Goal: Information Seeking & Learning: Compare options

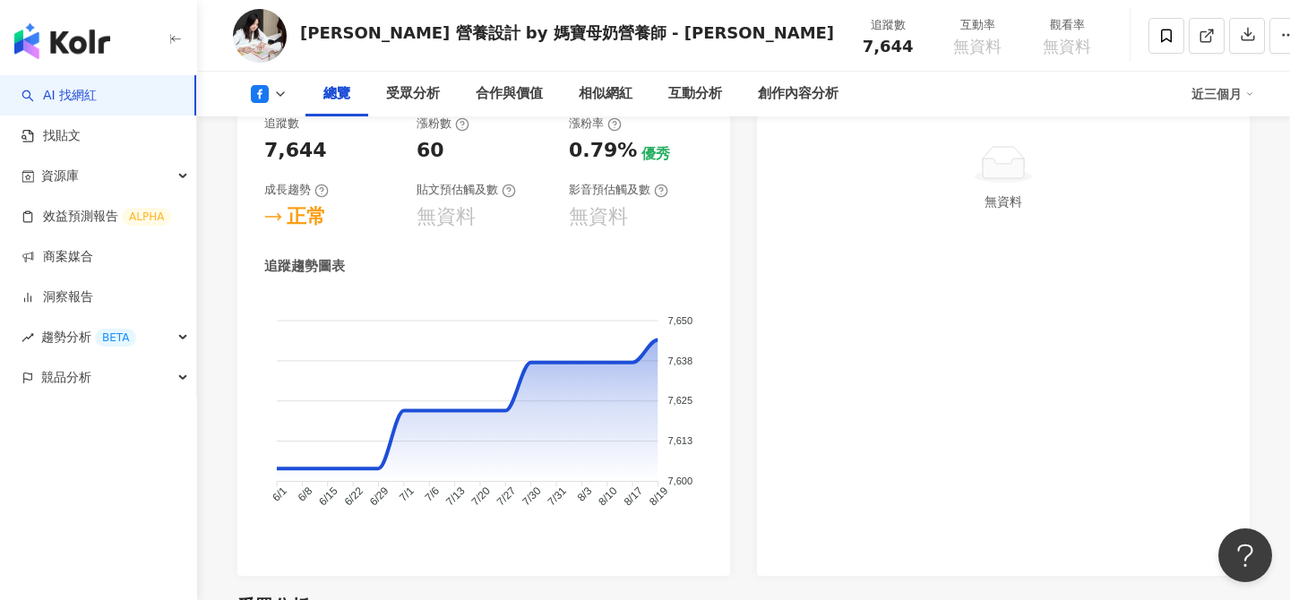
scroll to position [1290, 0]
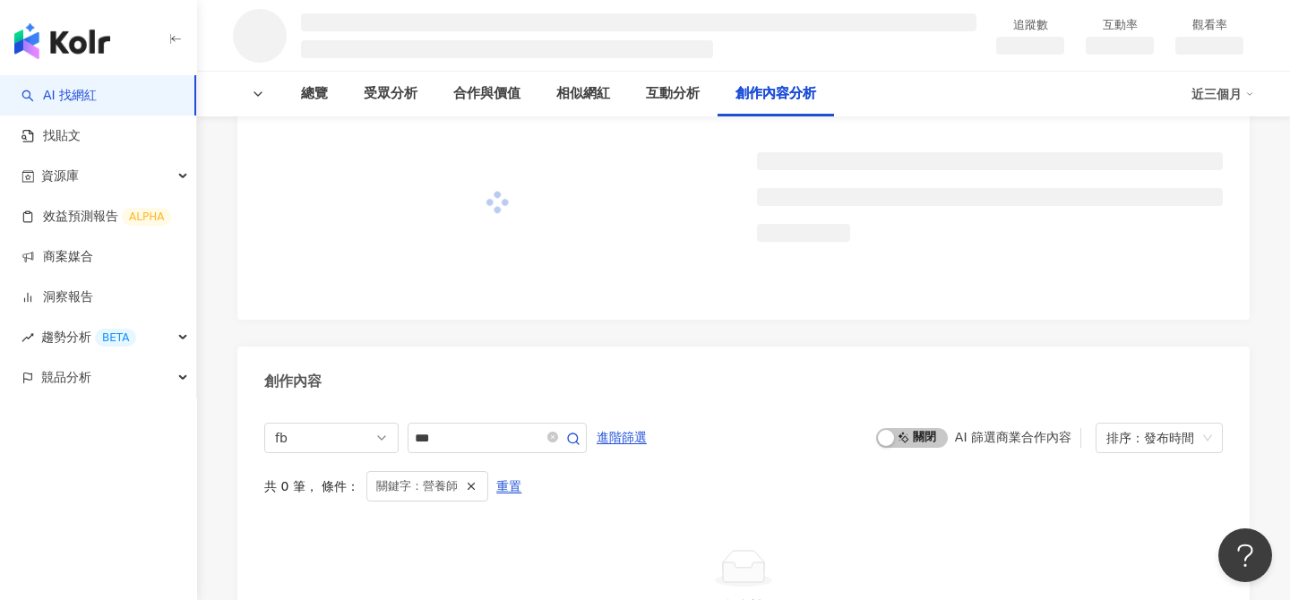
scroll to position [3322, 0]
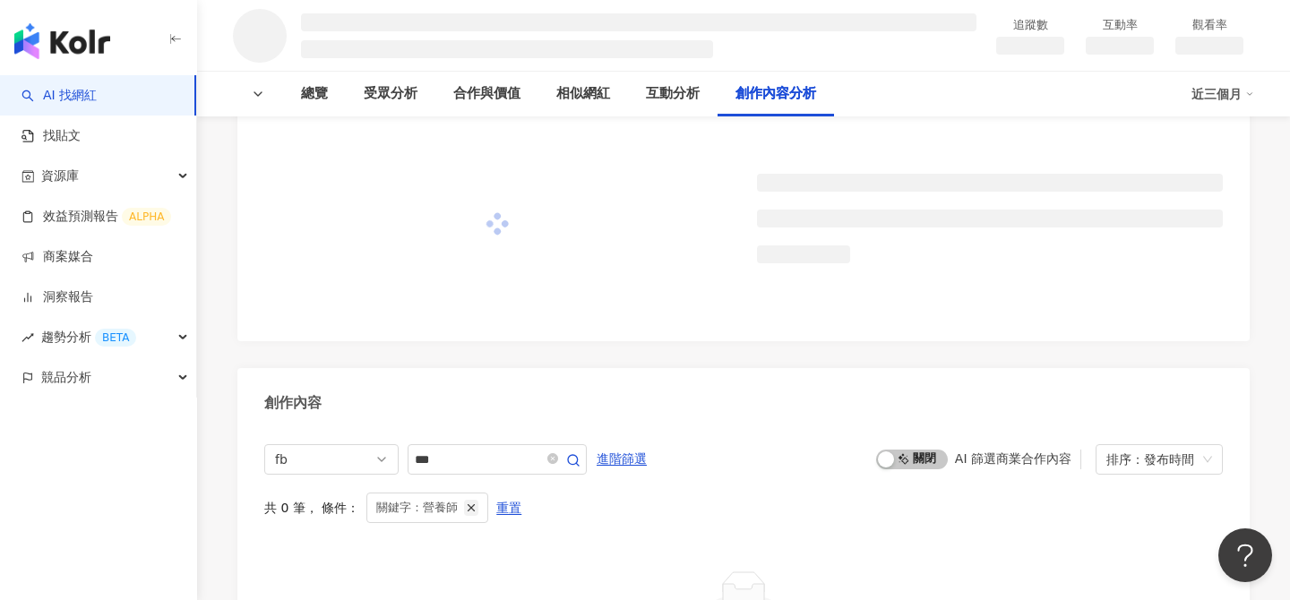
click at [471, 507] on icon "button" at bounding box center [471, 507] width 13 height 13
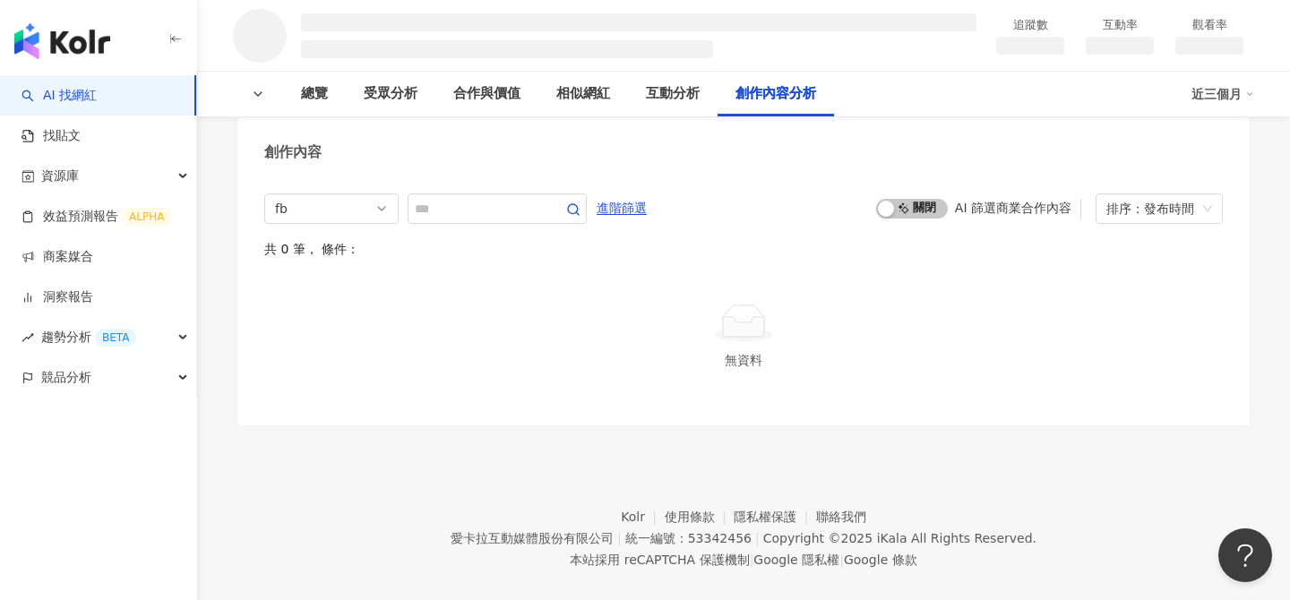
scroll to position [3123, 0]
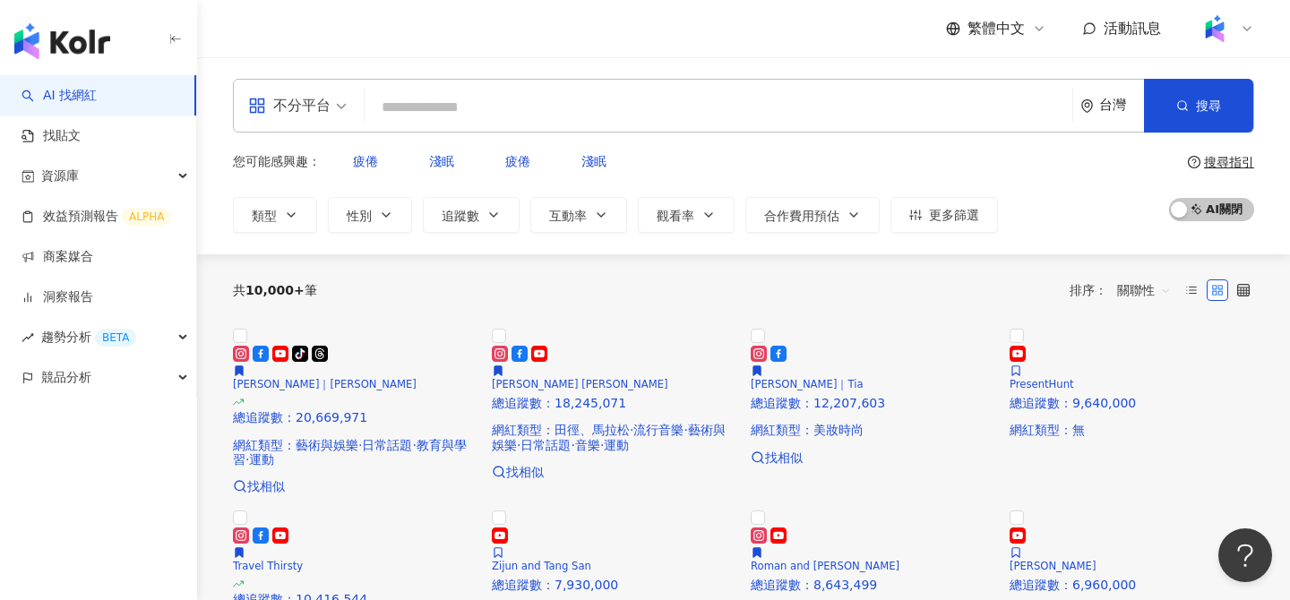
click at [440, 110] on input "search" at bounding box center [718, 107] width 693 height 34
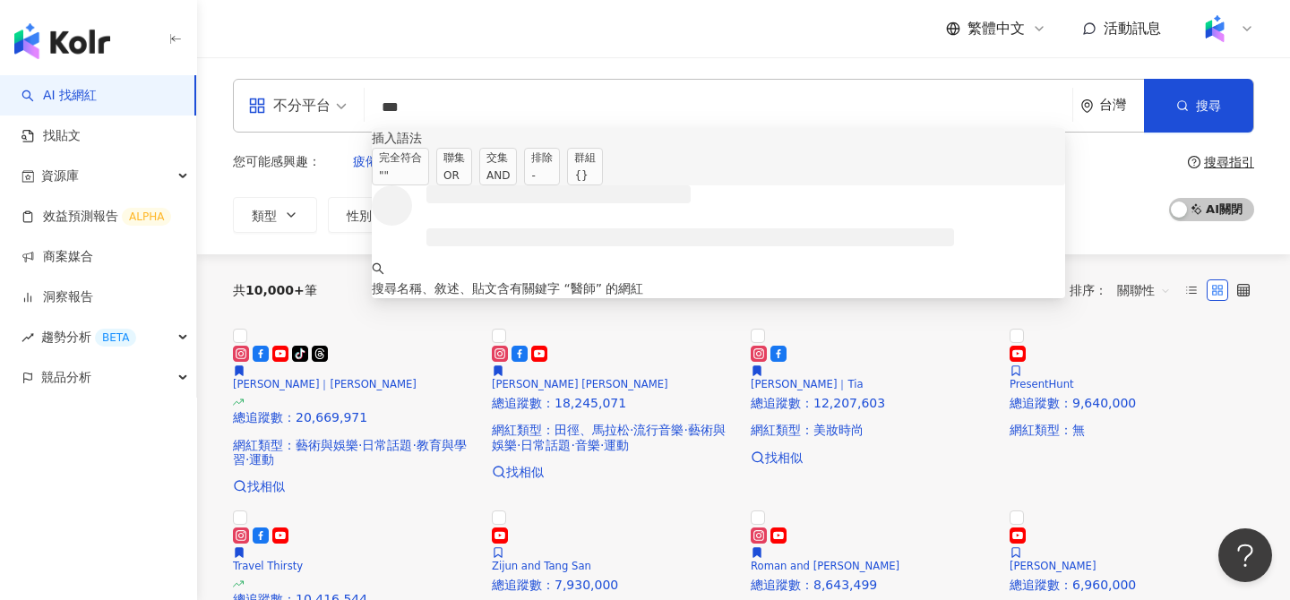
click at [517, 169] on span "交集 AND" at bounding box center [498, 167] width 38 height 38
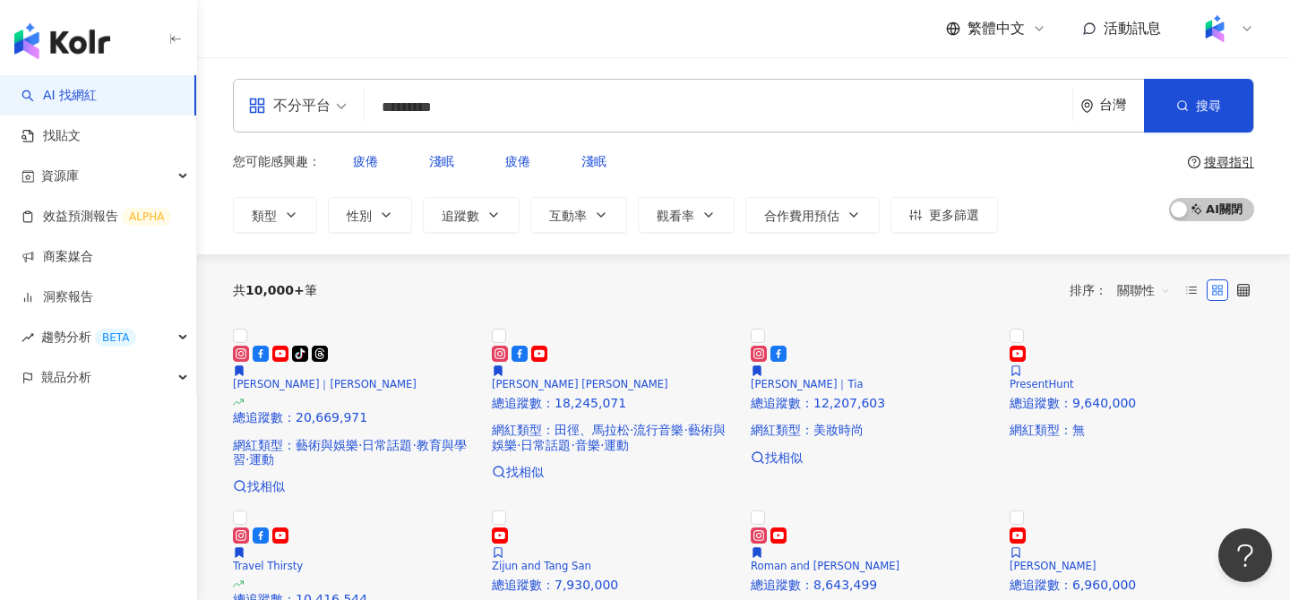
type input "*********"
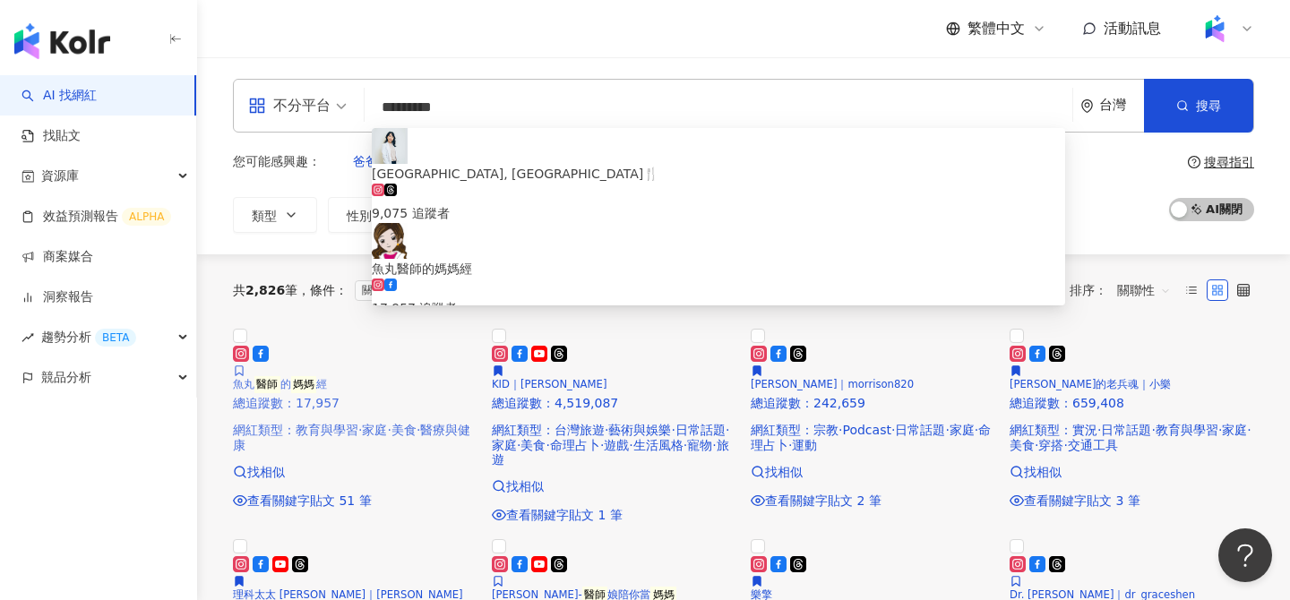
click at [359, 326] on img at bounding box center [355, 326] width 244 height 0
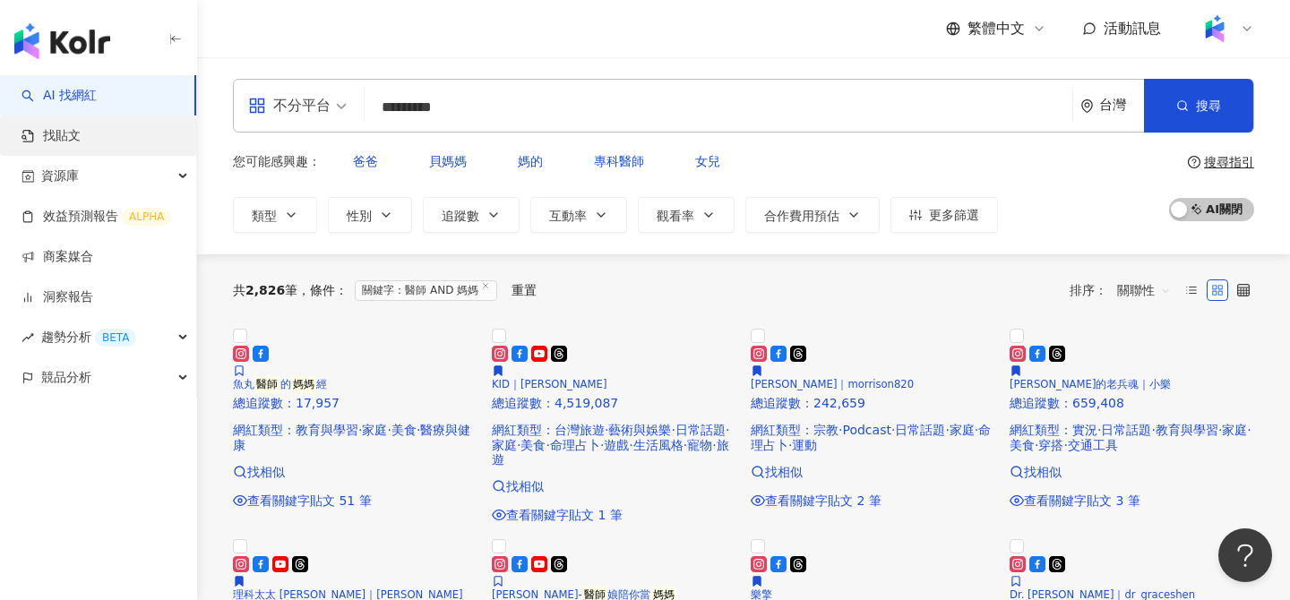
click at [81, 127] on link "找貼文" at bounding box center [50, 136] width 59 height 18
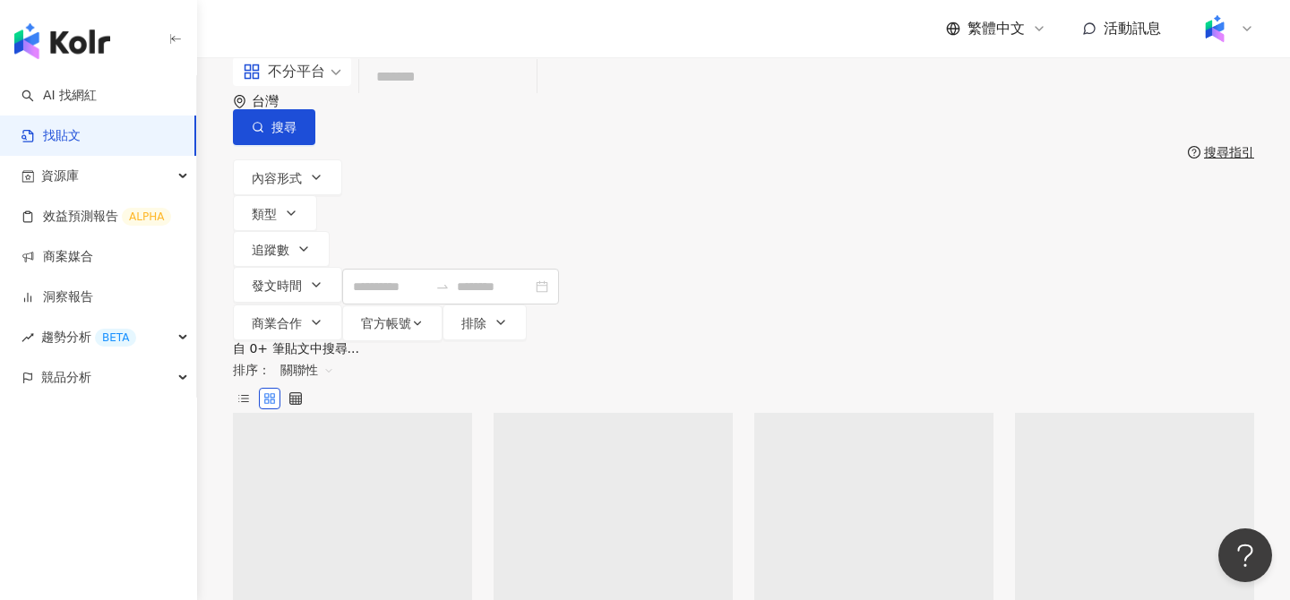
click at [441, 97] on input "search" at bounding box center [447, 77] width 163 height 39
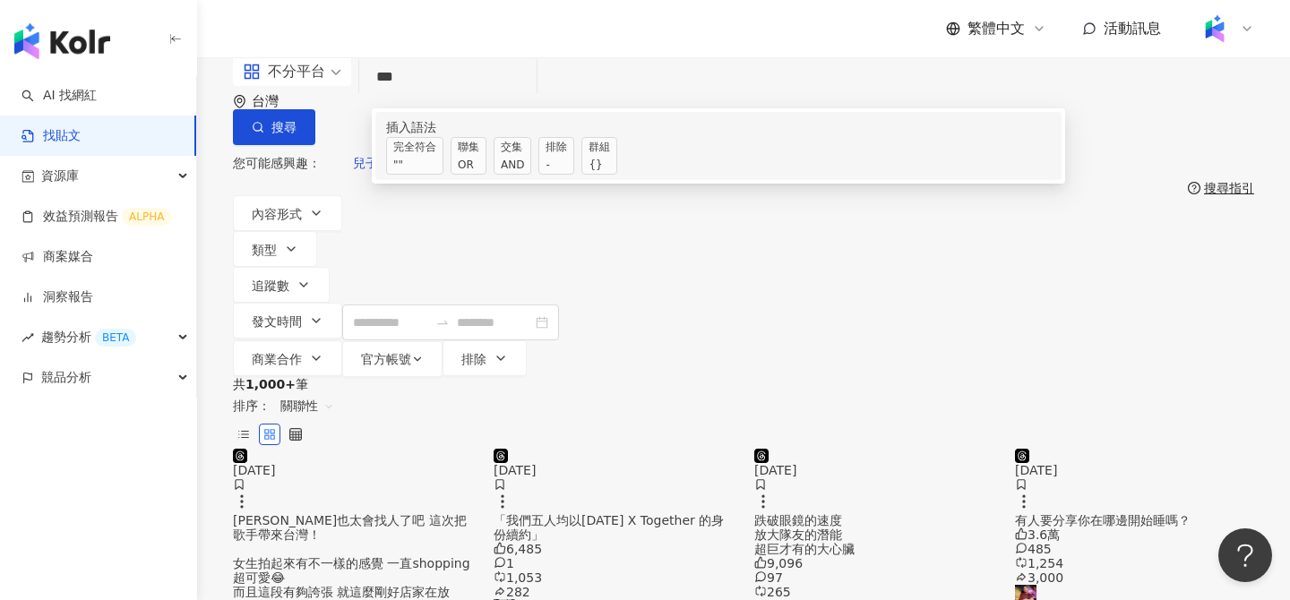
click at [479, 174] on div "OR" at bounding box center [468, 165] width 21 height 18
click at [427, 97] on input "*********" at bounding box center [447, 77] width 163 height 39
click at [526, 97] on input "*********" at bounding box center [447, 77] width 163 height 39
click at [617, 175] on span "群組 {}" at bounding box center [599, 156] width 36 height 38
drag, startPoint x: 477, startPoint y: 106, endPoint x: 287, endPoint y: 111, distance: 190.8
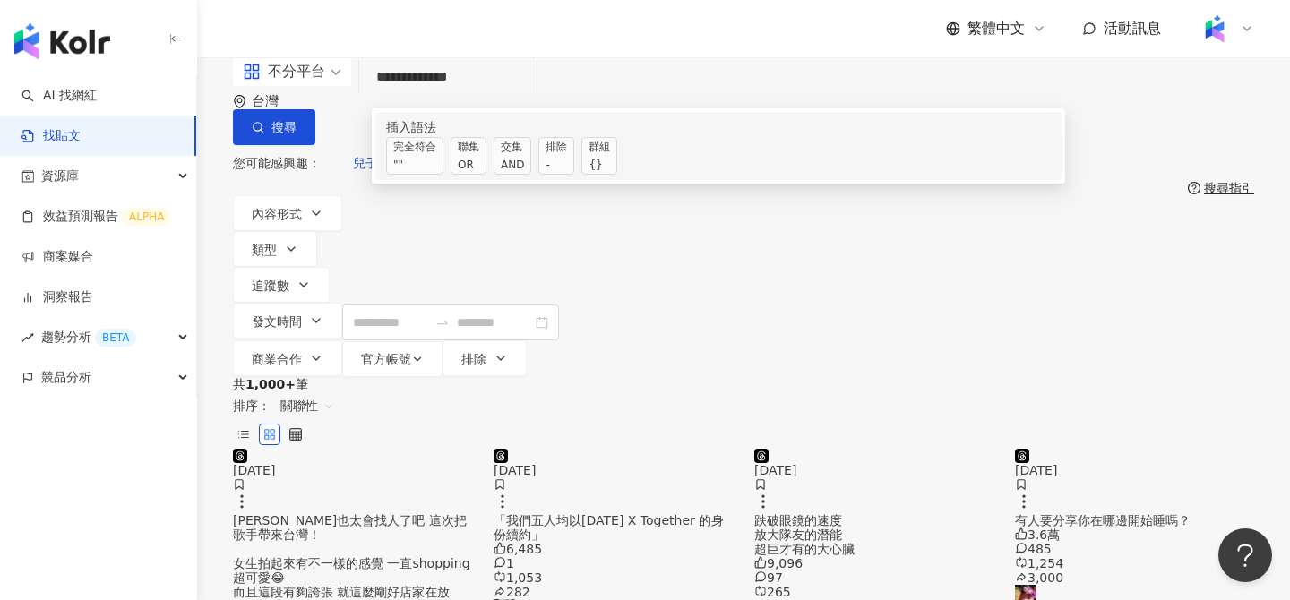
click at [287, 111] on div "**********" at bounding box center [743, 101] width 1021 height 88
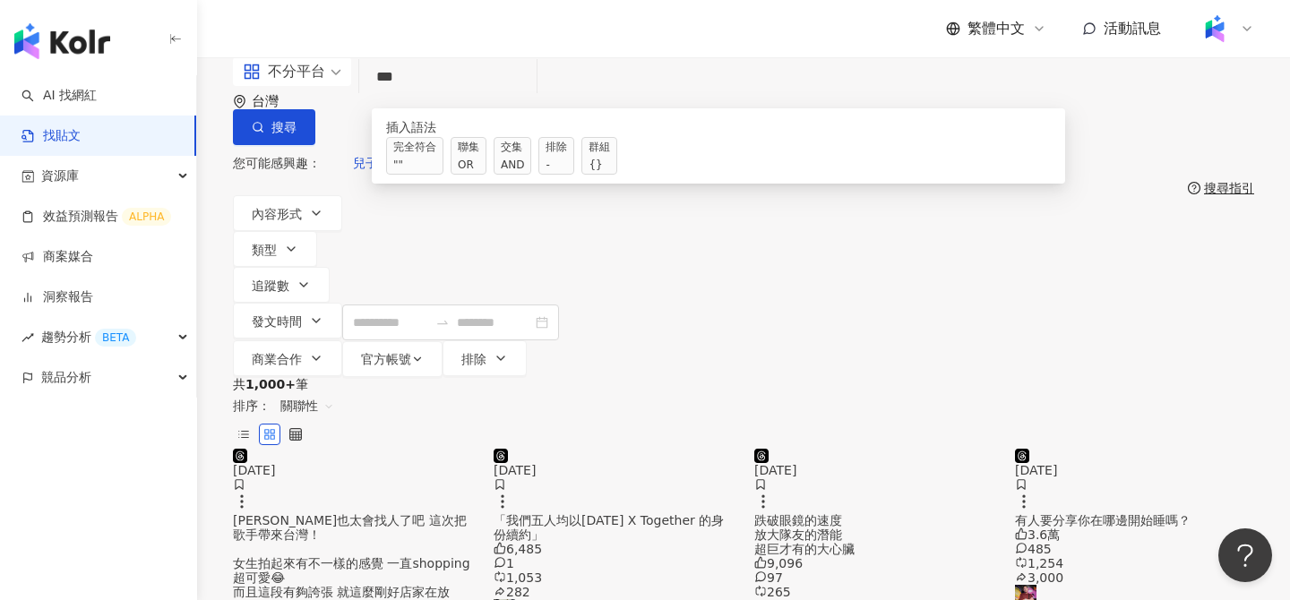
click at [388, 97] on input "**" at bounding box center [447, 77] width 163 height 39
paste input "*********"
click at [529, 97] on input "**********" at bounding box center [447, 77] width 163 height 39
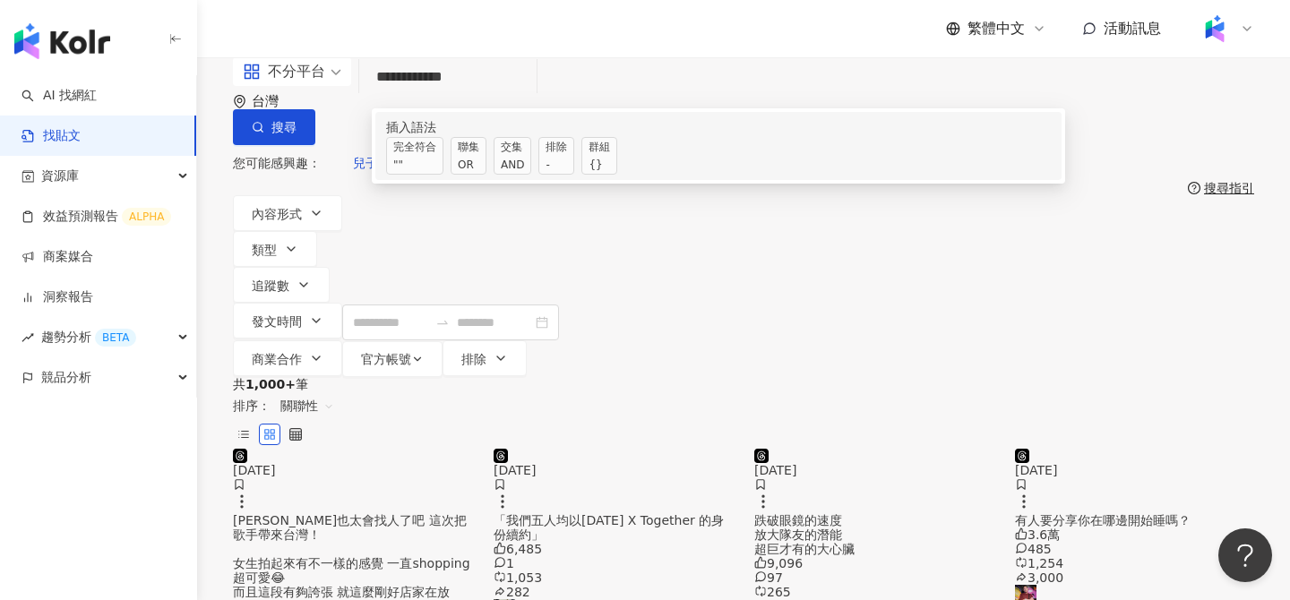
click at [524, 174] on div "AND" at bounding box center [512, 165] width 23 height 18
click at [617, 175] on span "群組 {}" at bounding box center [599, 156] width 36 height 38
click at [529, 97] on input "**********" at bounding box center [447, 77] width 163 height 39
click at [531, 173] on span "交集 AND" at bounding box center [512, 156] width 38 height 38
click at [529, 97] on input "**********" at bounding box center [447, 77] width 163 height 39
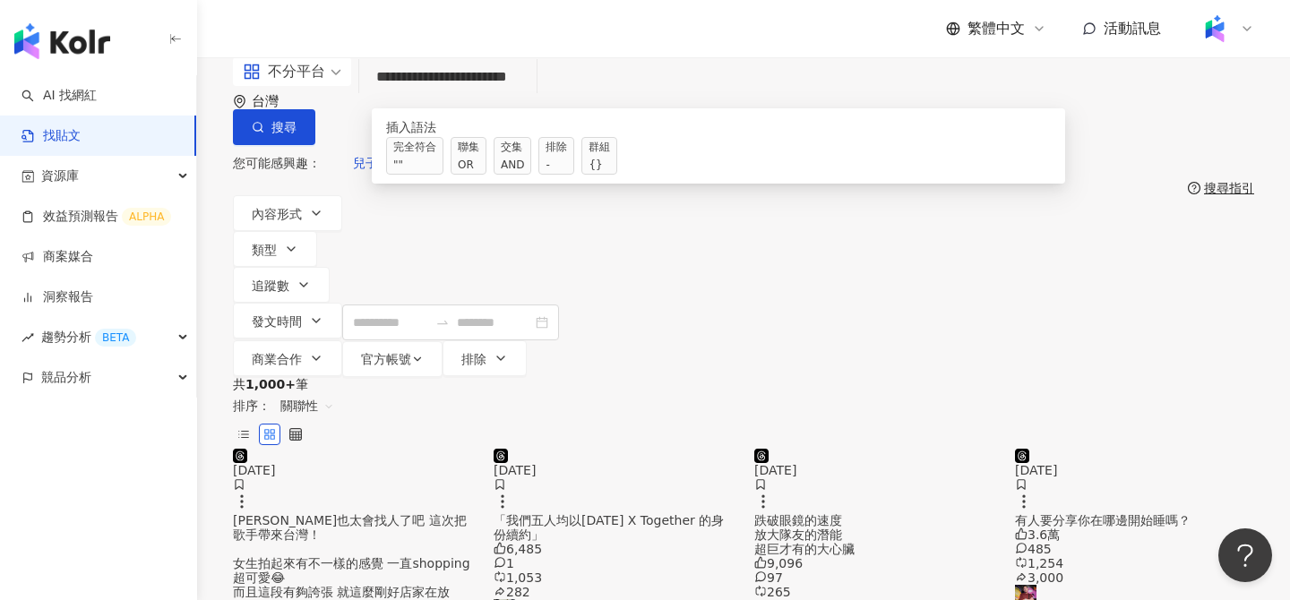
click at [529, 97] on input "**********" at bounding box center [447, 77] width 163 height 39
paste input "**"
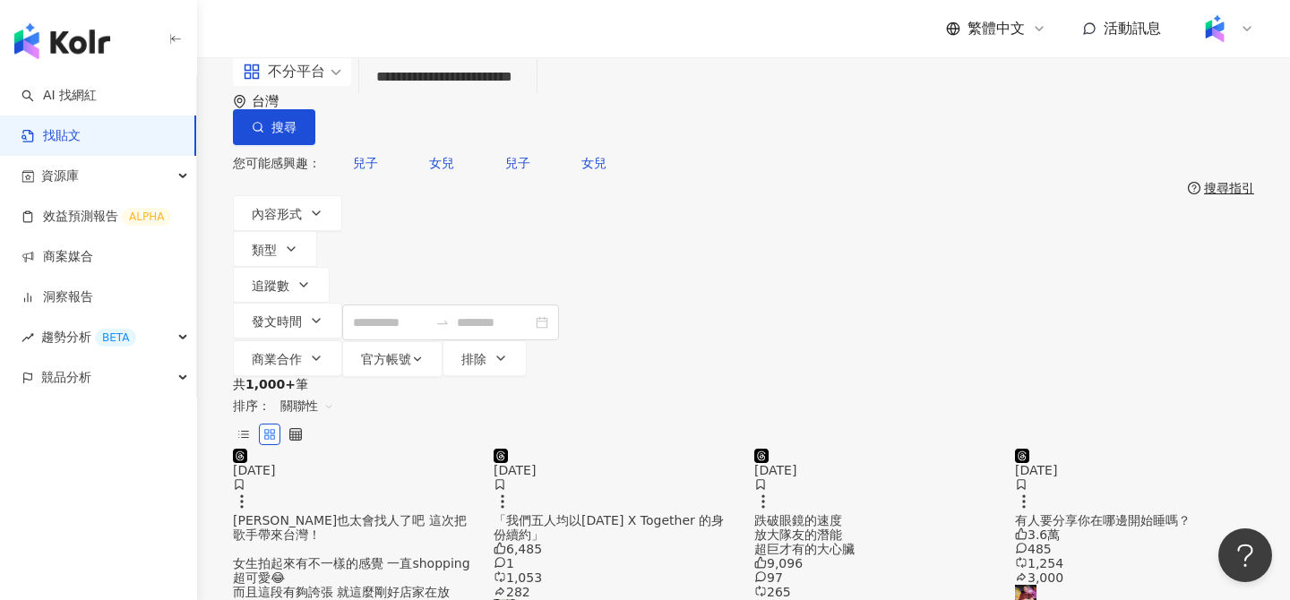
click at [529, 97] on input "**********" at bounding box center [447, 77] width 163 height 39
drag, startPoint x: 418, startPoint y: 110, endPoint x: 441, endPoint y: 110, distance: 23.3
click at [441, 97] on input "**********" at bounding box center [447, 77] width 163 height 39
click at [529, 97] on input "**********" at bounding box center [447, 77] width 163 height 39
paste input "**"
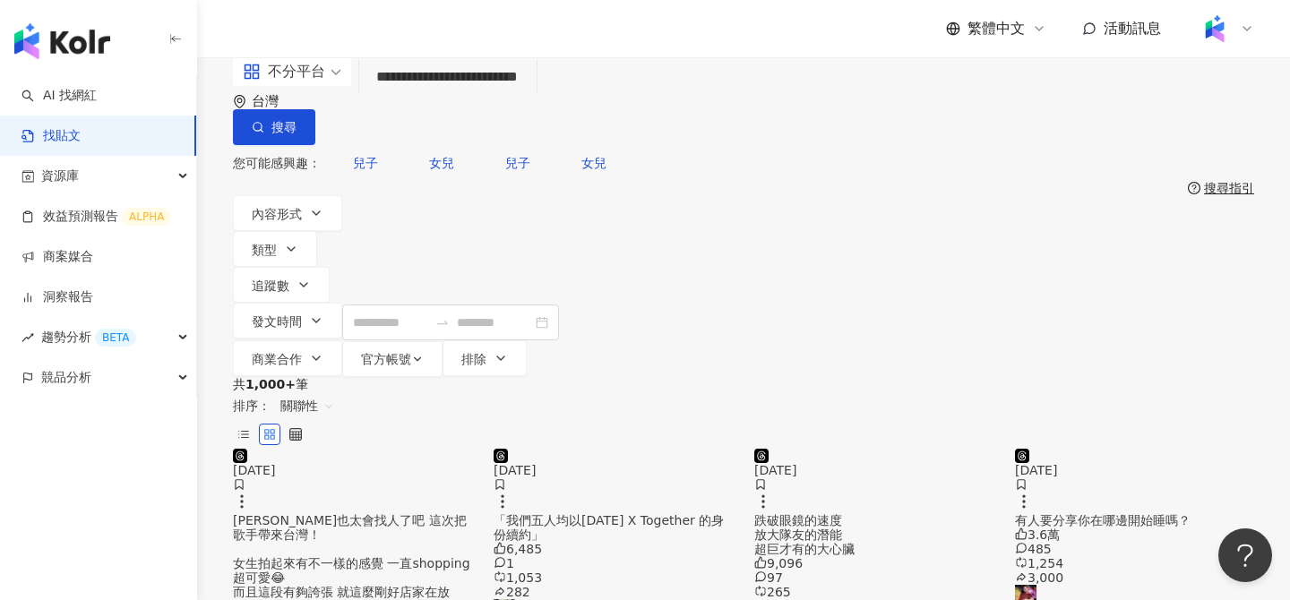
click at [529, 97] on input "**********" at bounding box center [447, 77] width 163 height 39
paste input "**"
click at [529, 97] on input "**********" at bounding box center [447, 77] width 163 height 39
type input "**********"
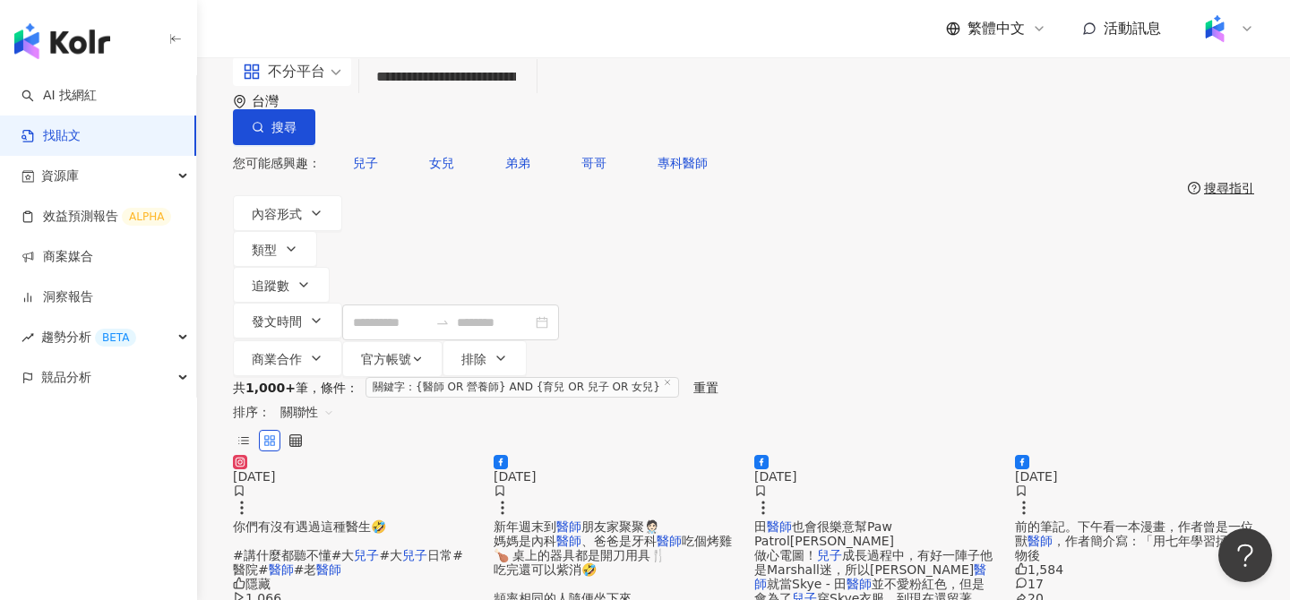
click at [334, 86] on span "不分平台" at bounding box center [292, 71] width 99 height 29
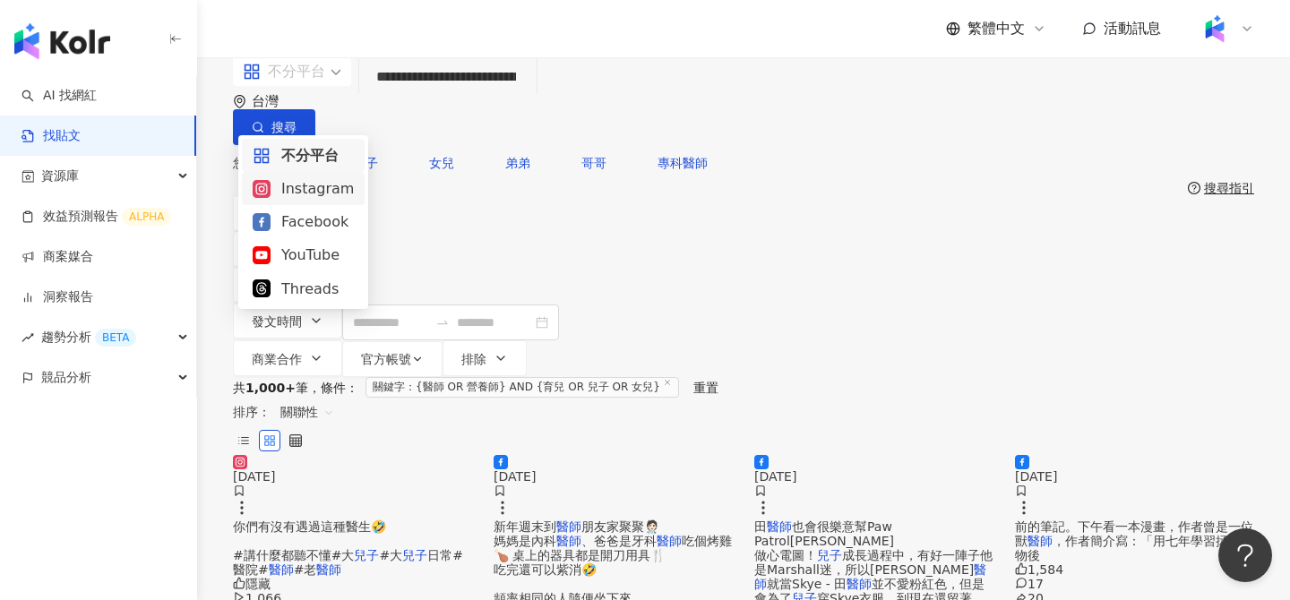
click at [305, 194] on div "Instagram" at bounding box center [303, 188] width 101 height 22
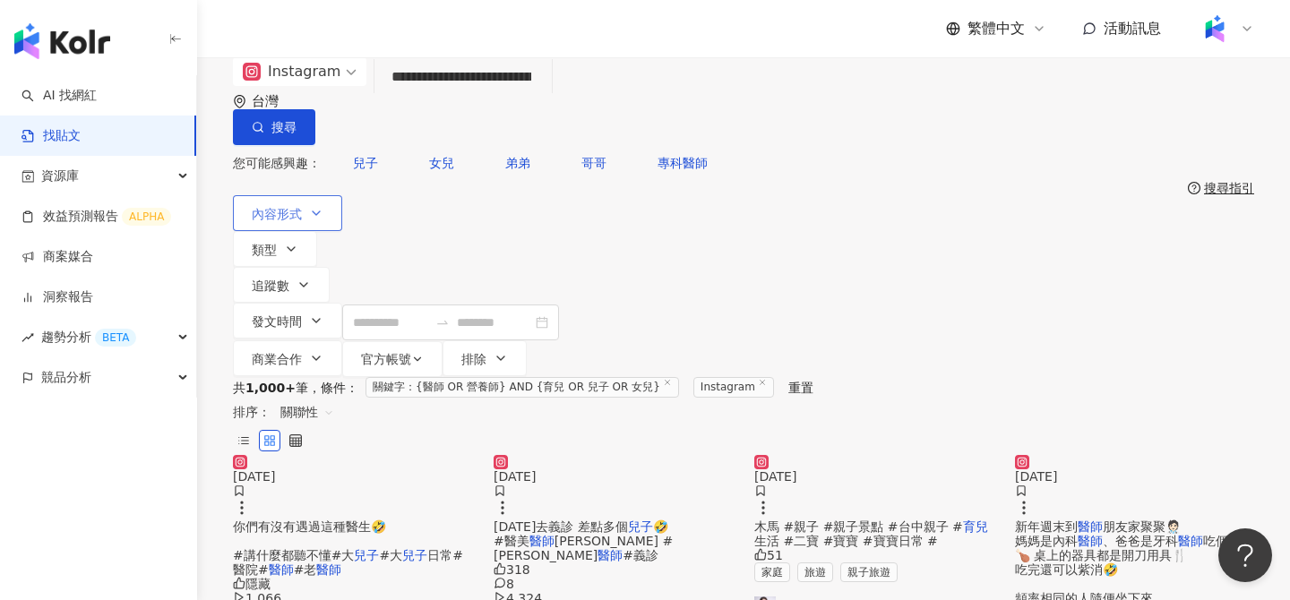
click at [296, 210] on button "內容形式" at bounding box center [287, 213] width 109 height 36
click at [466, 233] on span "Reels" at bounding box center [490, 223] width 48 height 20
click at [524, 377] on div "共 1,000+ 筆 條件 ： 關鍵字：{醫師 OR 營養師} AND {育兒 OR 兒子 OR 女兒} Instagram 重置 排序： 關聯性" at bounding box center [743, 416] width 1021 height 78
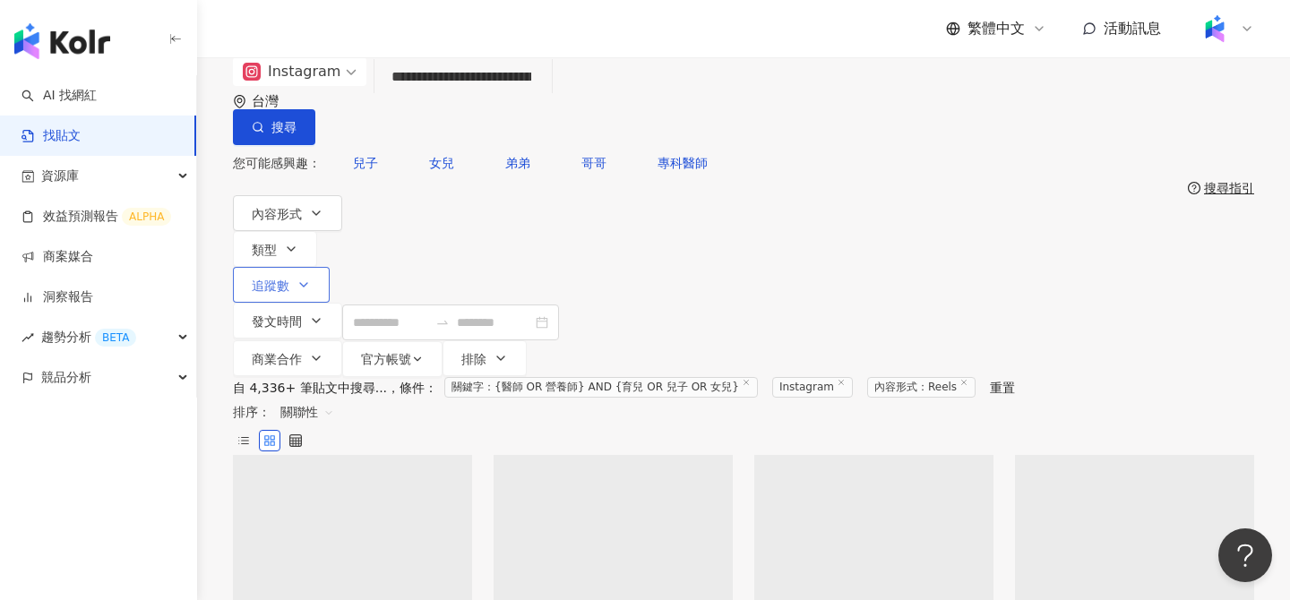
click at [330, 267] on button "追蹤數" at bounding box center [281, 285] width 97 height 36
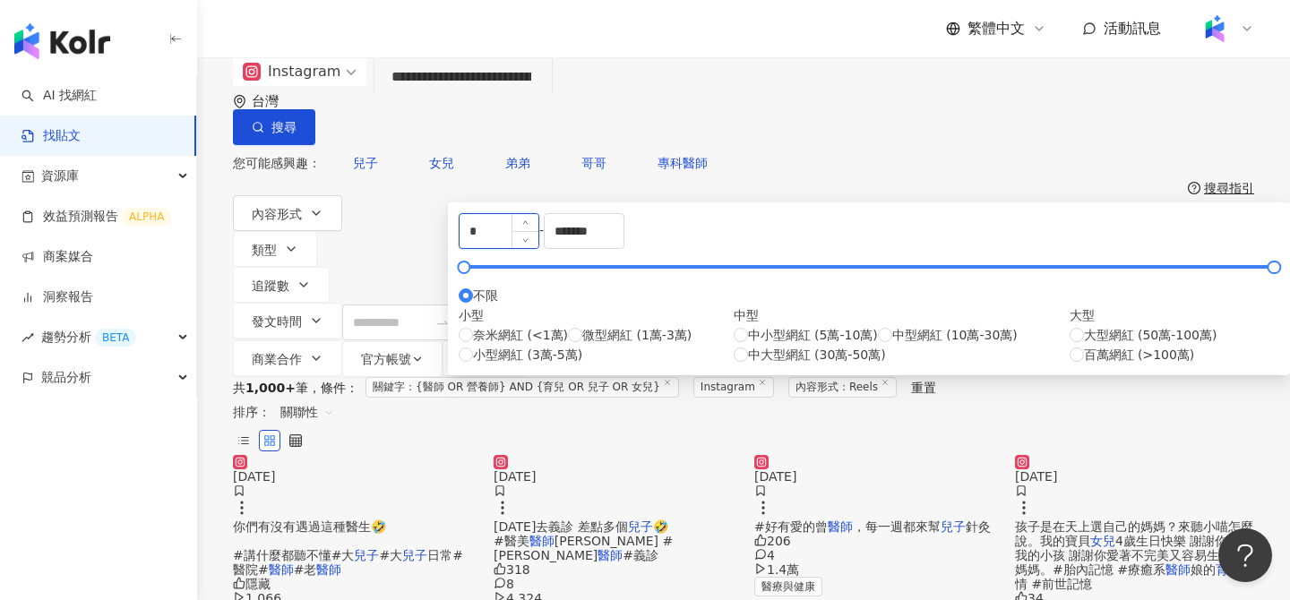
click at [535, 248] on input "*" at bounding box center [498, 231] width 79 height 34
type input "*****"
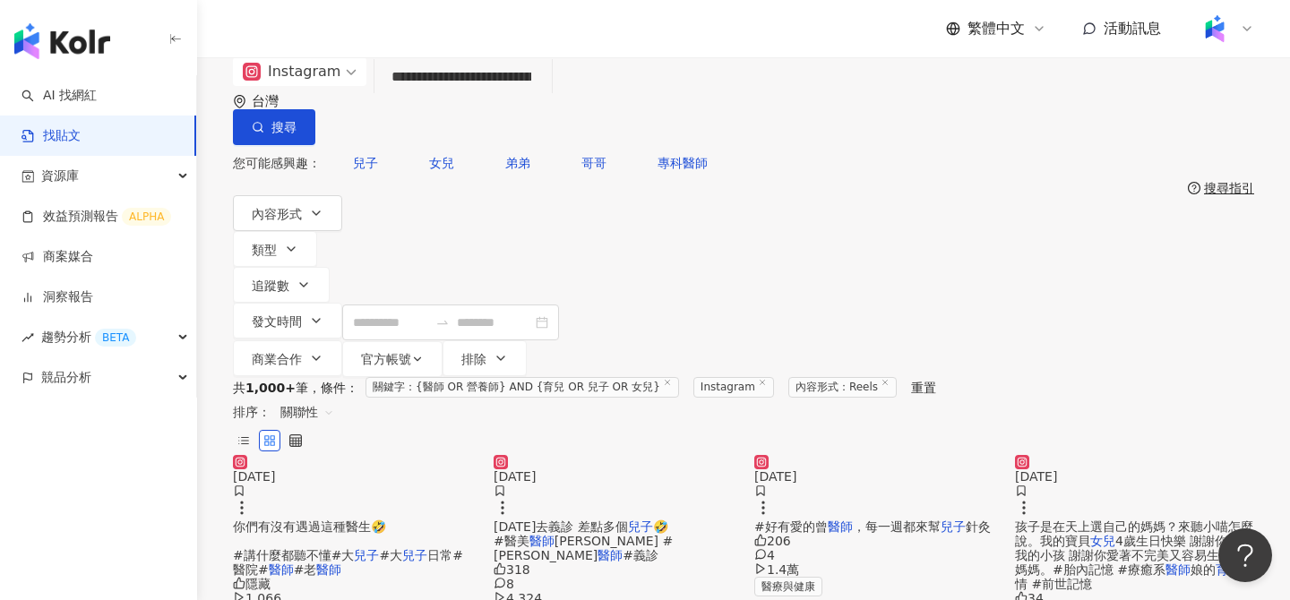
click at [1010, 228] on div "**********" at bounding box center [743, 217] width 1093 height 320
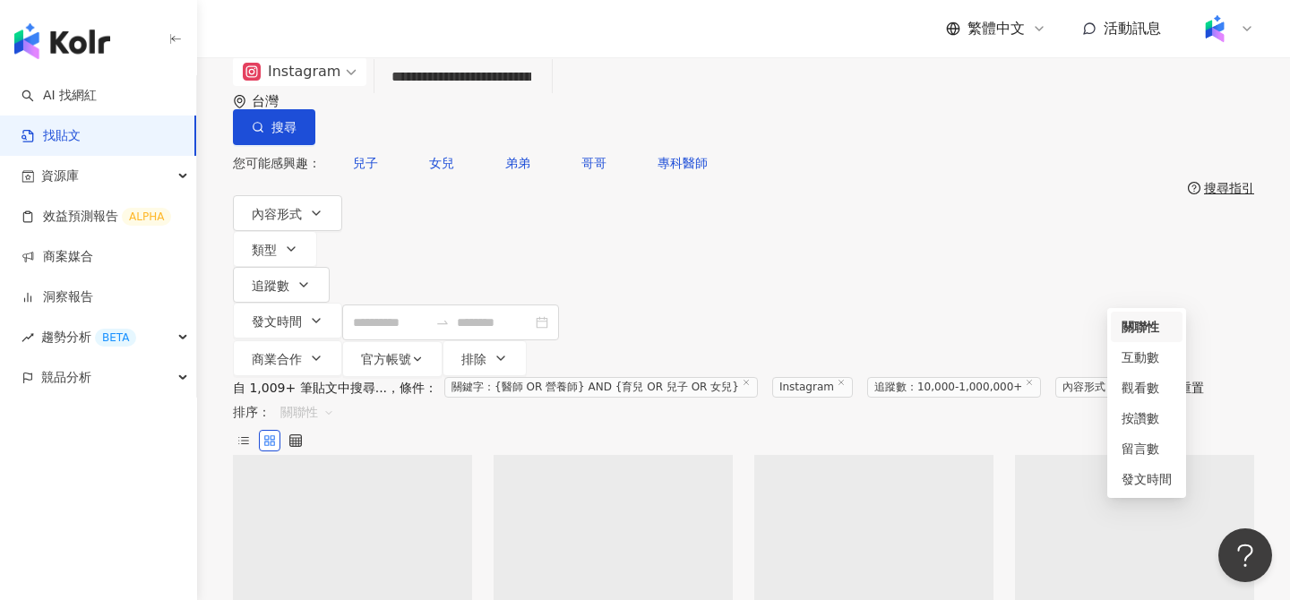
click at [334, 398] on span "關聯性" at bounding box center [307, 412] width 54 height 29
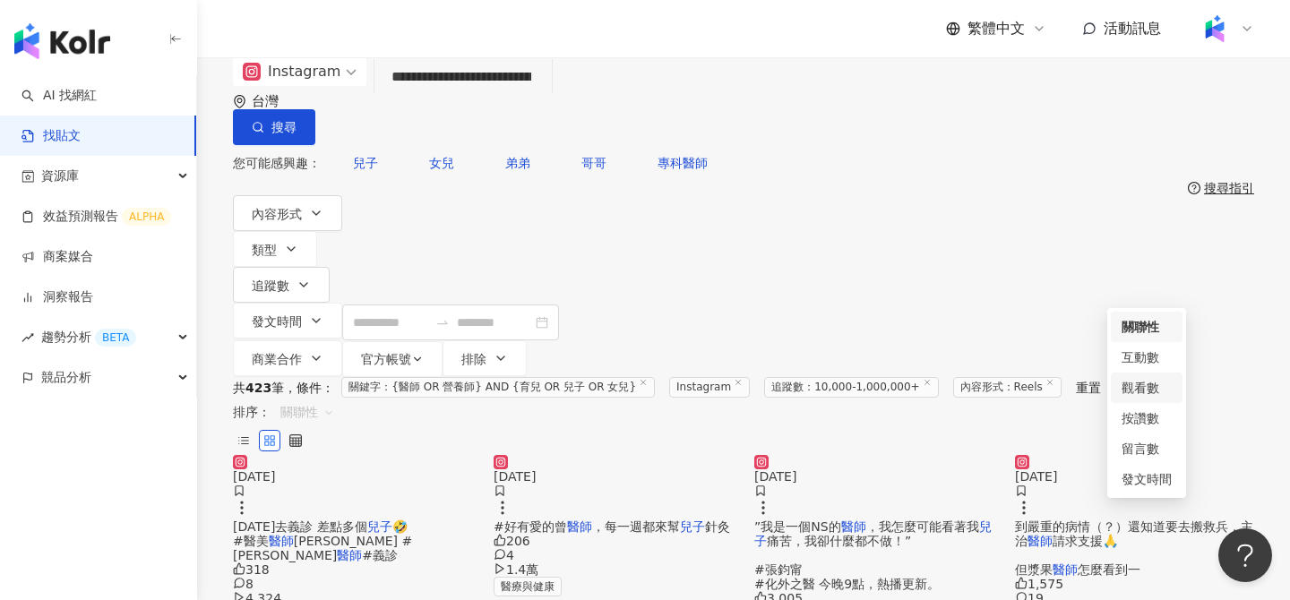
click at [1138, 389] on div "觀看數" at bounding box center [1146, 388] width 50 height 20
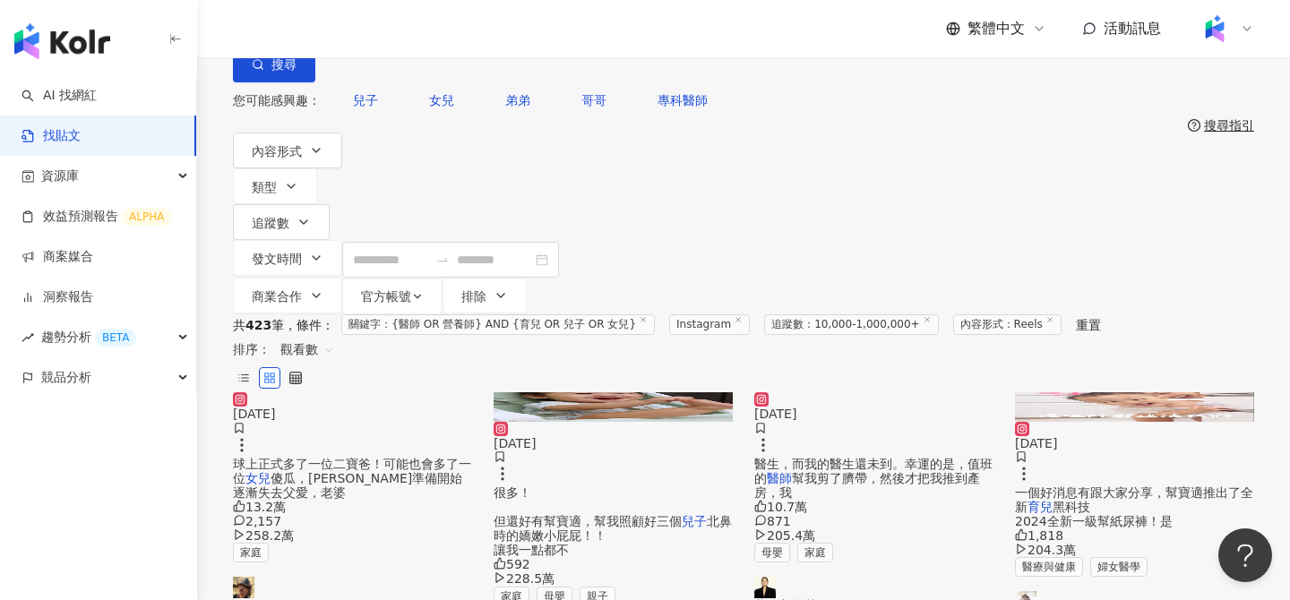
scroll to position [69, 0]
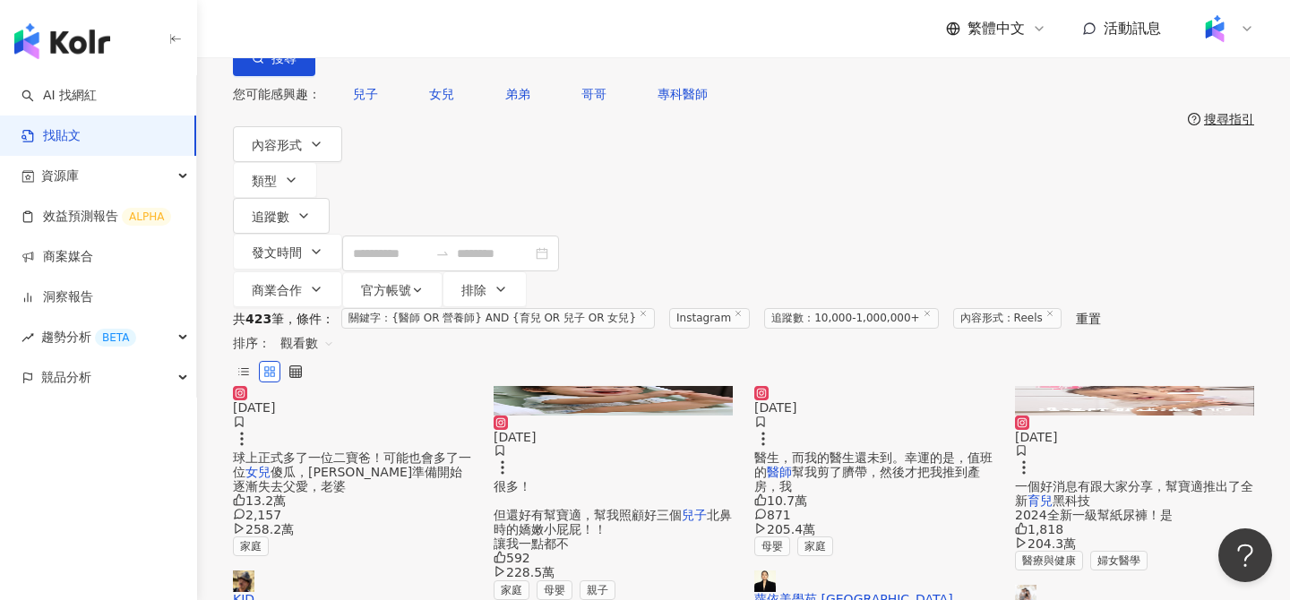
click at [403, 386] on img at bounding box center [352, 386] width 239 height 0
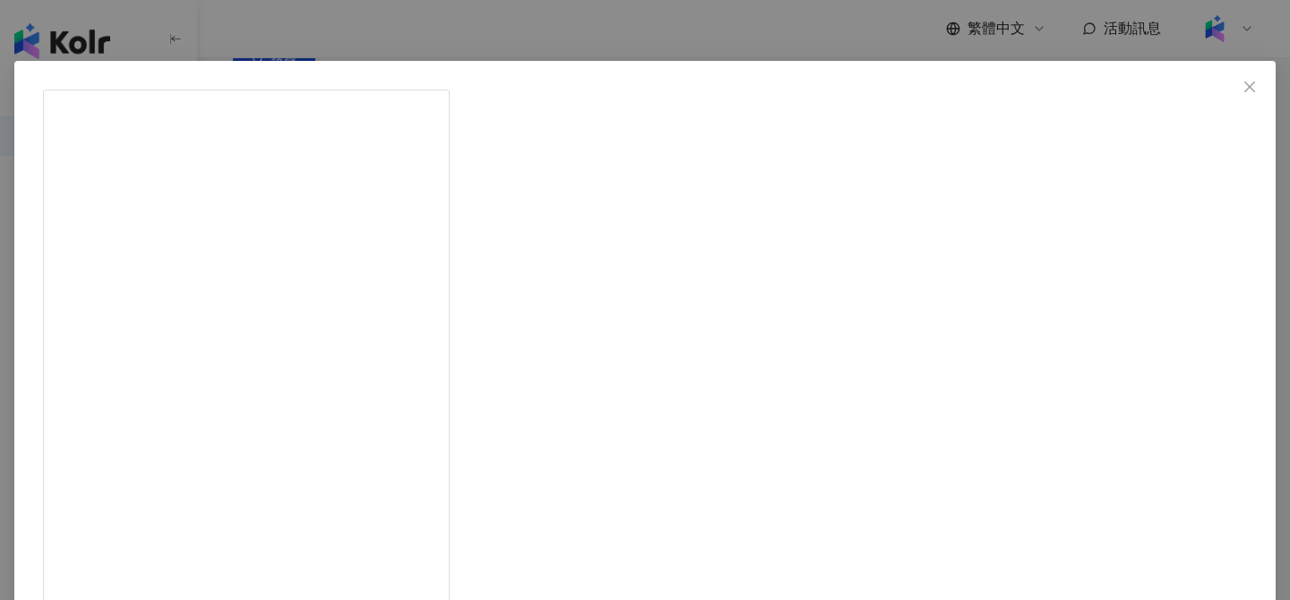
scroll to position [34, 0]
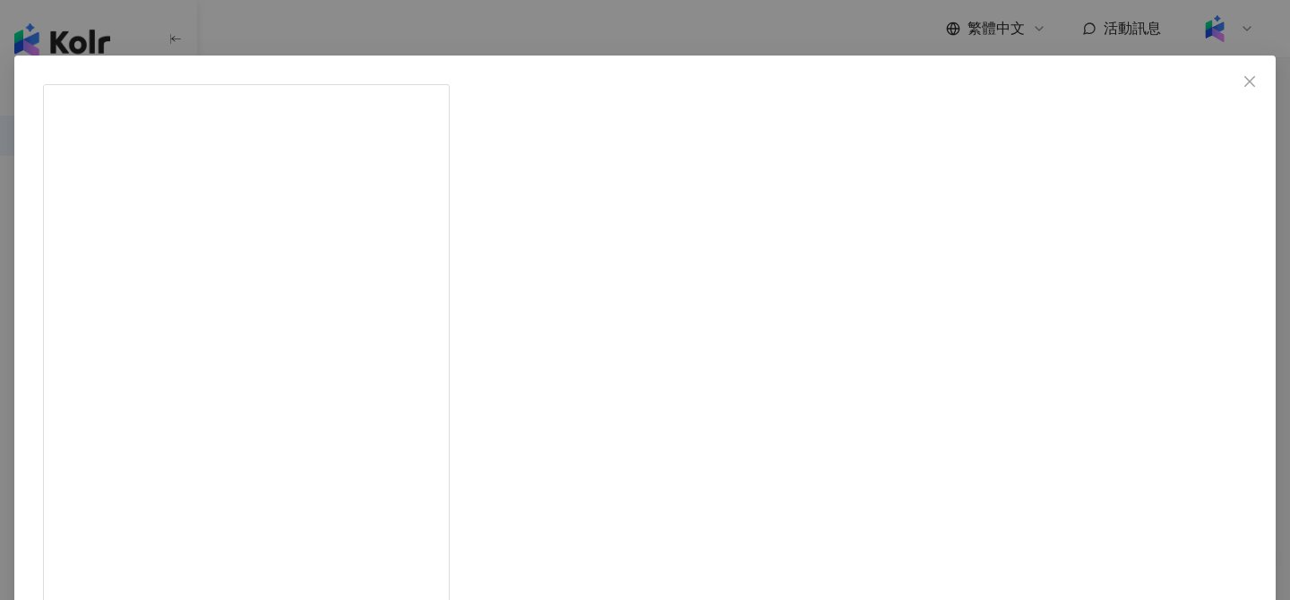
click at [1071, 197] on div "KID 2024/10/10 二零二四年十月十日十點十分十秒 地球上正式多了一位二寶爸！可能也會多了一位女兒傻瓜，木木準備開始逐漸失去父愛，老婆與老公的感情越…" at bounding box center [645, 300] width 1290 height 600
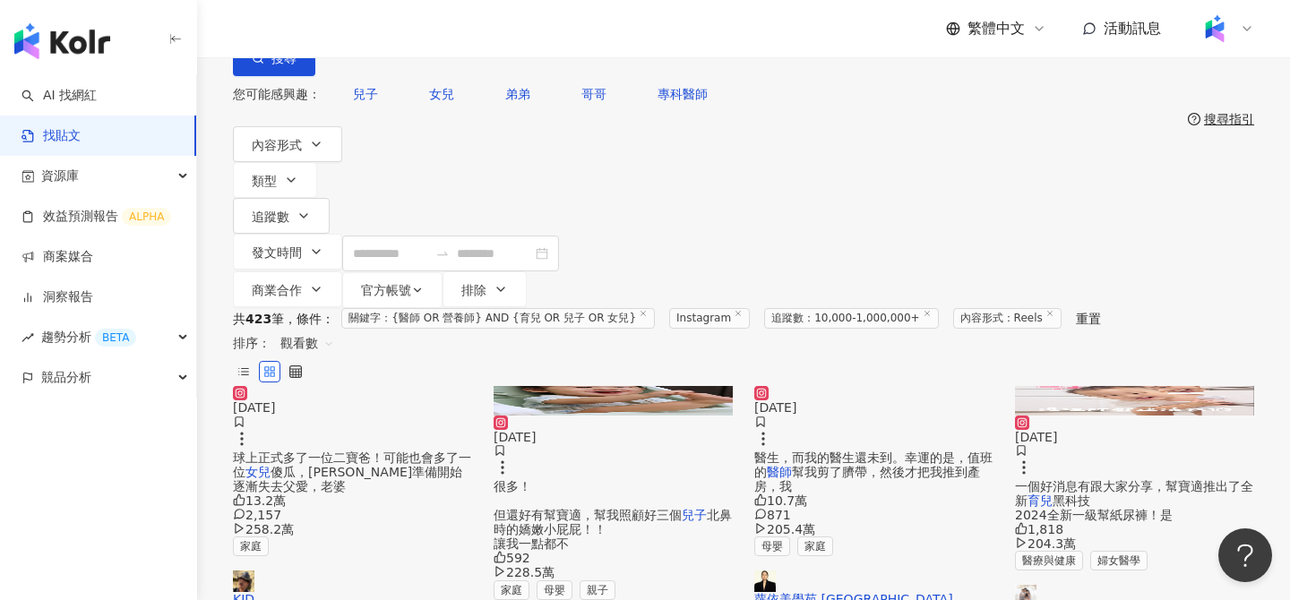
scroll to position [0, 0]
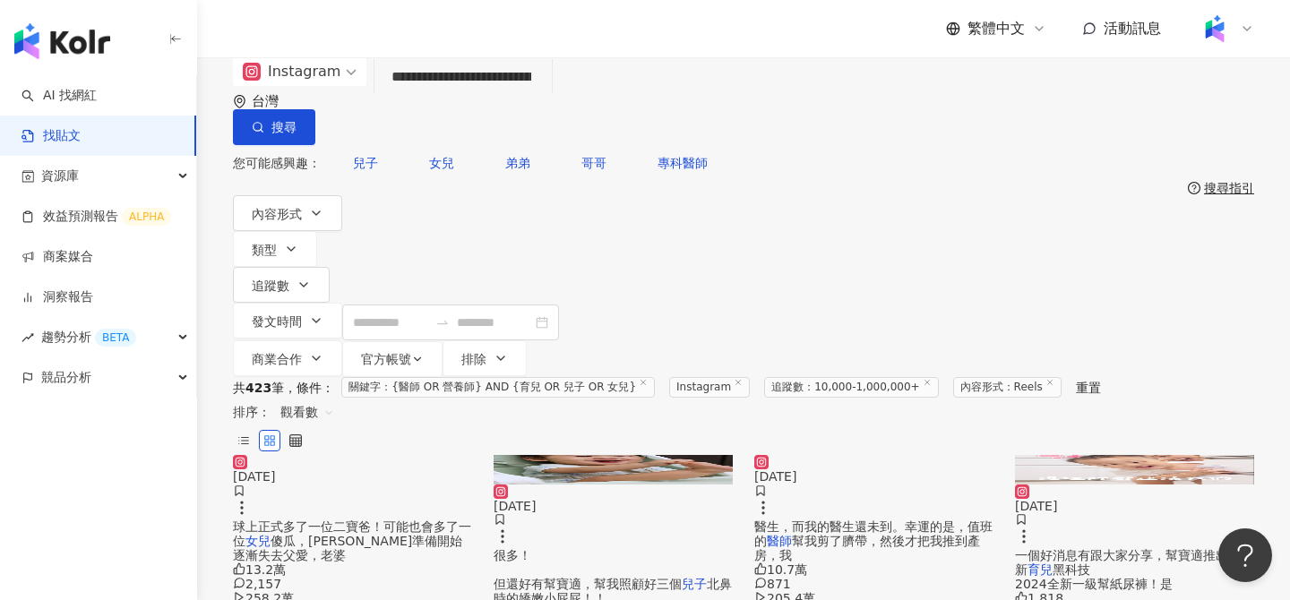
click at [544, 96] on input "**********" at bounding box center [462, 77] width 163 height 39
click at [544, 97] on input "**********" at bounding box center [462, 77] width 163 height 39
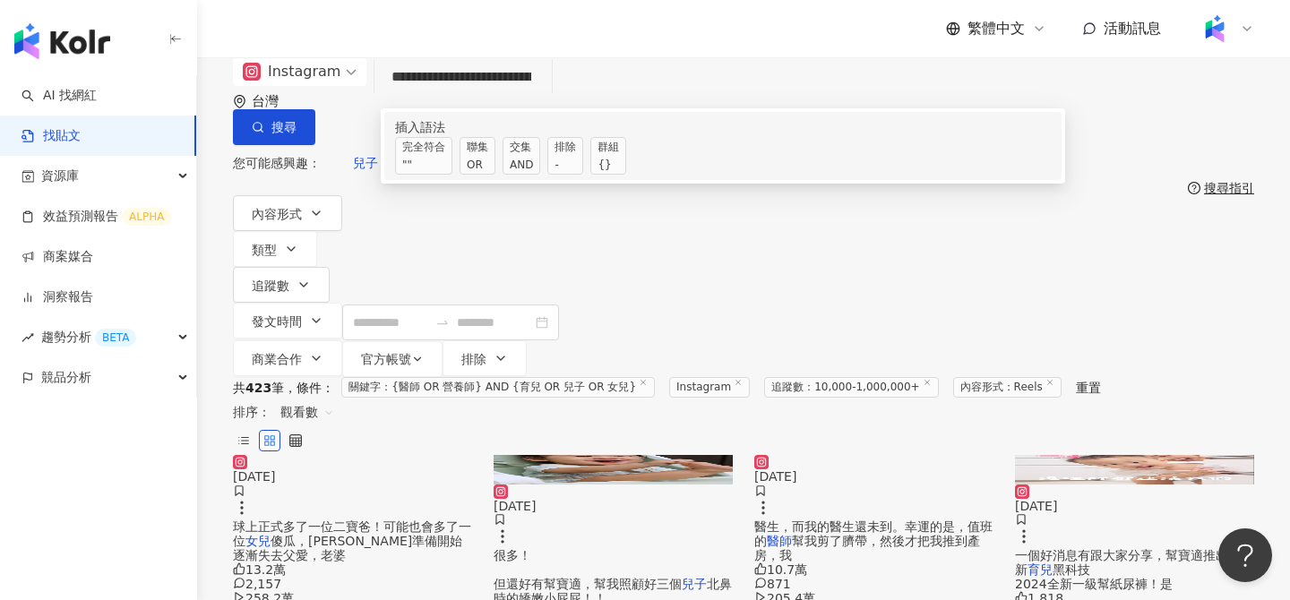
click at [583, 175] on span "排除 -" at bounding box center [565, 156] width 36 height 38
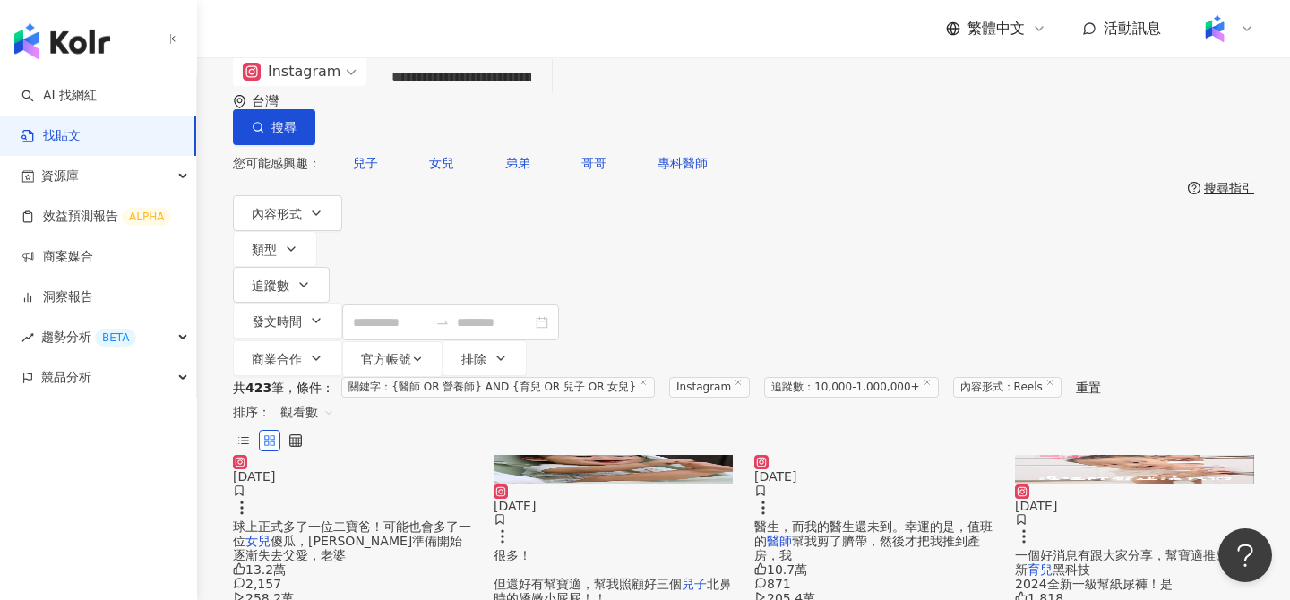
type input "**********"
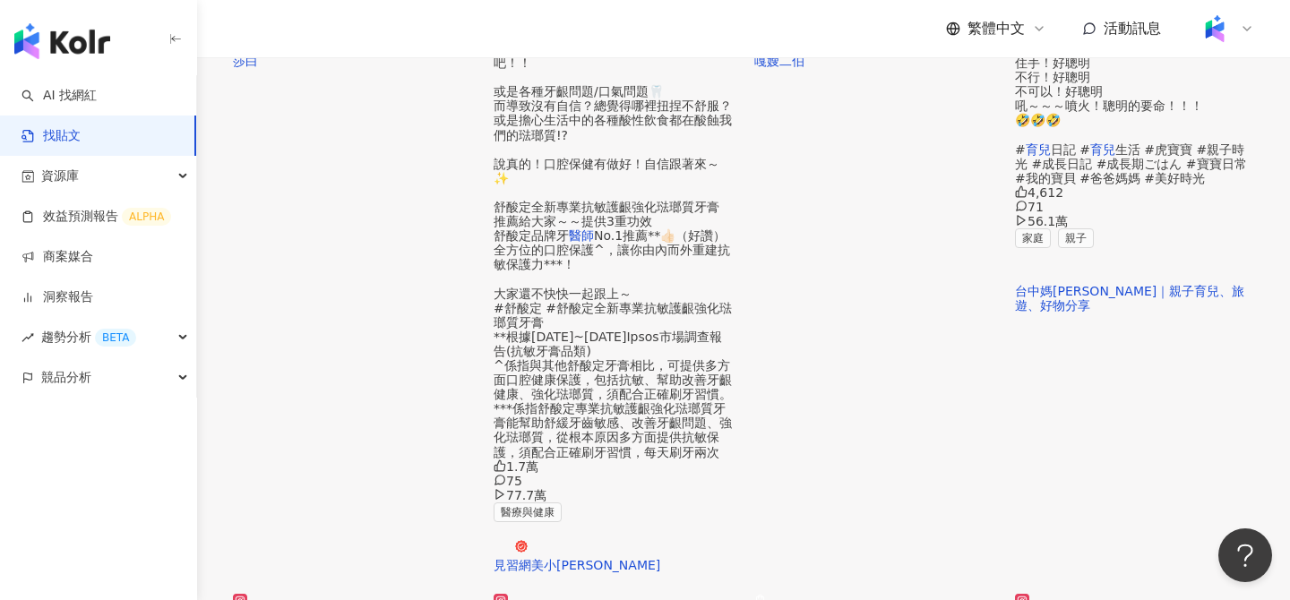
scroll to position [910, 0]
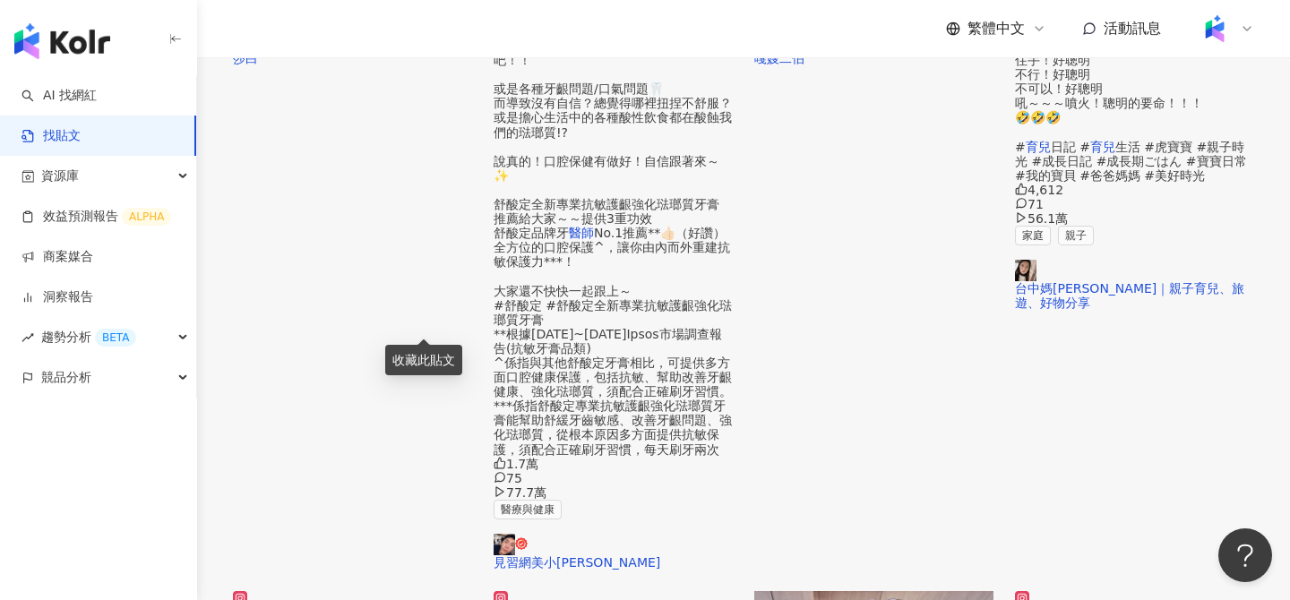
click at [296, 591] on img at bounding box center [352, 591] width 239 height 0
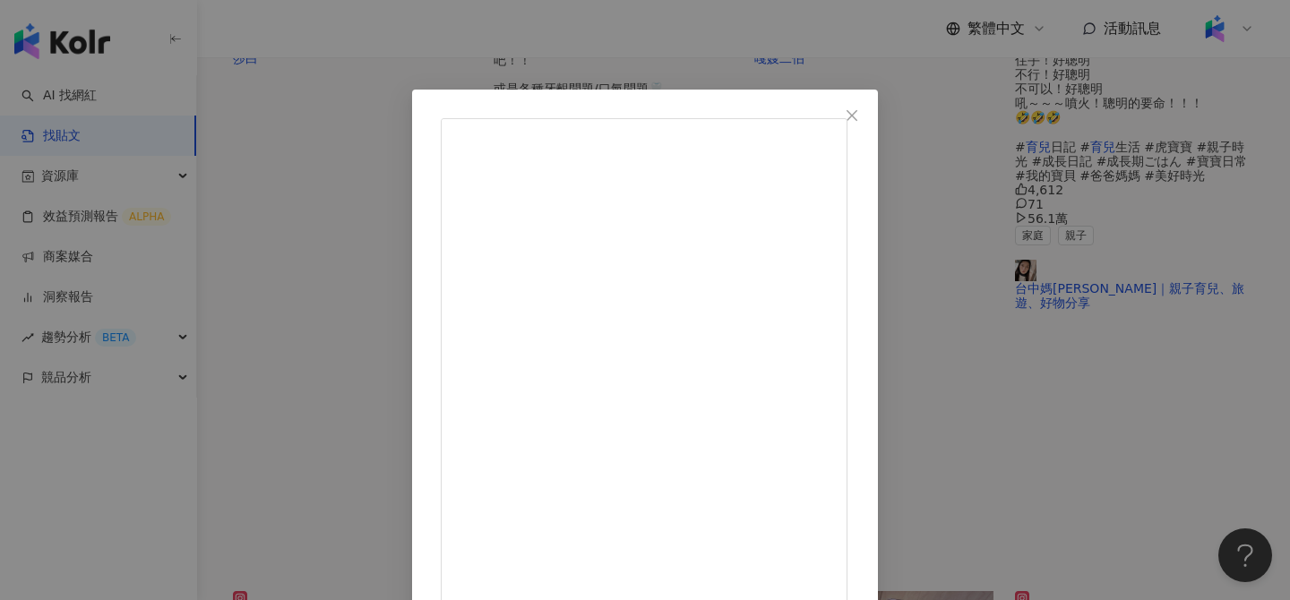
click at [639, 43] on div "Dr. Grace 2025/6/3 醫師如何教育失控小孩🤣 打罵不是最好的解決辦法💚 #drgrace #doctor #沈怡岒醫師 #日常 #親子日常 #…" at bounding box center [645, 300] width 1290 height 600
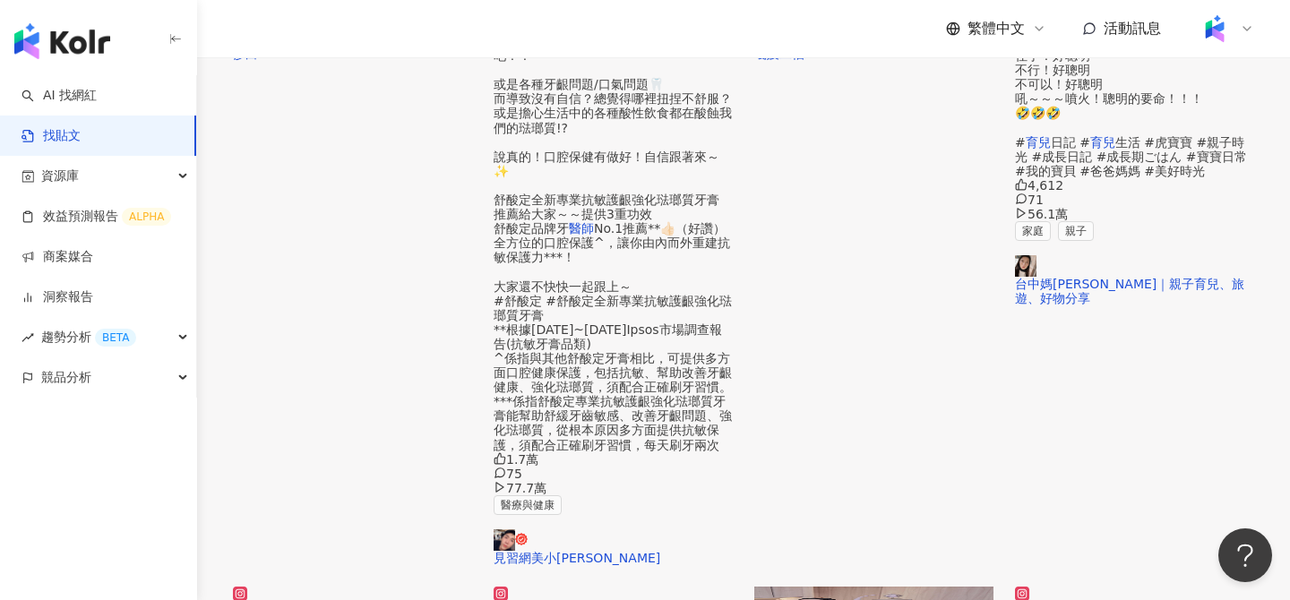
scroll to position [920, 0]
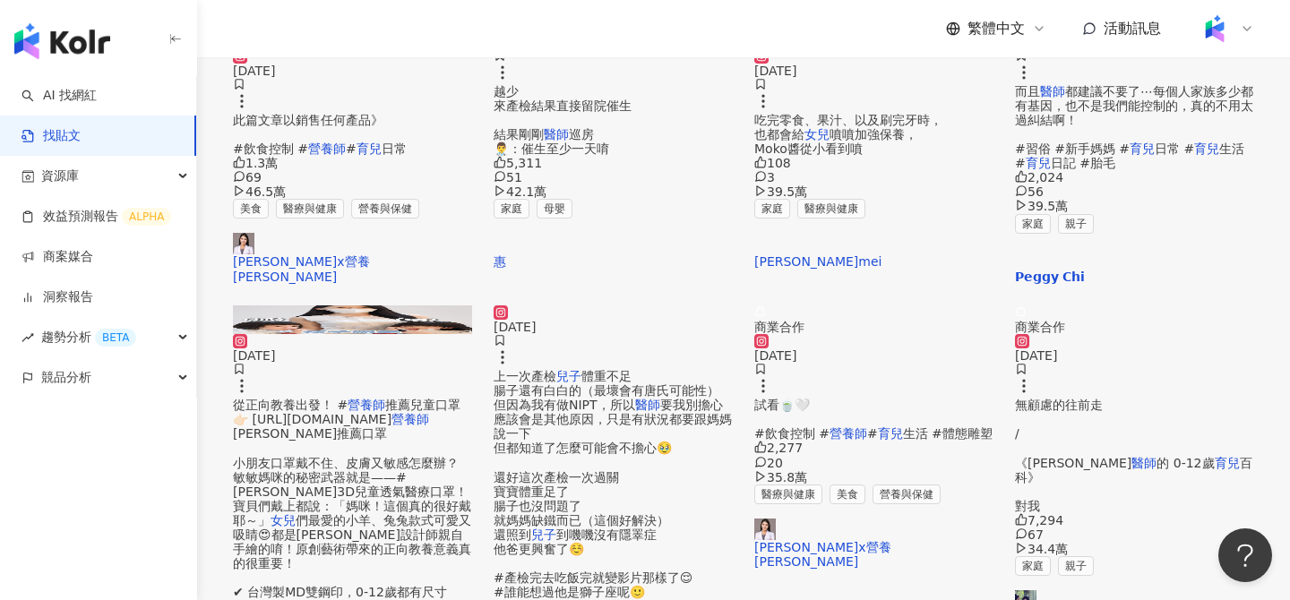
scroll to position [402, 0]
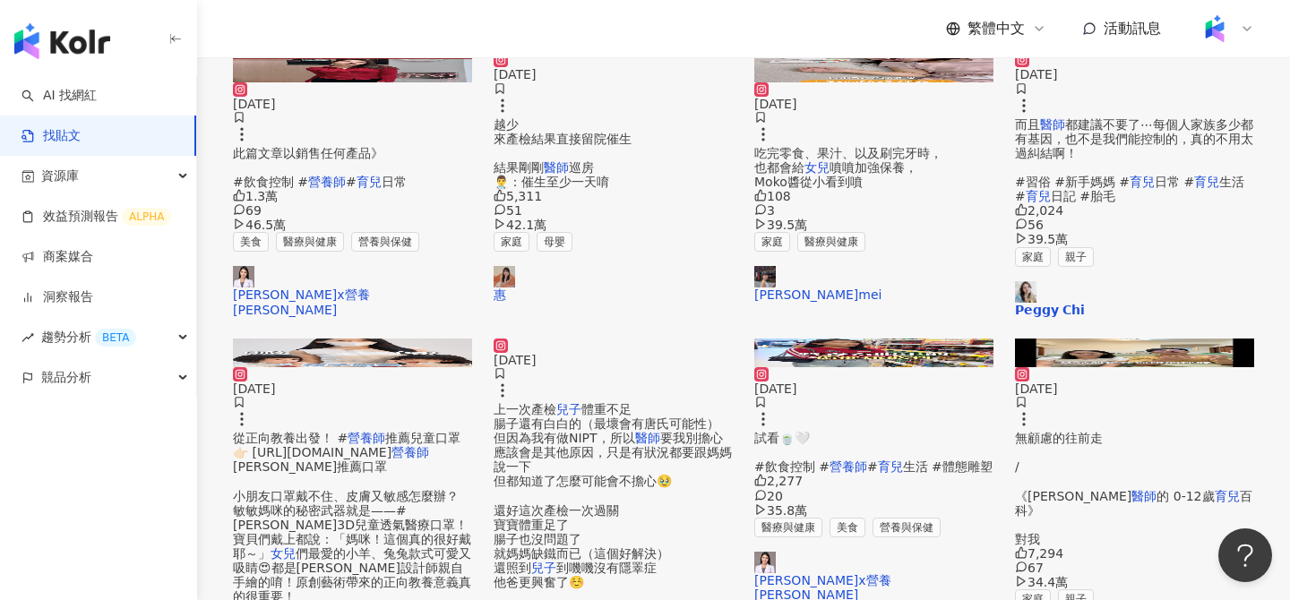
click at [392, 347] on img at bounding box center [352, 352] width 239 height 29
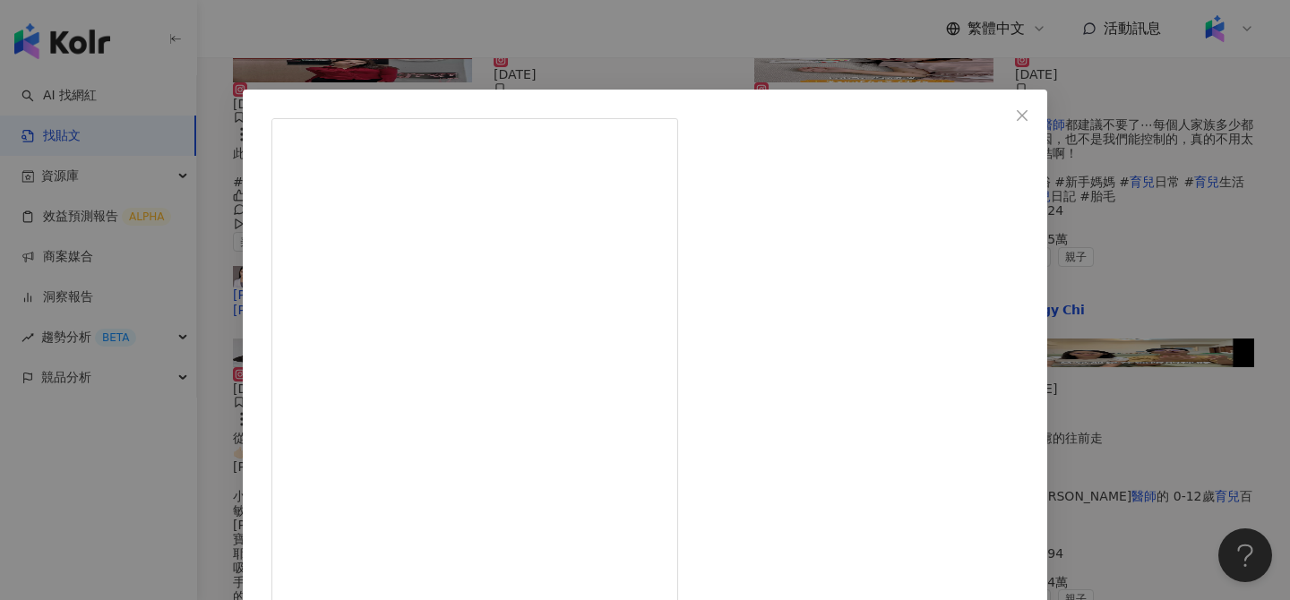
scroll to position [37, 0]
click at [1145, 256] on div "高敏敏 營養師 2025/4/19 從正向教養出發！ #營養師推薦兒童口罩 👉🏻 https://pse.is/營養師高敏敏推薦口罩 小朋友口罩戴不住、皮膚又…" at bounding box center [645, 300] width 1290 height 600
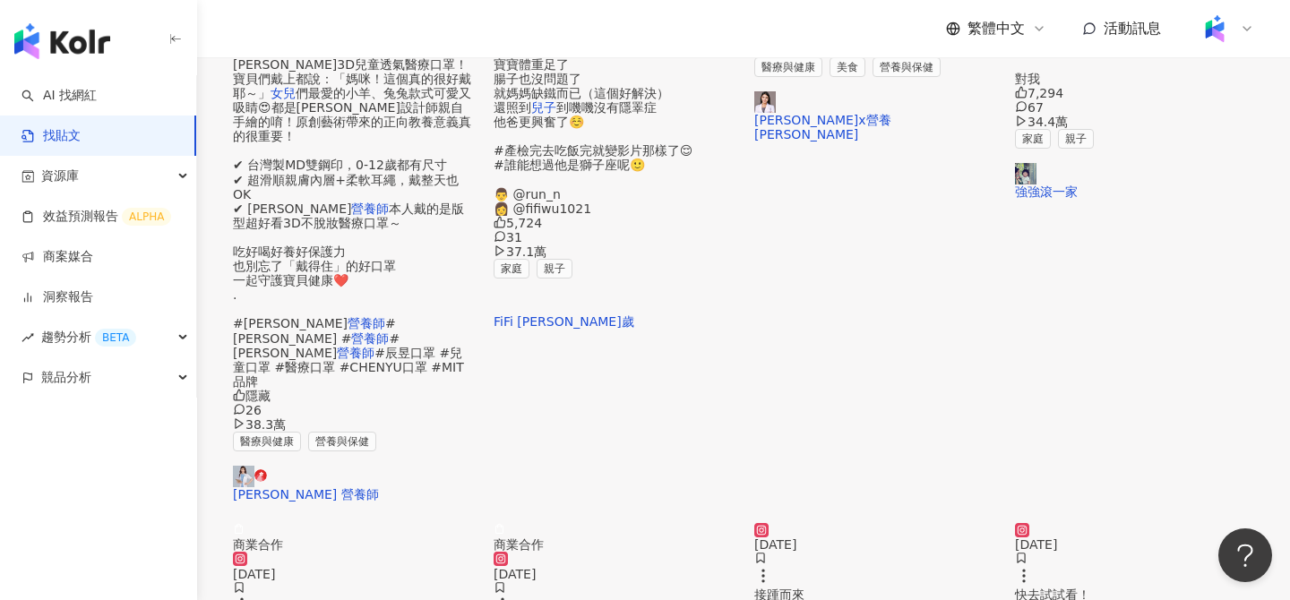
scroll to position [867, 0]
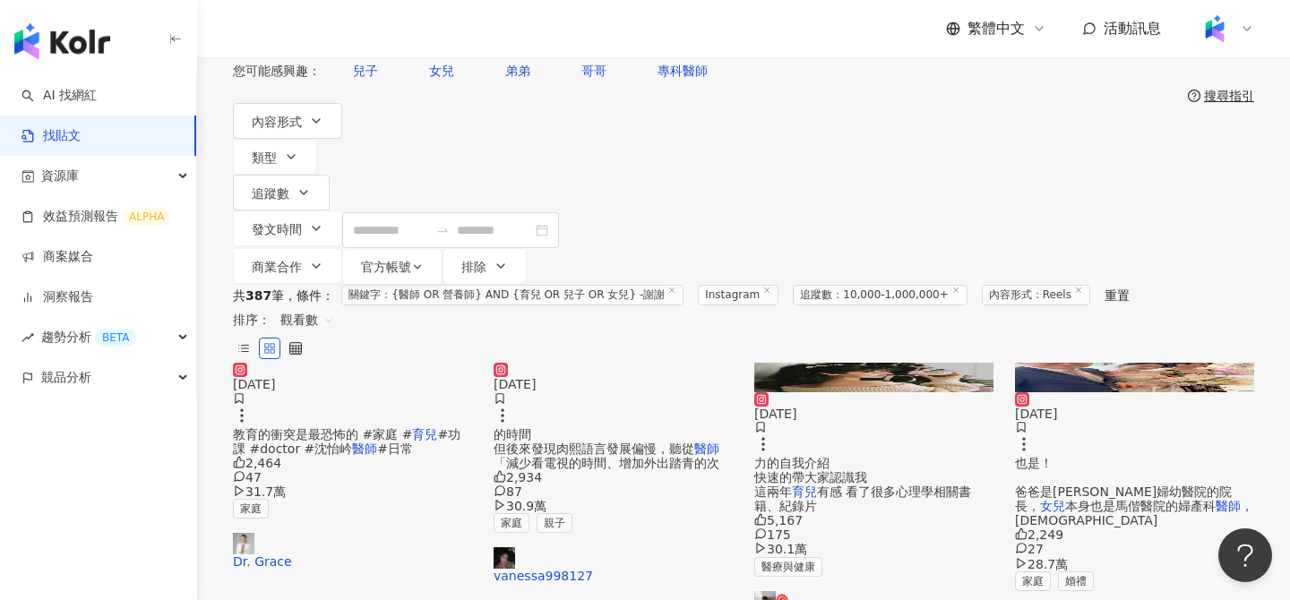
scroll to position [89, 0]
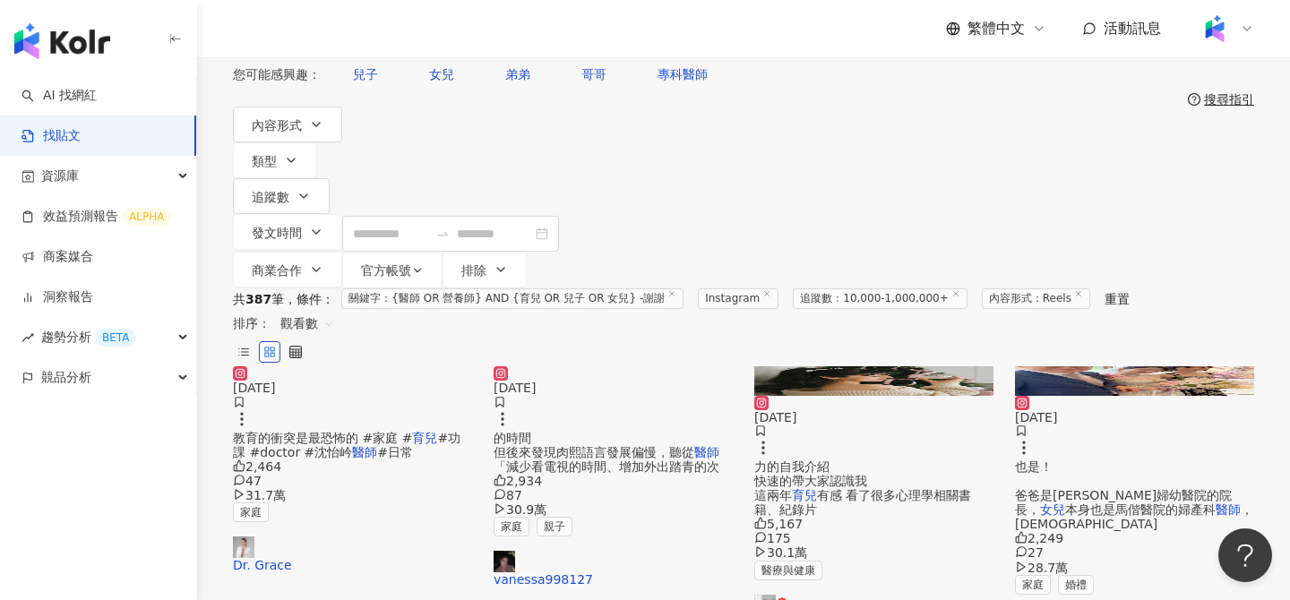
click at [827, 390] on img at bounding box center [873, 380] width 239 height 29
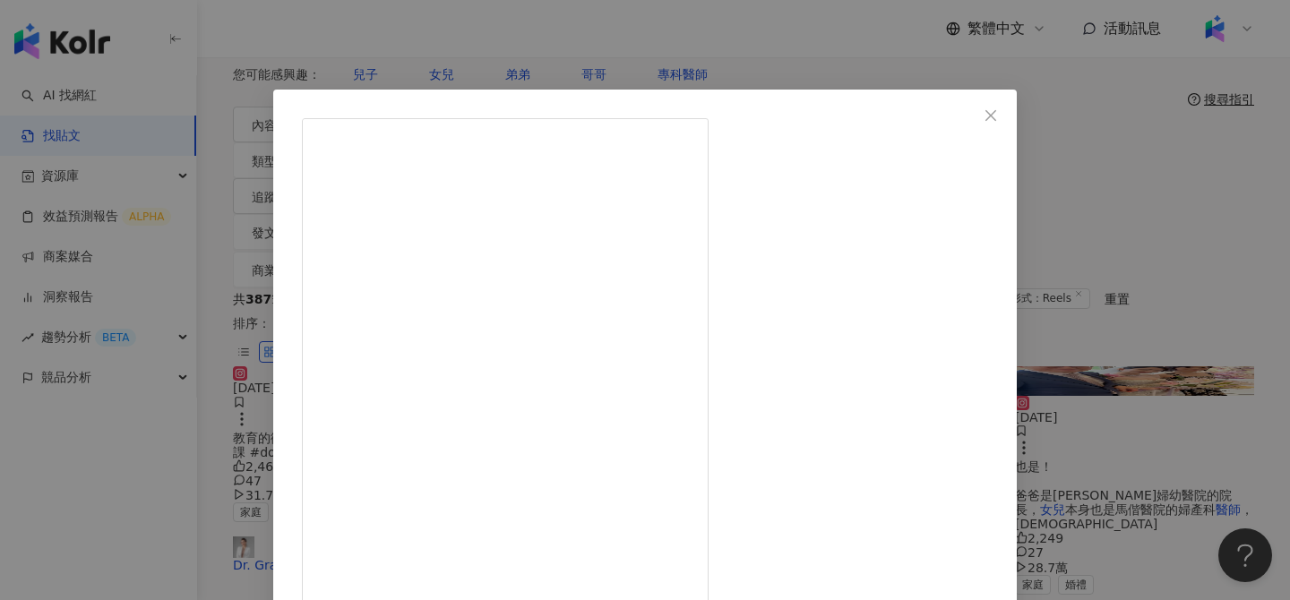
click at [666, 58] on div "Medical couple醫療CP 2024/12/11 5,167 175 30.1萬 查看原始貼文" at bounding box center [645, 300] width 1290 height 600
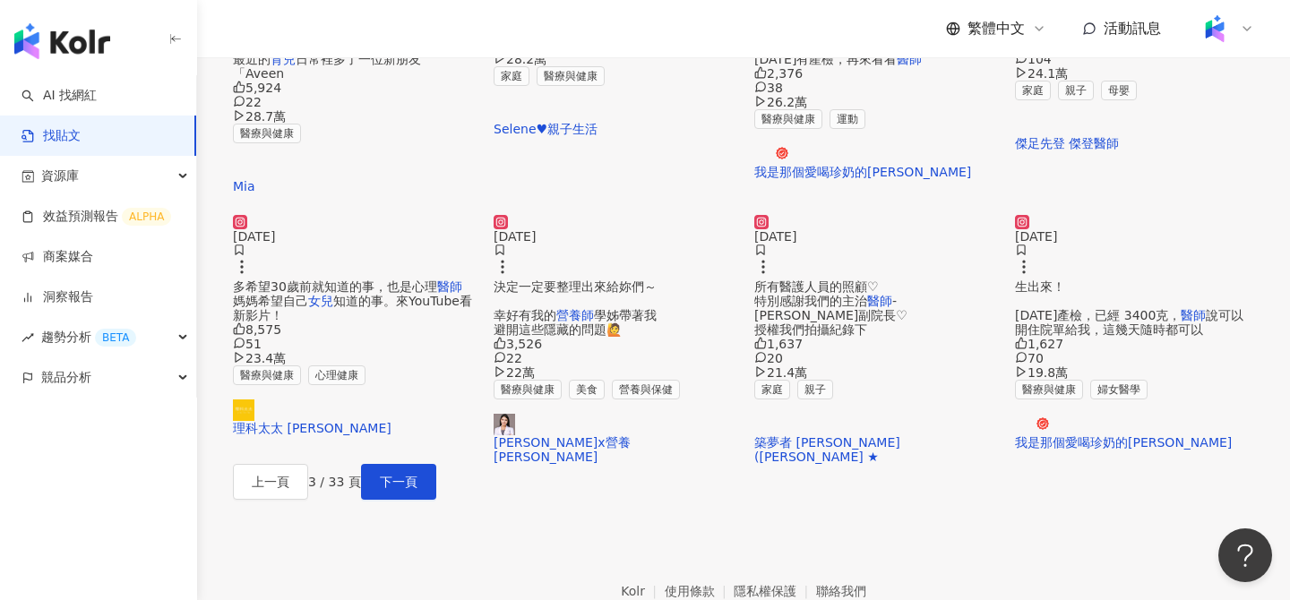
scroll to position [884, 0]
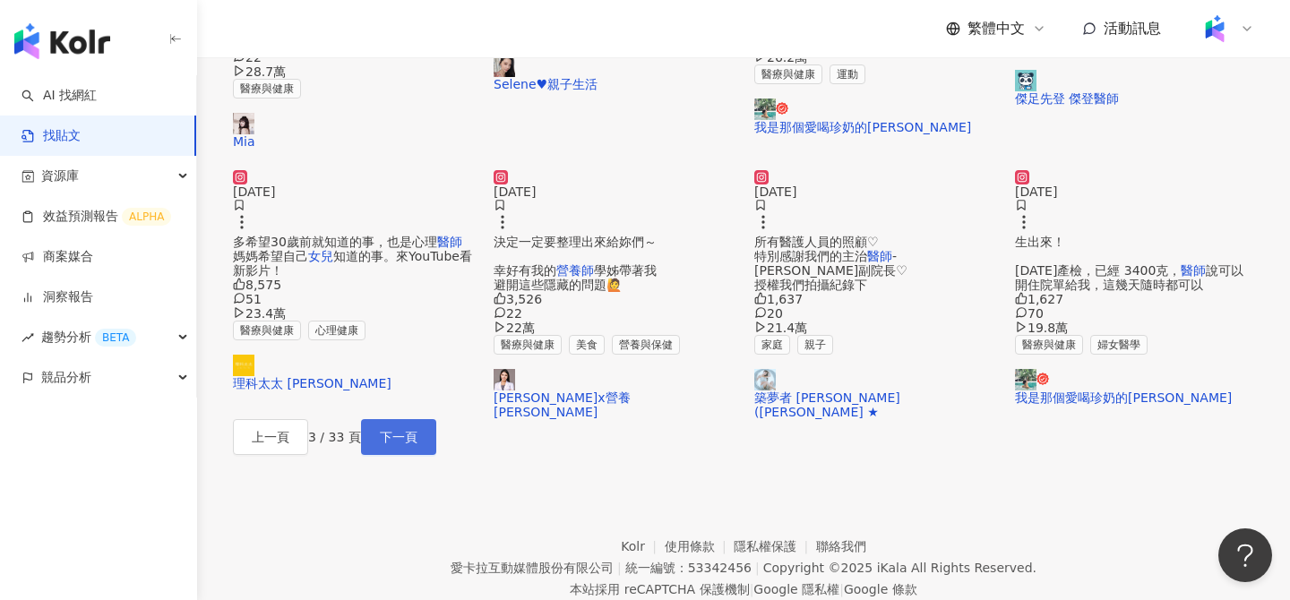
click at [417, 444] on span "下一頁" at bounding box center [399, 437] width 38 height 14
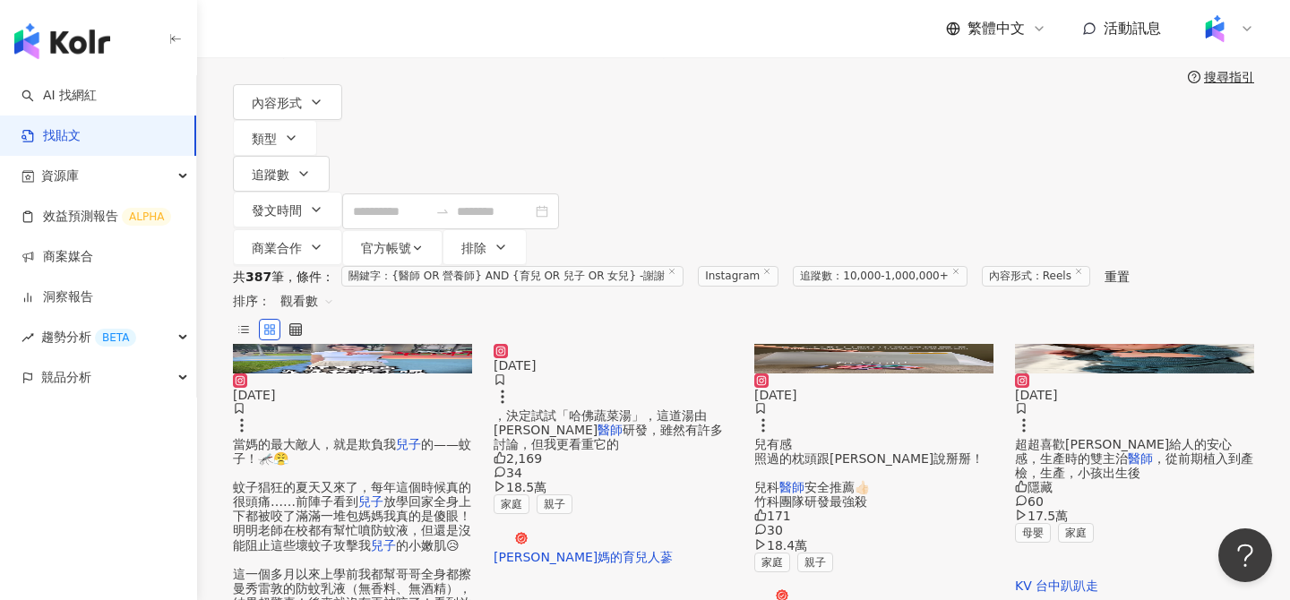
scroll to position [114, 0]
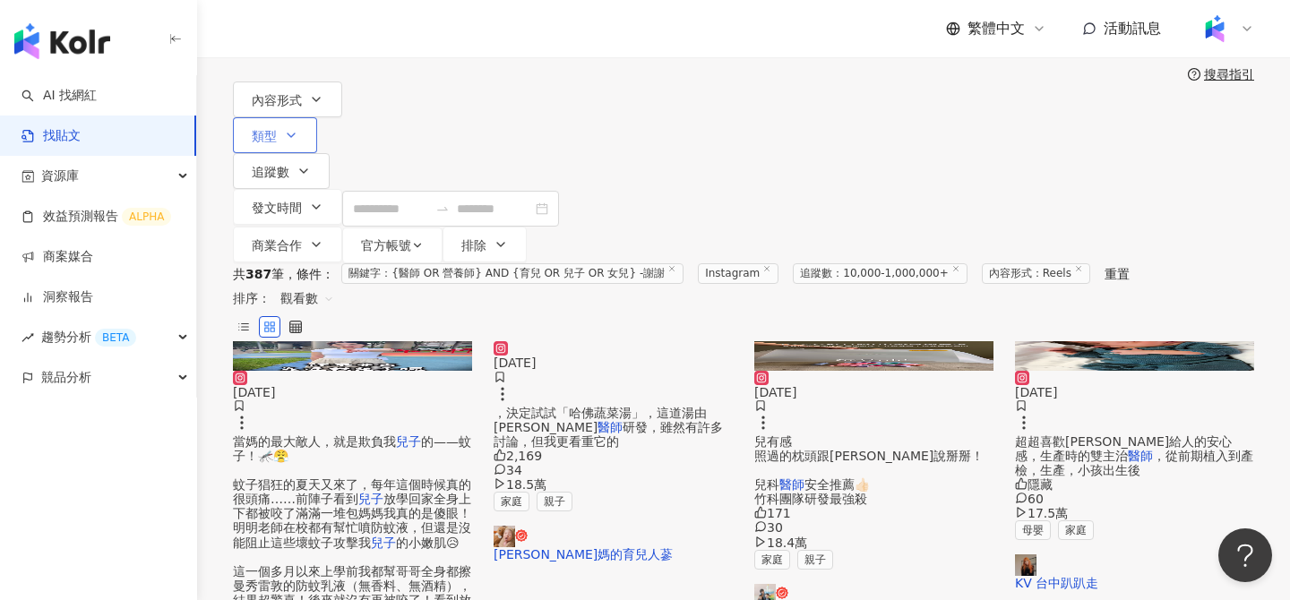
click at [277, 129] on span "類型" at bounding box center [264, 136] width 25 height 14
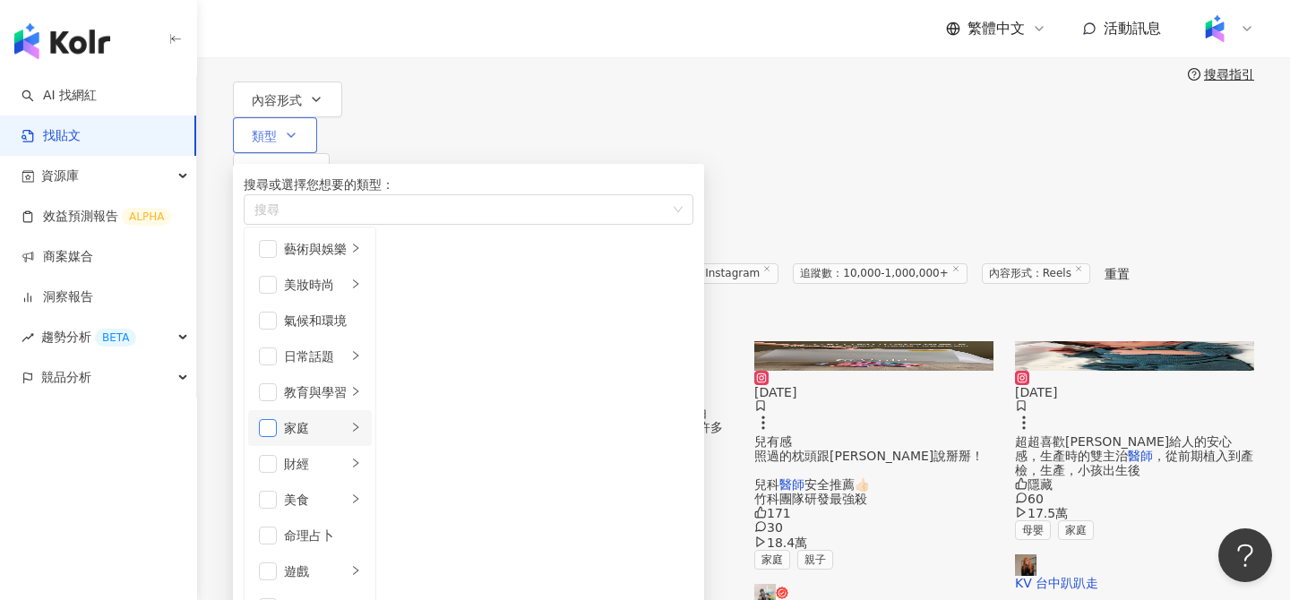
click at [277, 419] on span "button" at bounding box center [268, 428] width 18 height 18
click at [347, 419] on div "家庭" at bounding box center [315, 428] width 63 height 20
click at [347, 390] on div "教育與學習" at bounding box center [315, 392] width 63 height 20
click at [347, 349] on div "日常話題" at bounding box center [315, 357] width 63 height 20
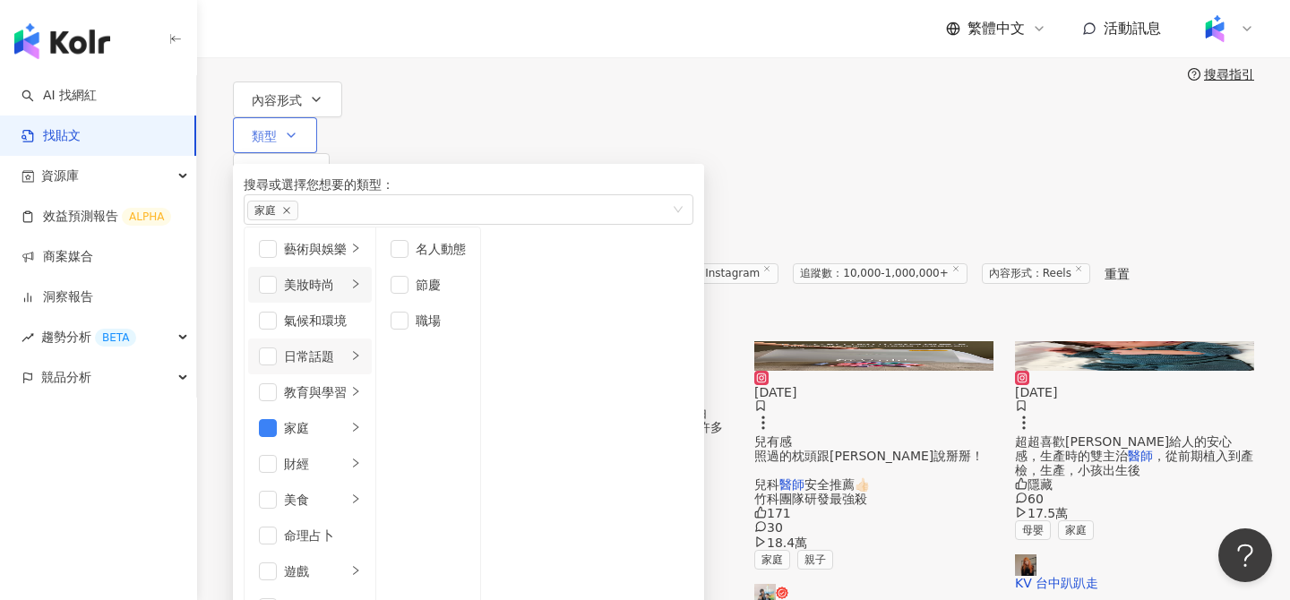
click at [347, 275] on div "美妝時尚" at bounding box center [315, 285] width 63 height 20
click at [347, 239] on div "藝術與娛樂" at bounding box center [315, 249] width 63 height 20
click at [347, 454] on div "財經" at bounding box center [315, 464] width 63 height 20
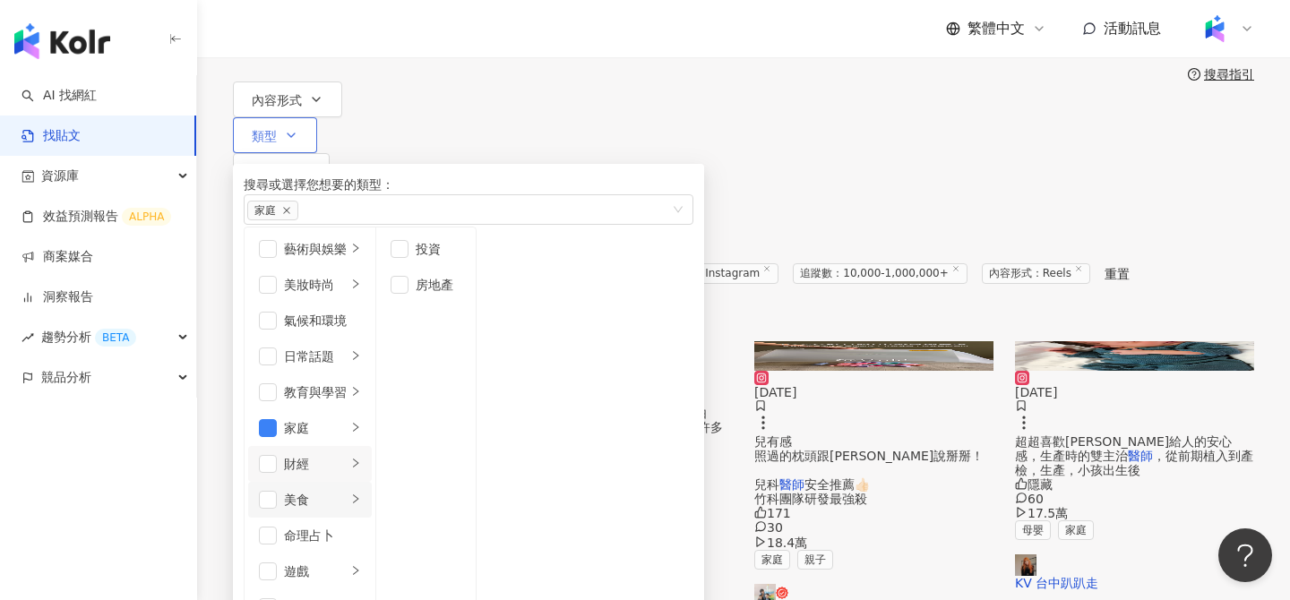
click at [372, 482] on li "美食" at bounding box center [310, 500] width 124 height 36
click at [372, 518] on li "命理占卜" at bounding box center [310, 536] width 124 height 36
click at [361, 526] on div "命理占卜" at bounding box center [322, 536] width 77 height 20
click at [898, 263] on div "共 387 筆 條件 ： 關鍵字：{醫師 OR 營養師} AND {育兒 OR 兒子 OR 女兒} -謝謝 Instagram 追蹤數：10,000-1,00…" at bounding box center [743, 273] width 1021 height 21
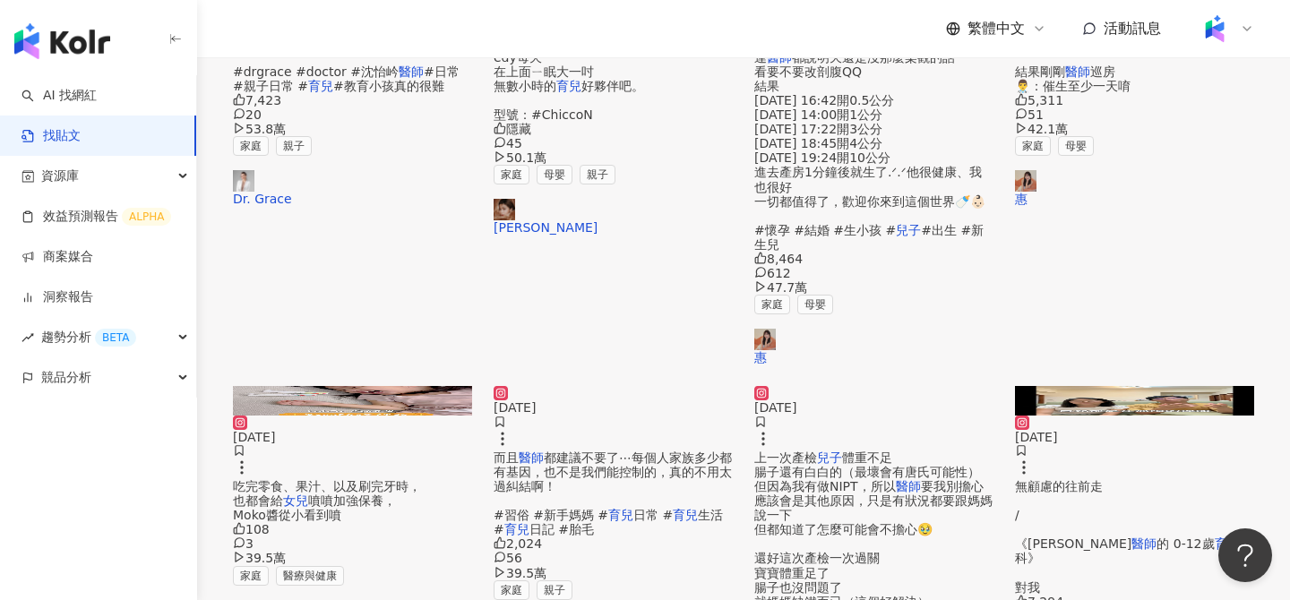
scroll to position [1046, 0]
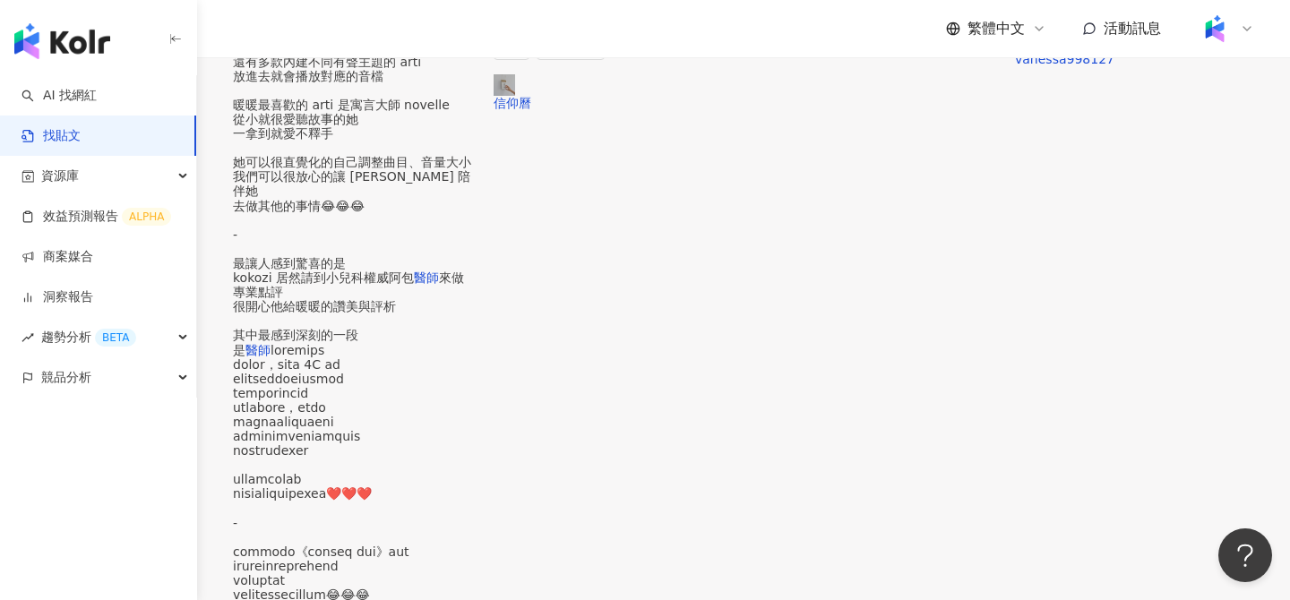
scroll to position [409, 0]
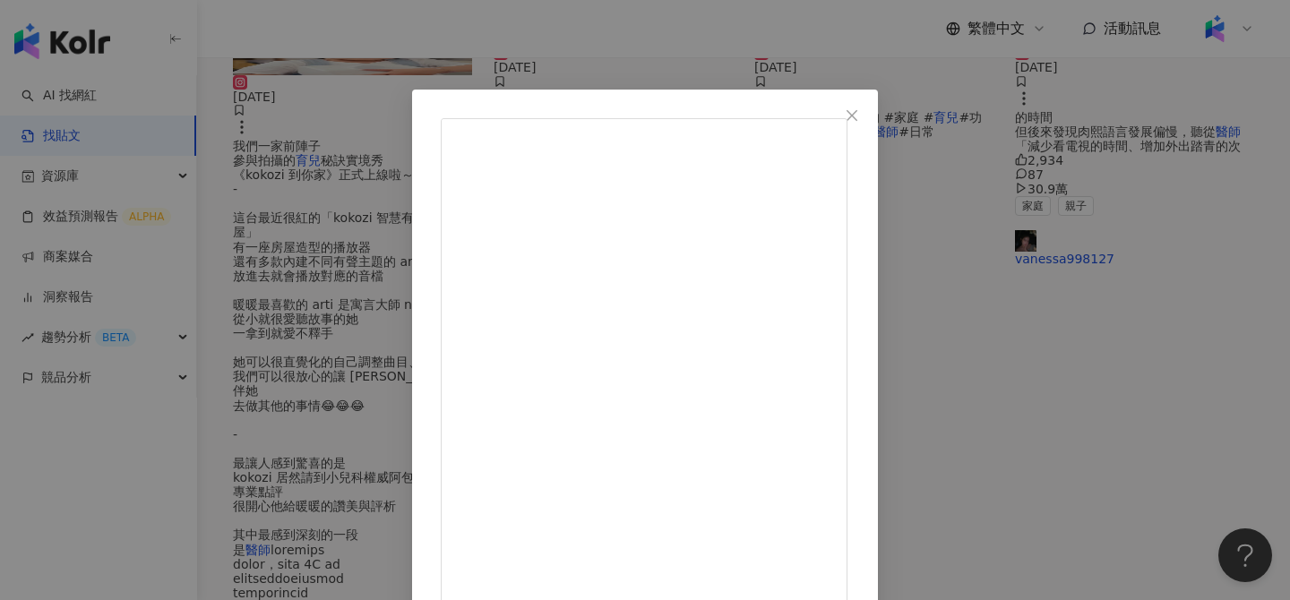
click at [1151, 404] on div "傑足先登 傑登醫師 2024/10/20 ▌新歌上線 ​ 涼涼的危機 ​ 這篇的起源是上禮拜有個寶寶「疑似腸絞痛」 ​ 寶寶放在檢查台一打開包巾 「哇，好涼」…" at bounding box center [645, 300] width 1290 height 600
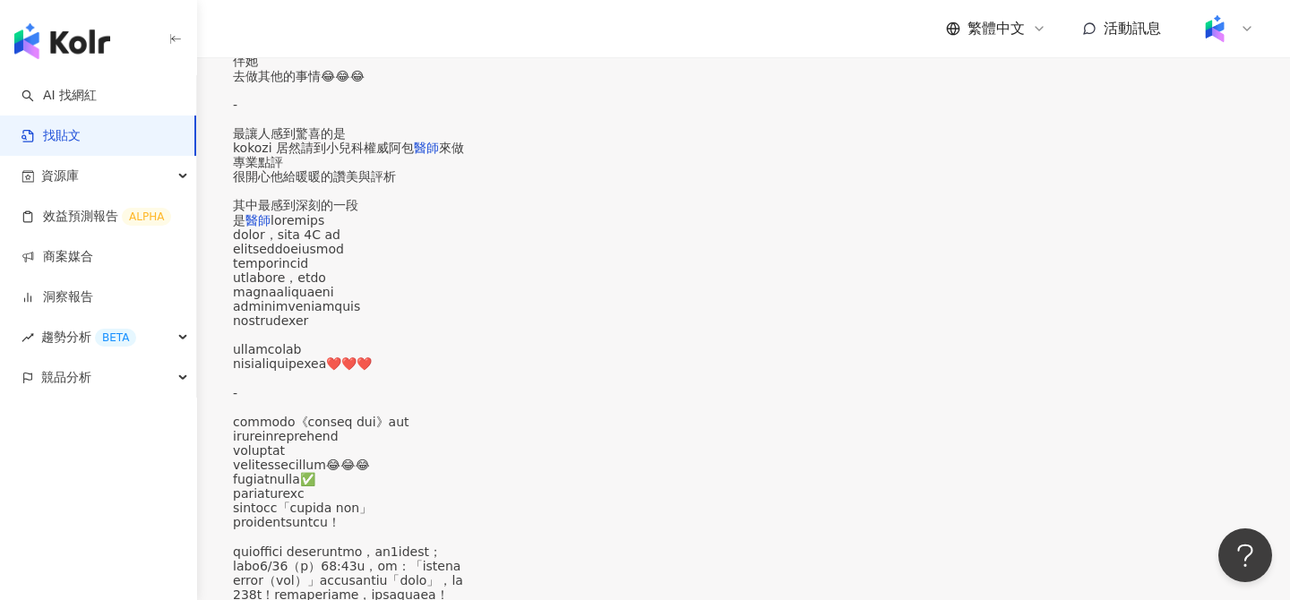
scroll to position [1122, 0]
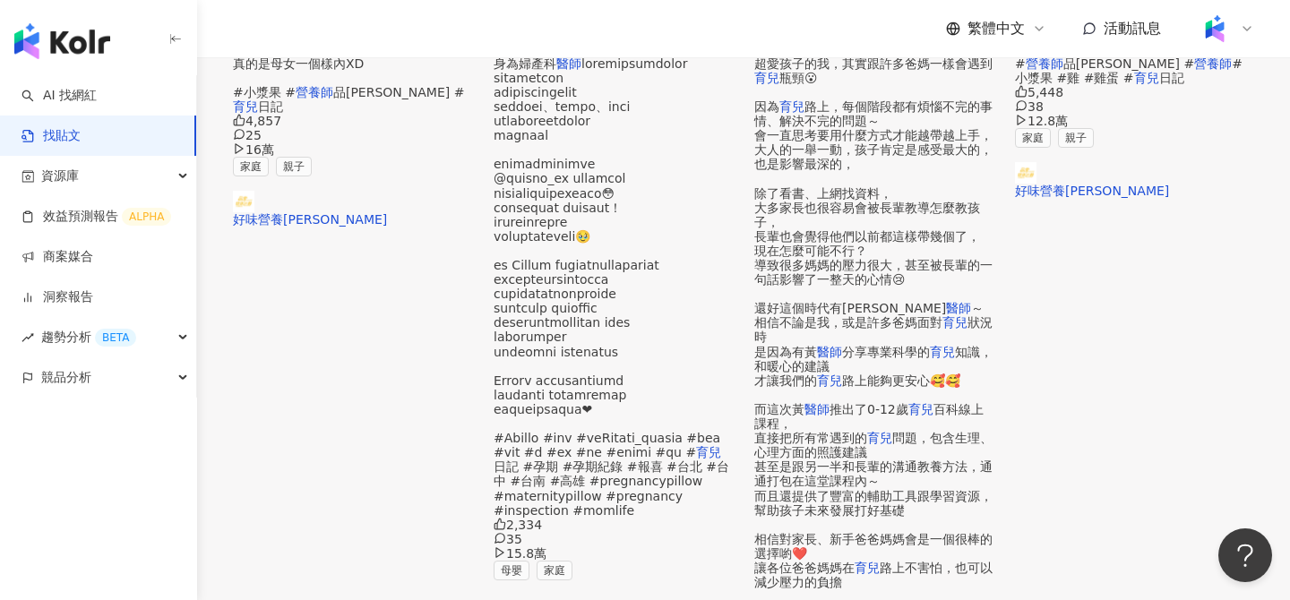
scroll to position [461, 0]
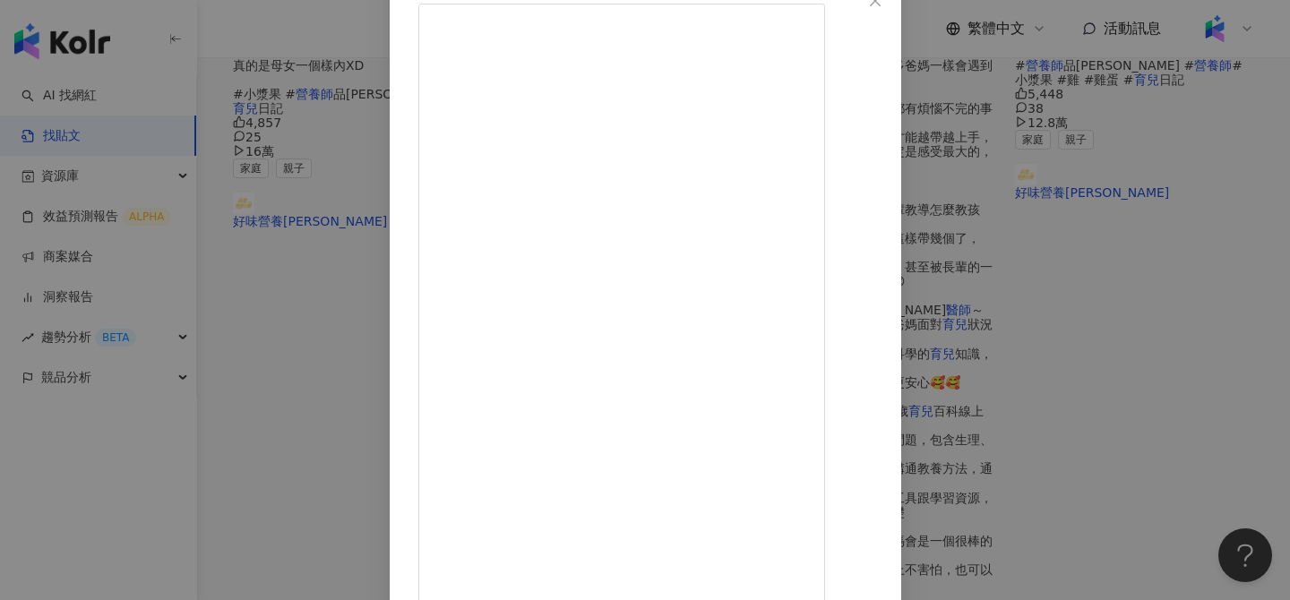
scroll to position [119, 0]
click at [1135, 282] on div "好味營養師品瑄 2023/10/5 #雞農日記 哈囉大家晚安～自從家裡有了雞成員加入，越來越熱鬧了🎉 漿果平常就是個蛋控！餐餐都要吃蛋，挑食的食物只要剁碎混入…" at bounding box center [645, 300] width 1290 height 600
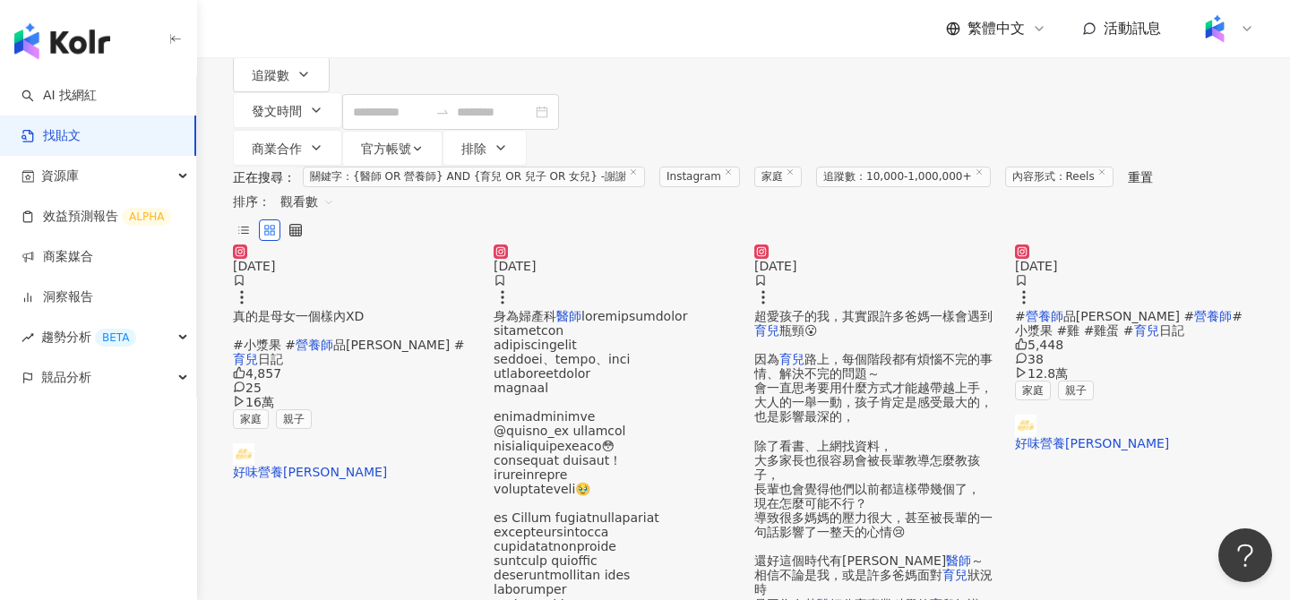
scroll to position [145, 0]
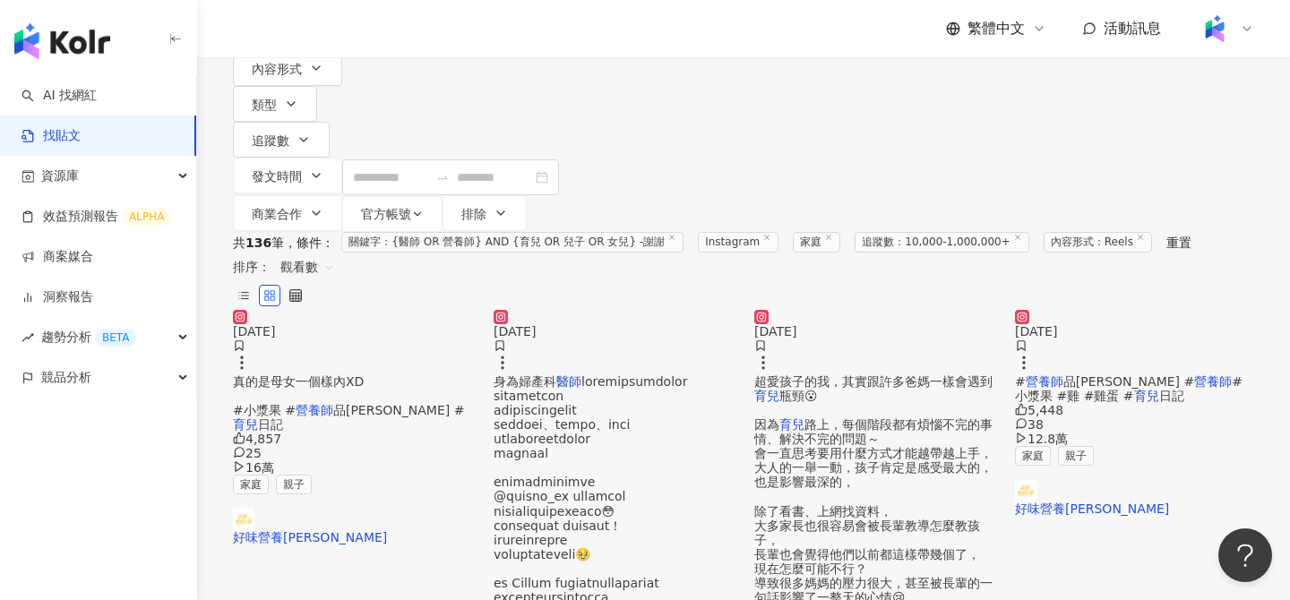
click at [1134, 310] on img at bounding box center [1134, 310] width 239 height 0
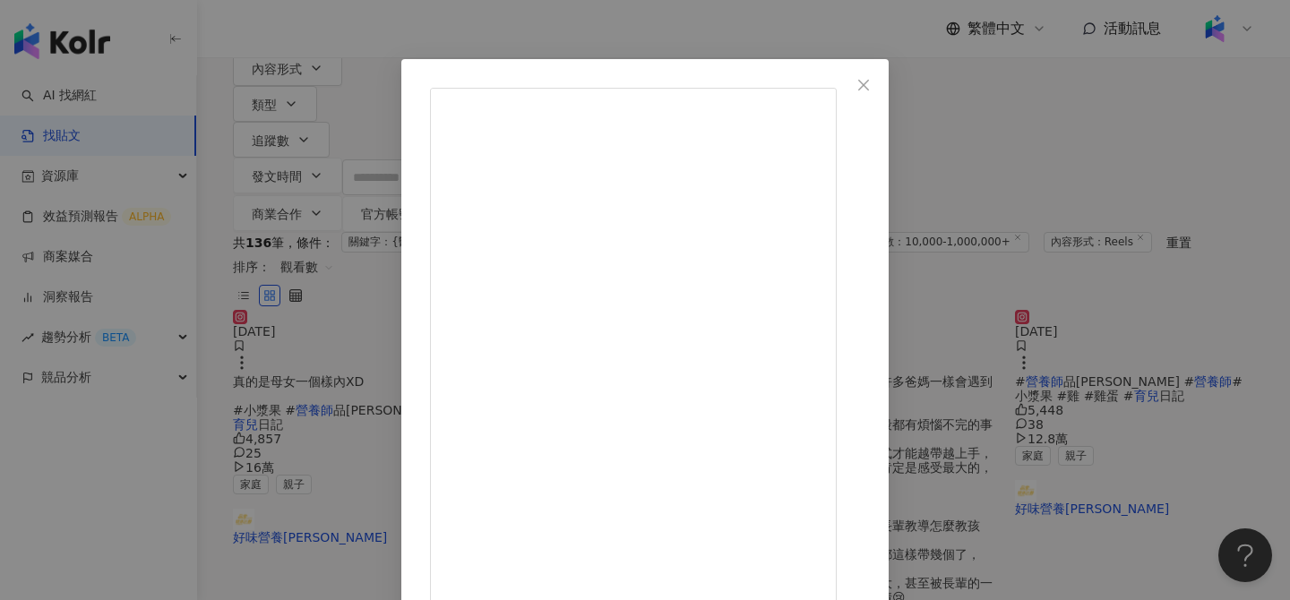
scroll to position [32, 0]
click at [1120, 373] on div "好味營養師品瑄 2023/9/28 哈囉大家晚安～最近我因緣際會之下有了新身份（？ 想不到原本要吃的蛋居然孵出小雞，突然當起雞農了嗎🤣 家裡最高興的大概就是漿…" at bounding box center [645, 300] width 1290 height 600
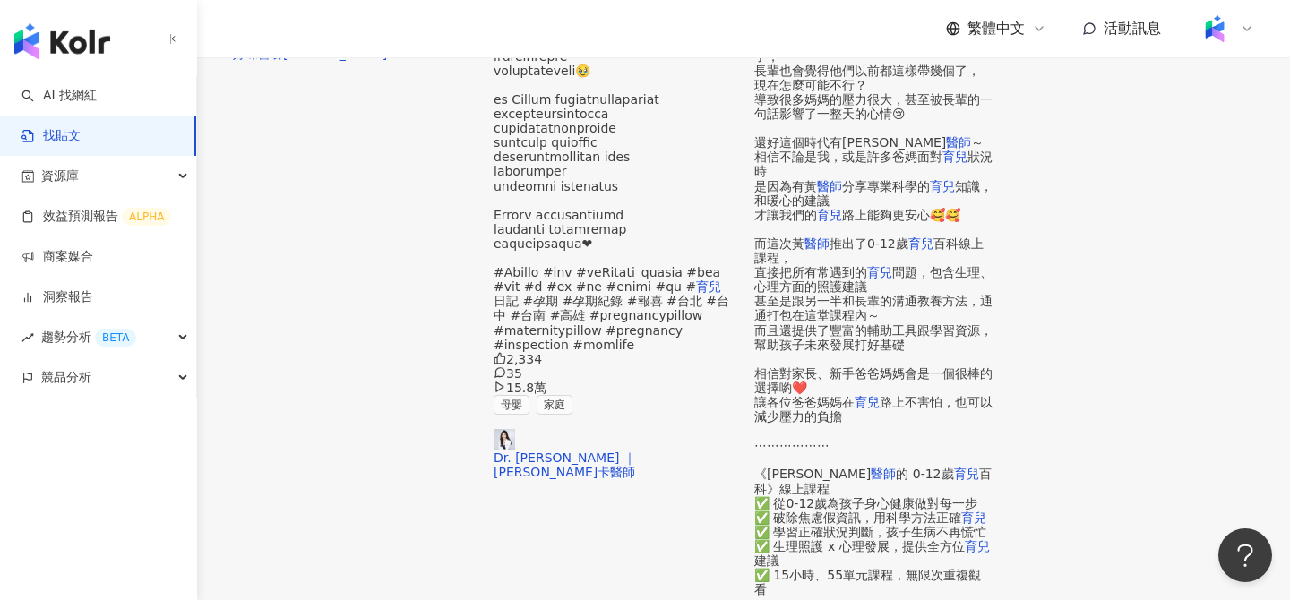
scroll to position [909, 0]
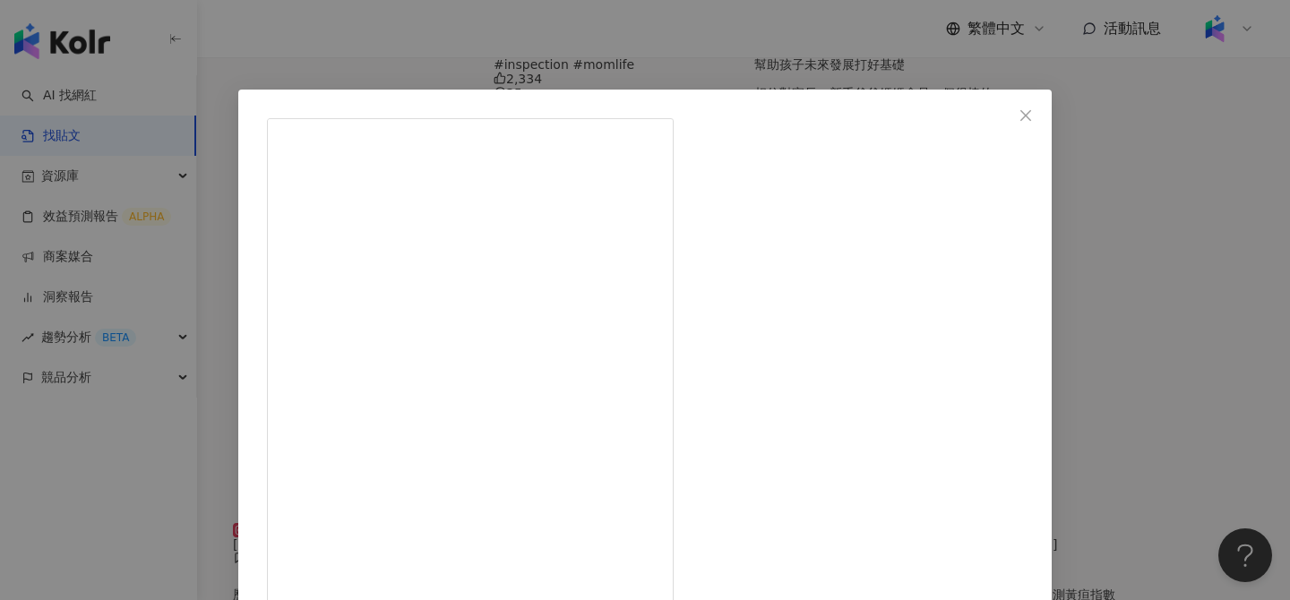
click at [696, 73] on div "Choco tv 2024/5/11 敬 想工作的媽媽 #母親節 #懷孕 #育兒 #育兒生活 #高敏感 #高敏感醫師 #醫師 #醫師好辣 #醫師日常 #全職媽…" at bounding box center [645, 300] width 1290 height 600
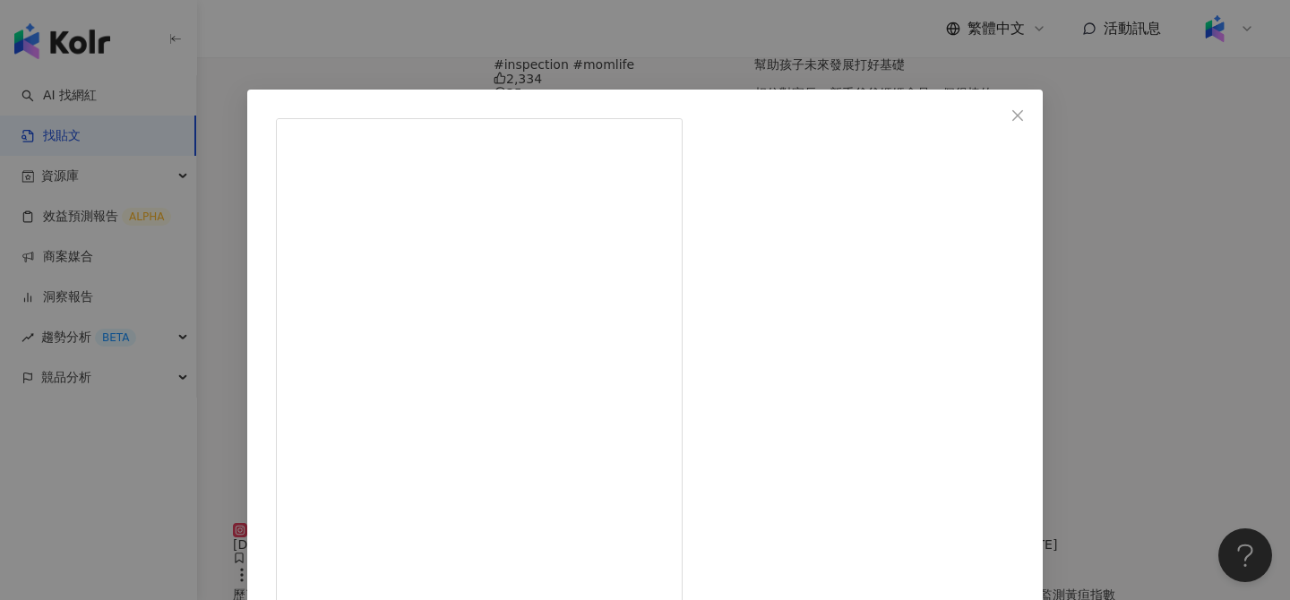
click at [1131, 273] on div "Dr. Grace 2024/5/11 當你的職業是 #全職媽媽 ! ! #育兒 #生活 #家庭 #沈怡岒醫師 #雙寶媽 #mom #mommy #mommy…" at bounding box center [645, 300] width 1290 height 600
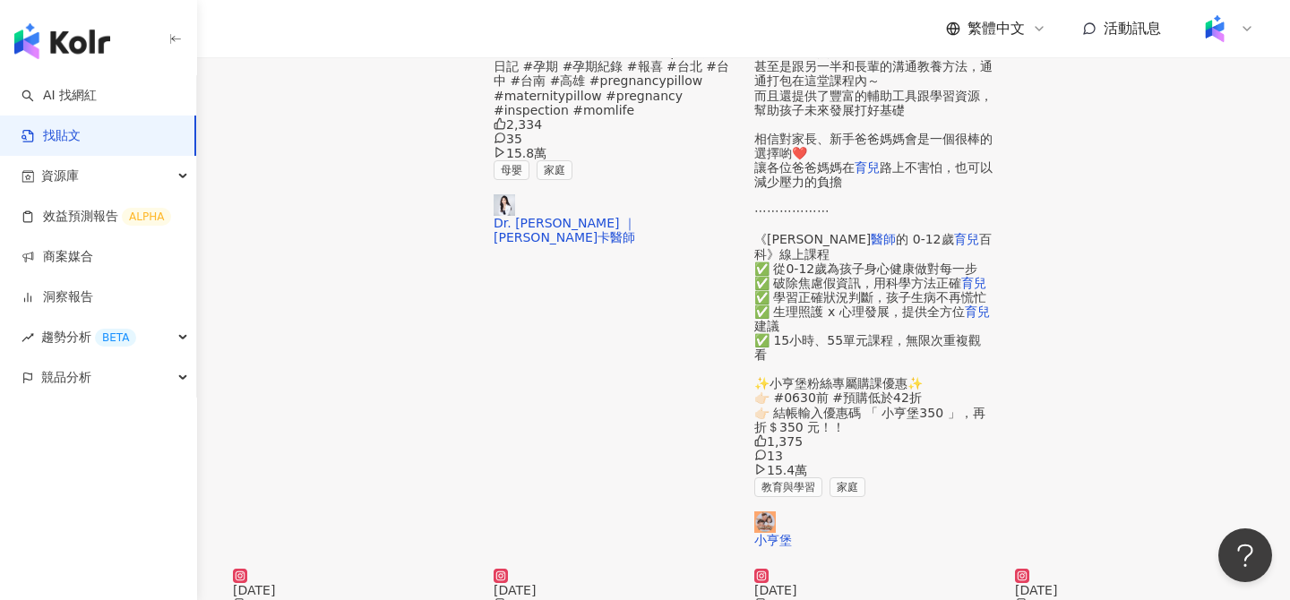
scroll to position [826, 0]
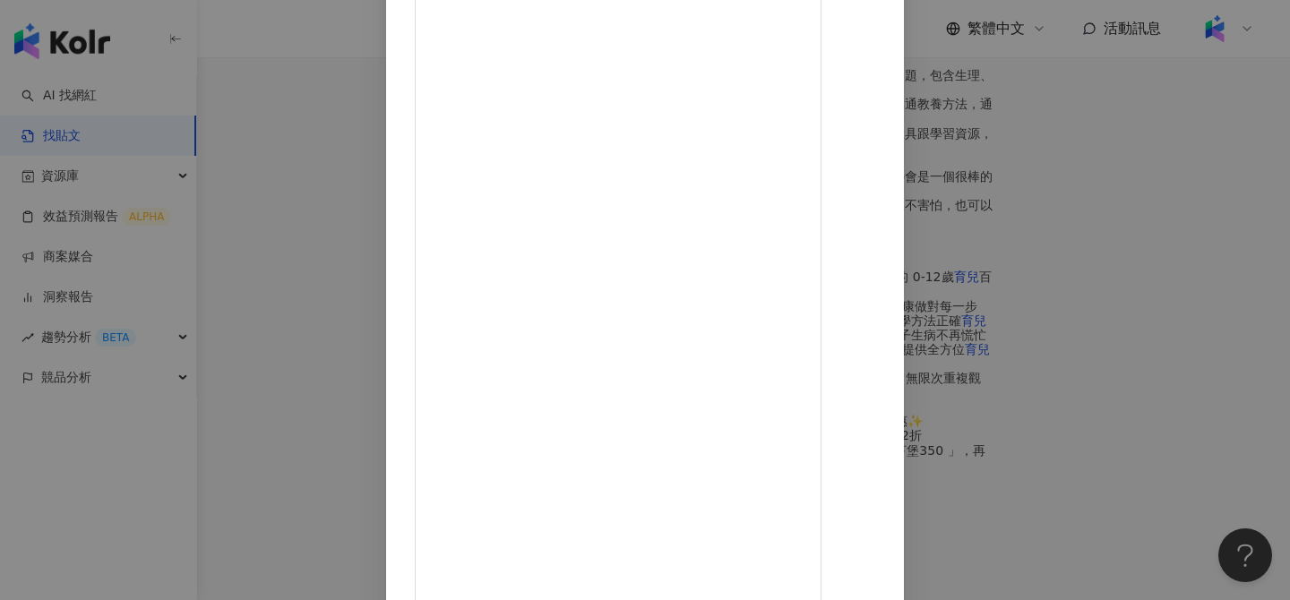
scroll to position [203, 0]
click at [201, 184] on div "Medical couple醫療CP 2024/10/8 1,606 29 8.9萬 查看原始貼文" at bounding box center [645, 300] width 1290 height 600
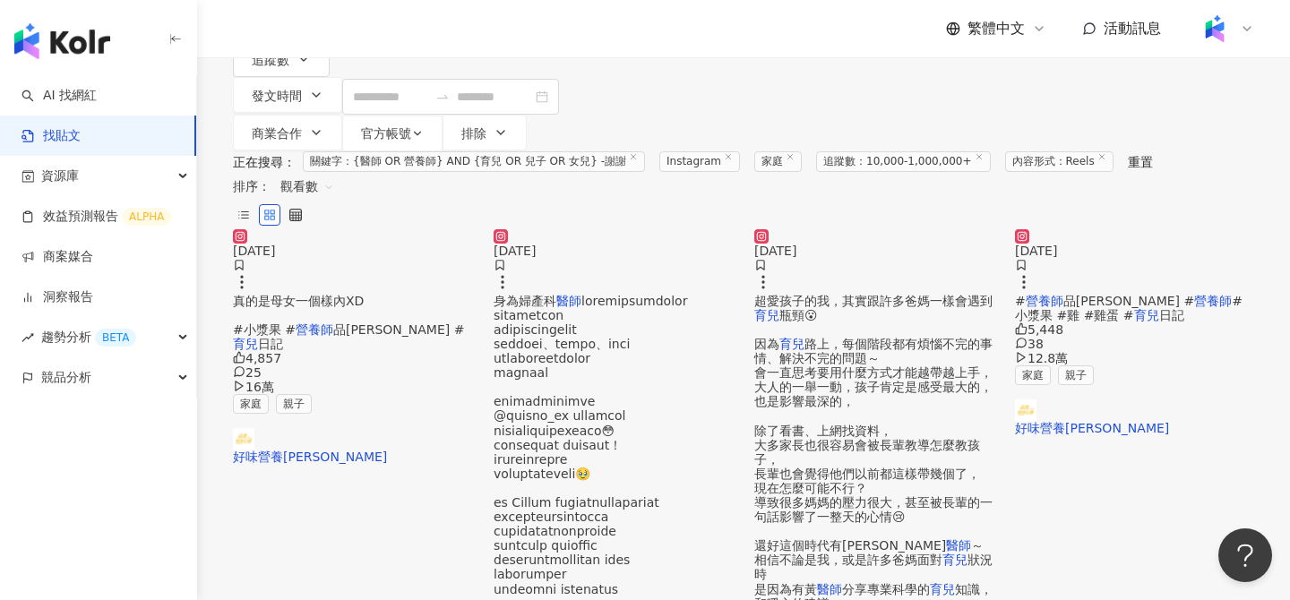
scroll to position [215, 0]
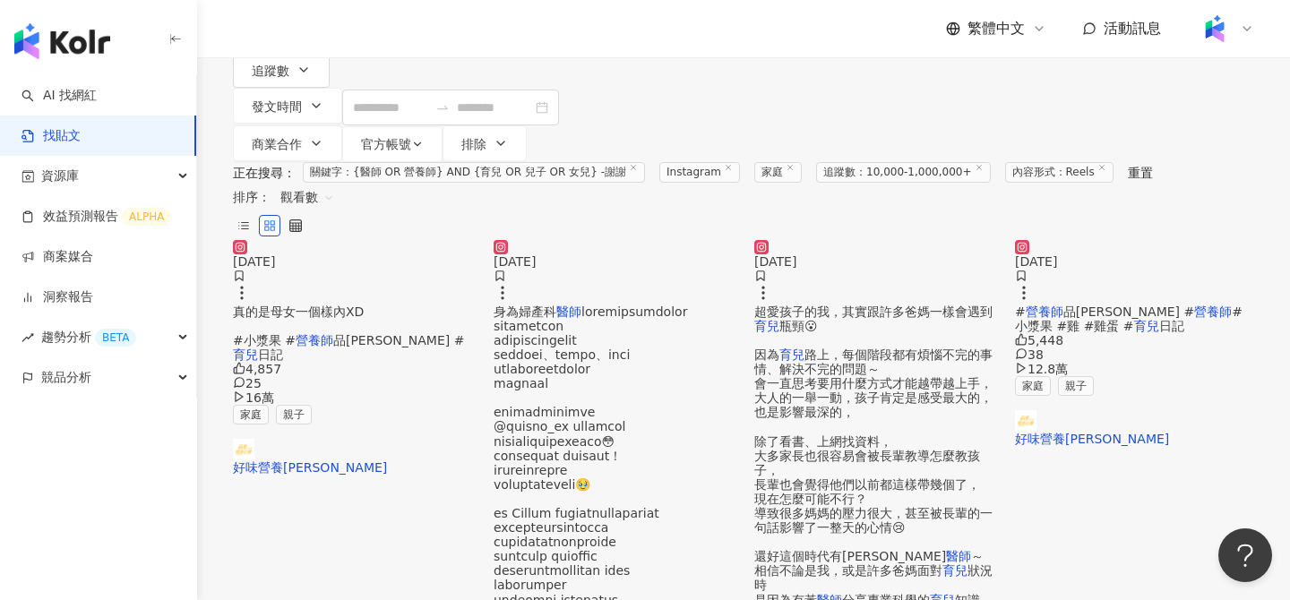
click at [430, 240] on img at bounding box center [352, 240] width 239 height 0
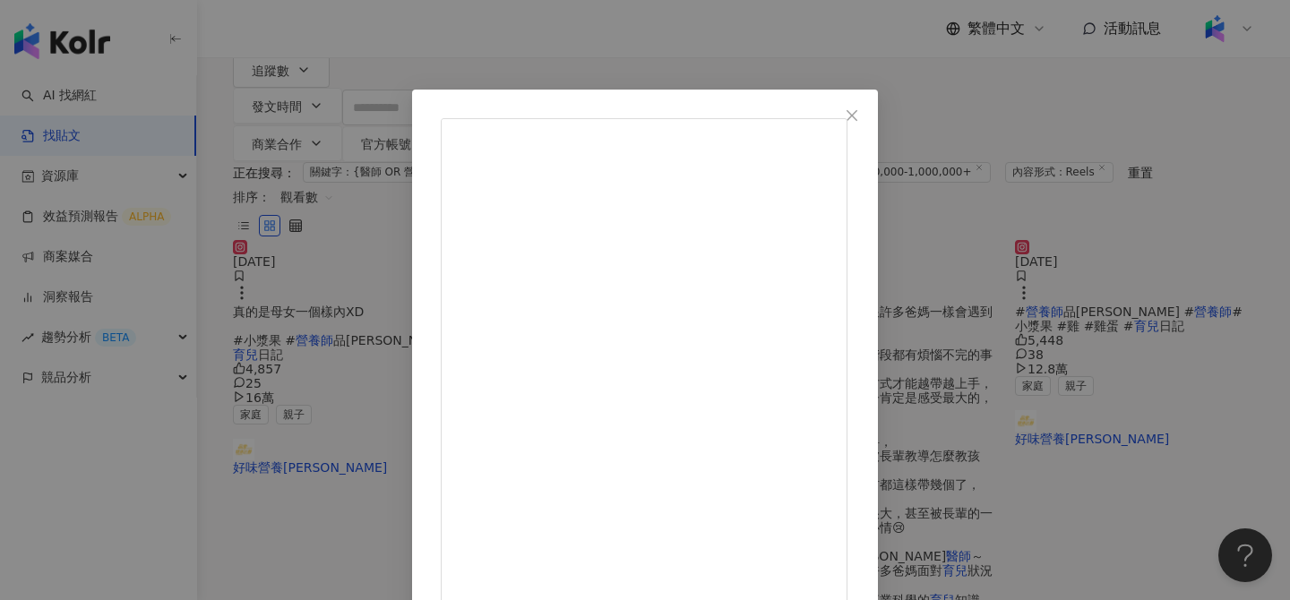
click at [782, 65] on div "好味營養師品瑄 2023/9/27 昨天小夥伴看影片時，意外發現我跟漿果的神同步🤣 真的是母女一個樣內XD #小漿果 #營養師品瑄 #育兒日記 4,857 2…" at bounding box center [645, 300] width 1290 height 600
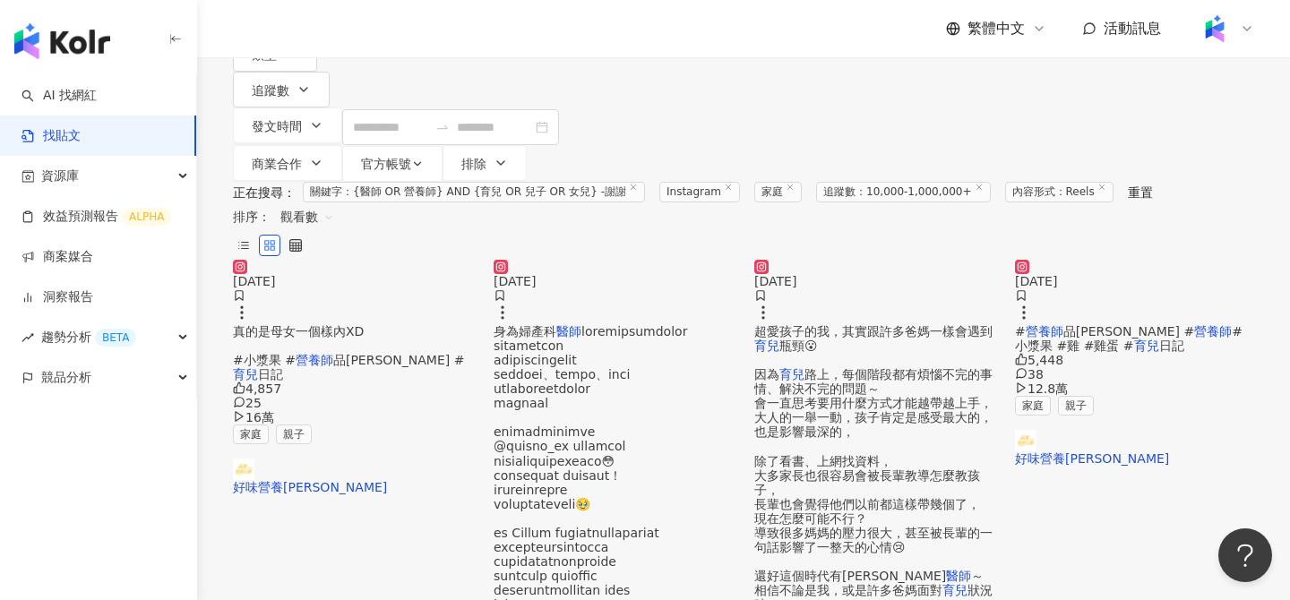
scroll to position [204, 0]
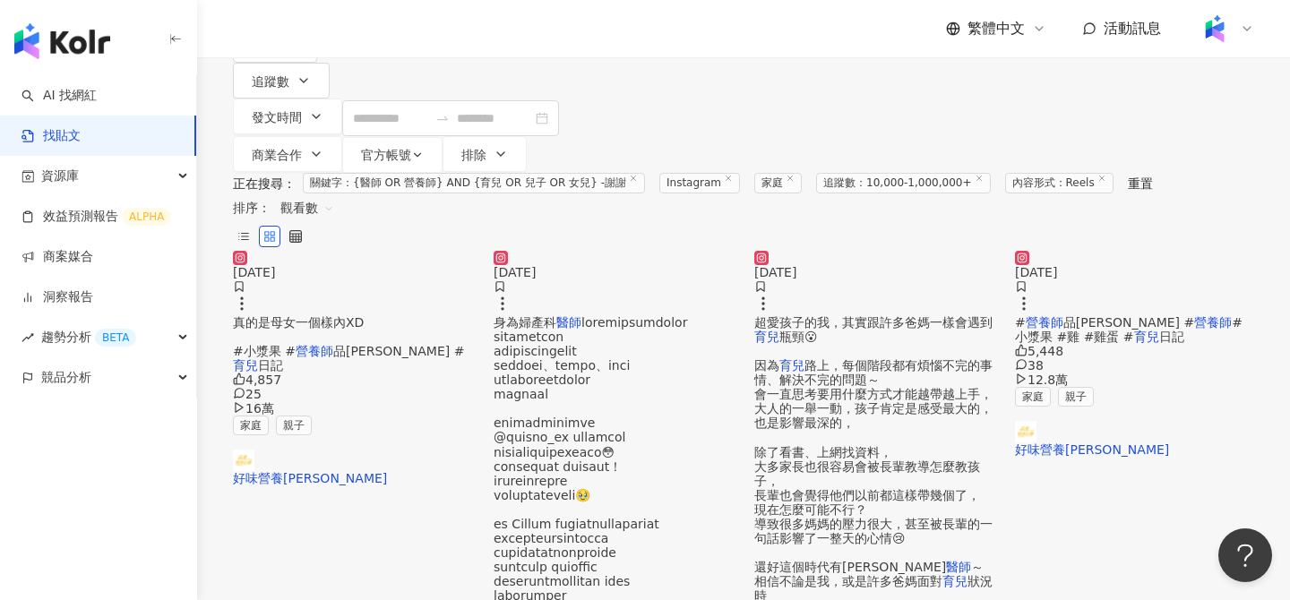
click at [421, 251] on img at bounding box center [352, 251] width 239 height 0
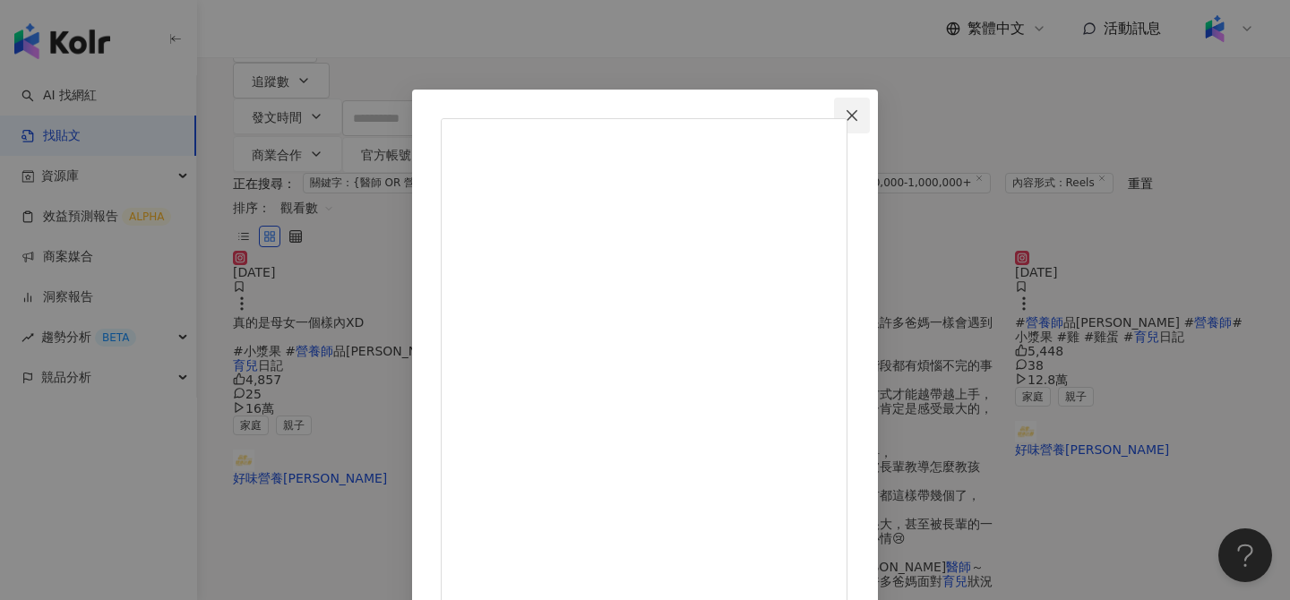
click at [870, 110] on span "Close" at bounding box center [852, 115] width 36 height 14
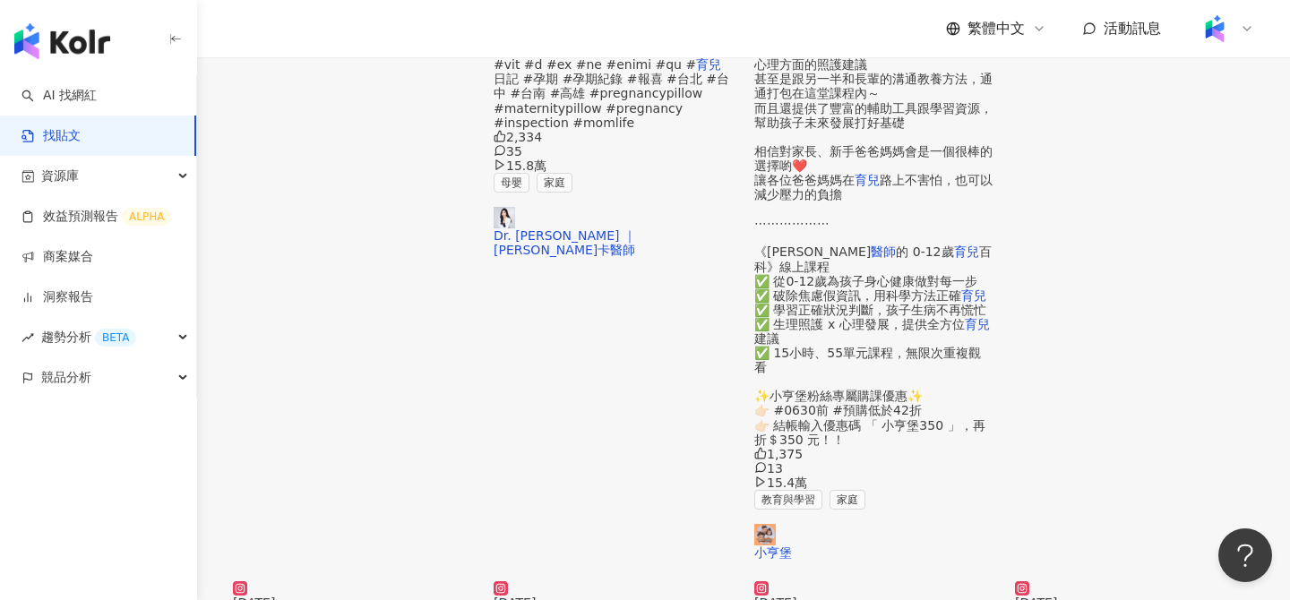
scroll to position [843, 0]
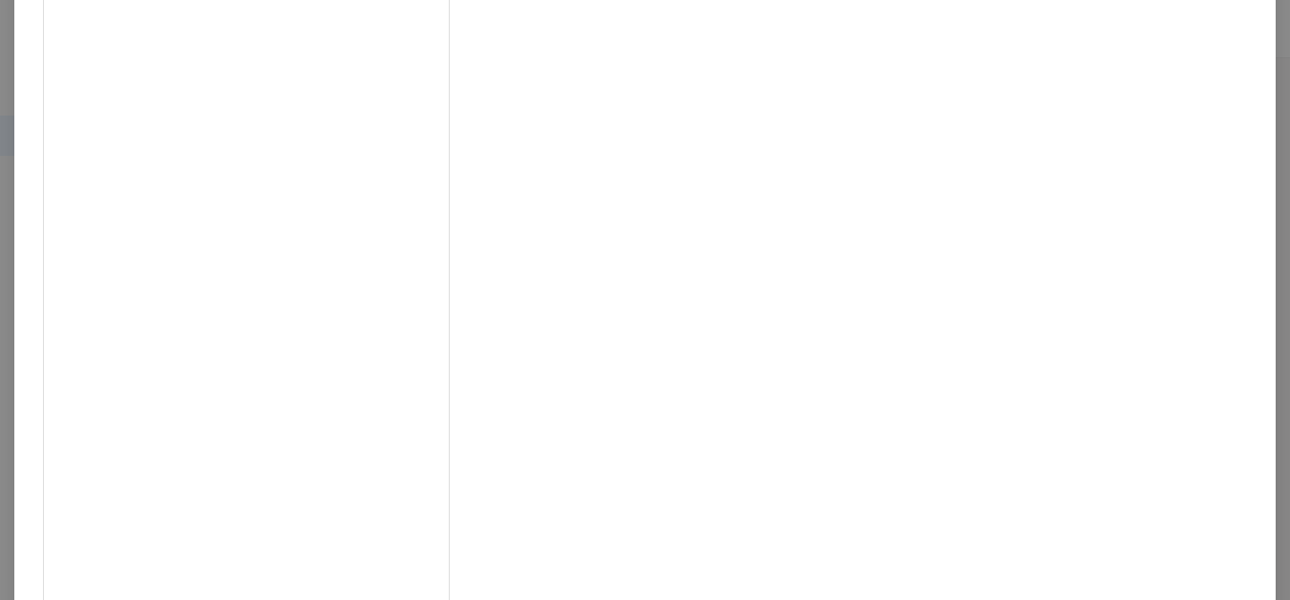
scroll to position [80, 0]
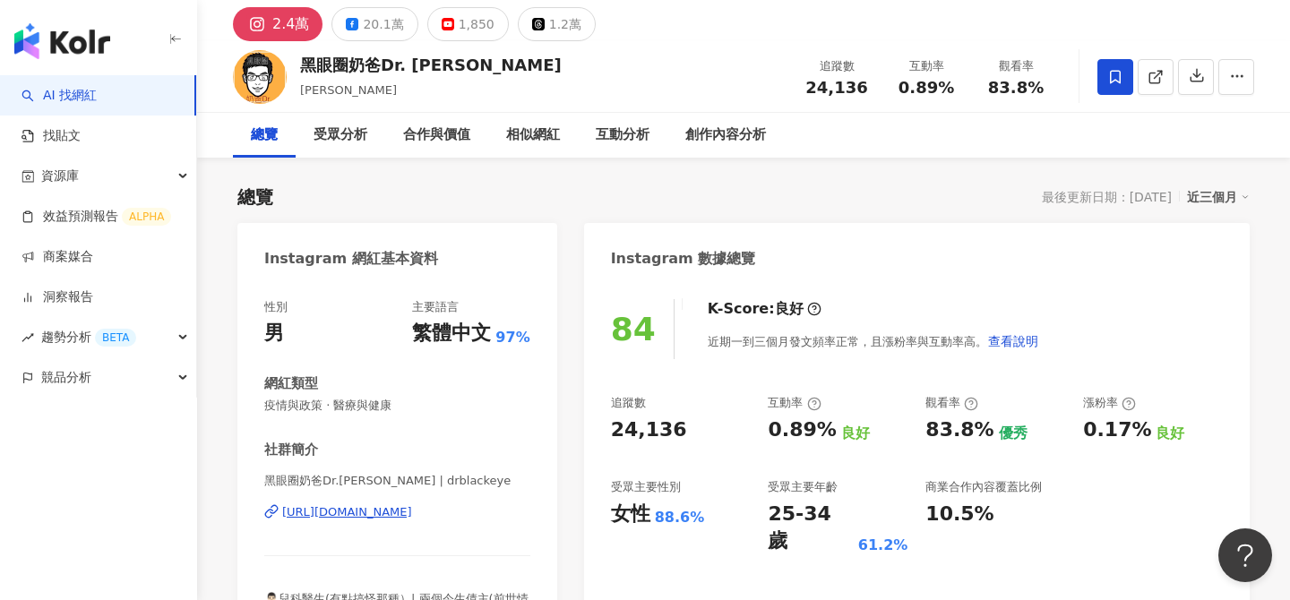
scroll to position [64, 0]
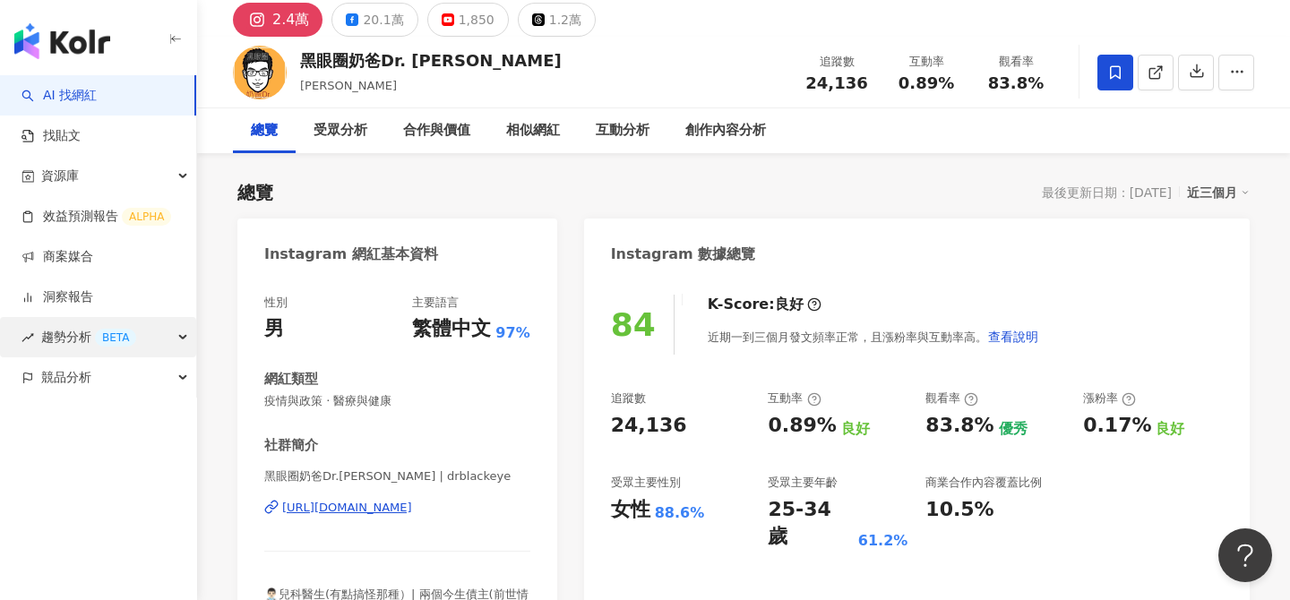
click at [100, 343] on div "BETA" at bounding box center [115, 338] width 41 height 18
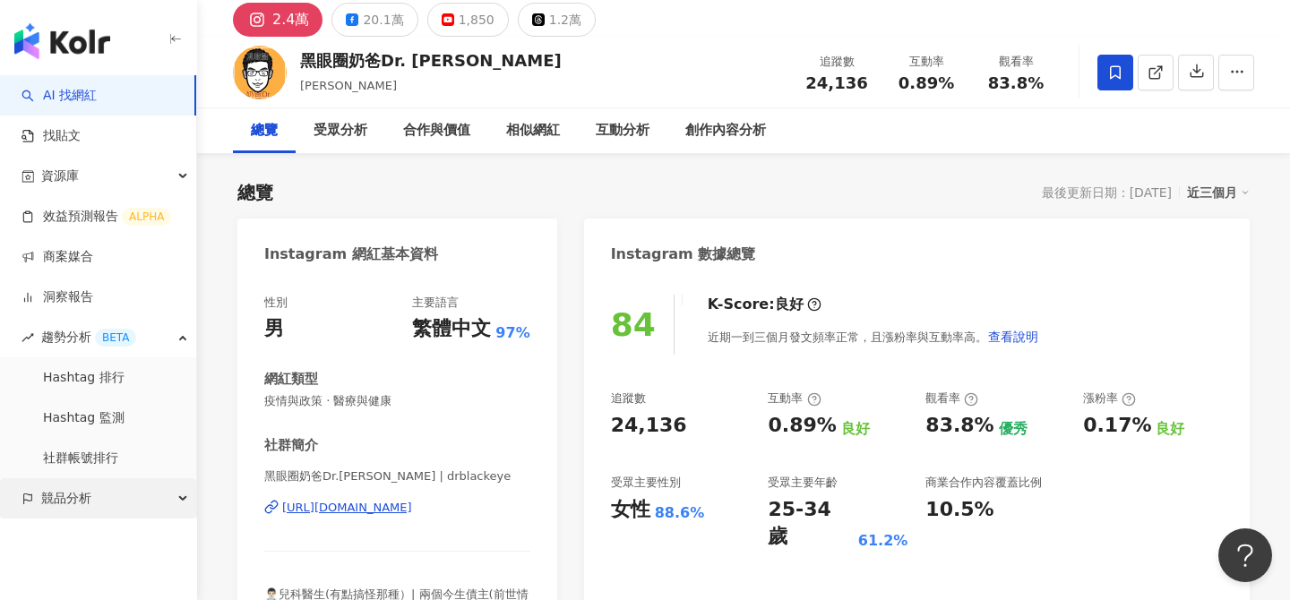
click at [114, 492] on div "競品分析" at bounding box center [98, 498] width 196 height 40
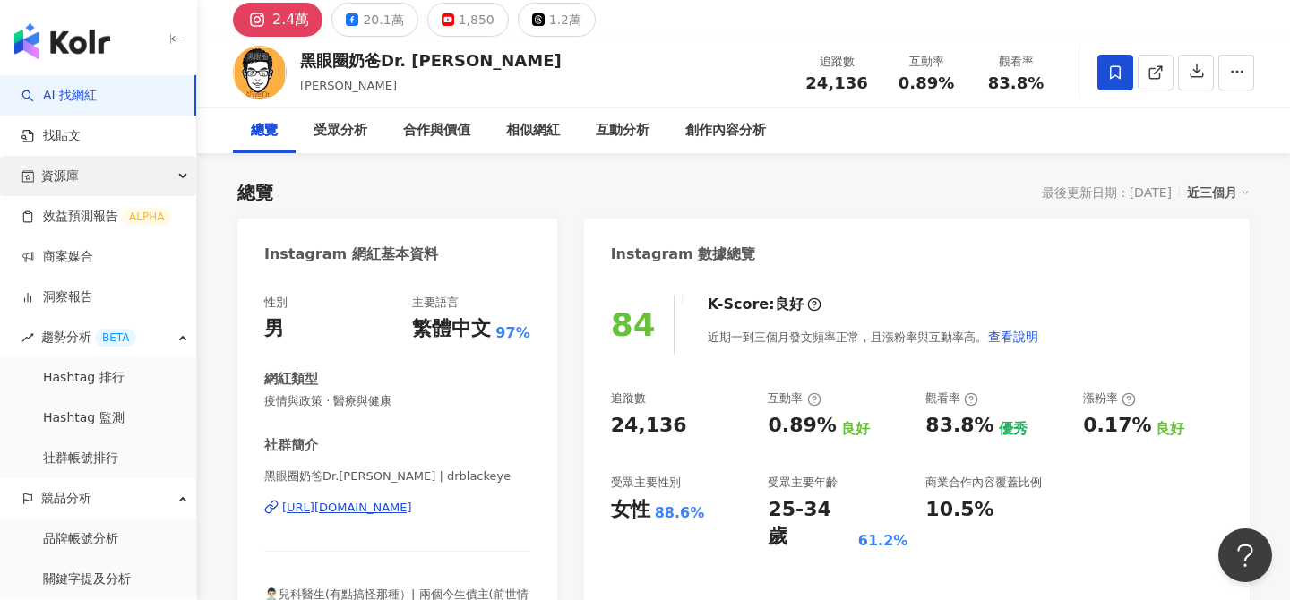
click at [107, 160] on div "資源庫" at bounding box center [98, 176] width 196 height 40
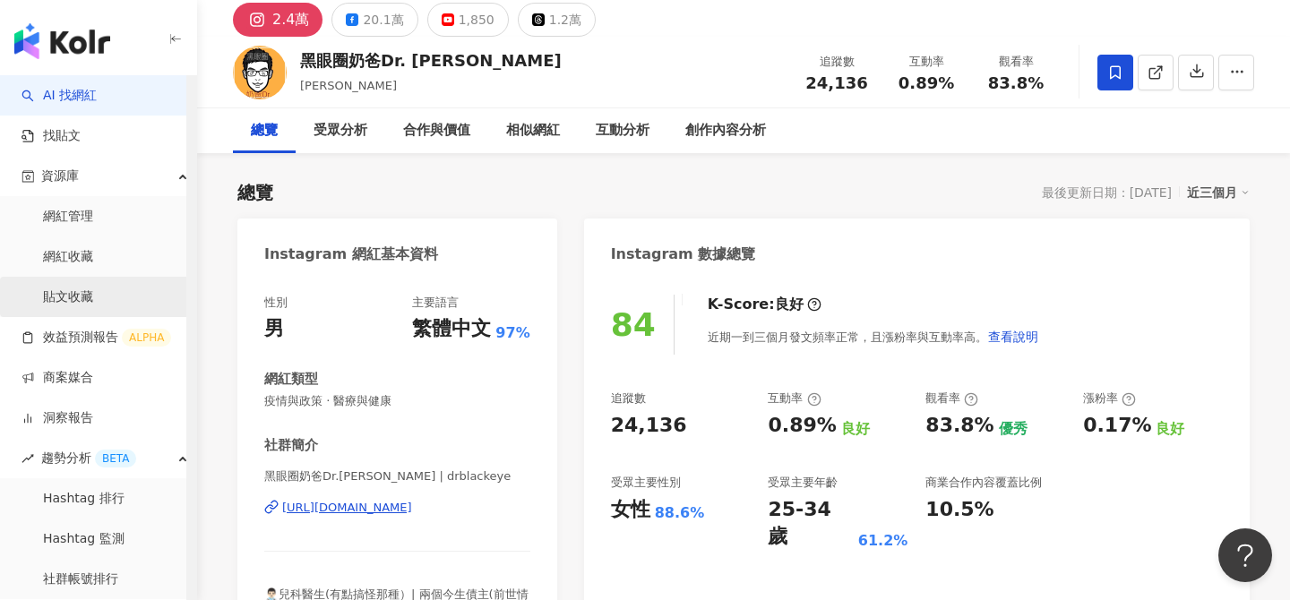
click at [76, 293] on link "貼文收藏" at bounding box center [68, 297] width 50 height 18
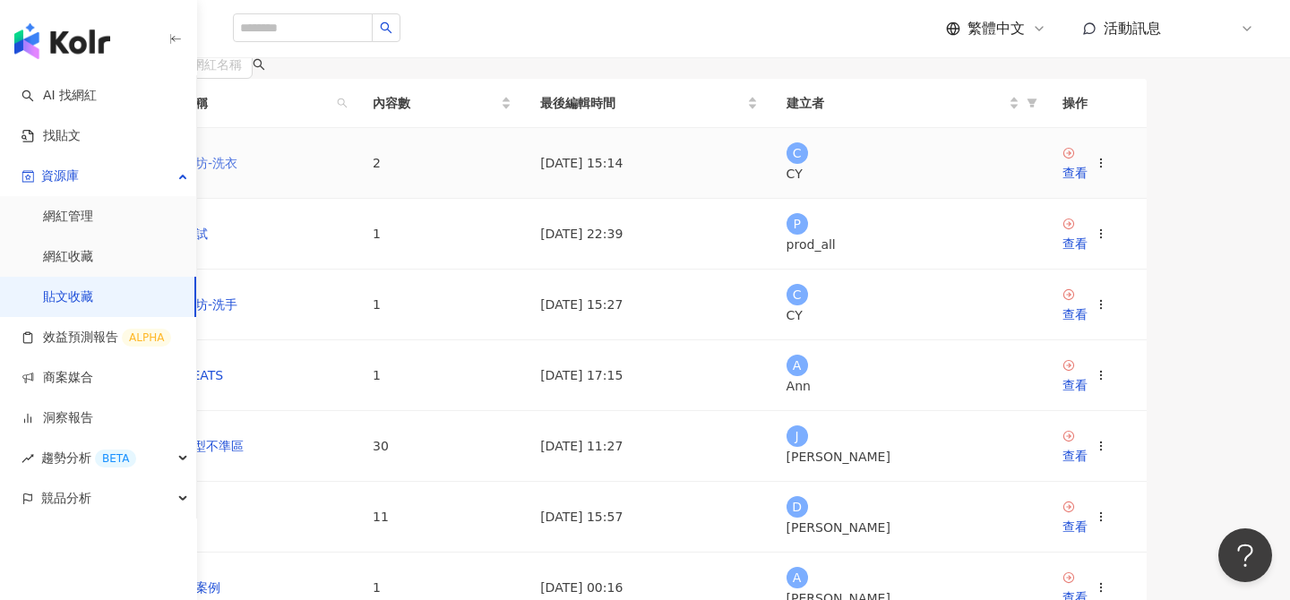
click at [237, 170] on link "橘子工坊-洗衣" at bounding box center [198, 163] width 80 height 14
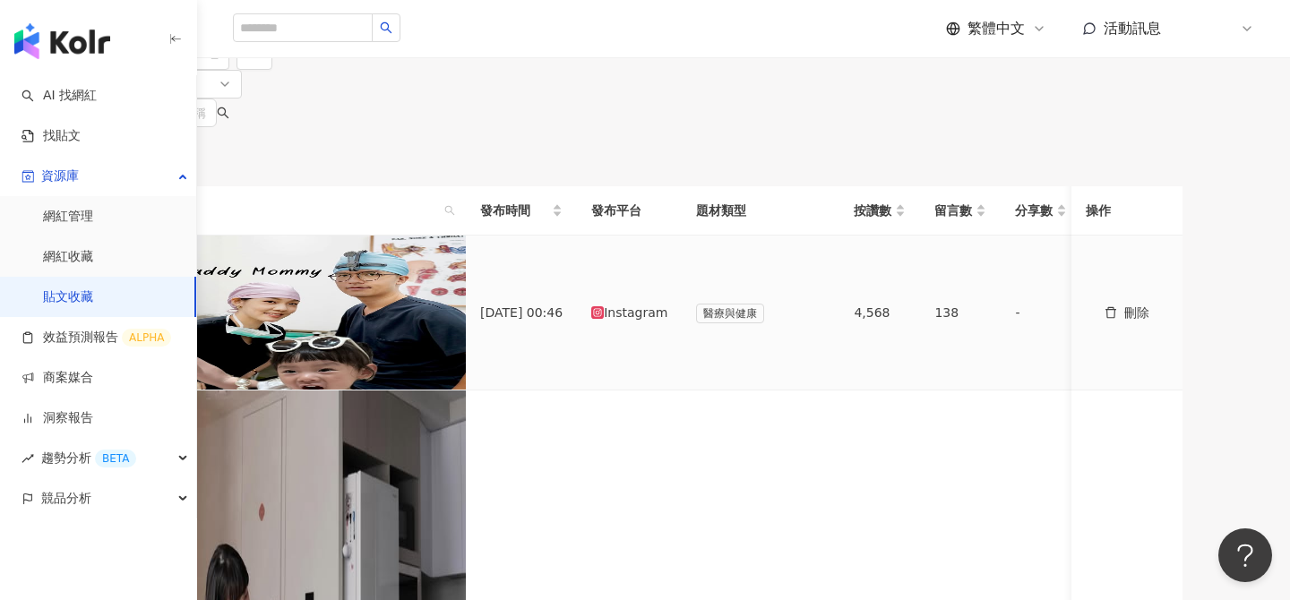
click at [300, 382] on img at bounding box center [286, 313] width 358 height 154
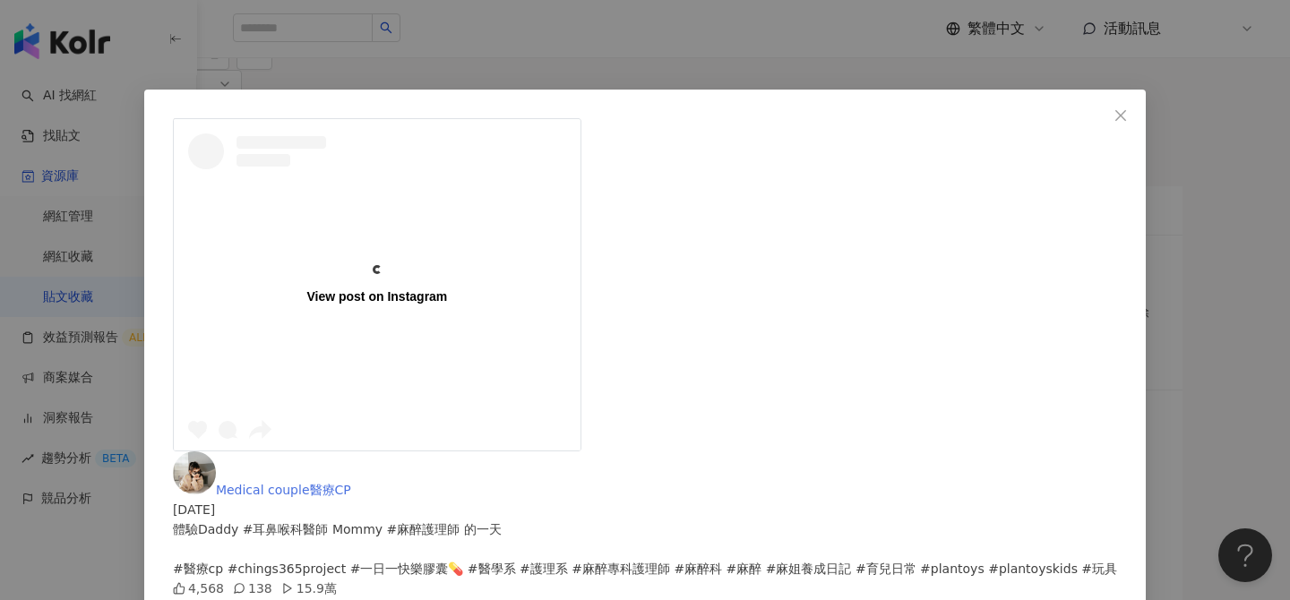
click at [351, 483] on span "Medical couple醫療CP" at bounding box center [283, 490] width 135 height 14
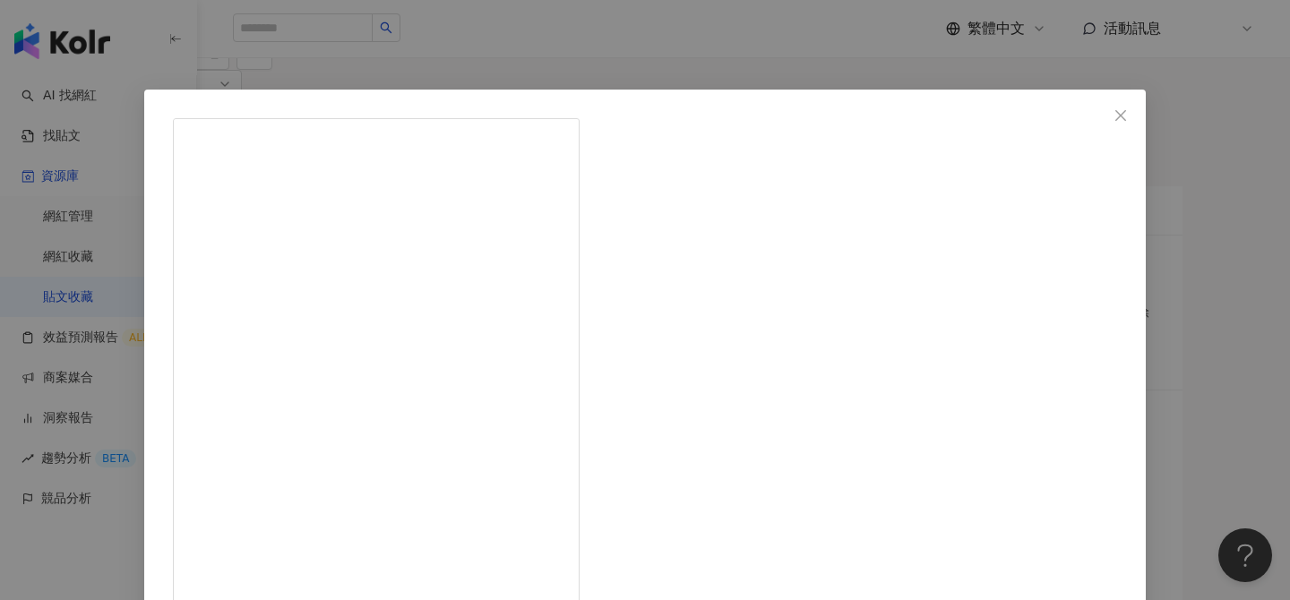
click at [510, 52] on div "Medical couple醫療CP 2025/3/17 體驗Daddy #耳鼻喉科醫師 Mommy #麻醉護理師 的一天 #醫療cp #chings365p…" at bounding box center [645, 300] width 1290 height 600
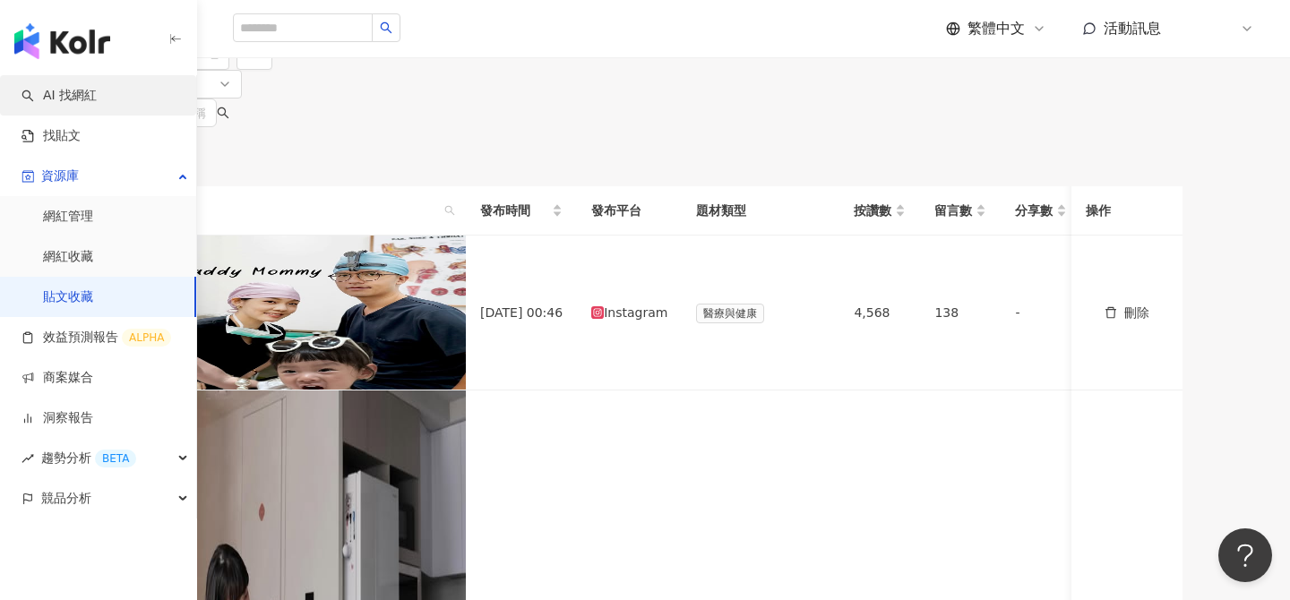
click at [90, 94] on link "AI 找網紅" at bounding box center [58, 96] width 75 height 18
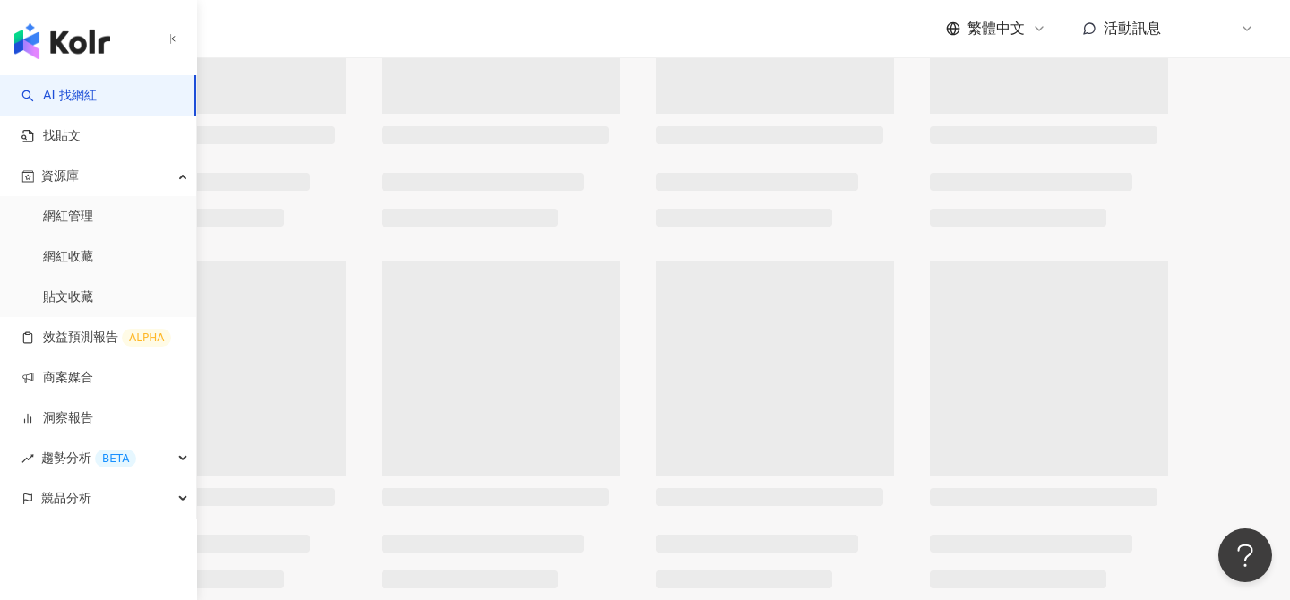
scroll to position [1124, 0]
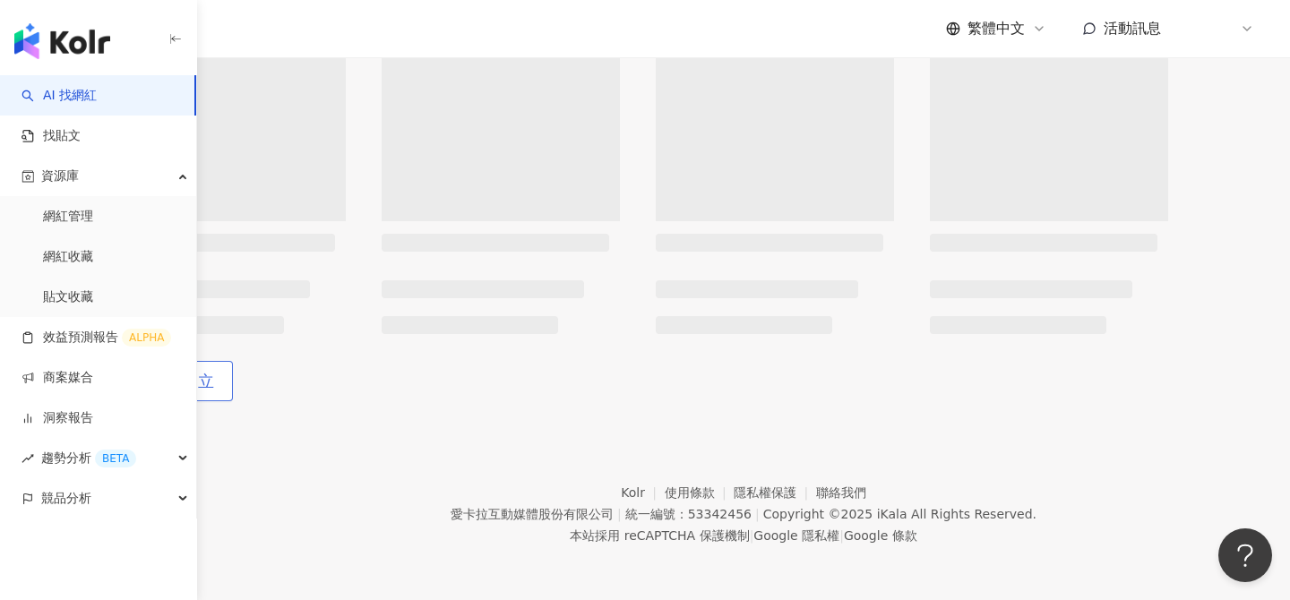
click at [214, 372] on span "回報建立" at bounding box center [182, 382] width 64 height 20
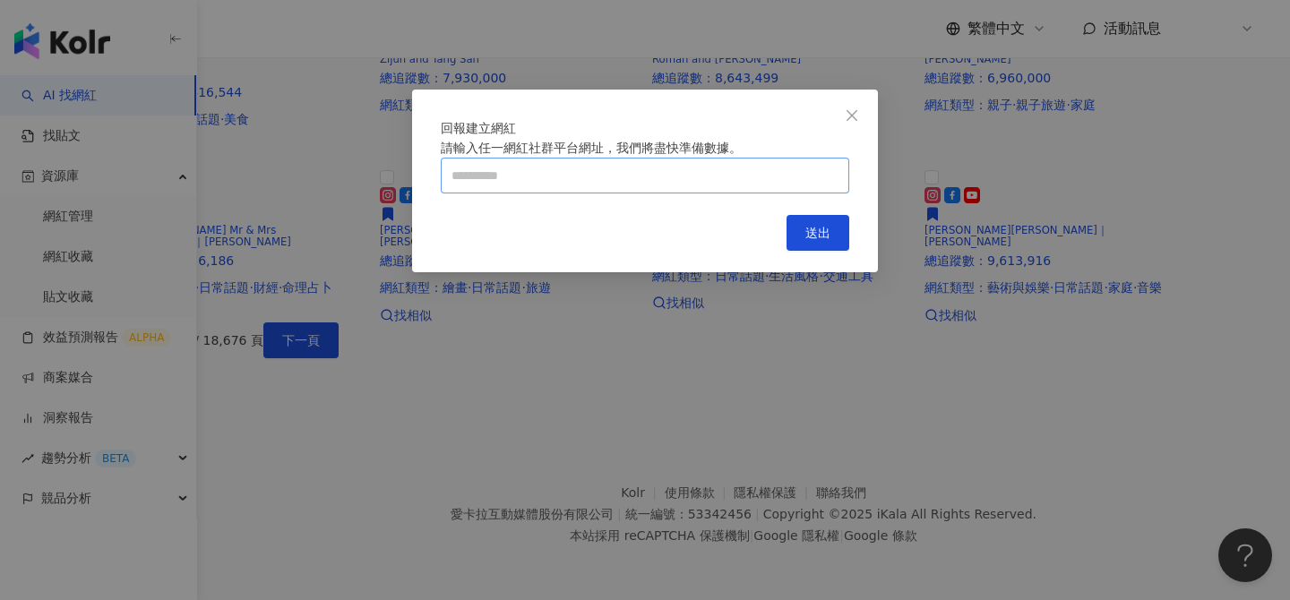
scroll to position [1243, 0]
click at [639, 193] on input "text" at bounding box center [645, 176] width 408 height 36
paste input "**********"
type input "**********"
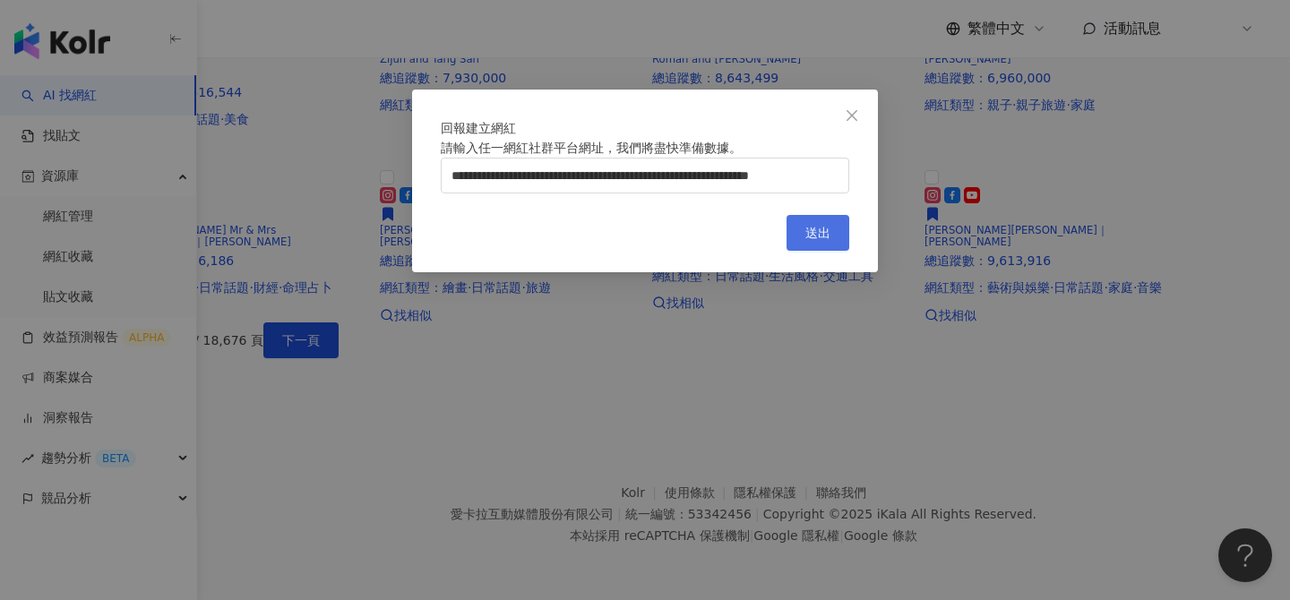
scroll to position [0, 0]
click at [842, 251] on button "送出" at bounding box center [817, 233] width 63 height 36
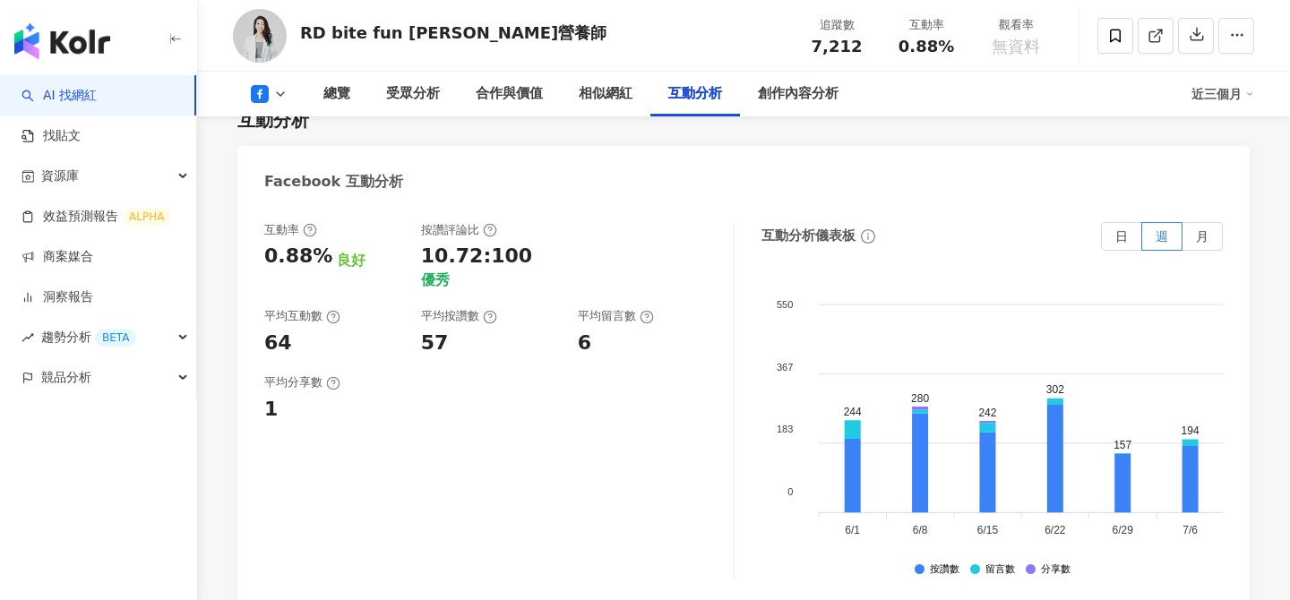
scroll to position [2652, 0]
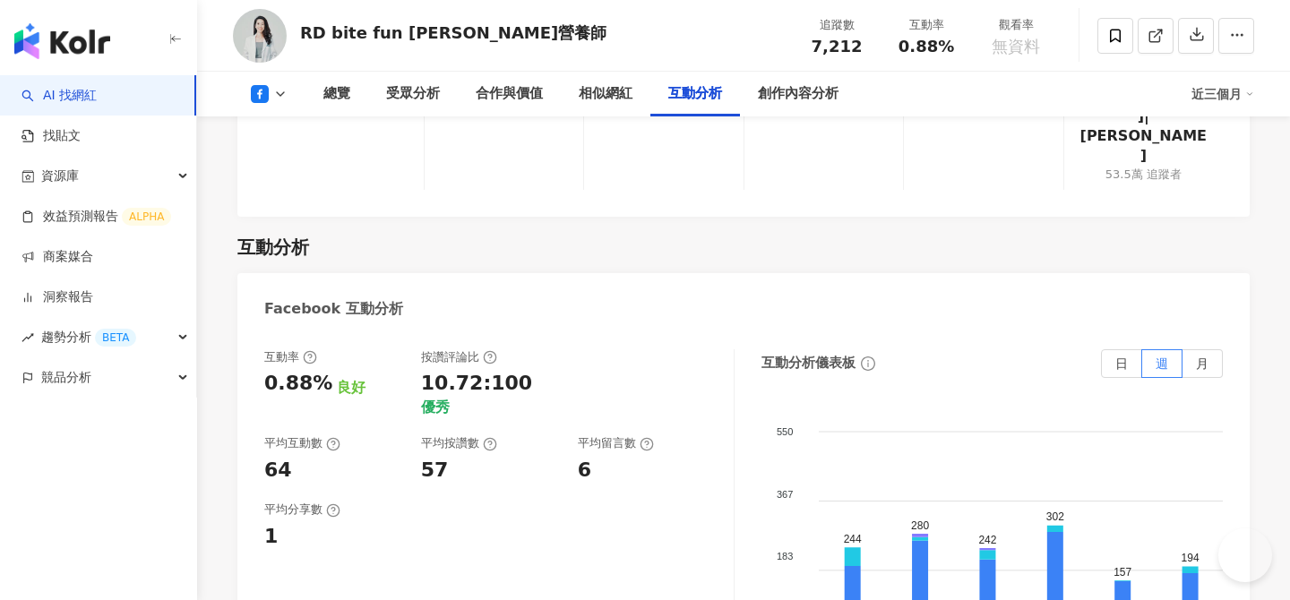
click at [284, 97] on icon at bounding box center [280, 94] width 14 height 14
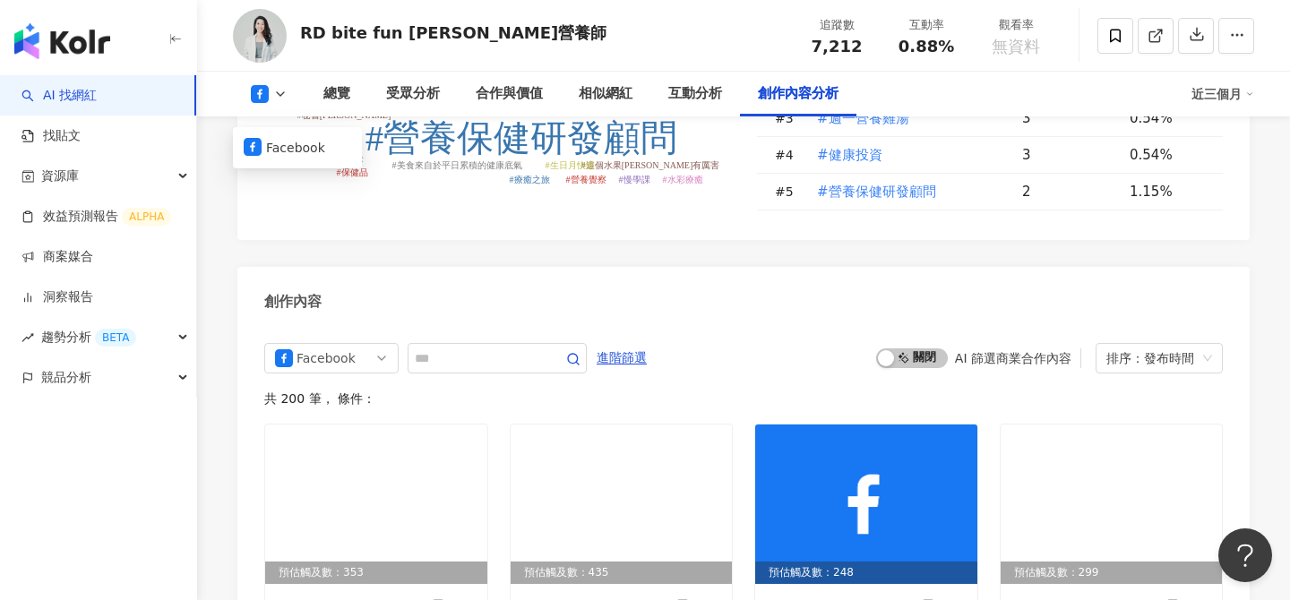
scroll to position [4445, 0]
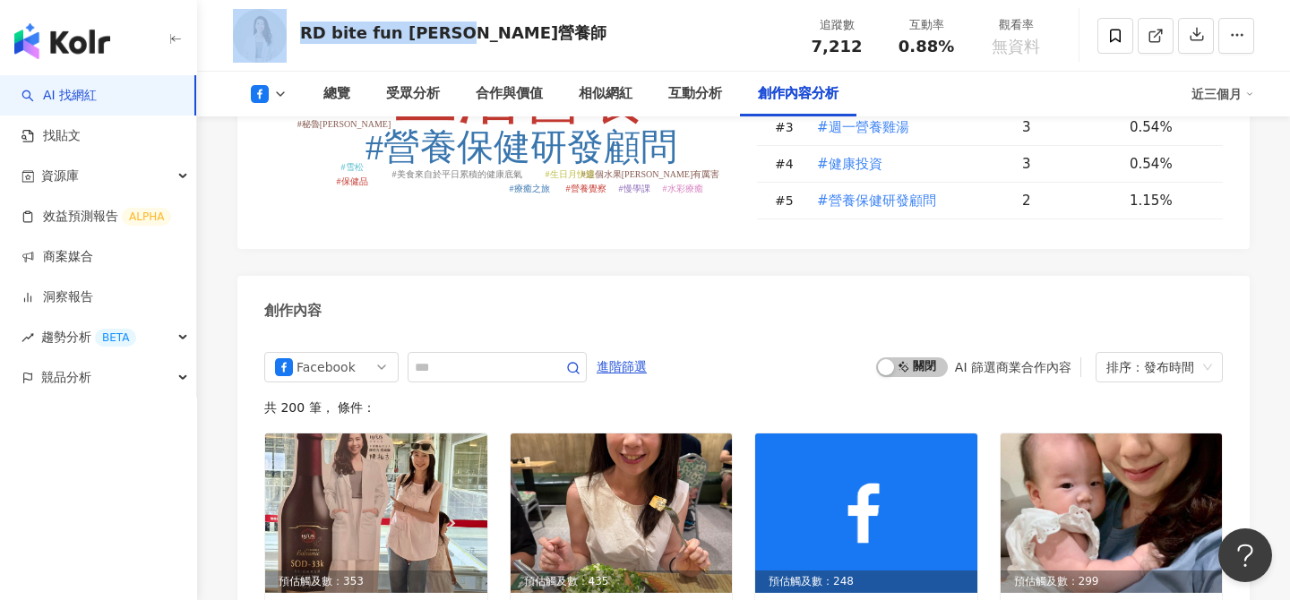
drag, startPoint x: 293, startPoint y: 32, endPoint x: 505, endPoint y: 40, distance: 212.4
click at [505, 40] on div "RD bite fun [PERSON_NAME]營養師 追蹤數 7,212 互動率 0.88% 觀看率 無資料" at bounding box center [743, 35] width 1093 height 71
copy div "RD bite fun [PERSON_NAME]營養師"
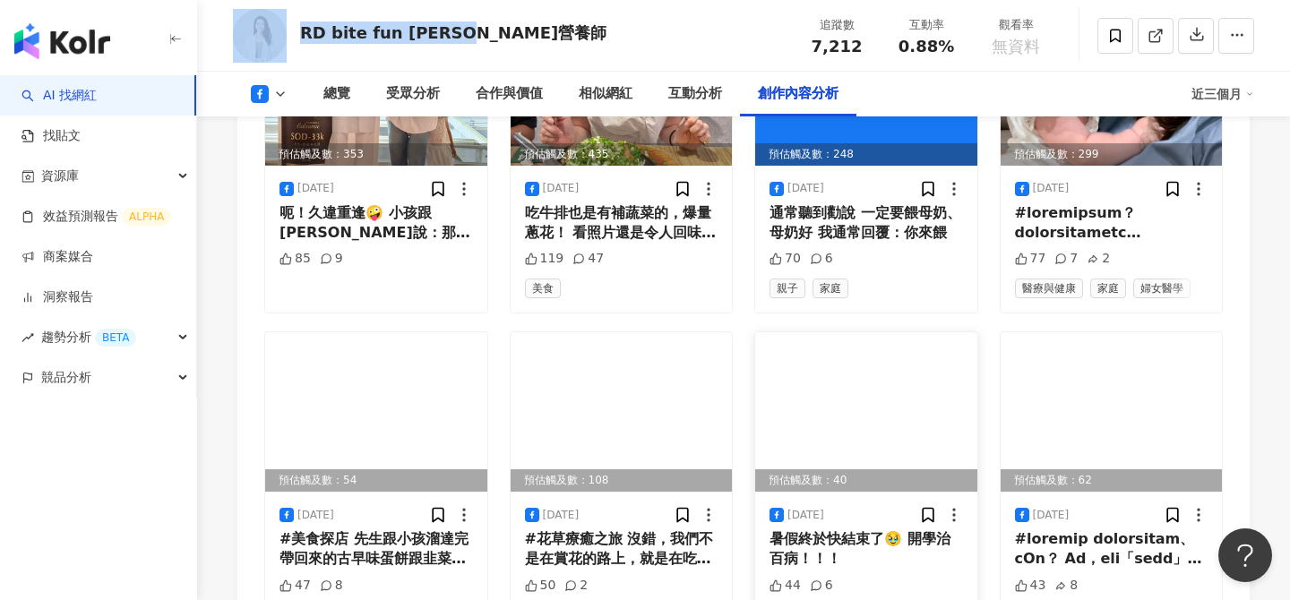
scroll to position [4874, 0]
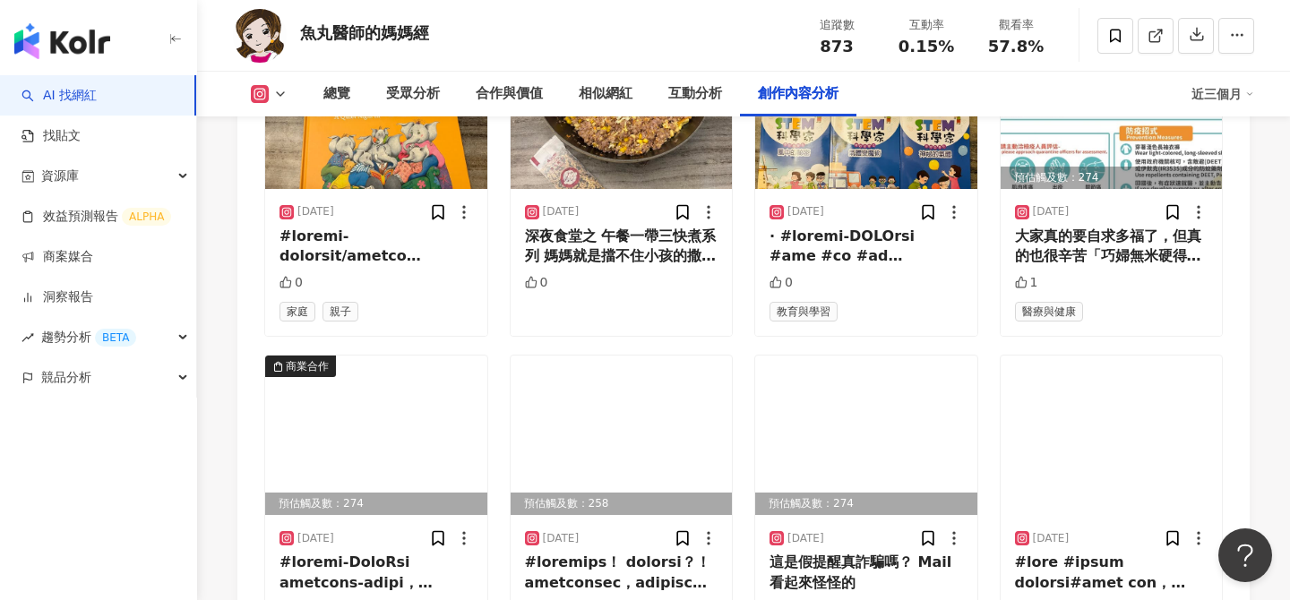
scroll to position [6380, 0]
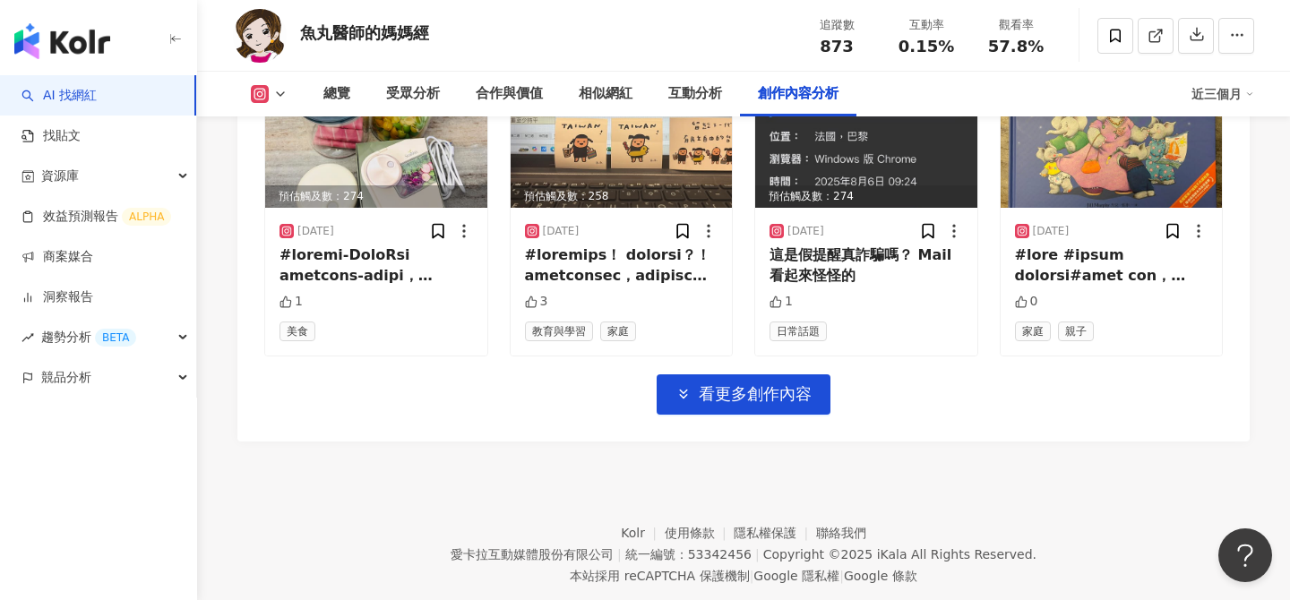
click at [97, 93] on link "AI 找網紅" at bounding box center [58, 96] width 75 height 18
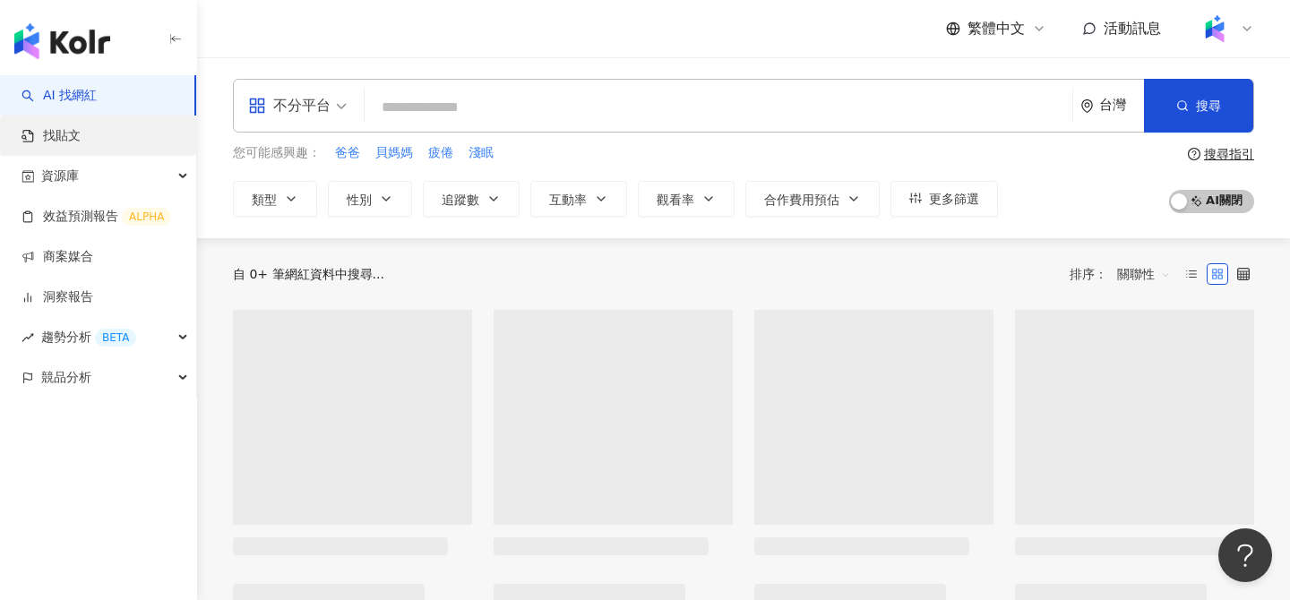
click at [69, 133] on link "找貼文" at bounding box center [50, 136] width 59 height 18
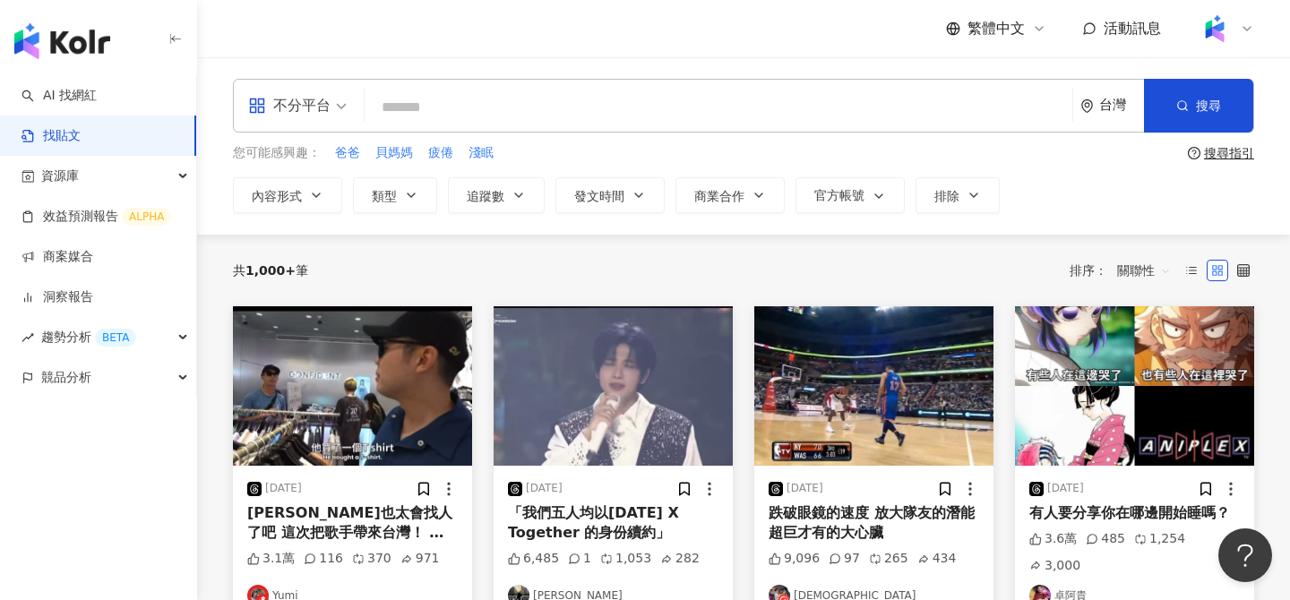
click at [424, 107] on input "search" at bounding box center [718, 107] width 693 height 39
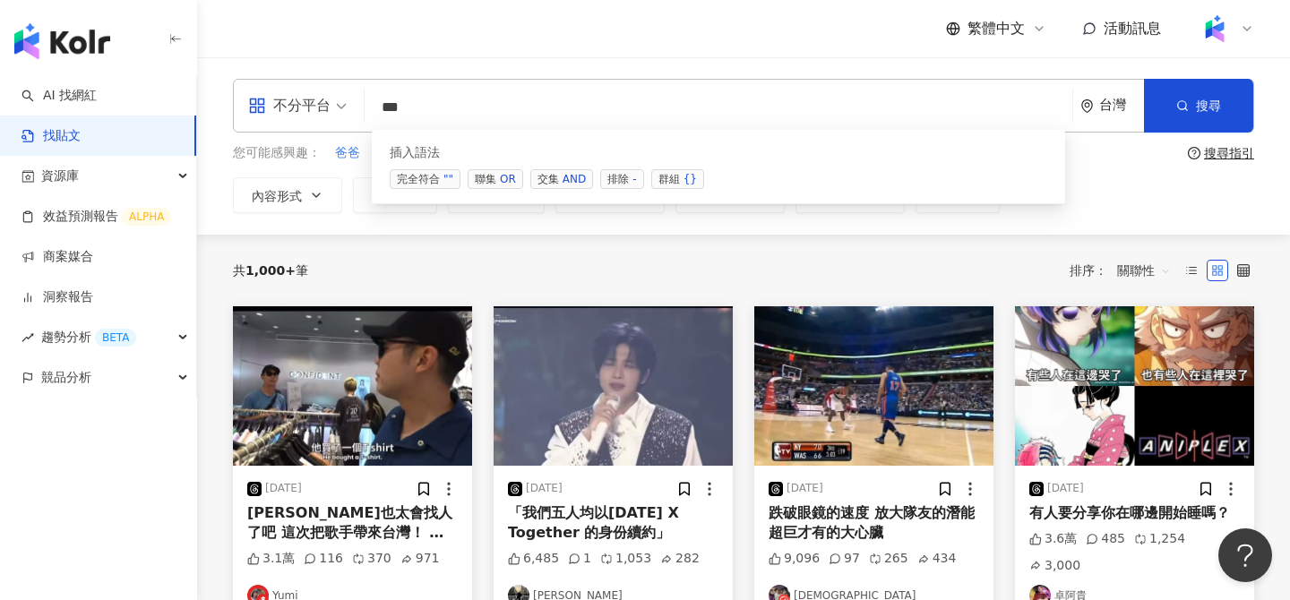
click at [543, 181] on span "交集 AND" at bounding box center [561, 179] width 63 height 20
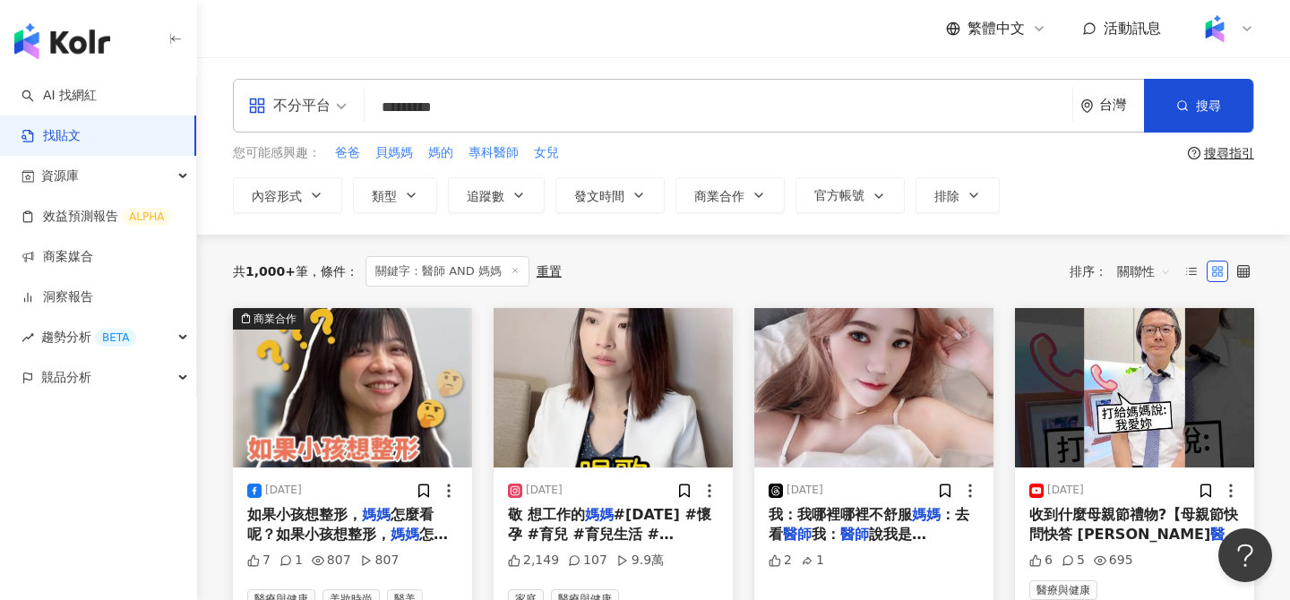
click at [461, 107] on input "*********" at bounding box center [718, 107] width 693 height 39
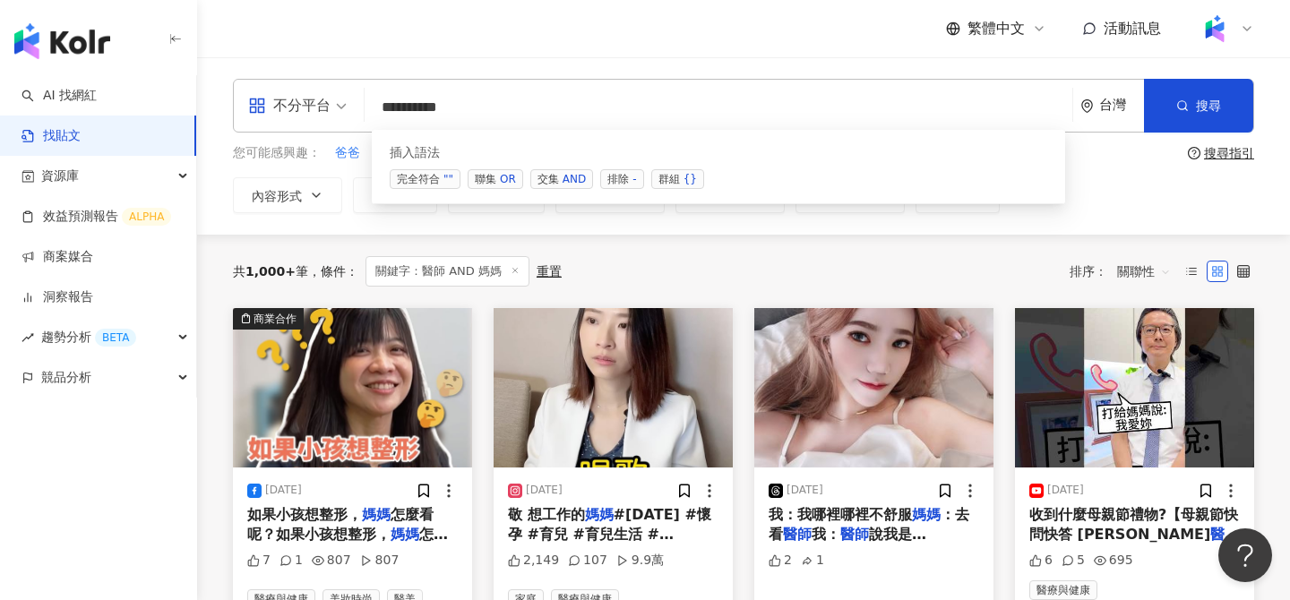
click at [671, 191] on div "插入語法 完全符合 "" 聯集 OR 交集 AND 排除 - 群組 {}" at bounding box center [718, 167] width 693 height 74
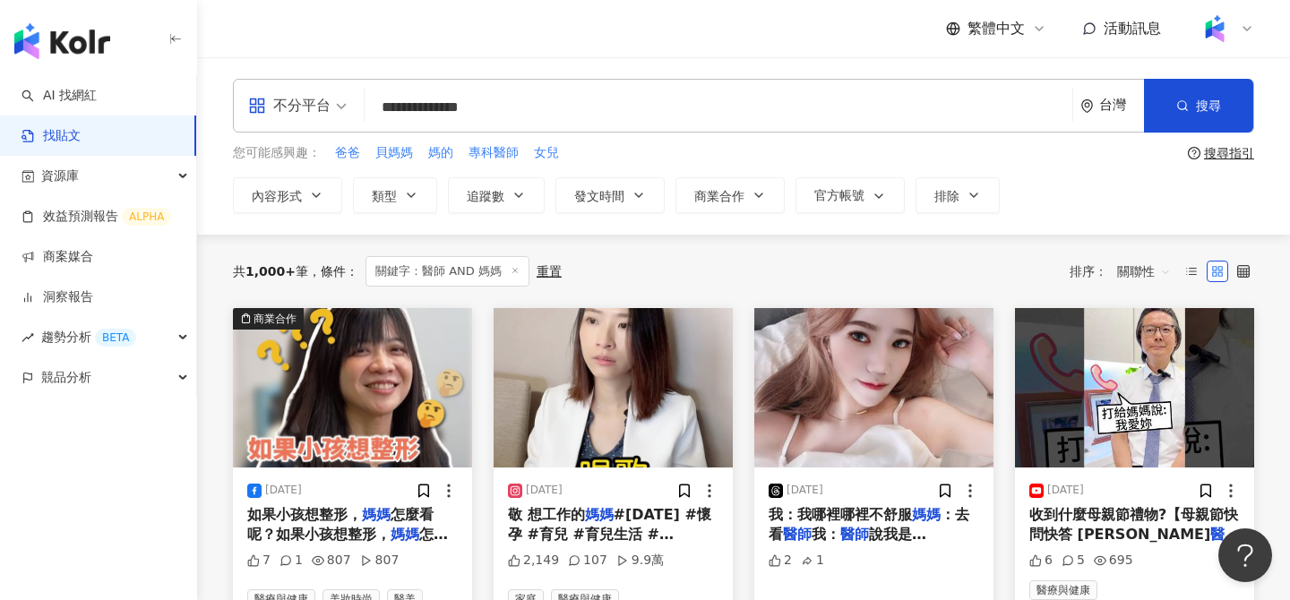
click at [671, 188] on div "內容形式 類型 追蹤數 發文時間 商業合作 官方帳號 排除" at bounding box center [743, 195] width 1021 height 36
click at [551, 102] on input "**********" at bounding box center [718, 107] width 693 height 39
drag, startPoint x: 510, startPoint y: 112, endPoint x: 339, endPoint y: 112, distance: 170.1
click at [339, 112] on div "**********" at bounding box center [743, 106] width 1021 height 54
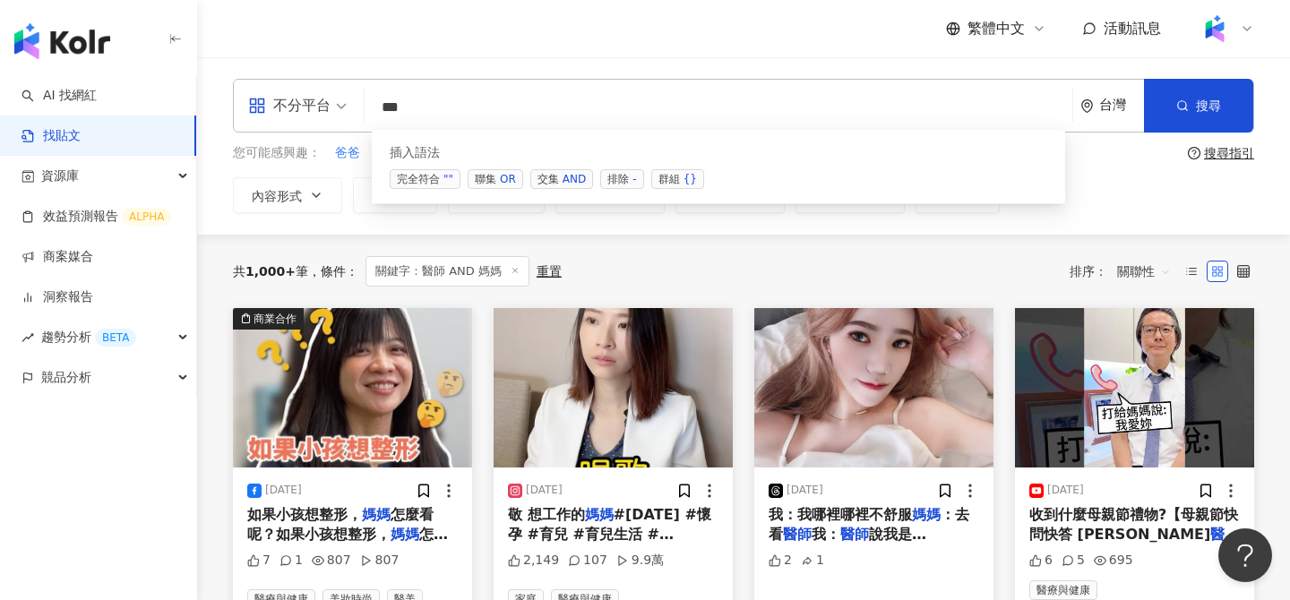
click at [490, 176] on span "聯集 OR" at bounding box center [495, 179] width 56 height 20
click at [565, 176] on div "AND" at bounding box center [573, 179] width 23 height 18
click at [678, 182] on span "群組 {}" at bounding box center [677, 179] width 53 height 20
click at [523, 110] on input "**********" at bounding box center [718, 107] width 693 height 39
click at [566, 176] on div "AND" at bounding box center [573, 179] width 23 height 18
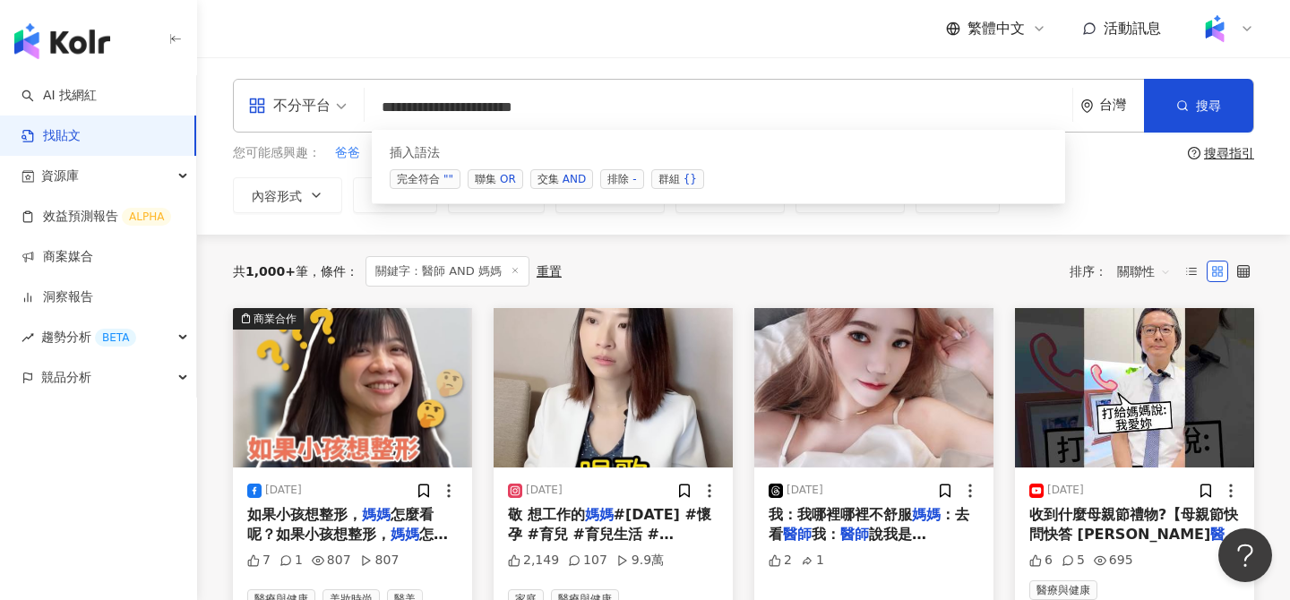
drag, startPoint x: 558, startPoint y: 115, endPoint x: 571, endPoint y: 115, distance: 13.4
click at [571, 115] on input "**********" at bounding box center [718, 107] width 693 height 39
click at [599, 107] on input "**********" at bounding box center [718, 107] width 693 height 39
click at [501, 183] on div "OR" at bounding box center [508, 179] width 16 height 18
paste input "**"
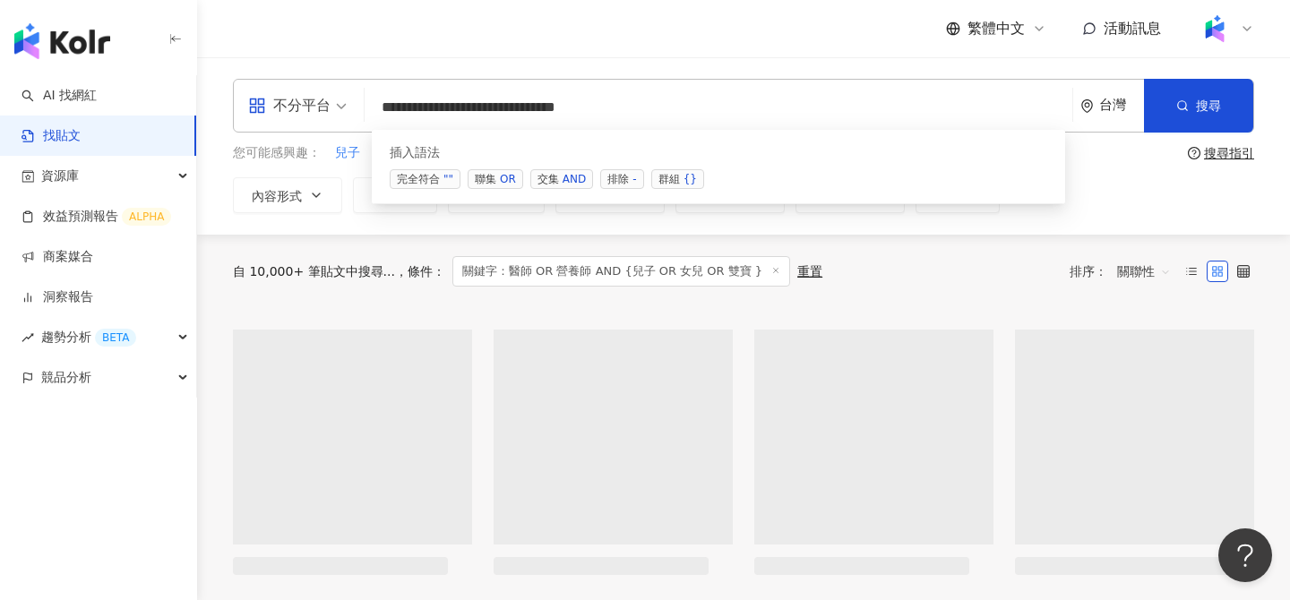
drag, startPoint x: 614, startPoint y: 105, endPoint x: 664, endPoint y: 107, distance: 50.2
click at [664, 107] on input "**********" at bounding box center [718, 107] width 693 height 39
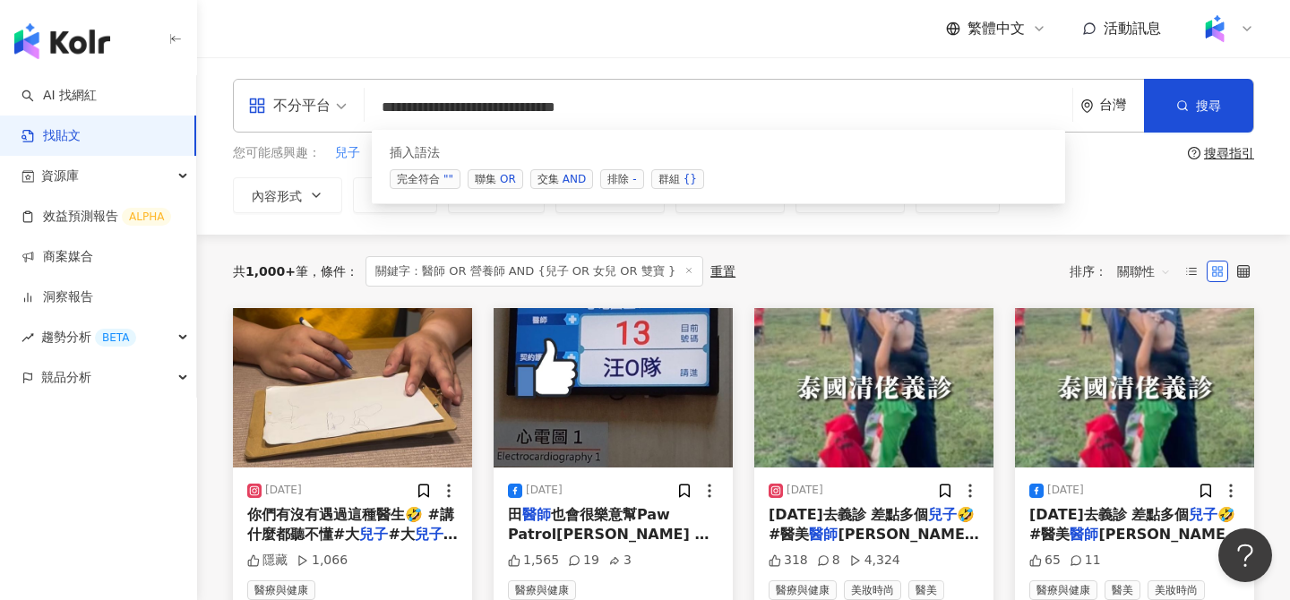
click at [673, 106] on input "**********" at bounding box center [718, 107] width 693 height 39
click at [707, 103] on input "**********" at bounding box center [718, 107] width 693 height 39
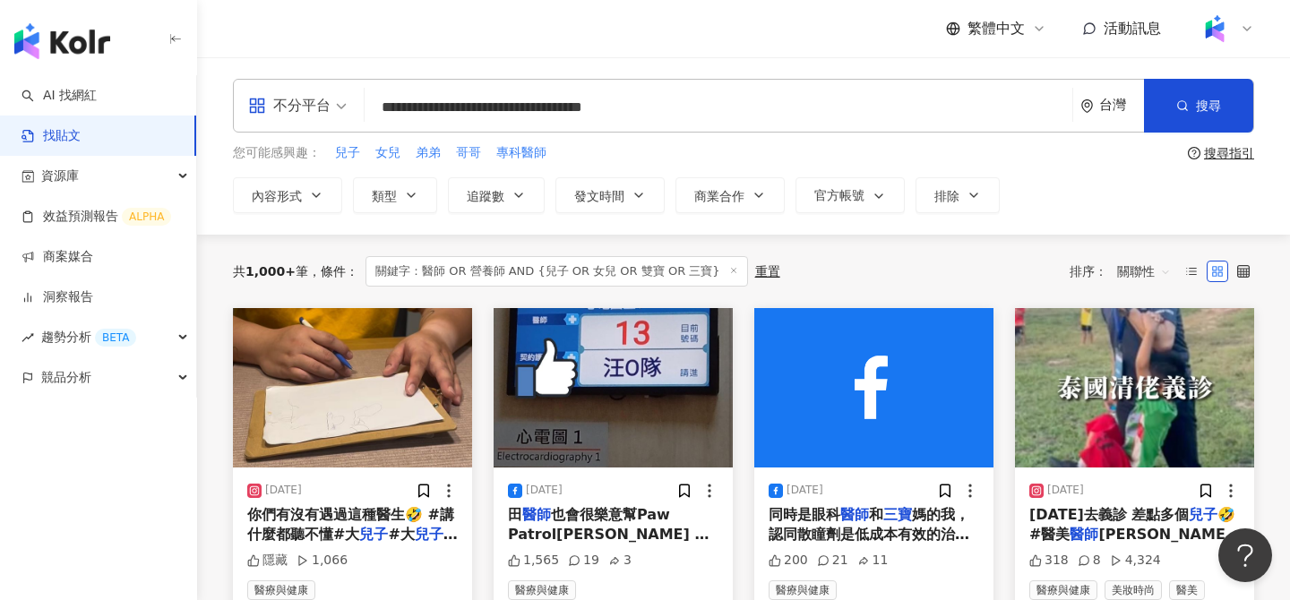
click at [302, 104] on div "不分平台" at bounding box center [289, 105] width 82 height 29
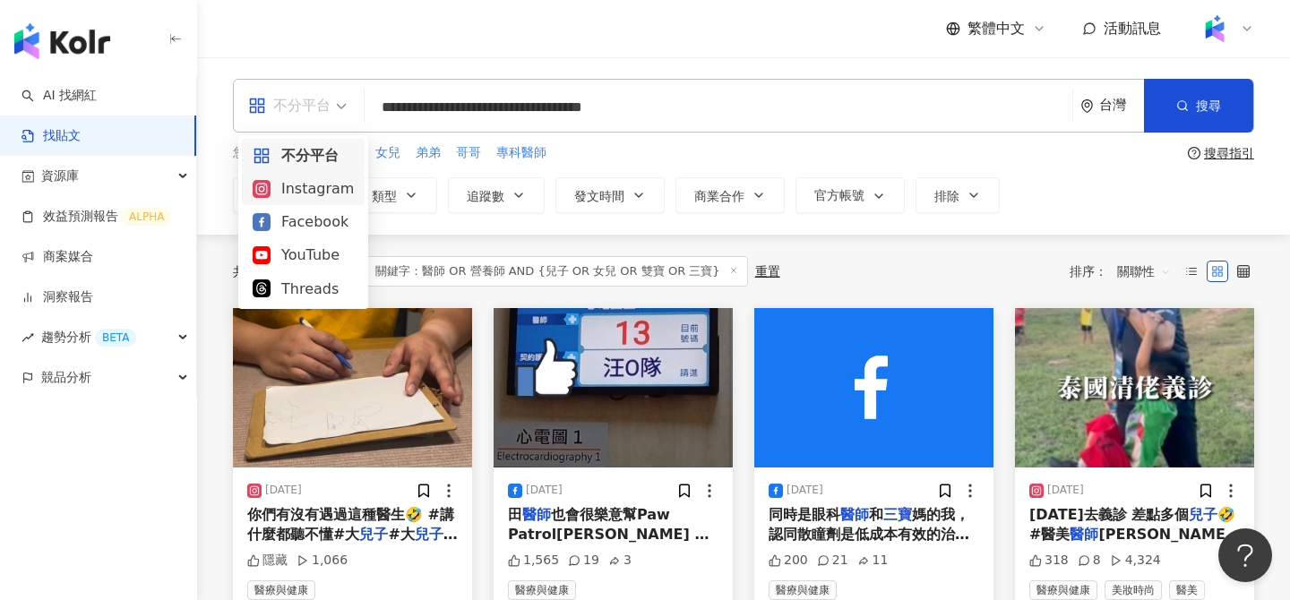
click at [327, 191] on div "Instagram" at bounding box center [303, 188] width 101 height 22
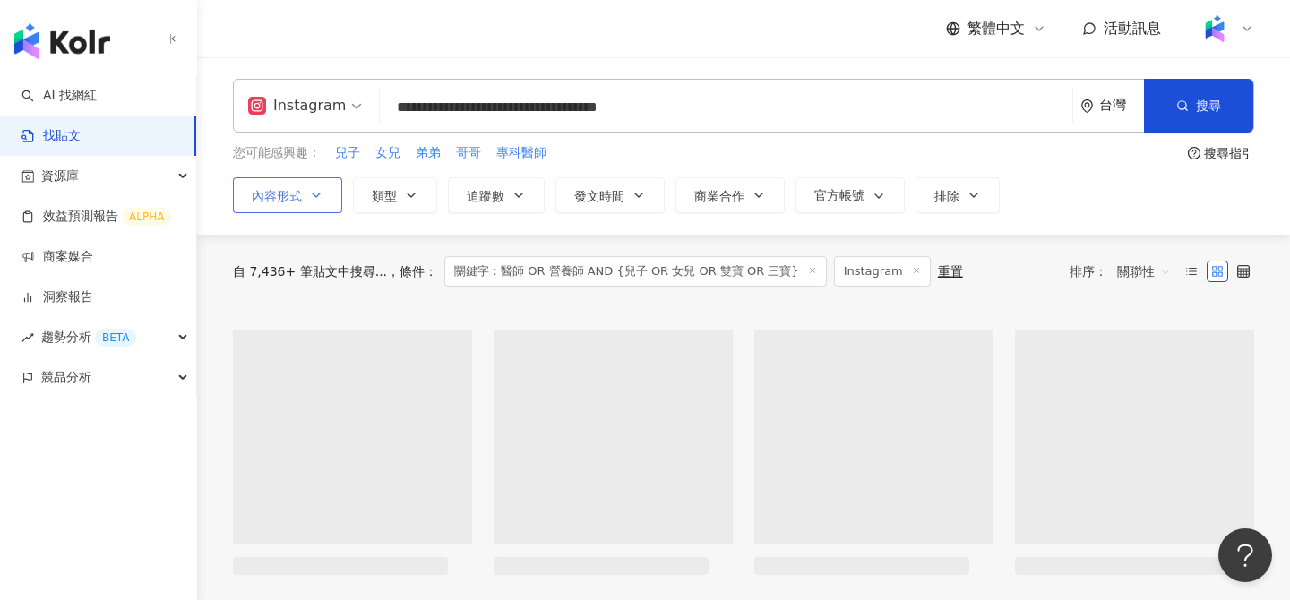
click at [320, 190] on icon "button" at bounding box center [316, 195] width 14 height 14
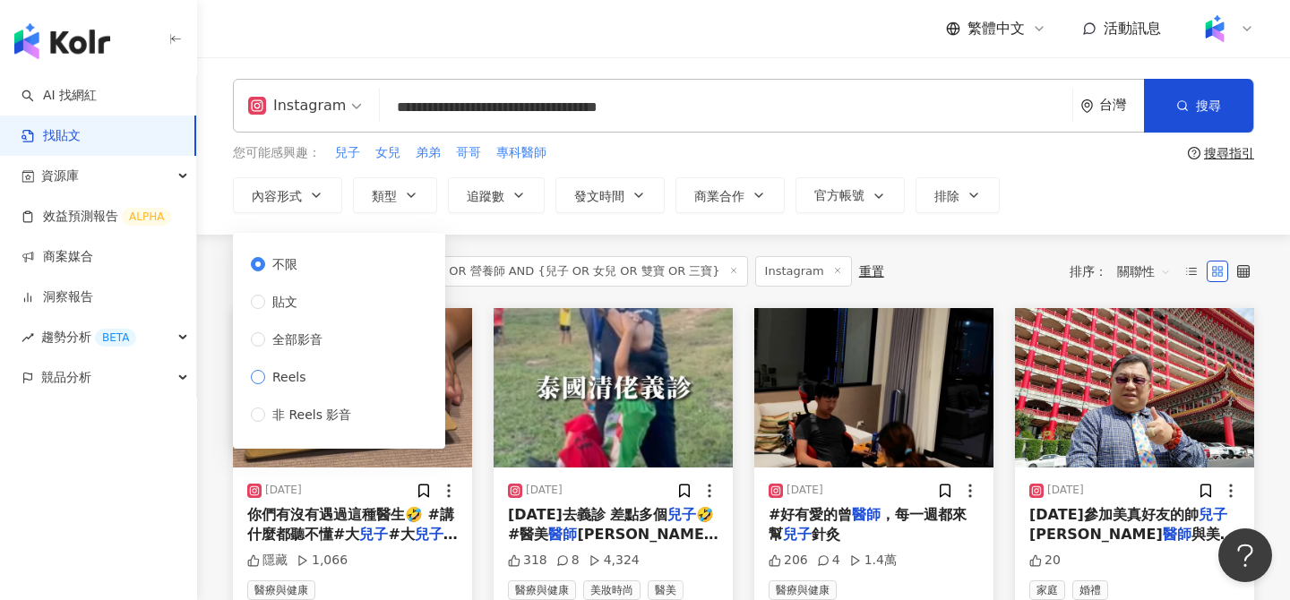
click at [293, 374] on span "Reels" at bounding box center [289, 377] width 48 height 20
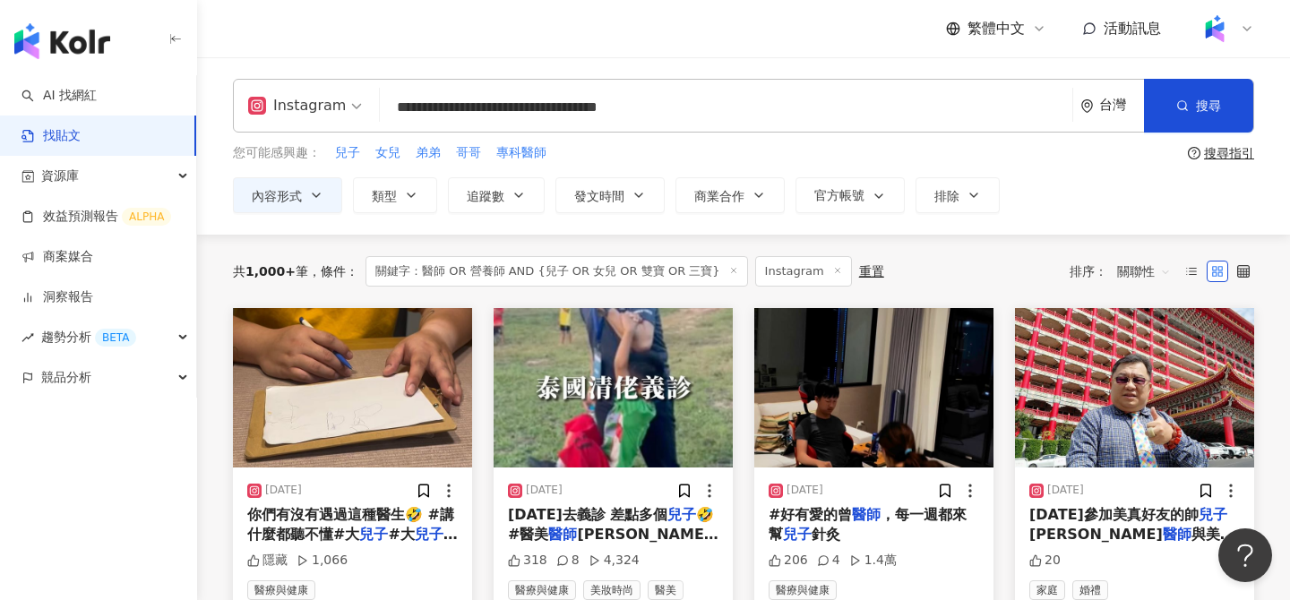
click at [853, 144] on div "您可能感興趣： 兒子 女兒 弟弟 哥哥 專科醫師" at bounding box center [706, 153] width 947 height 20
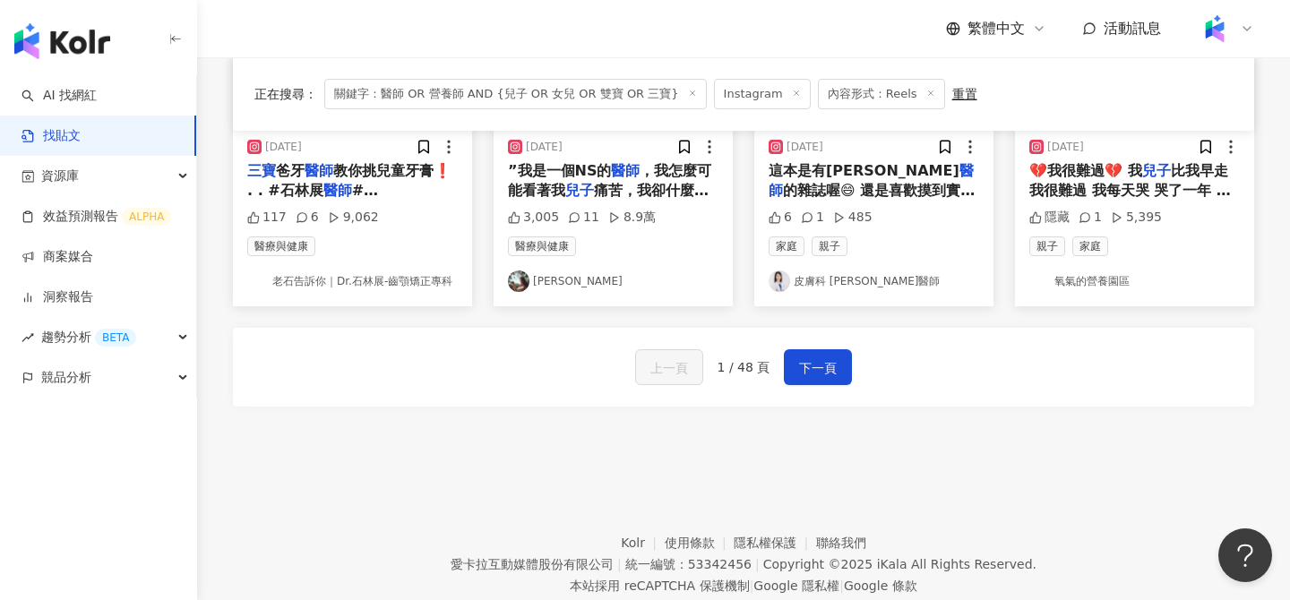
scroll to position [1050, 0]
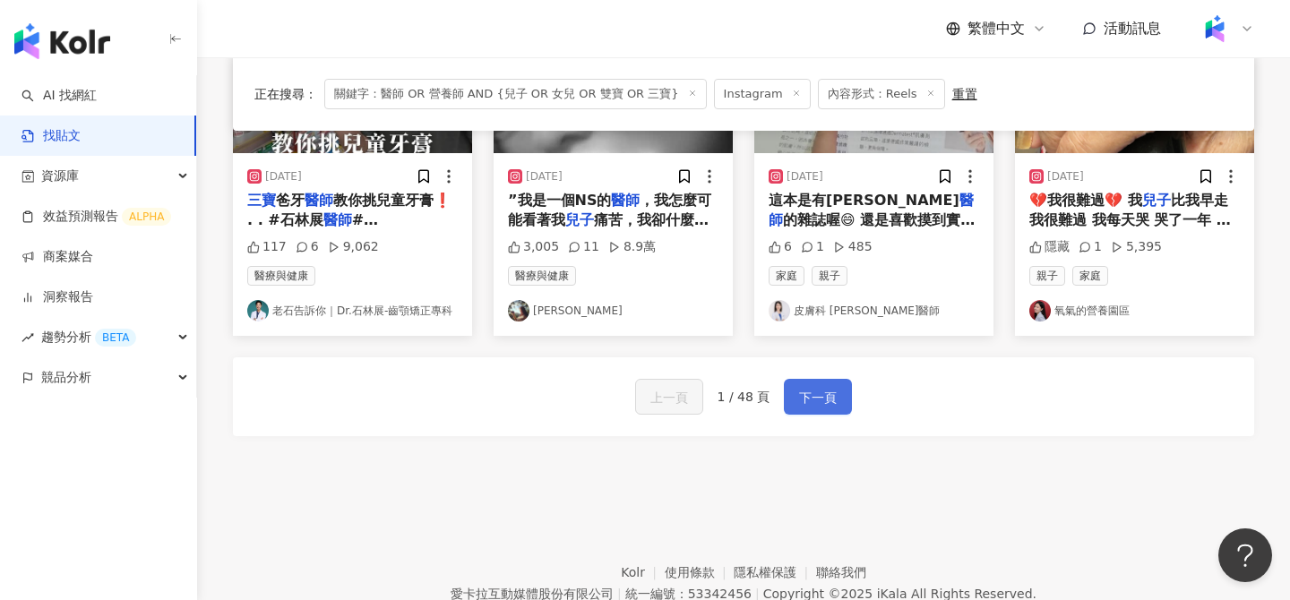
click at [830, 394] on span "下一頁" at bounding box center [818, 397] width 38 height 21
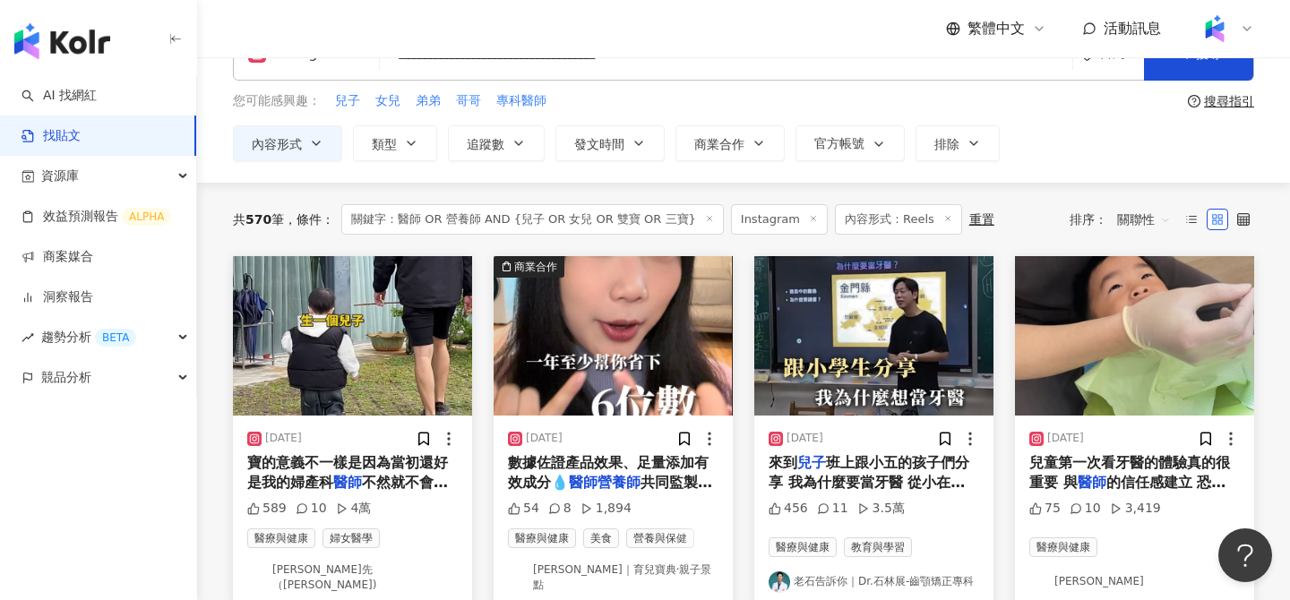
scroll to position [56, 0]
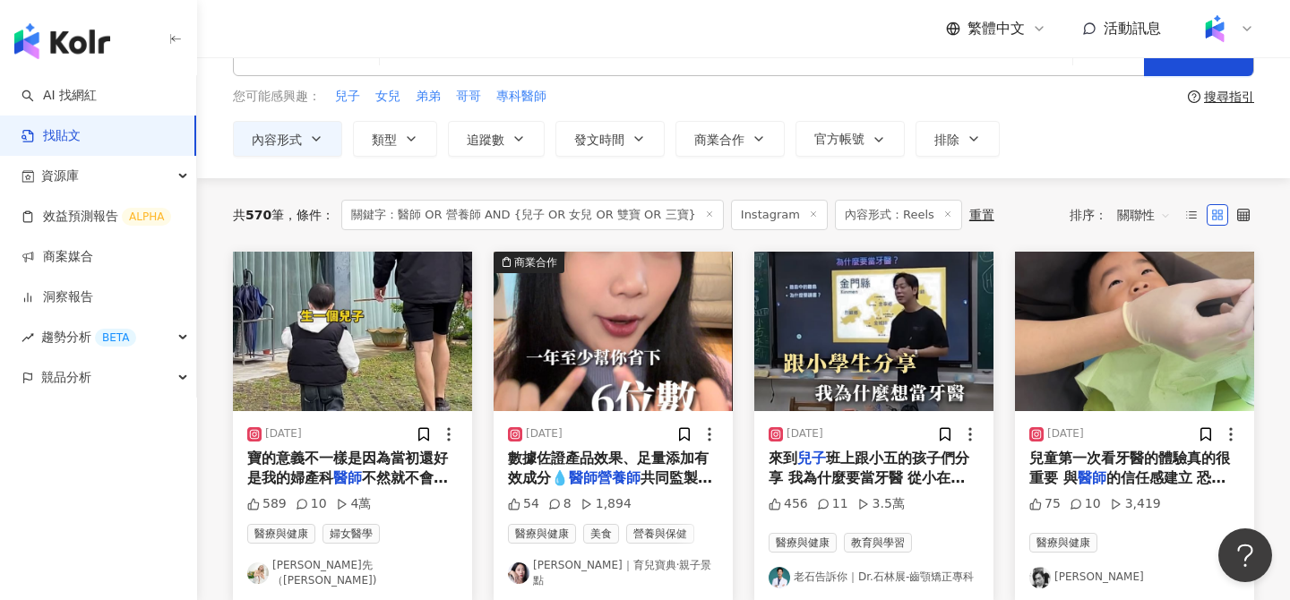
click at [853, 322] on img at bounding box center [873, 331] width 239 height 159
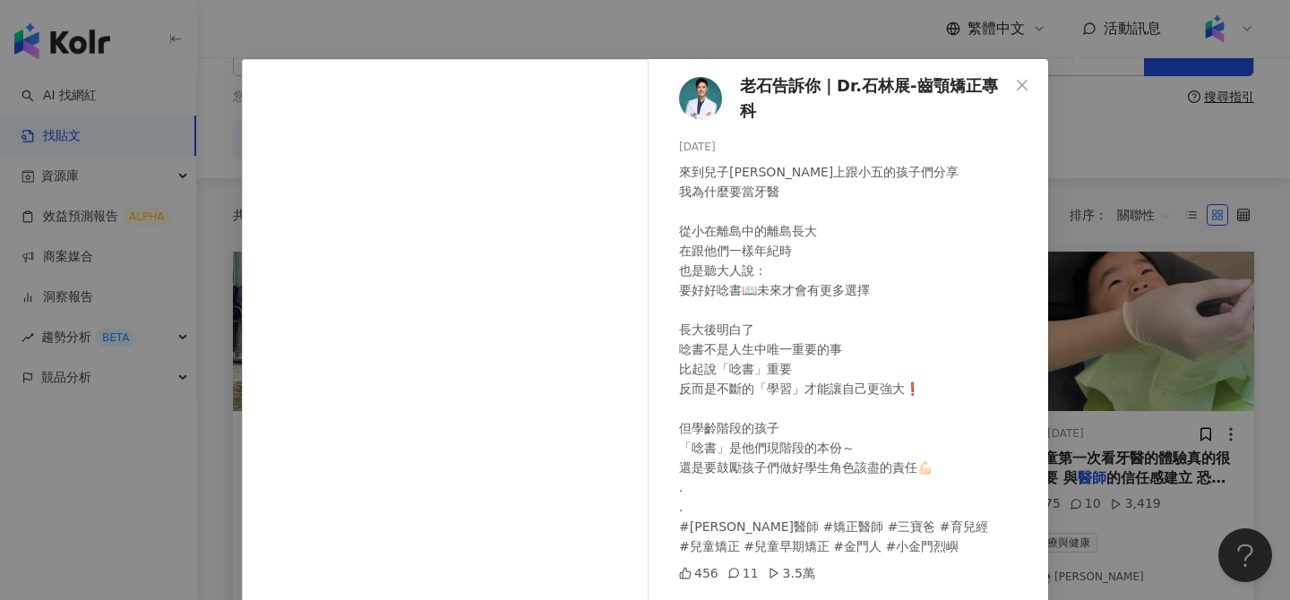
scroll to position [9, 0]
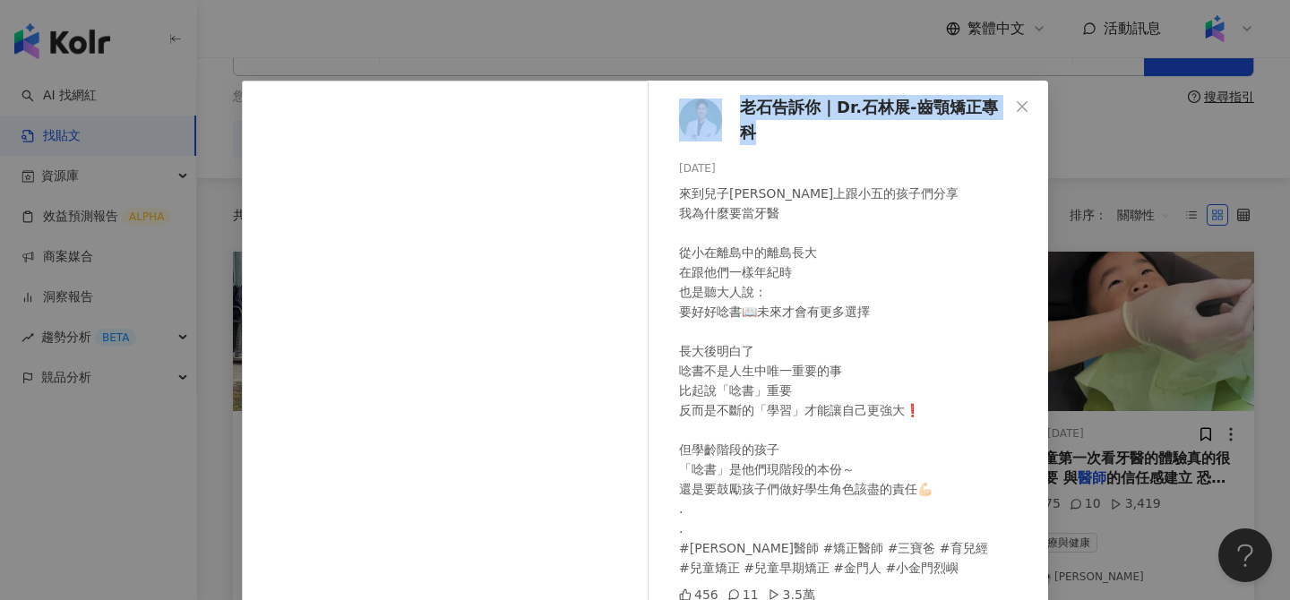
click at [694, 23] on div "老石告訴你｜Dr.石林展-齒顎矯正專科 2025/6/20 來到兒子班上跟小五的孩子們分享 我為什麼要當牙醫 從小在離島中的離島長大 在跟他們一樣年紀時 也是…" at bounding box center [645, 300] width 1290 height 600
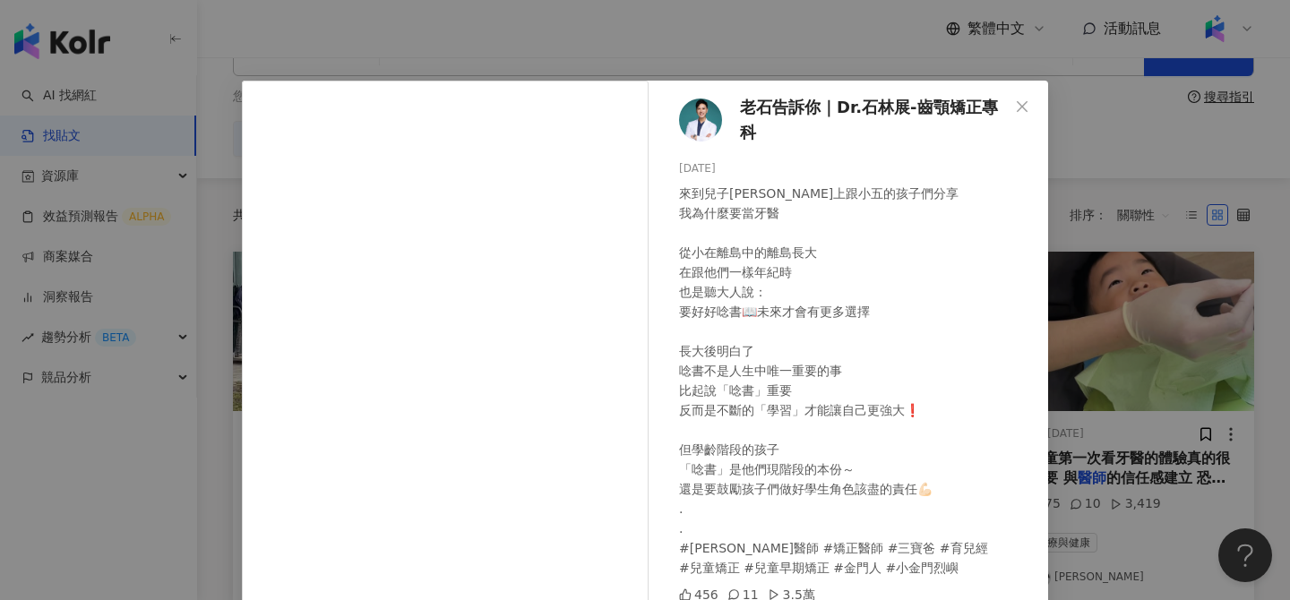
click at [668, 63] on div "老石告訴你｜Dr.石林展-齒顎矯正專科 2025/6/20 來到兒子班上跟小五的孩子們分享 我為什麼要當牙醫 從小在離島中的離島長大 在跟他們一樣年紀時 也是…" at bounding box center [645, 300] width 1290 height 600
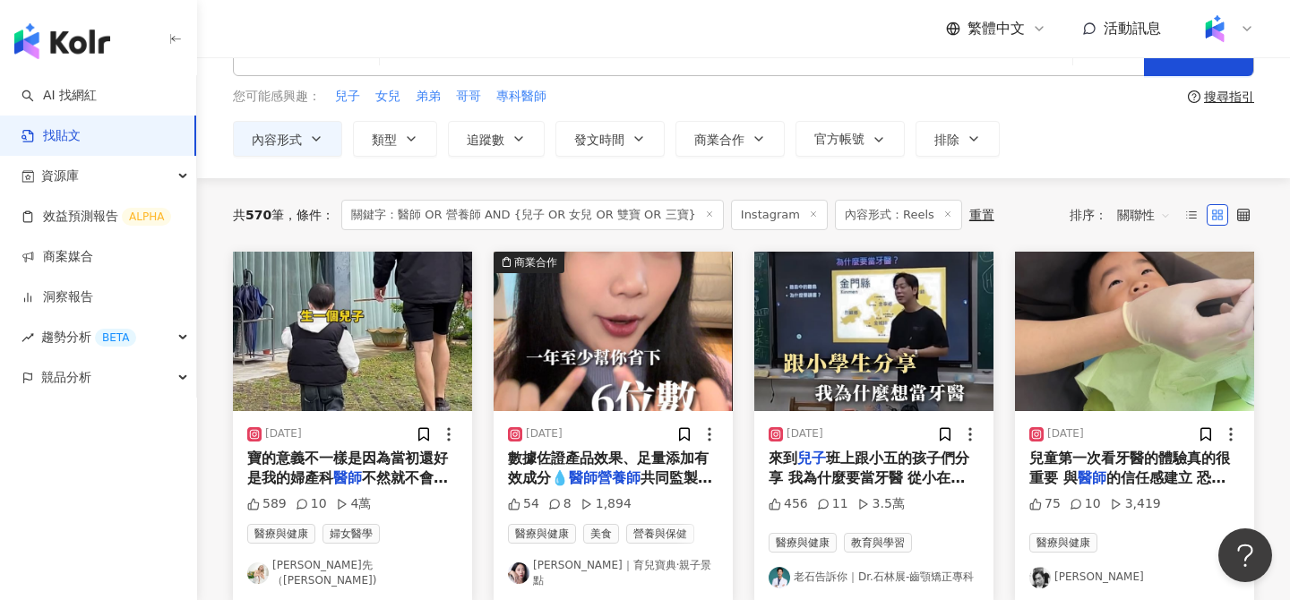
scroll to position [0, 0]
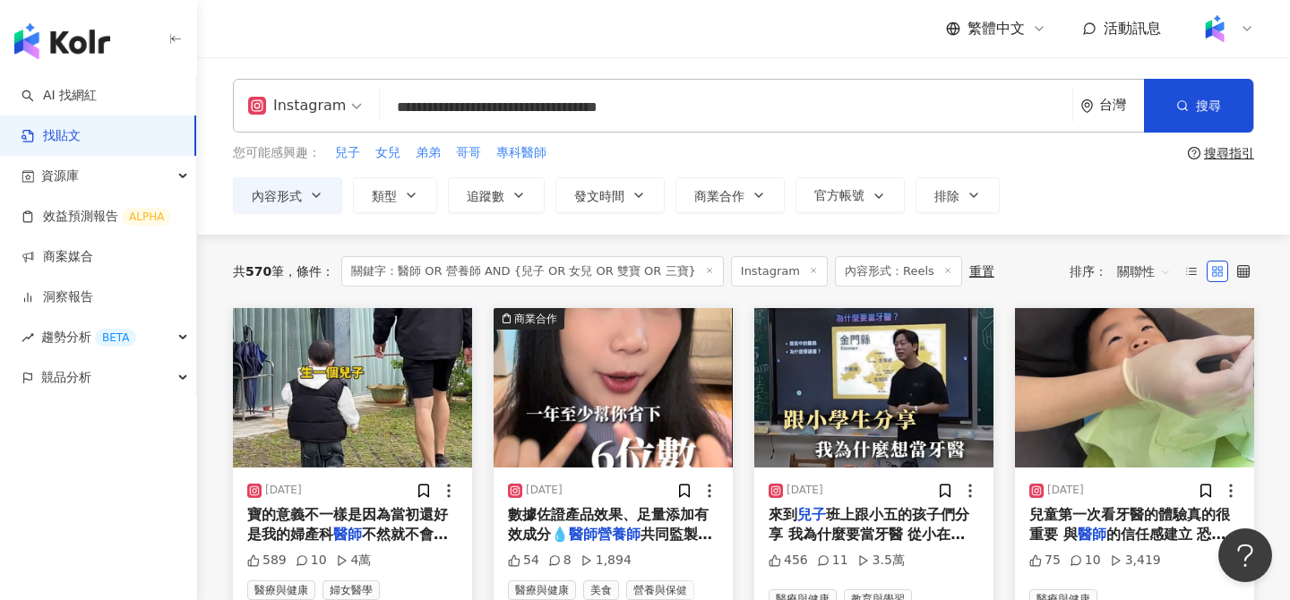
click at [732, 103] on input "**********" at bounding box center [726, 107] width 678 height 39
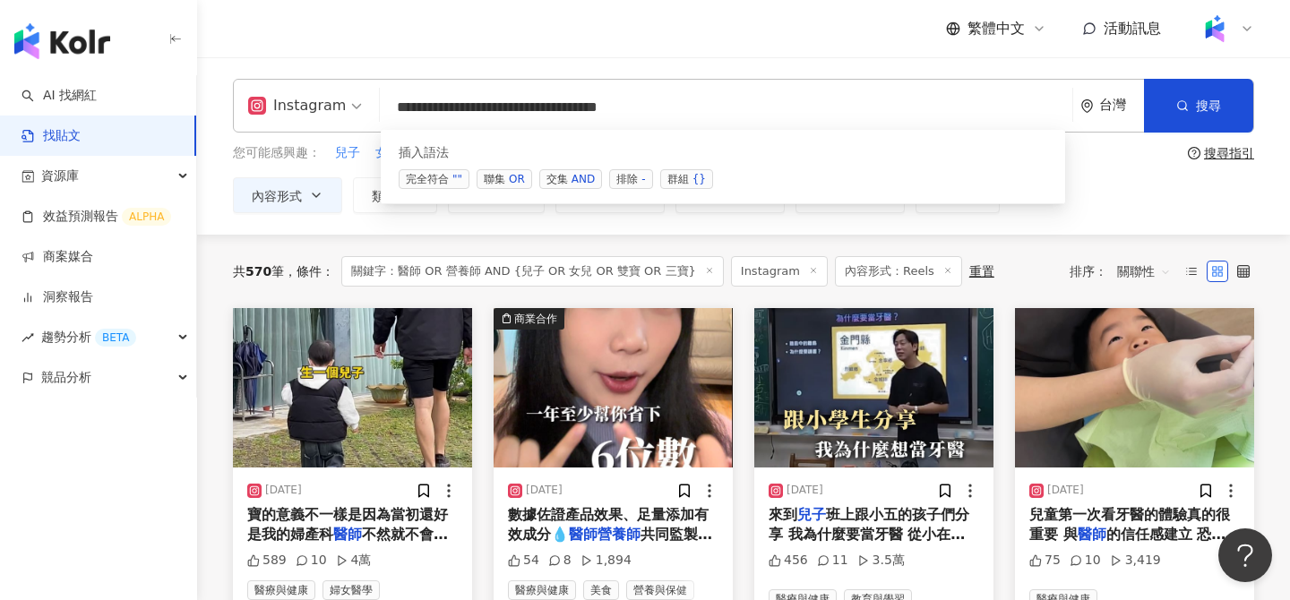
click at [501, 182] on span "聯集 OR" at bounding box center [504, 179] width 56 height 20
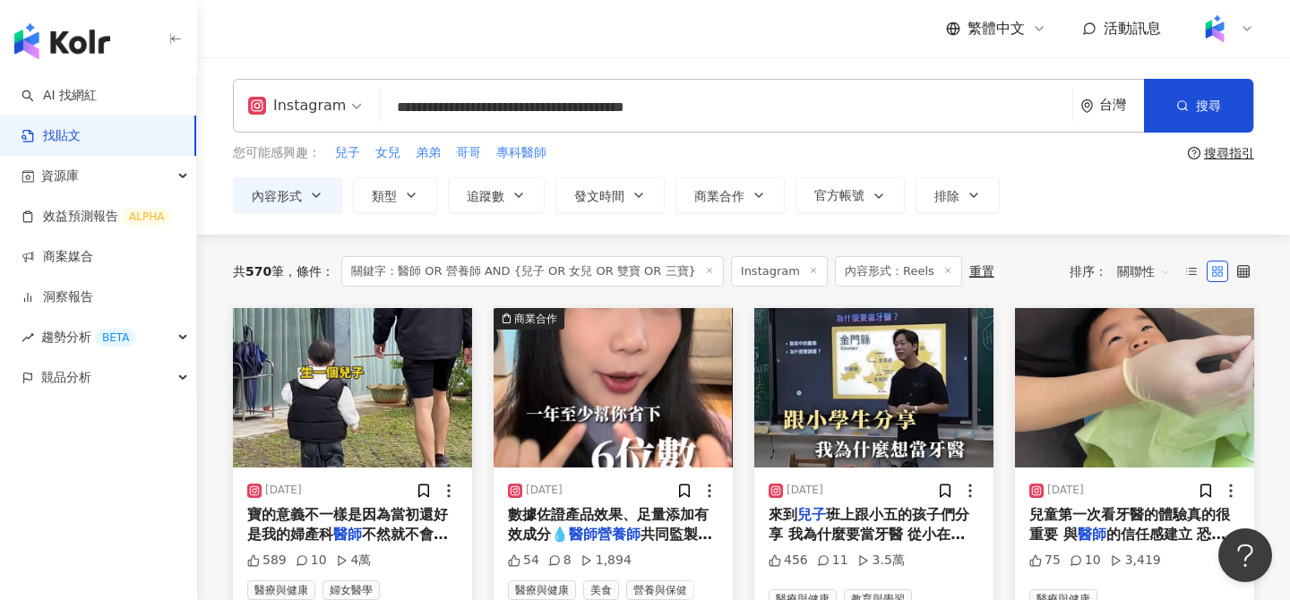
click at [740, 108] on input "**********" at bounding box center [726, 107] width 678 height 39
click at [802, 107] on input "**********" at bounding box center [726, 107] width 678 height 39
paste input "*"
type input "**********"
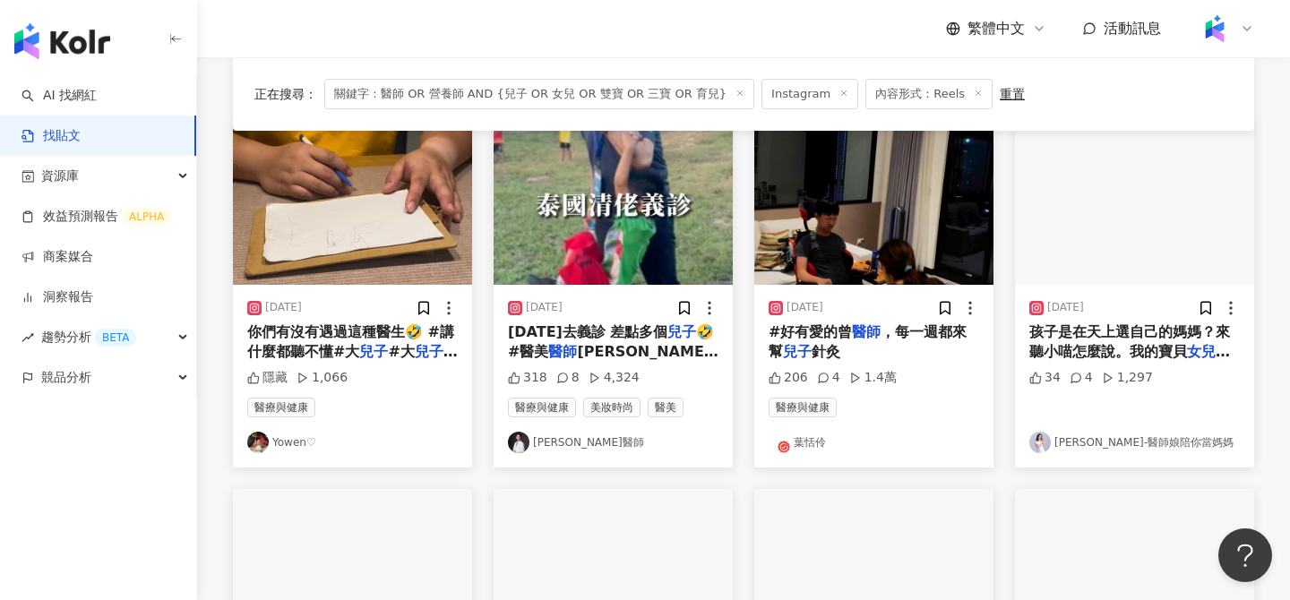
scroll to position [73, 0]
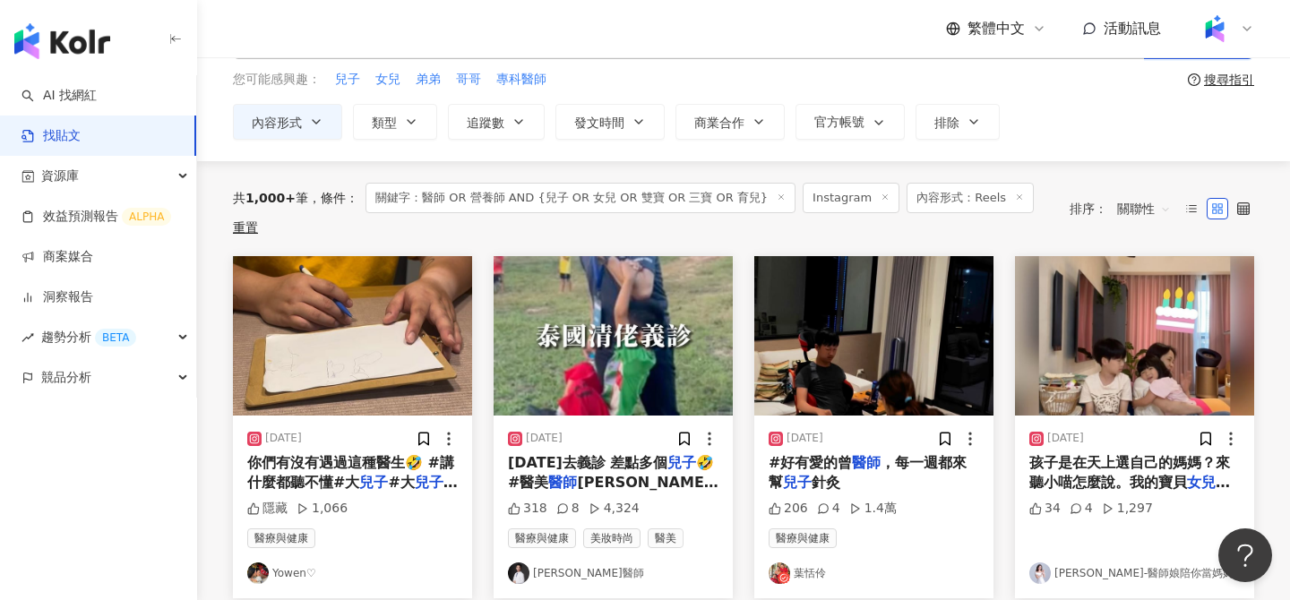
click at [597, 338] on img at bounding box center [612, 335] width 239 height 159
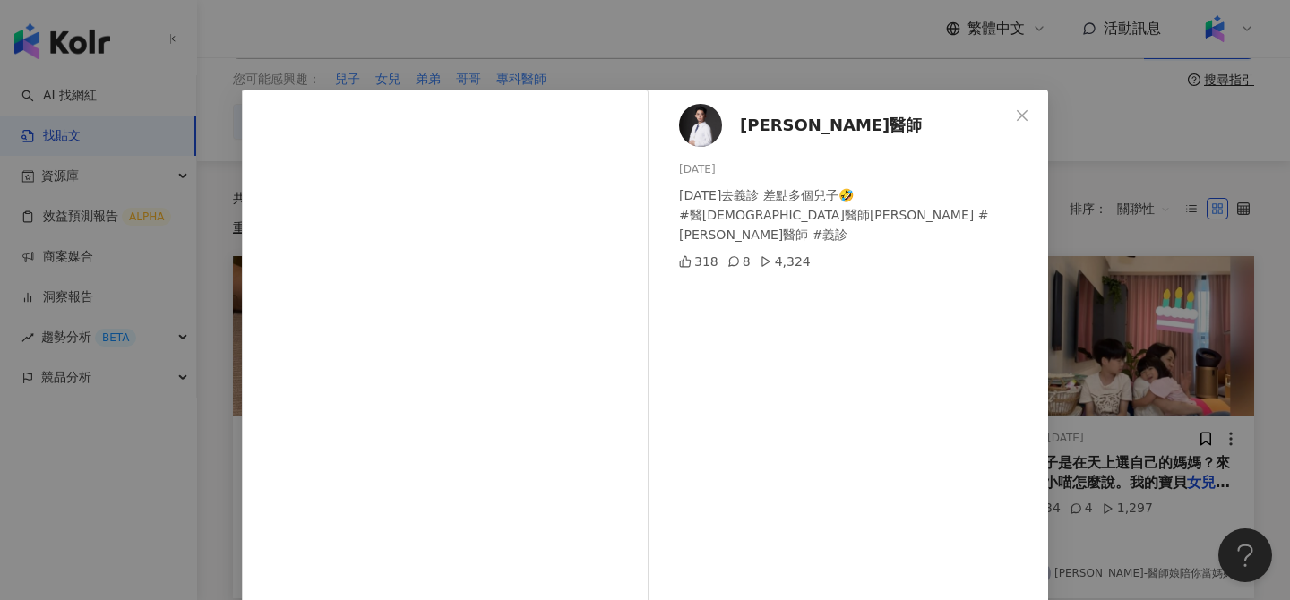
click at [1047, 288] on div "陳昱璁醫師 2025/2/9 2024年去義診 差點多個兒子🤣 #醫美醫師伊森 #陳昱璁醫師 #義診 318 8 4,324" at bounding box center [852, 410] width 390 height 641
click at [1110, 304] on div "陳昱璁醫師 2025/2/9 2024年去義診 差點多個兒子🤣 #醫美醫師伊森 #陳昱璁醫師 #義診 318 8 4,324 查看原始貼文" at bounding box center [645, 300] width 1290 height 600
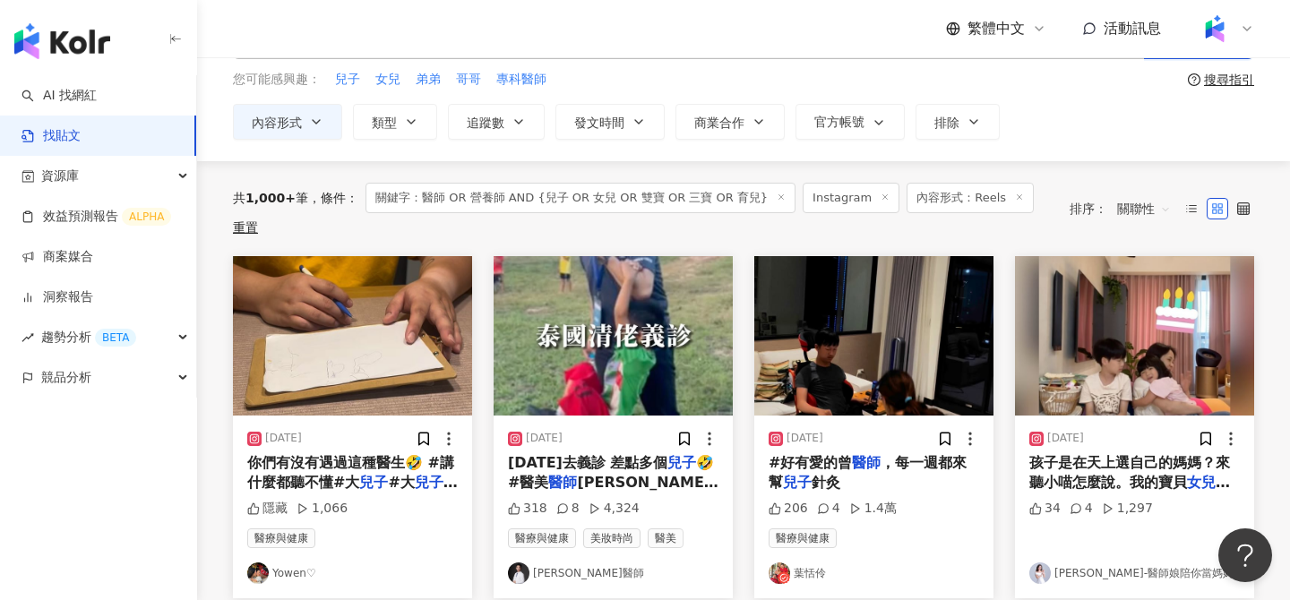
click at [928, 284] on img at bounding box center [873, 335] width 239 height 159
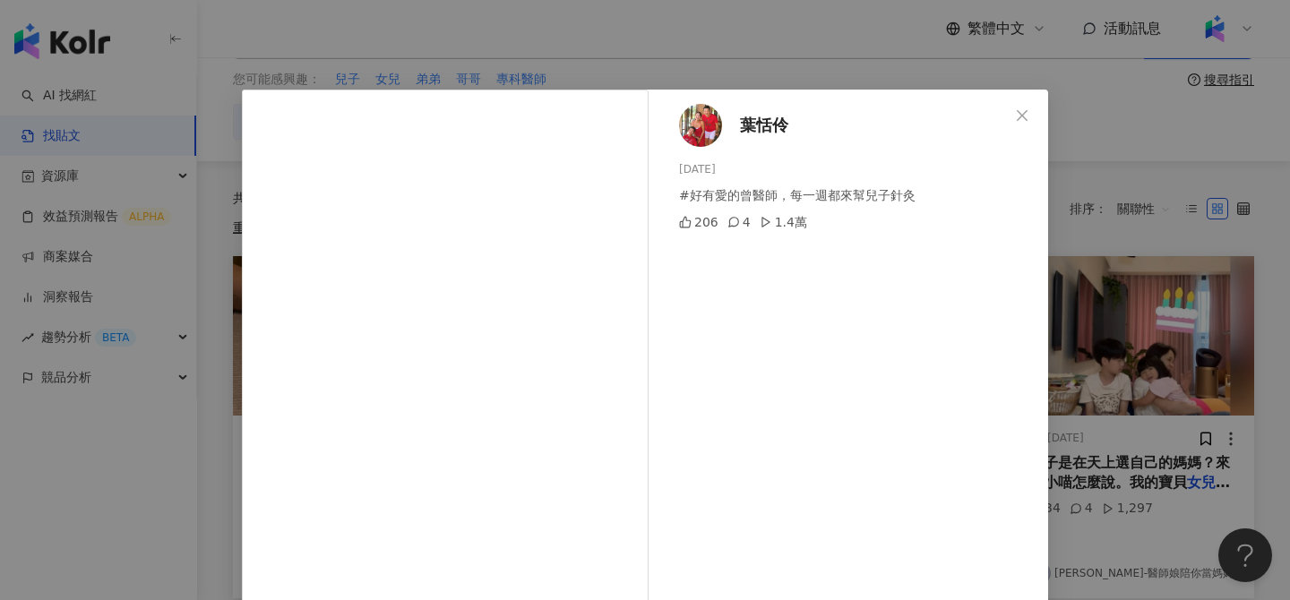
click at [1144, 284] on div "葉恬伶 2024/12/2 #好有愛的曾醫師，每一週都來幫兒子針灸 206 4 1.4萬 查看原始貼文" at bounding box center [645, 300] width 1290 height 600
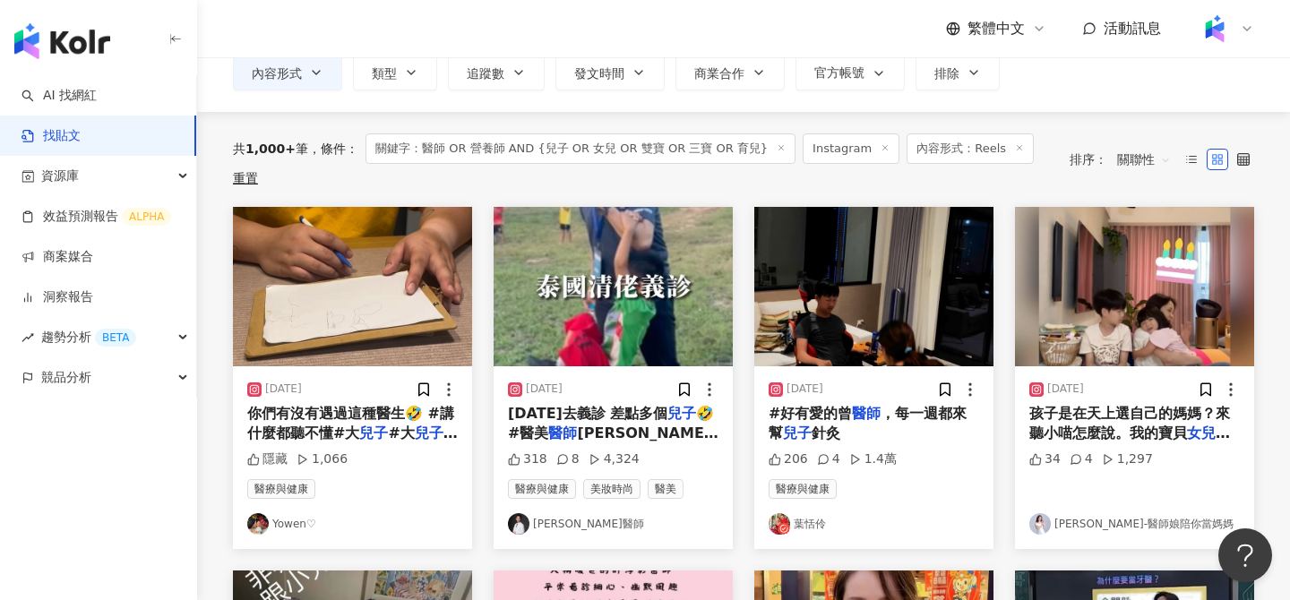
scroll to position [124, 0]
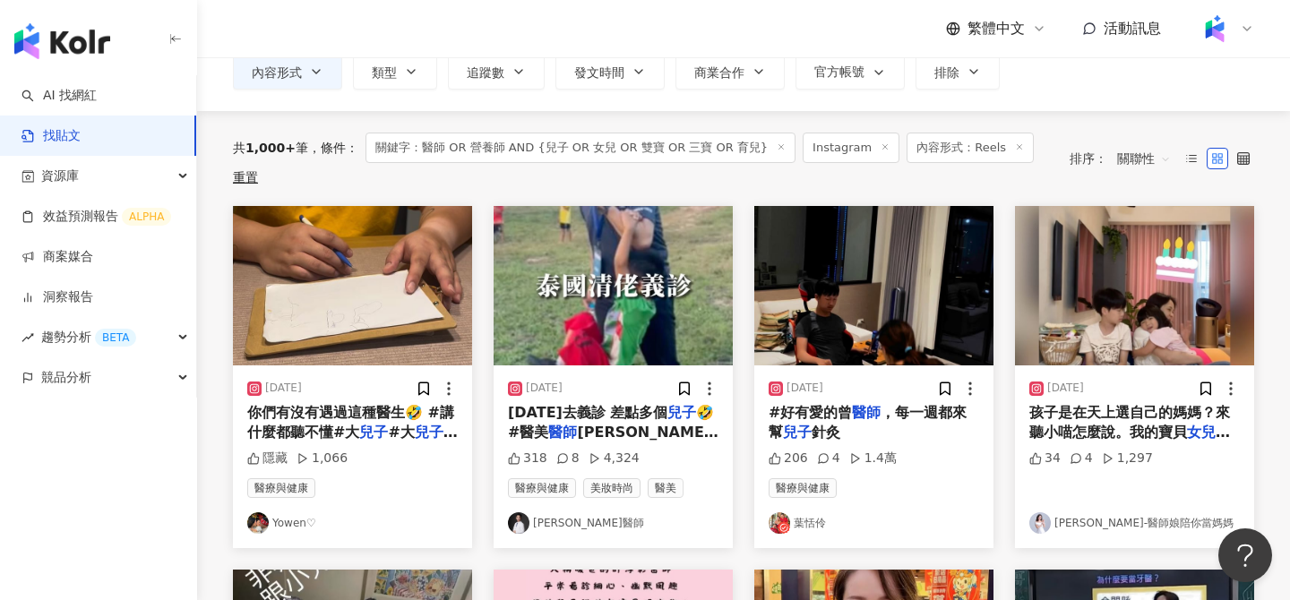
click at [1083, 262] on img at bounding box center [1134, 285] width 239 height 159
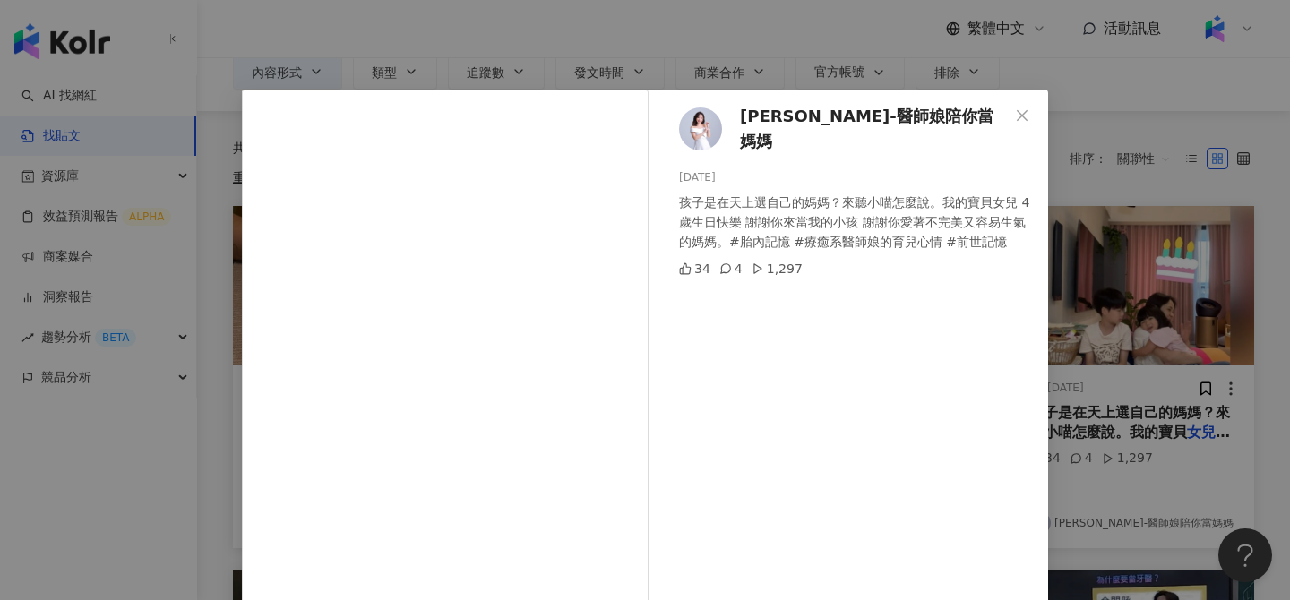
click at [833, 131] on span "Dj琦琦-醫師娘陪你當媽媽" at bounding box center [874, 129] width 269 height 51
click at [816, 54] on div "Dj琦琦-醫師娘陪你當媽媽 2024/7/28 孩子是在天上選自己的媽媽？來聽小喵怎麼說。我的寶貝女兒 4歲生日快樂 謝謝你來當我的小孩 謝謝你愛著不完美又容…" at bounding box center [645, 300] width 1290 height 600
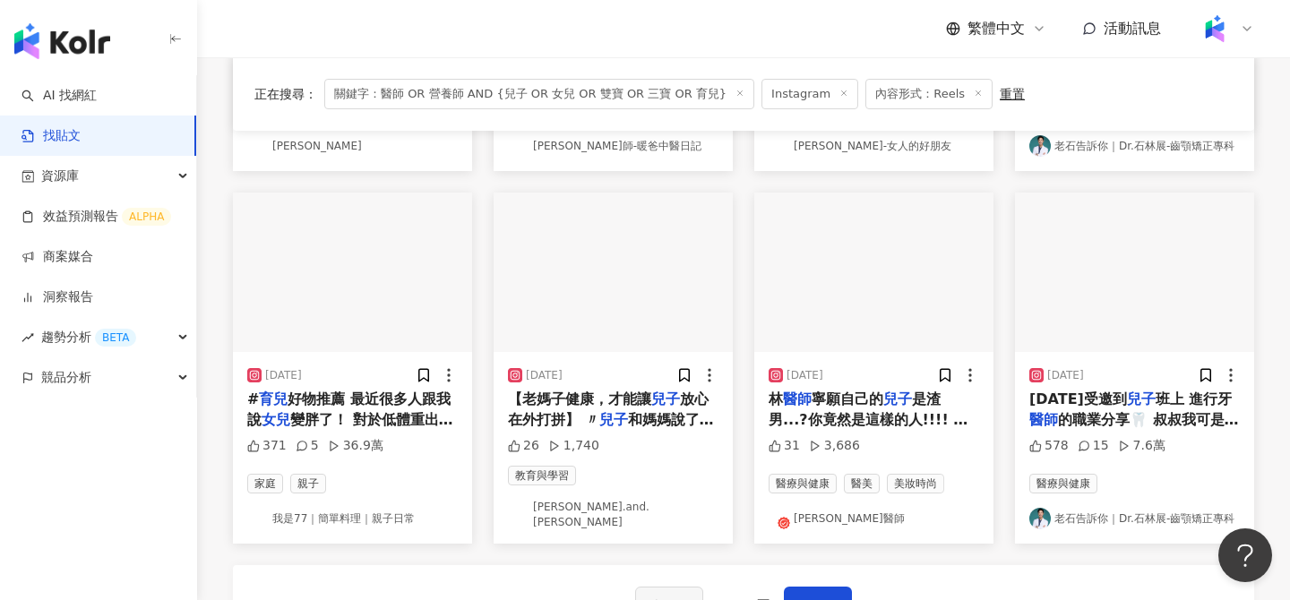
scroll to position [844, 0]
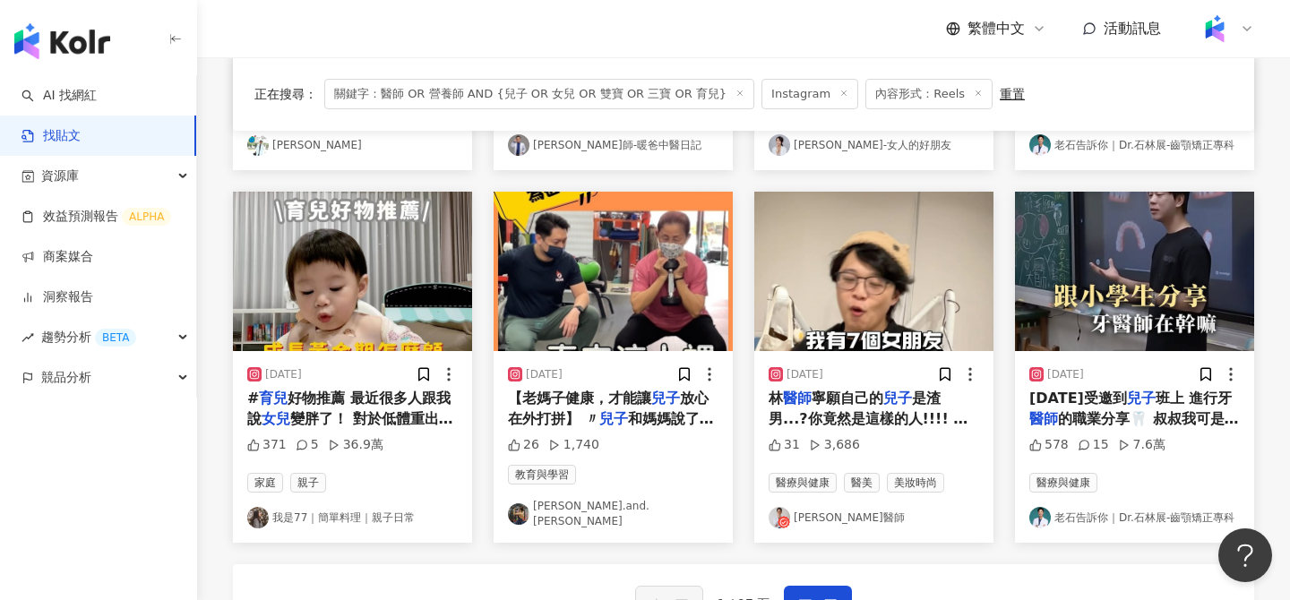
click at [857, 291] on img at bounding box center [873, 271] width 239 height 159
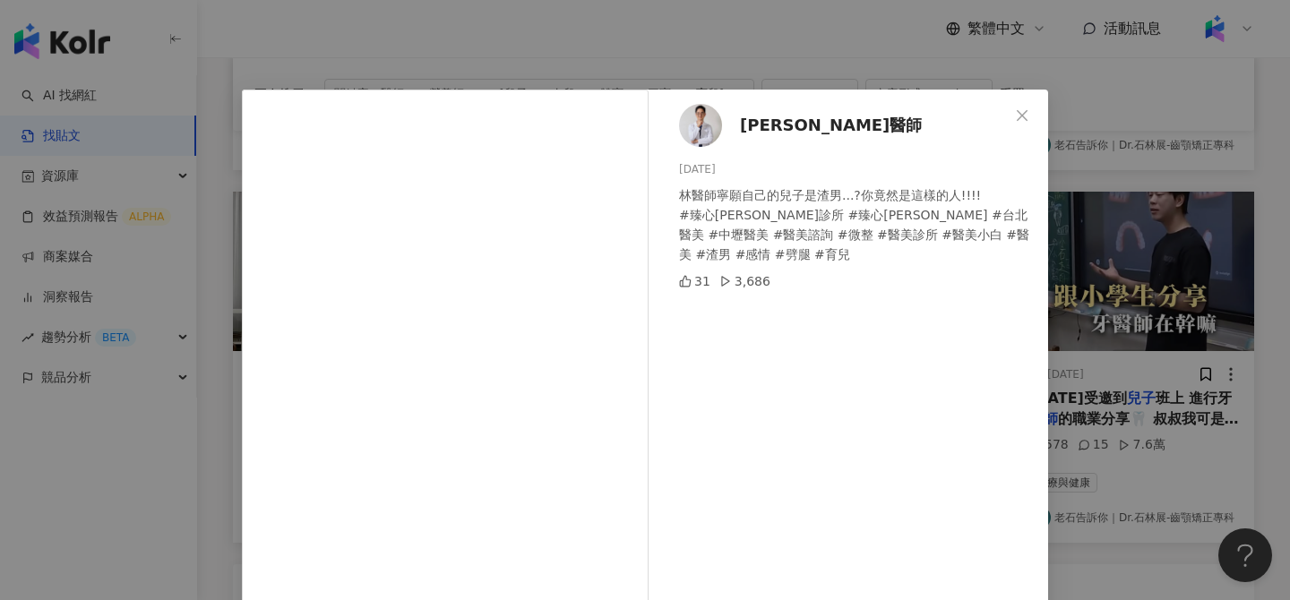
click at [787, 132] on span "林庭蔚醫師" at bounding box center [831, 125] width 182 height 25
click at [1134, 276] on div "林庭蔚醫師 2025/1/13 林醫師寧願自己的兒子是渣男...?你竟然是這樣的人!!!! #臻心美妍診所 #臻心美妍 #台北醫美 #中壢醫美 #醫美諮詢 #…" at bounding box center [645, 300] width 1290 height 600
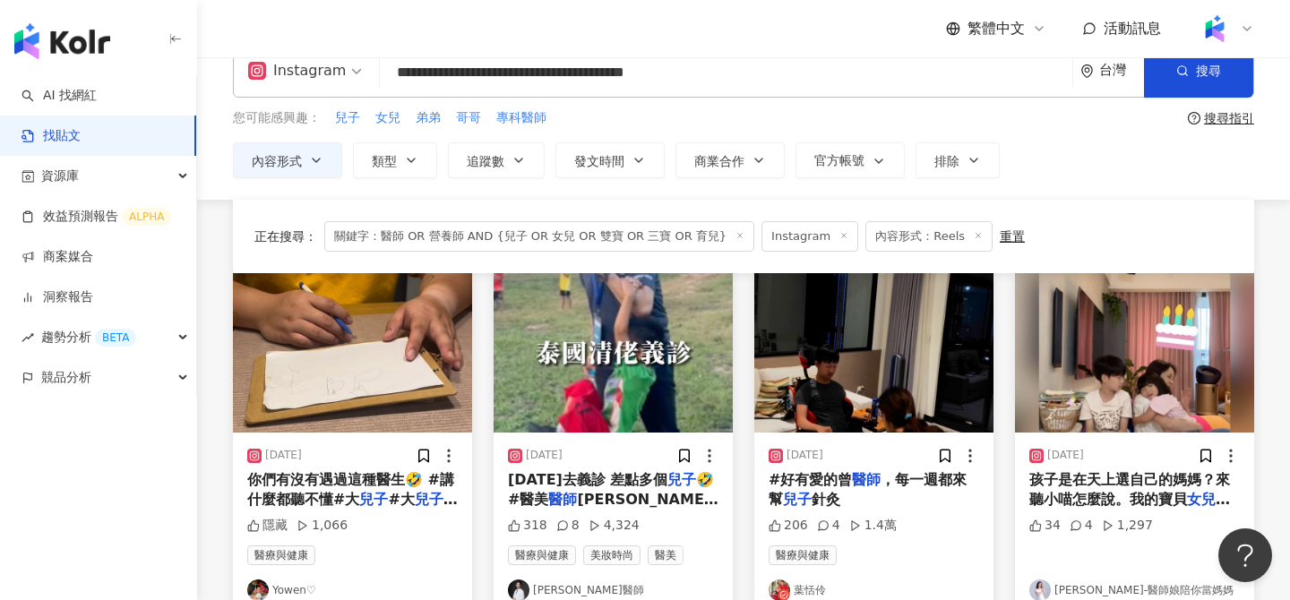
scroll to position [0, 0]
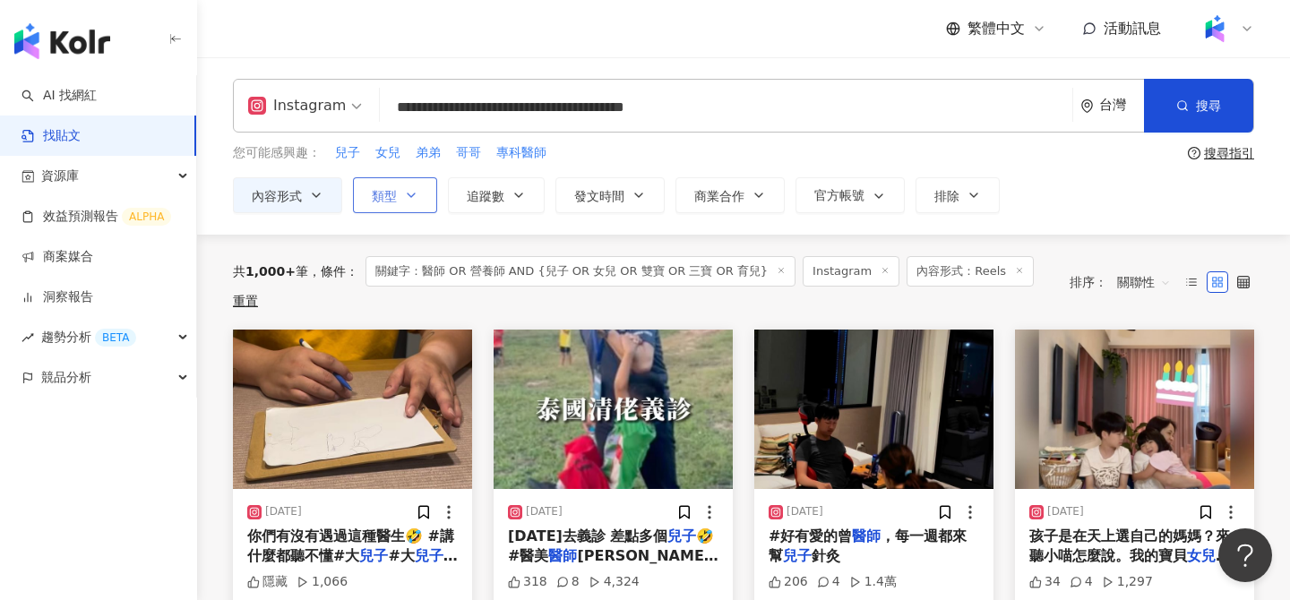
click at [377, 199] on span "類型" at bounding box center [384, 196] width 25 height 14
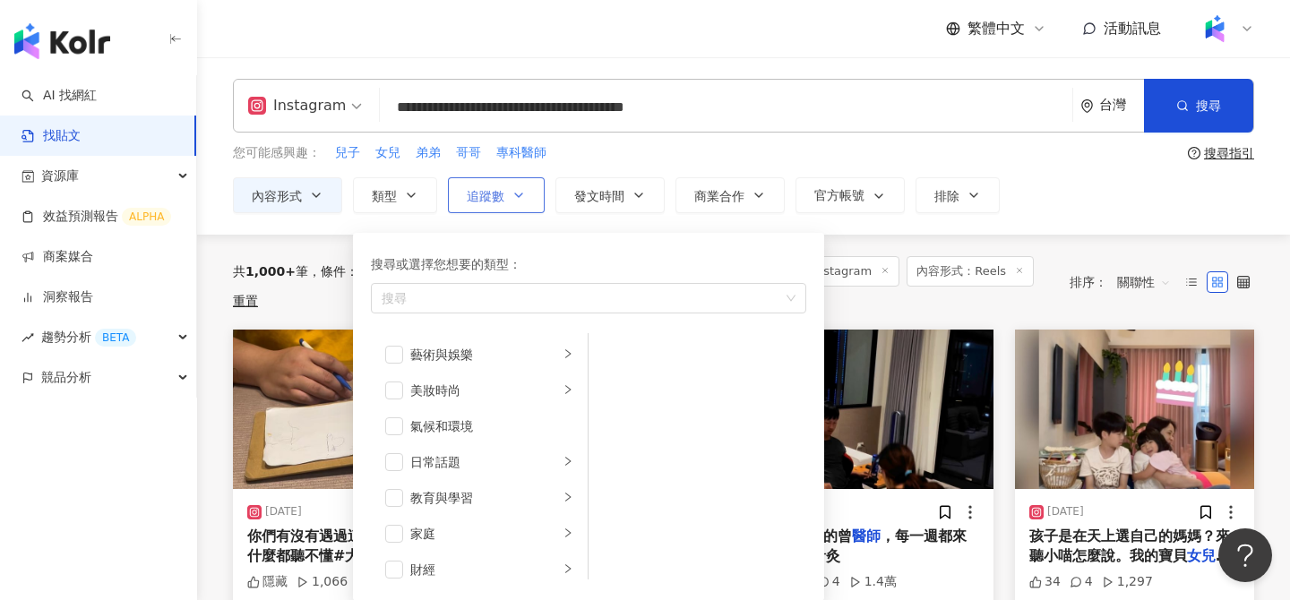
click at [512, 201] on icon "button" at bounding box center [518, 195] width 14 height 14
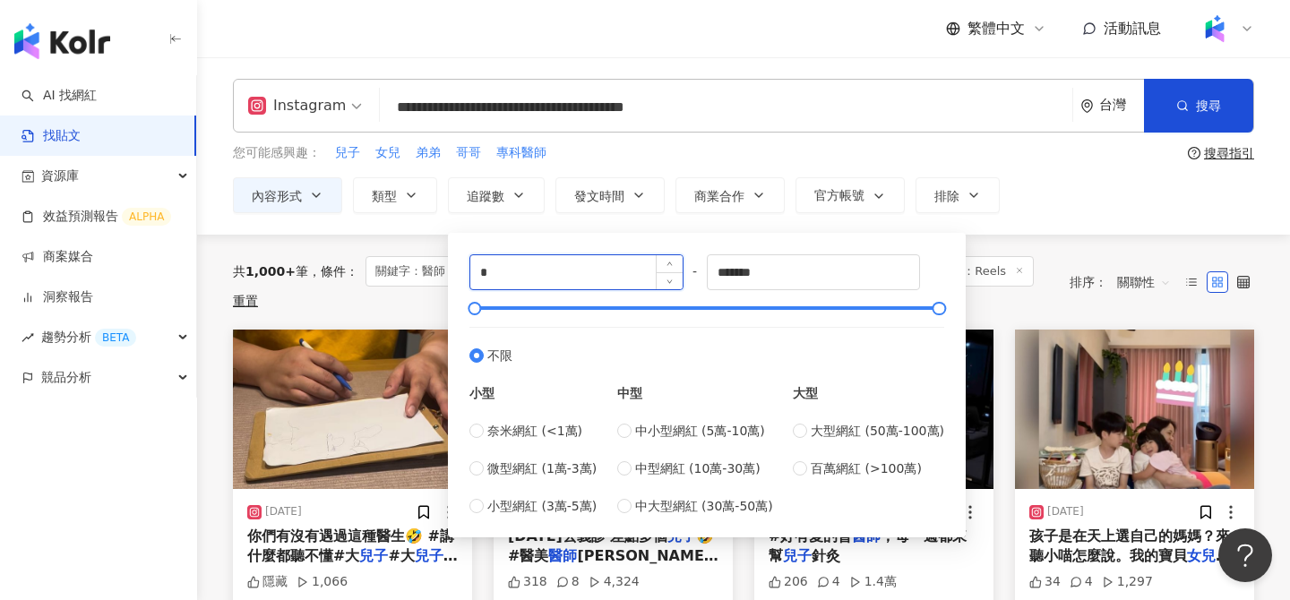
click at [586, 279] on input "*" at bounding box center [576, 272] width 212 height 34
type input "*****"
click at [872, 147] on div "您可能感興趣： 兒子 女兒 弟弟 哥哥 專科醫師" at bounding box center [706, 153] width 947 height 20
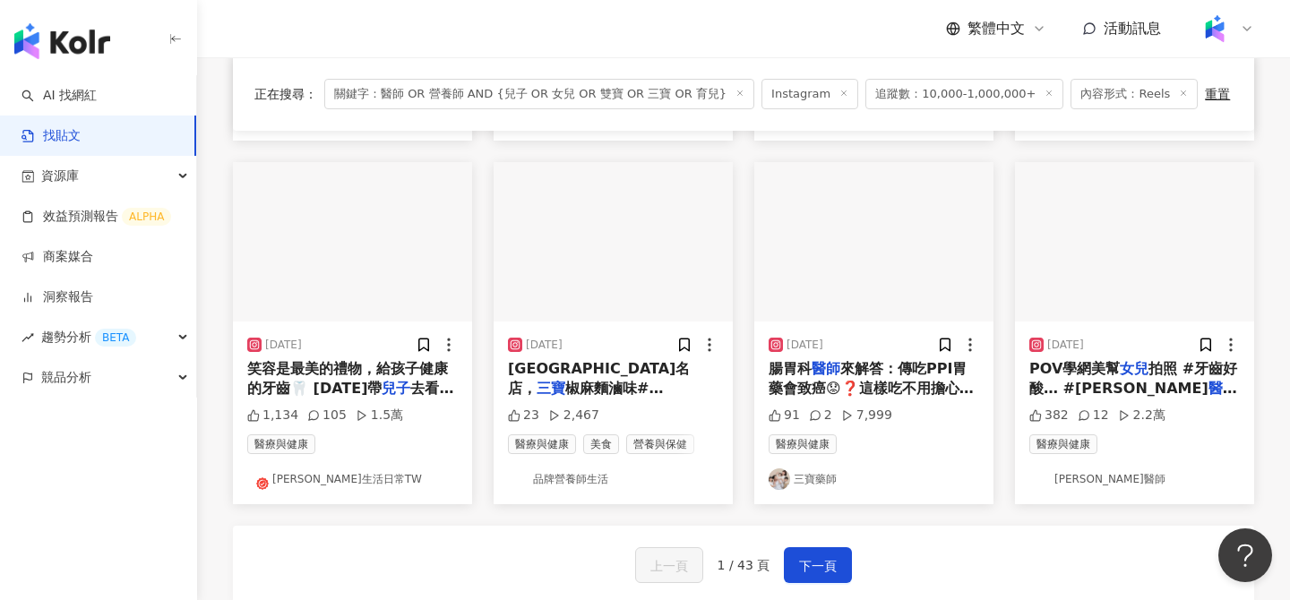
scroll to position [884, 0]
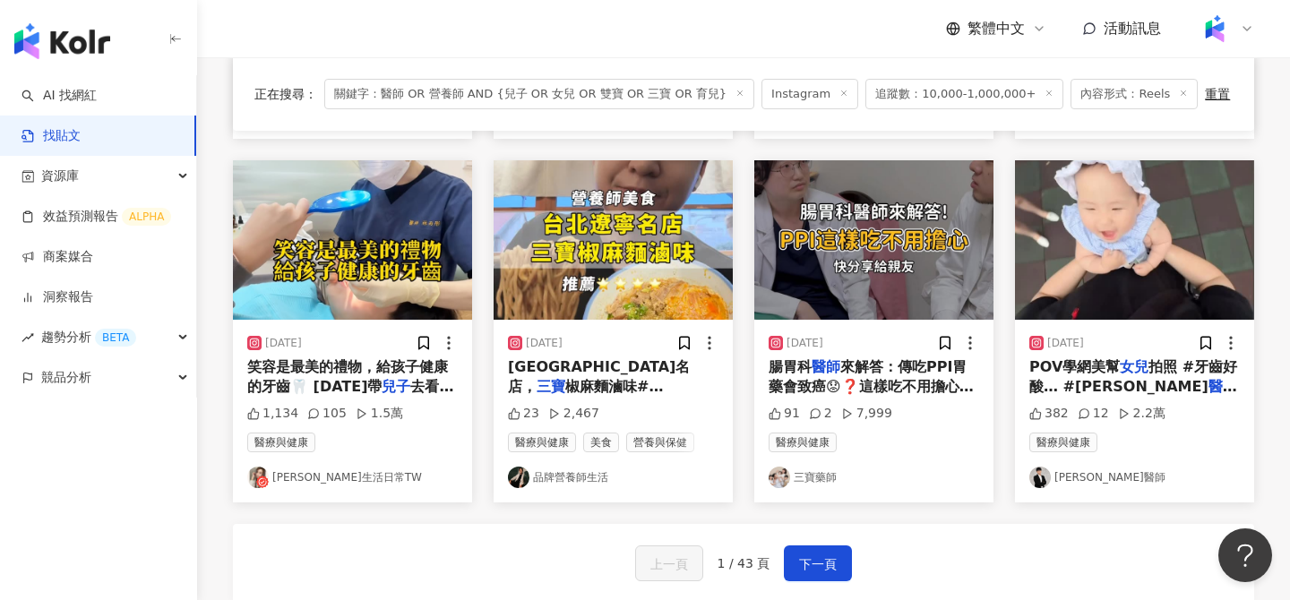
click at [1084, 236] on img at bounding box center [1134, 239] width 239 height 159
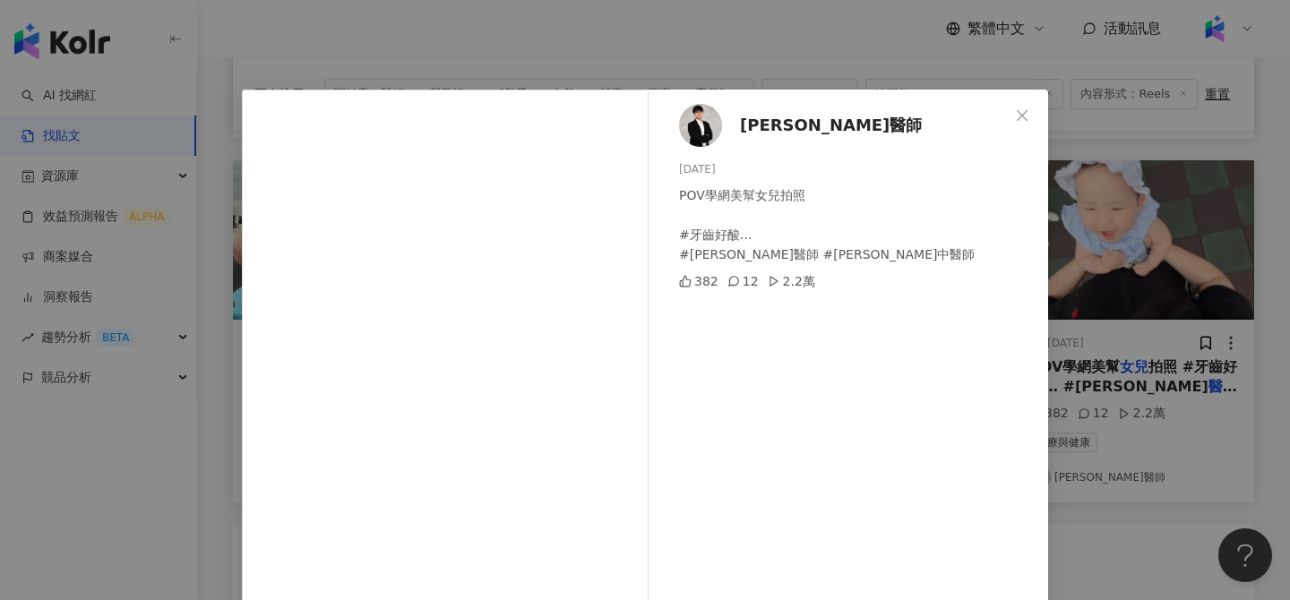
click at [776, 124] on span "黃胤誠醫師" at bounding box center [831, 125] width 182 height 25
click at [643, 68] on div "黃胤誠醫師 2025/4/20 POV學網美幫女兒拍照 #牙齒好酸… #黃胤誠醫師 #黃胤誠中醫師 382 12 2.2萬 查看原始貼文" at bounding box center [645, 300] width 1290 height 600
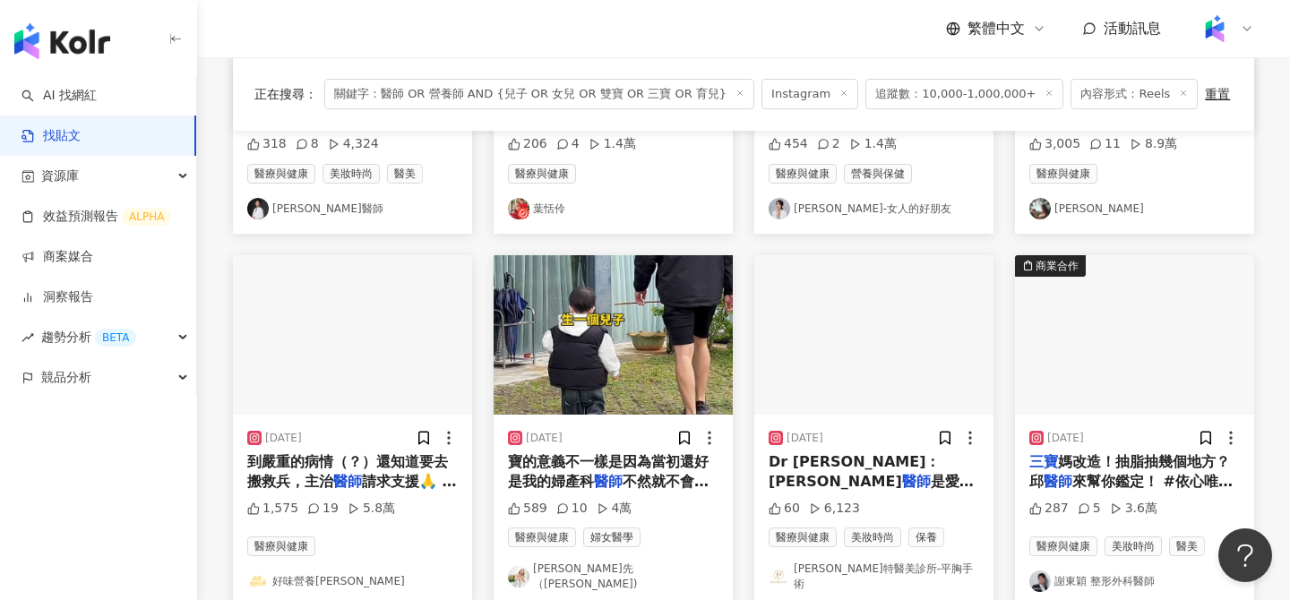
scroll to position [409, 0]
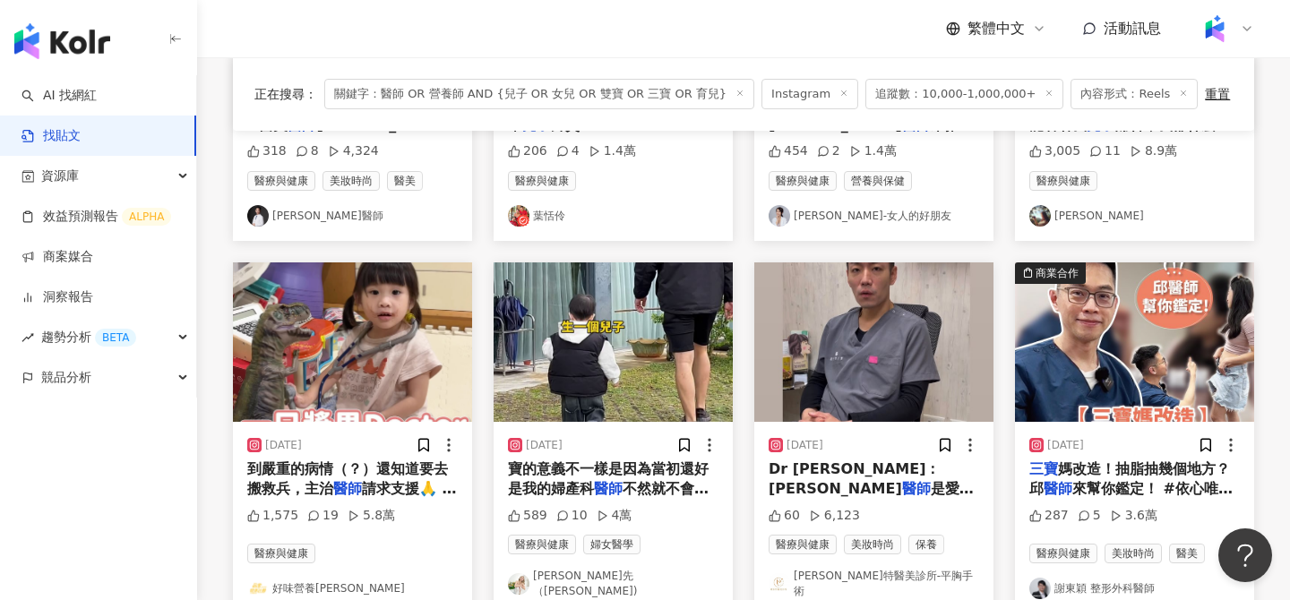
click at [416, 339] on img at bounding box center [352, 341] width 239 height 159
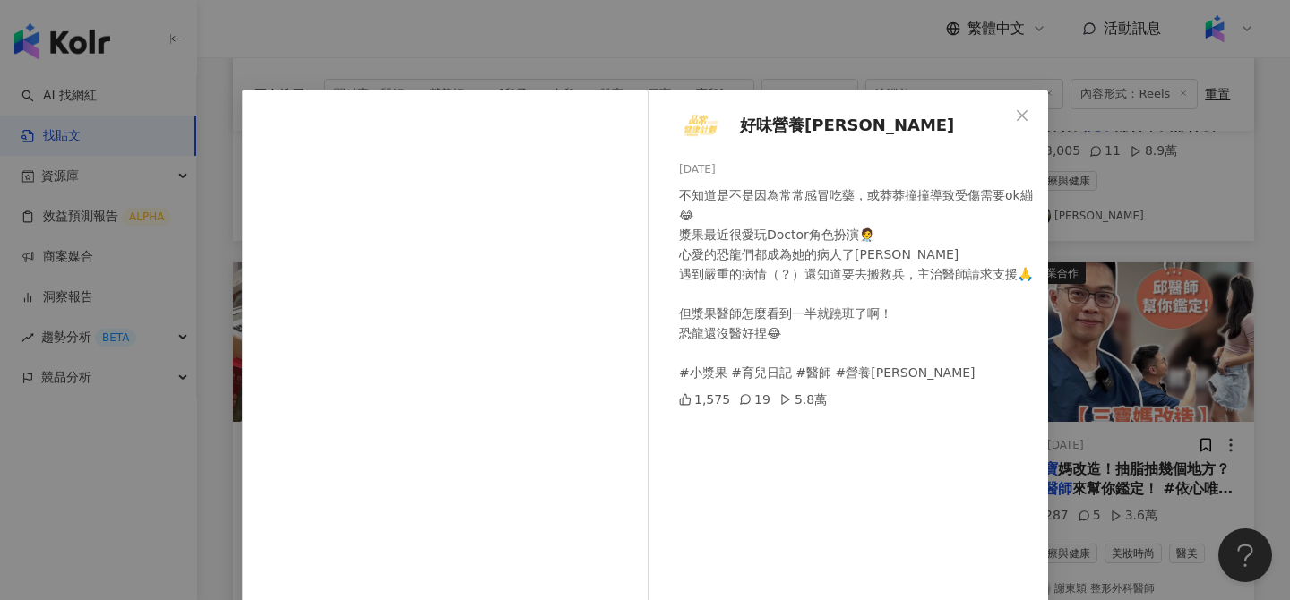
click at [801, 128] on span "好味營養師品瑄" at bounding box center [847, 125] width 214 height 25
click at [768, 125] on span "好味營養師品瑄" at bounding box center [847, 125] width 214 height 25
click at [773, 57] on div "好味營養師品瑄 2023/10/28 不知道是不是因為常常感冒吃藥，或莽莽撞撞導致受傷需要ok繃😂 漿果最近很愛玩Doctor角色扮演🧑‍⚕️ 心愛的恐龍們都…" at bounding box center [645, 300] width 1290 height 600
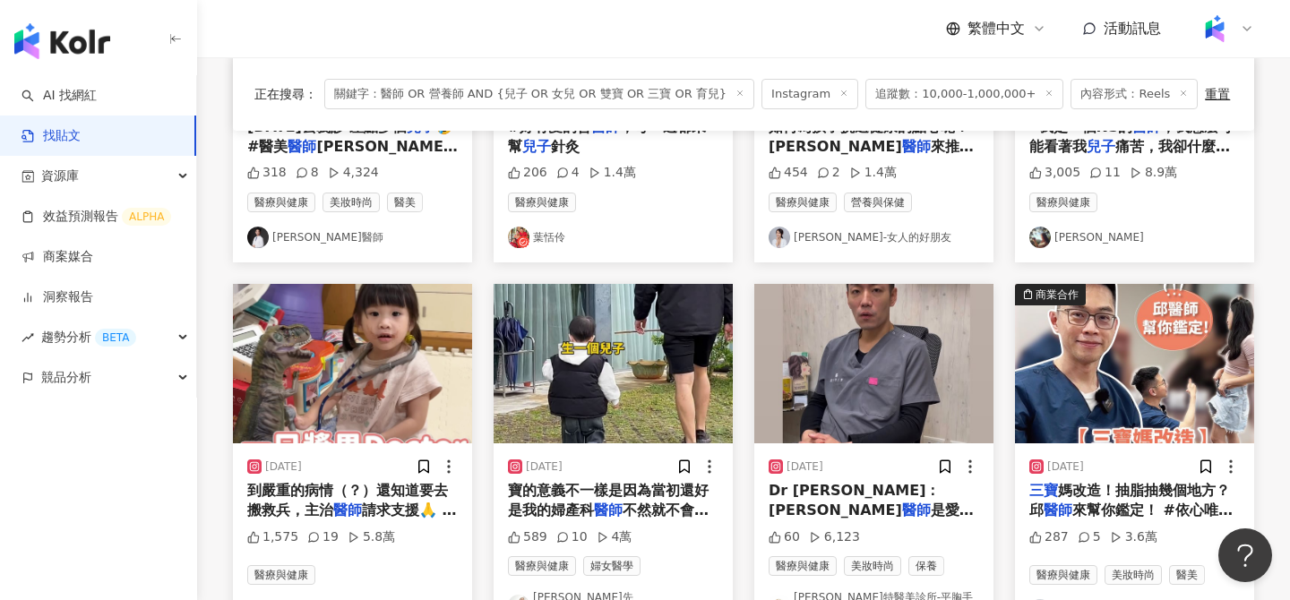
scroll to position [386, 0]
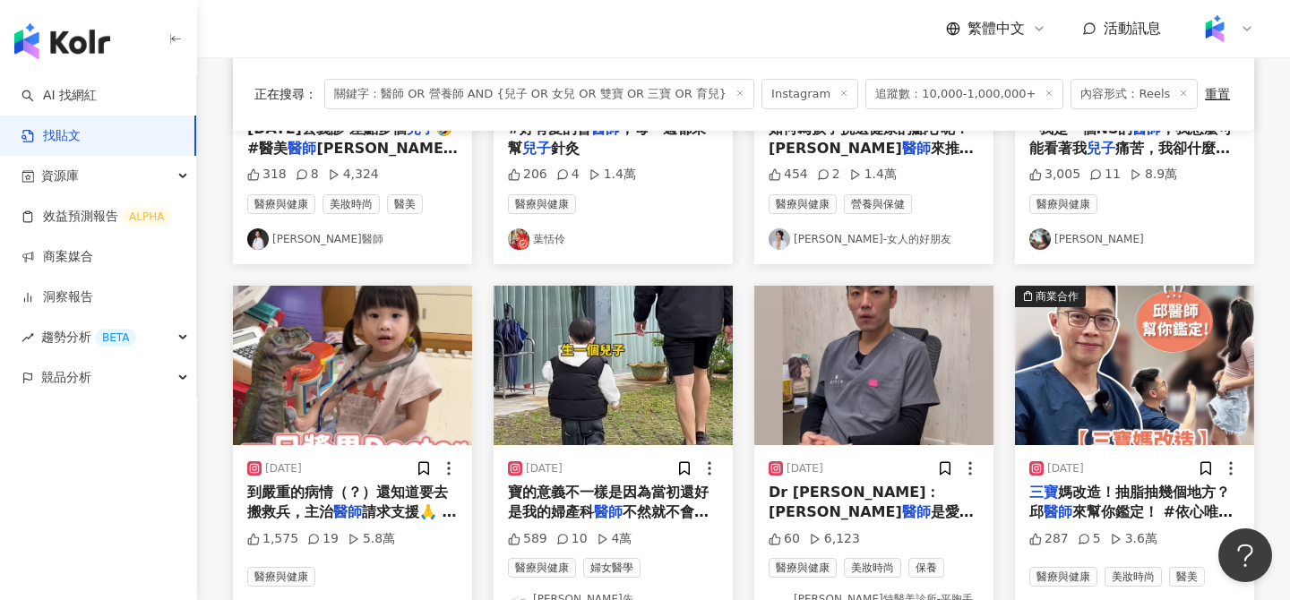
click at [357, 376] on img at bounding box center [352, 365] width 239 height 159
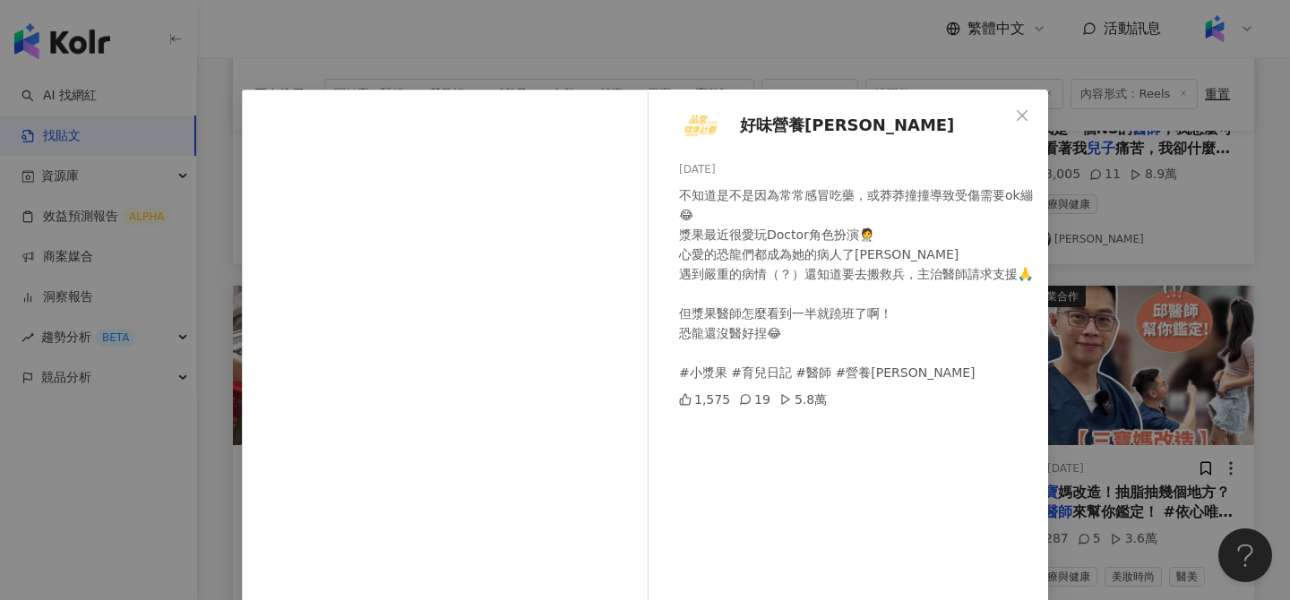
click at [707, 75] on div "好味營養師品瑄 2023/10/28 不知道是不是因為常常感冒吃藥，或莽莽撞撞導致受傷需要ok繃😂 漿果最近很愛玩Doctor角色扮演🧑‍⚕️ 心愛的恐龍們都…" at bounding box center [645, 300] width 1290 height 600
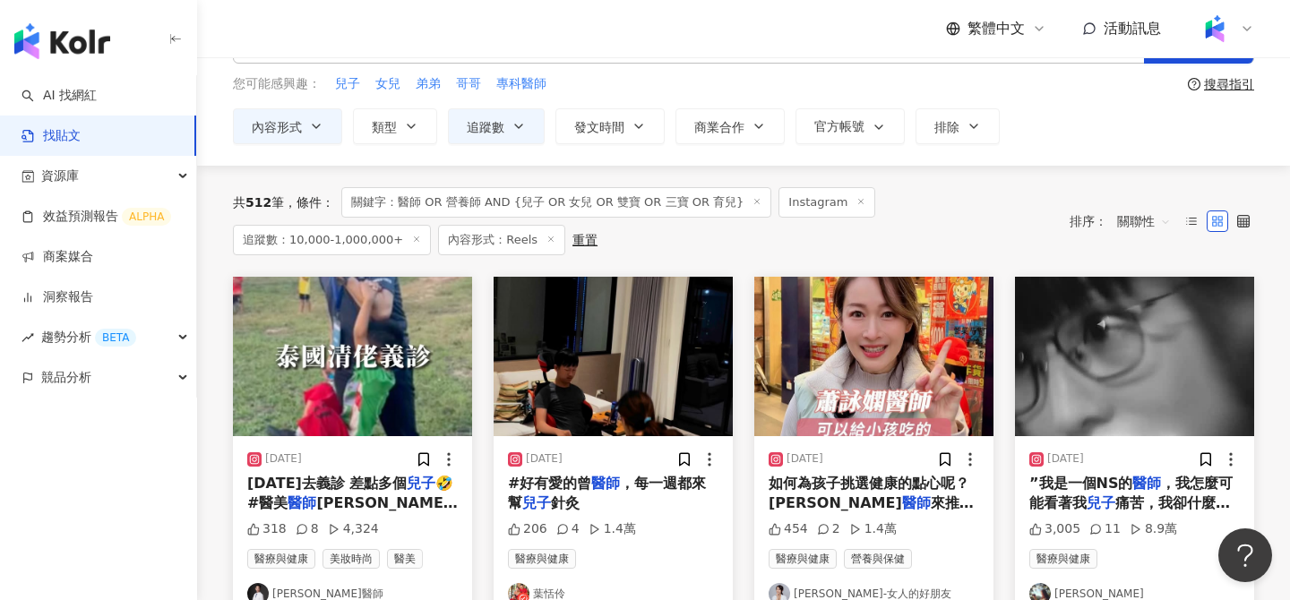
scroll to position [97, 0]
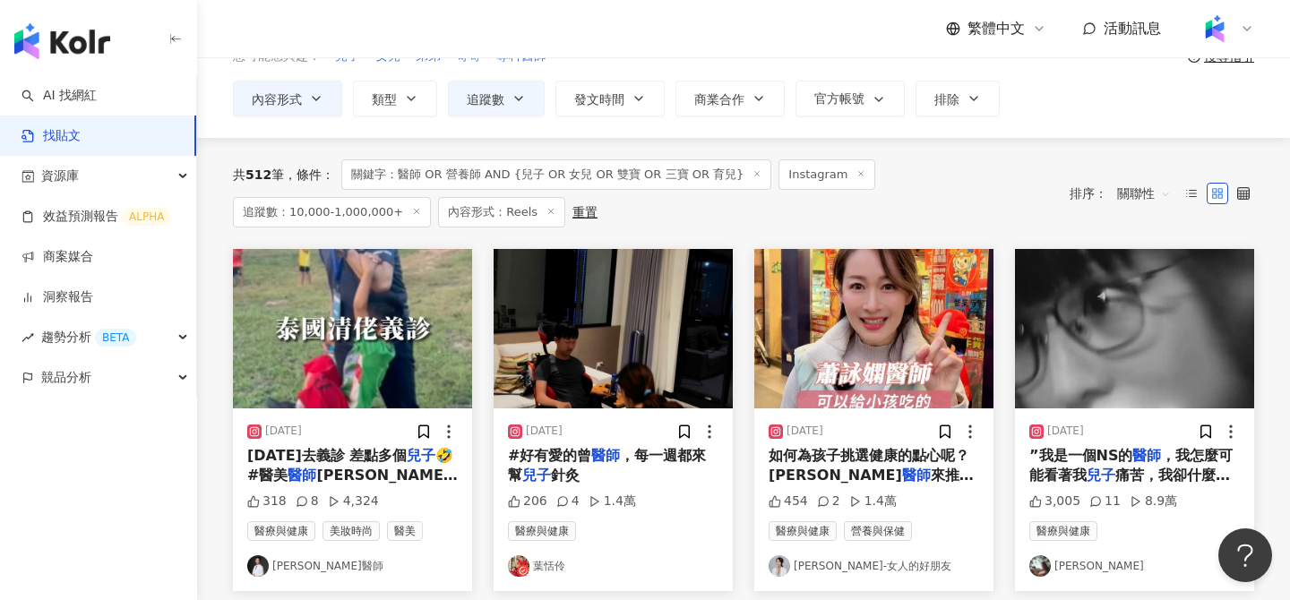
click at [862, 323] on img at bounding box center [873, 328] width 239 height 159
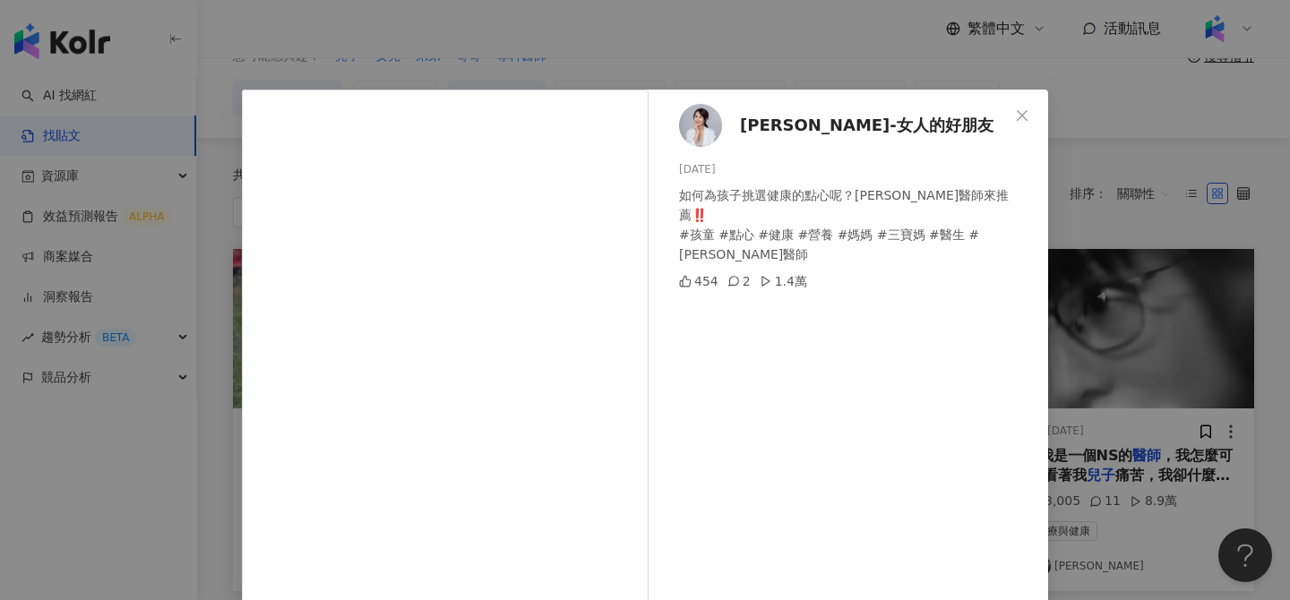
click at [835, 124] on span "蕭詠嫻醫師-女人的好朋友" at bounding box center [866, 125] width 253 height 25
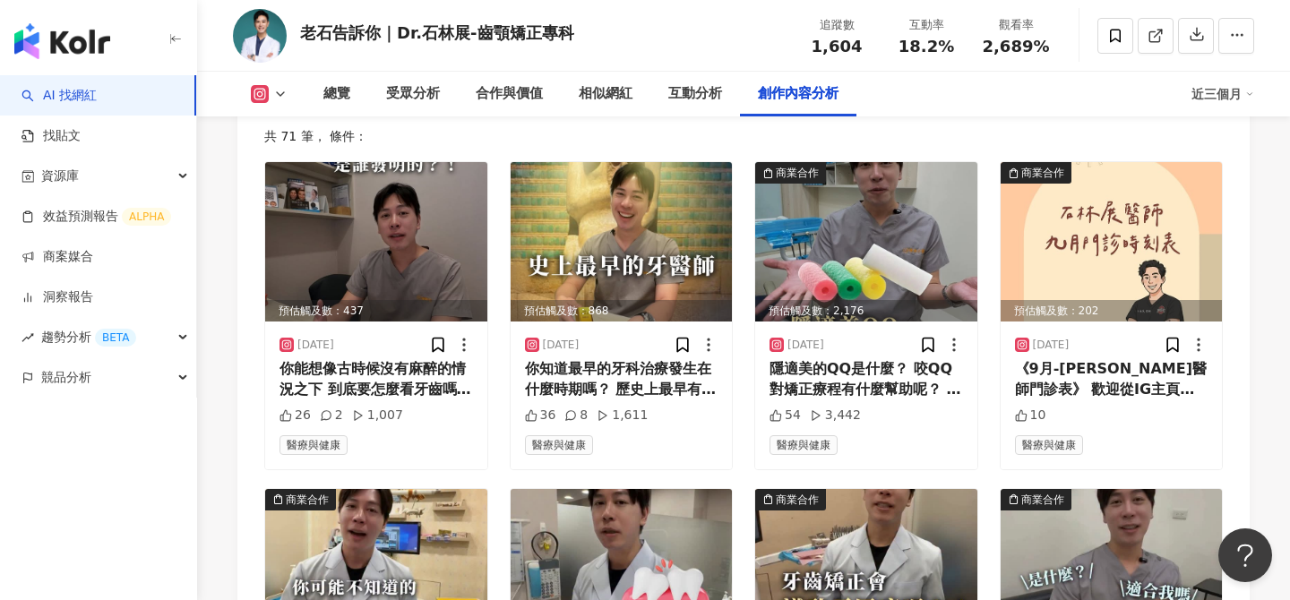
scroll to position [5255, 0]
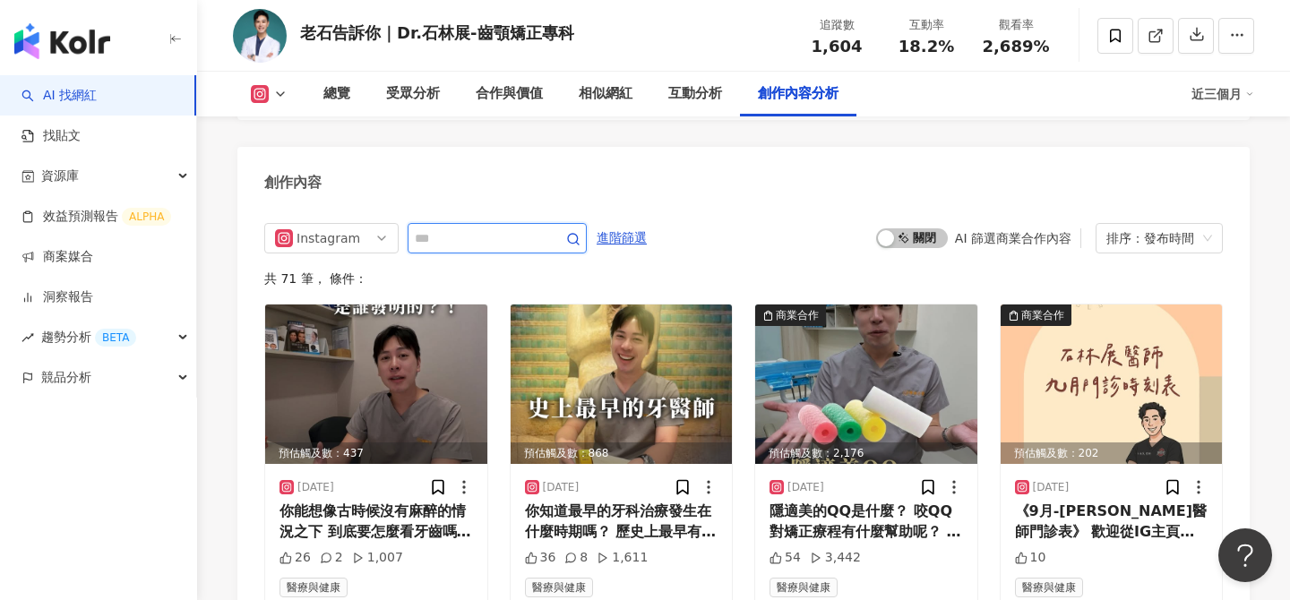
click at [474, 243] on input "text" at bounding box center [477, 237] width 125 height 21
type input "**"
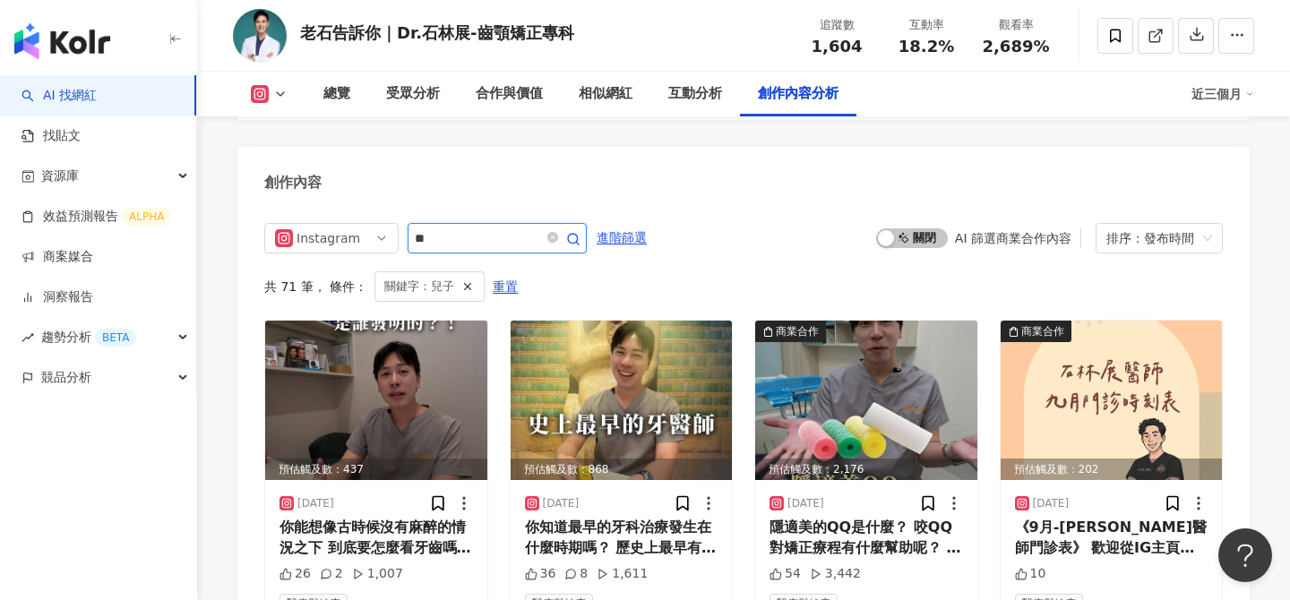
scroll to position [5286, 0]
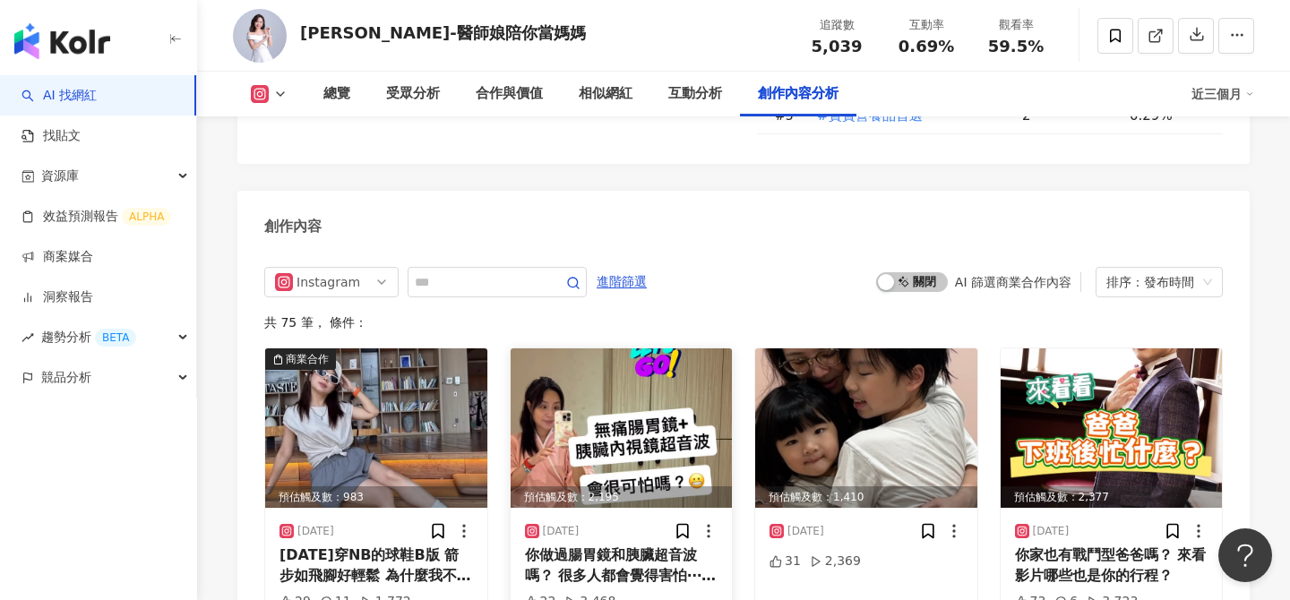
scroll to position [5392, 0]
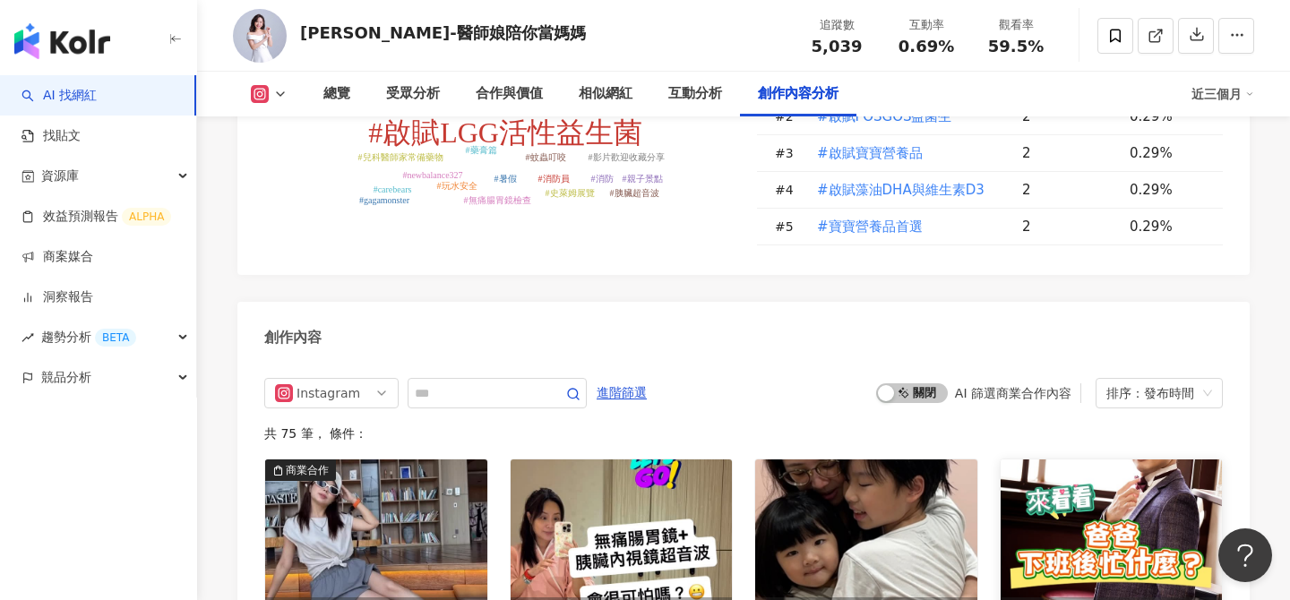
click at [1101, 459] on img at bounding box center [1111, 538] width 222 height 159
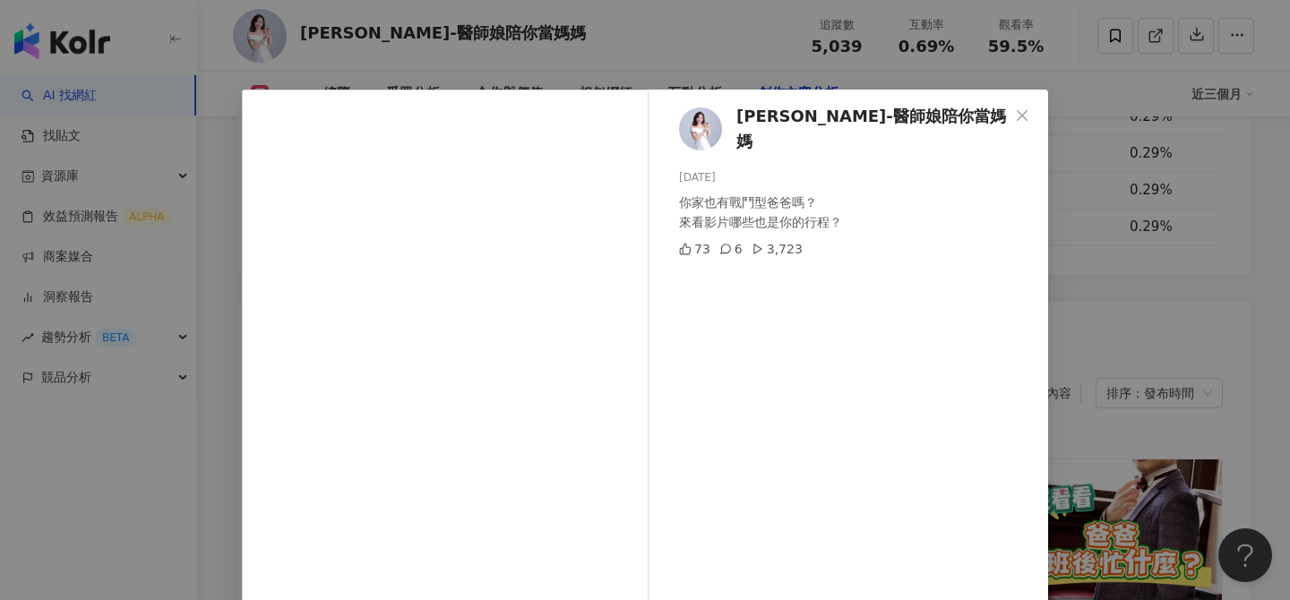
click at [991, 260] on div "Dj琦琦-醫師娘陪你當媽媽 2025/8/9 你家也有戰鬥型爸爸嗎？ 來看影片哪些也是你的行程？ 73 6 3,723" at bounding box center [852, 410] width 390 height 641
click at [1041, 245] on div "Dj琦琦-醫師娘陪你當媽媽 2025/8/9 你家也有戰鬥型爸爸嗎？ 來看影片哪些也是你的行程？ 73 6 3,723" at bounding box center [852, 410] width 390 height 641
click at [1066, 245] on div "Dj琦琦-醫師娘陪你當媽媽 2025/8/9 你家也有戰鬥型爸爸嗎？ 來看影片哪些也是你的行程？ 73 6 3,723 查看原始貼文" at bounding box center [645, 300] width 1290 height 600
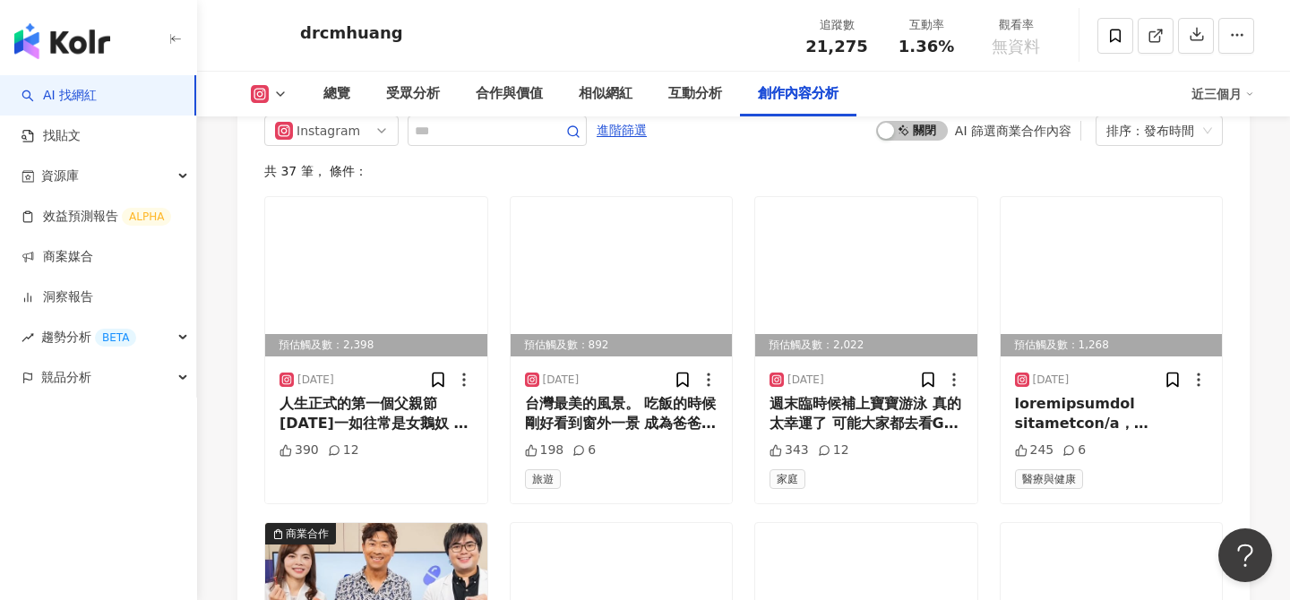
scroll to position [5286, 0]
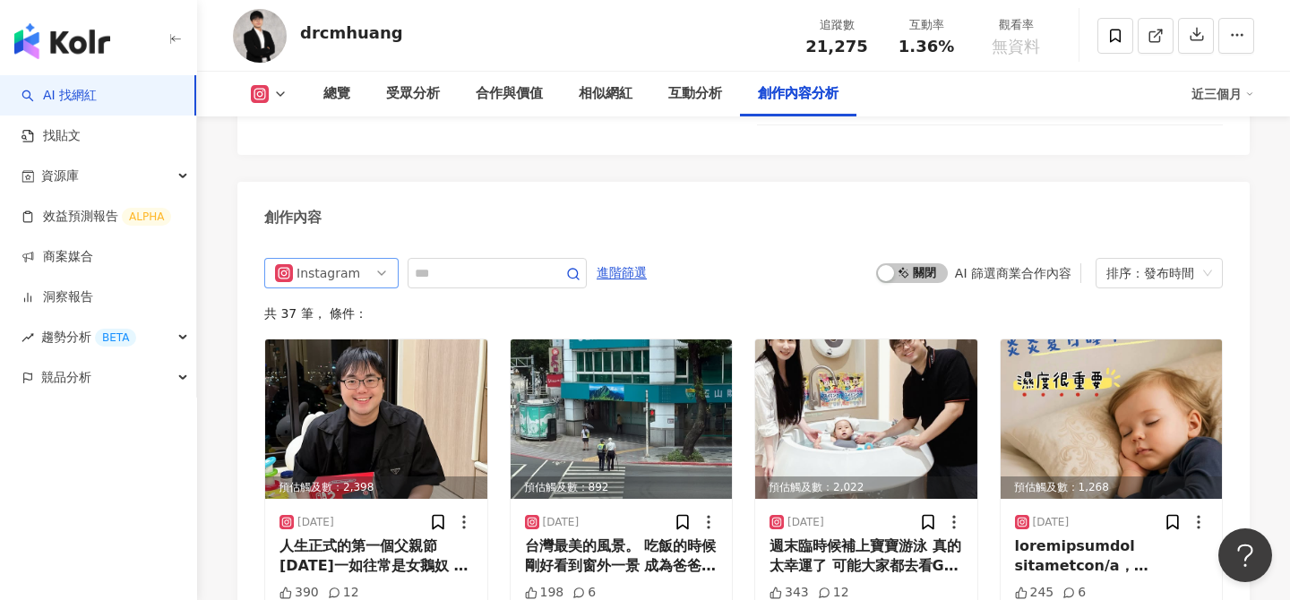
click at [377, 259] on span "Instagram" at bounding box center [331, 273] width 113 height 29
click at [849, 395] on img at bounding box center [866, 418] width 222 height 159
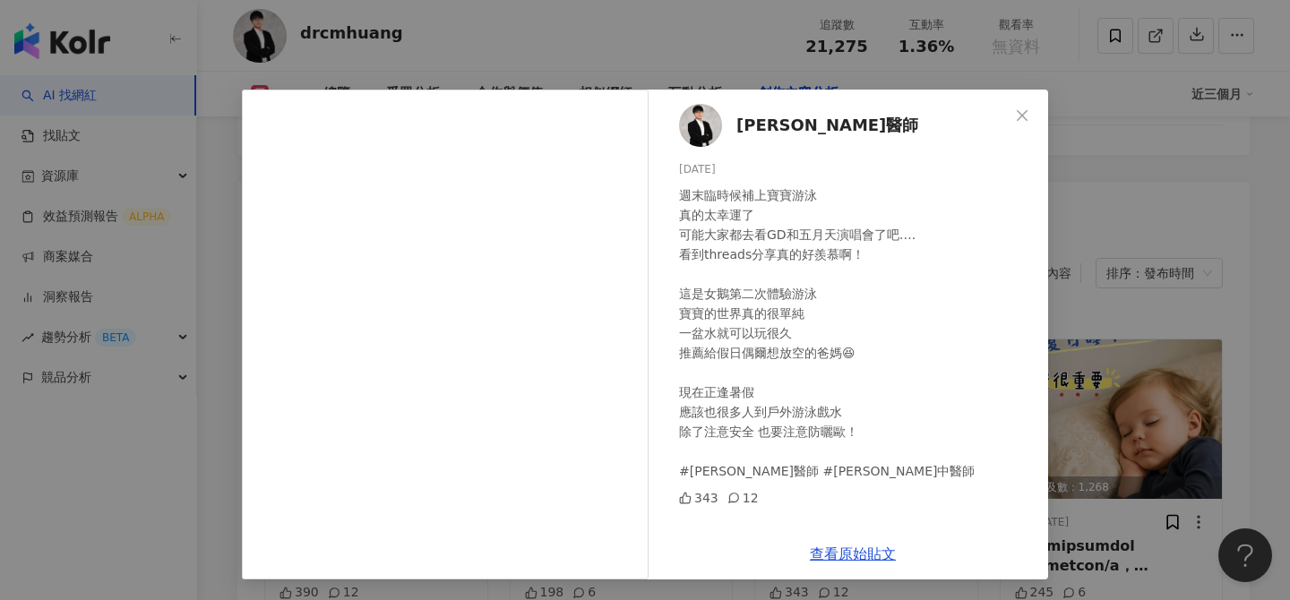
click at [1055, 278] on div "黃胤誠醫師 2025/7/13 週末臨時候補上寶寶游泳 真的太幸運了 可能大家都去看GD和五月天演唱會了吧…. 看到threads分享真的好羨慕啊！ 這是女鵝…" at bounding box center [645, 300] width 1290 height 600
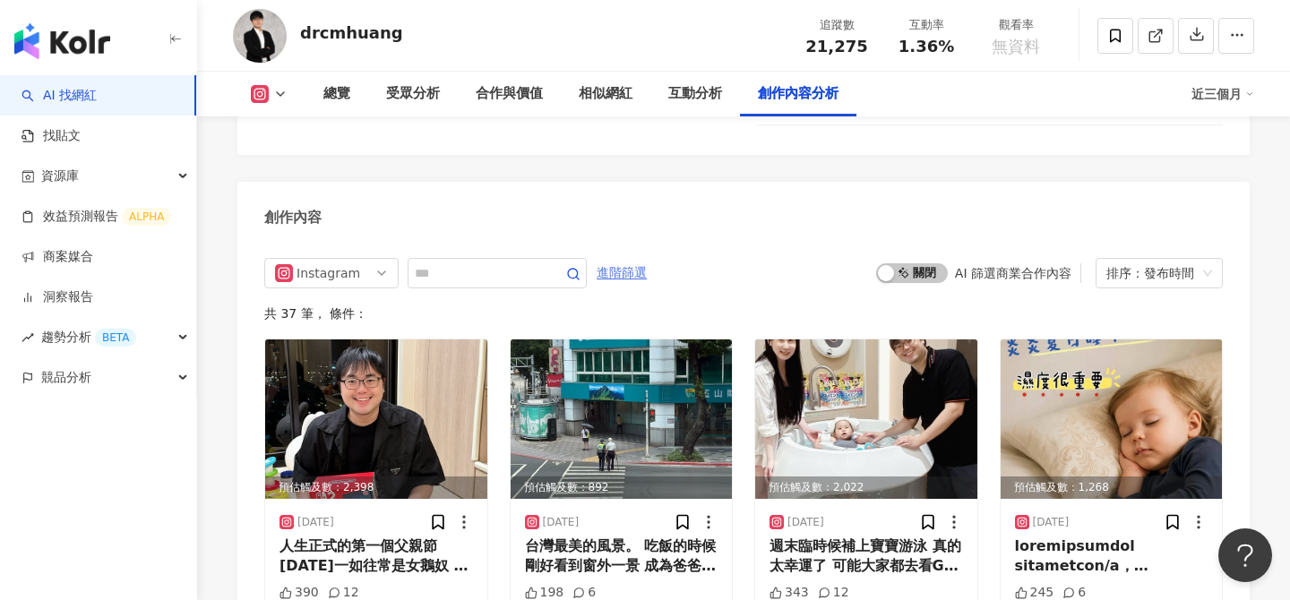
click at [621, 259] on span "進階篩選" at bounding box center [621, 273] width 50 height 29
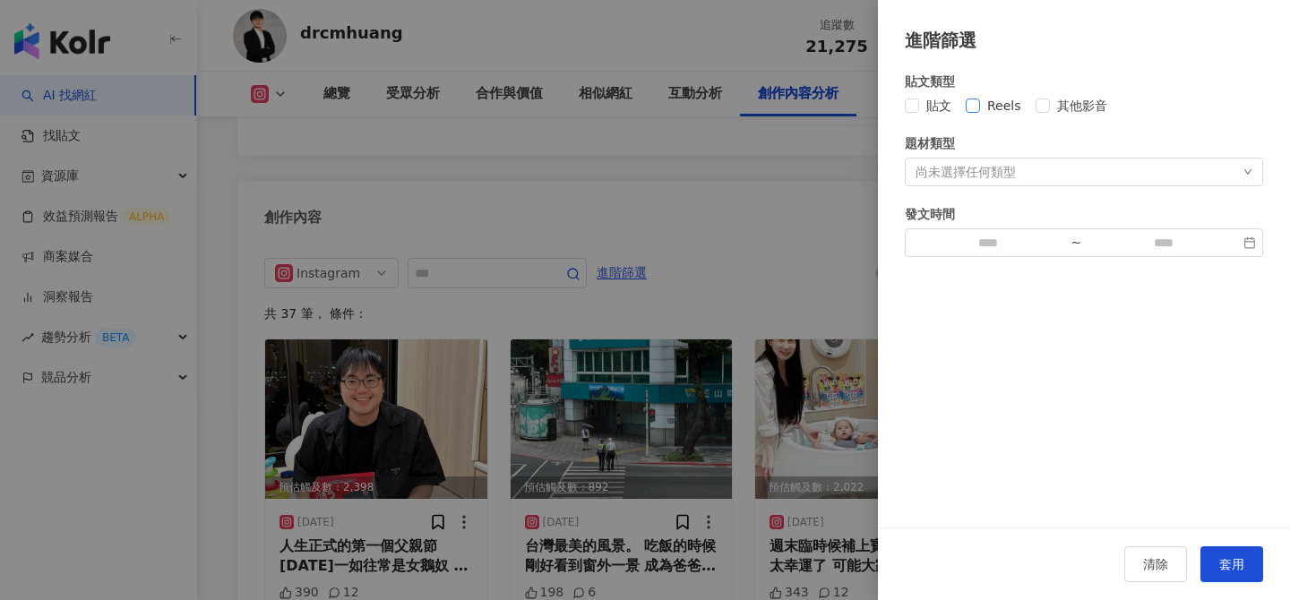
click at [994, 100] on span "Reels" at bounding box center [1004, 106] width 48 height 20
click at [1225, 553] on button "套用" at bounding box center [1231, 564] width 63 height 36
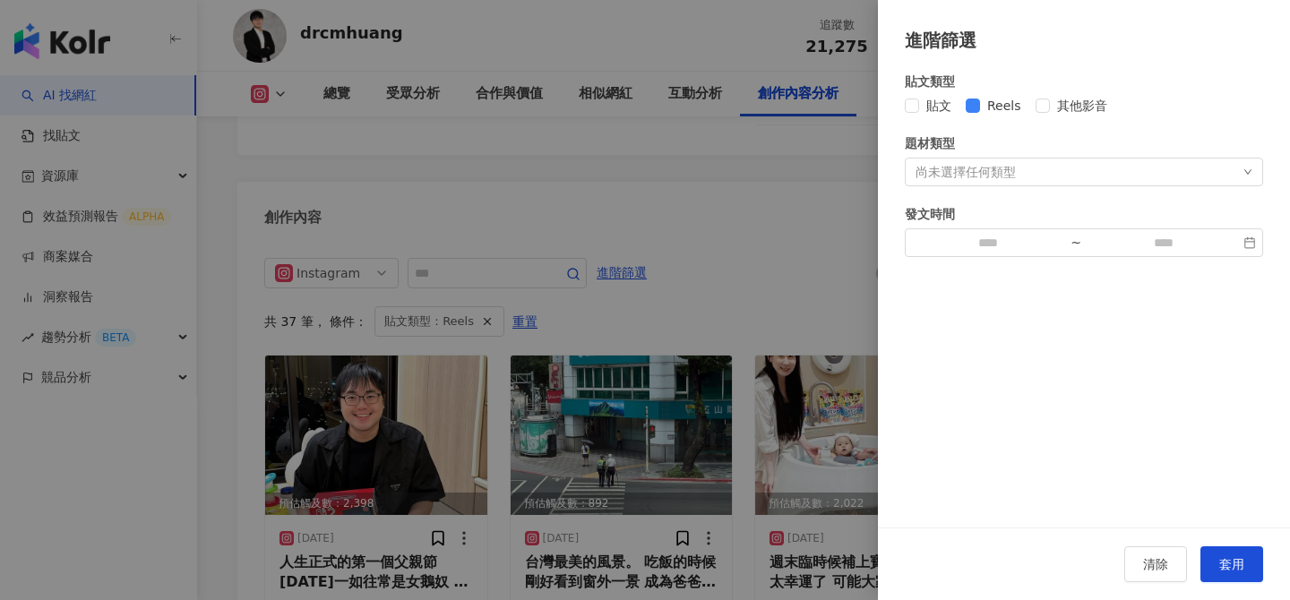
scroll to position [5292, 0]
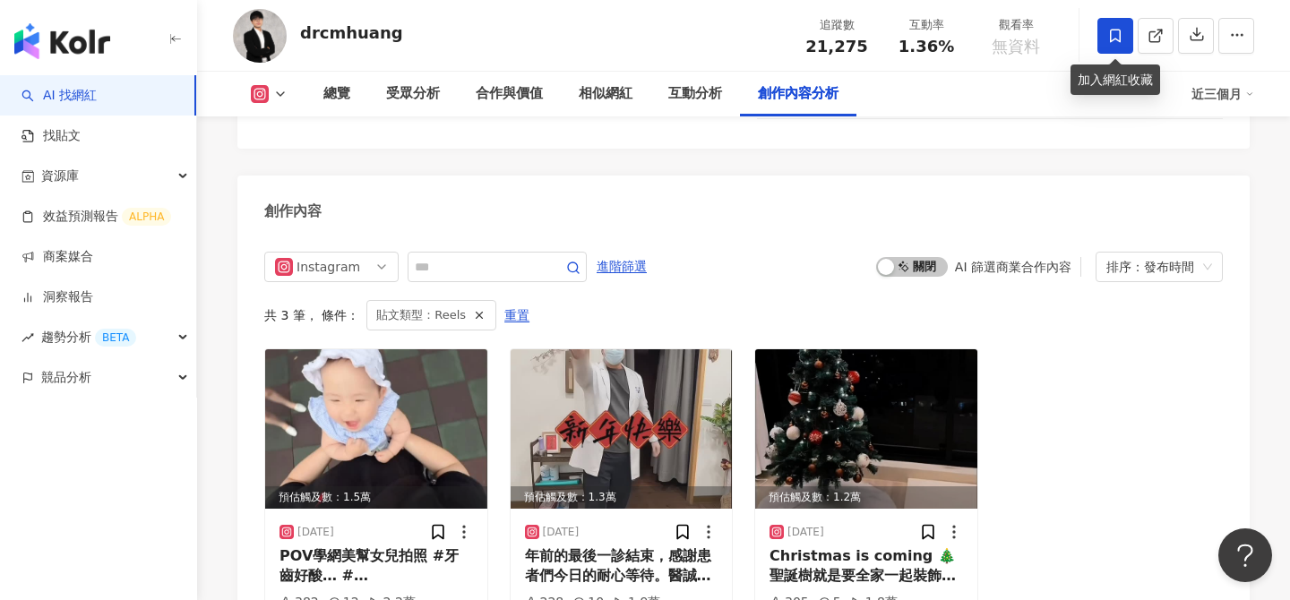
click at [1122, 43] on icon at bounding box center [1115, 36] width 16 height 16
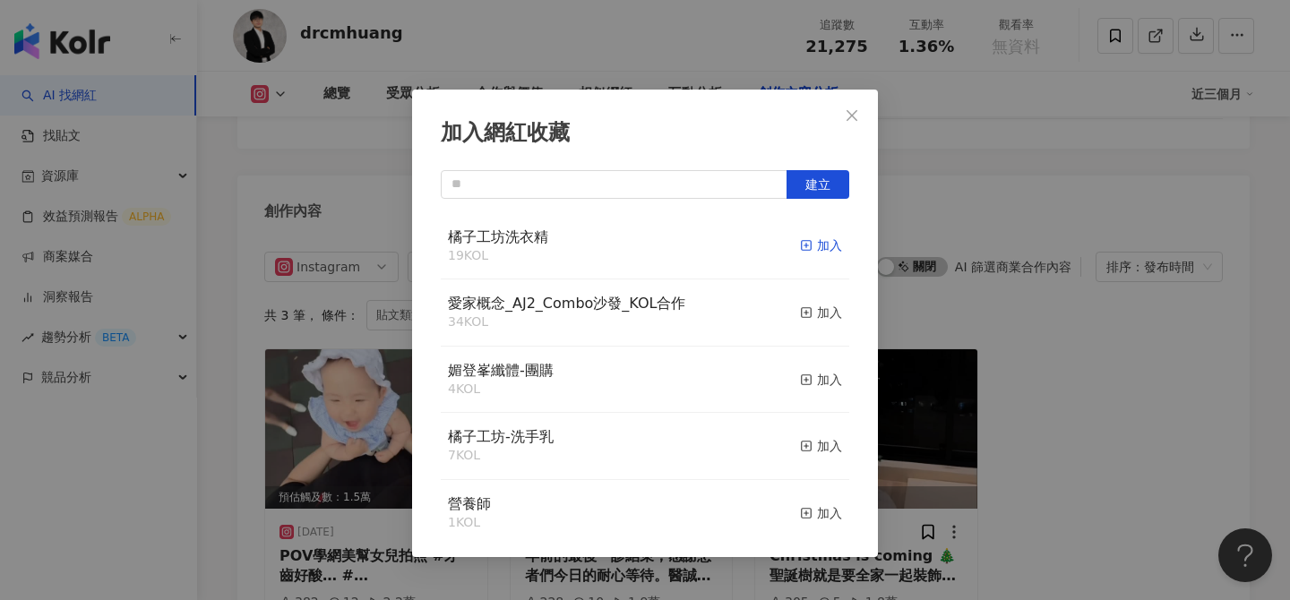
click at [818, 245] on div "加入" at bounding box center [821, 246] width 42 height 20
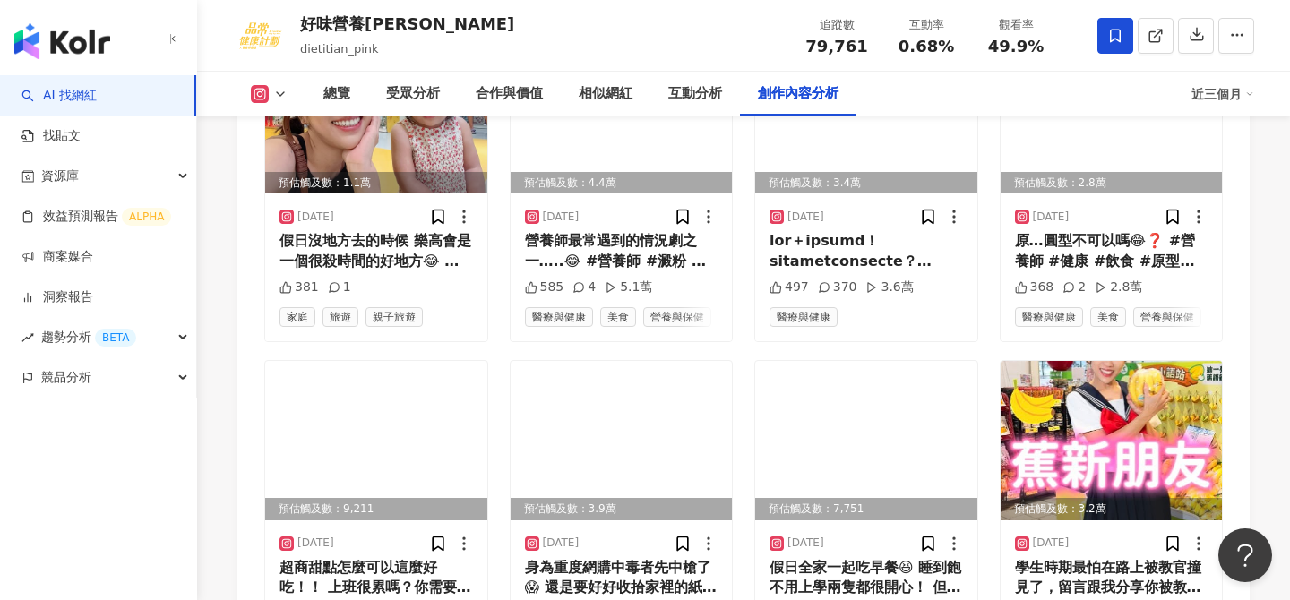
scroll to position [6179, 0]
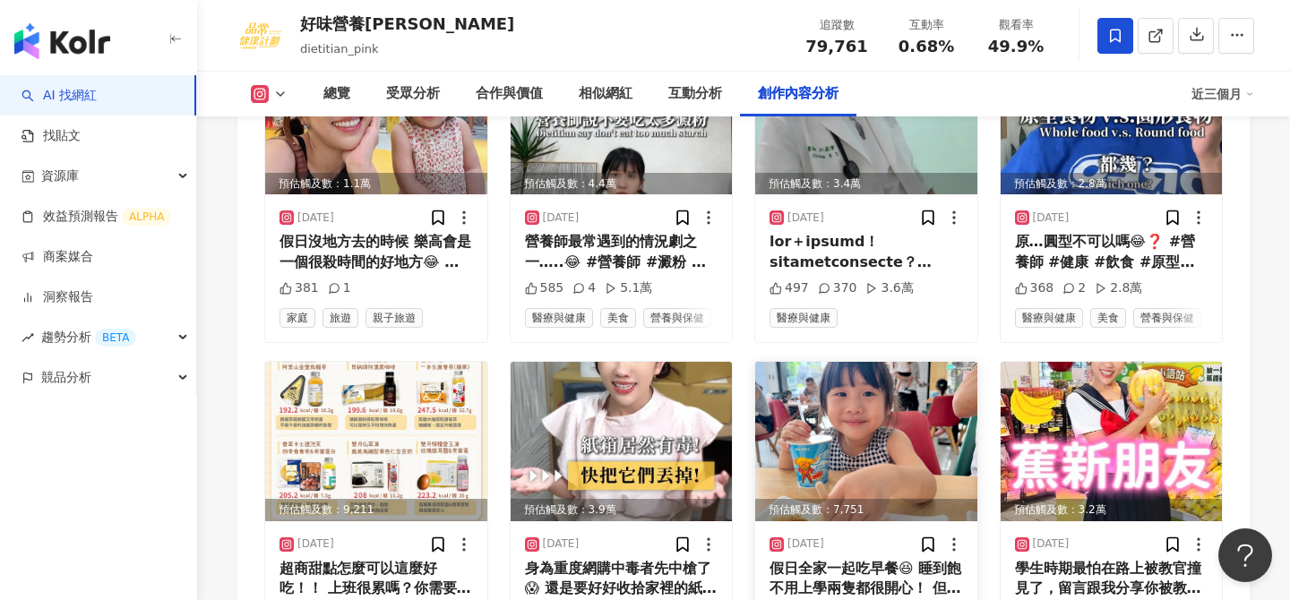
click at [874, 362] on img at bounding box center [866, 441] width 222 height 159
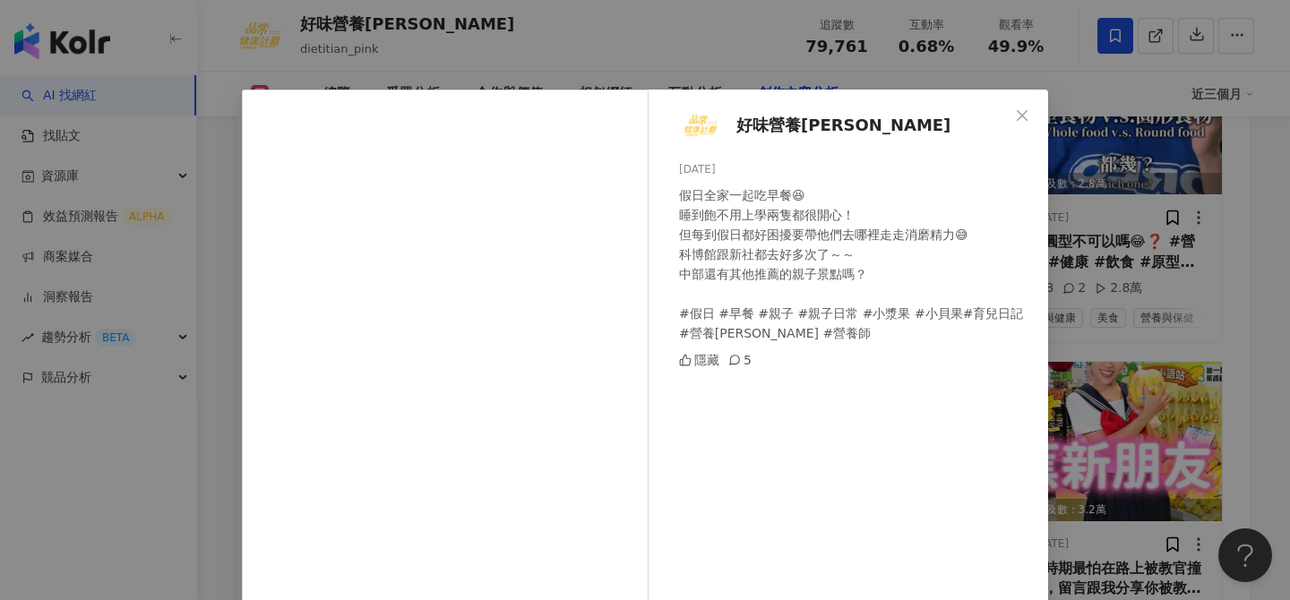
click at [1138, 346] on div "好味營養[PERSON_NAME] [DATE] 假日全家一起吃早餐😆 睡到飽不用上學兩隻都很開心！ 但每到假日都好困擾要帶他們去哪裡走走消磨精力😅 科博館跟…" at bounding box center [645, 300] width 1290 height 600
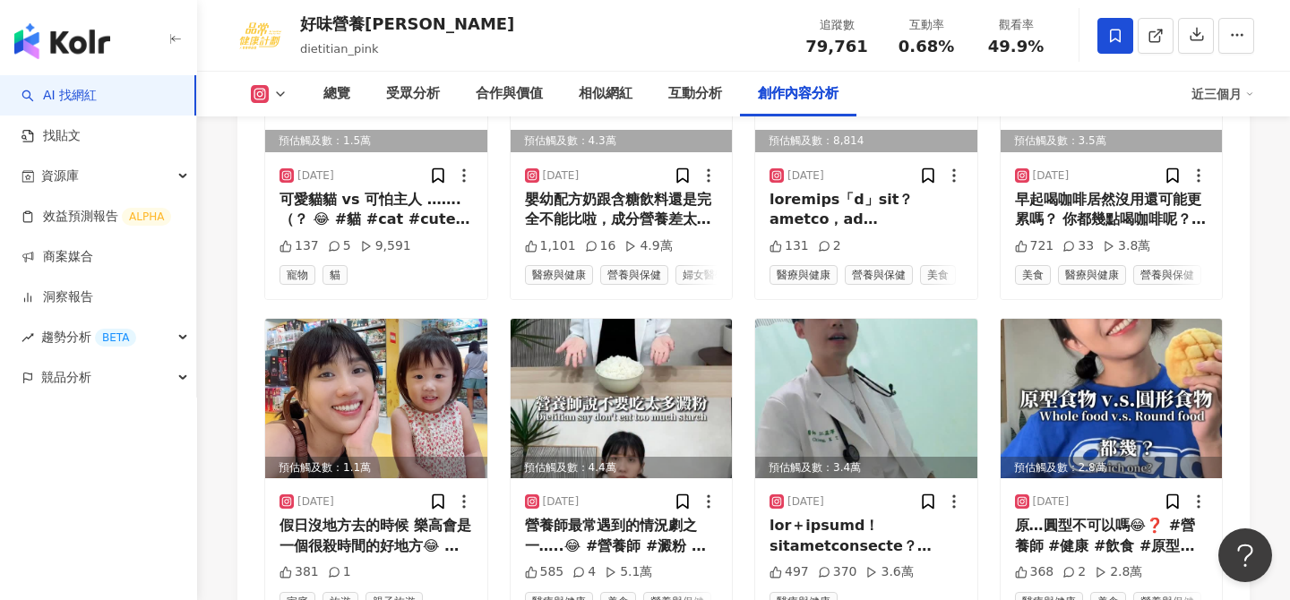
scroll to position [5893, 0]
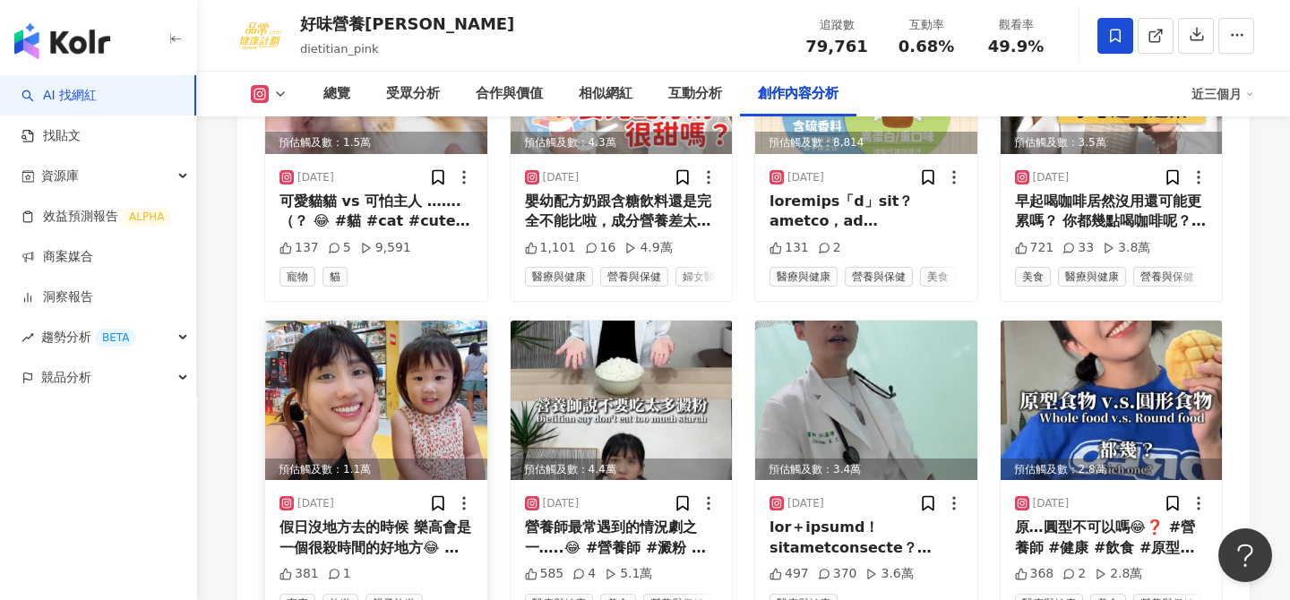
click at [411, 350] on img at bounding box center [376, 400] width 222 height 159
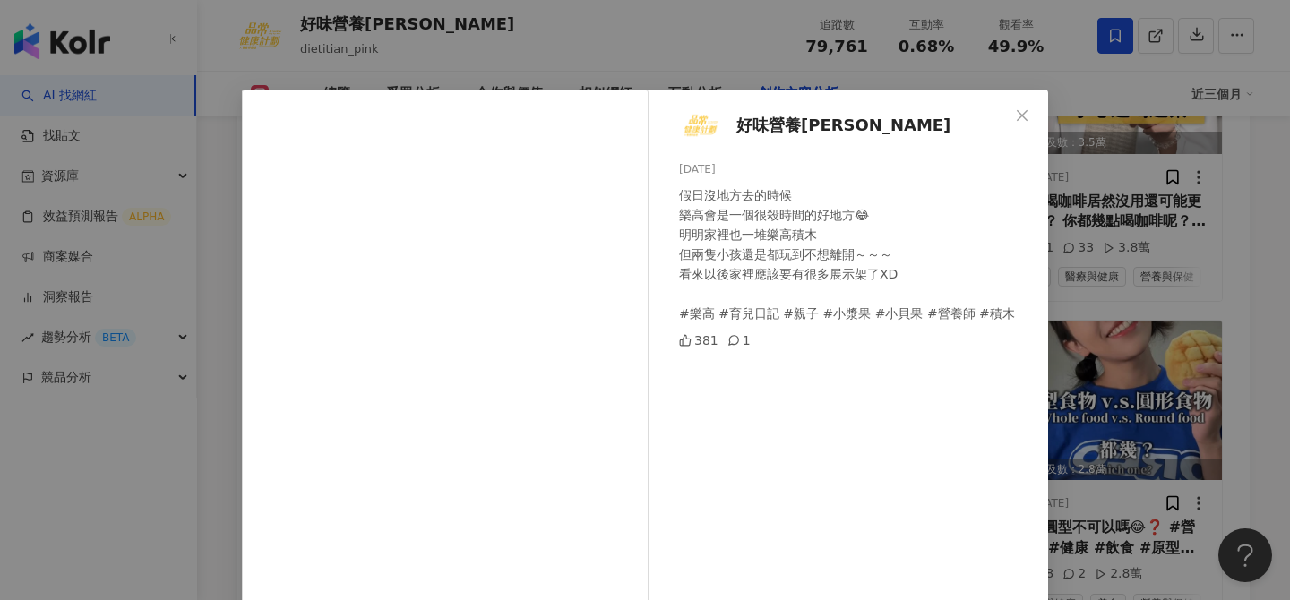
click at [1145, 272] on div "好味營養師品瑄 2025/8/24 假日沒地方去的時候 樂高會是一個很殺時間的好地方😂 明明家裡也一堆樂高積木 但兩隻小孩還是都玩到不想離開～～～ 看來以後家…" at bounding box center [645, 300] width 1290 height 600
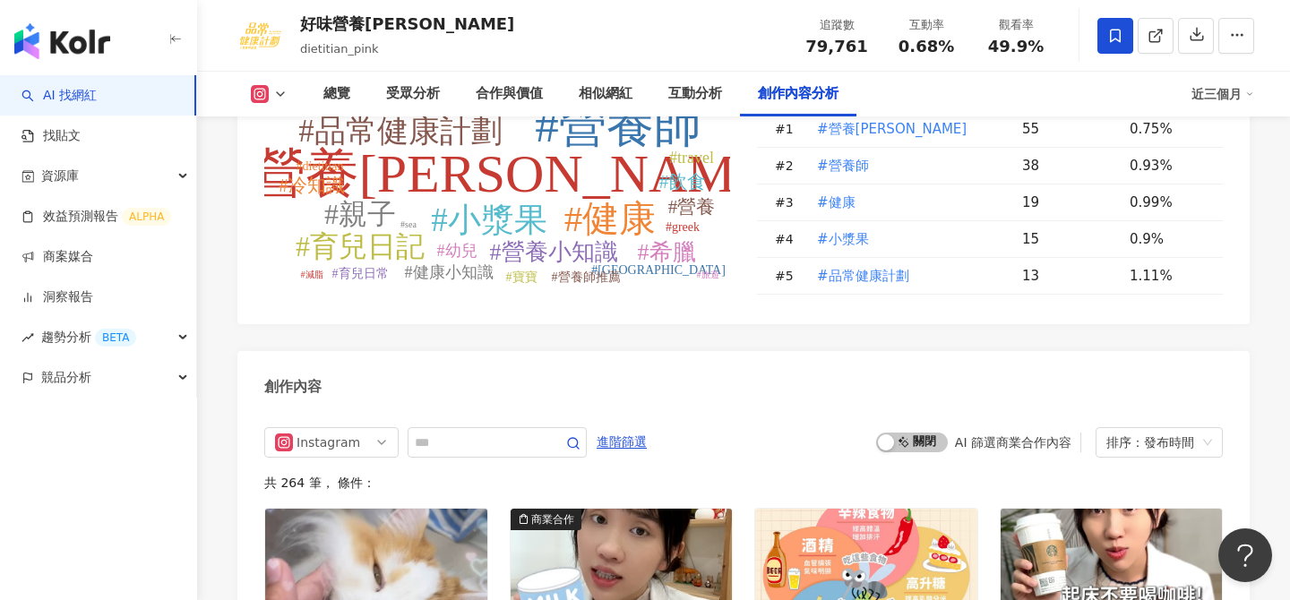
scroll to position [5382, 0]
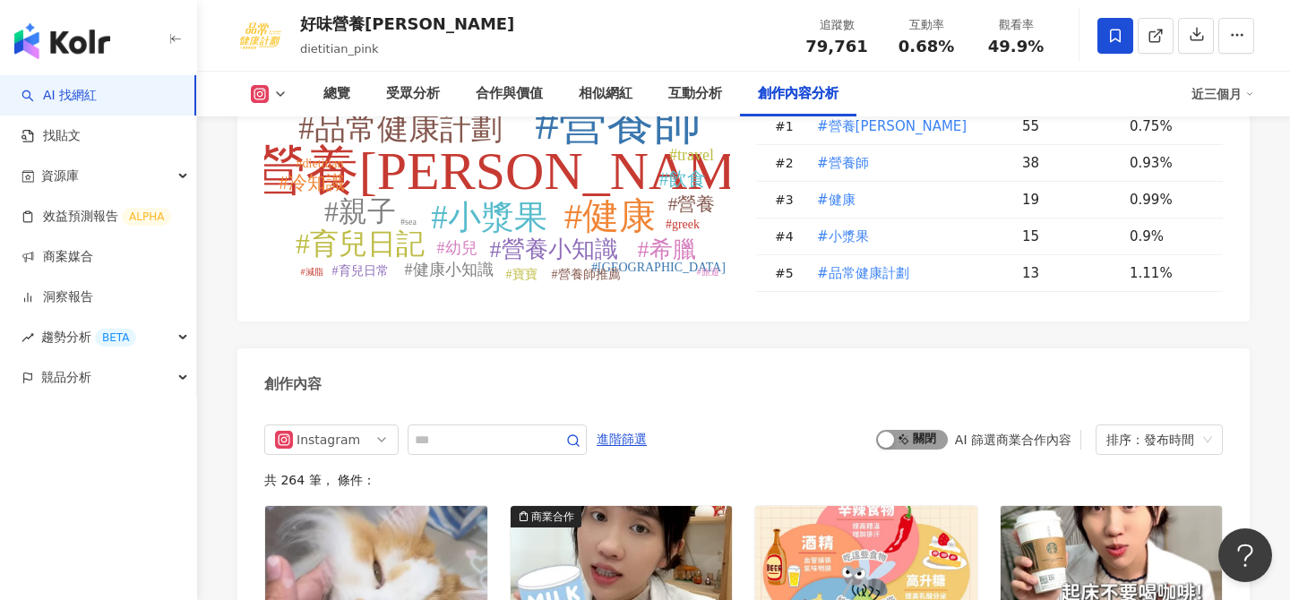
click at [922, 430] on span "啟動 關閉" at bounding box center [912, 440] width 72 height 20
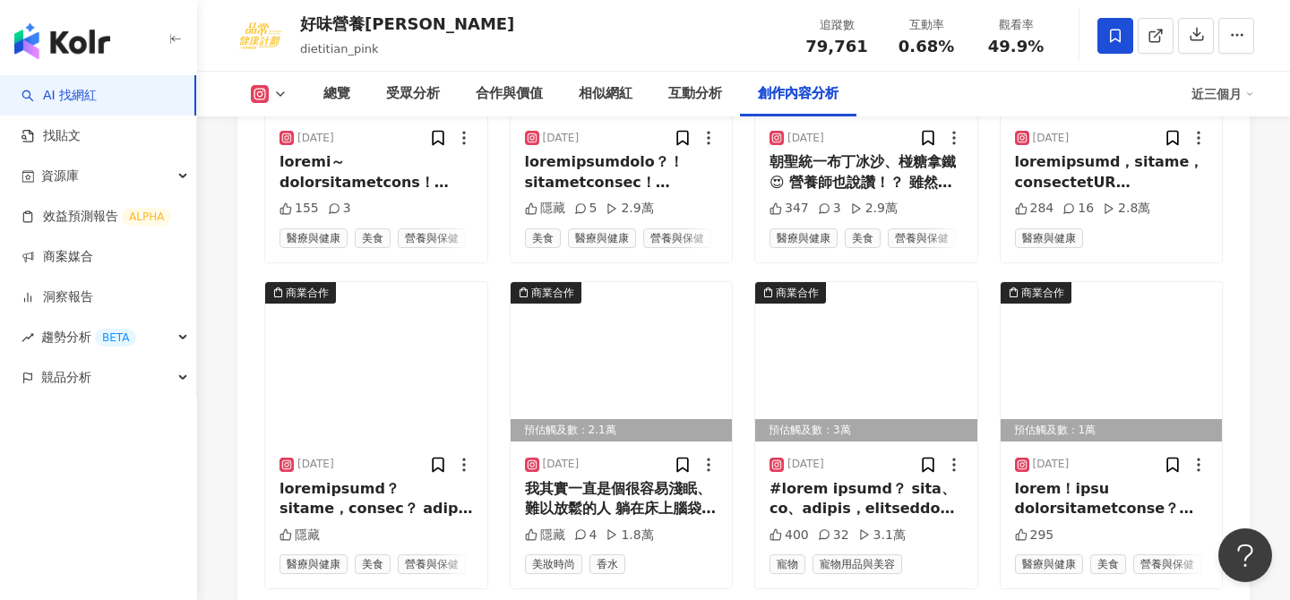
scroll to position [6261, 0]
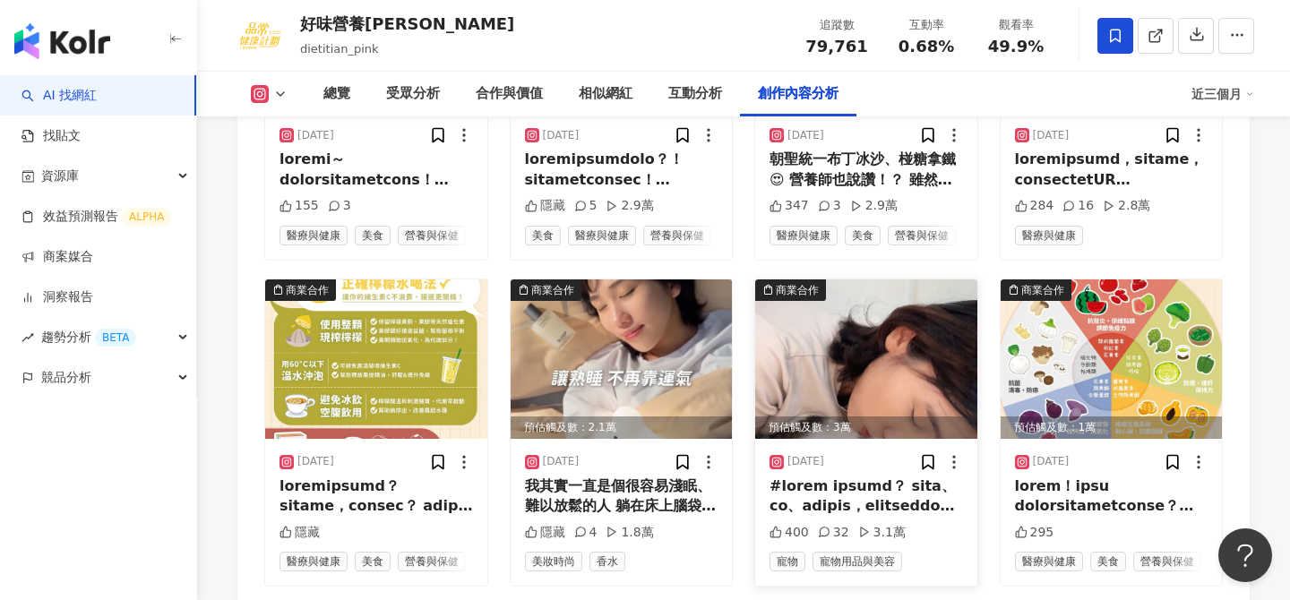
click at [890, 313] on img at bounding box center [866, 358] width 222 height 159
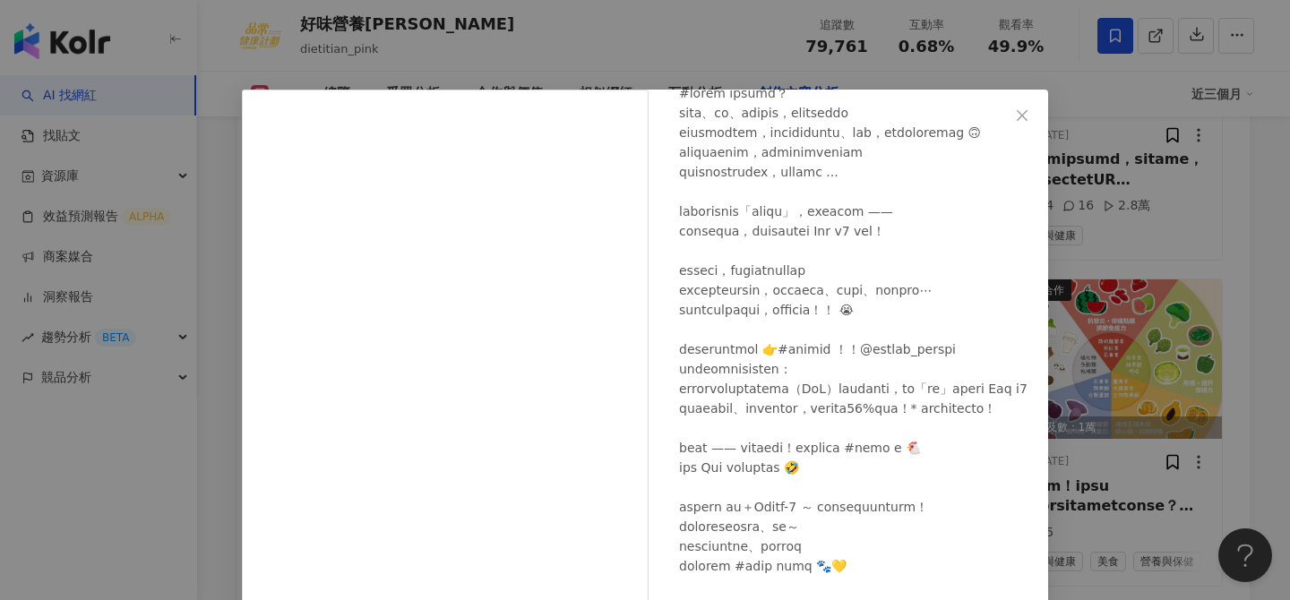
scroll to position [130, 0]
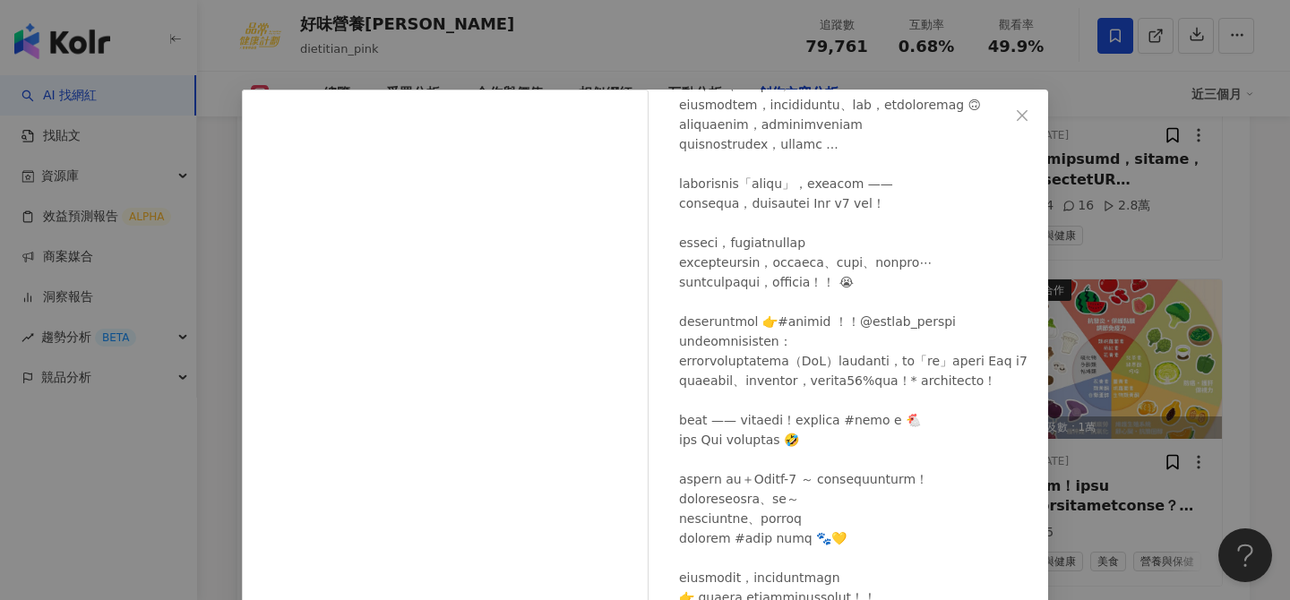
click at [1091, 266] on div "好味營養師品瑄 2025/6/23 400 32 3.1萬 查看原始貼文" at bounding box center [645, 300] width 1290 height 600
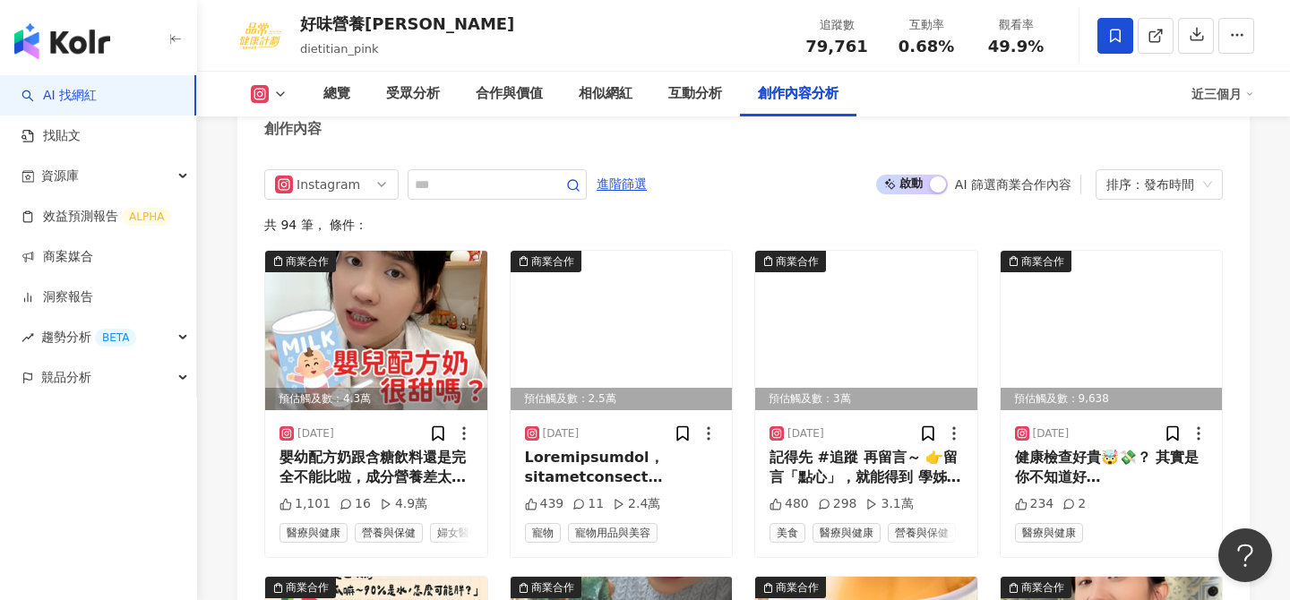
scroll to position [5490, 0]
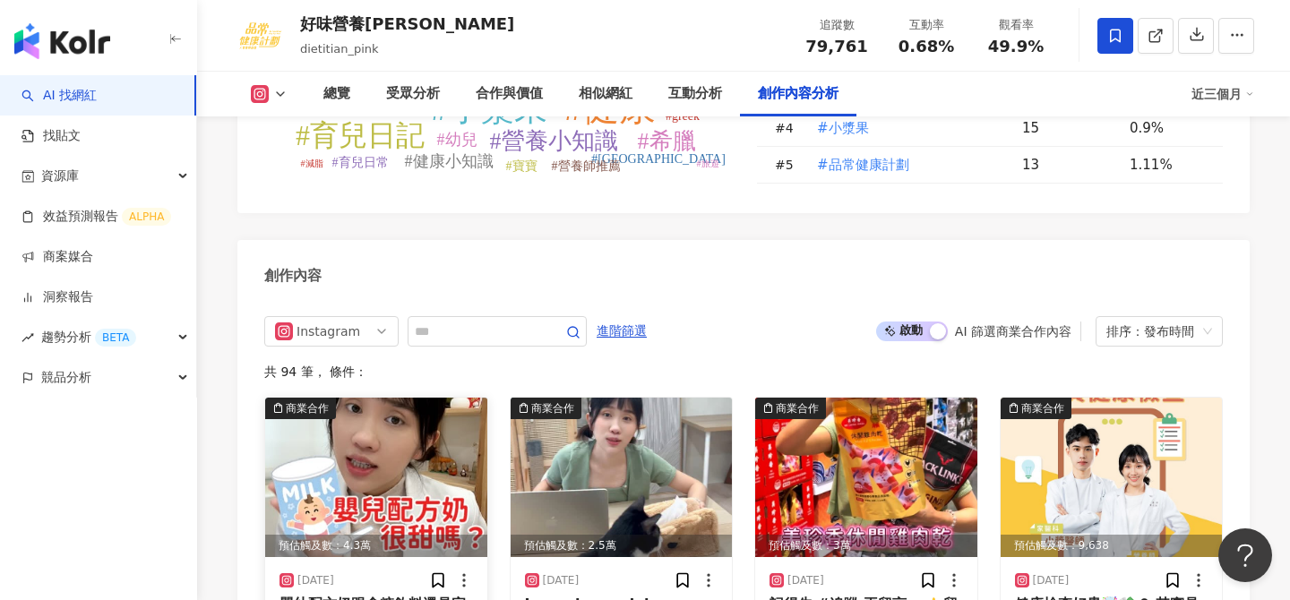
click at [434, 398] on img at bounding box center [376, 477] width 222 height 159
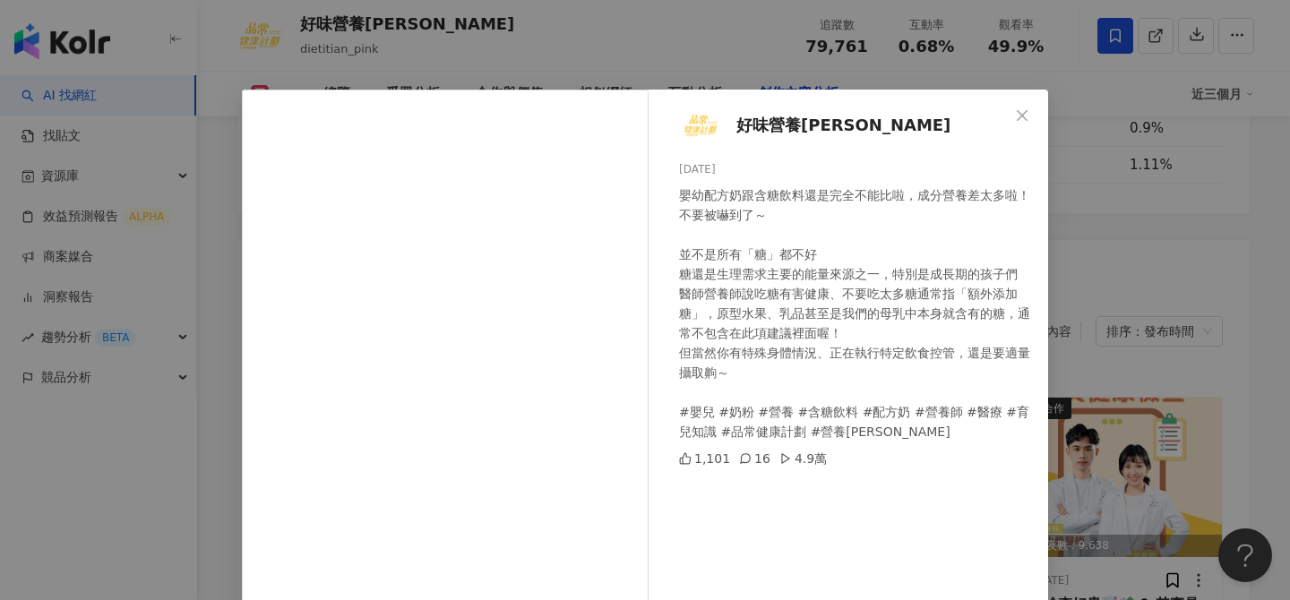
click at [1221, 268] on div "好味營養師品瑄 2025/8/27 嬰幼配方奶跟含糖飲料還是完全不能比啦，成分營養差太多啦！不要被嚇到了～ 並不是所有「糖」都不好 糖還是生理需求主要的能量來…" at bounding box center [645, 300] width 1290 height 600
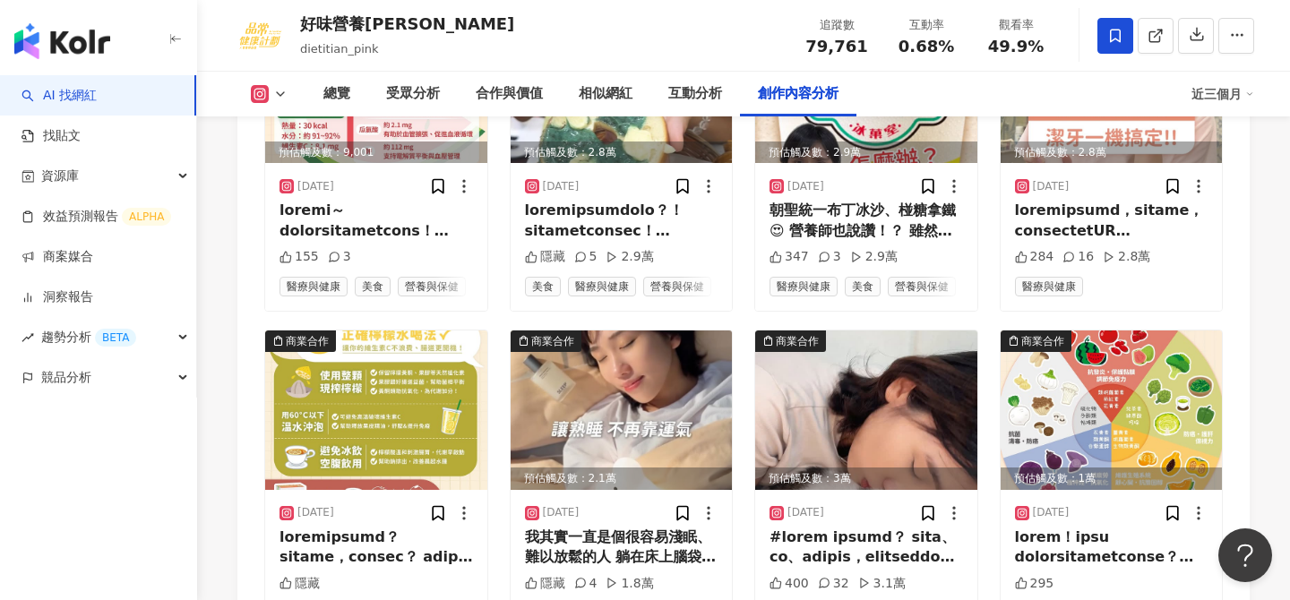
scroll to position [6452, 0]
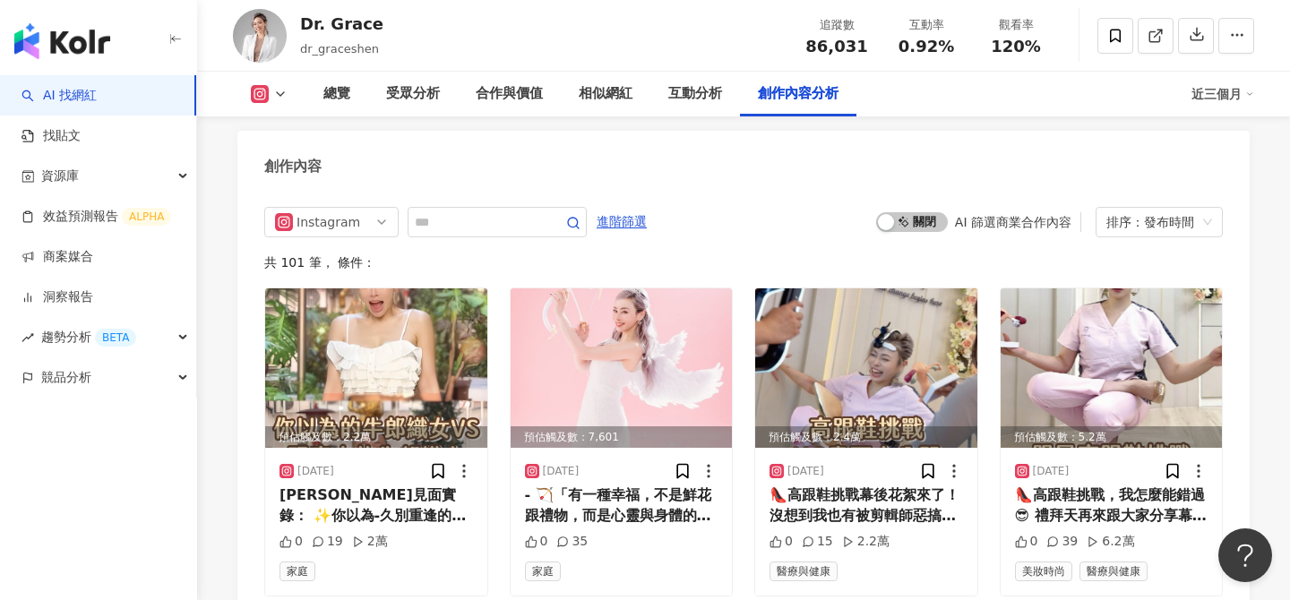
scroll to position [5377, 0]
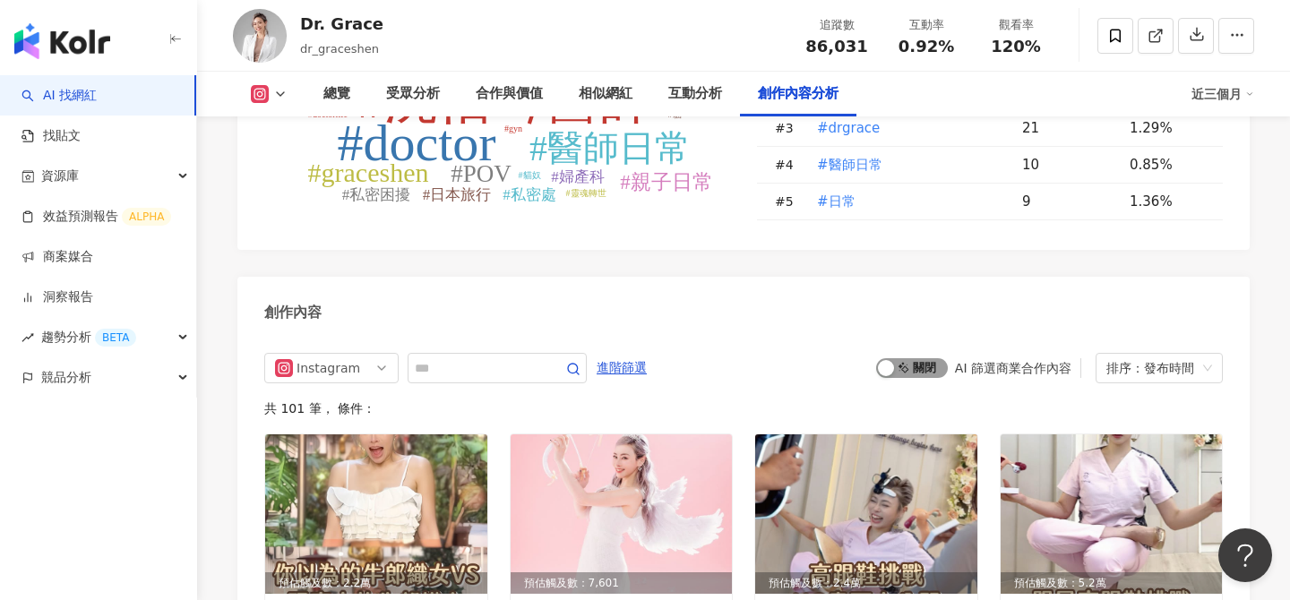
click at [925, 358] on span "啟動 關閉" at bounding box center [912, 368] width 72 height 20
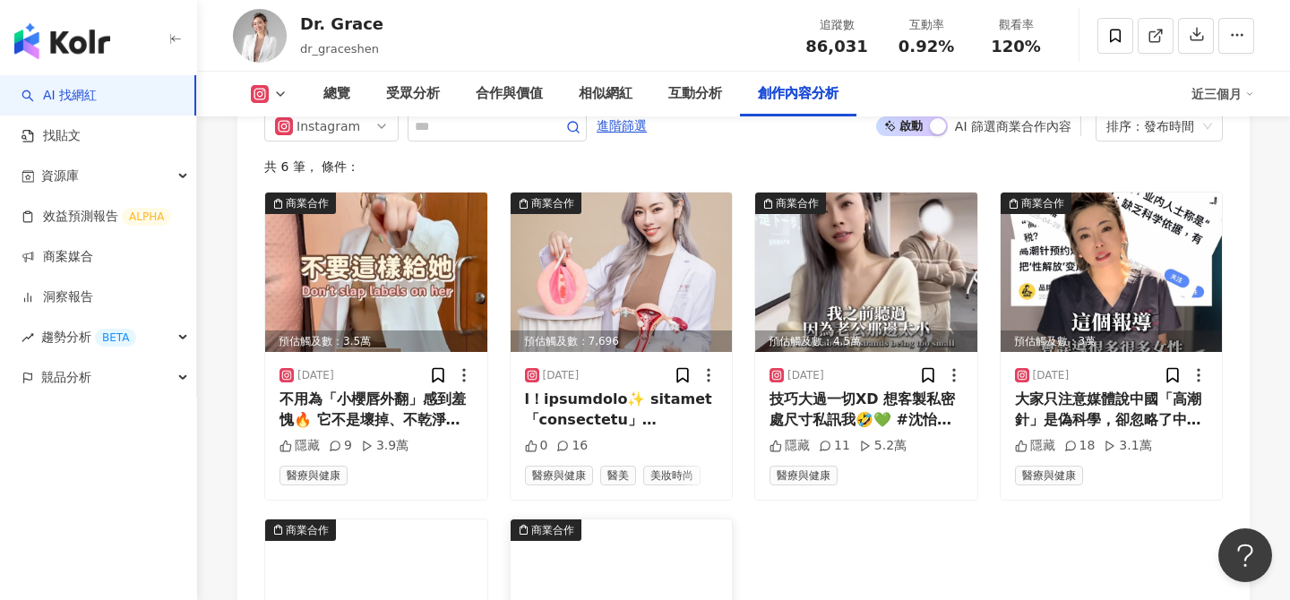
scroll to position [5594, 0]
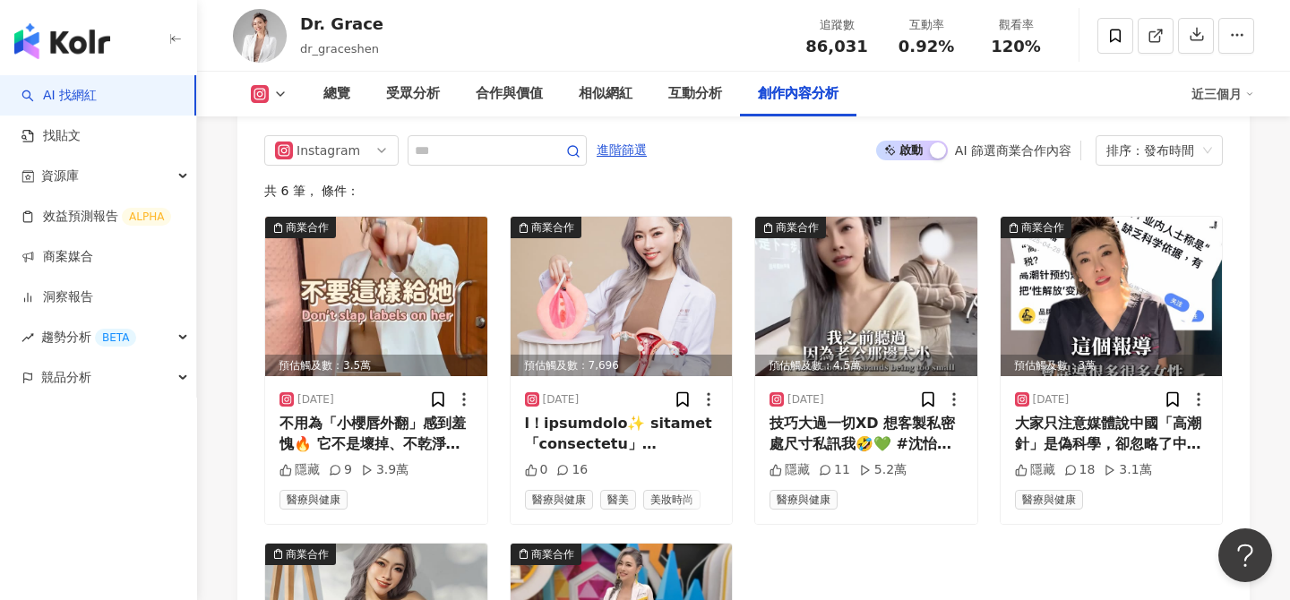
click at [913, 141] on span "啟動 關閉" at bounding box center [912, 151] width 72 height 20
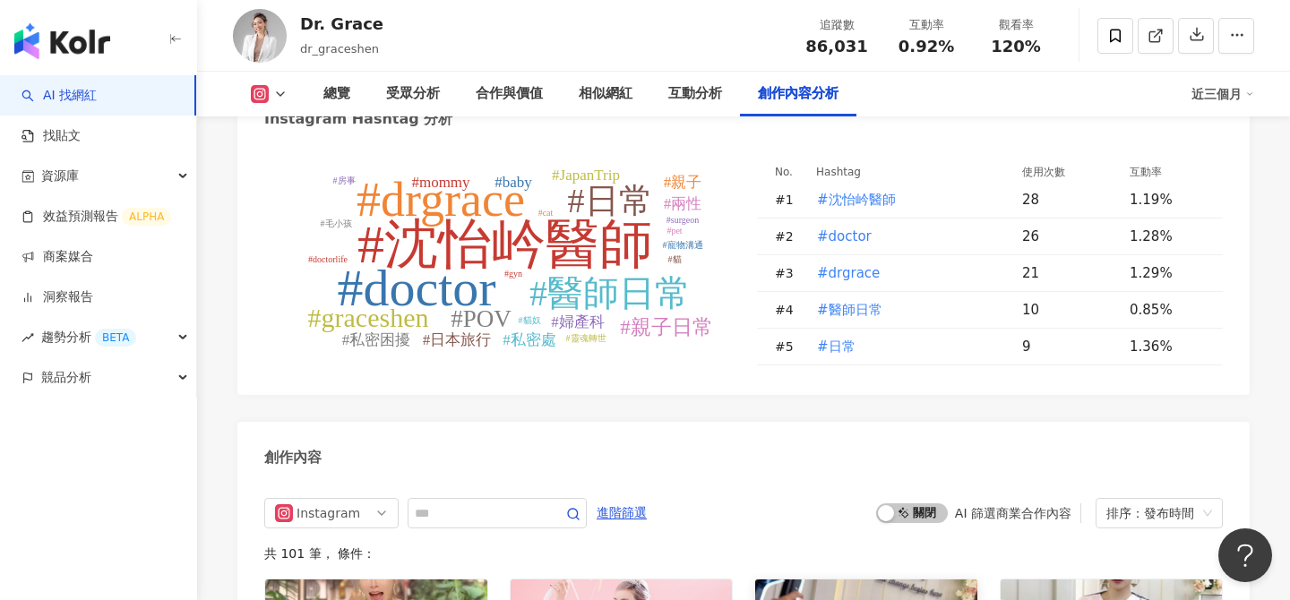
scroll to position [5214, 0]
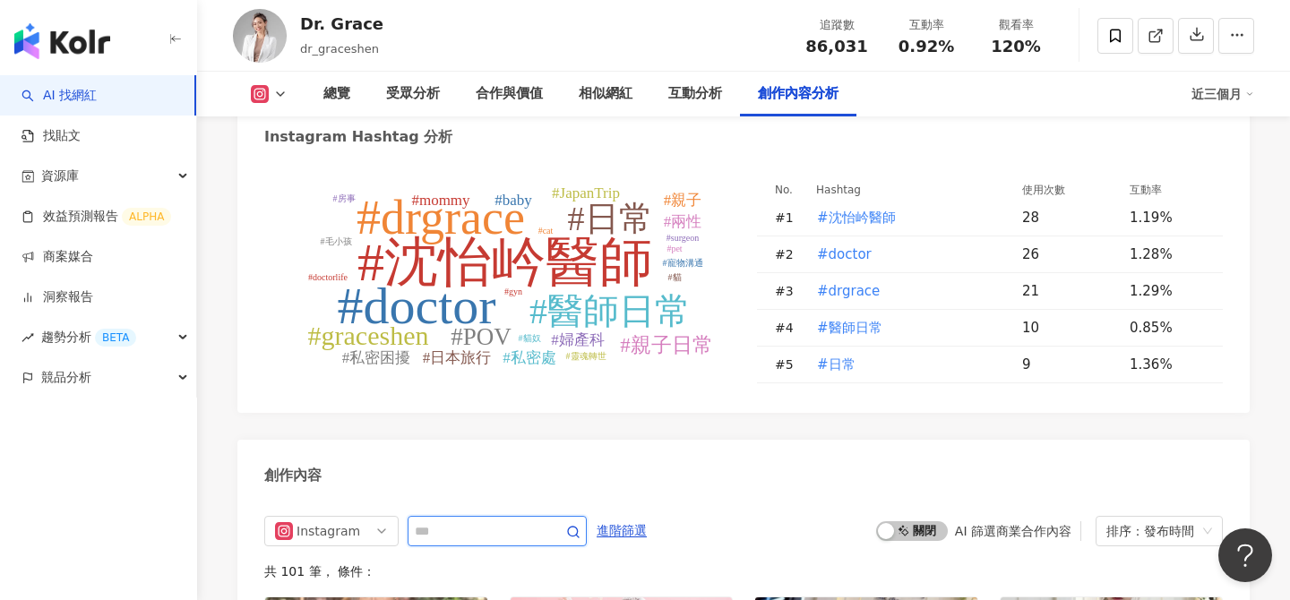
click at [456, 520] on input "text" at bounding box center [477, 530] width 125 height 21
type input "**"
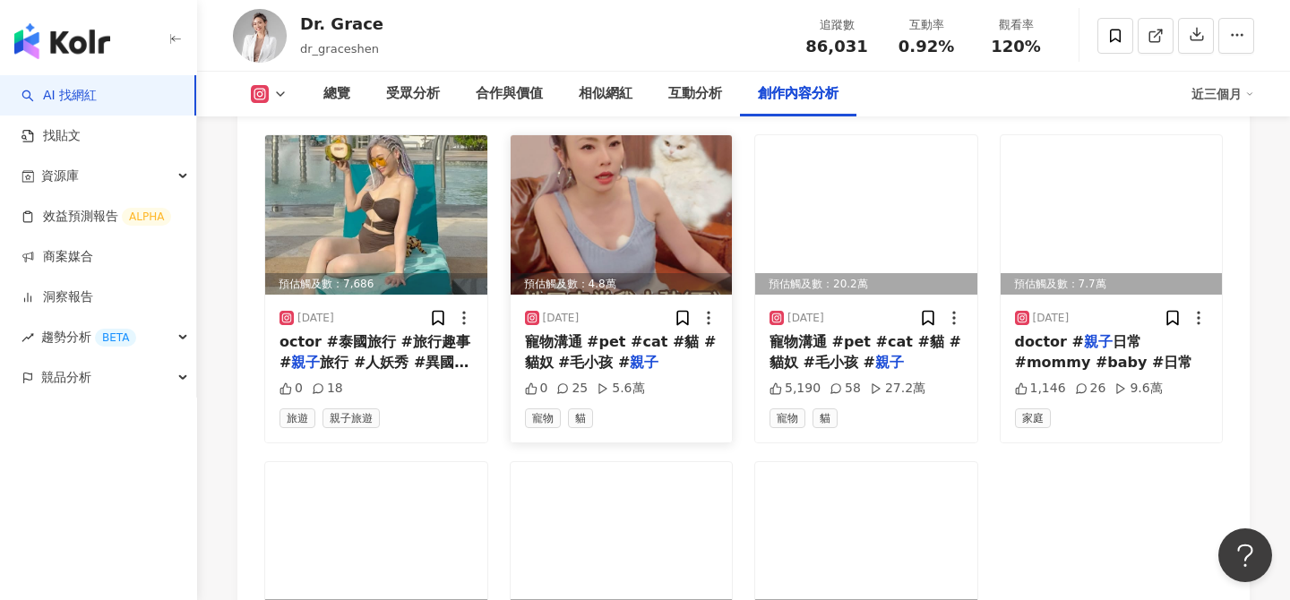
scroll to position [5622, 0]
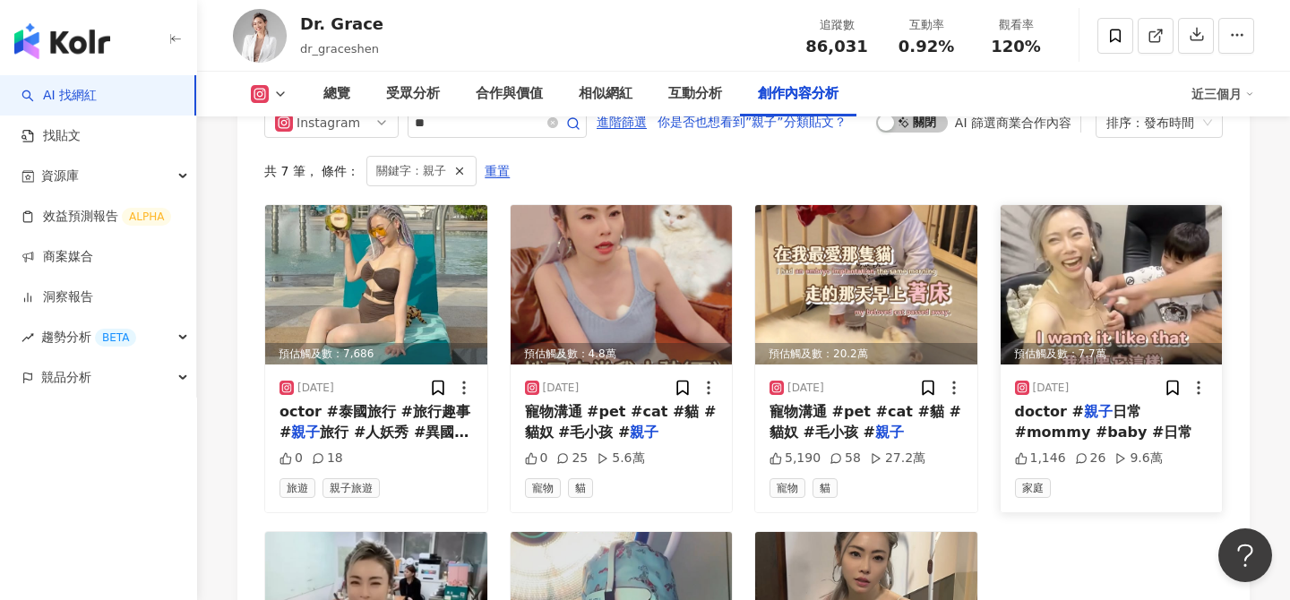
click at [1099, 228] on img at bounding box center [1111, 284] width 222 height 159
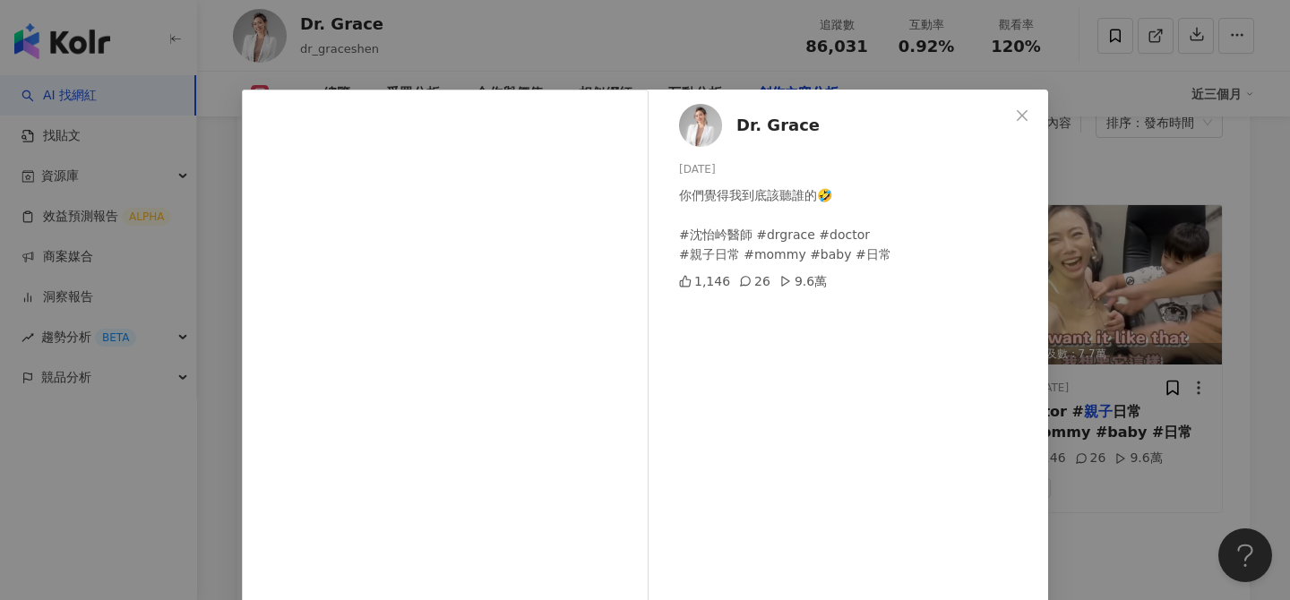
click at [1150, 381] on div "Dr. Grace 2025/7/10 你們覺得我到底該聽誰的🤣 #沈怡岒醫師 #drgrace #doctor #親子日常 #mommy #baby #日常…" at bounding box center [645, 300] width 1290 height 600
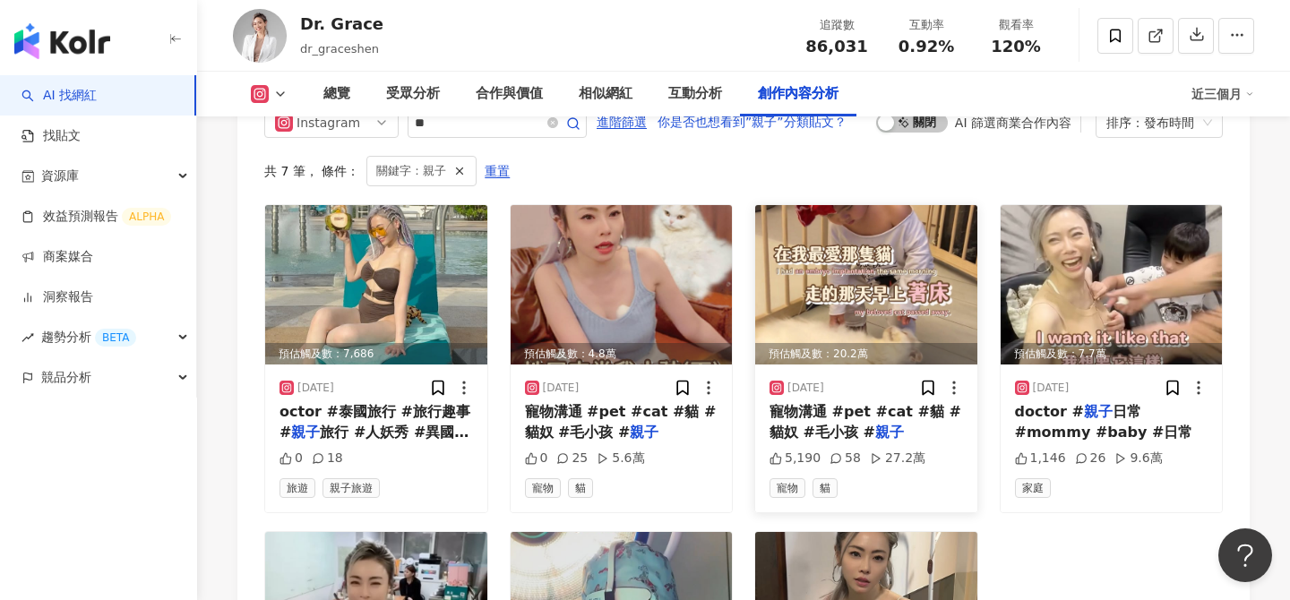
click at [884, 269] on img at bounding box center [866, 284] width 222 height 159
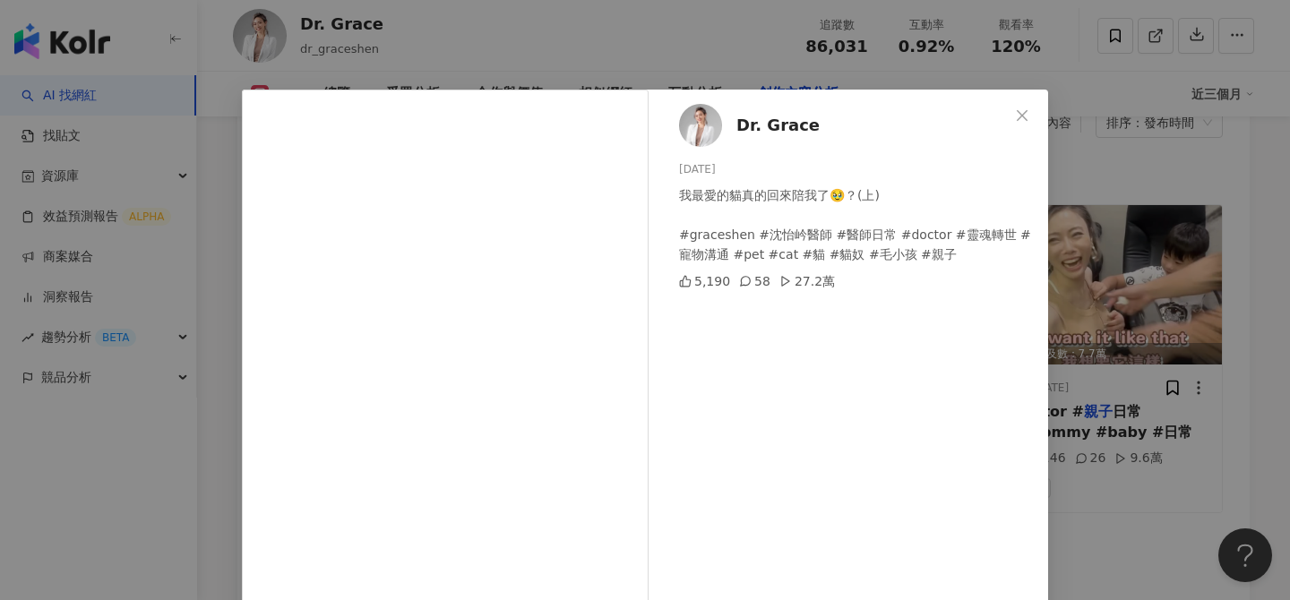
click at [1156, 467] on div "Dr. Grace 2025/8/7 我最愛的貓真的回來陪我了🥹？(上) #graceshen #沈怡岒醫師 #醫師日常 #doctor #靈魂轉世 #寵物溝…" at bounding box center [645, 300] width 1290 height 600
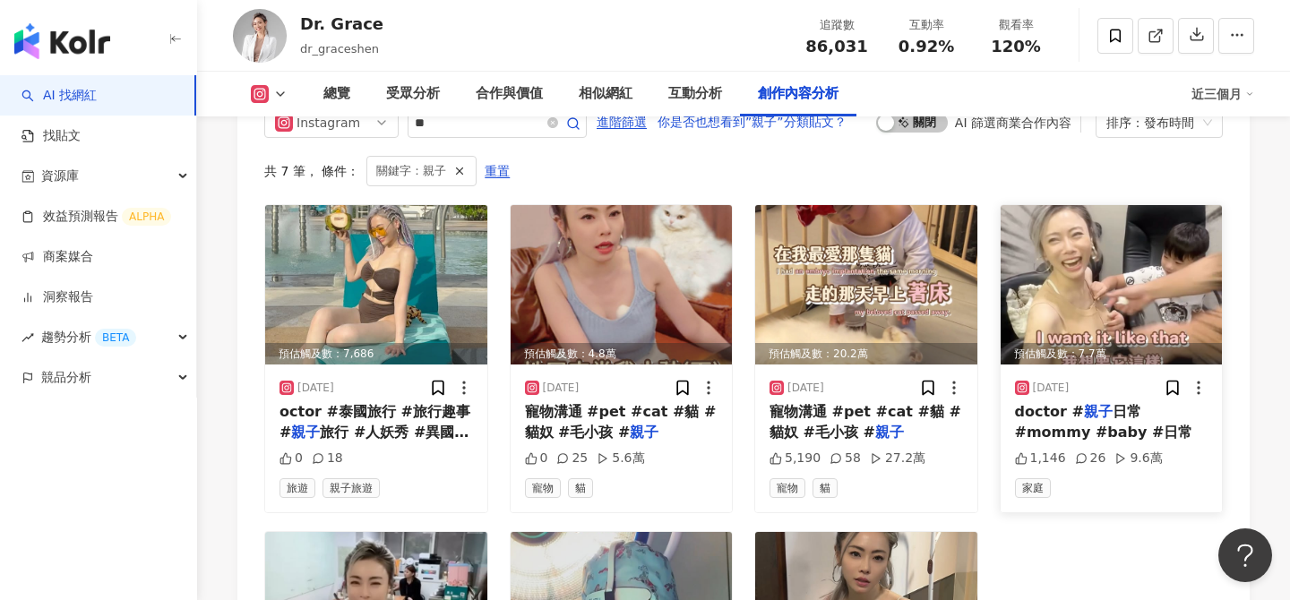
scroll to position [5729, 0]
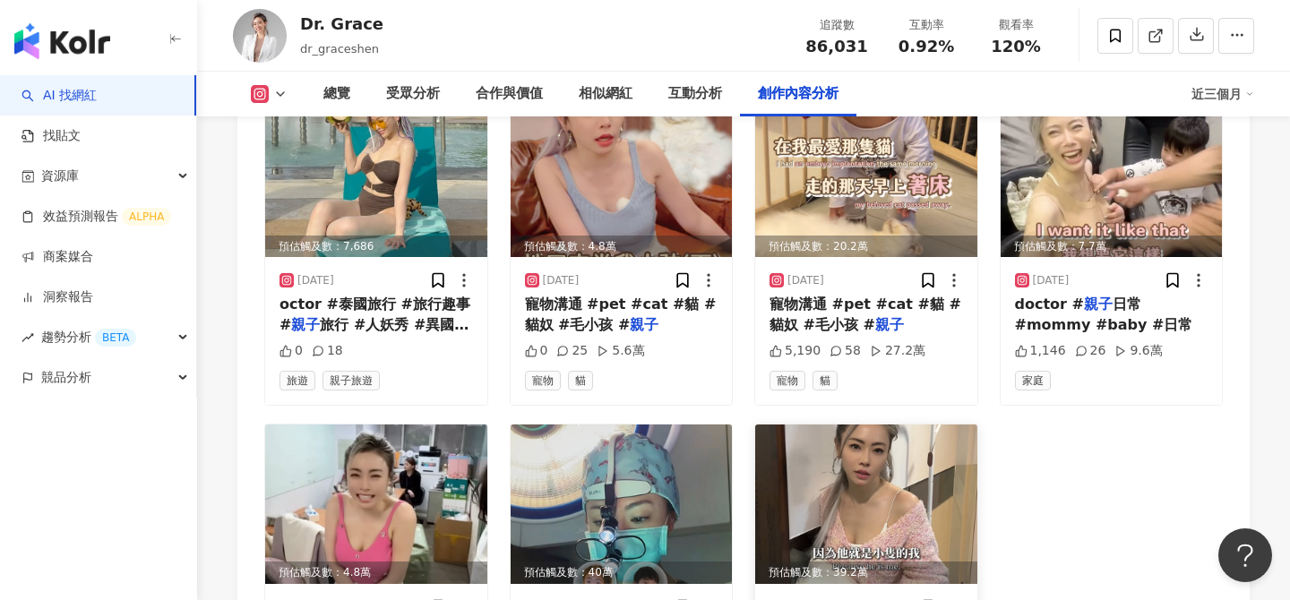
click at [857, 455] on img at bounding box center [866, 503] width 222 height 159
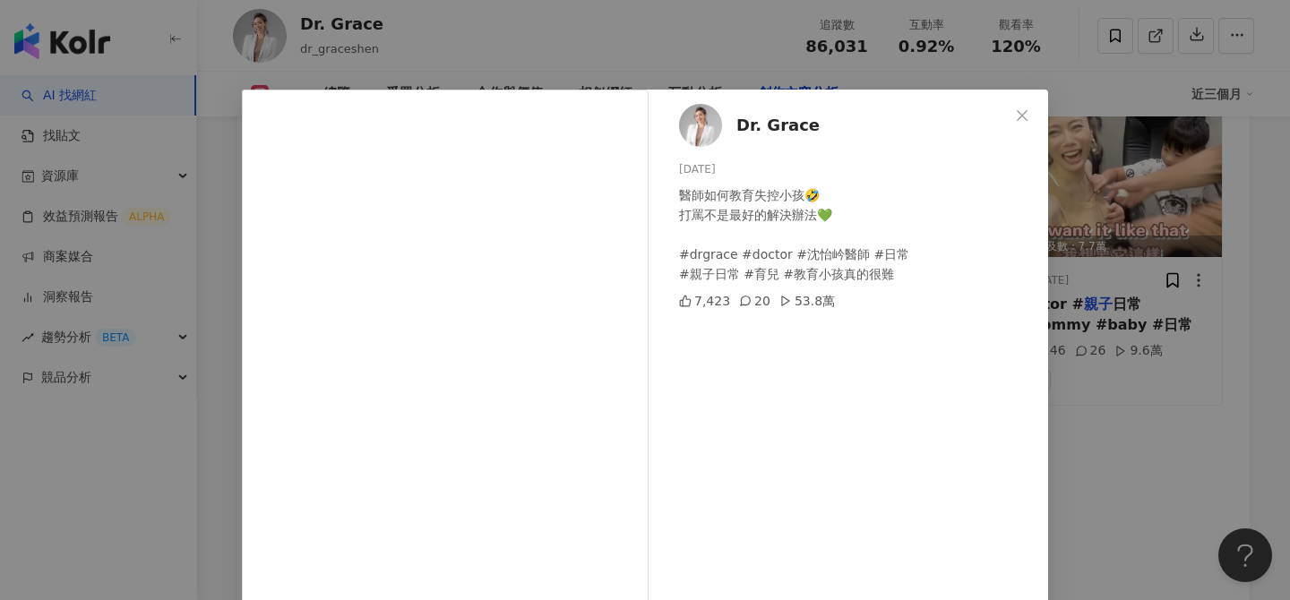
click at [1154, 389] on div "Dr. Grace 2025/6/3 醫師如何教育失控小孩🤣 打罵不是最好的解決辦法💚 #drgrace #doctor #沈怡岒醫師 #日常 #親子日常 #…" at bounding box center [645, 300] width 1290 height 600
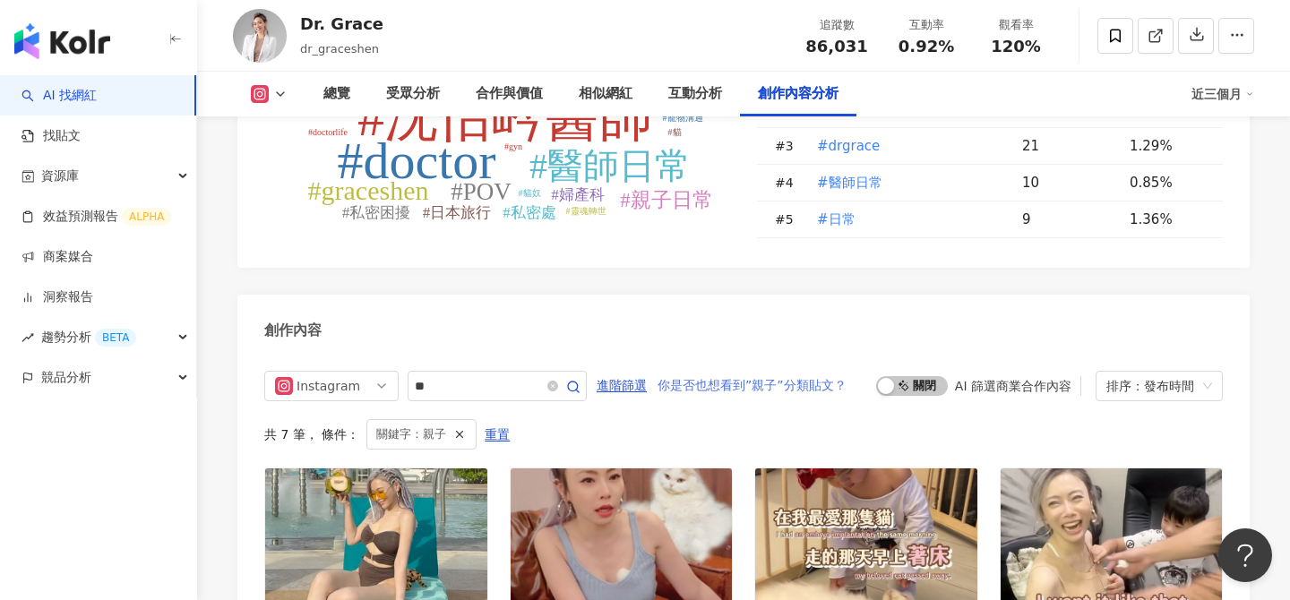
scroll to position [5368, 0]
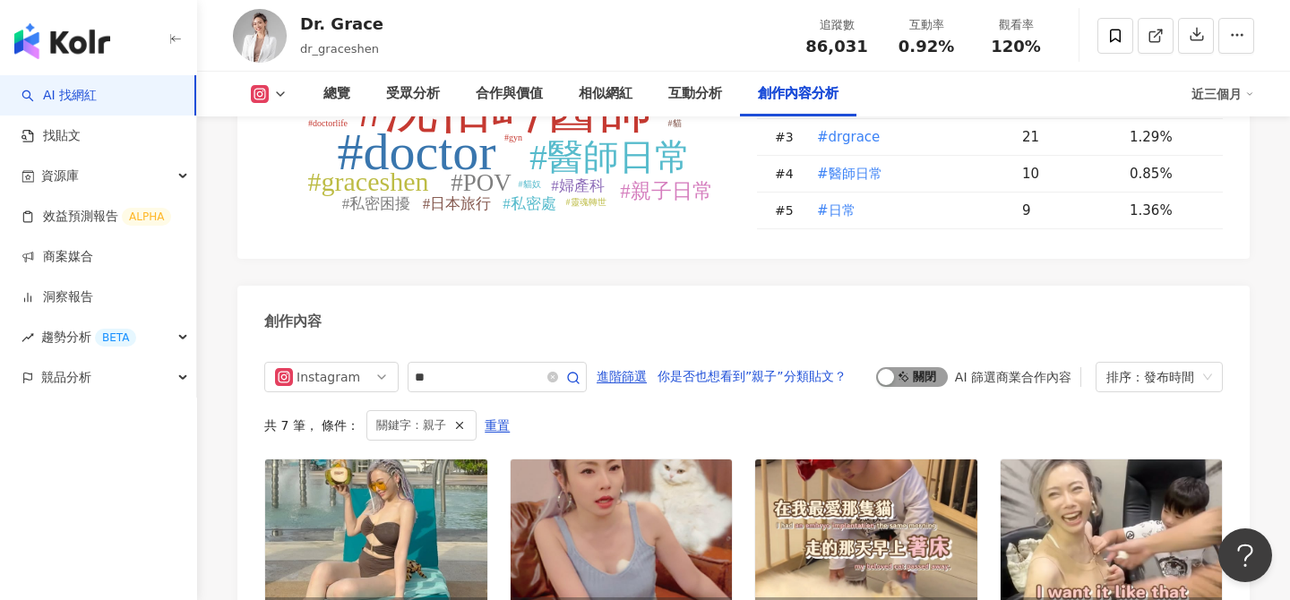
click at [902, 367] on span "啟動 關閉" at bounding box center [912, 377] width 72 height 20
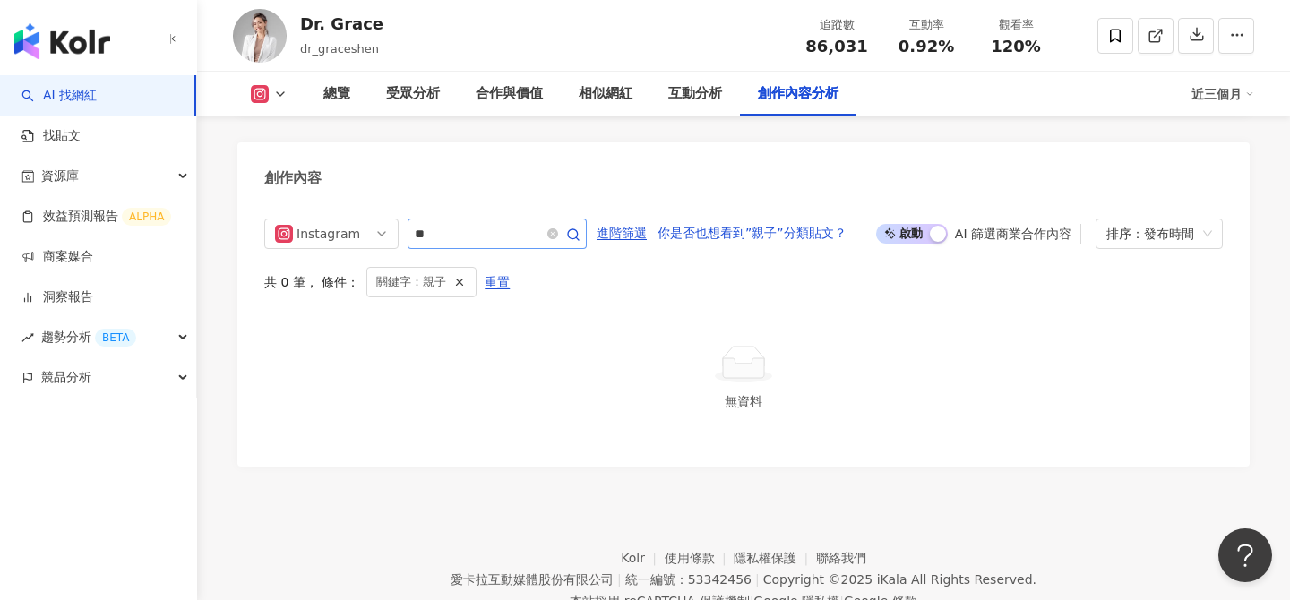
click at [563, 223] on span at bounding box center [562, 233] width 36 height 21
click at [558, 228] on icon "close-circle" at bounding box center [552, 233] width 11 height 11
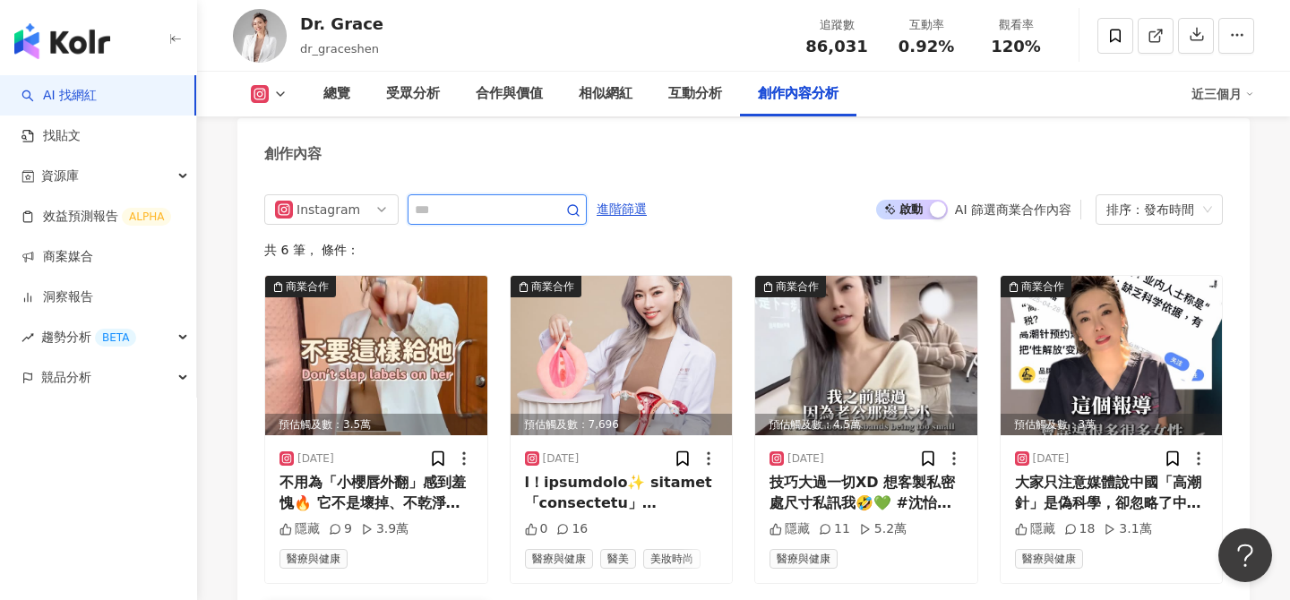
scroll to position [5541, 0]
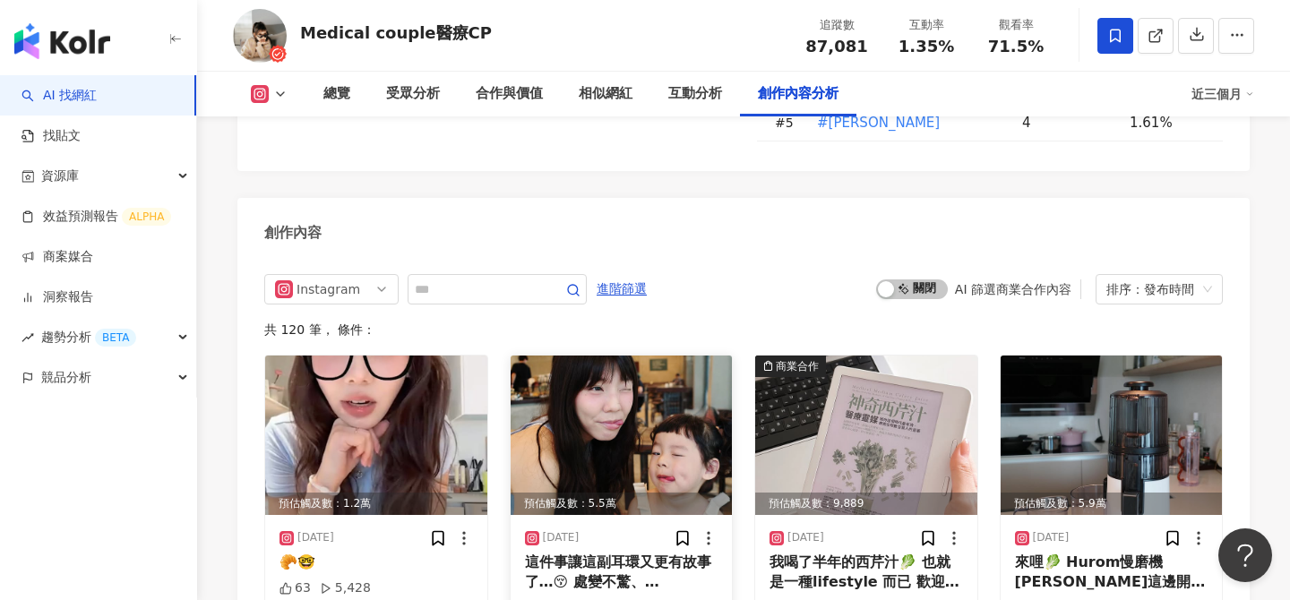
scroll to position [5584, 0]
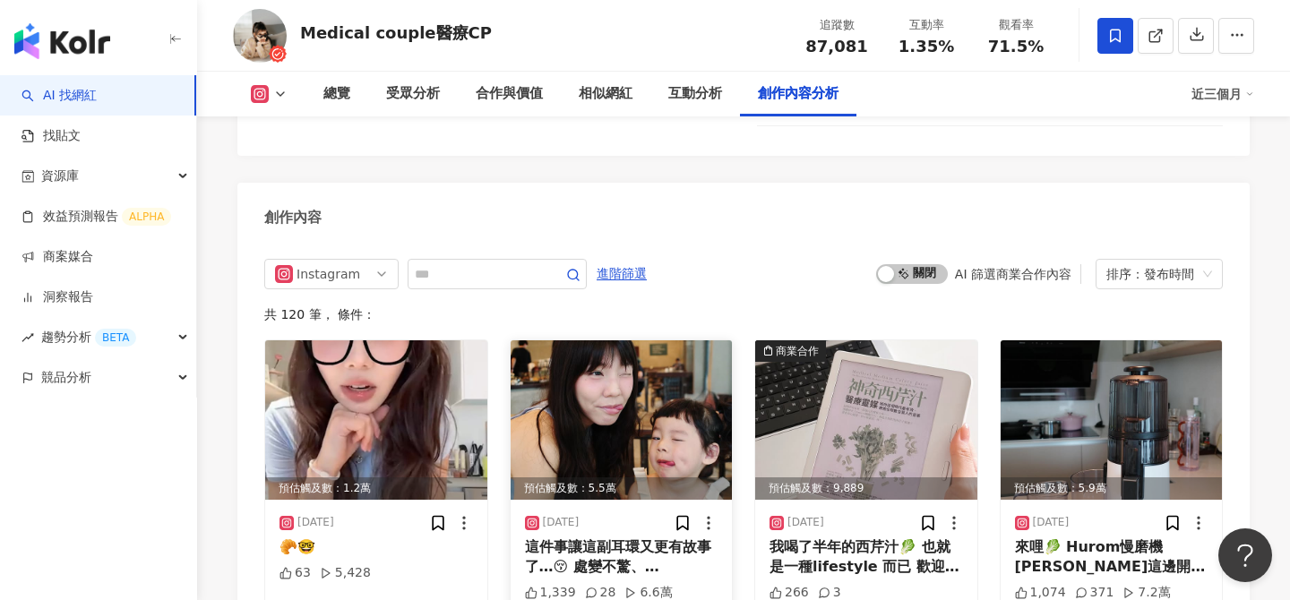
click at [637, 477] on div "預估觸及數：5.5萬" at bounding box center [621, 488] width 222 height 22
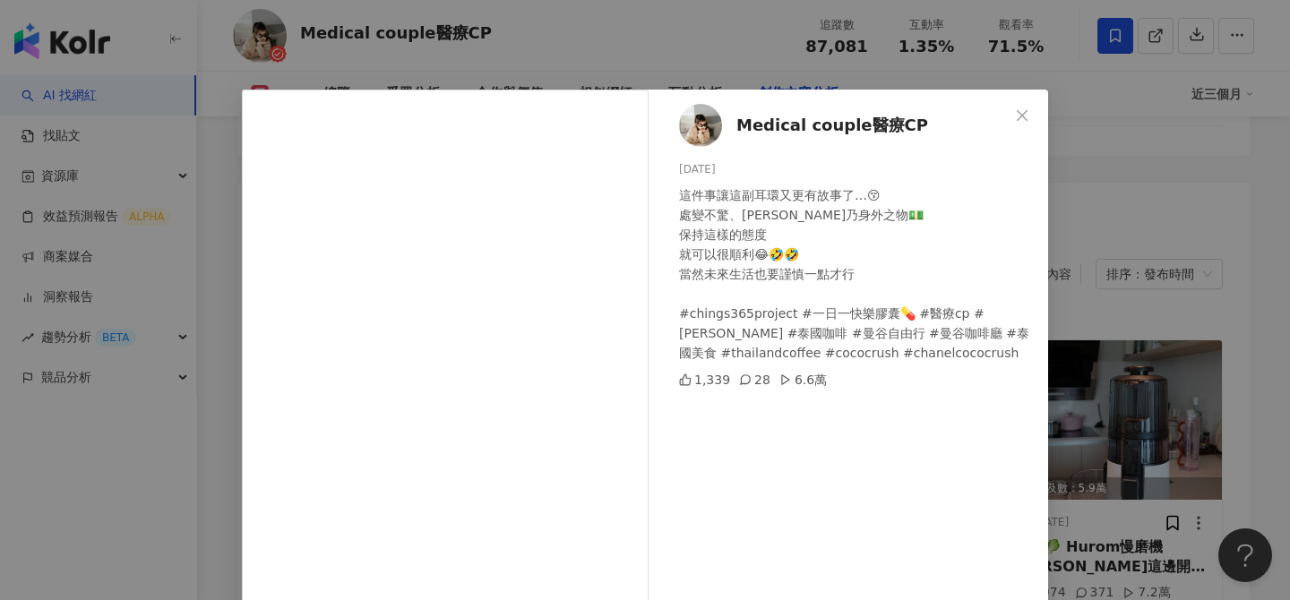
click at [1101, 212] on div "Medical couple醫療CP [DATE] 這件事讓這副耳環又更有故事了…😚 處變不驚、錢乃身外之物💵 保持這樣的態度 就可以很順利😂🤣🤣 當然未來生…" at bounding box center [645, 300] width 1290 height 600
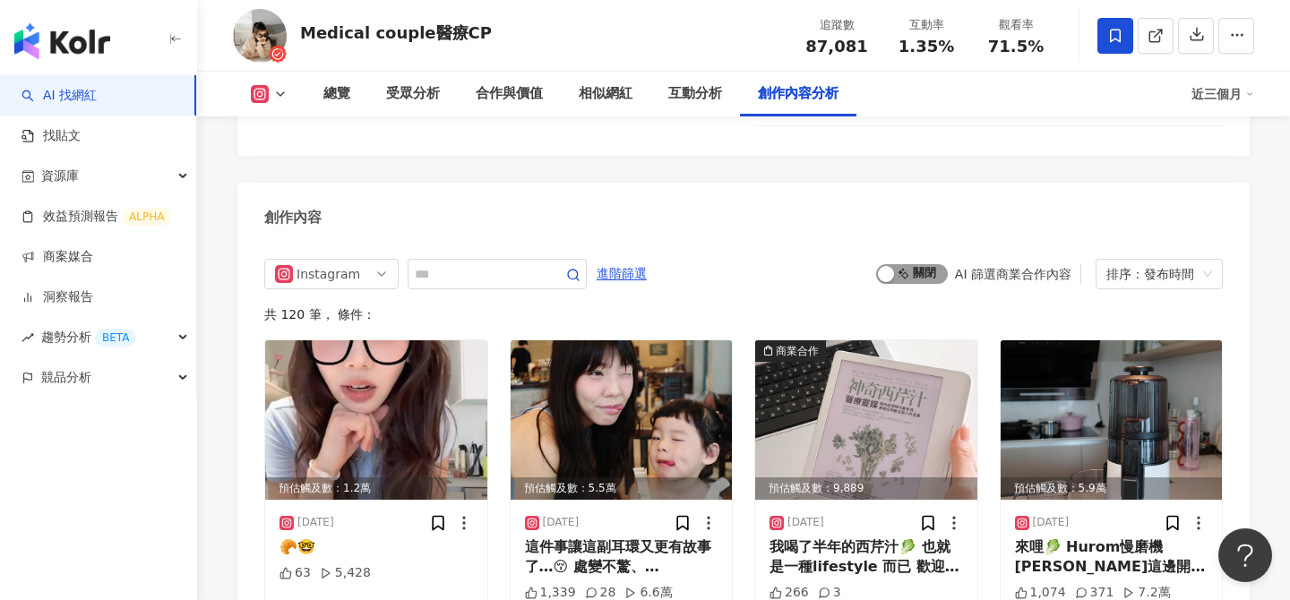
click at [928, 264] on span "啟動 關閉" at bounding box center [912, 274] width 72 height 20
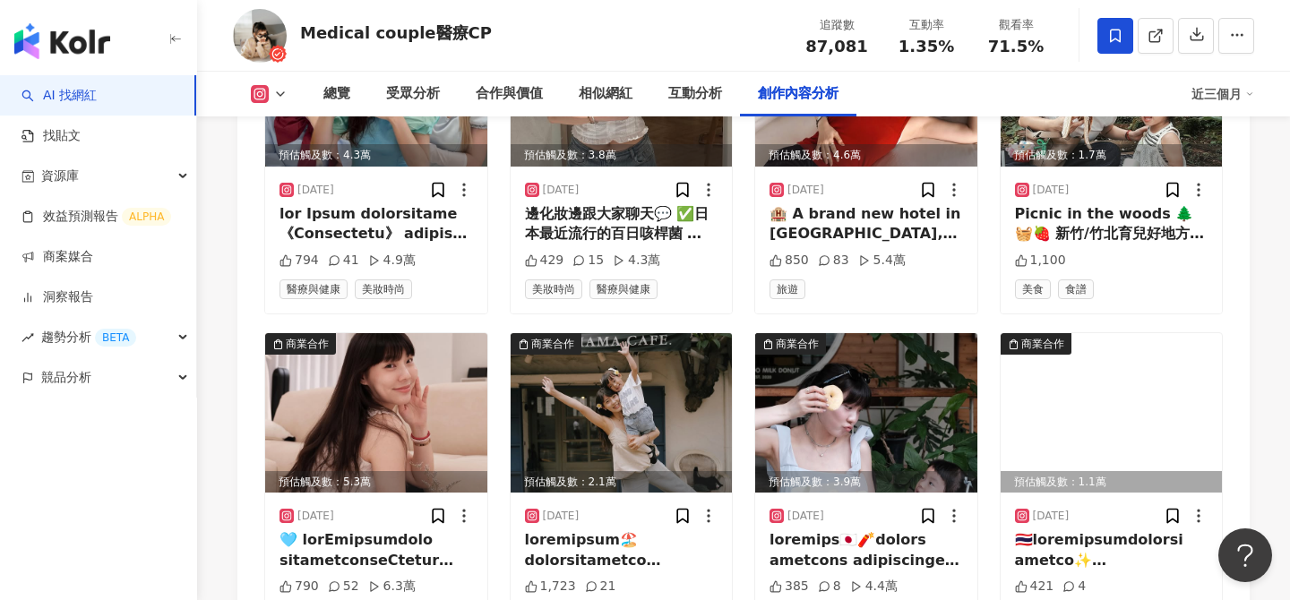
scroll to position [6245, 0]
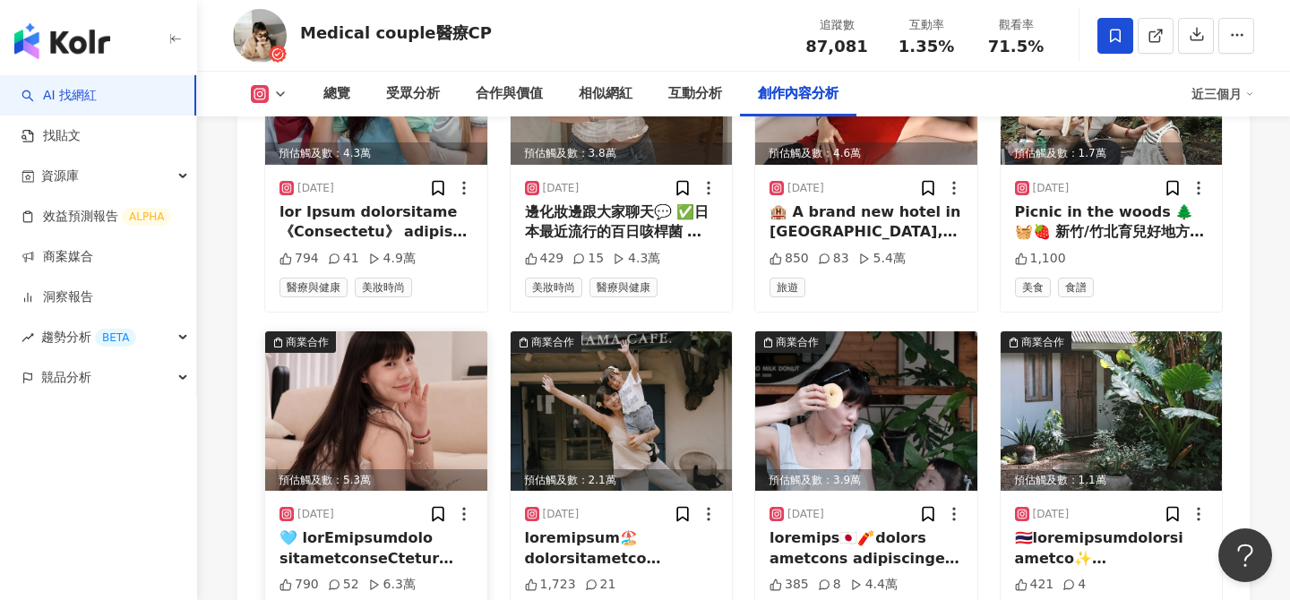
click at [377, 331] on img at bounding box center [376, 410] width 222 height 159
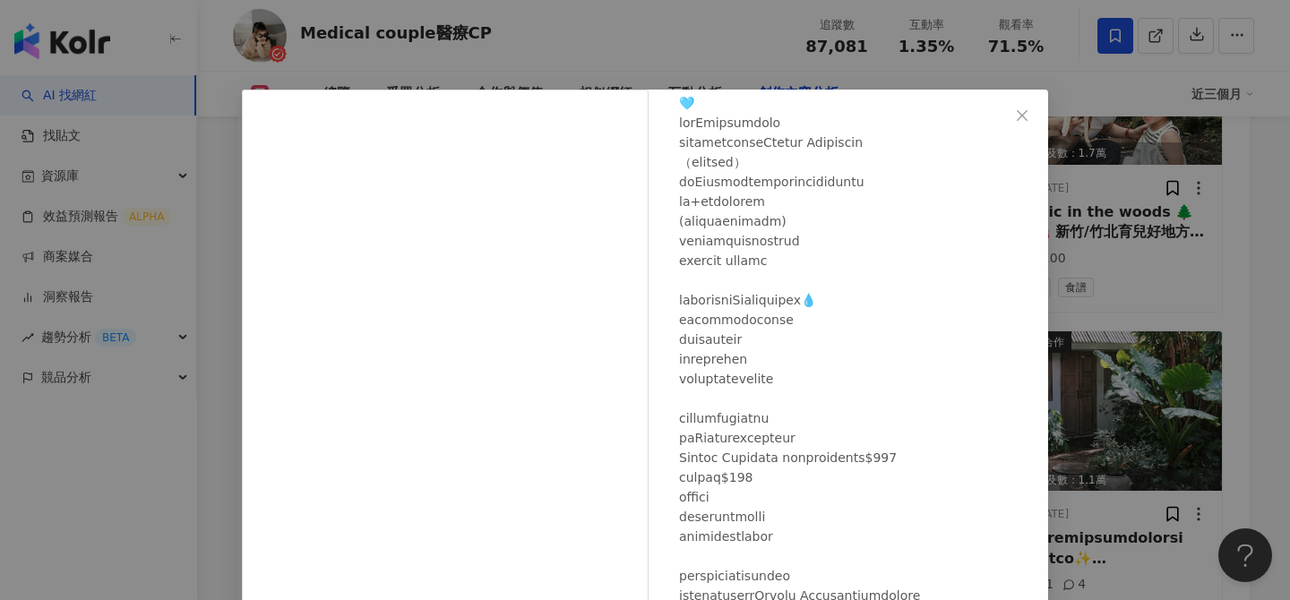
scroll to position [203, 0]
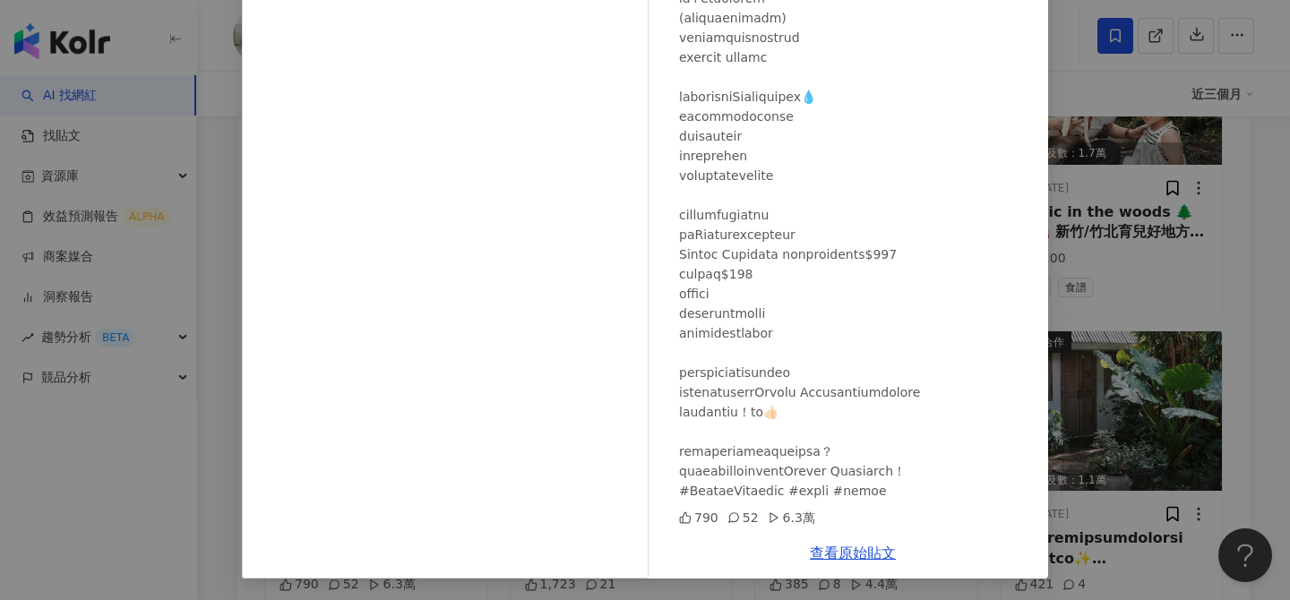
click at [1112, 253] on div "Medical couple醫療CP 2025/6/9 790 52 6.3萬 查看原始貼文" at bounding box center [645, 300] width 1290 height 600
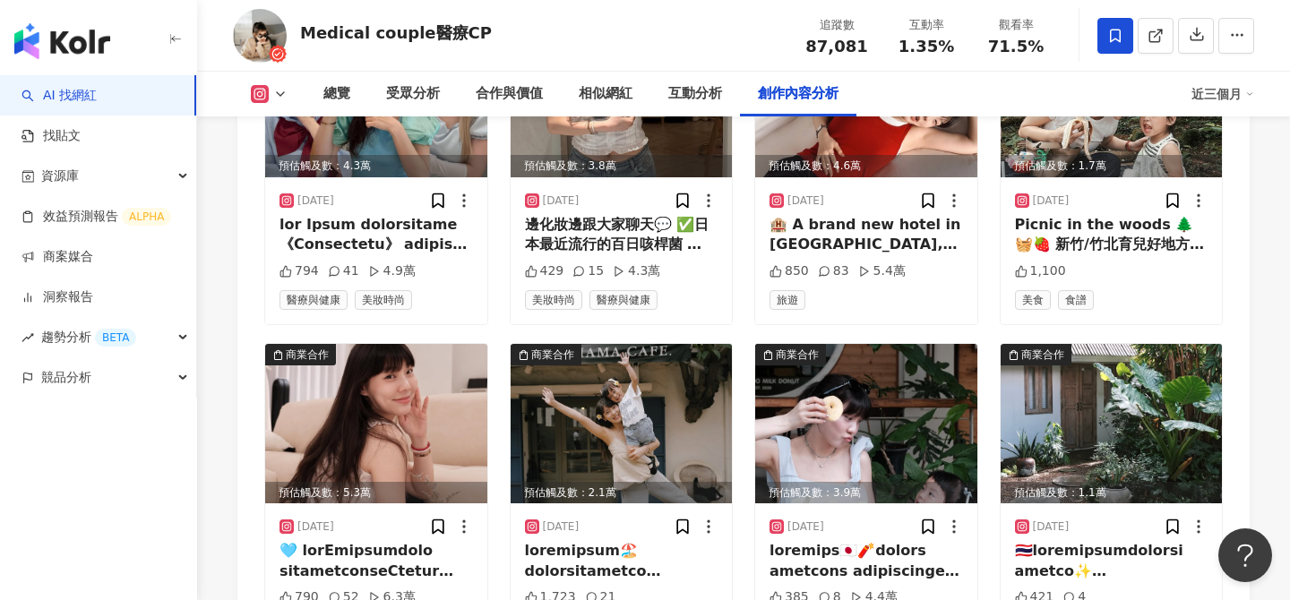
scroll to position [6231, 0]
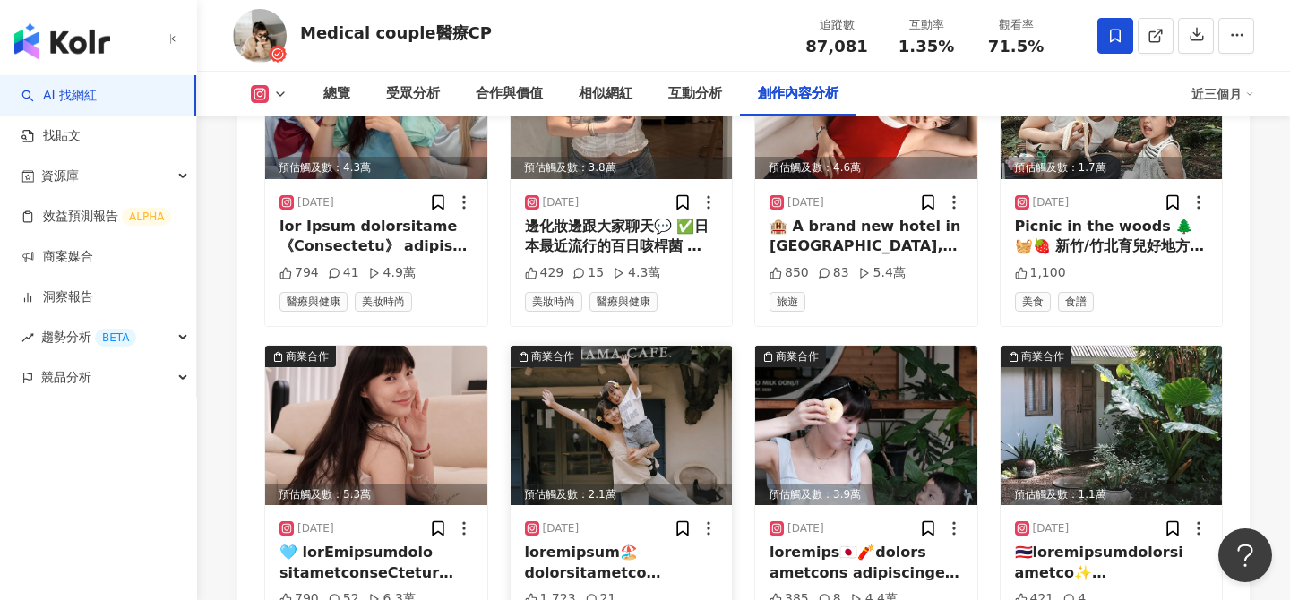
click at [675, 346] on img at bounding box center [621, 425] width 222 height 159
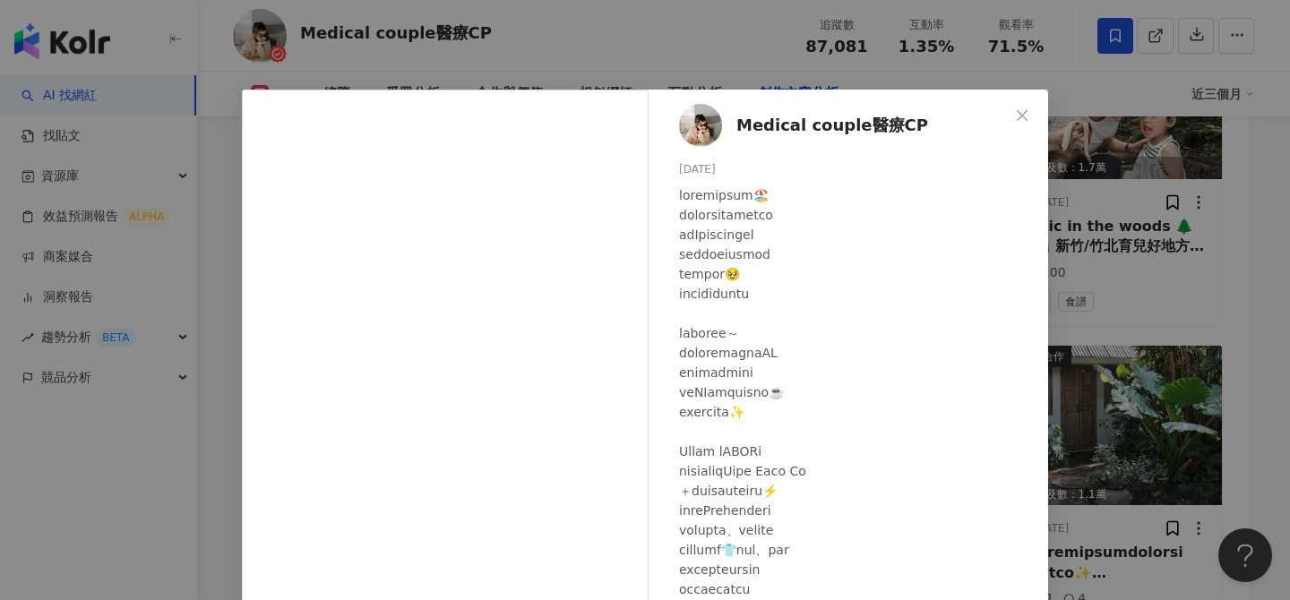
click at [1143, 231] on div "Medical couple醫療CP 2025/6/5 1,723 21 查看原始貼文" at bounding box center [645, 300] width 1290 height 600
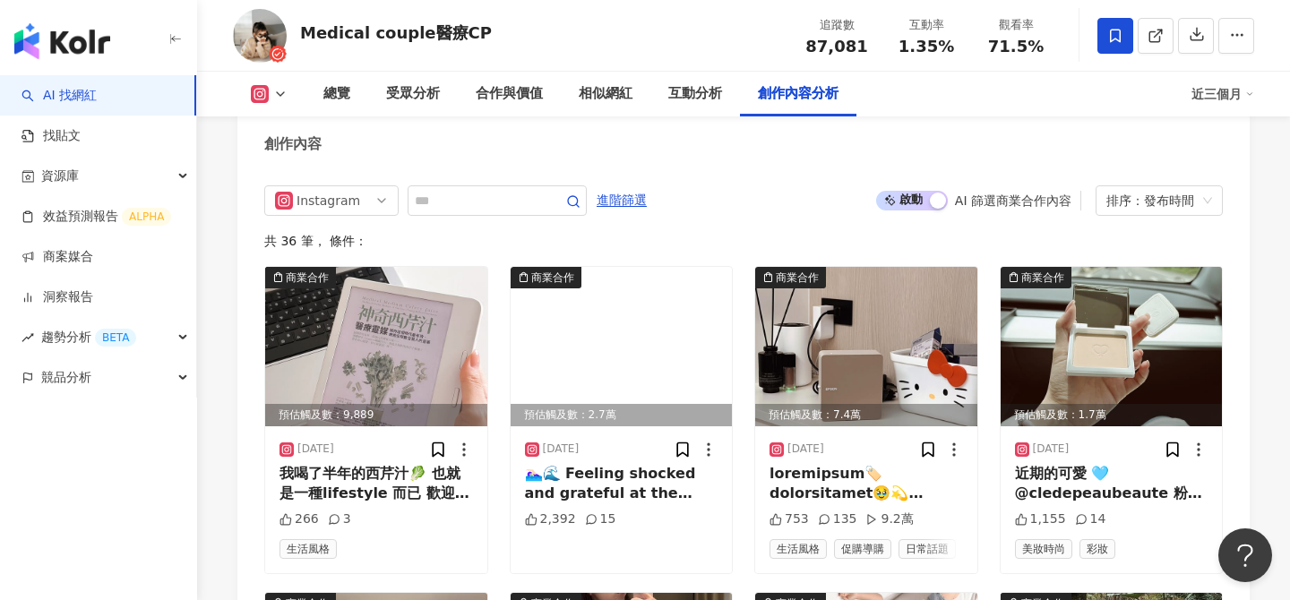
scroll to position [5559, 0]
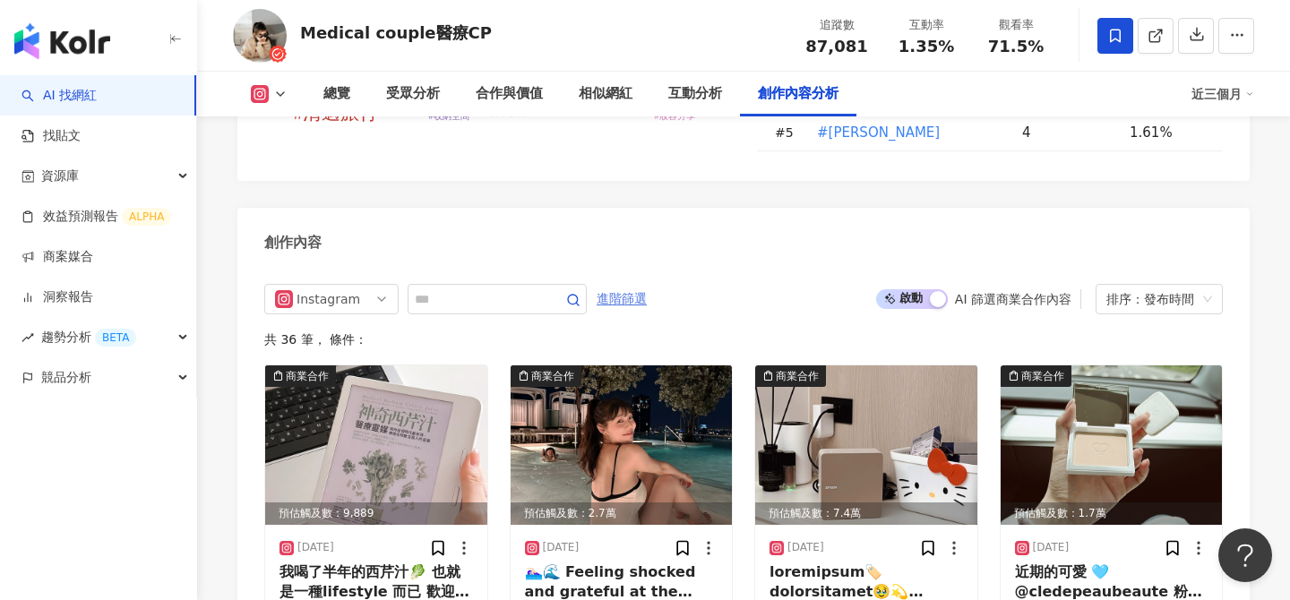
click at [630, 285] on span "進階篩選" at bounding box center [621, 299] width 50 height 29
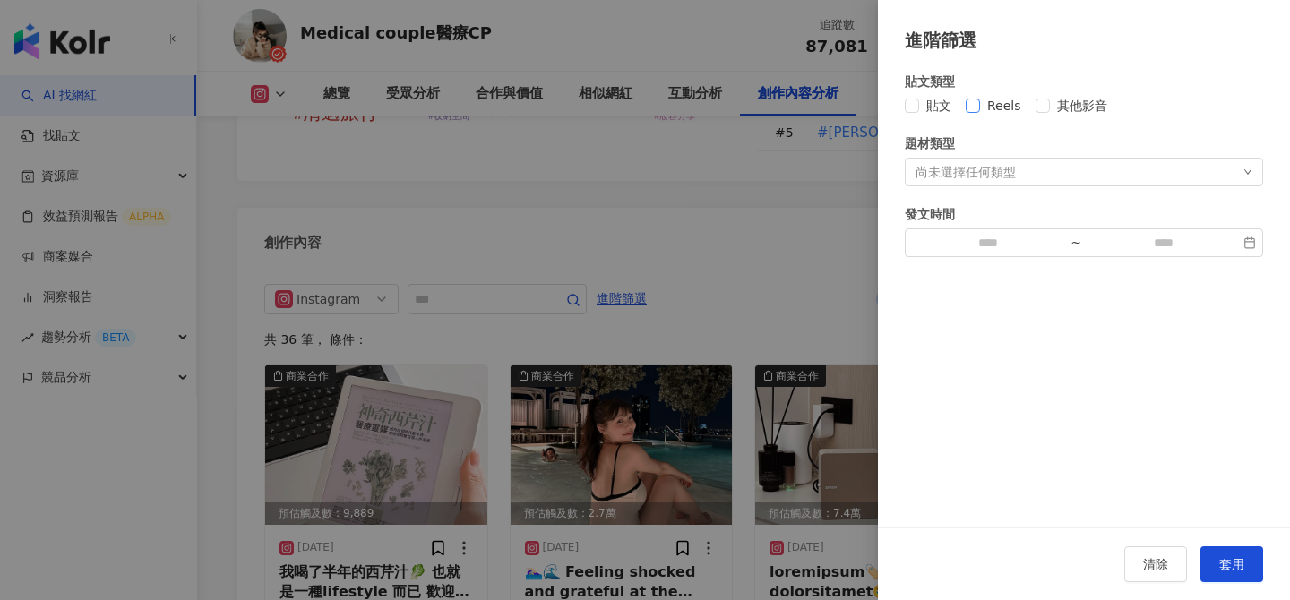
click at [982, 101] on span "Reels" at bounding box center [1004, 106] width 48 height 20
click at [1230, 568] on span "套用" at bounding box center [1231, 564] width 25 height 14
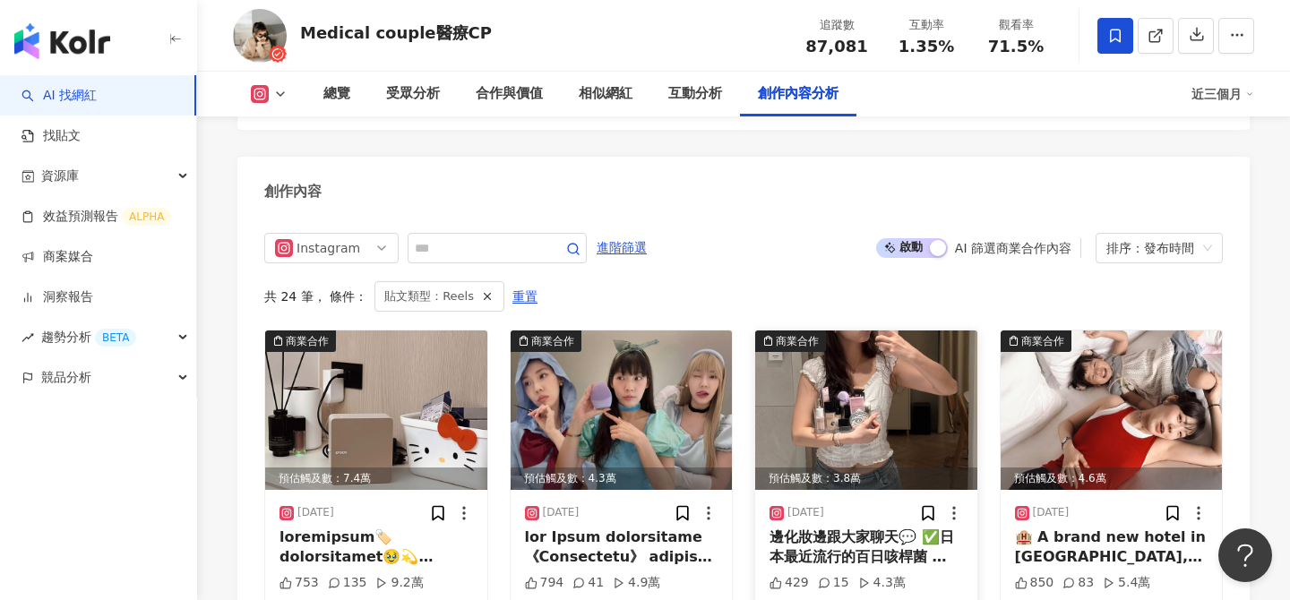
scroll to position [5615, 0]
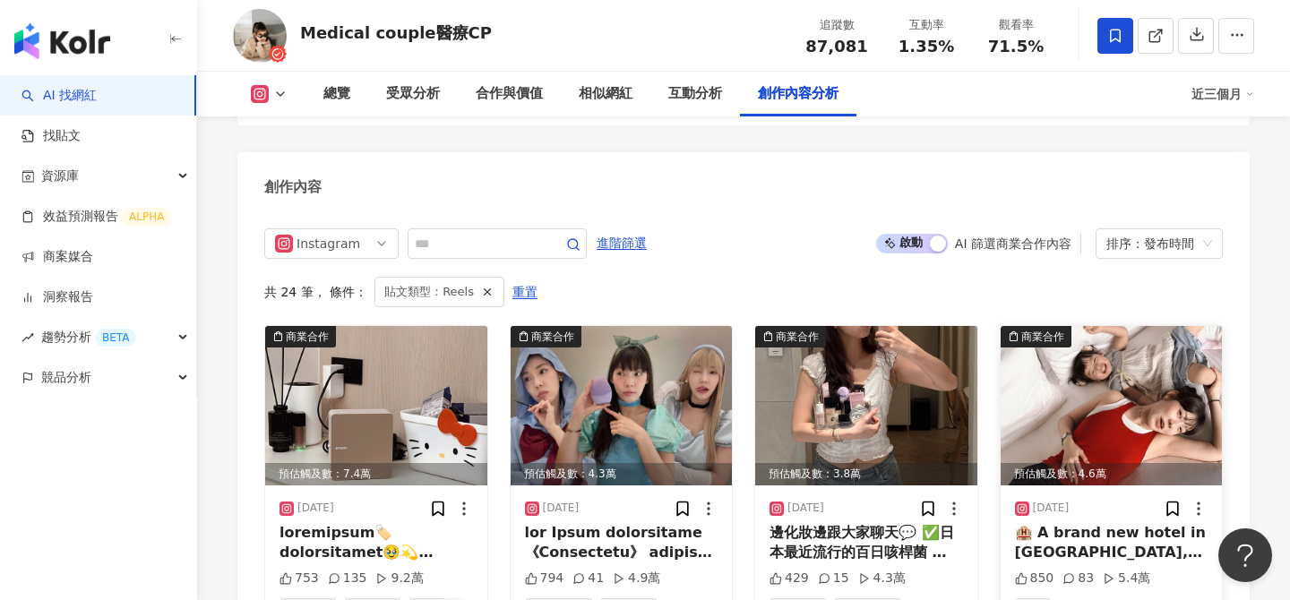
click at [1100, 326] on img at bounding box center [1111, 405] width 222 height 159
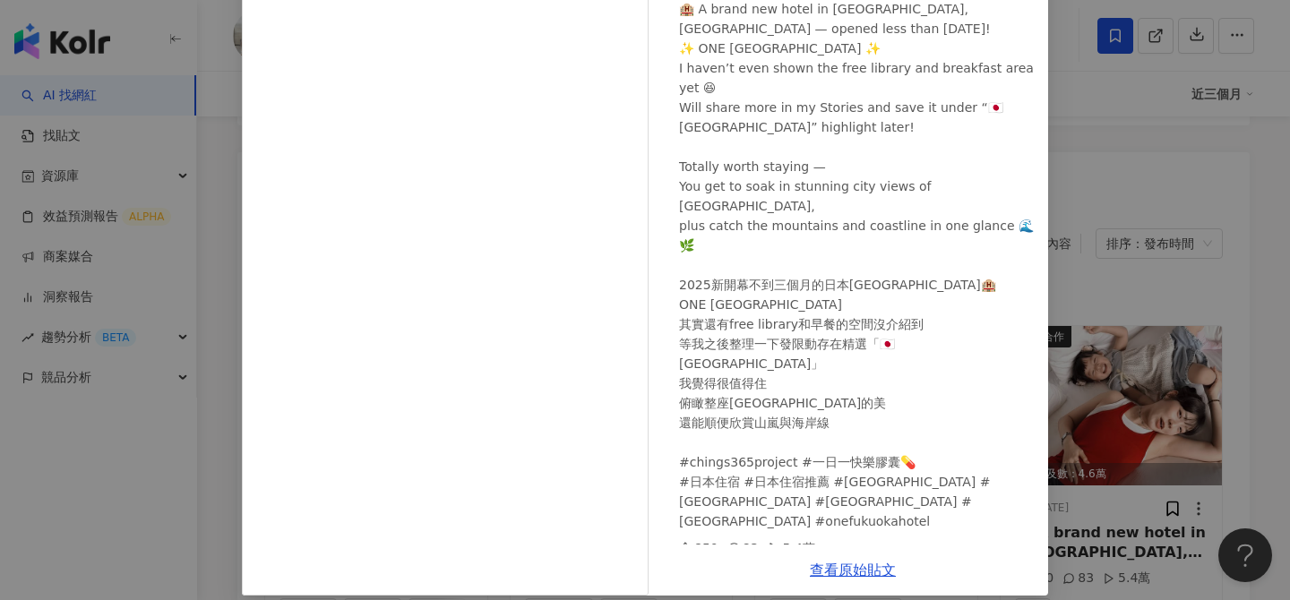
scroll to position [203, 0]
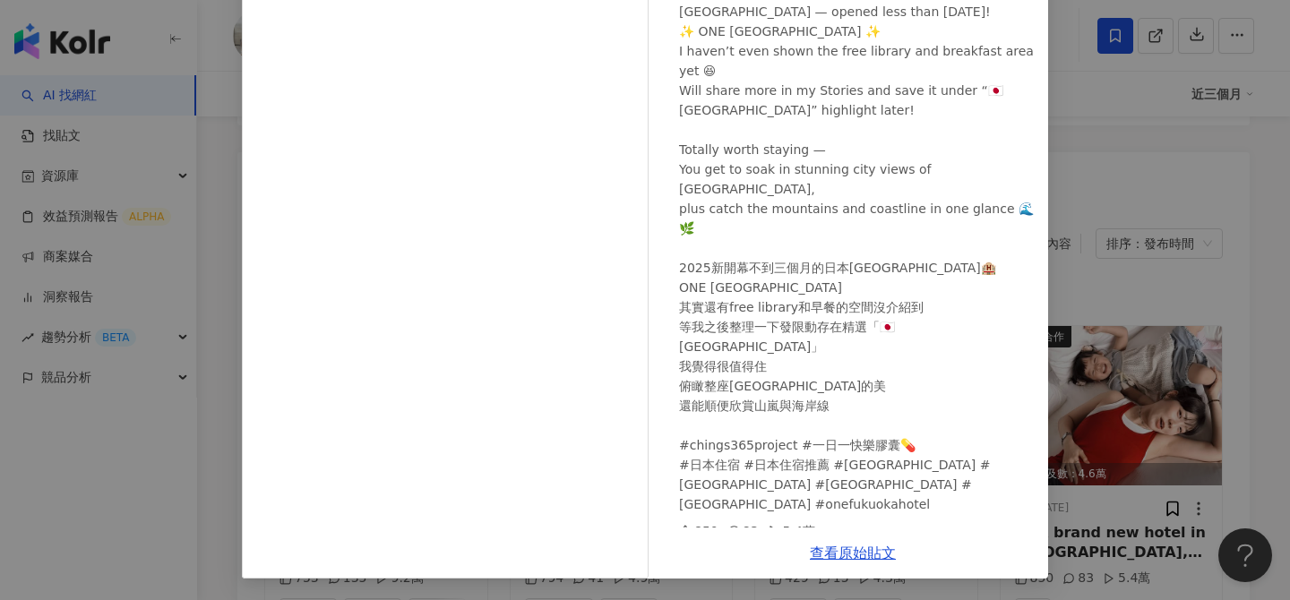
click at [1124, 322] on div "Medical couple醫療CP 2025/7/23 🏨 A brand new hotel in Fukuoka, Japan — opened les…" at bounding box center [645, 300] width 1290 height 600
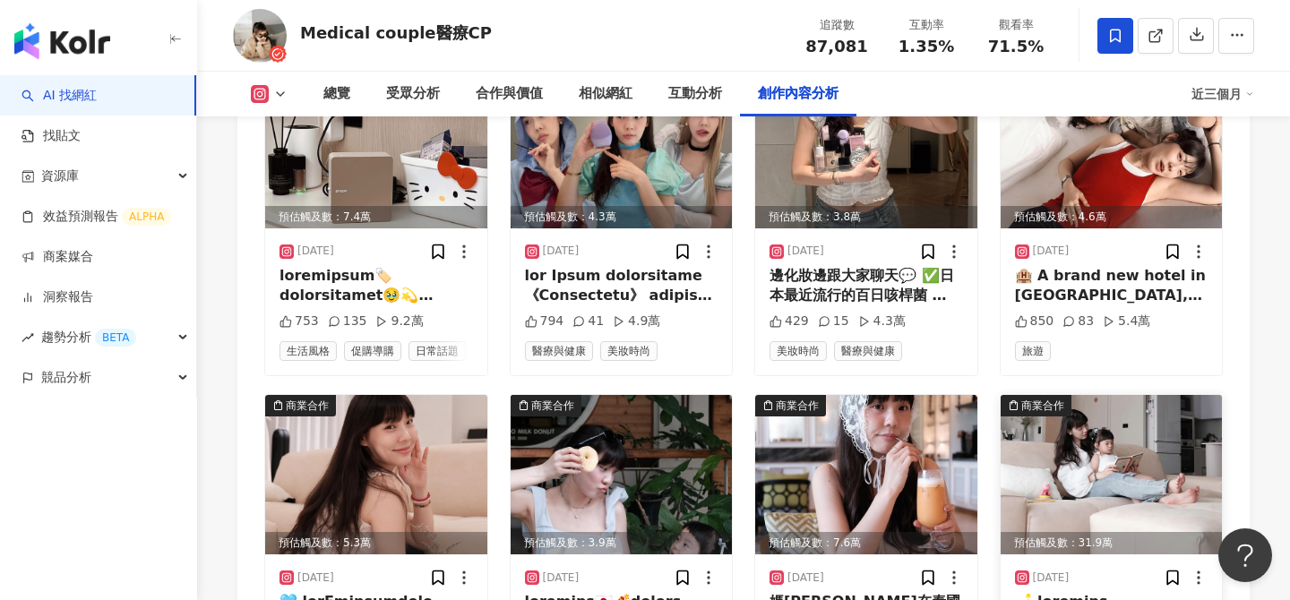
scroll to position [5871, 0]
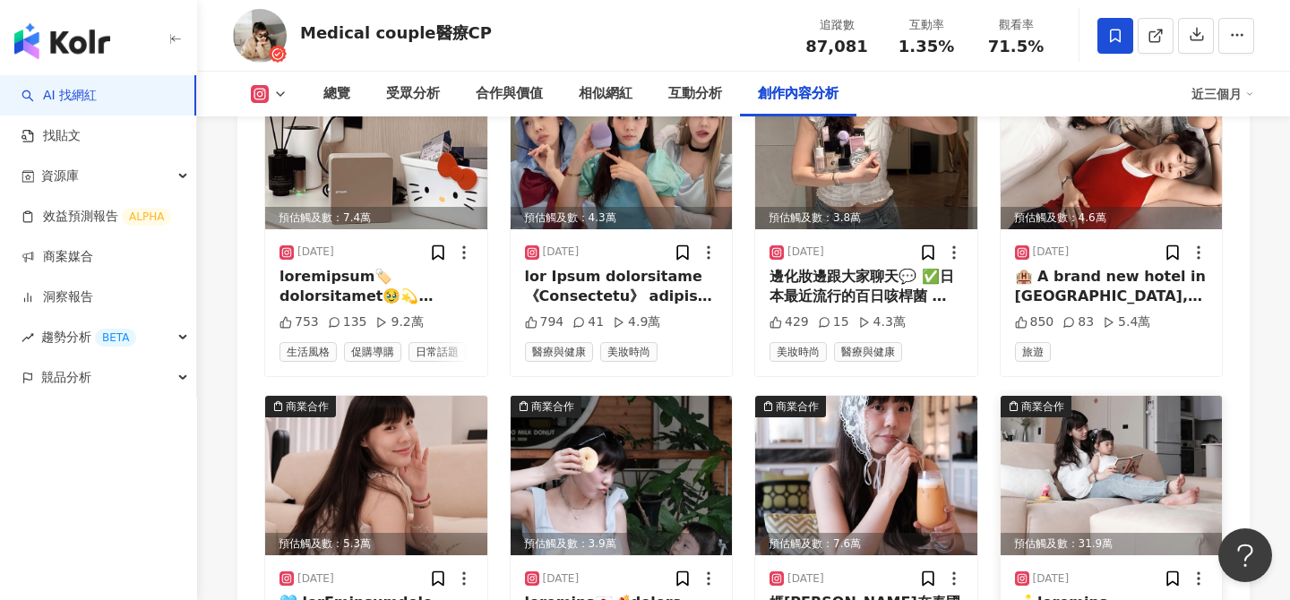
click at [1131, 396] on img at bounding box center [1111, 475] width 222 height 159
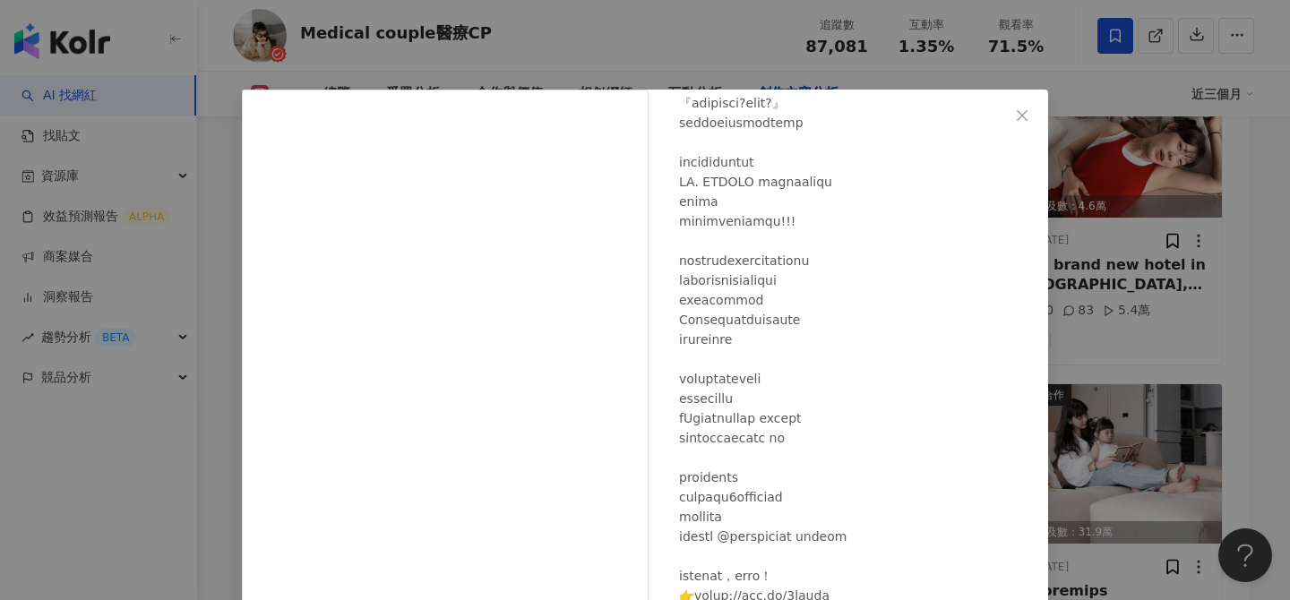
scroll to position [203, 0]
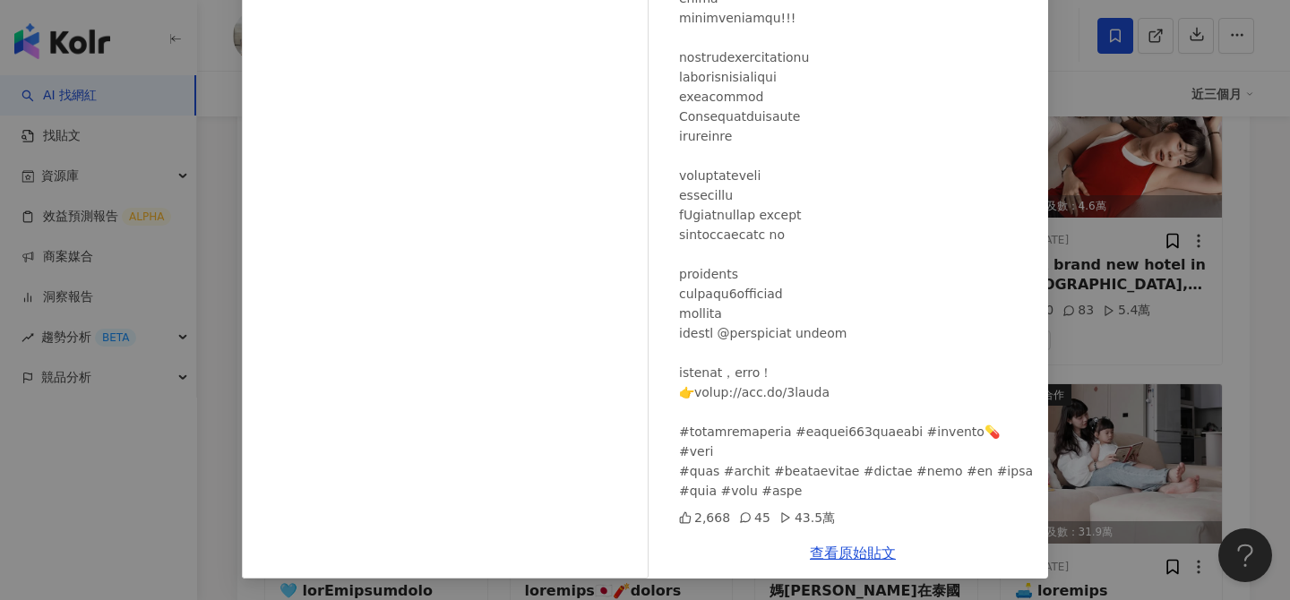
click at [1138, 338] on div "Medical couple醫療CP 2025/5/13 2,668 45 43.5萬 查看原始貼文" at bounding box center [645, 300] width 1290 height 600
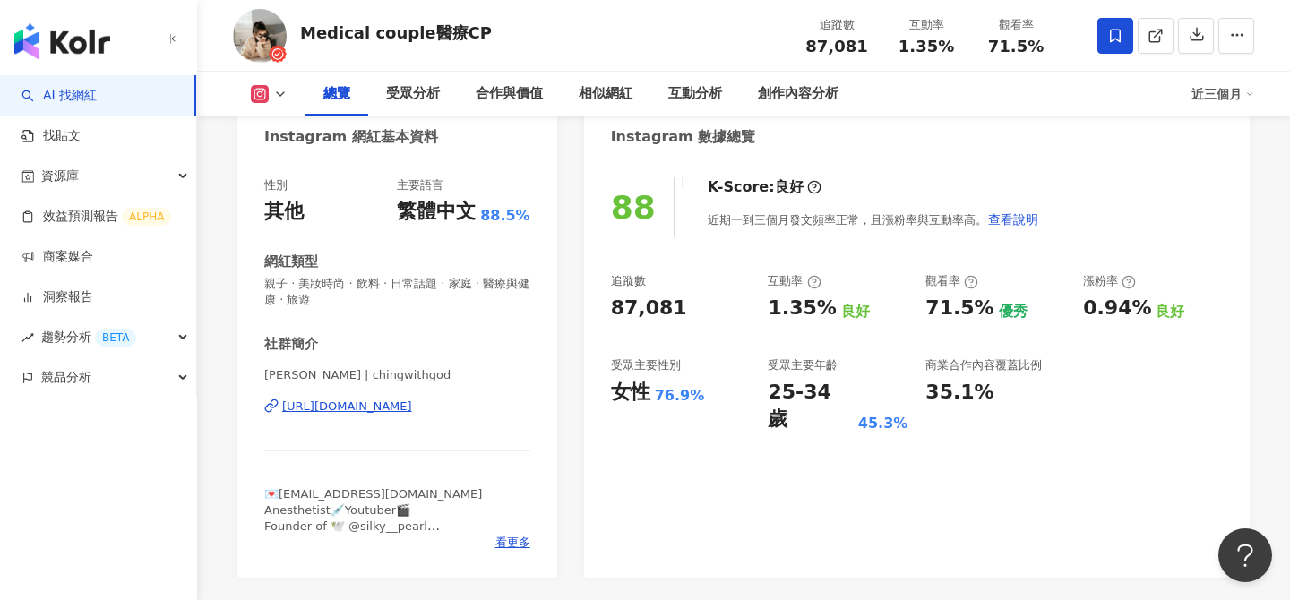
scroll to position [236, 0]
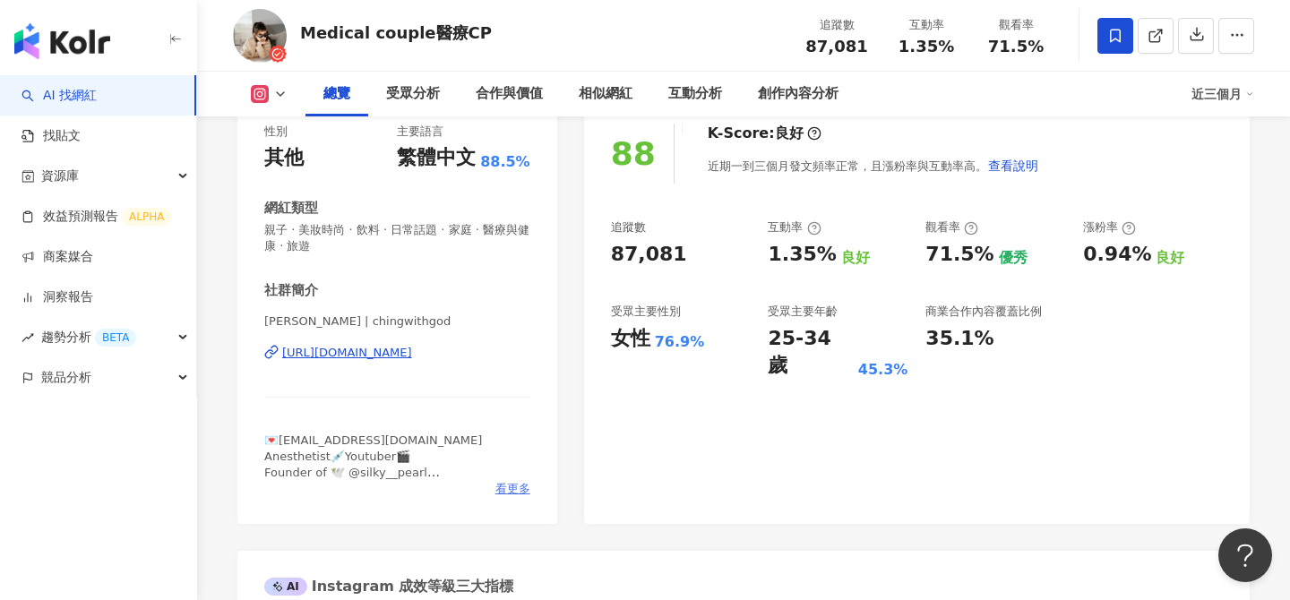
click at [507, 485] on span "看更多" at bounding box center [512, 489] width 35 height 16
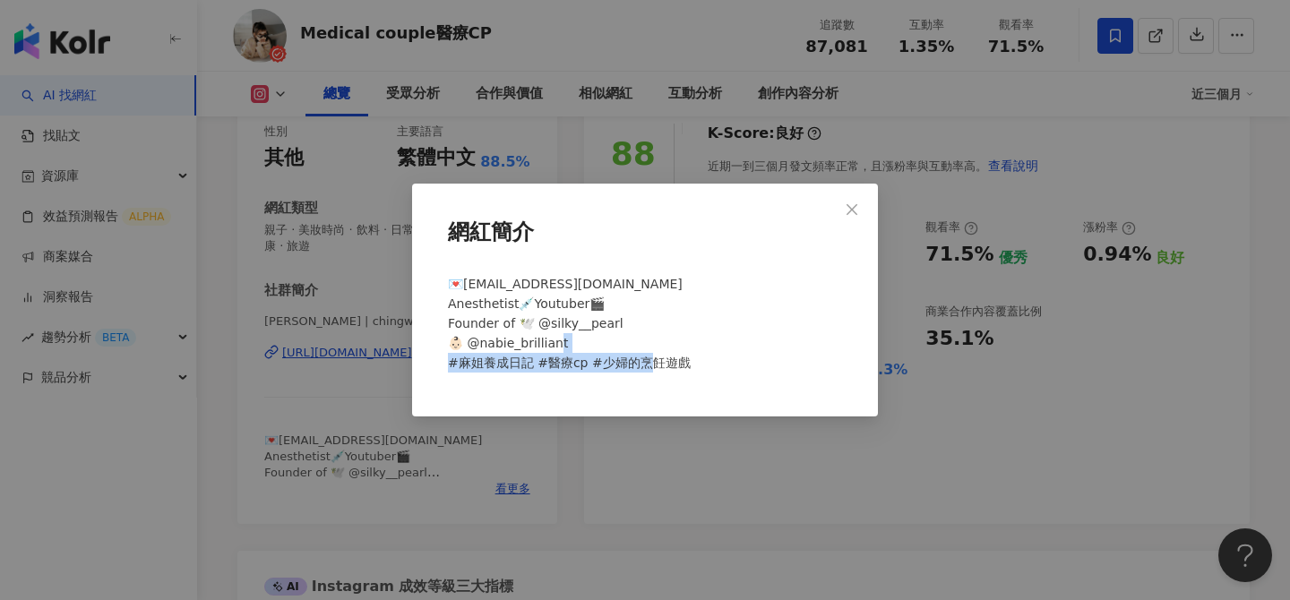
drag, startPoint x: 443, startPoint y: 365, endPoint x: 654, endPoint y: 378, distance: 210.8
click at [655, 379] on div "💌medicalcoupletw@gmail.com Anesthetist💉Youtuber🎬 Founder of 🕊️ @silky__pearl 👶🏻…" at bounding box center [645, 331] width 408 height 128
click at [654, 378] on div "💌medicalcoupletw@gmail.com Anesthetist💉Youtuber🎬 Founder of 🕊️ @silky__pearl 👶🏻…" at bounding box center [645, 331] width 408 height 128
click at [766, 398] on div "網紅簡介 💌medicalcoupletw@gmail.com Anesthetist💉Youtuber🎬 Founder of 🕊️ @silky__pea…" at bounding box center [645, 300] width 466 height 233
click at [837, 503] on div "網紅簡介 💌medicalcoupletw@gmail.com Anesthetist💉Youtuber🎬 Founder of 🕊️ @silky__pea…" at bounding box center [645, 300] width 1290 height 600
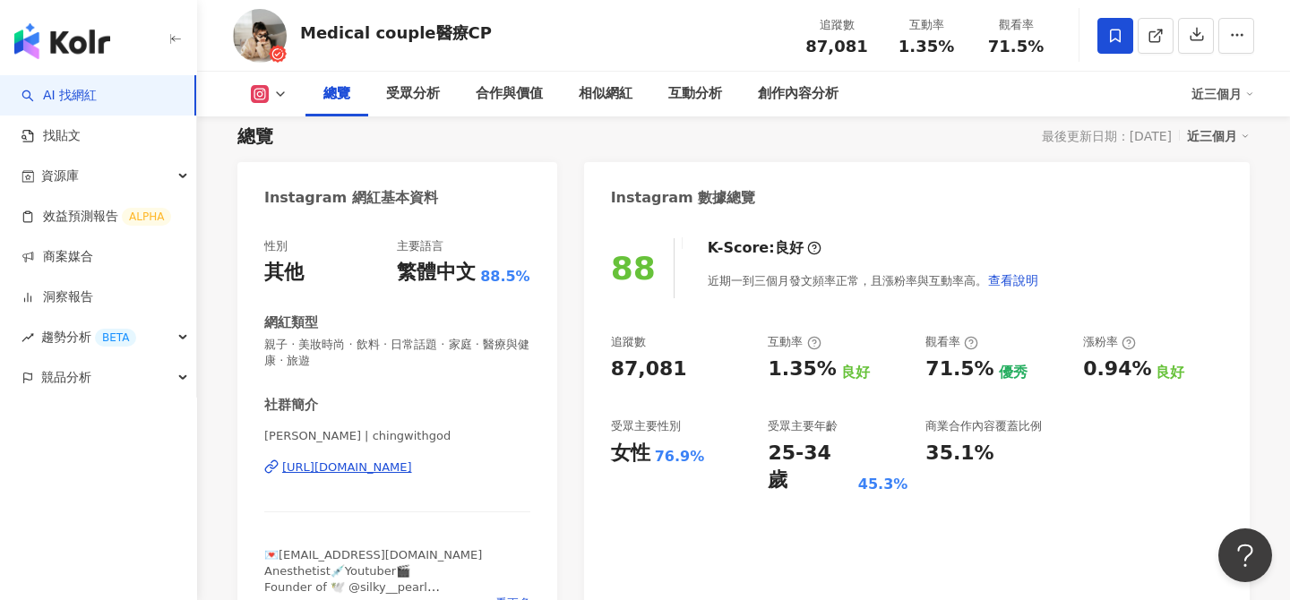
scroll to position [143, 0]
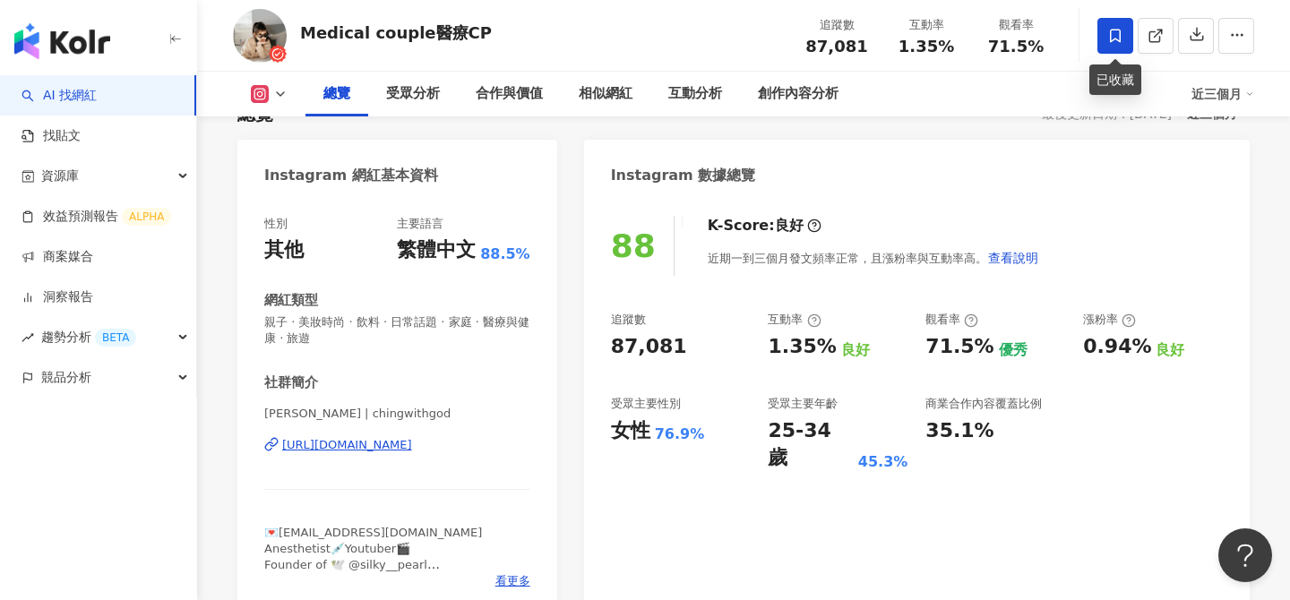
click at [1116, 34] on icon at bounding box center [1115, 36] width 16 height 16
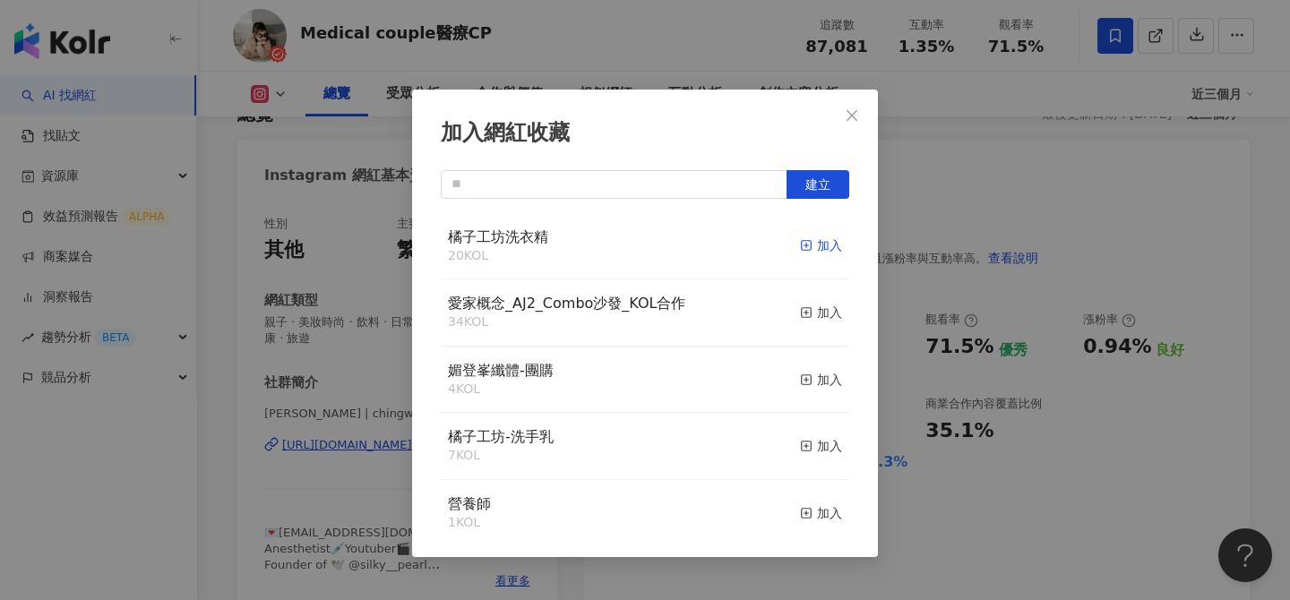
click at [823, 244] on div "加入" at bounding box center [821, 246] width 42 height 20
click at [847, 106] on button "Close" at bounding box center [852, 116] width 36 height 36
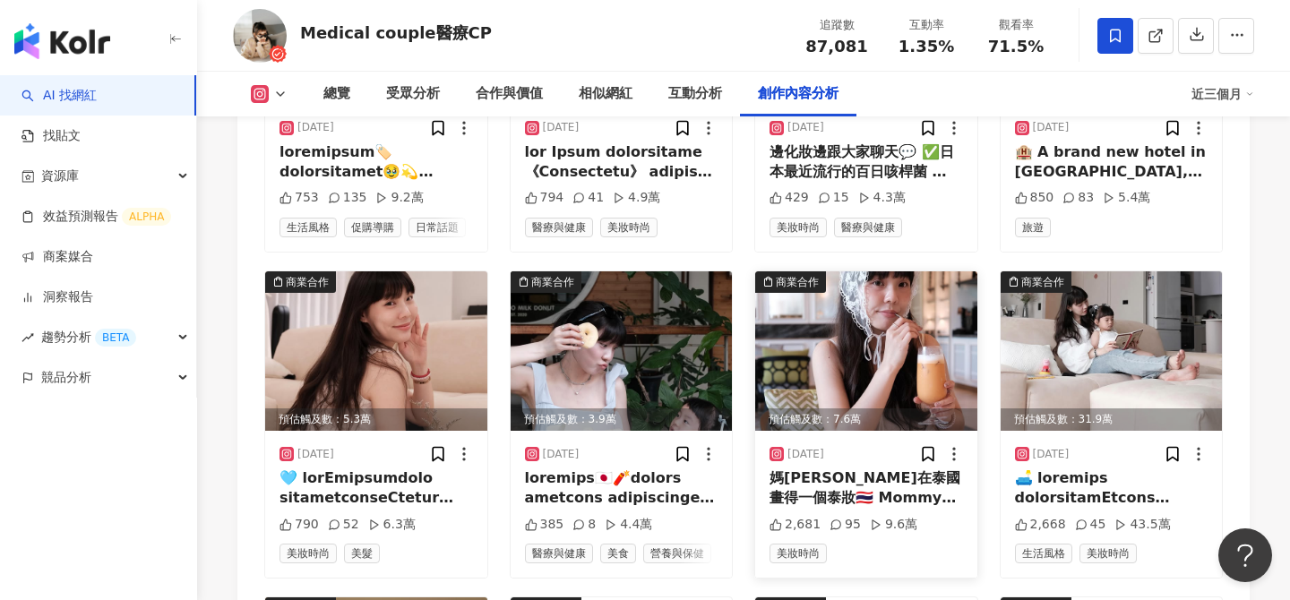
scroll to position [5965, 0]
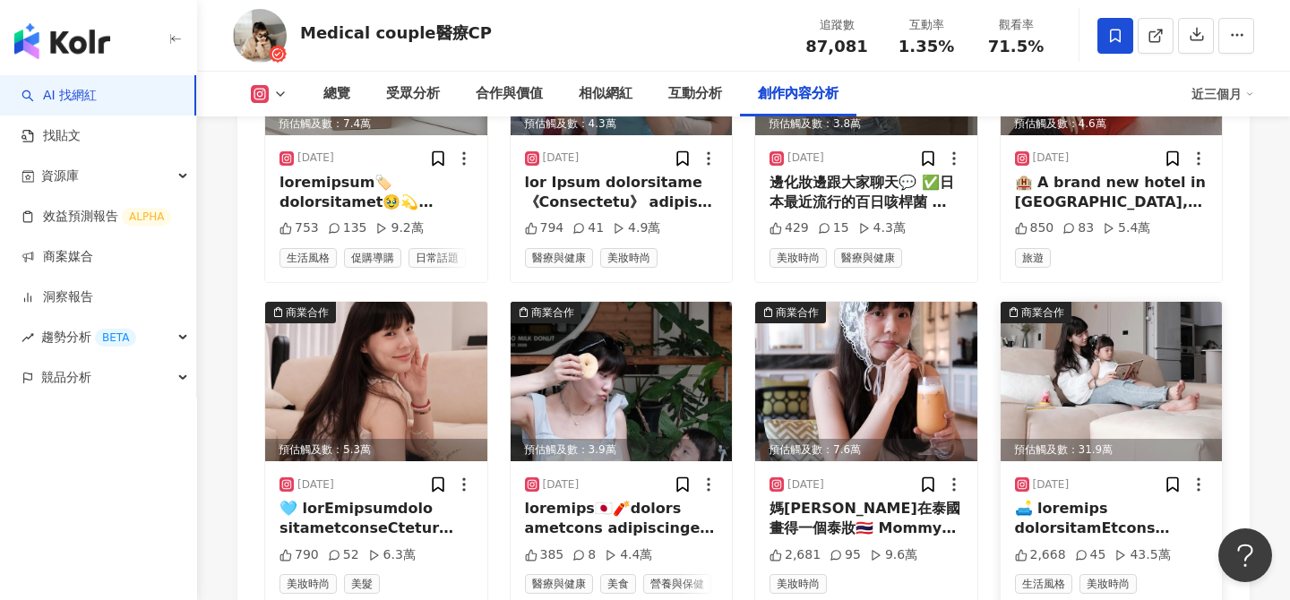
click at [1102, 310] on img at bounding box center [1111, 381] width 222 height 159
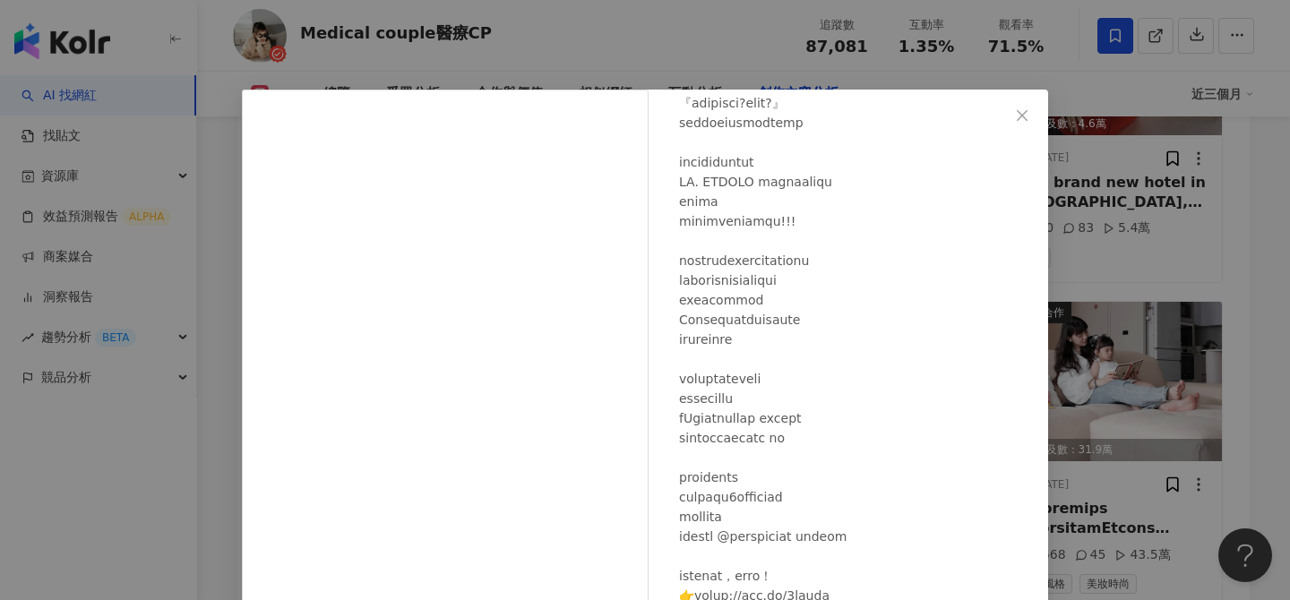
scroll to position [203, 0]
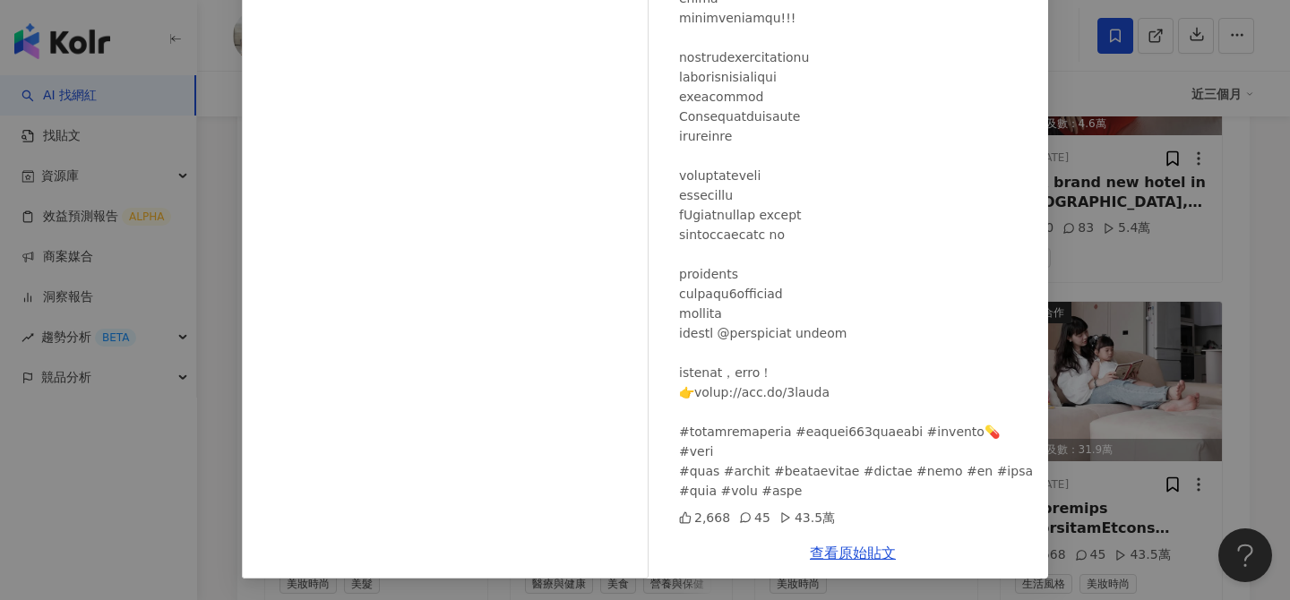
click at [1231, 263] on div "Medical couple醫療CP 2025/5/13 2,668 45 43.5萬 查看原始貼文" at bounding box center [645, 300] width 1290 height 600
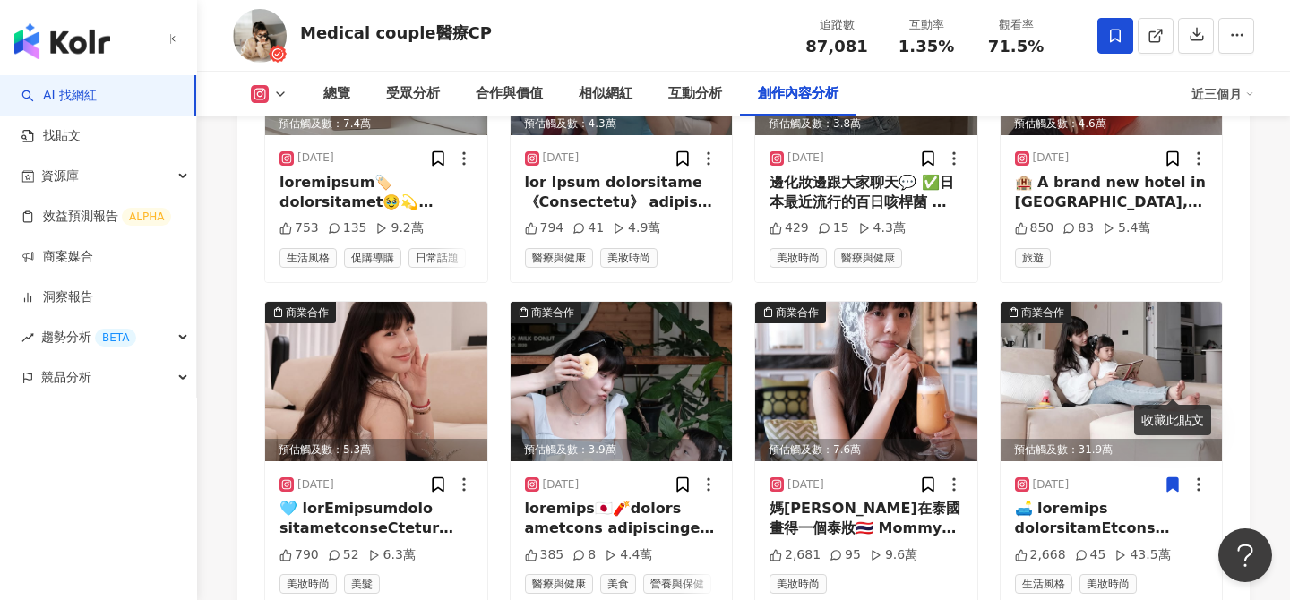
click at [1170, 477] on icon at bounding box center [1172, 483] width 11 height 13
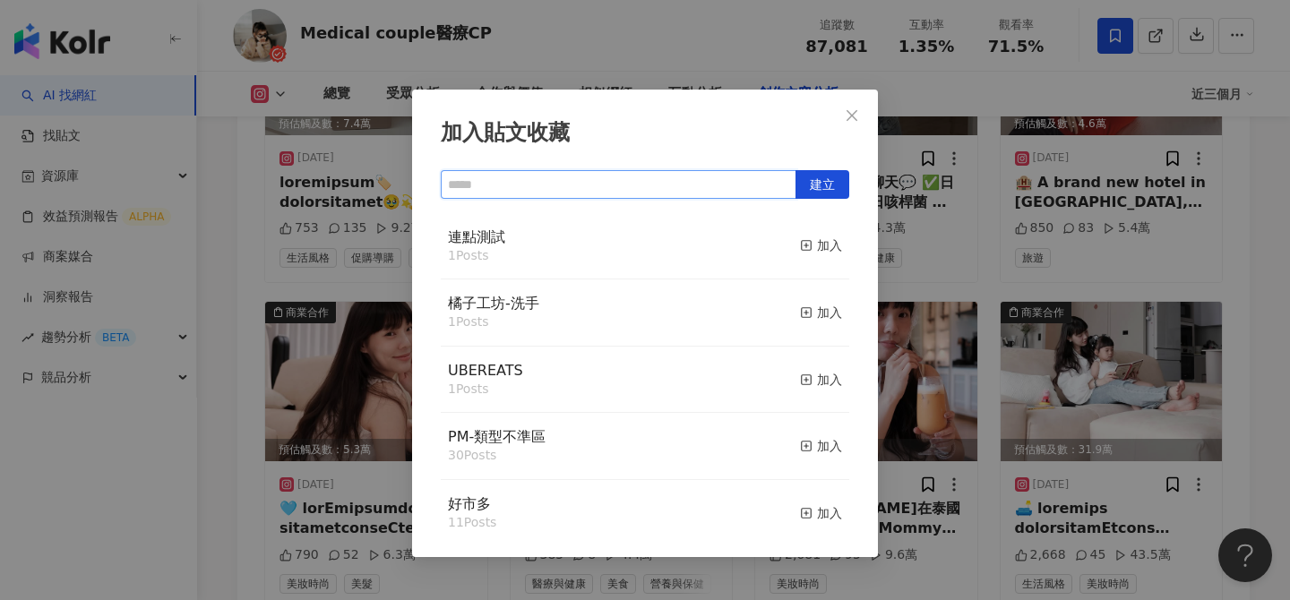
click at [742, 189] on input "text" at bounding box center [619, 184] width 356 height 29
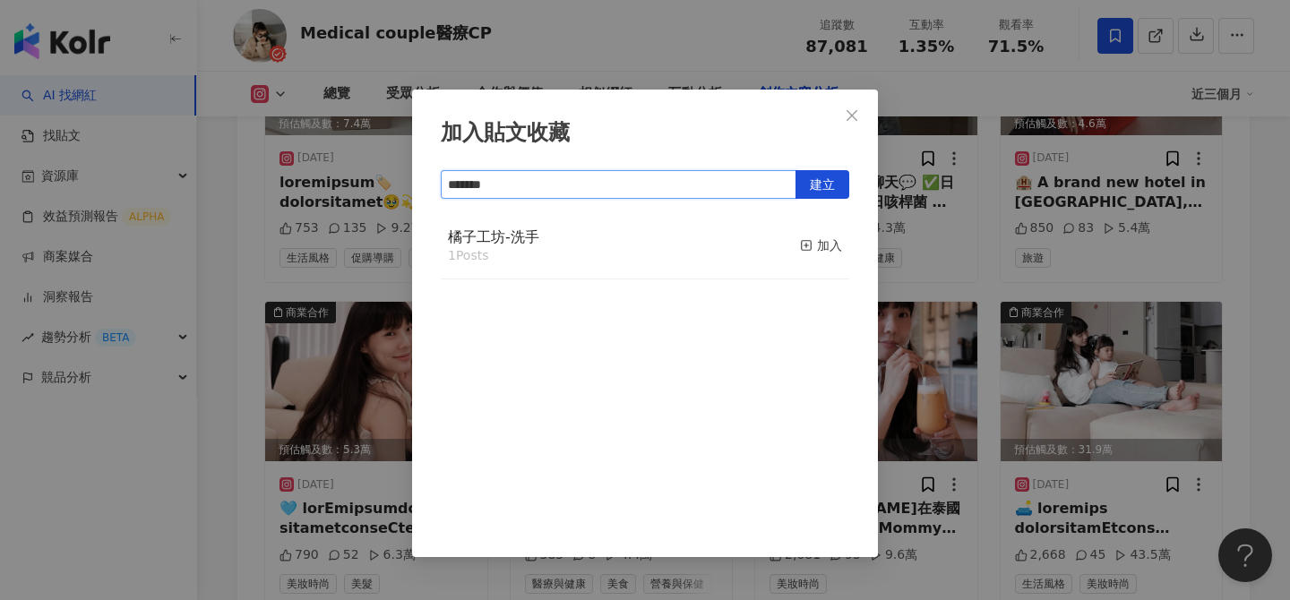
type input "*******"
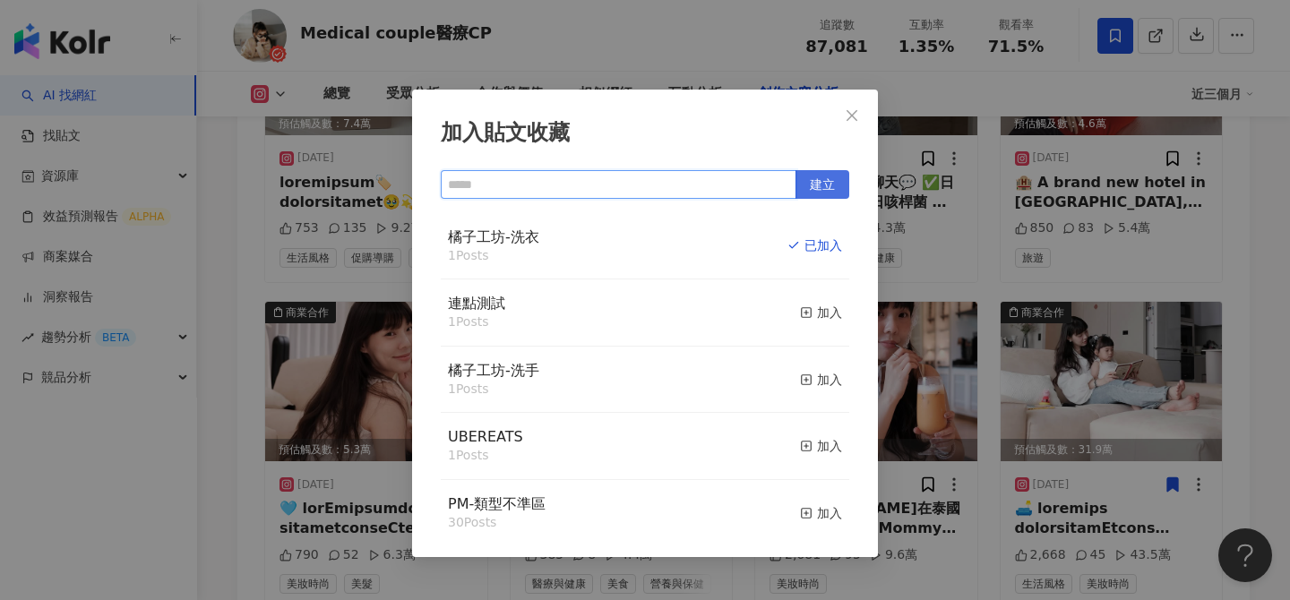
click at [808, 186] on button "建立" at bounding box center [822, 184] width 54 height 29
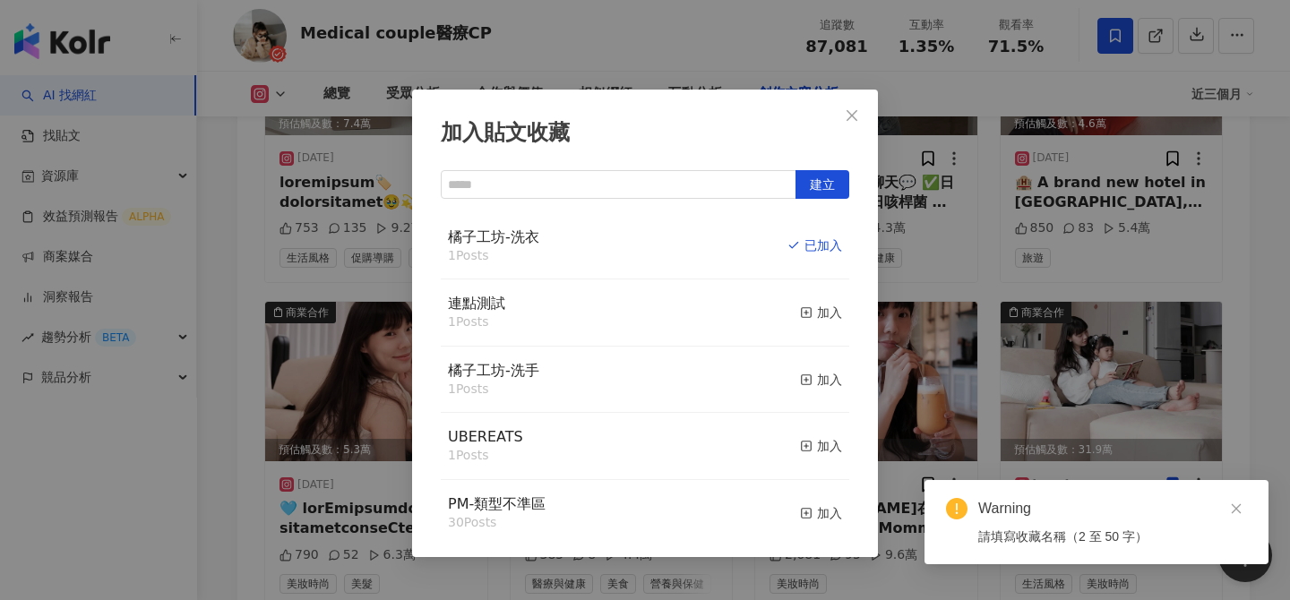
click at [1267, 281] on div "加入貼文收藏 建立 橘子工坊-洗衣 1 Posts 已加入 連點測試 1 Posts 加入 橘子工坊-洗手 1 Posts 加入 UBEREATS 1 Pos…" at bounding box center [645, 300] width 1290 height 600
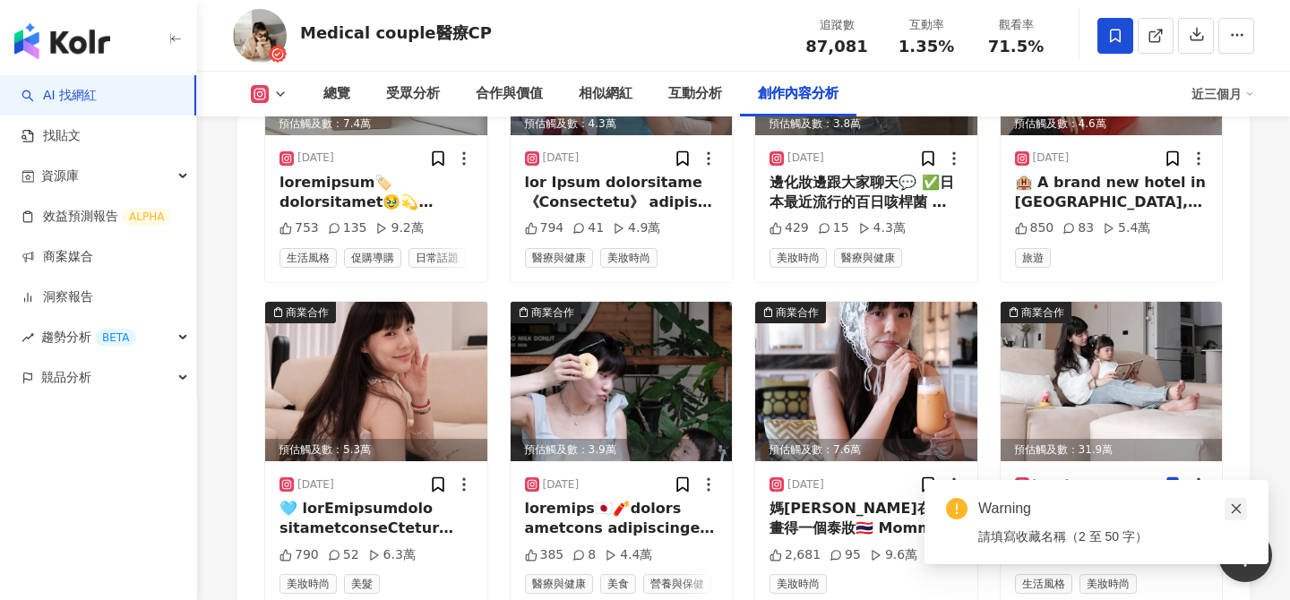
click at [1238, 511] on icon "close" at bounding box center [1236, 508] width 13 height 13
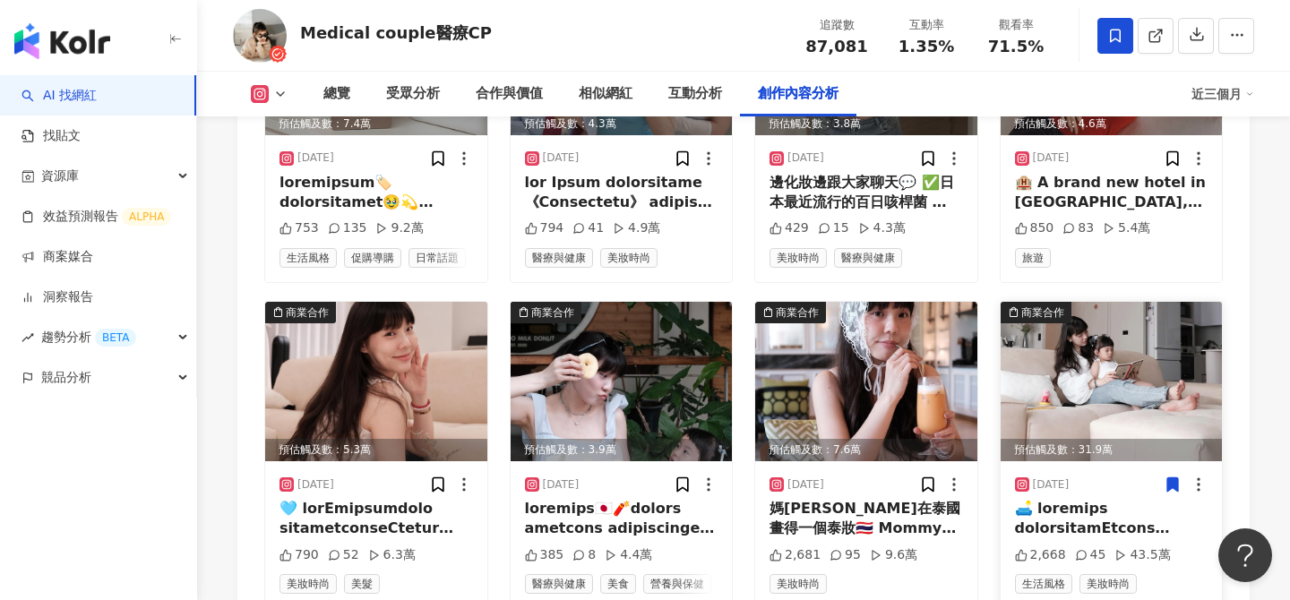
click at [1143, 302] on img at bounding box center [1111, 381] width 222 height 159
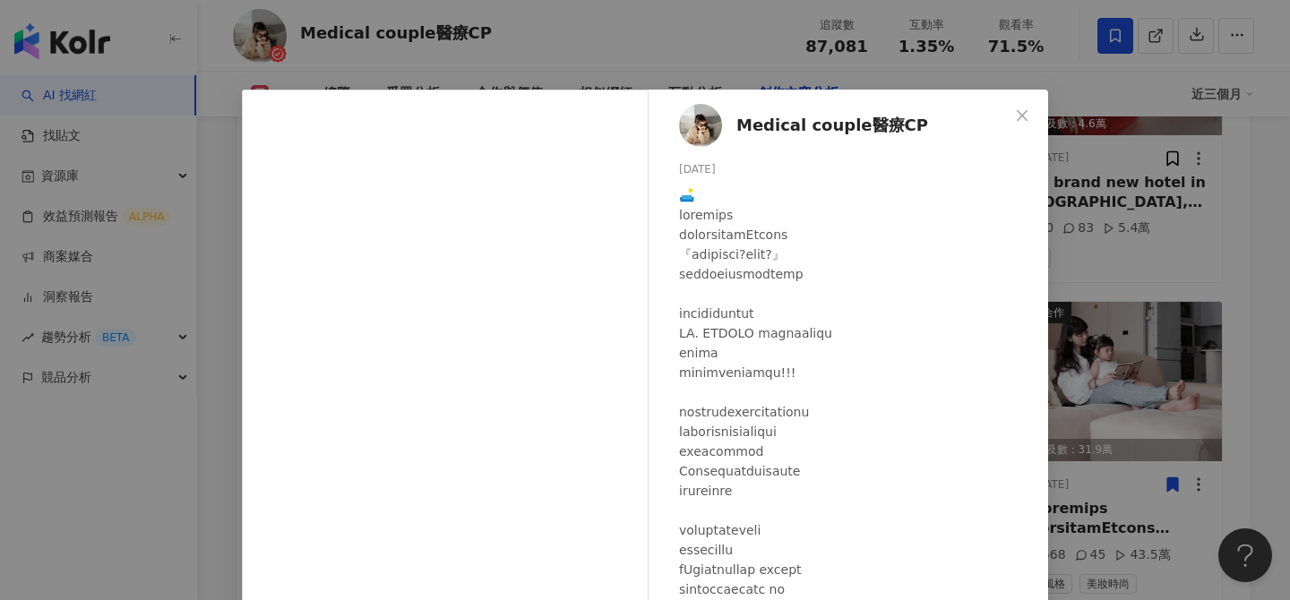
scroll to position [151, 0]
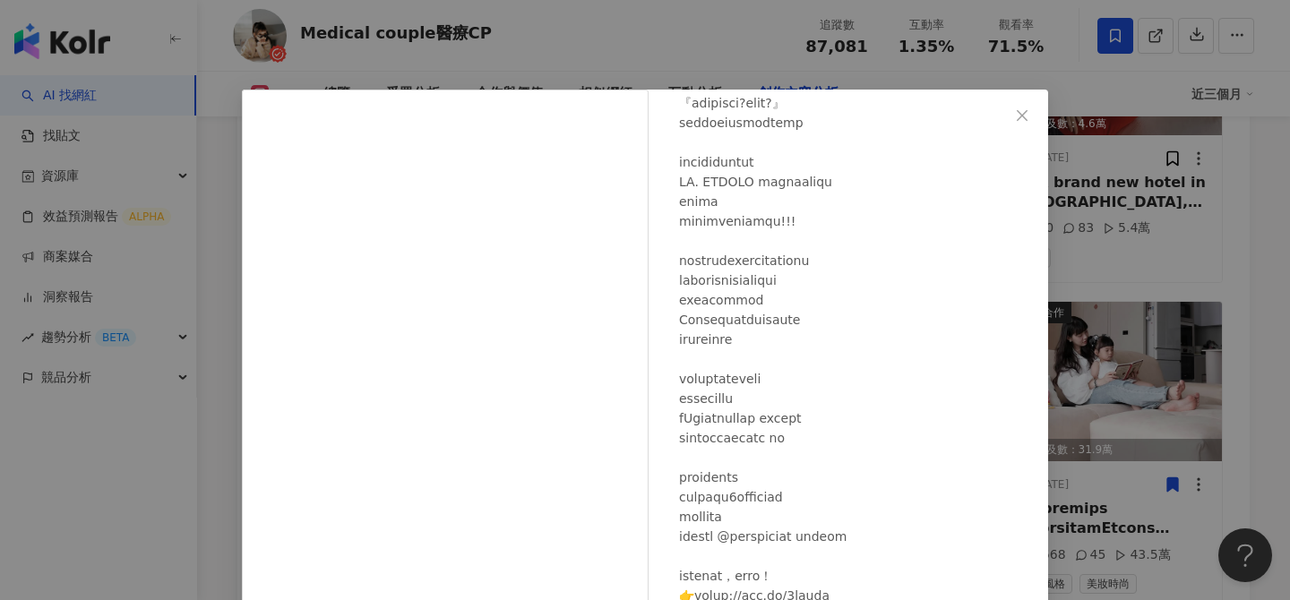
click at [1159, 387] on div "Medical couple醫療CP 2025/5/13 2,668 45 43.5萬 查看原始貼文" at bounding box center [645, 300] width 1290 height 600
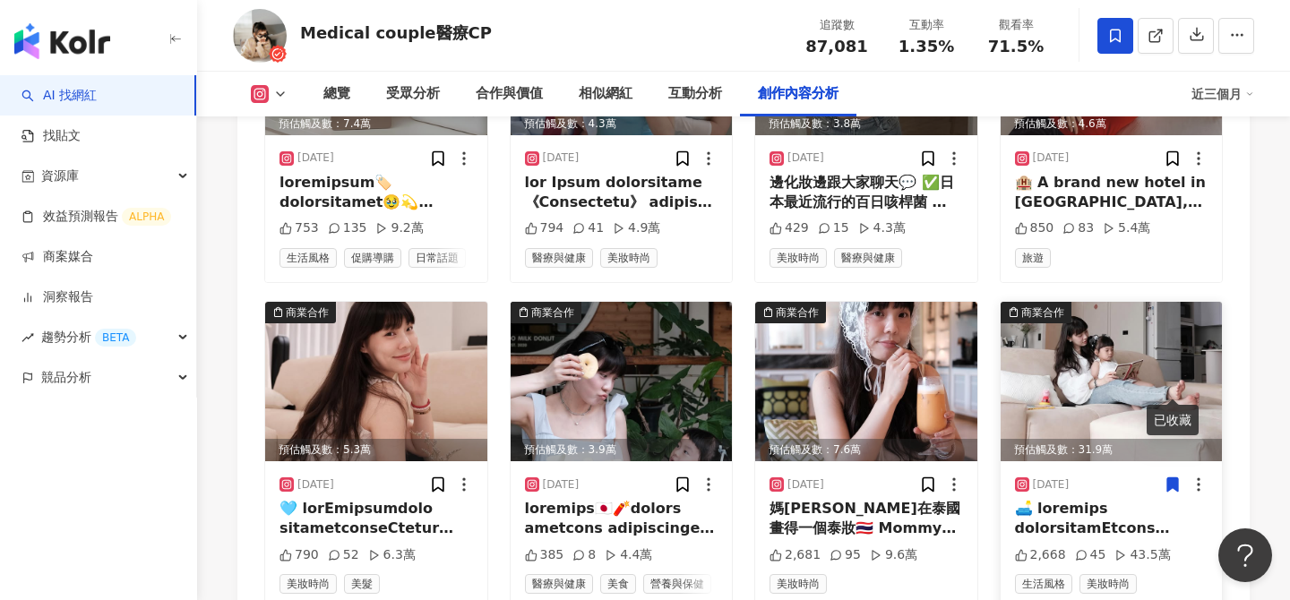
click at [1177, 477] on icon at bounding box center [1172, 483] width 11 height 13
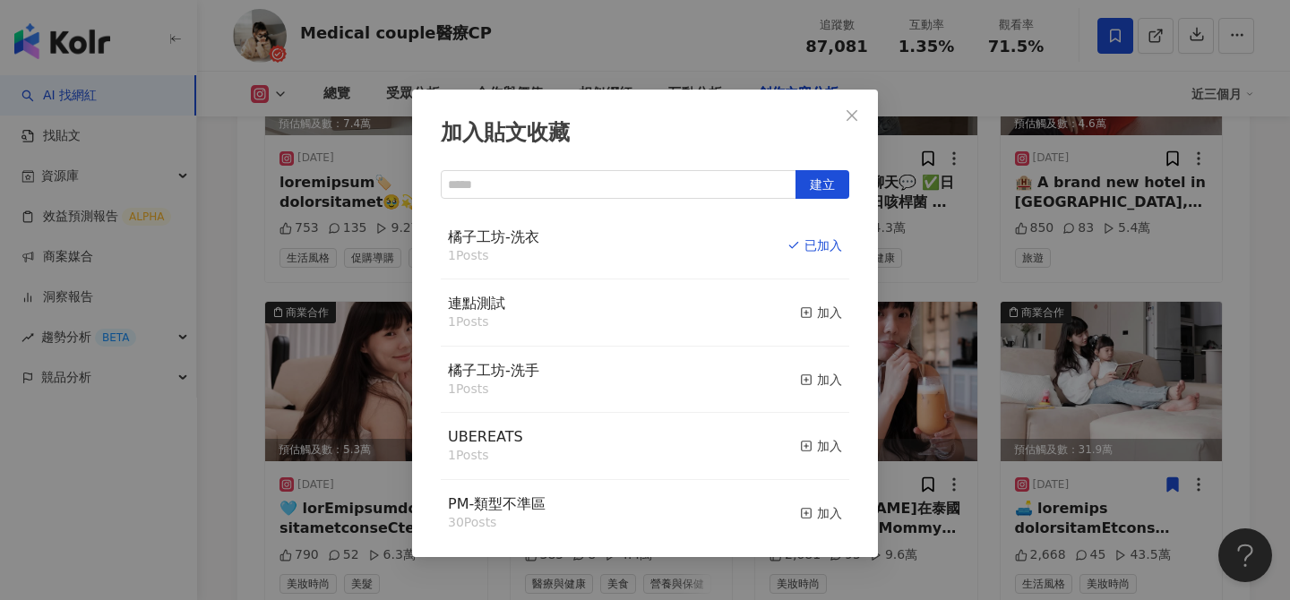
click at [1253, 241] on div "加入貼文收藏 建立 橘子工坊-洗衣 1 Posts 已加入 連點測試 1 Posts 加入 橘子工坊-洗手 1 Posts 加入 UBEREATS 1 Pos…" at bounding box center [645, 300] width 1290 height 600
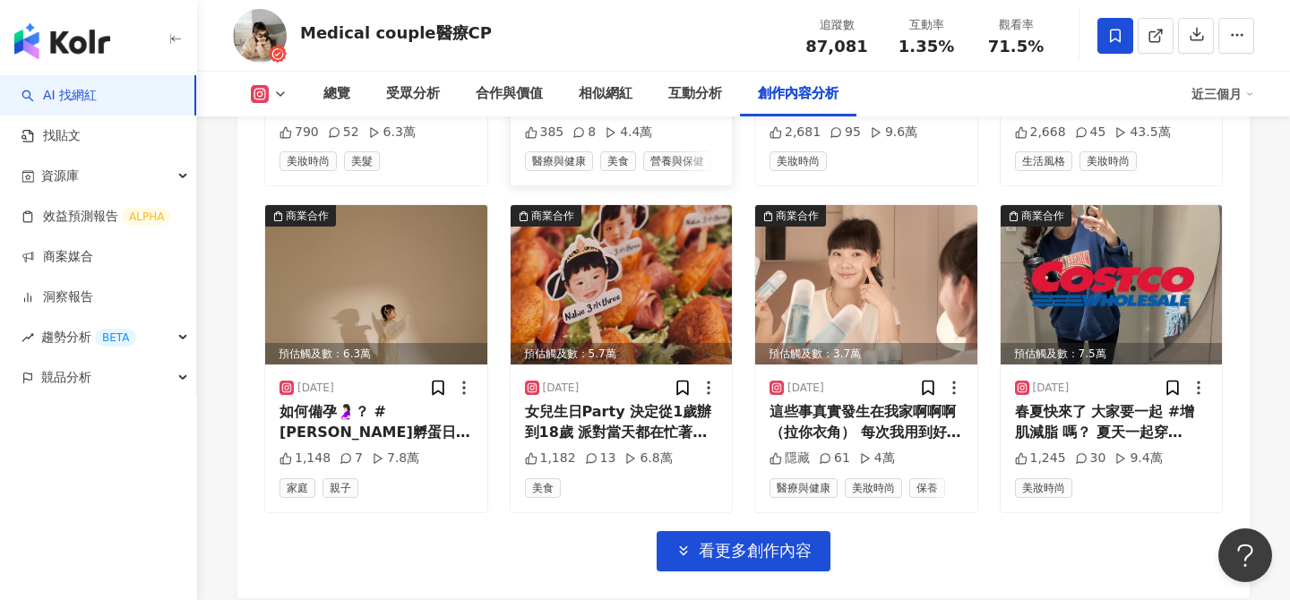
scroll to position [6374, 0]
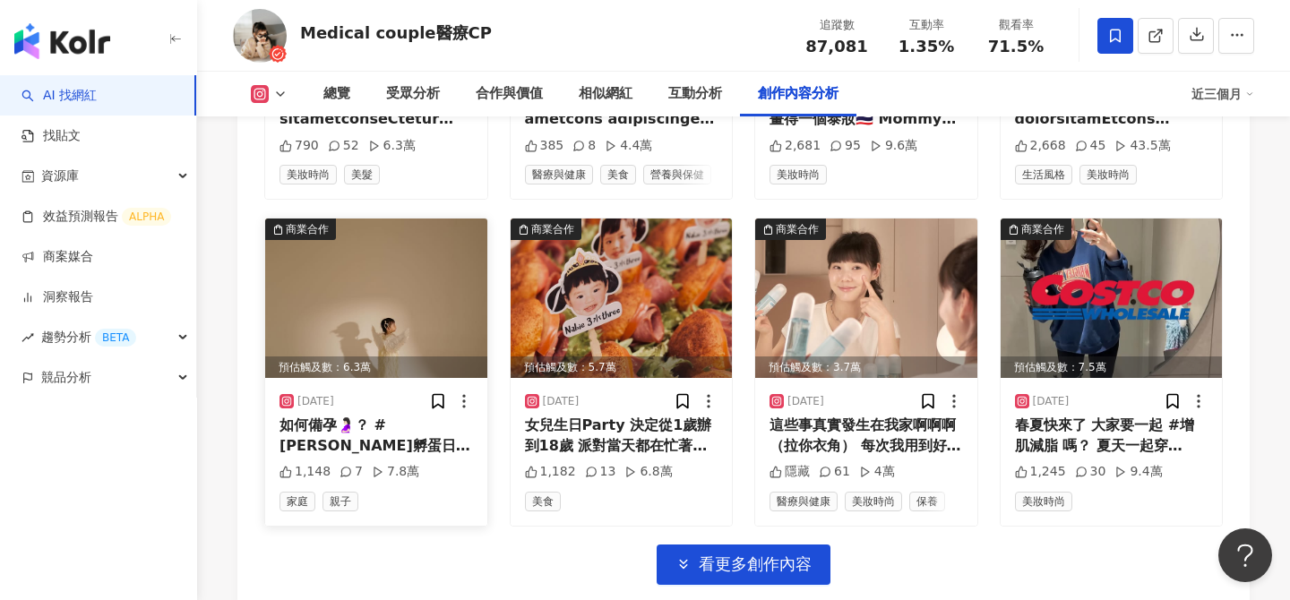
click at [397, 234] on img at bounding box center [376, 298] width 222 height 159
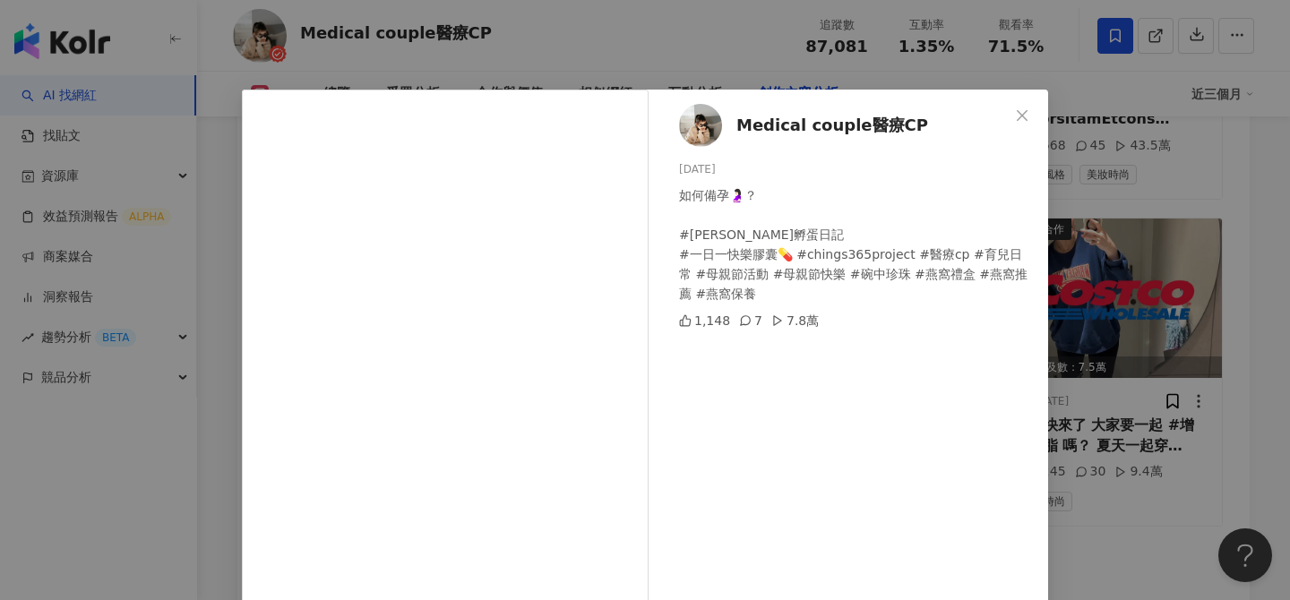
click at [1174, 253] on div "Medical couple醫療CP 2025/5/11 如何備孕🤰🏻？ #賴青孵蛋日記 #一日一快樂膠囊💊 #chings365project #醫療cp …" at bounding box center [645, 300] width 1290 height 600
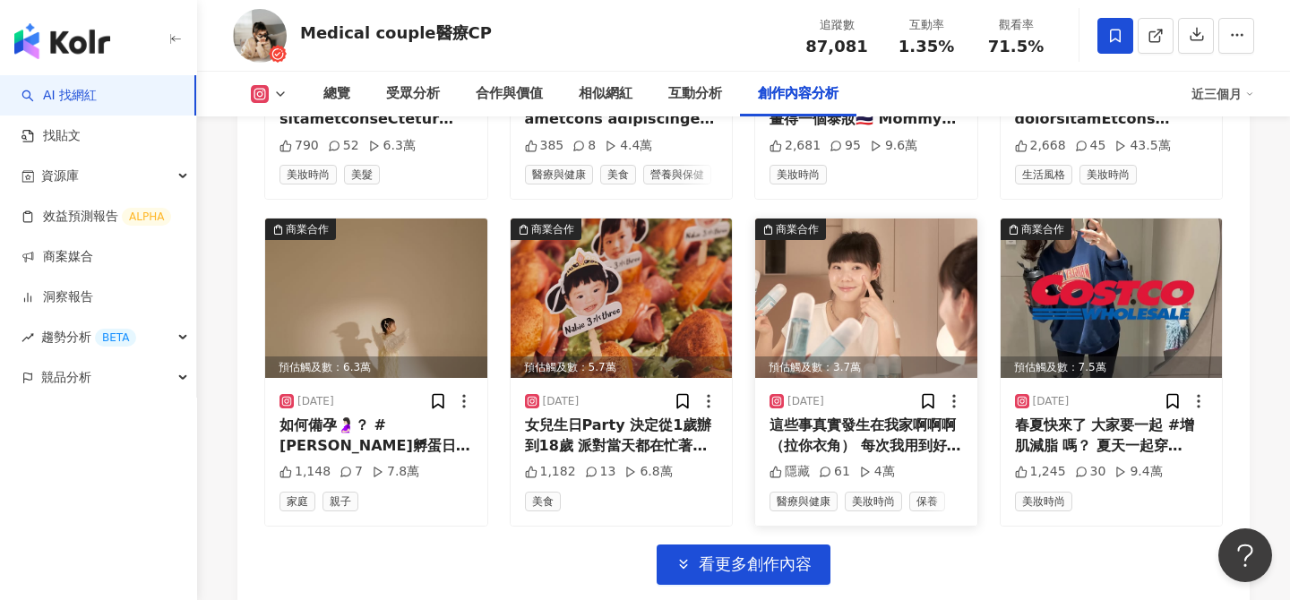
click at [926, 243] on img at bounding box center [866, 298] width 222 height 159
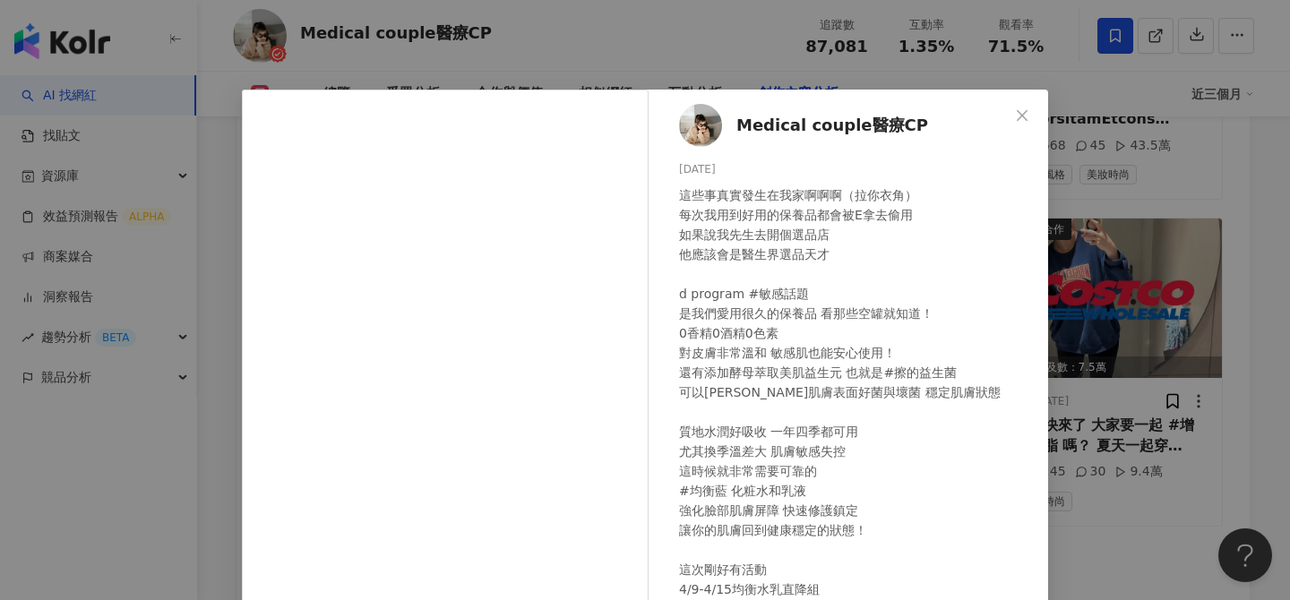
click at [1208, 275] on div "Medical couple醫療CP 2025/4/10 這些事真實發生在我家啊啊啊（拉你衣角） 每次我用到好用的保養品都會被E拿去偷用 如果說我先生去開個選…" at bounding box center [645, 300] width 1290 height 600
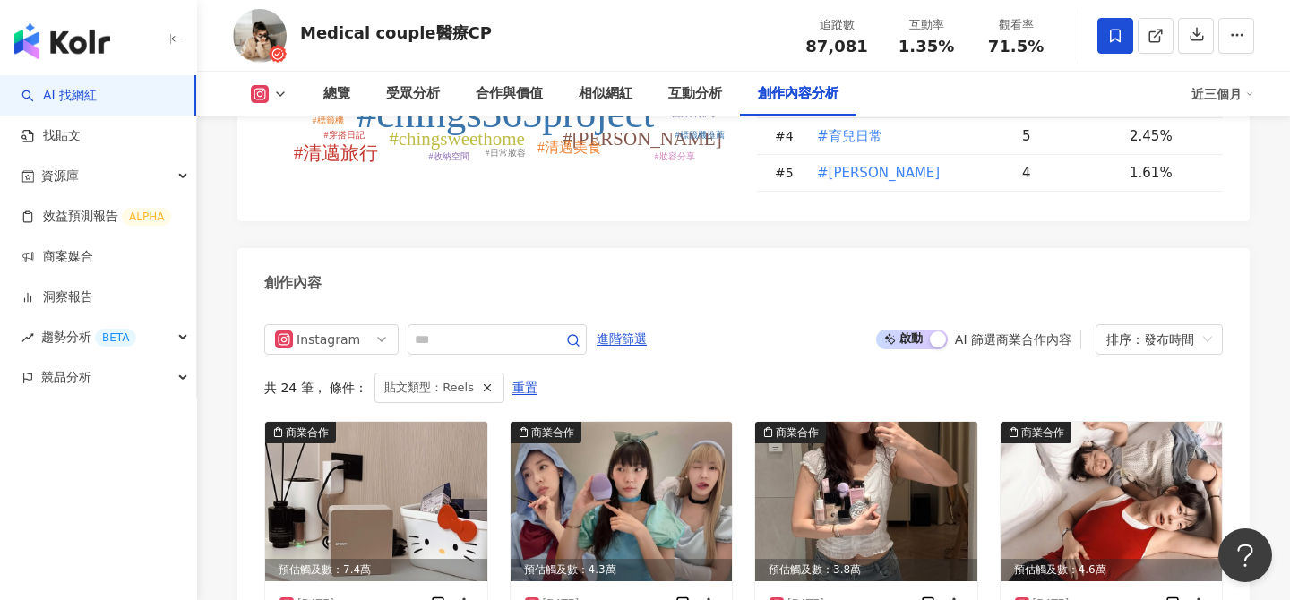
scroll to position [5526, 0]
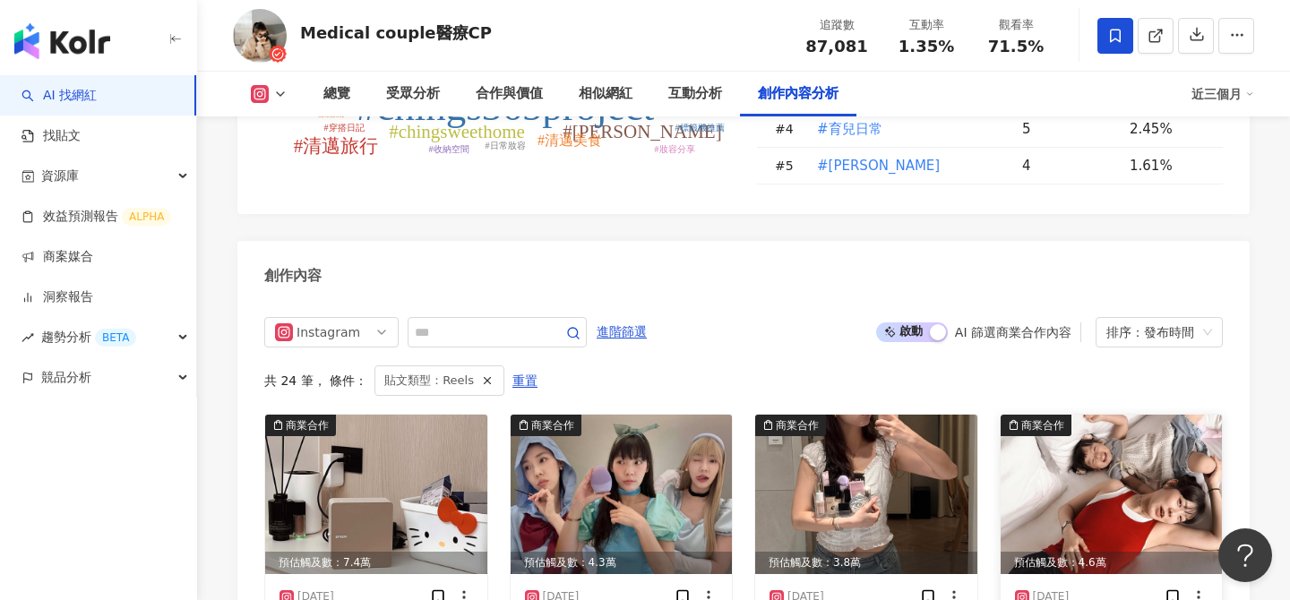
click at [1055, 426] on img at bounding box center [1111, 494] width 222 height 159
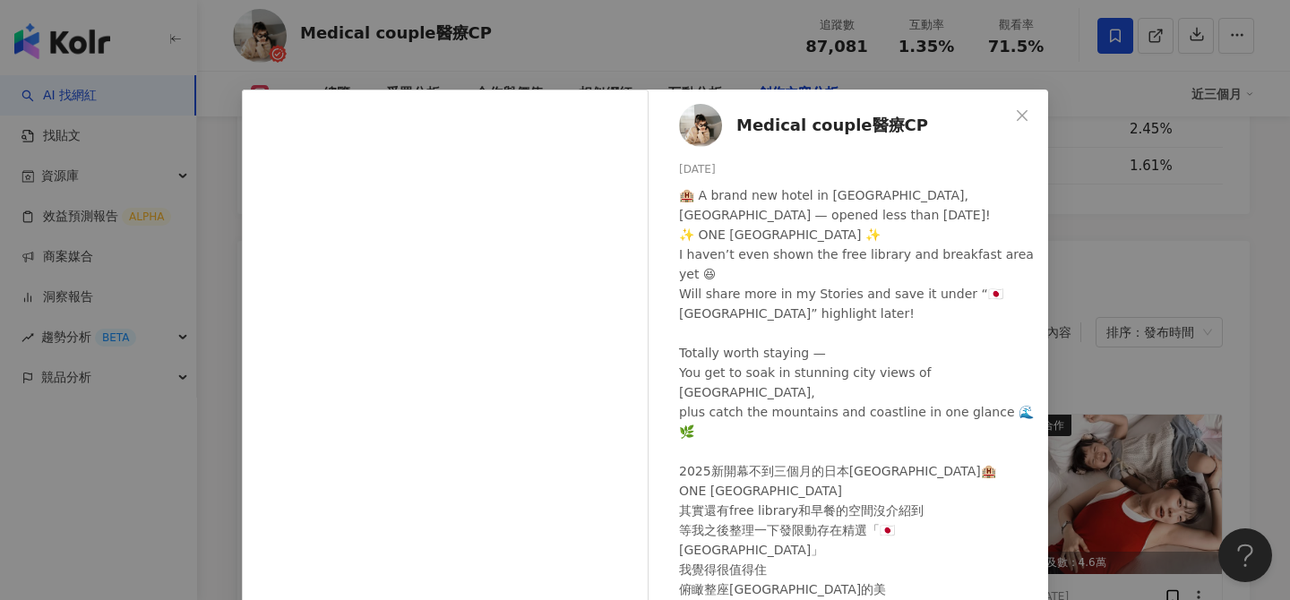
scroll to position [203, 0]
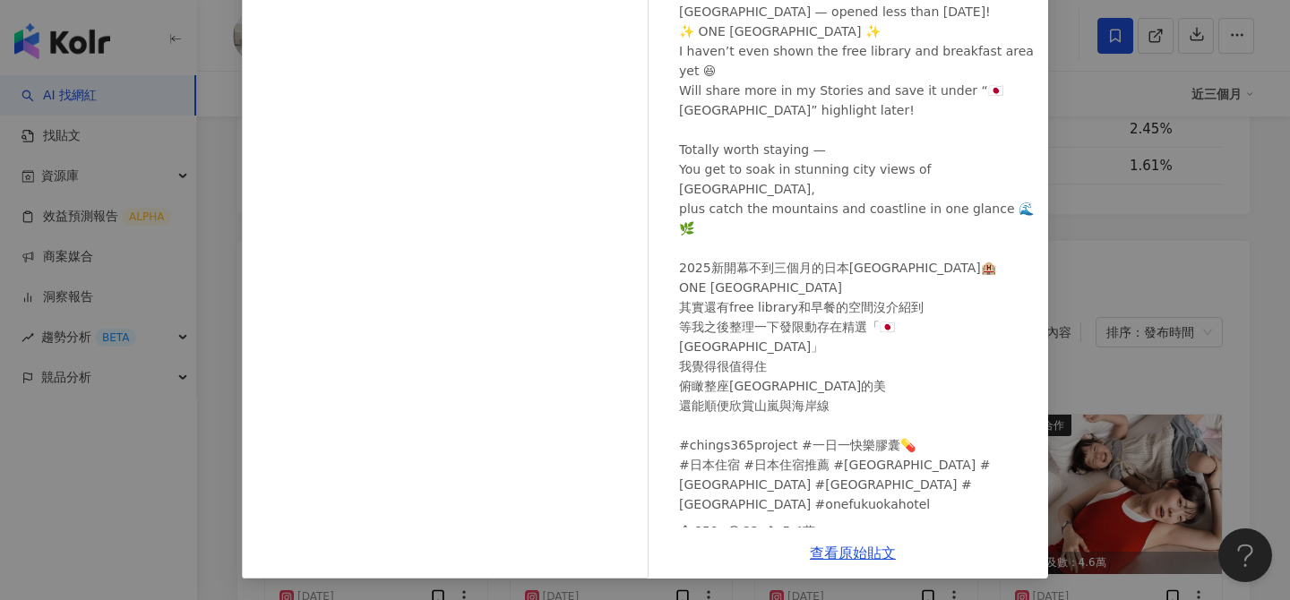
click at [1127, 333] on div "Medical couple醫療CP 2025/7/23 🏨 A brand new hotel in Fukuoka, Japan — opened les…" at bounding box center [645, 300] width 1290 height 600
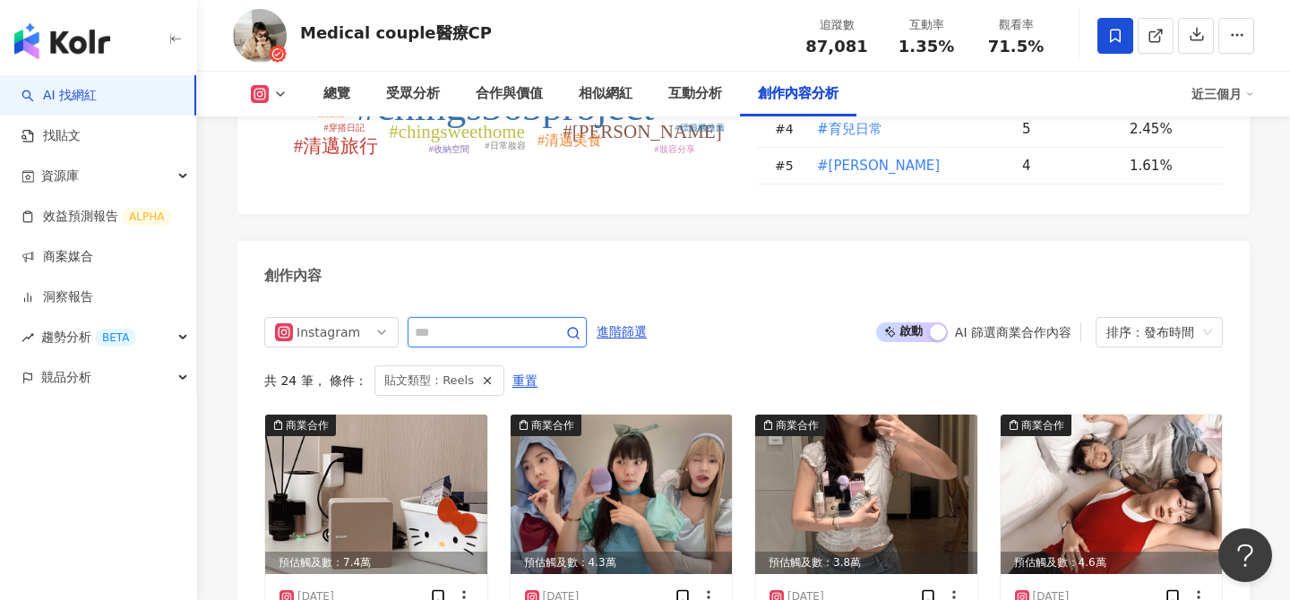
click at [460, 321] on input "text" at bounding box center [477, 331] width 125 height 21
type input "*"
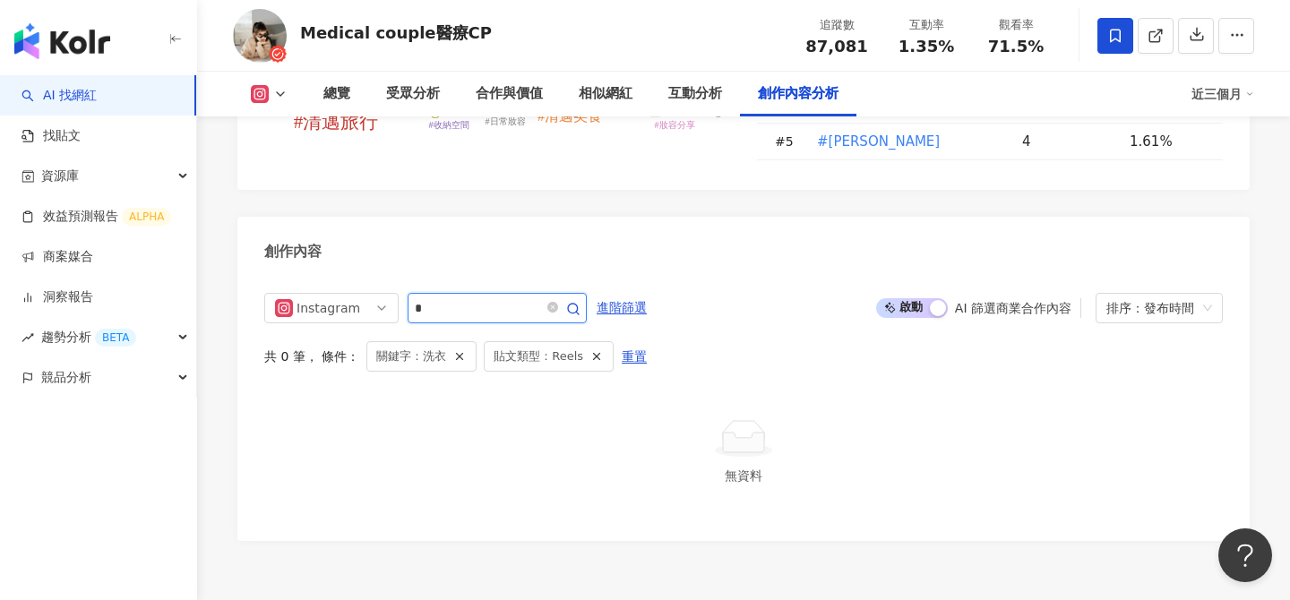
type input "*"
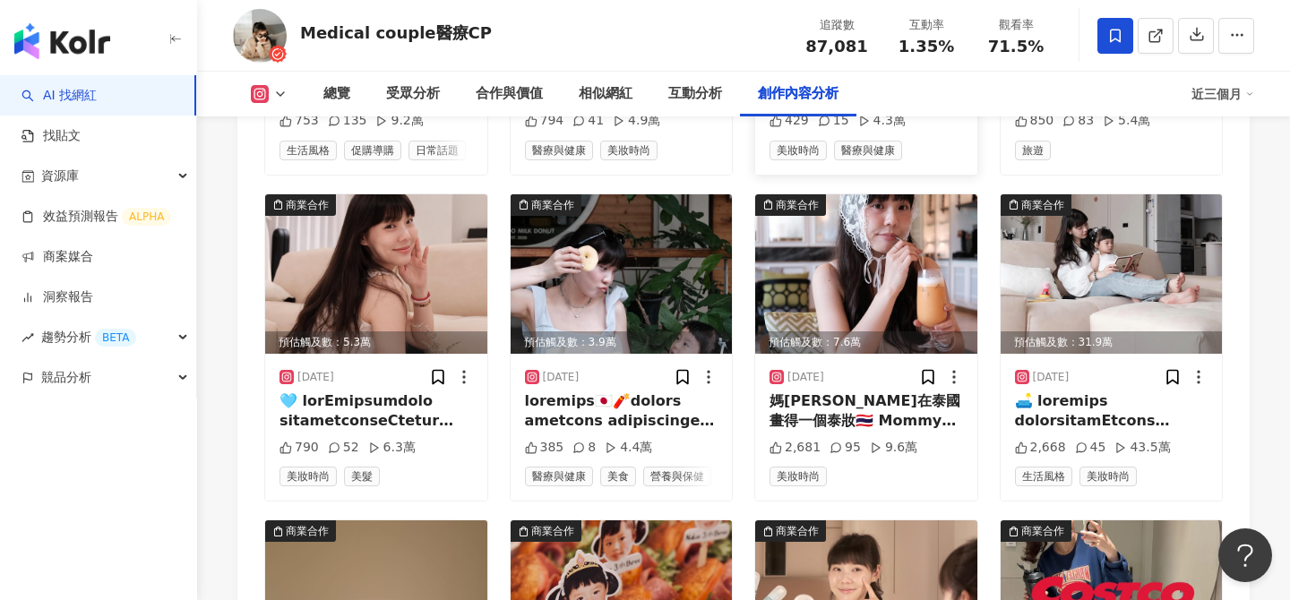
scroll to position [5979, 0]
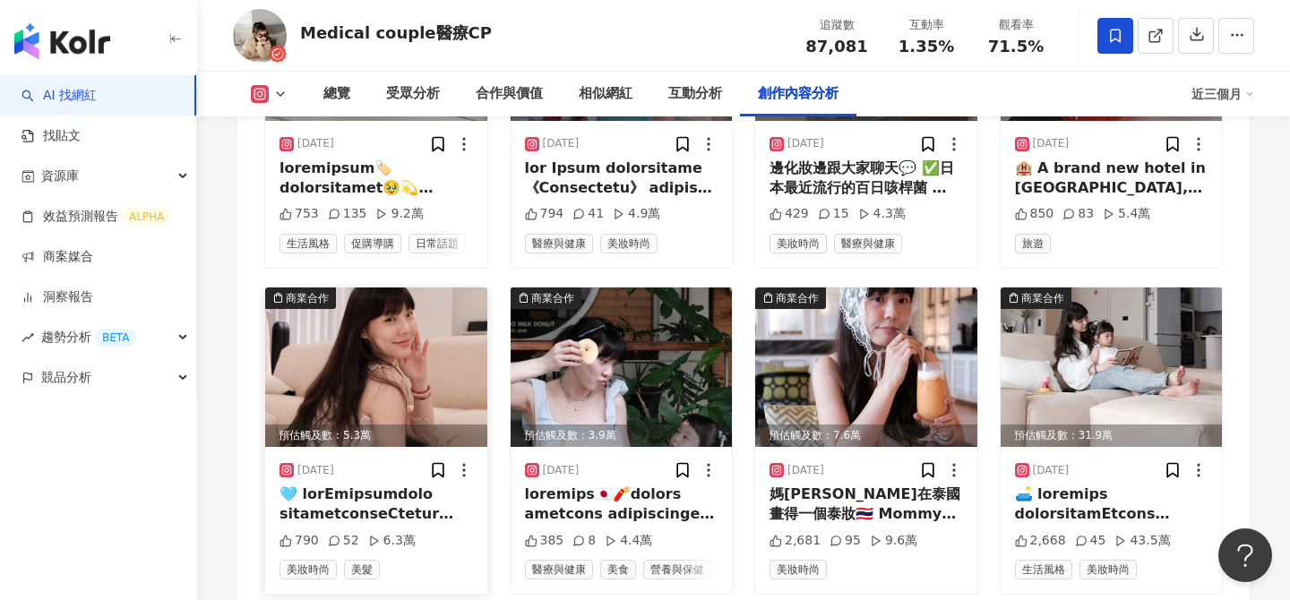
click at [418, 313] on img at bounding box center [376, 366] width 222 height 159
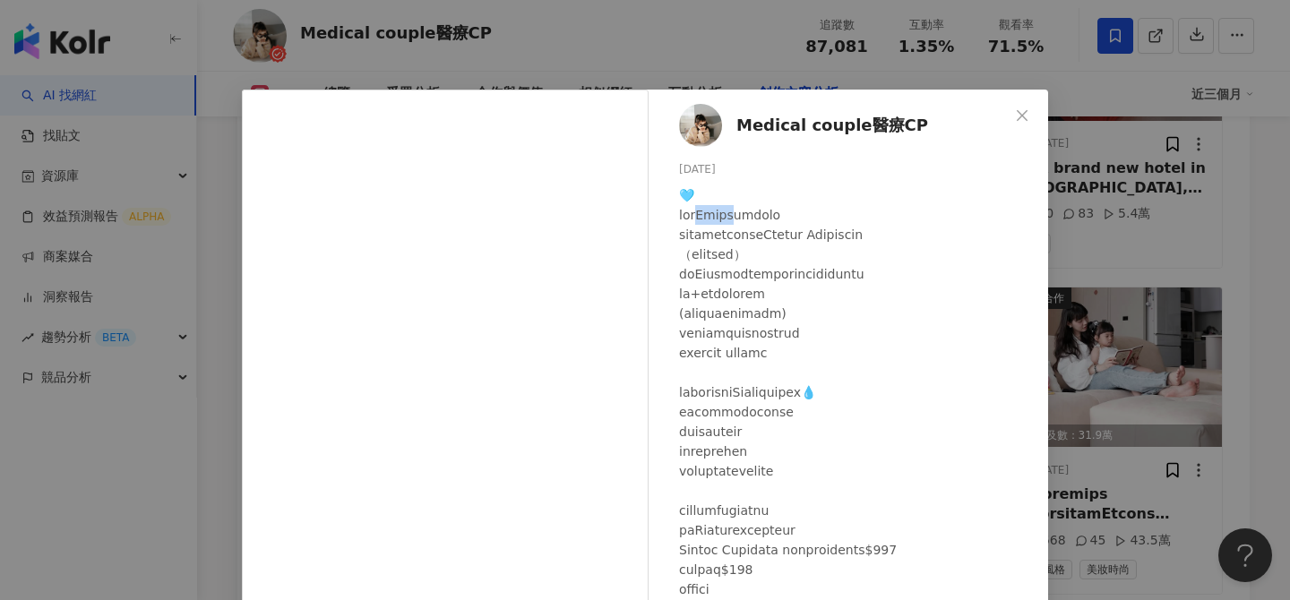
drag, startPoint x: 715, startPoint y: 211, endPoint x: 753, endPoint y: 212, distance: 38.5
click at [753, 212] on div at bounding box center [856, 490] width 355 height 611
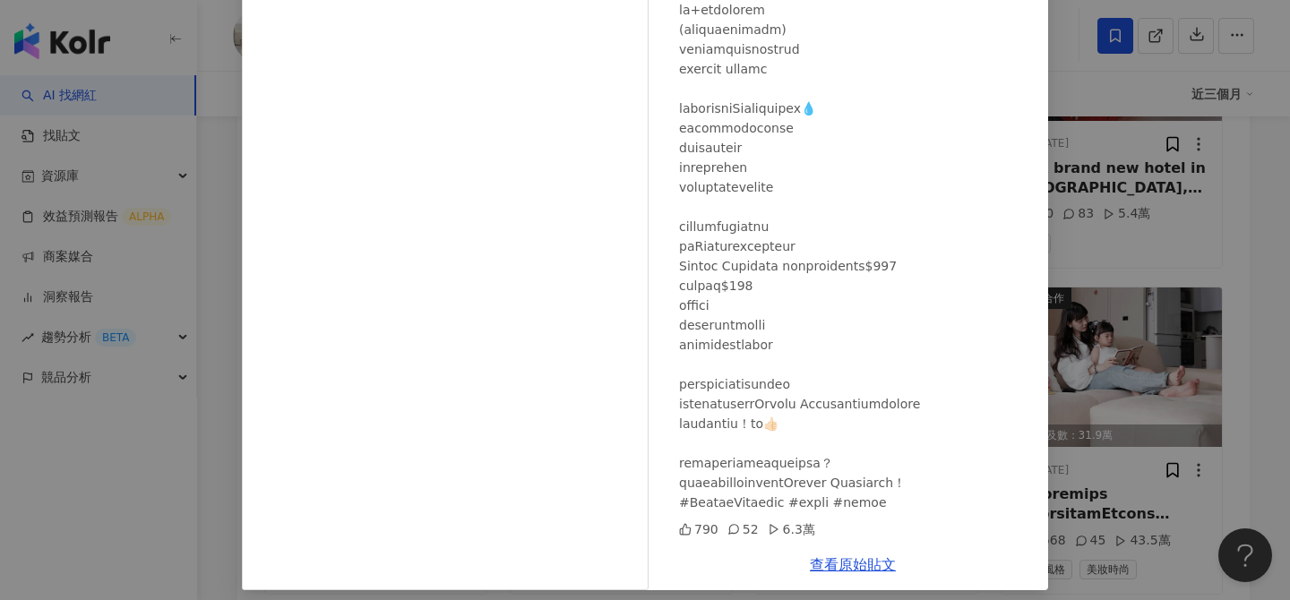
scroll to position [203, 0]
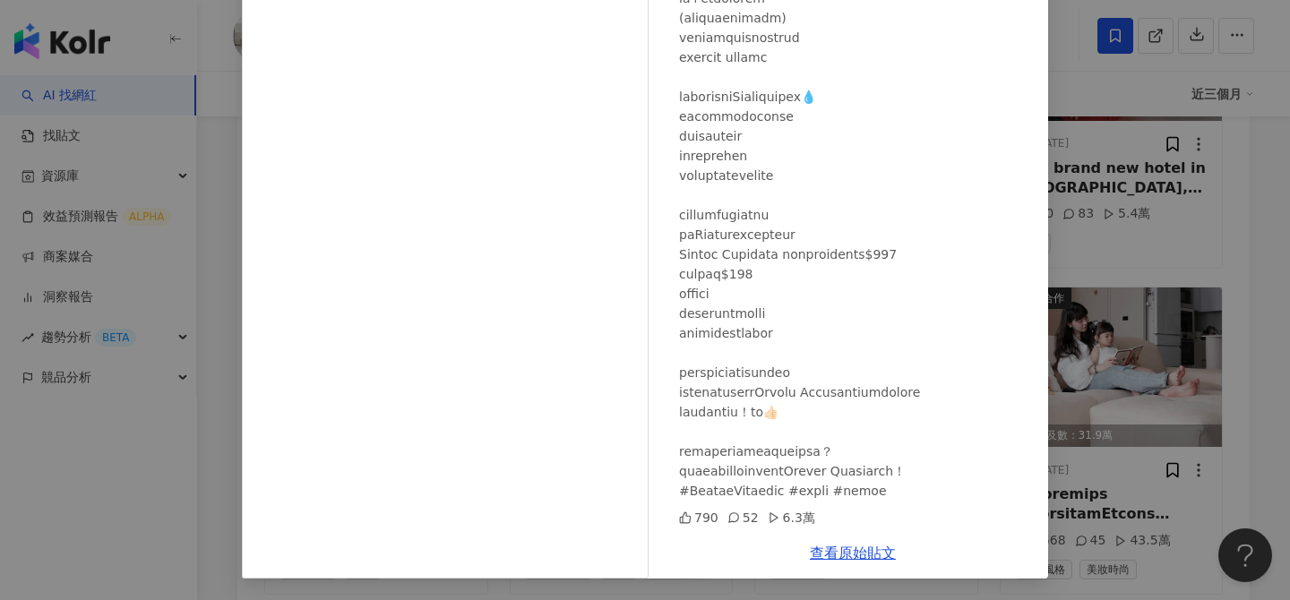
click at [1110, 173] on div "Medical couple醫療CP 2025/6/9 790 52 6.3萬 查看原始貼文" at bounding box center [645, 300] width 1290 height 600
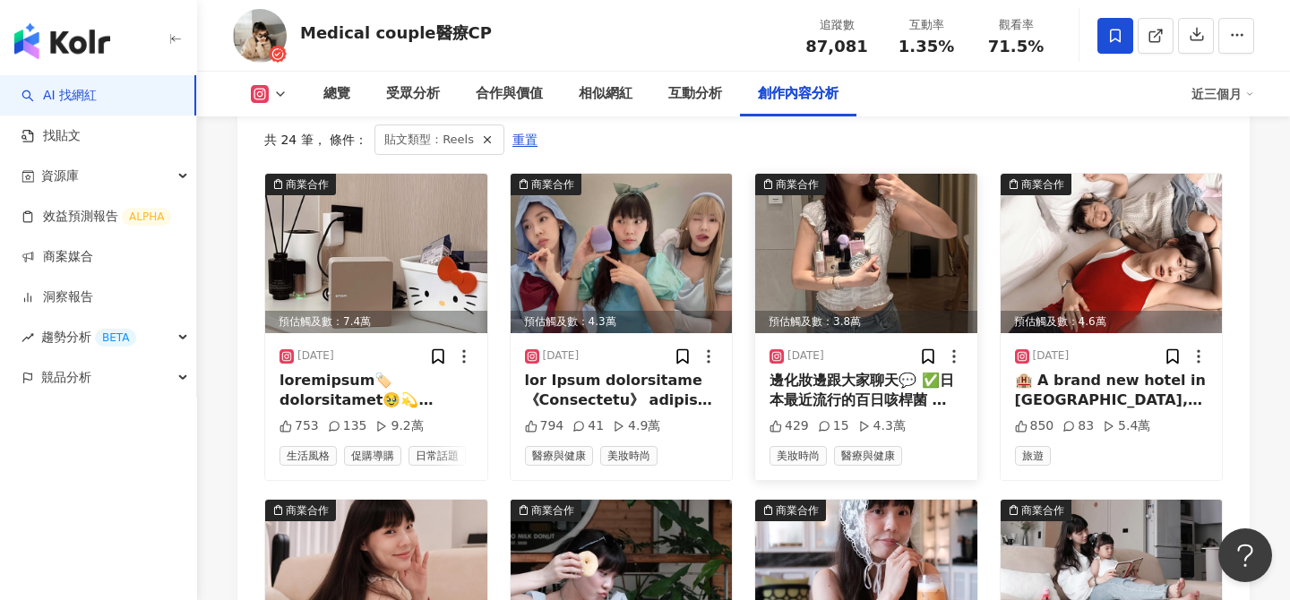
scroll to position [5561, 0]
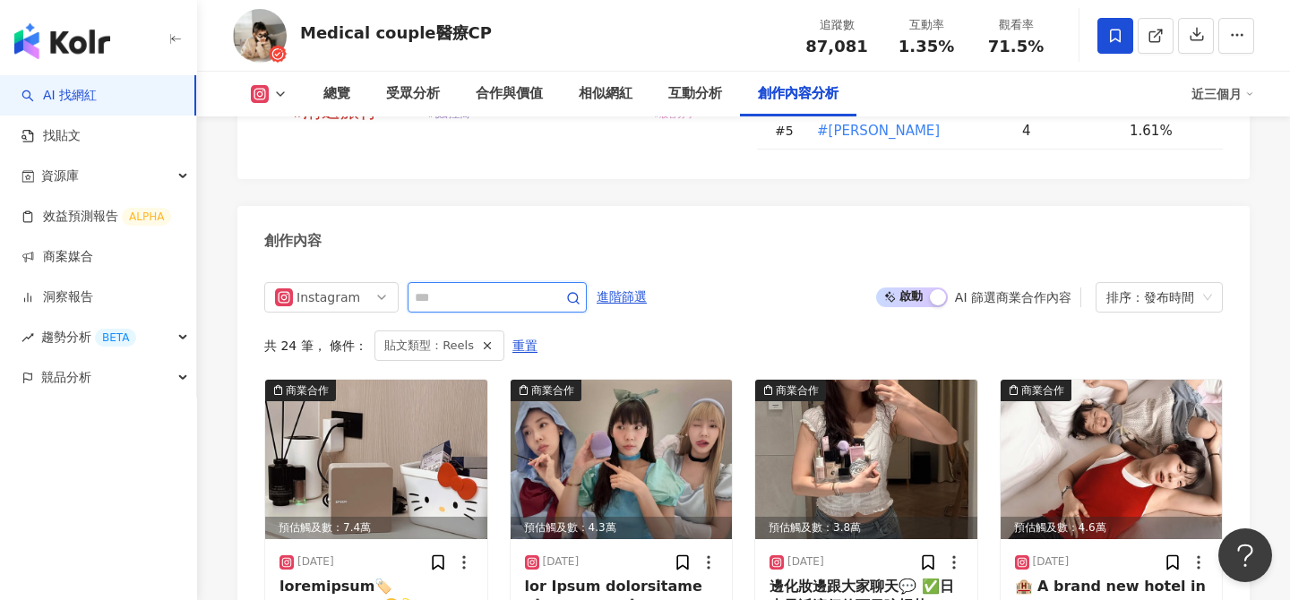
click at [460, 287] on input "text" at bounding box center [477, 297] width 125 height 21
type input "**"
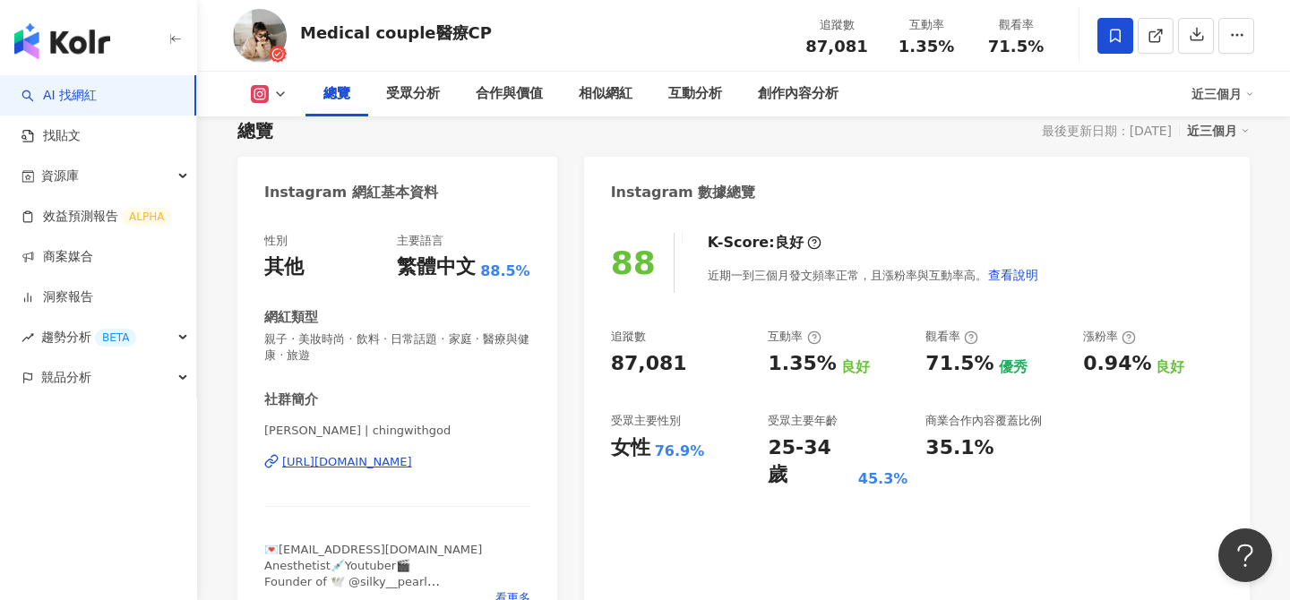
scroll to position [141, 0]
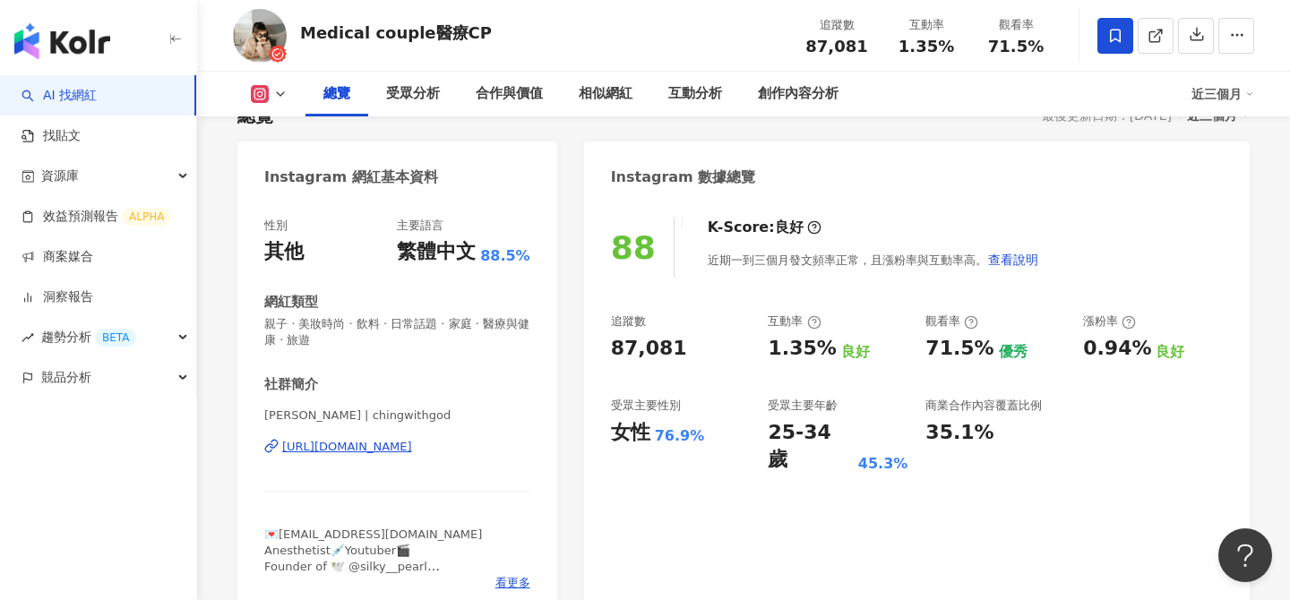
click at [412, 443] on div "https://www.instagram.com/chingwithgod/" at bounding box center [347, 447] width 130 height 16
click at [391, 42] on div "Medical couple醫療CP" at bounding box center [396, 32] width 192 height 22
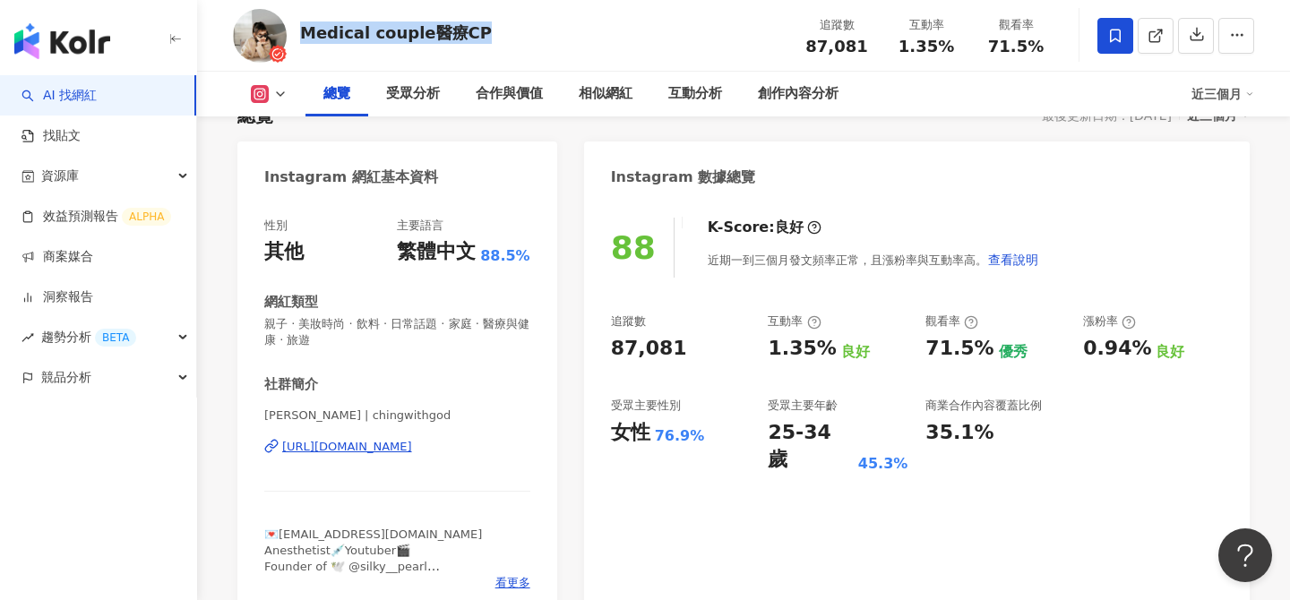
copy div "Medical couple醫療CP"
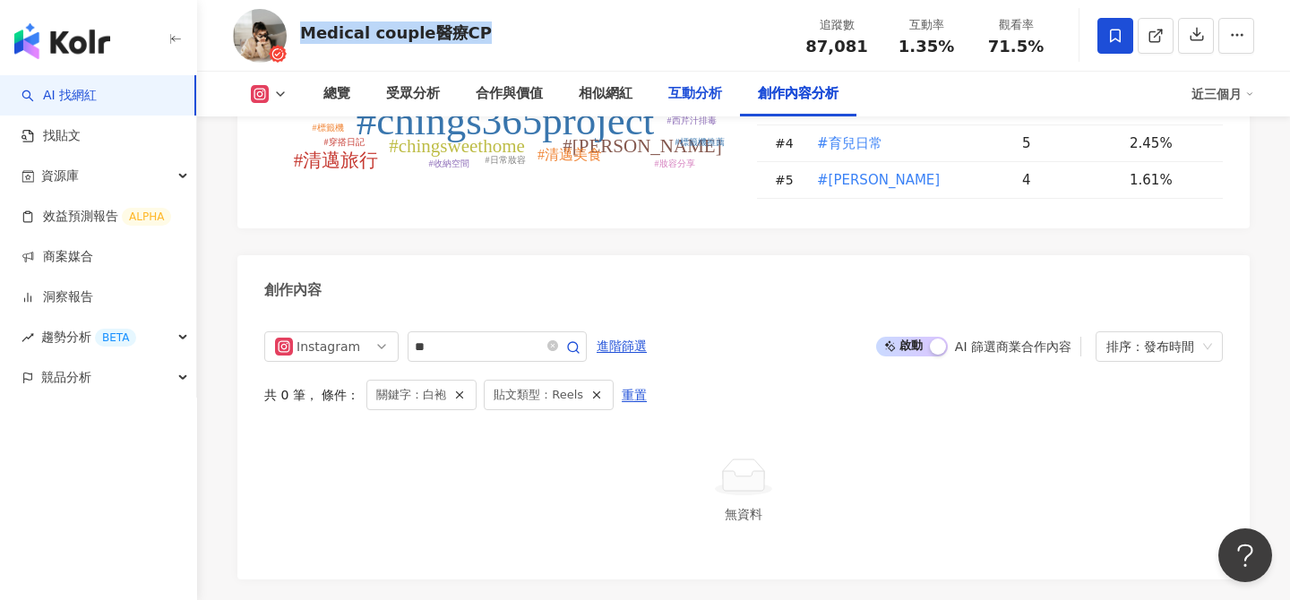
scroll to position [5392, 0]
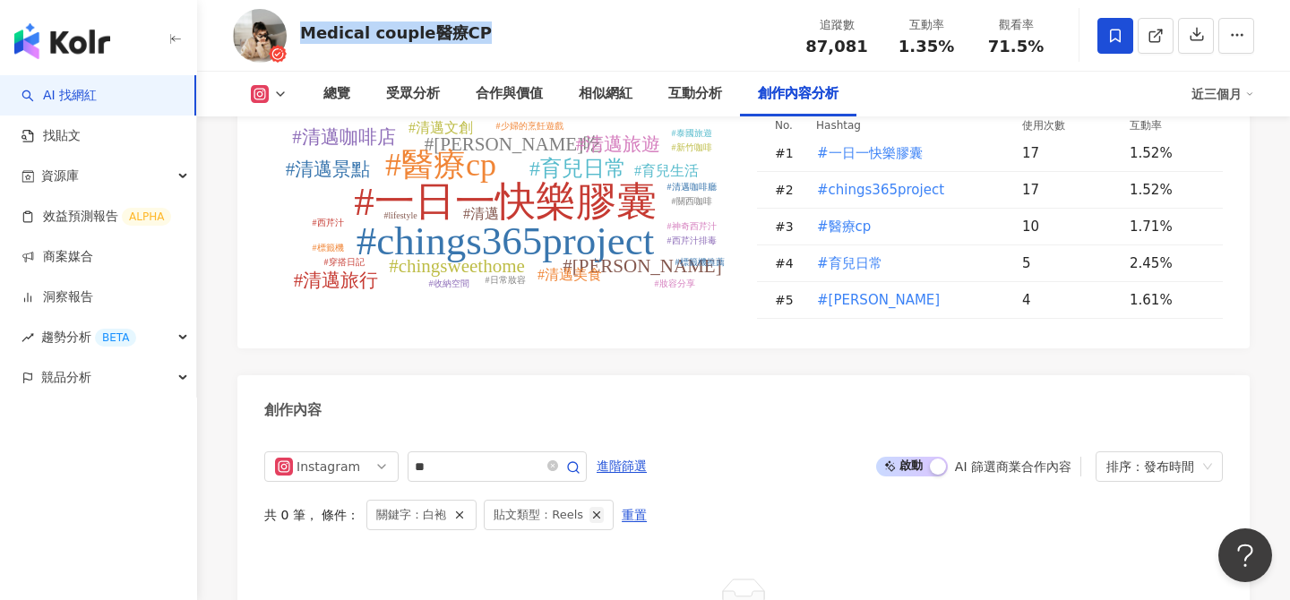
click at [595, 511] on line "button" at bounding box center [597, 514] width 6 height 6
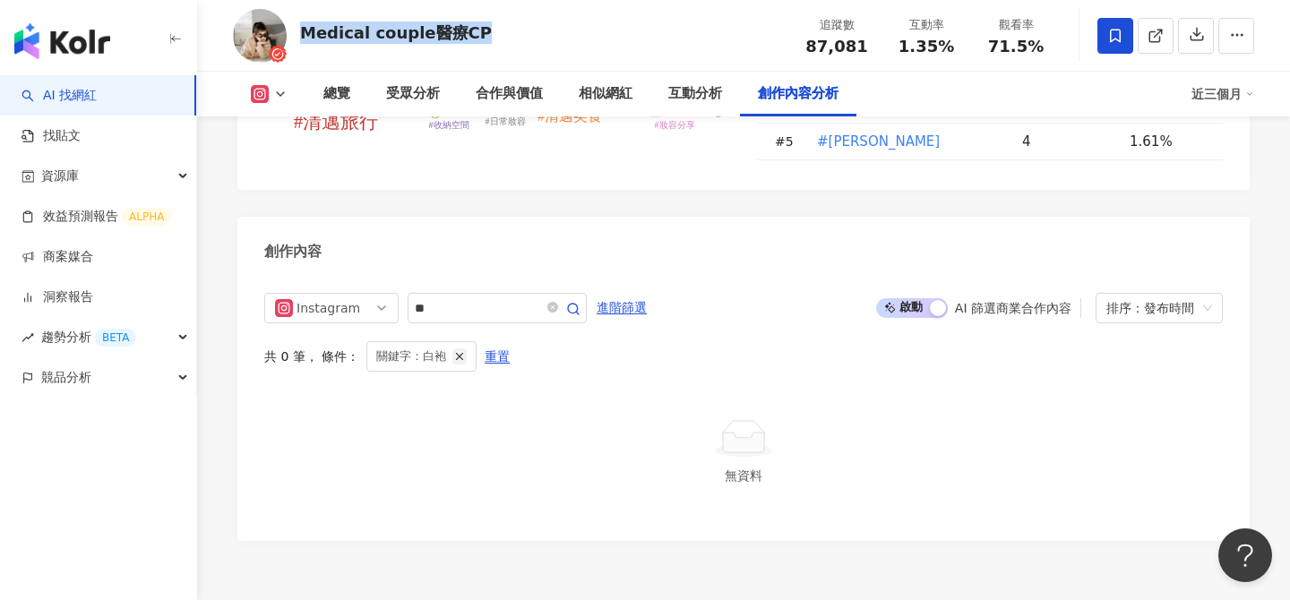
click at [457, 353] on line "button" at bounding box center [460, 356] width 6 height 6
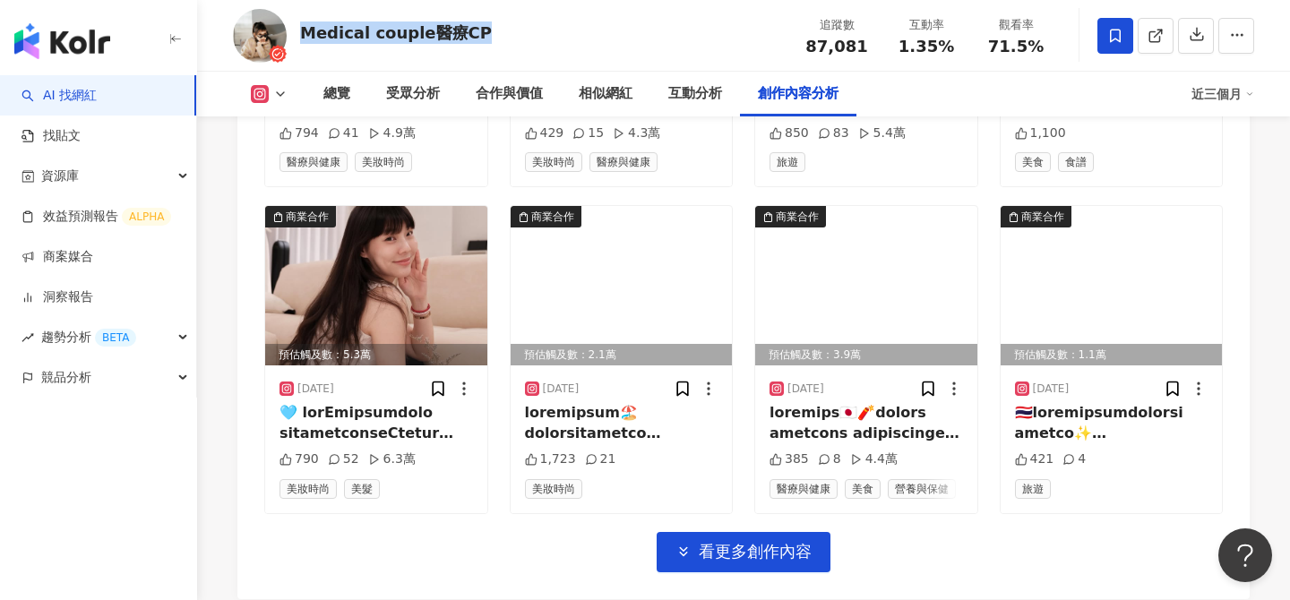
scroll to position [6361, 0]
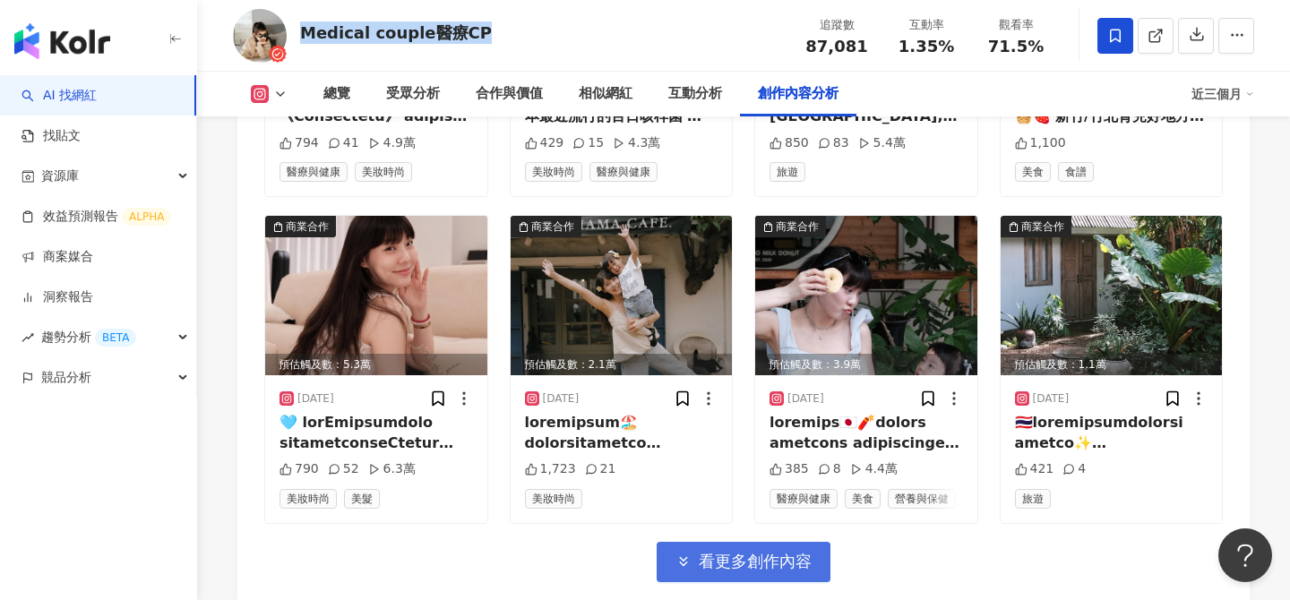
click at [776, 552] on span "看更多創作內容" at bounding box center [754, 562] width 113 height 20
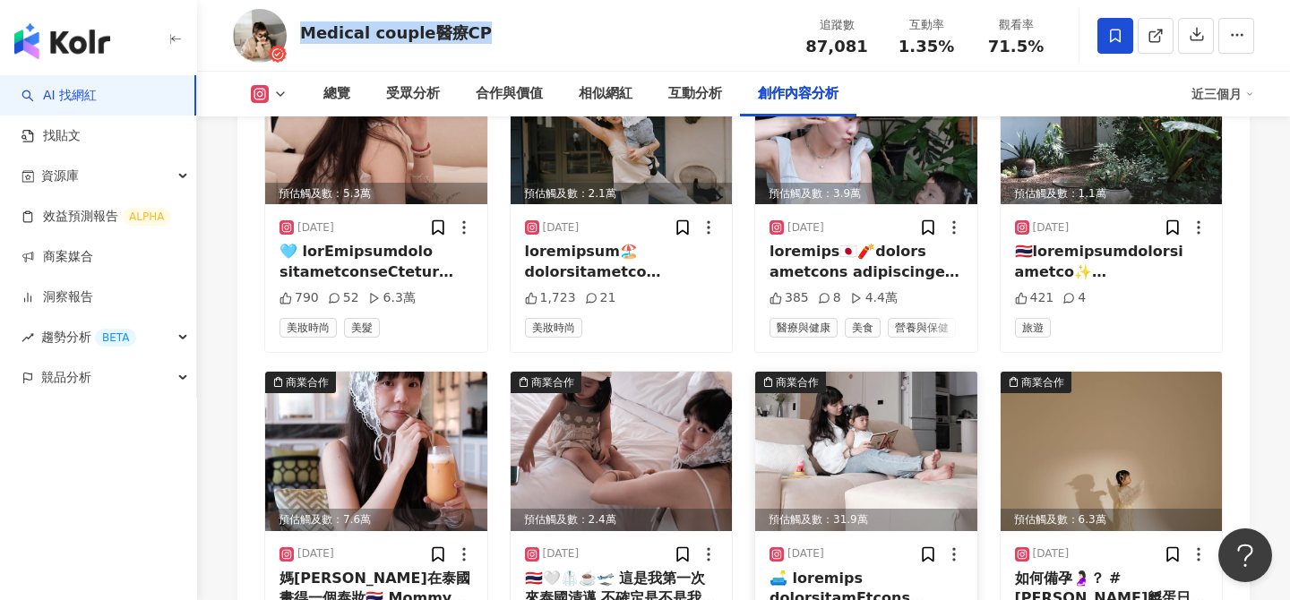
scroll to position [6533, 0]
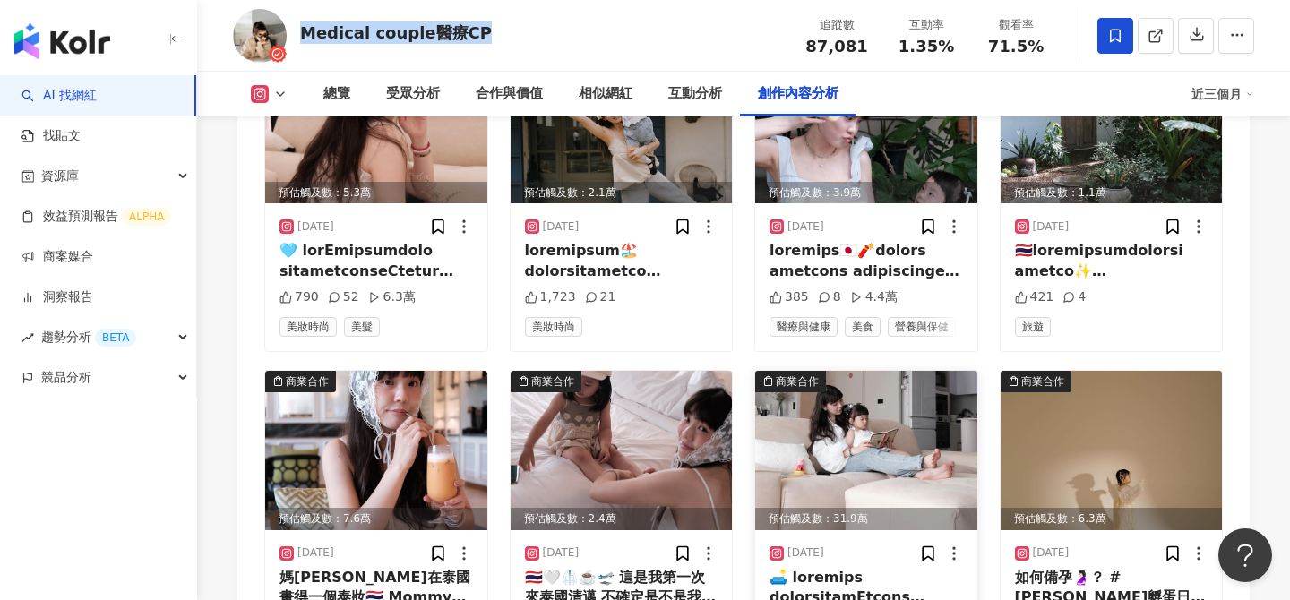
click at [863, 371] on img at bounding box center [866, 450] width 222 height 159
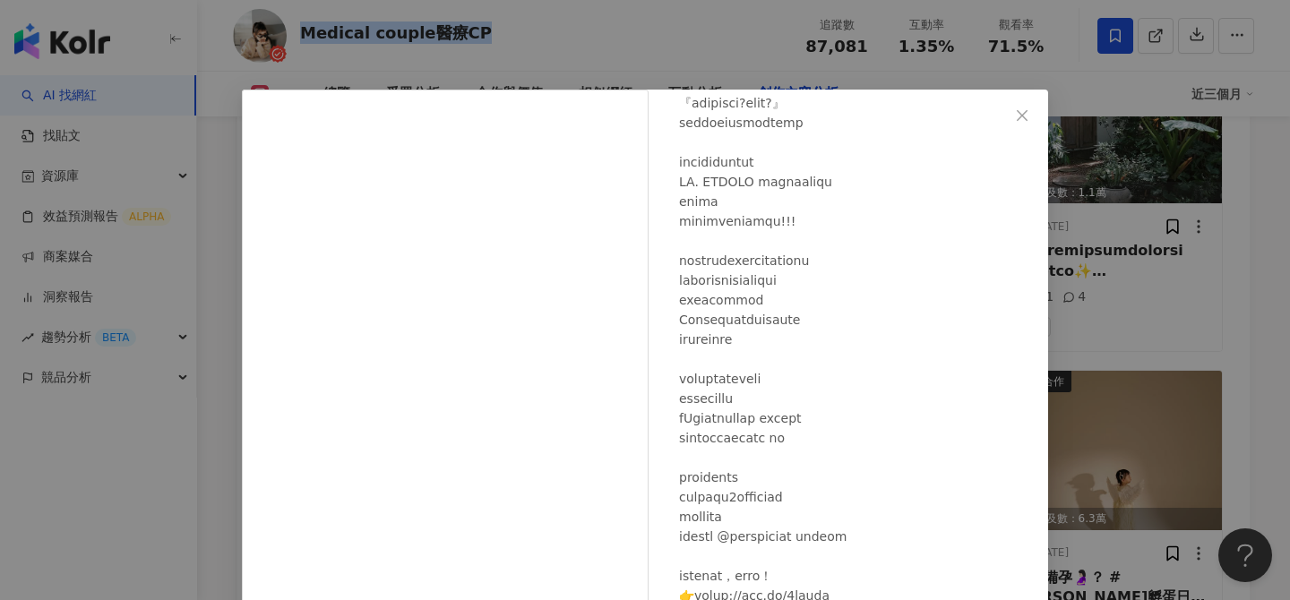
scroll to position [203, 0]
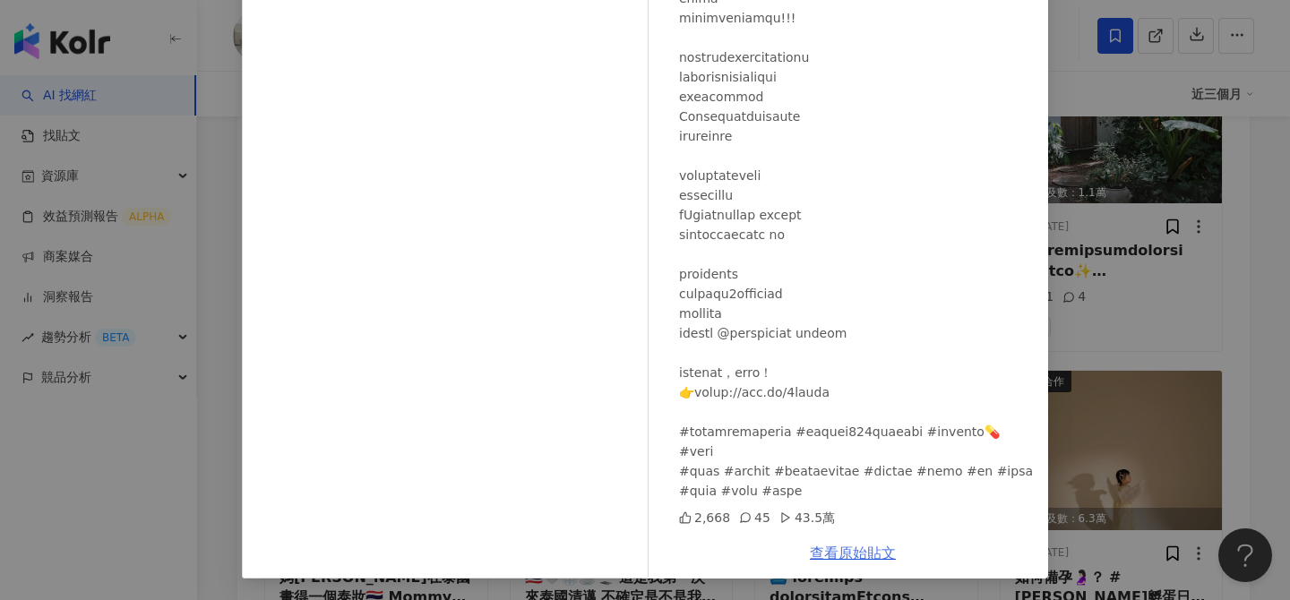
click at [858, 554] on link "查看原始貼文" at bounding box center [853, 552] width 86 height 17
click at [229, 262] on div "Medical couple醫療CP 2025/5/13 2,668 45 43.5萬 查看原始貼文" at bounding box center [645, 300] width 1290 height 600
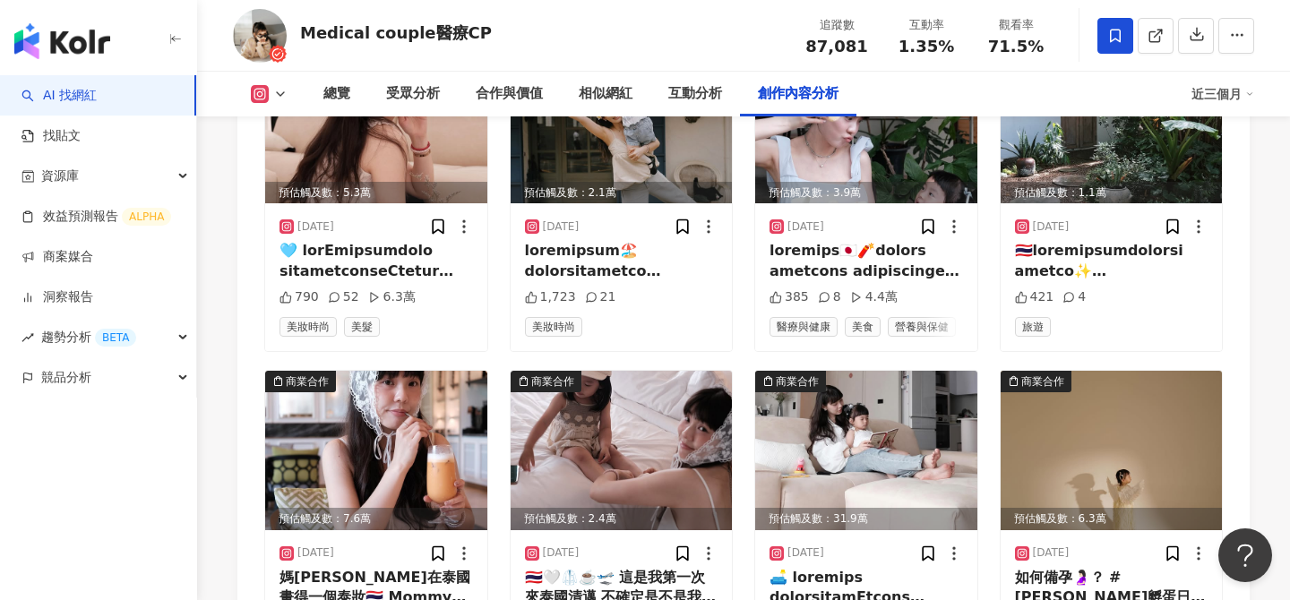
click at [270, 89] on button at bounding box center [269, 94] width 73 height 18
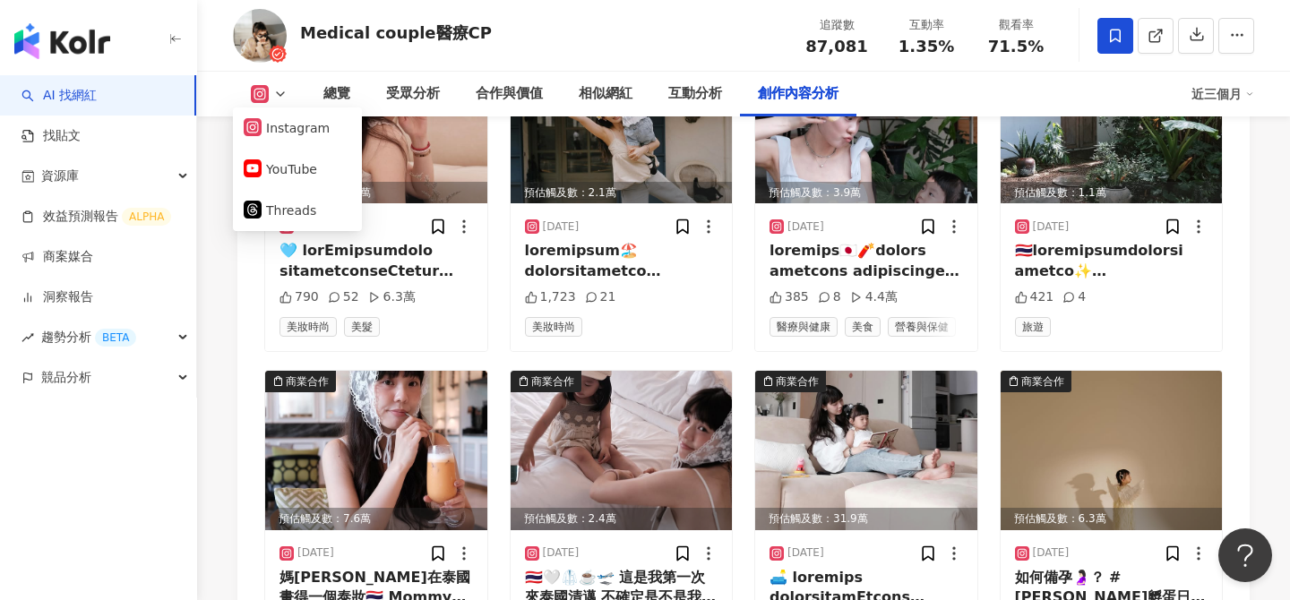
click at [416, 31] on div "Medical couple醫療CP" at bounding box center [396, 32] width 192 height 22
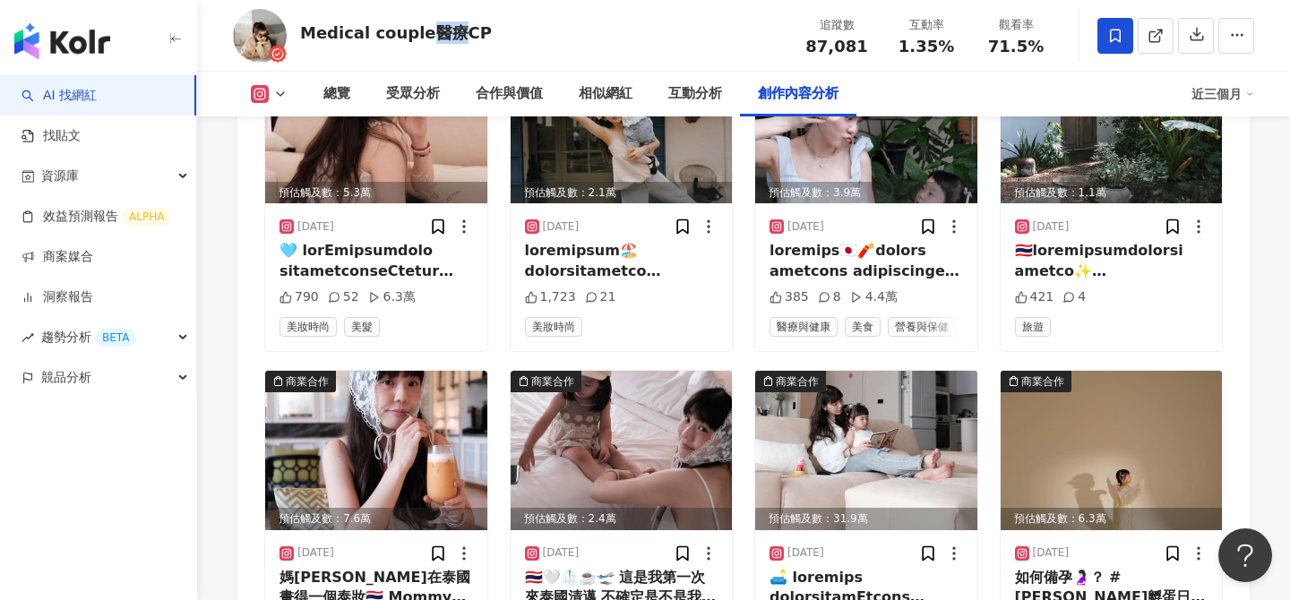
click at [416, 31] on div "Medical couple醫療CP" at bounding box center [396, 32] width 192 height 22
copy div "Medical couple醫療CP"
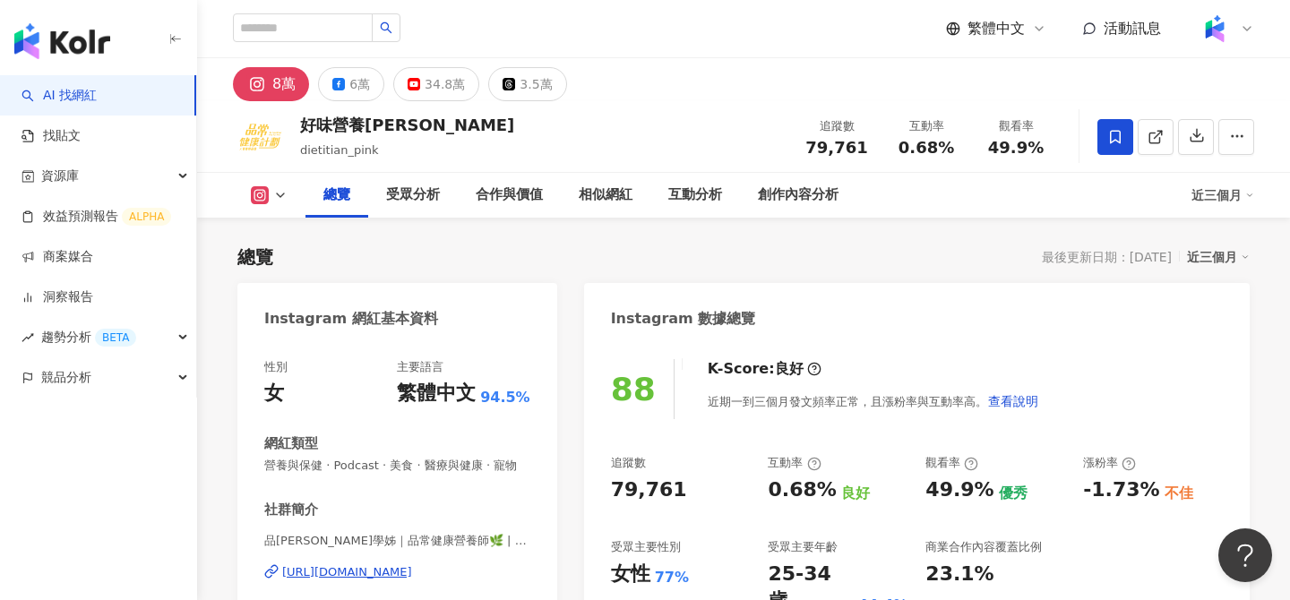
click at [304, 42] on div at bounding box center [316, 28] width 167 height 30
click at [304, 26] on input "search" at bounding box center [303, 27] width 140 height 29
paste input "**********"
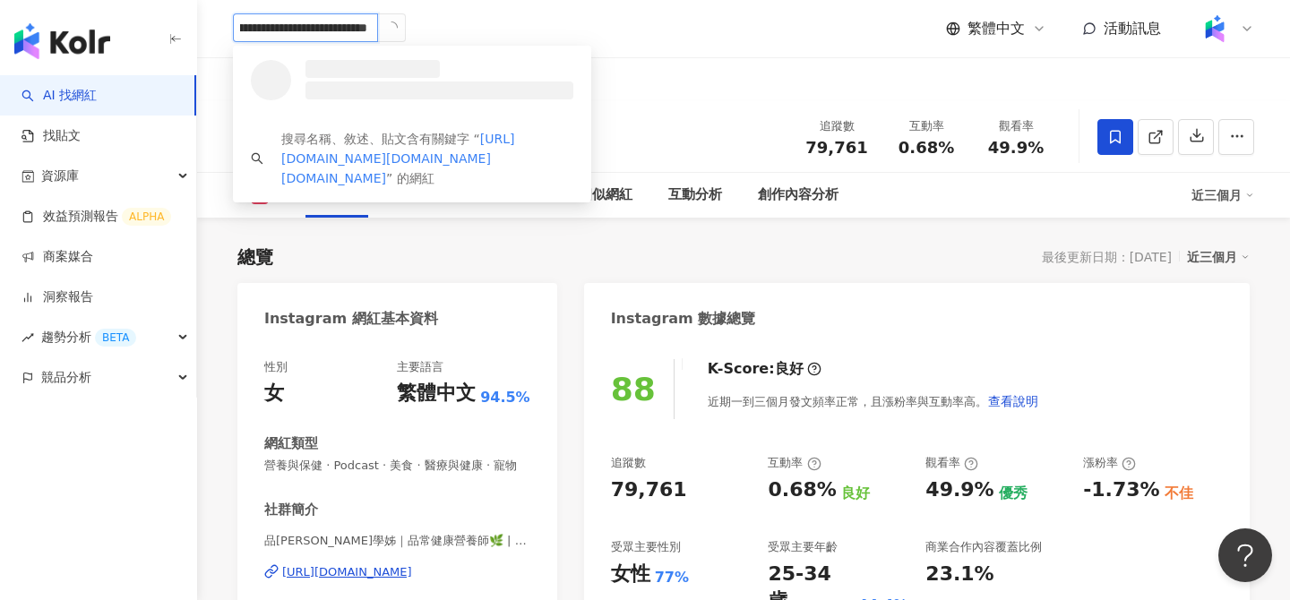
drag, startPoint x: 335, startPoint y: 24, endPoint x: 454, endPoint y: 27, distance: 119.1
click at [454, 25] on div "**********" at bounding box center [743, 28] width 1021 height 57
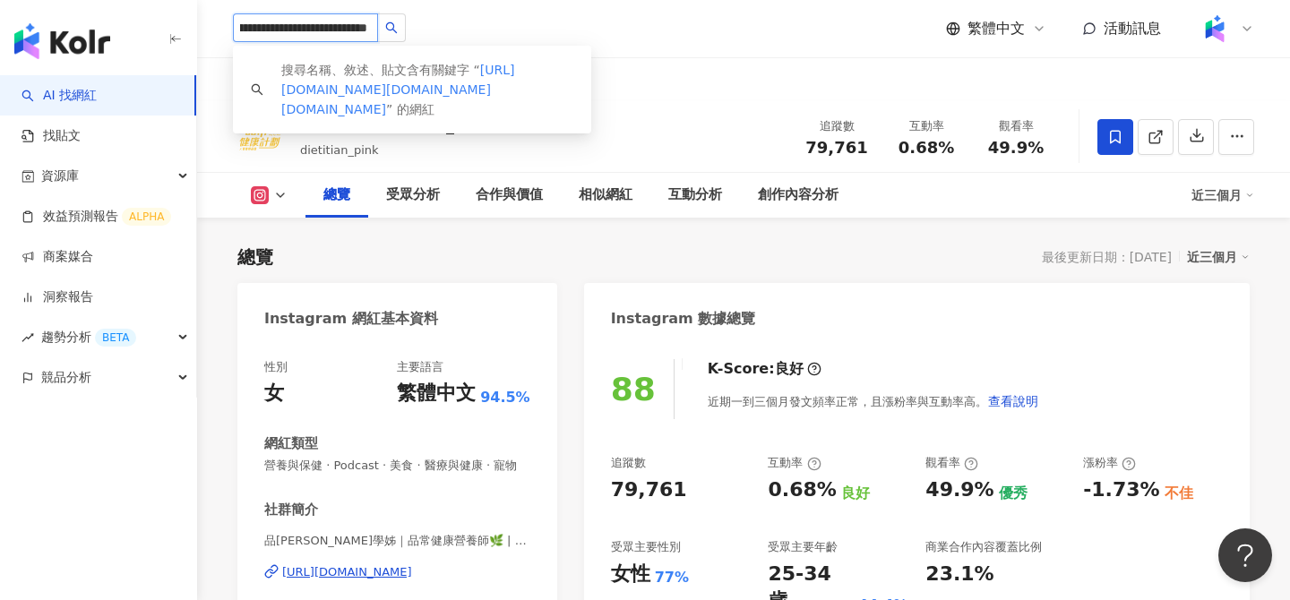
type input "**********"
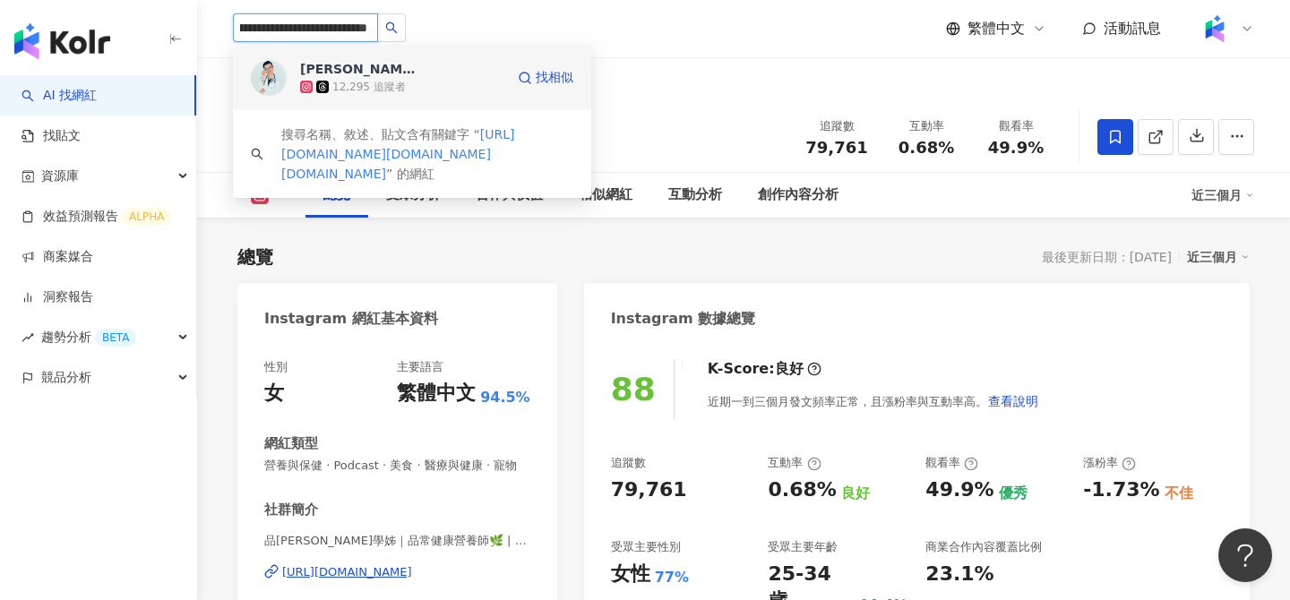
click at [366, 70] on div "Ethan醫師 鼻耳蓋知" at bounding box center [358, 69] width 116 height 18
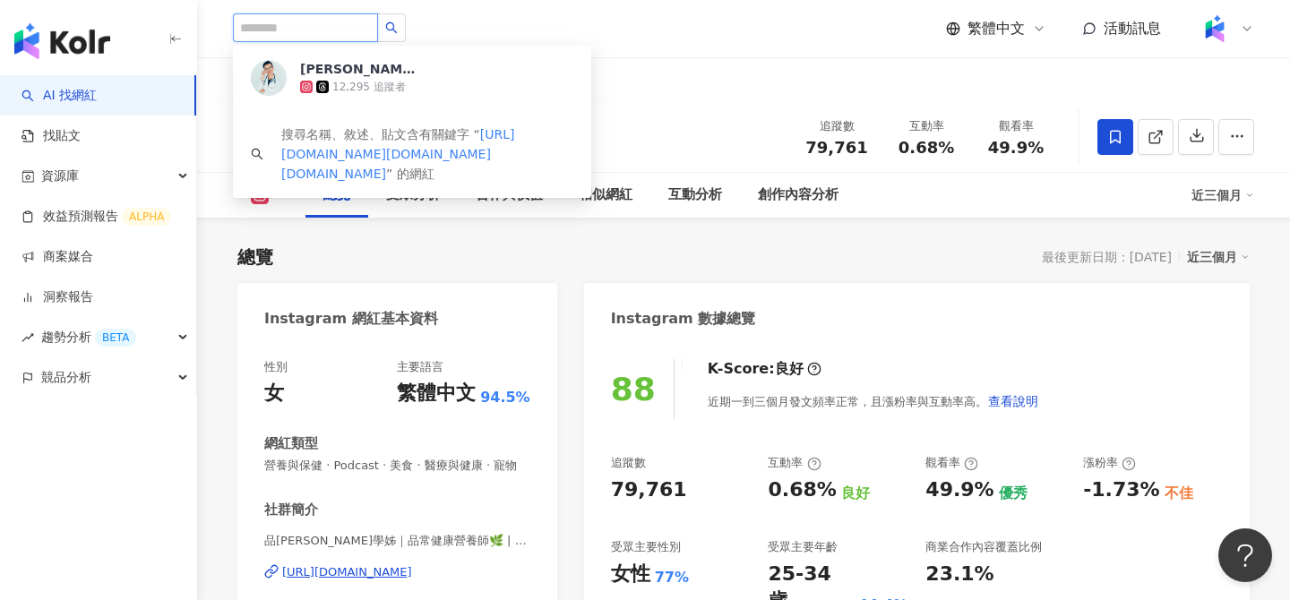
scroll to position [0, 0]
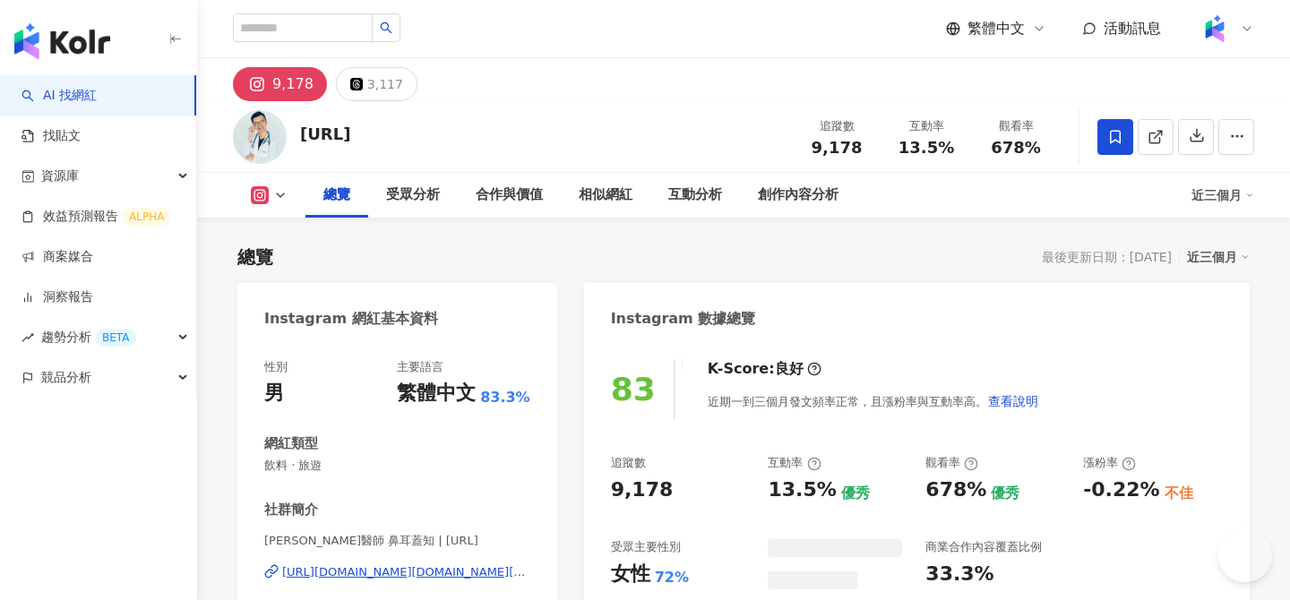
click at [1118, 142] on icon at bounding box center [1115, 136] width 11 height 13
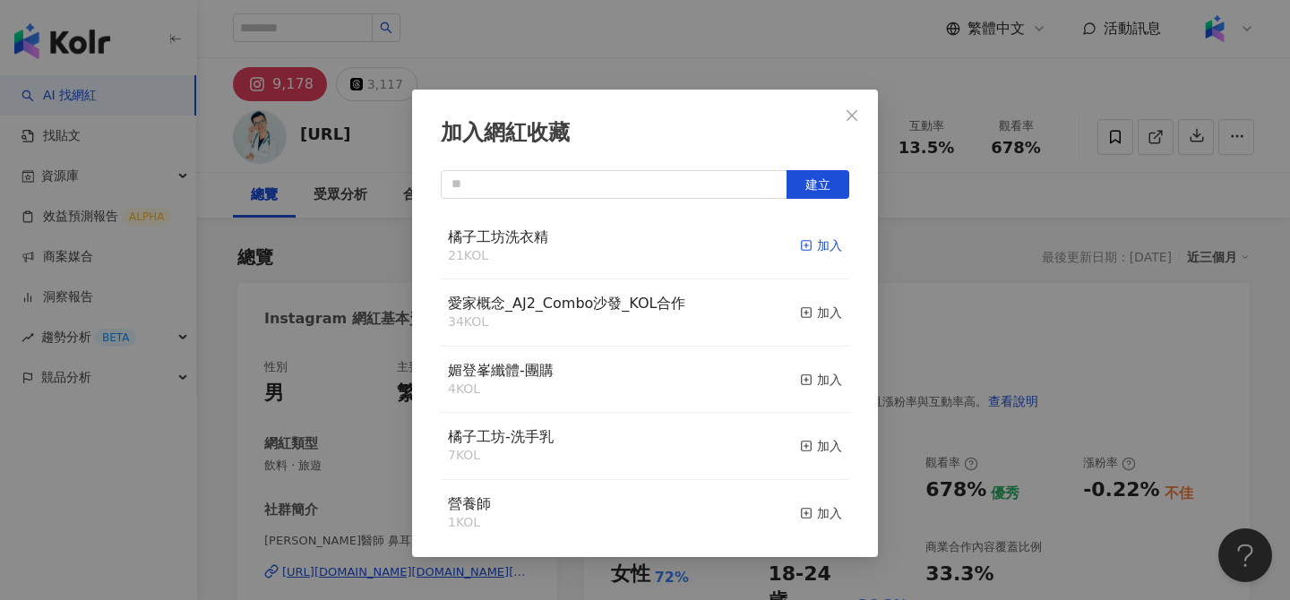
click at [815, 251] on div "加入" at bounding box center [821, 246] width 42 height 20
click at [605, 60] on div "加入網紅收藏 建立 橘子工坊洗衣精 22 KOL 已加入 愛家概念_AJ2_Combo沙發_KOL合作 34 KOL 加入 媚登峯纖體-團購 4 KOL 加入…" at bounding box center [645, 300] width 1290 height 600
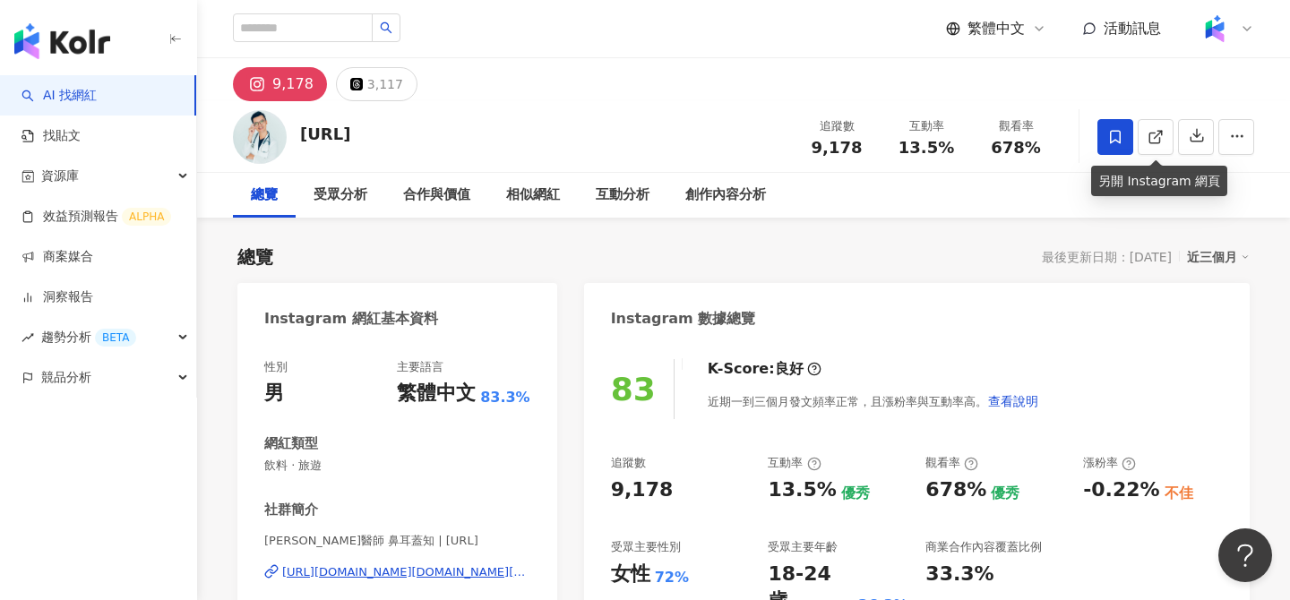
click at [1120, 132] on icon at bounding box center [1115, 137] width 16 height 16
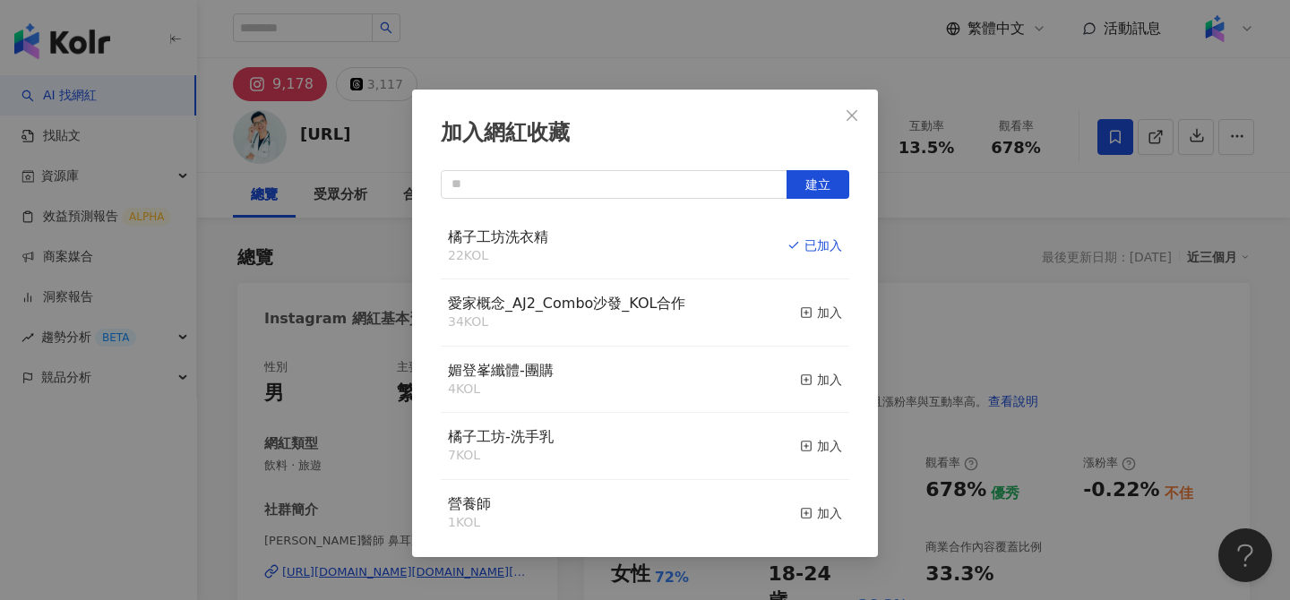
click at [964, 249] on div "加入網紅收藏 建立 橘子工坊洗衣精 22 KOL 已加入 愛家概念_AJ2_Combo沙發_KOL合作 34 KOL 加入 媚登峯纖體-團購 4 KOL 加入…" at bounding box center [645, 300] width 1290 height 600
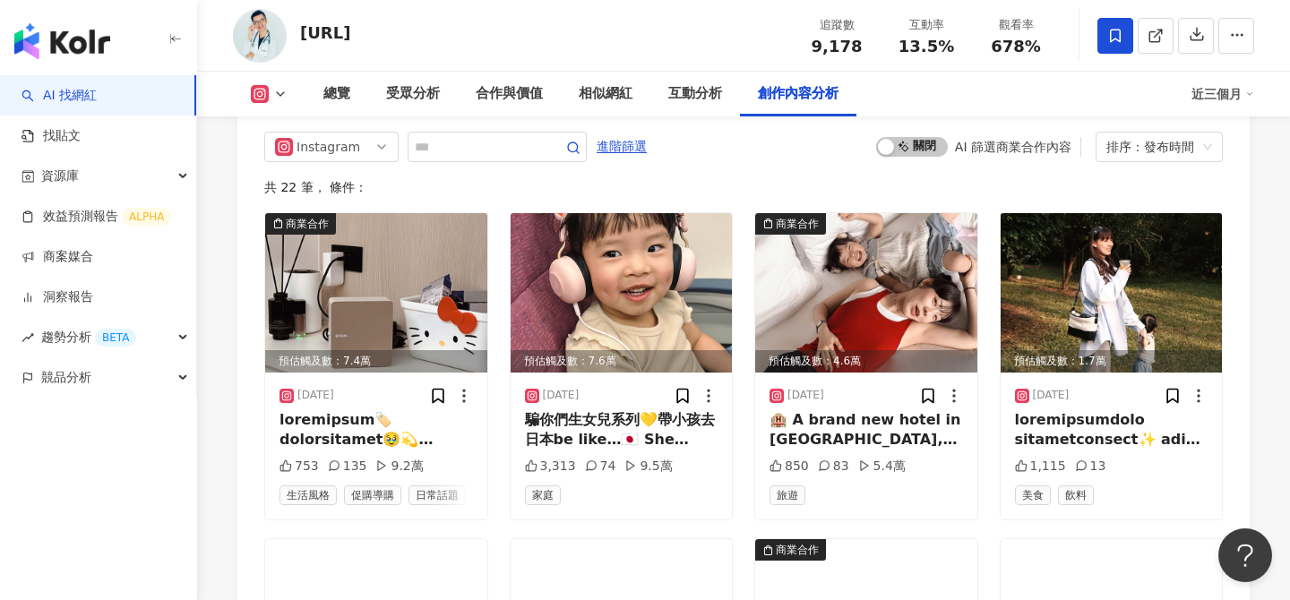
scroll to position [5539, 0]
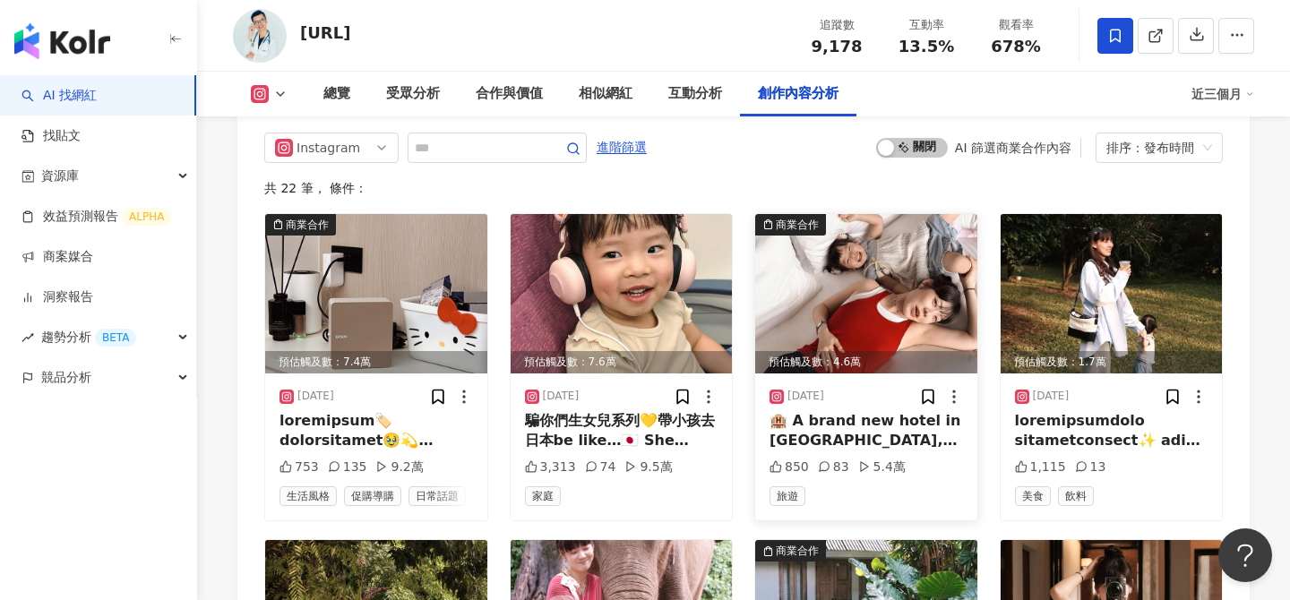
click at [866, 242] on img at bounding box center [866, 293] width 222 height 159
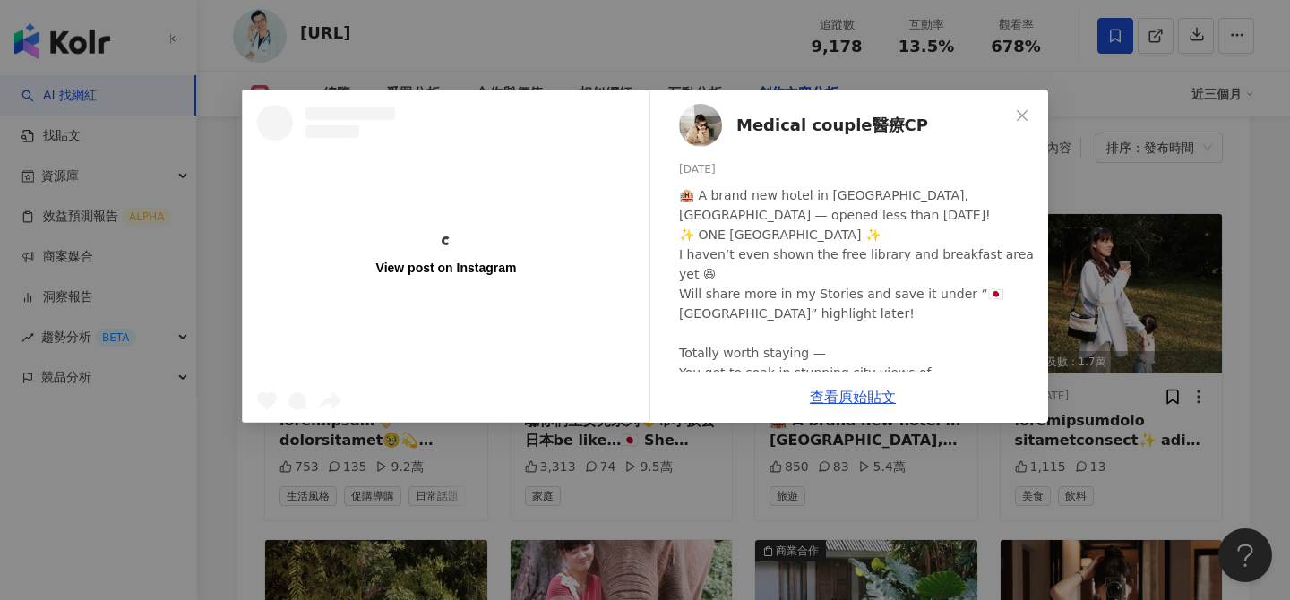
click at [1045, 216] on div "Medical couple醫療CP 2025/7/23 🏨 A brand new hotel in Fukuoka, Japan — opened les…" at bounding box center [852, 231] width 390 height 282
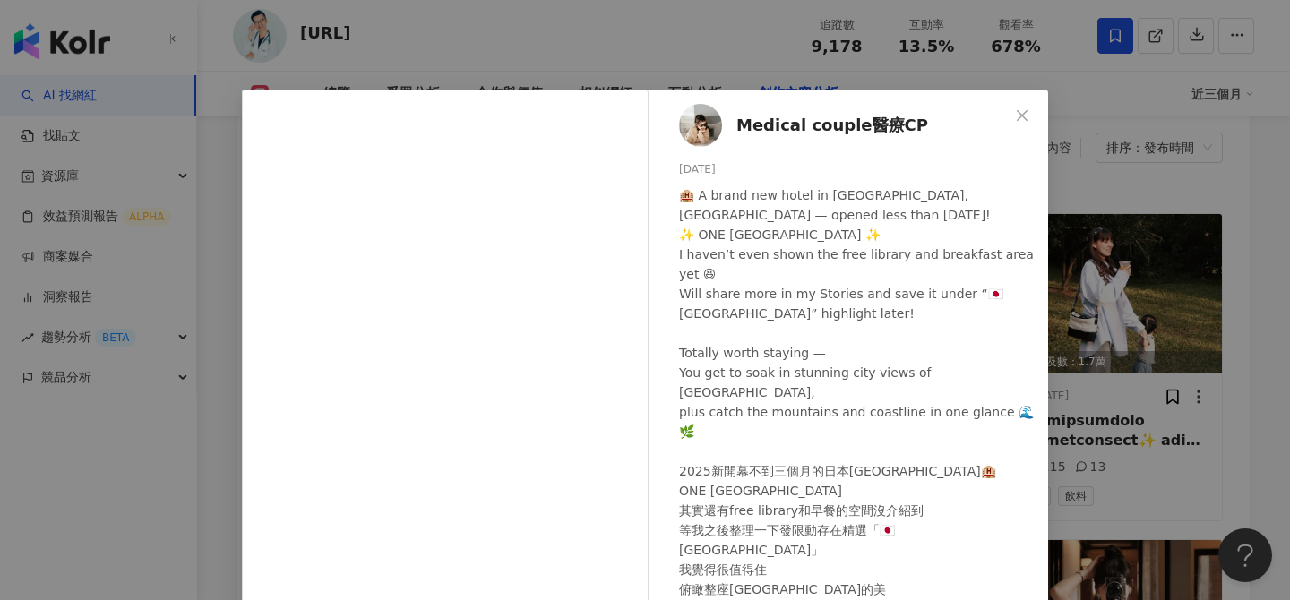
click at [1135, 233] on div "Medical couple醫療CP 2025/7/23 🏨 A brand new hotel in Fukuoka, Japan — opened les…" at bounding box center [645, 300] width 1290 height 600
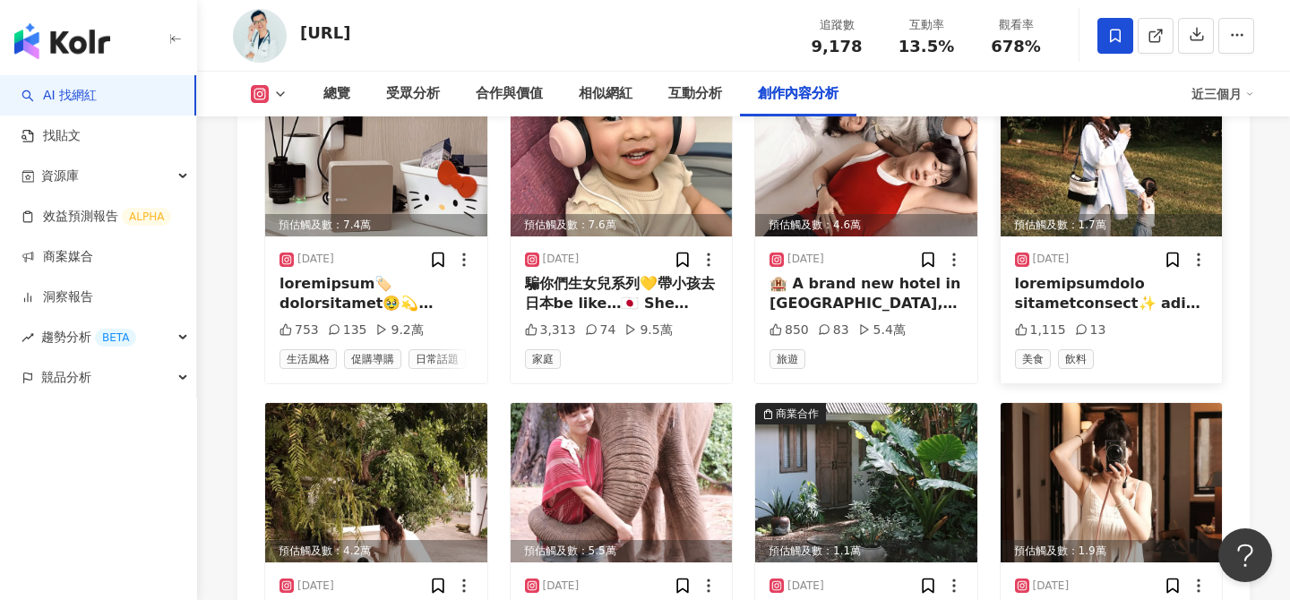
scroll to position [5493, 0]
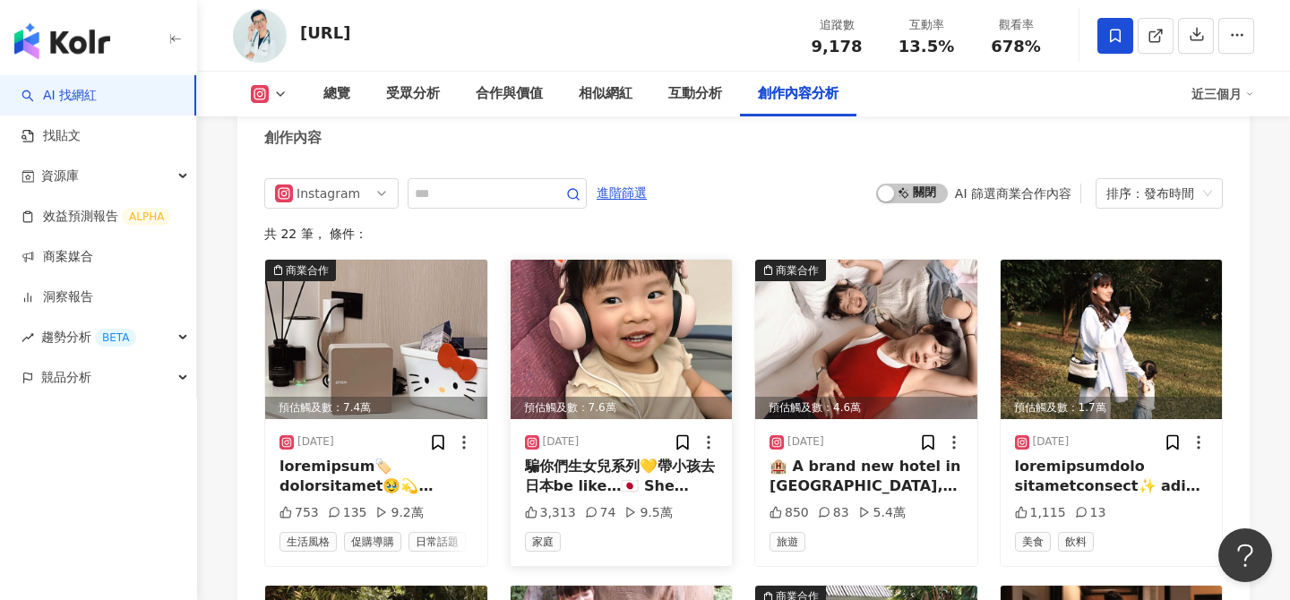
click at [700, 260] on img at bounding box center [621, 339] width 222 height 159
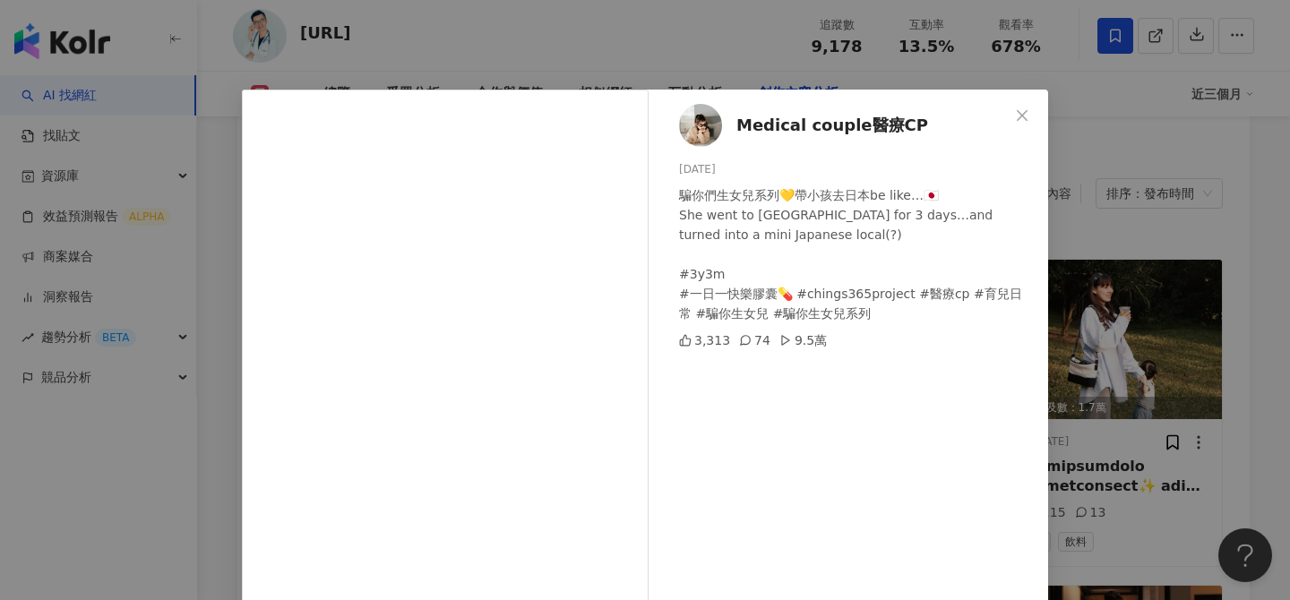
click at [1236, 407] on div "Medical couple醫療CP 2025/7/28 騙你們生女兒系列💛帶小孩去日本be like…🇯🇵 She went to Japan for 3 …" at bounding box center [645, 300] width 1290 height 600
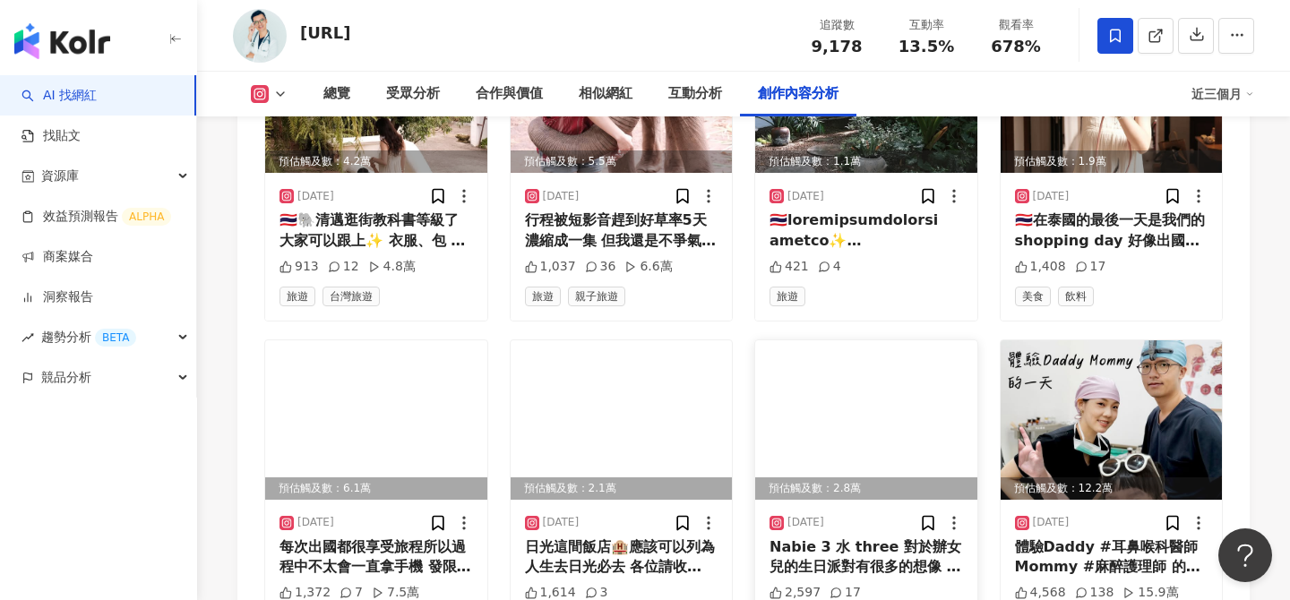
scroll to position [6069, 0]
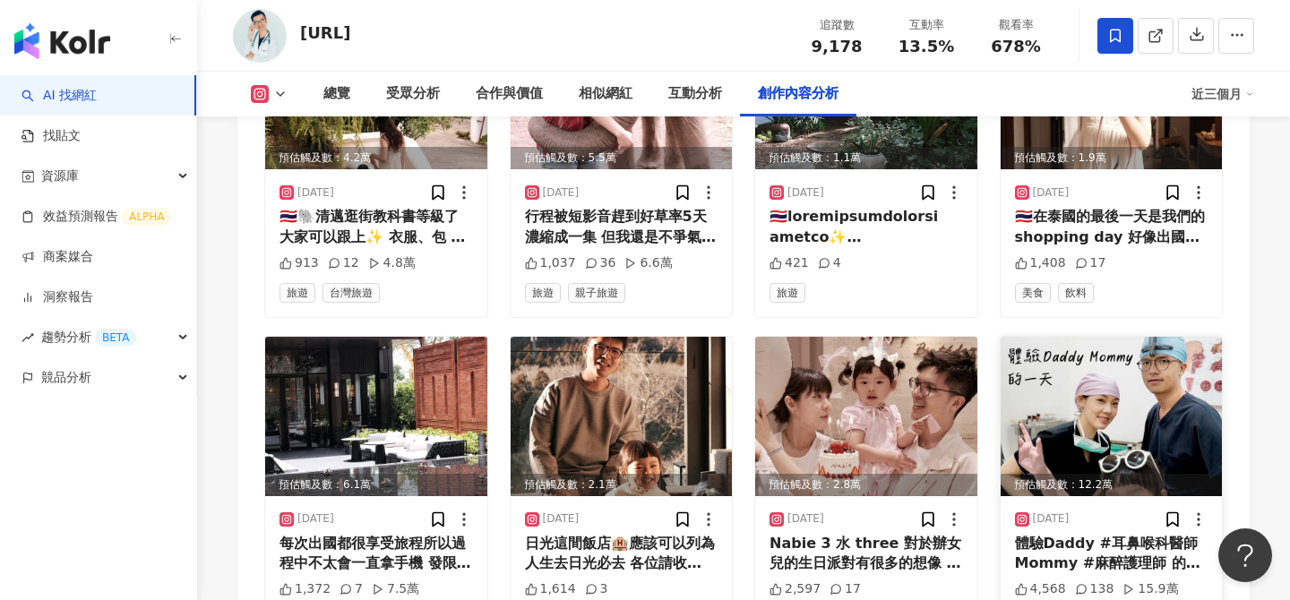
click at [1092, 340] on img at bounding box center [1111, 416] width 222 height 159
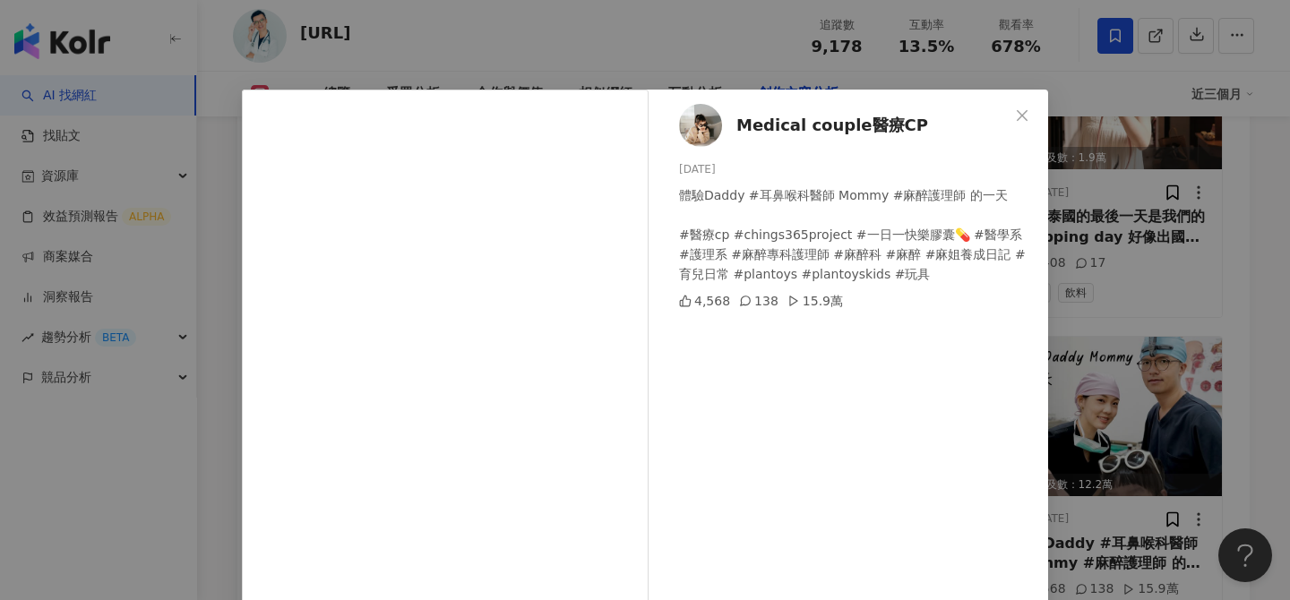
click at [1264, 370] on div "Medical couple醫療CP 2025/3/17 體驗Daddy #耳鼻喉科醫師 Mommy #麻醉護理師 的一天 #醫療cp #chings365p…" at bounding box center [645, 300] width 1290 height 600
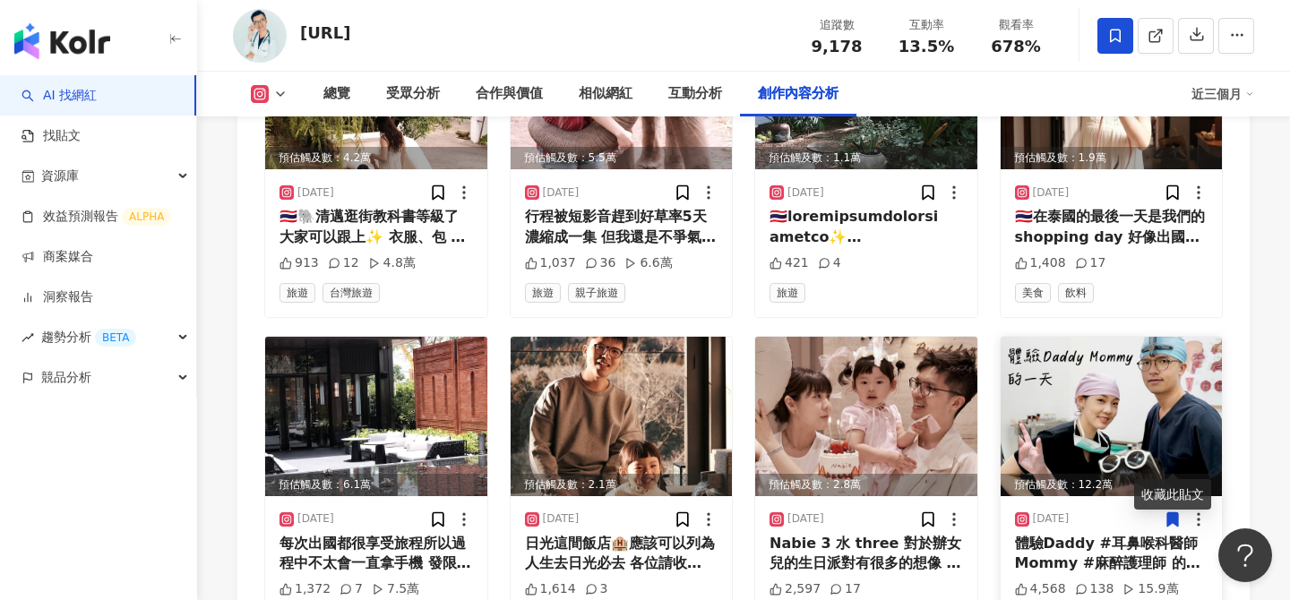
click at [1167, 512] on icon at bounding box center [1172, 518] width 11 height 13
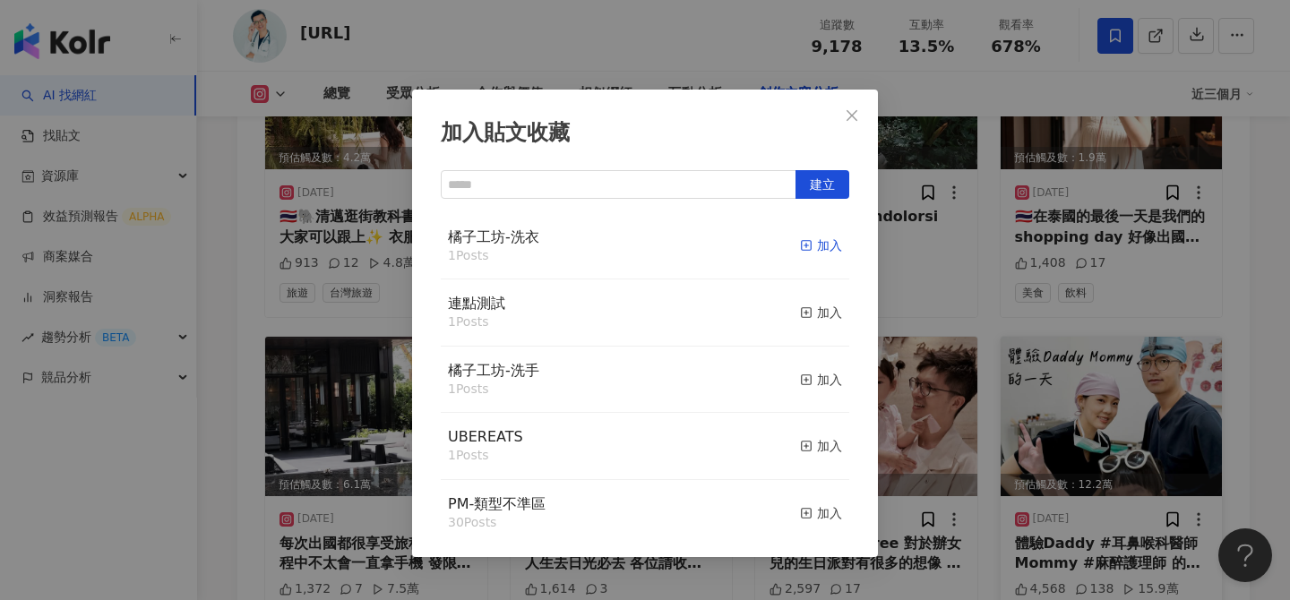
click at [811, 253] on div "加入" at bounding box center [821, 246] width 42 height 20
click at [849, 110] on icon "close" at bounding box center [851, 115] width 14 height 14
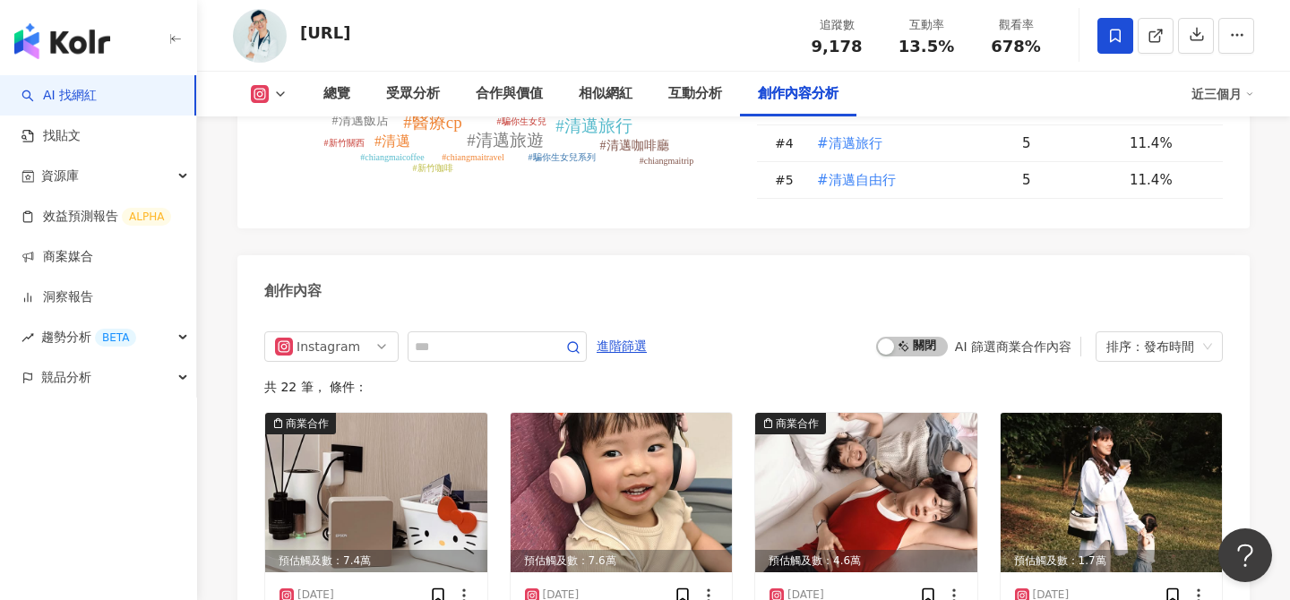
scroll to position [5343, 0]
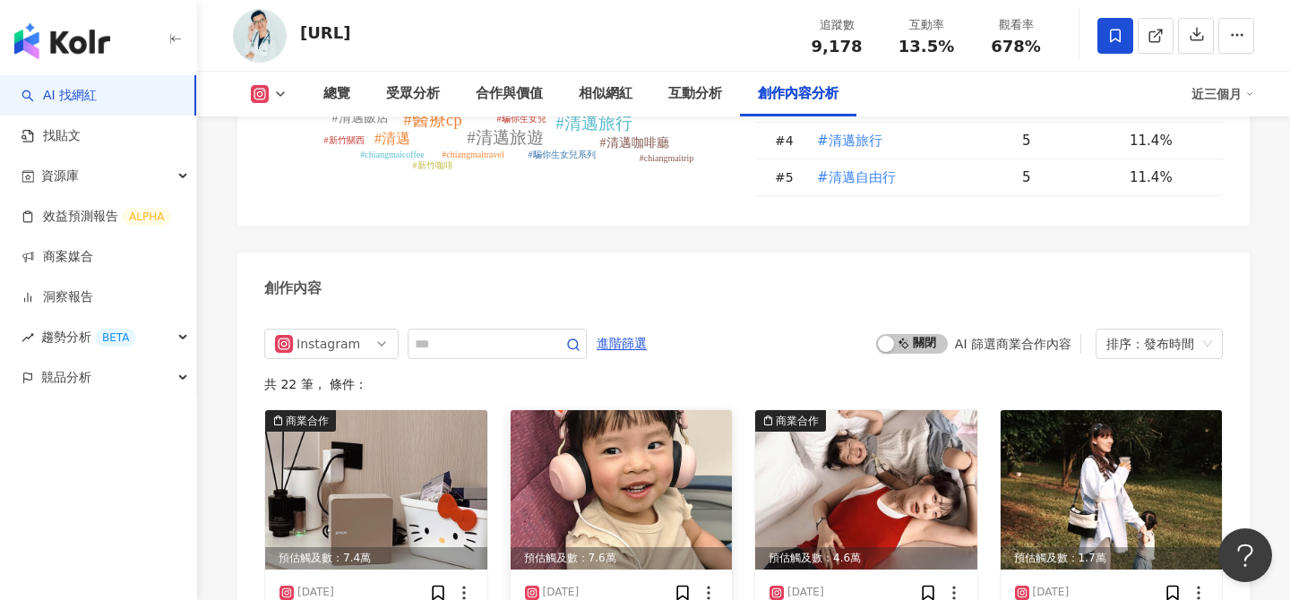
click at [635, 462] on img at bounding box center [621, 489] width 222 height 159
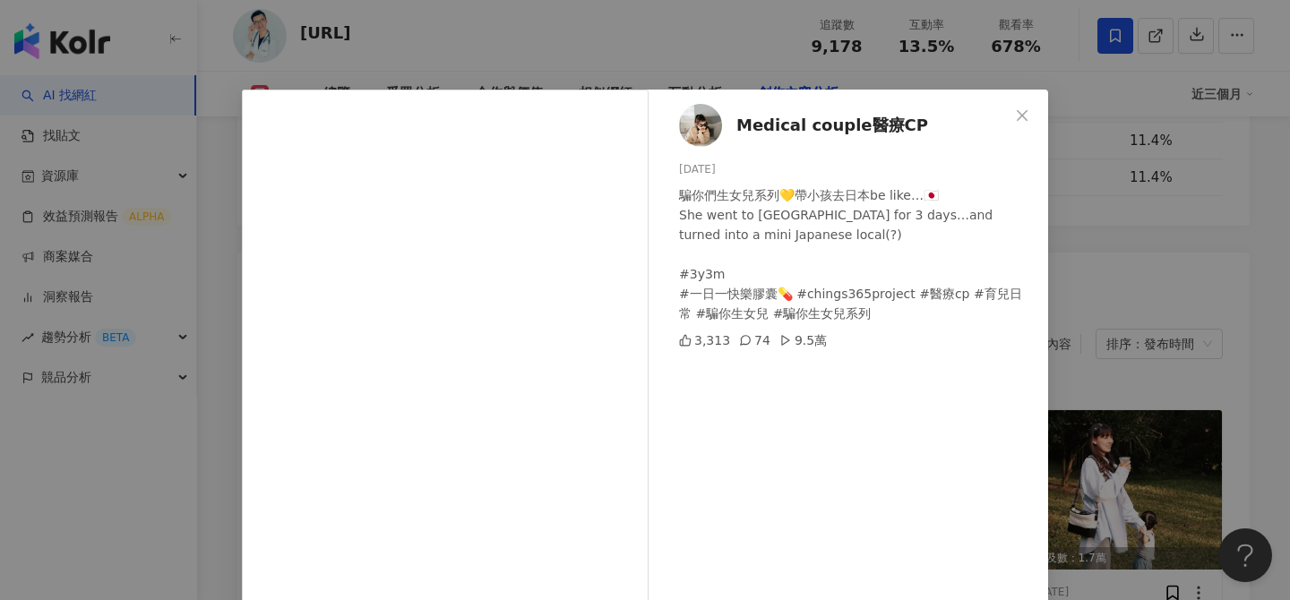
click at [1083, 441] on div "Medical couple醫療CP 2025/7/28 騙你們生女兒系列💛帶小孩去日本be like…🇯🇵 She went to Japan for 3 …" at bounding box center [645, 300] width 1290 height 600
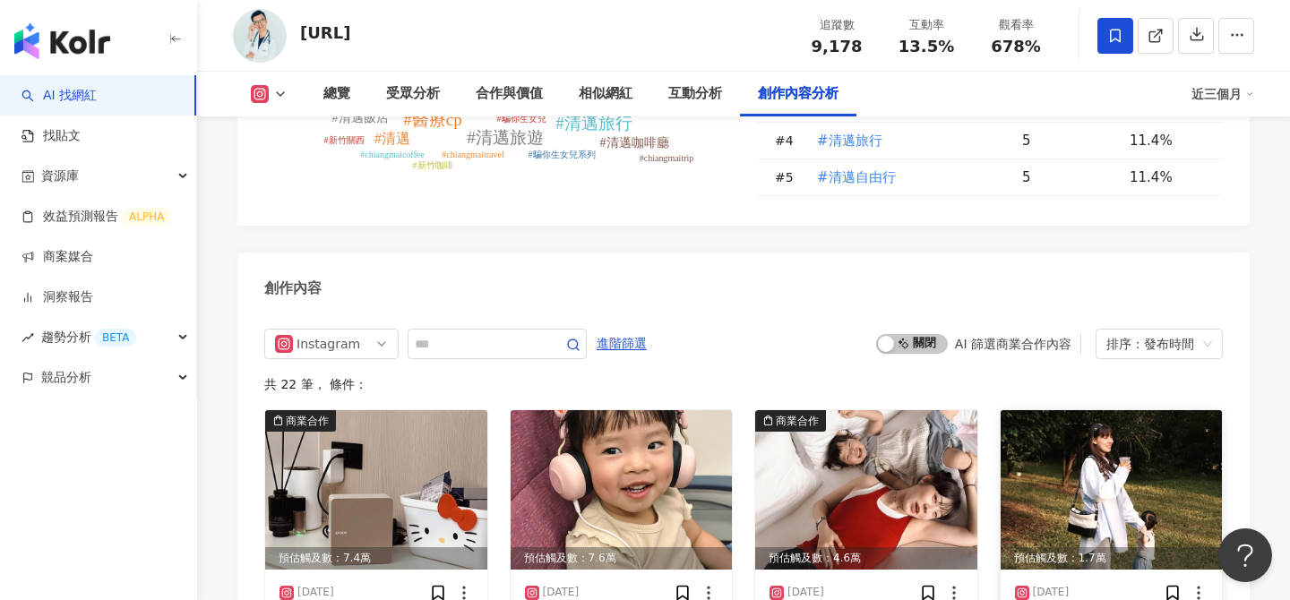
click at [1087, 441] on img at bounding box center [1111, 489] width 222 height 159
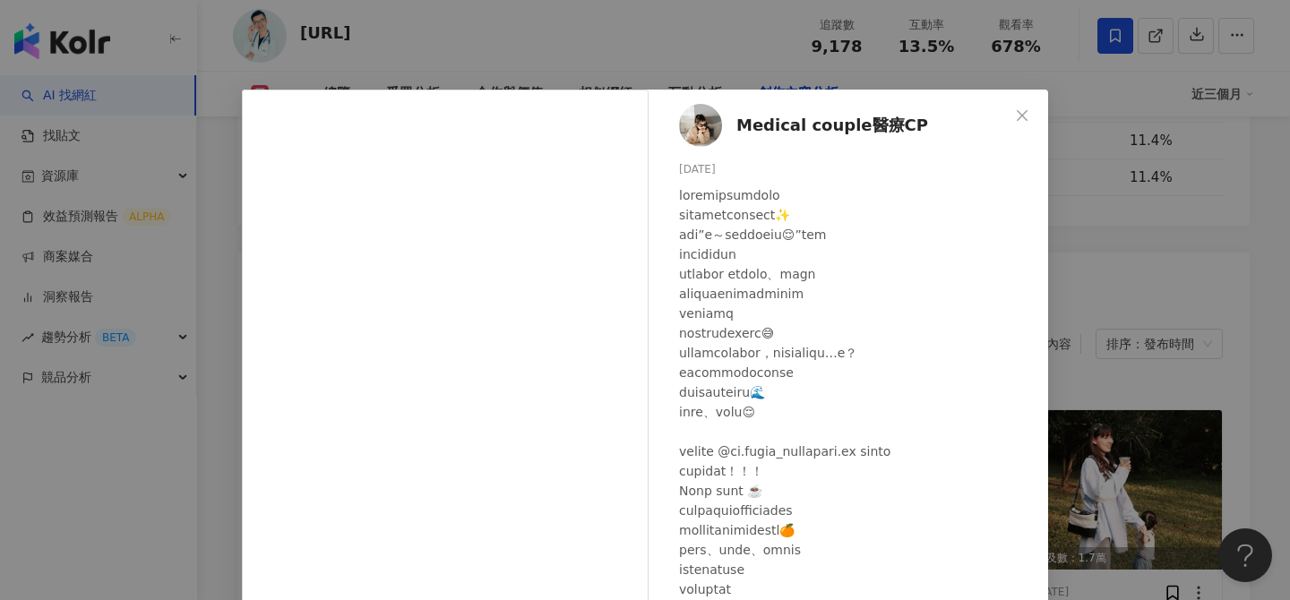
click at [1131, 273] on div "Medical couple醫療CP 2025/7/14 1,115 13 查看原始貼文" at bounding box center [645, 300] width 1290 height 600
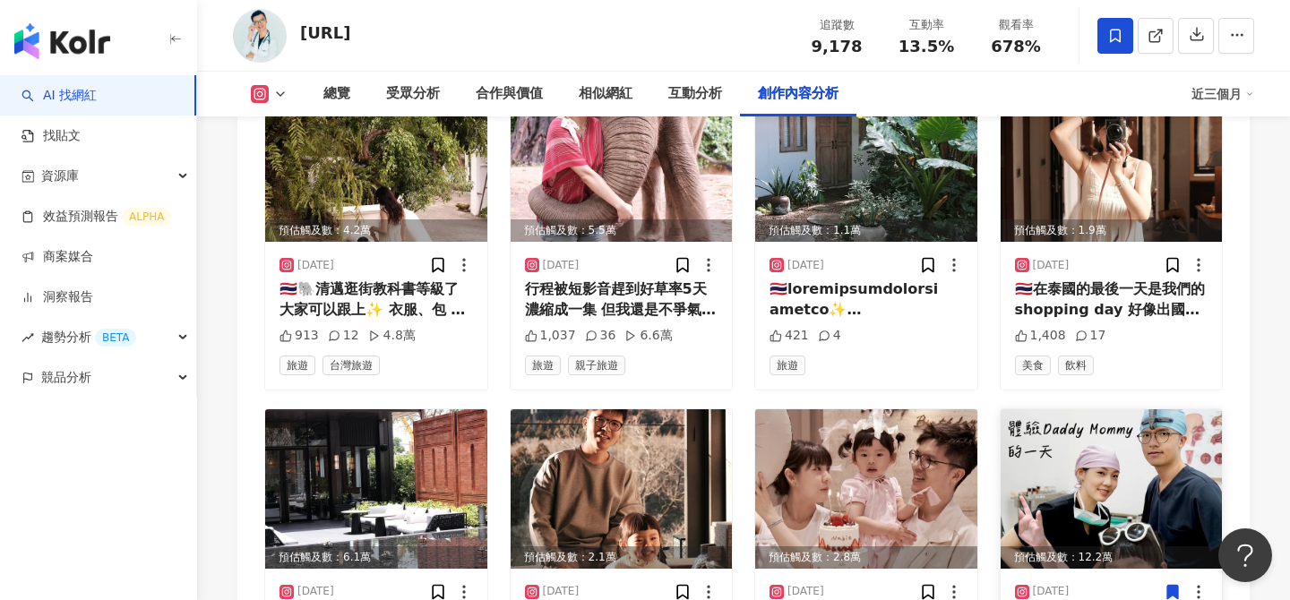
scroll to position [6054, 0]
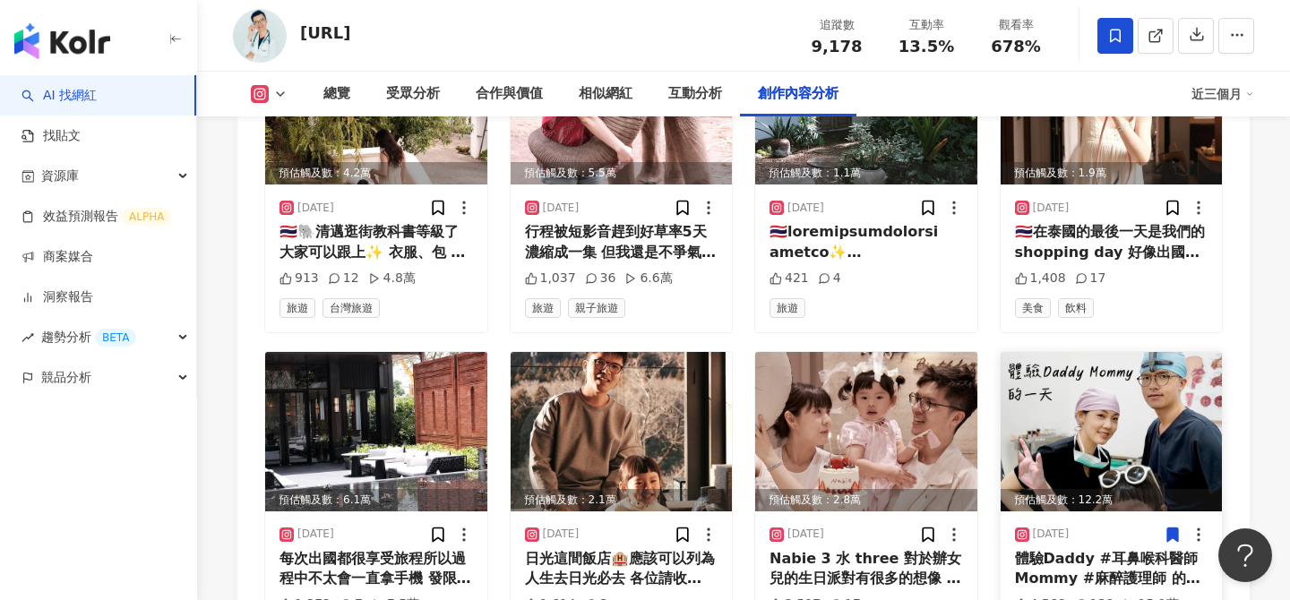
click at [1110, 352] on img at bounding box center [1111, 431] width 222 height 159
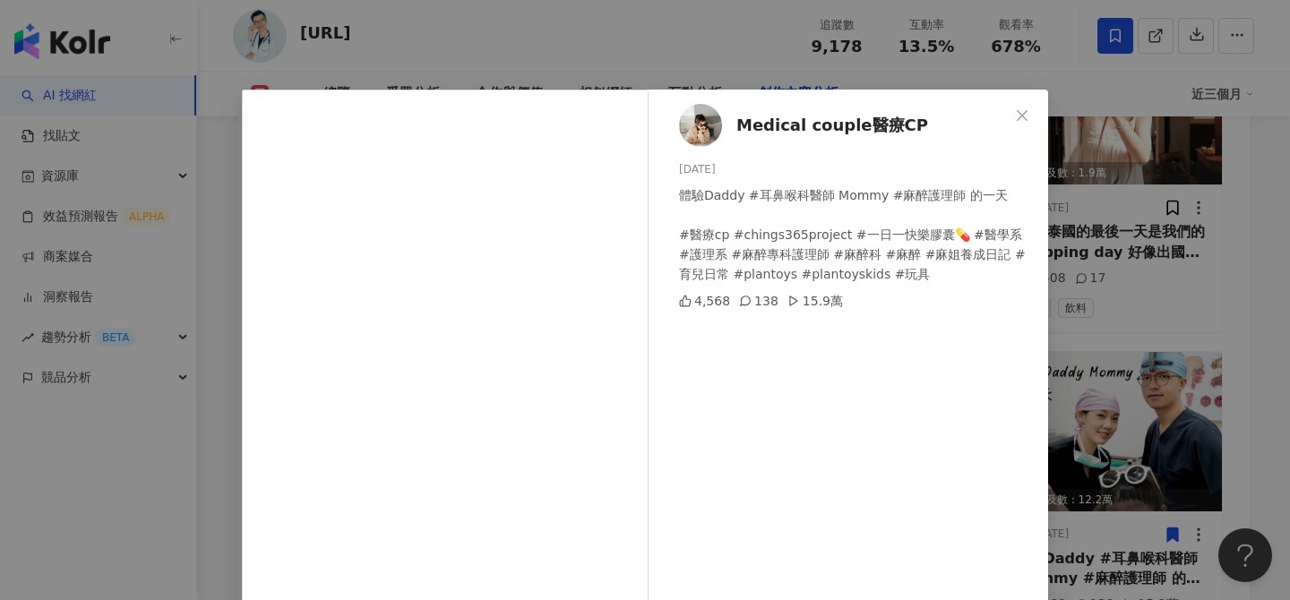
click at [1254, 210] on div "Medical couple醫療CP 2025/3/17 體驗Daddy #耳鼻喉科醫師 Mommy #麻醉護理師 的一天 #醫療cp #chings365p…" at bounding box center [645, 300] width 1290 height 600
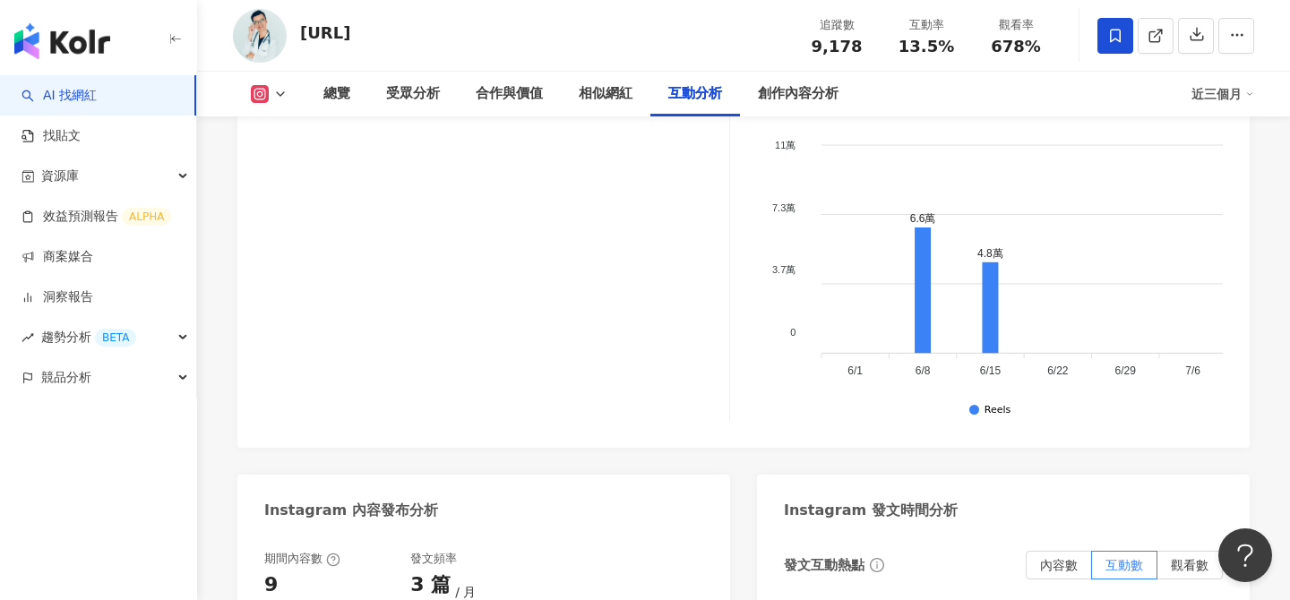
scroll to position [3981, 0]
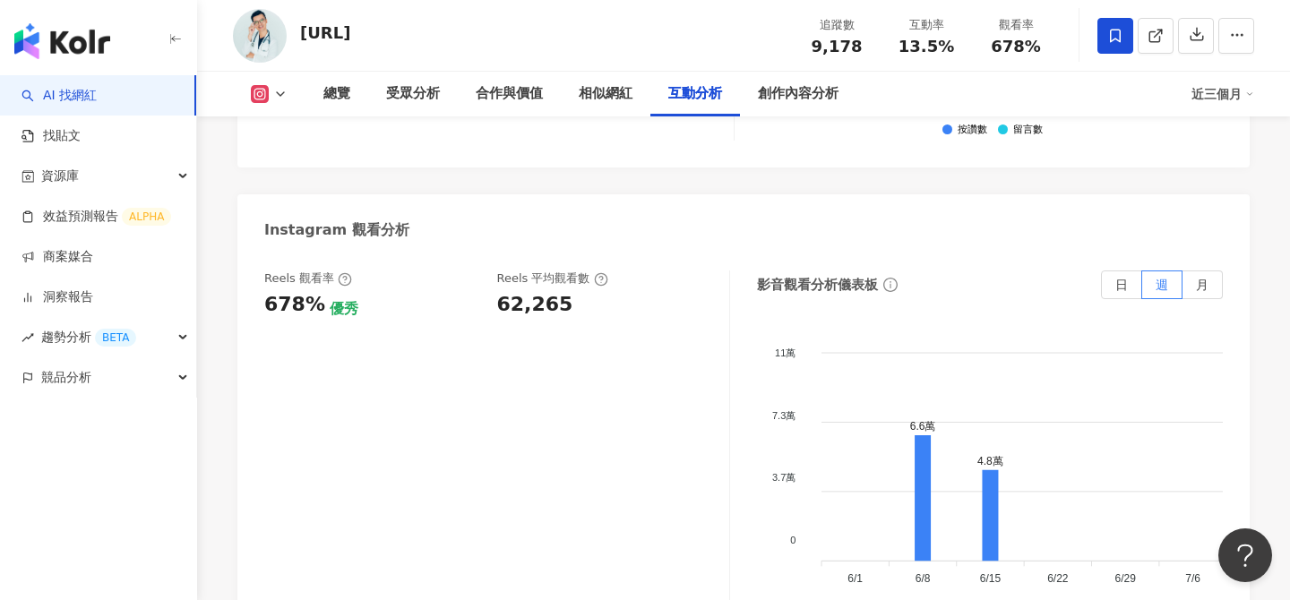
click at [279, 94] on polyline at bounding box center [280, 94] width 7 height 4
click at [559, 45] on div "dr.ethan_billgates.md 追蹤數 9,178 互動率 13.5% 觀看率 678%" at bounding box center [743, 35] width 1093 height 71
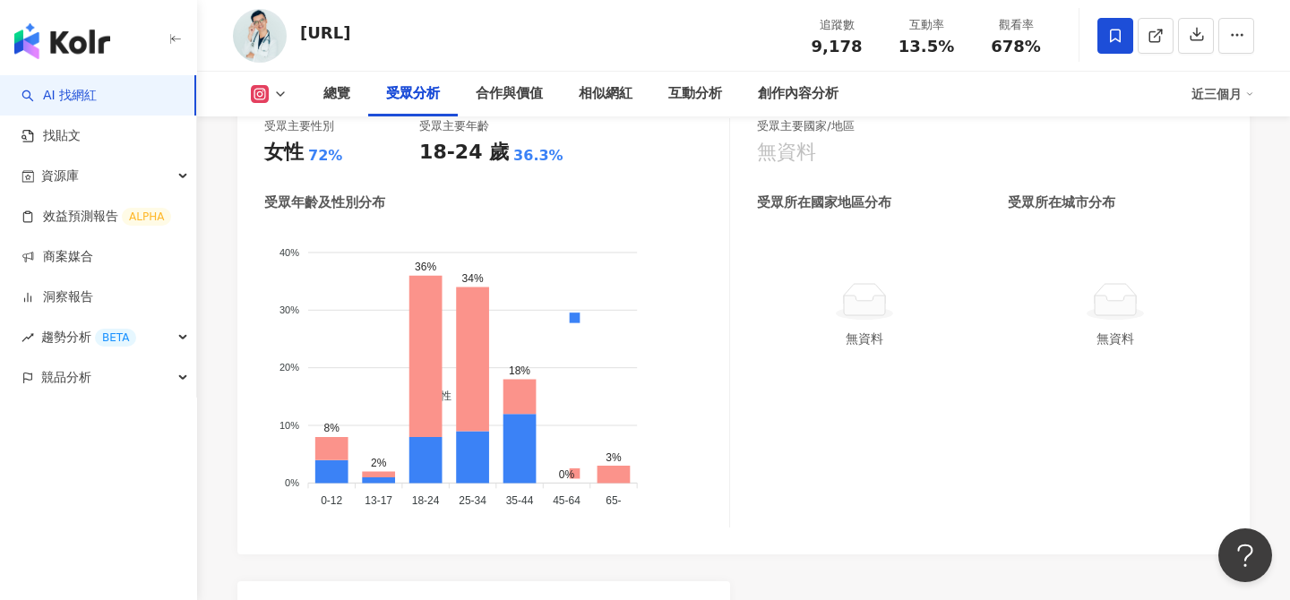
scroll to position [1518, 0]
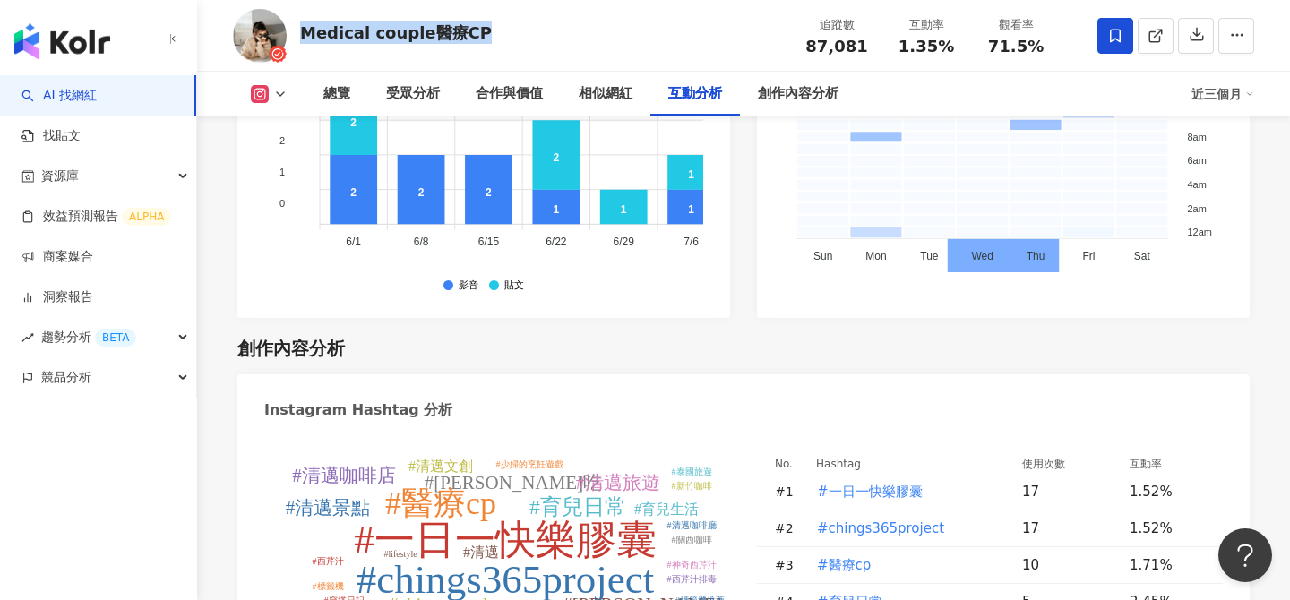
scroll to position [4246, 0]
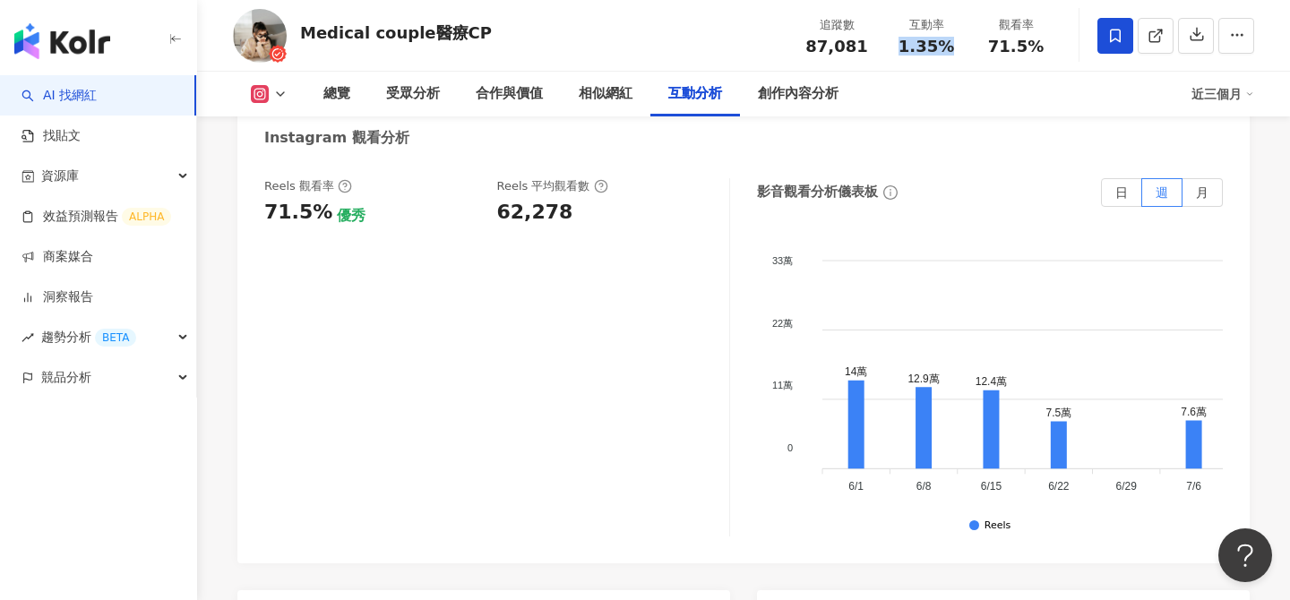
drag, startPoint x: 901, startPoint y: 40, endPoint x: 955, endPoint y: 43, distance: 54.7
click at [955, 43] on div "1.35%" at bounding box center [926, 47] width 68 height 18
copy span "1.35%"
drag, startPoint x: 990, startPoint y: 47, endPoint x: 1038, endPoint y: 47, distance: 48.4
click at [1038, 47] on div "71.5%" at bounding box center [1015, 47] width 68 height 18
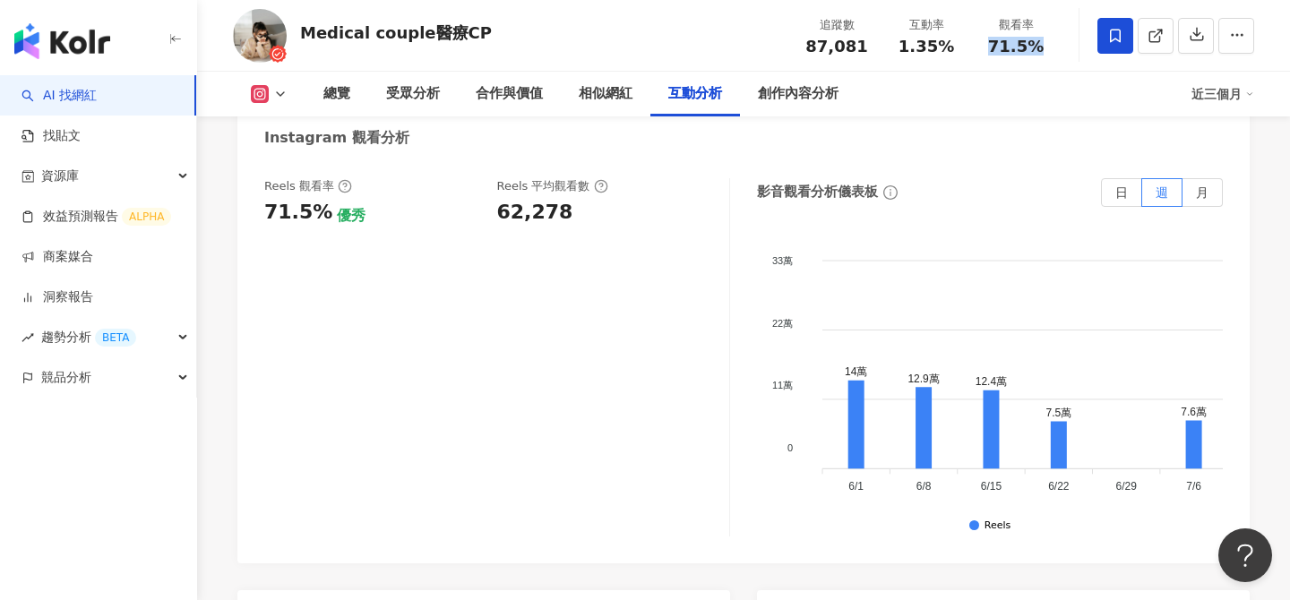
copy span "71.5%"
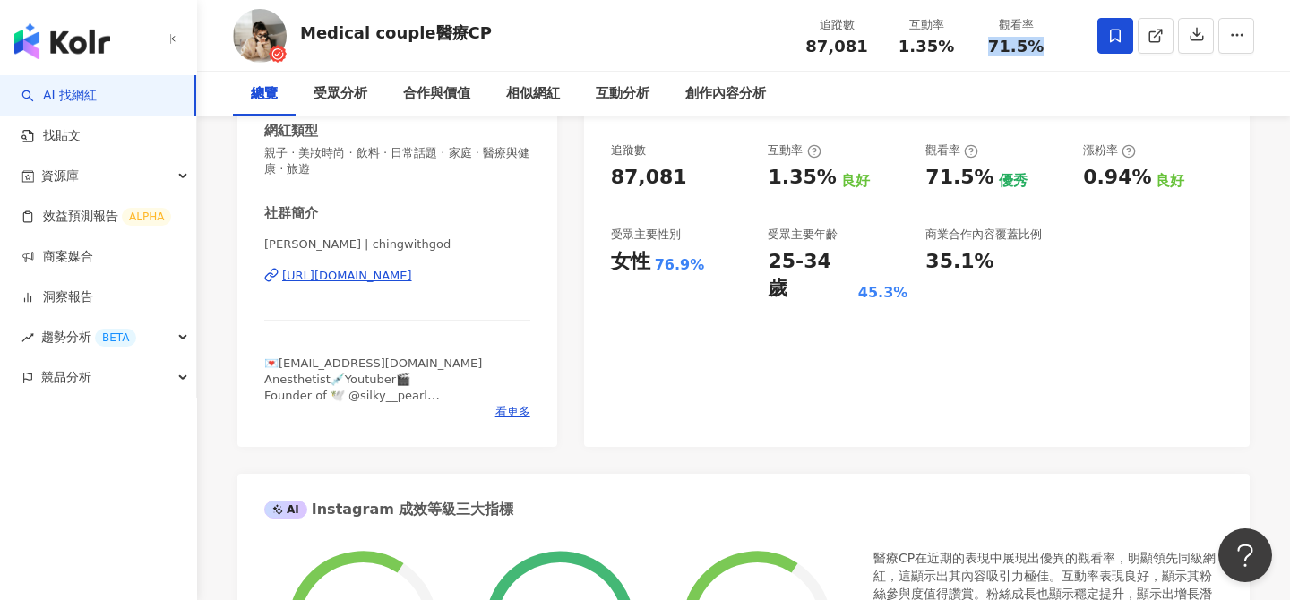
scroll to position [0, 0]
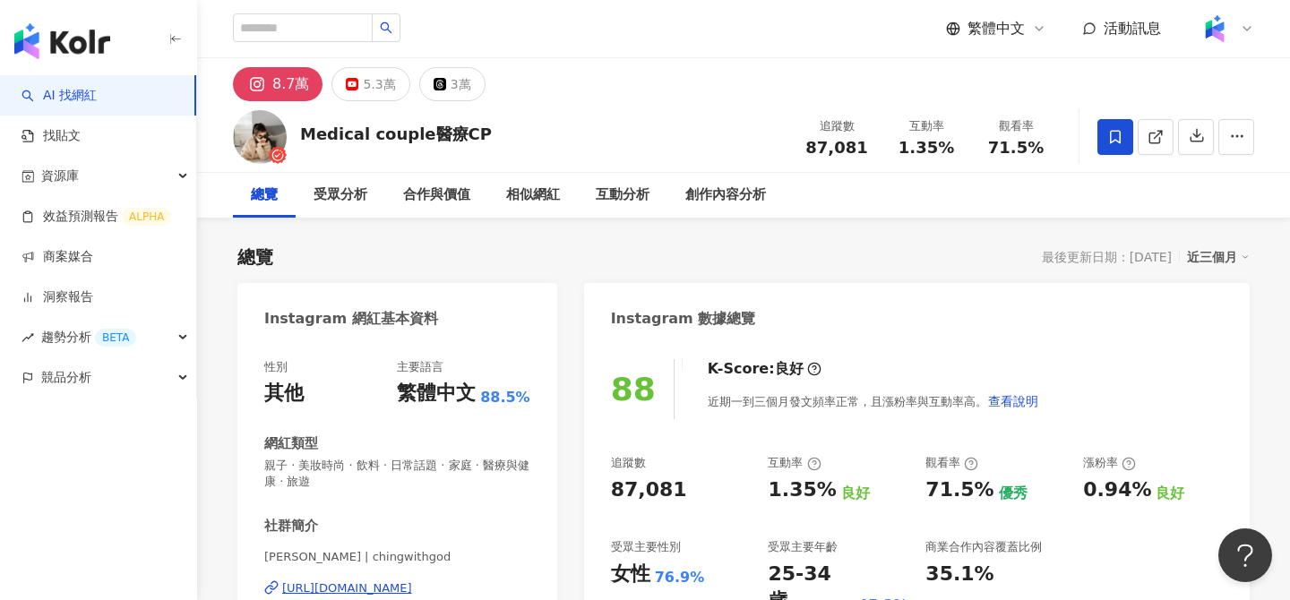
click at [1112, 495] on div "0.94%" at bounding box center [1117, 490] width 68 height 28
copy div "0.94%"
click at [835, 149] on span "87,081" at bounding box center [836, 147] width 62 height 19
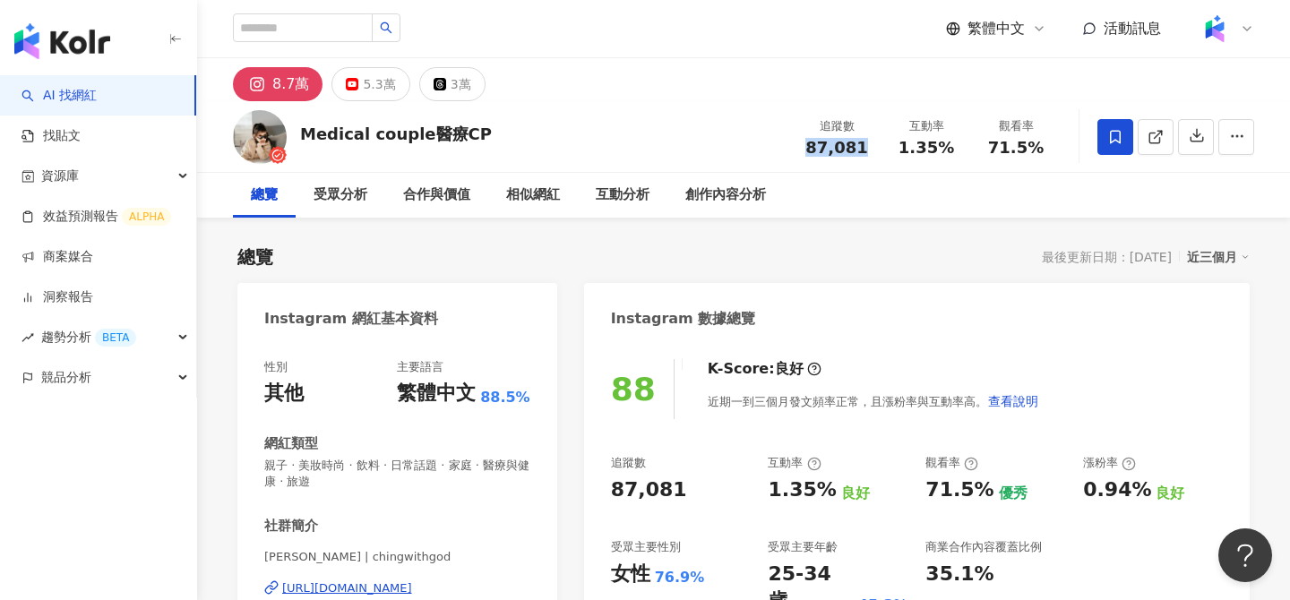
click at [835, 149] on span "87,081" at bounding box center [836, 147] width 62 height 19
copy span "87,081"
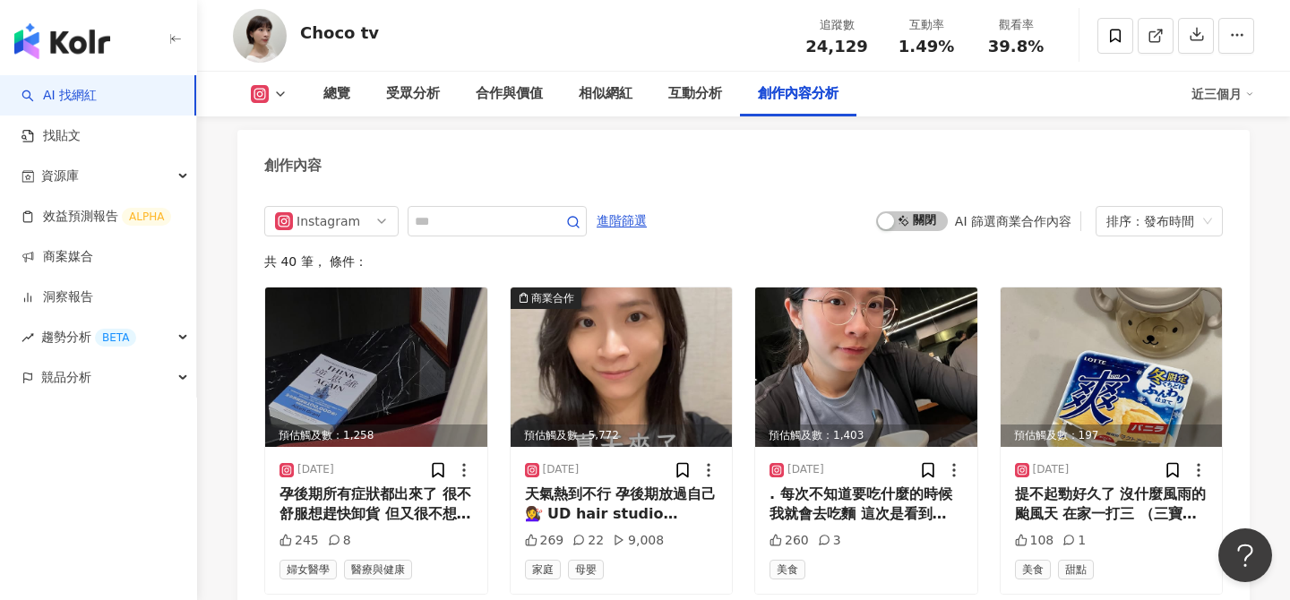
scroll to position [6445, 0]
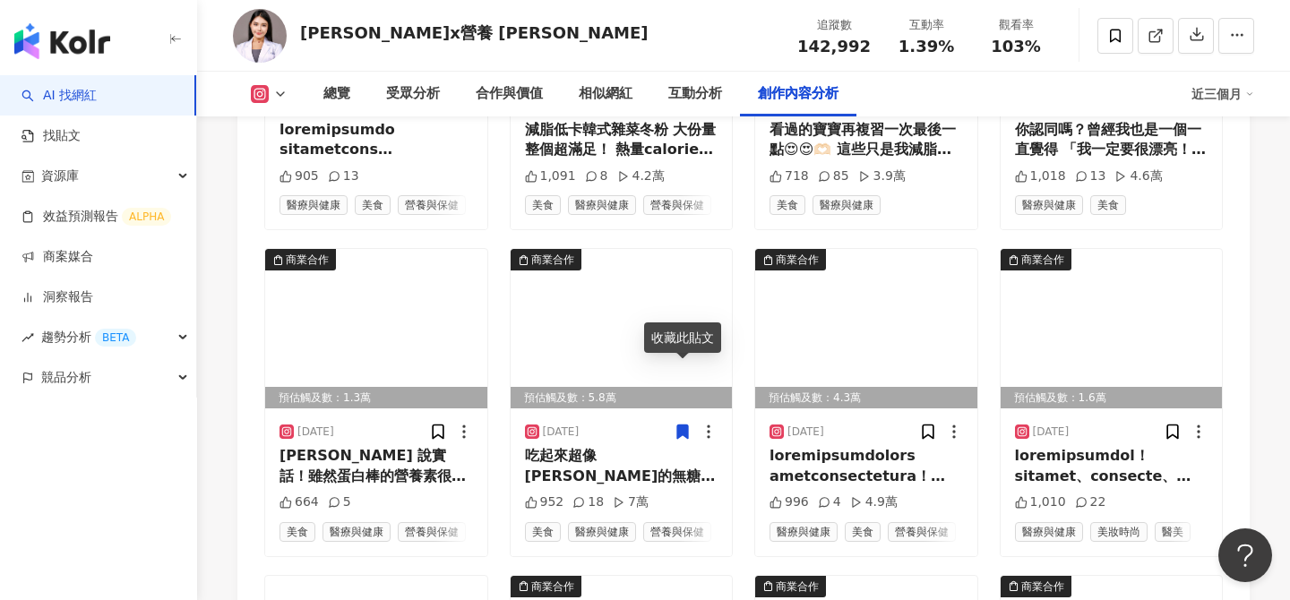
scroll to position [6371, 0]
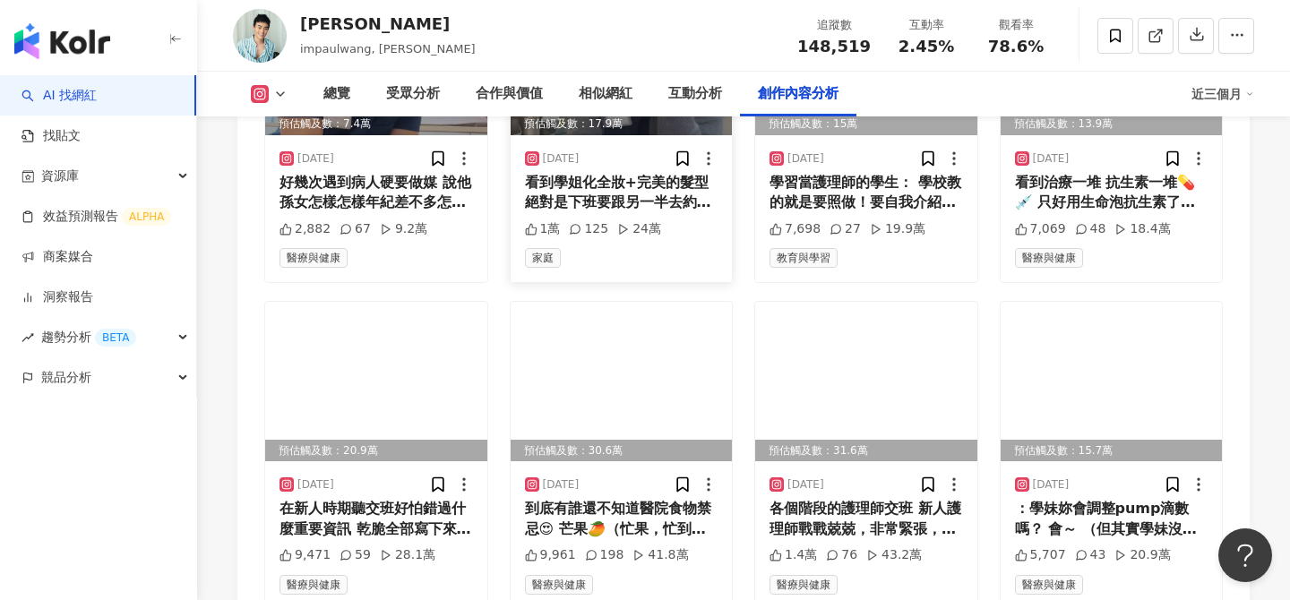
scroll to position [6384, 0]
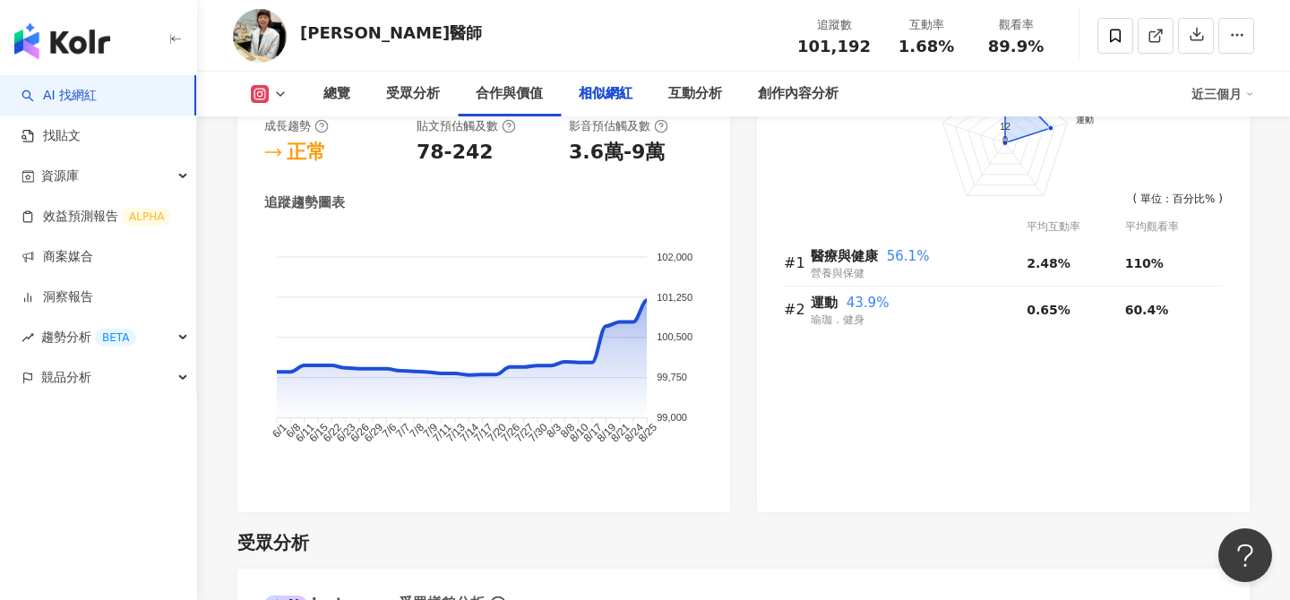
scroll to position [4518, 0]
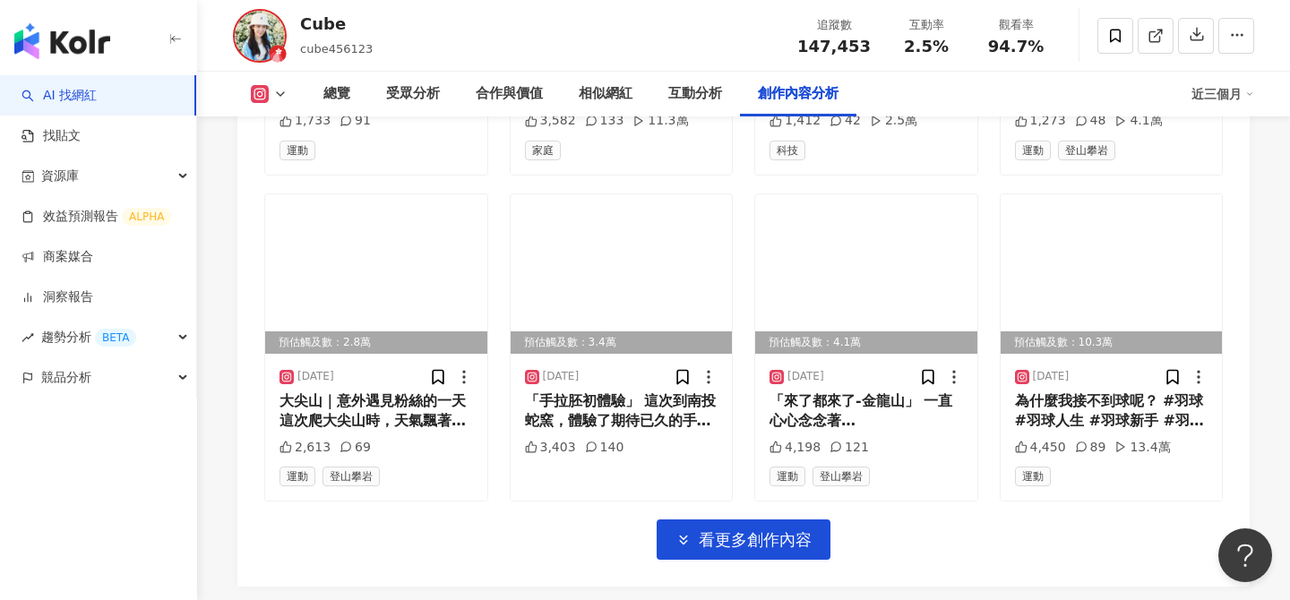
scroll to position [6142, 0]
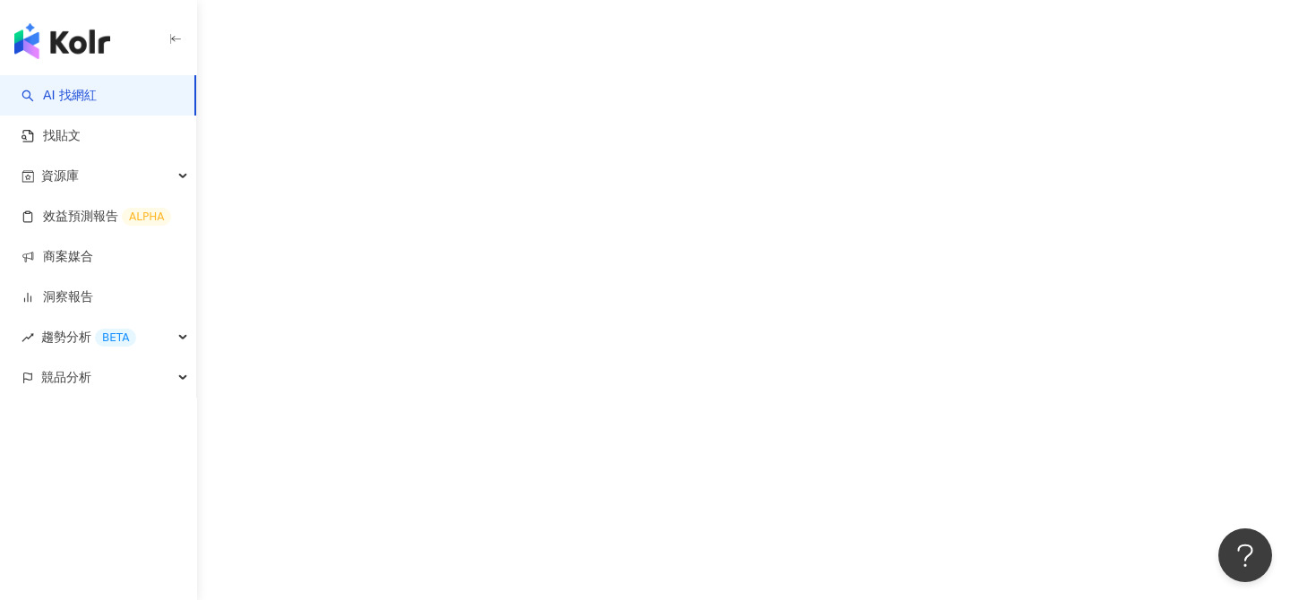
scroll to position [49, 0]
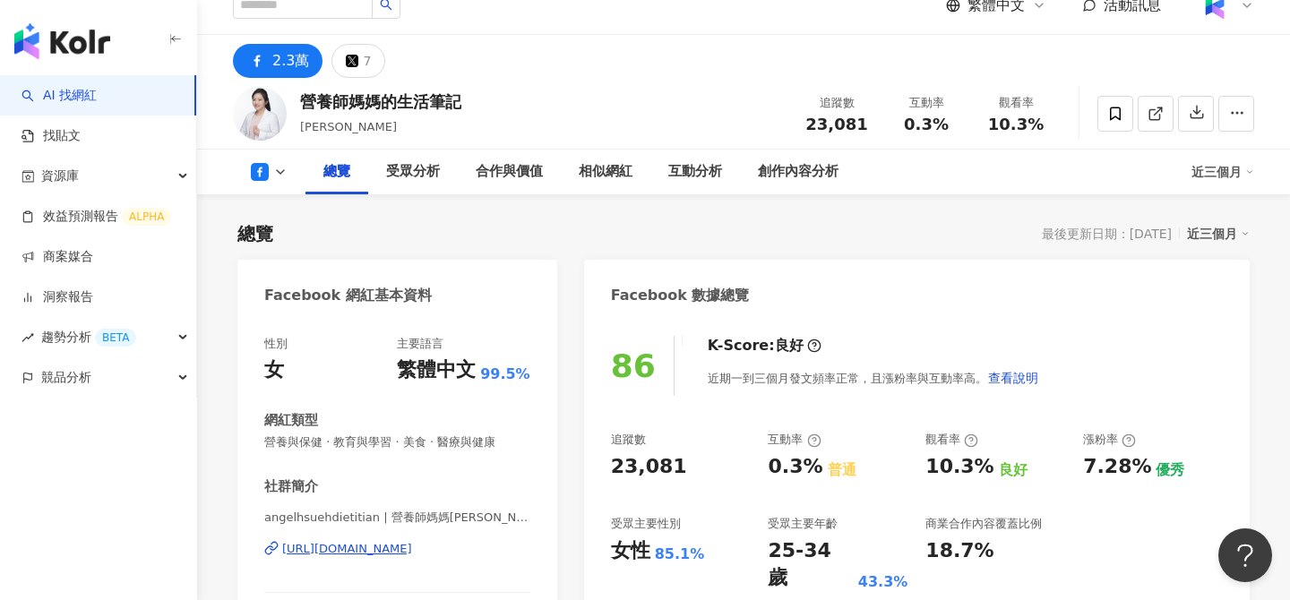
scroll to position [30, 0]
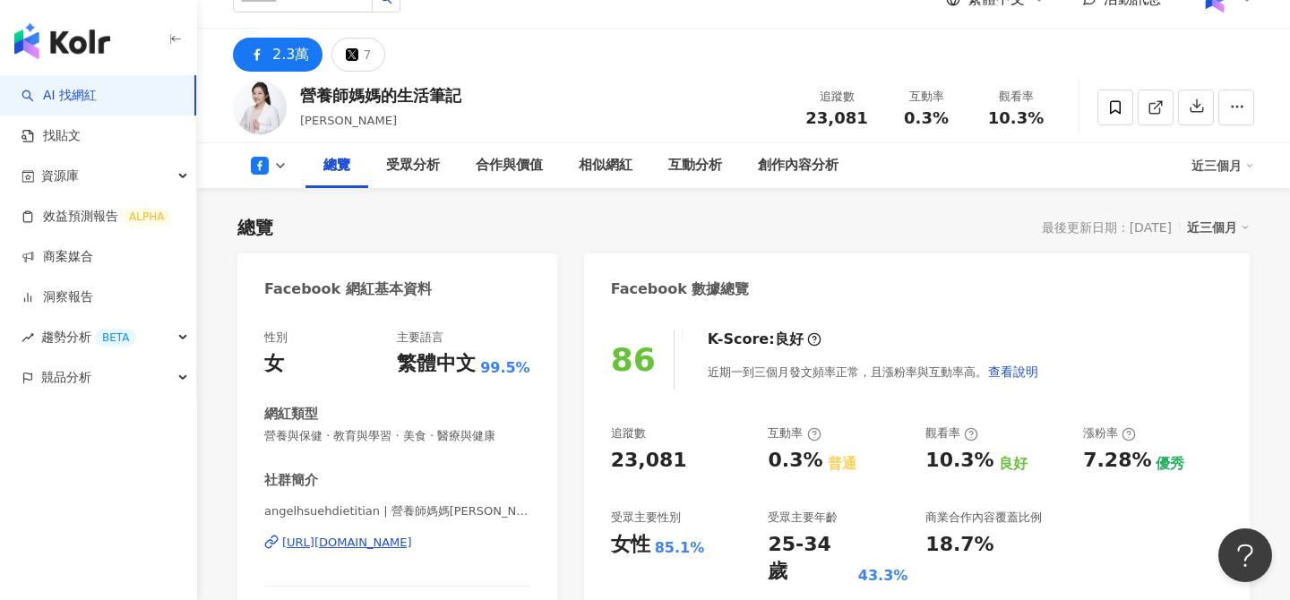
click at [373, 101] on div "營養師媽媽的生活筆記" at bounding box center [380, 95] width 161 height 22
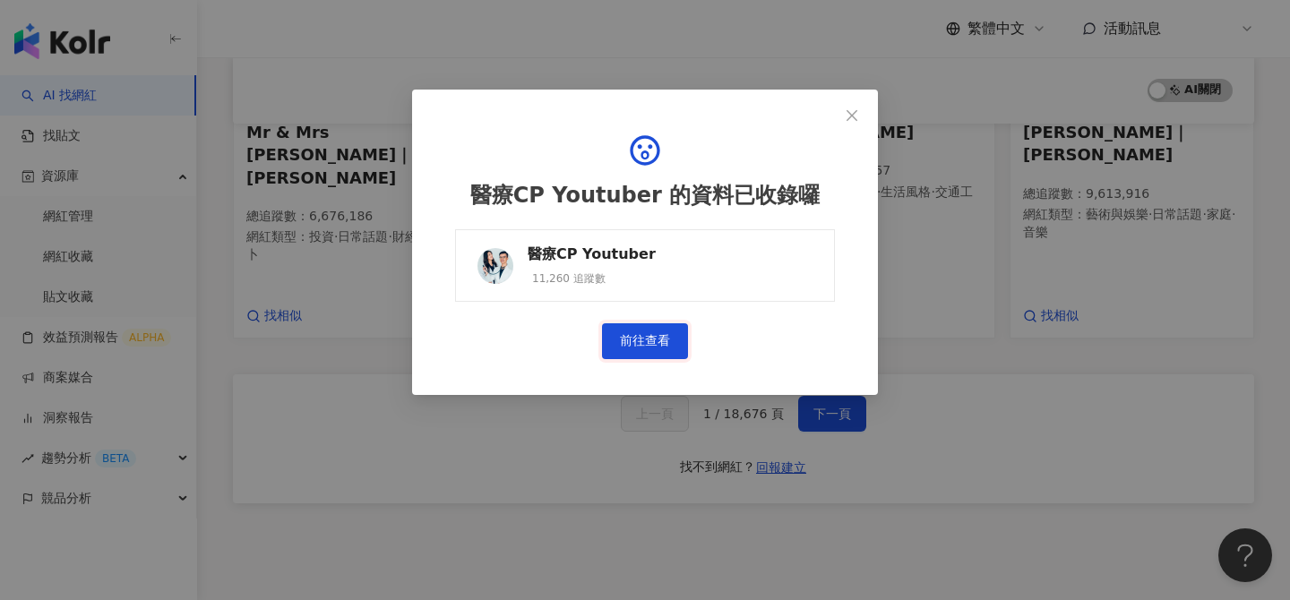
click at [652, 341] on link "前往查看" at bounding box center [645, 341] width 86 height 36
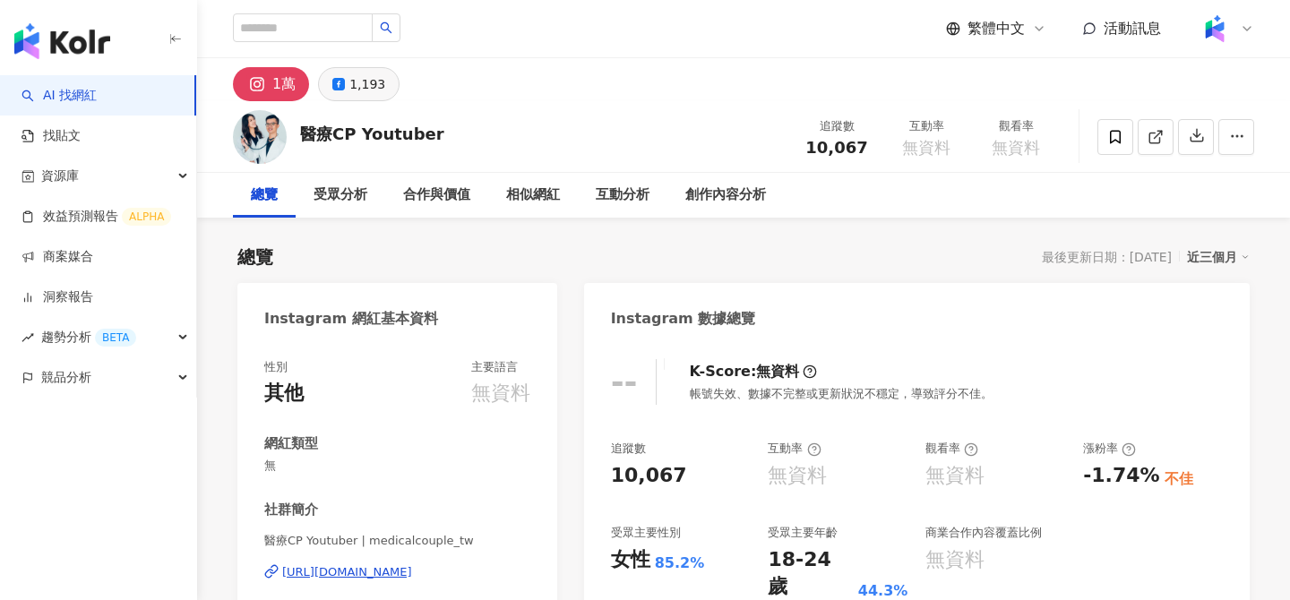
click at [354, 93] on div "1,193" at bounding box center [367, 84] width 36 height 25
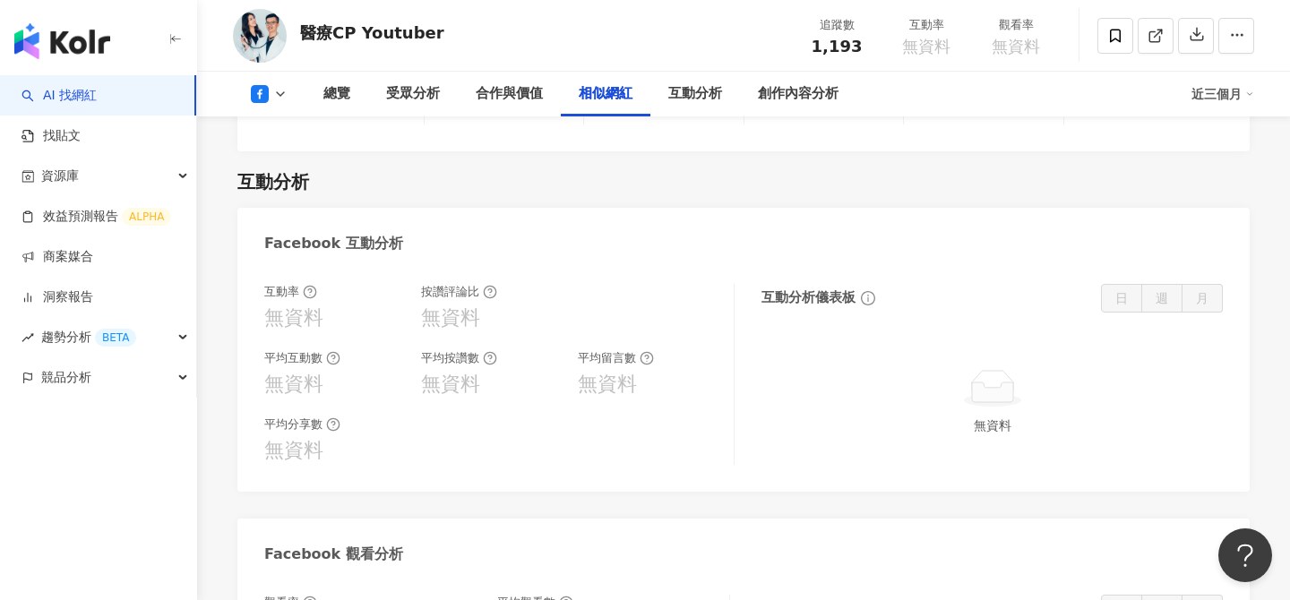
scroll to position [2502, 0]
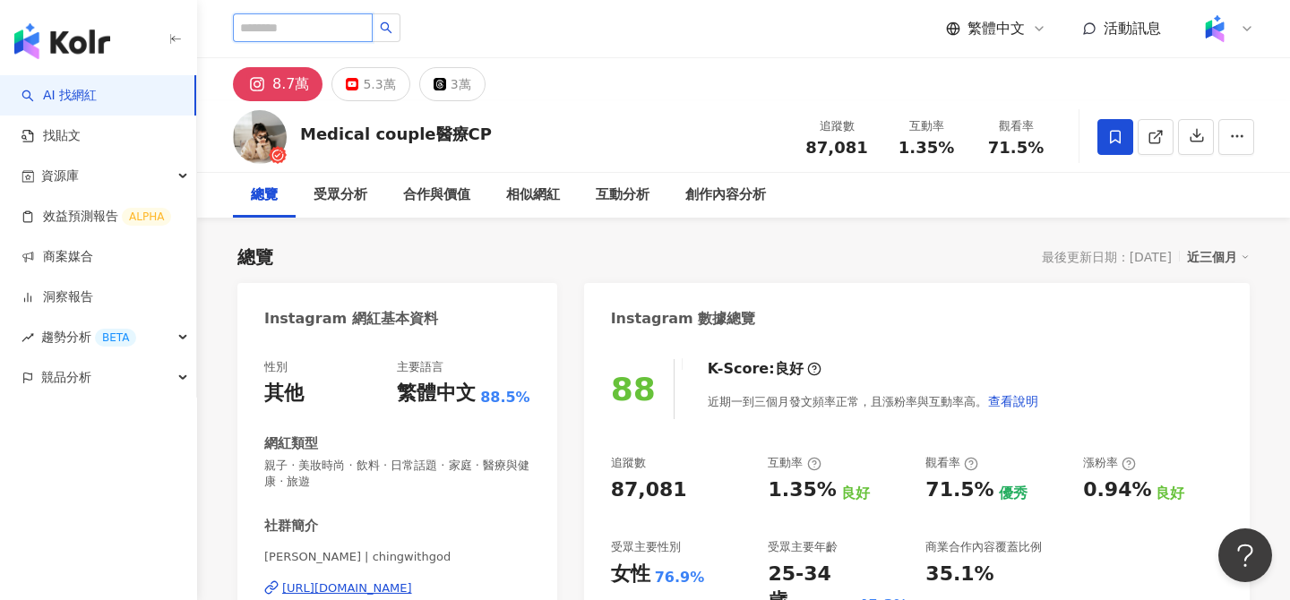
click at [326, 35] on input "search" at bounding box center [303, 27] width 140 height 29
type input "*"
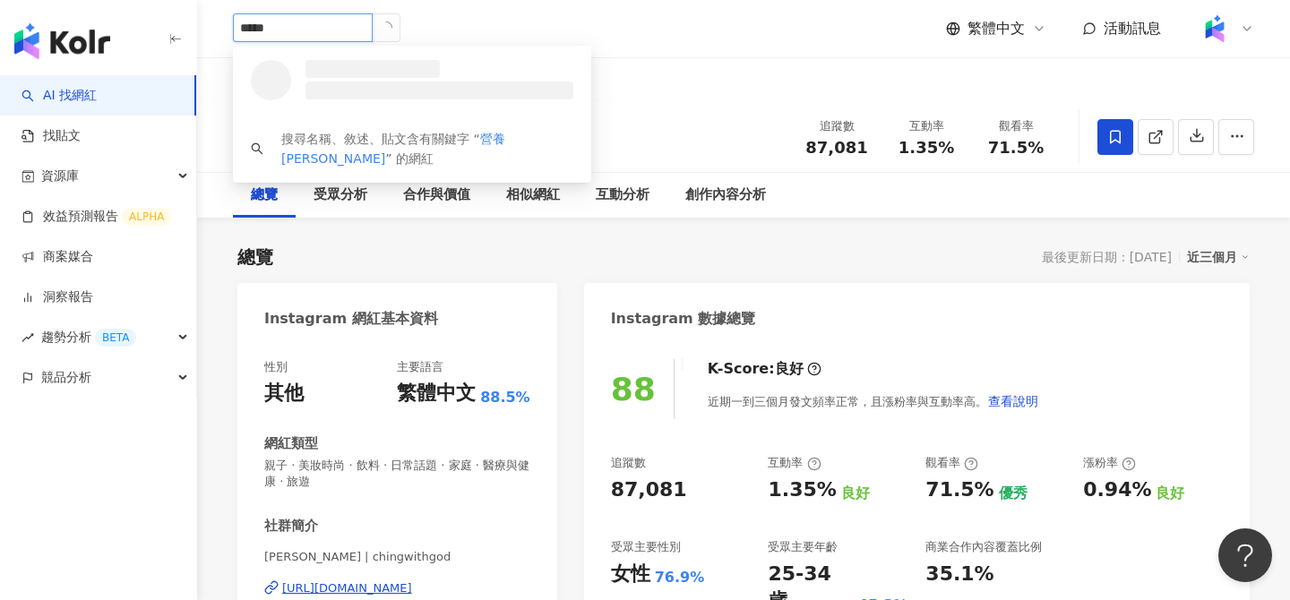
type input "****"
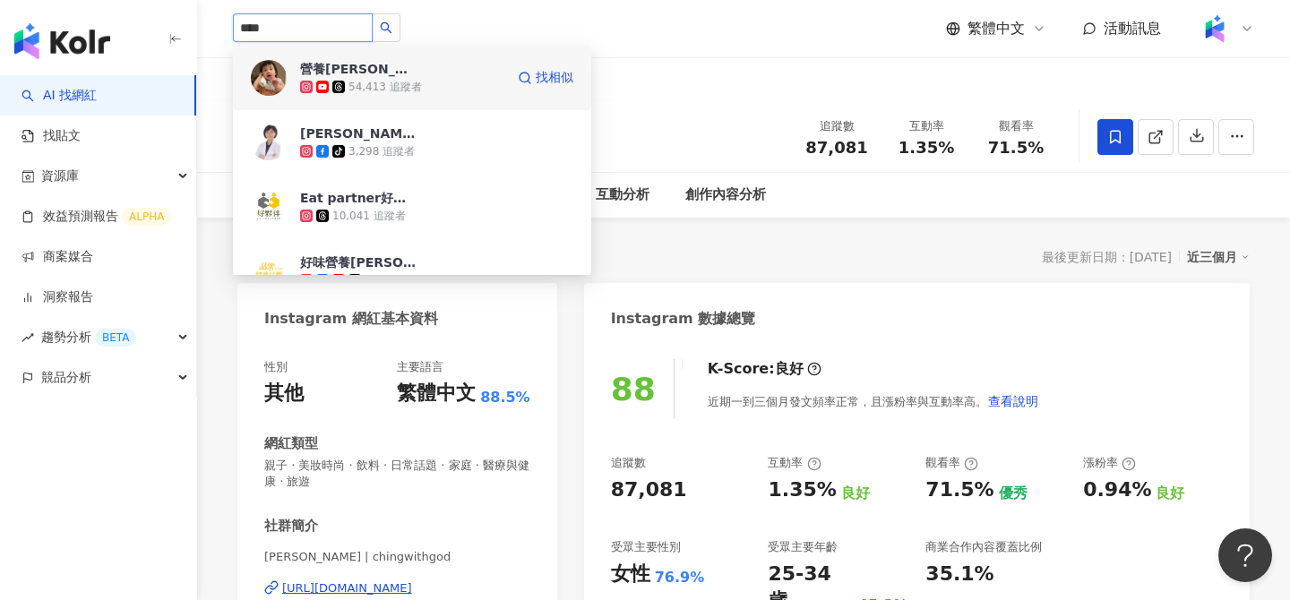
click at [423, 90] on div "54,413 追蹤者" at bounding box center [402, 87] width 204 height 18
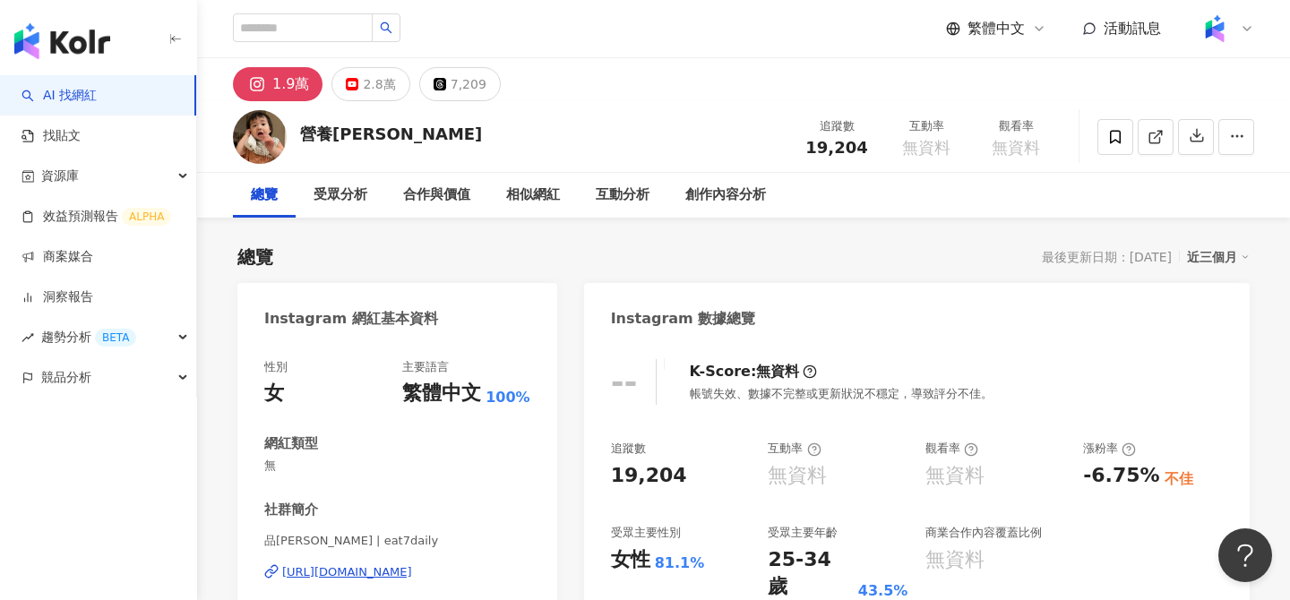
click at [354, 132] on div "營養[PERSON_NAME]" at bounding box center [391, 134] width 182 height 22
copy div "營養[PERSON_NAME]"
click at [97, 90] on link "AI 找網紅" at bounding box center [58, 96] width 75 height 18
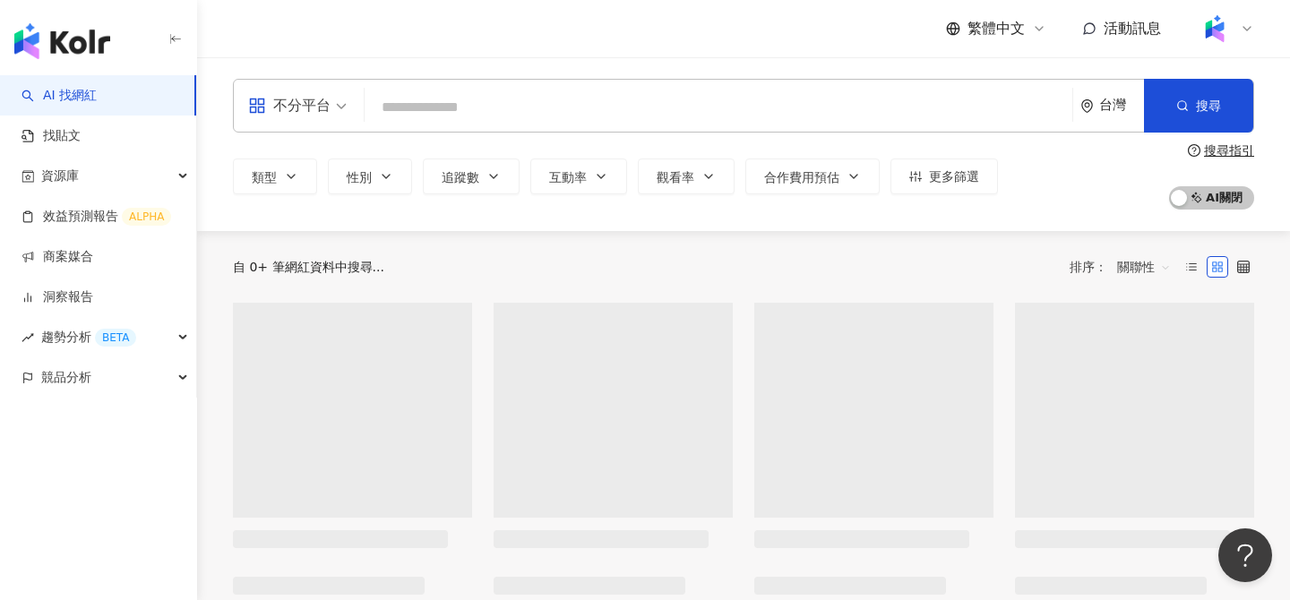
click at [425, 97] on input "search" at bounding box center [718, 107] width 693 height 34
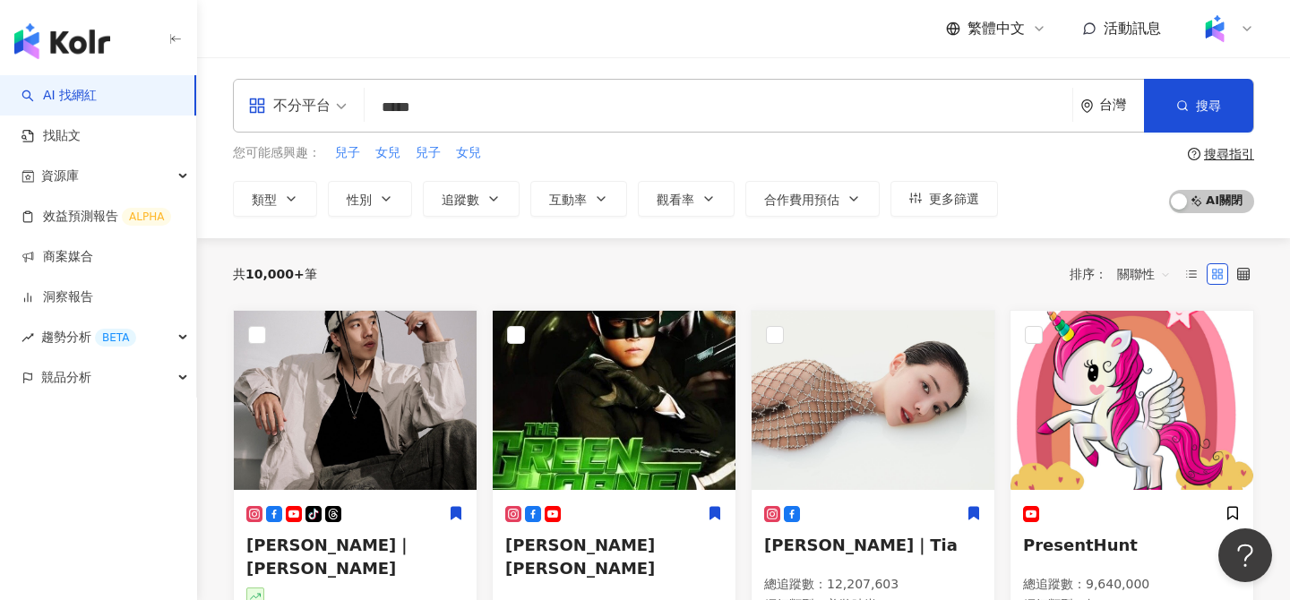
click at [541, 112] on input "*****" at bounding box center [718, 107] width 693 height 34
click at [518, 107] on input "*****" at bounding box center [718, 107] width 693 height 34
type input "****"
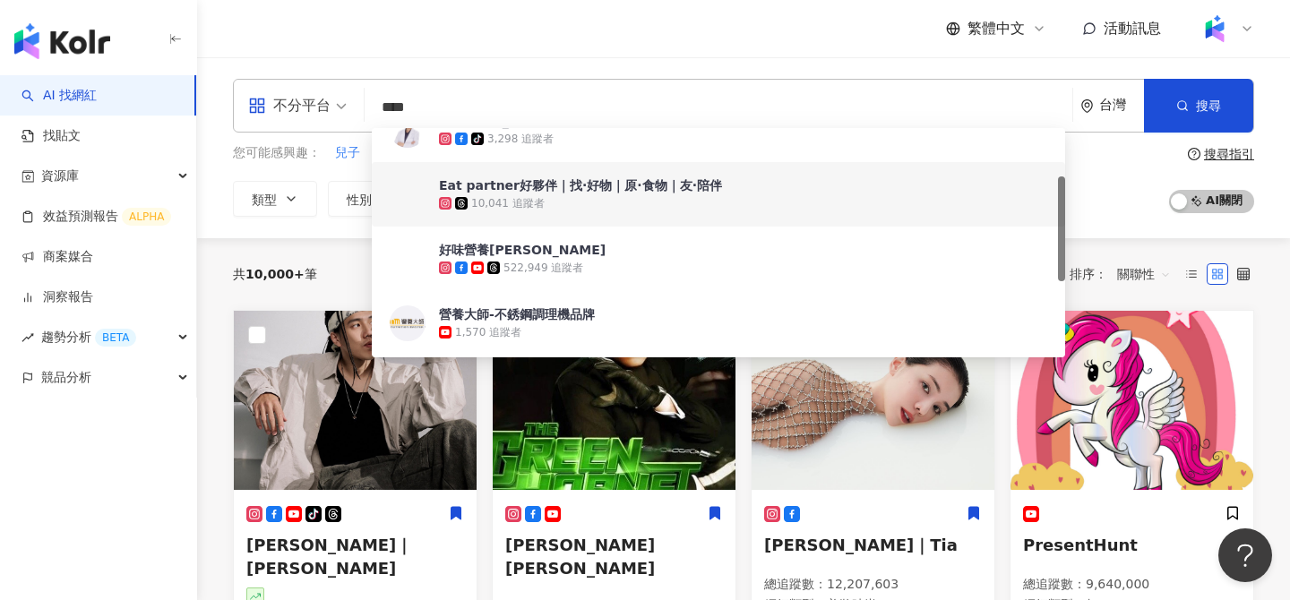
scroll to position [105, 0]
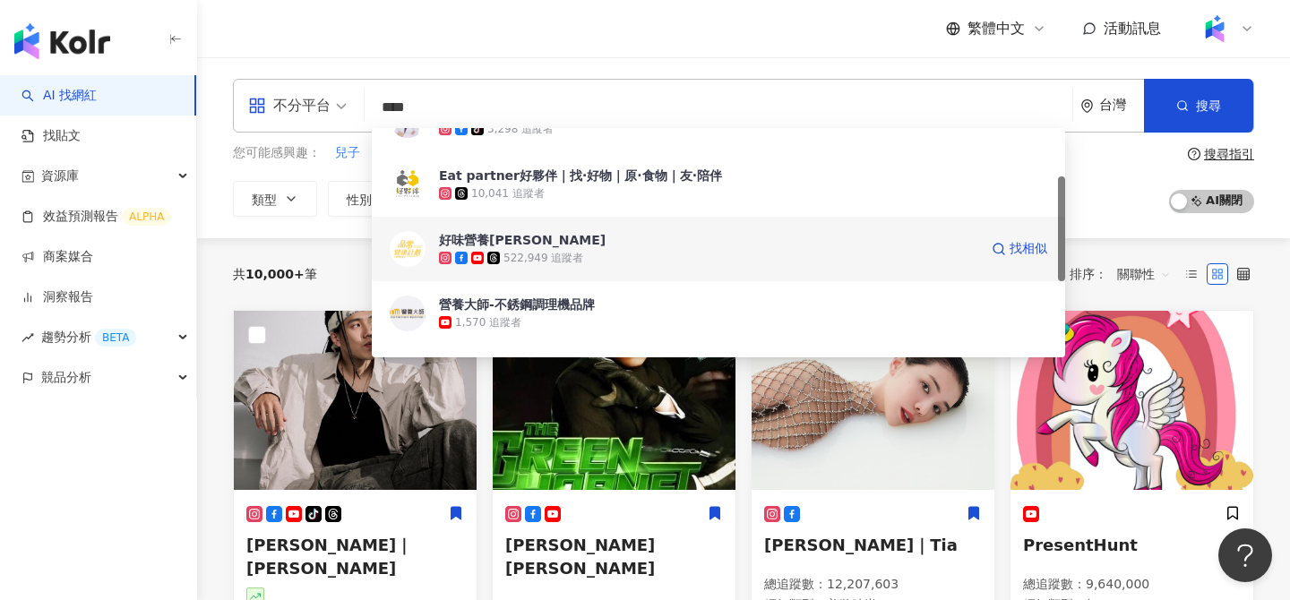
click at [536, 242] on span "好味營養[PERSON_NAME]" at bounding box center [708, 240] width 539 height 18
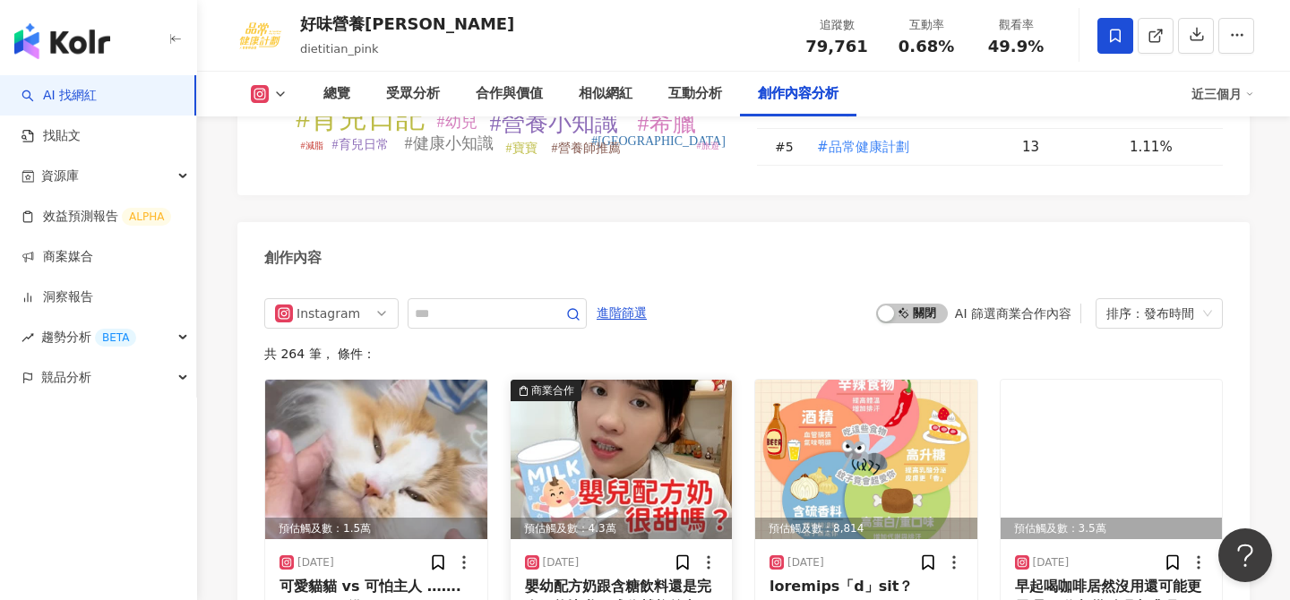
scroll to position [5534, 0]
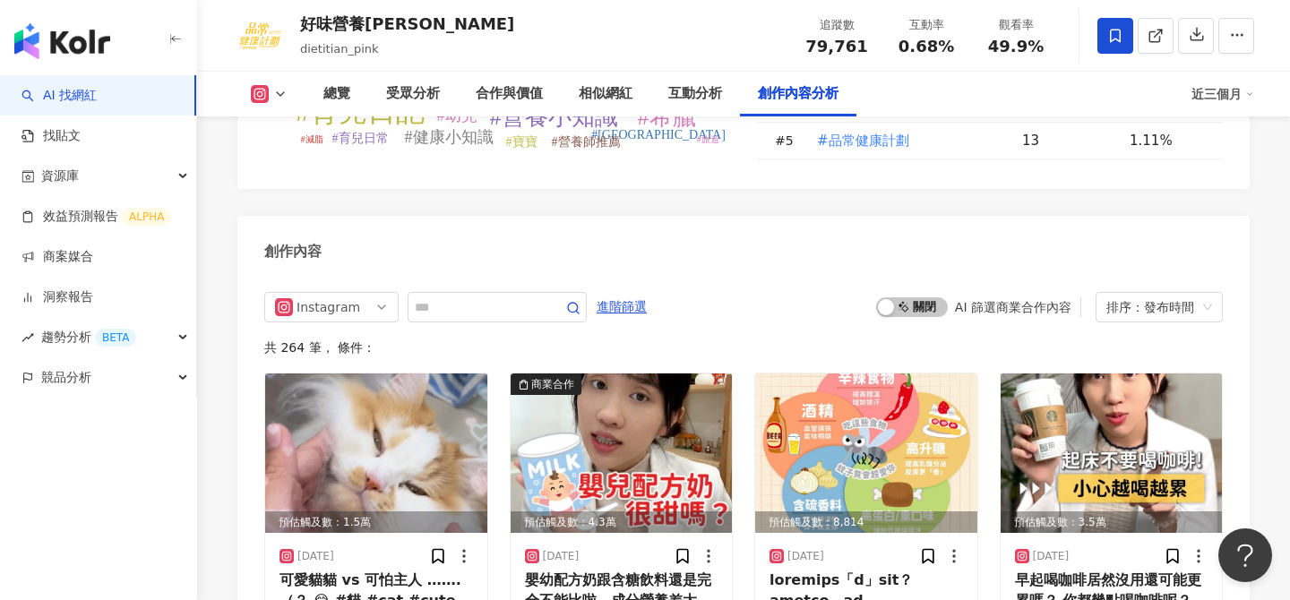
click at [819, 40] on span "79,761" at bounding box center [836, 46] width 62 height 19
copy span "79,761"
click at [263, 97] on icon at bounding box center [260, 95] width 10 height 10
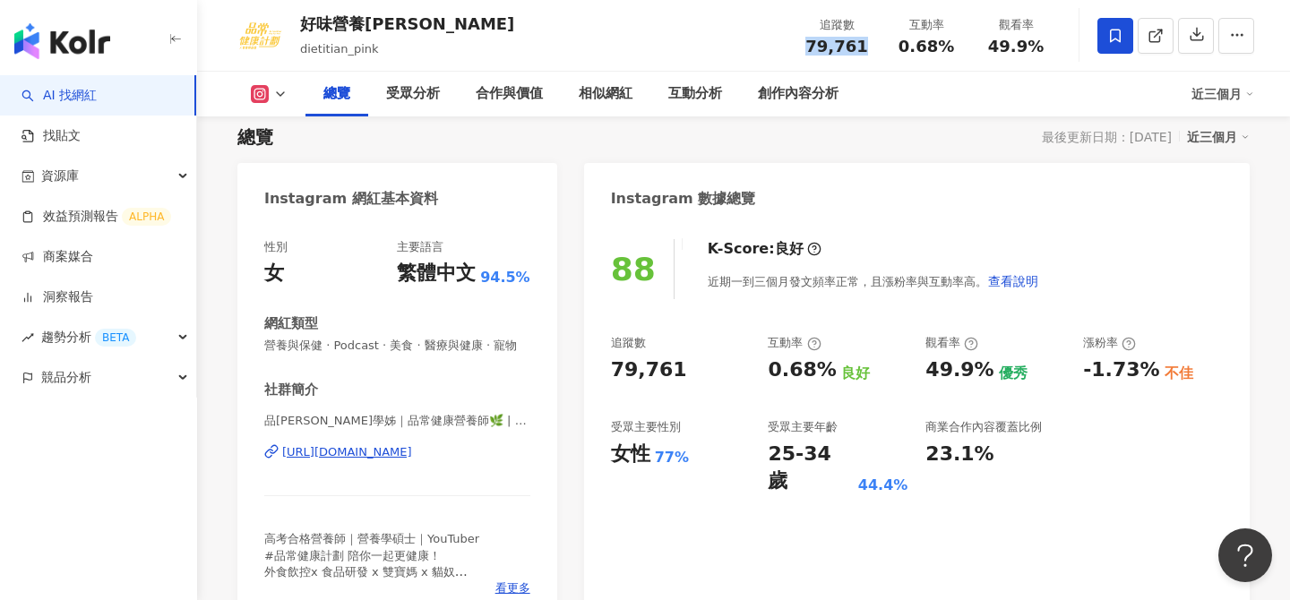
scroll to position [157, 0]
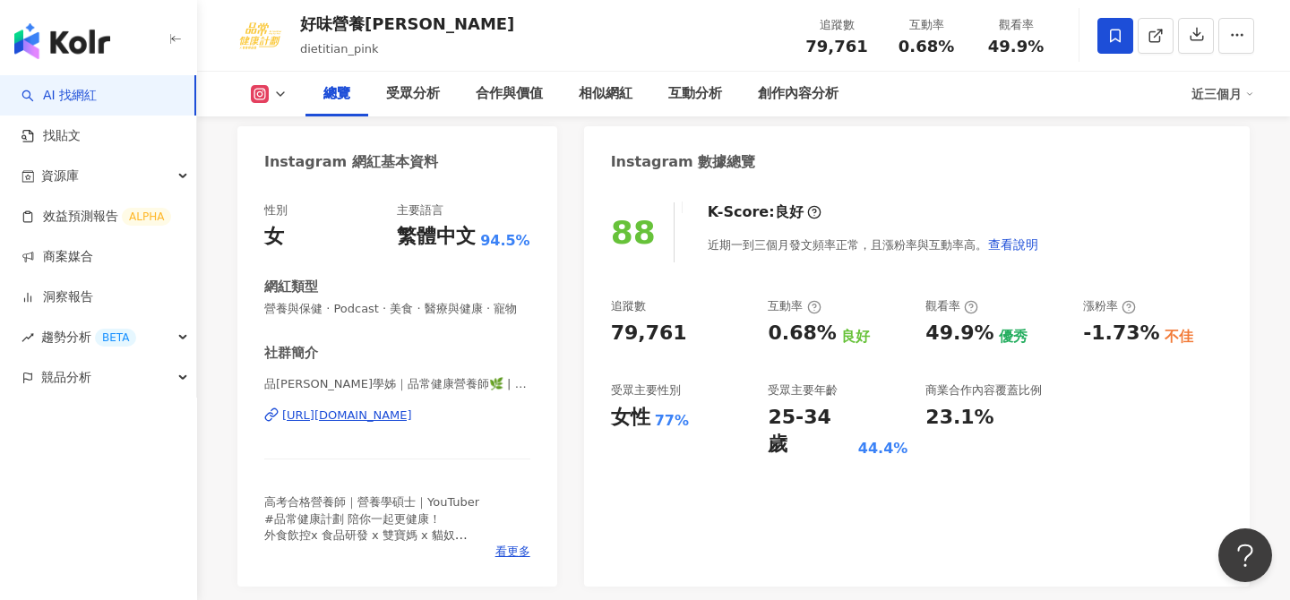
click at [784, 328] on div "0.68%" at bounding box center [801, 334] width 68 height 28
copy div "0.68%"
drag, startPoint x: 915, startPoint y: 318, endPoint x: 986, endPoint y: 327, distance: 71.3
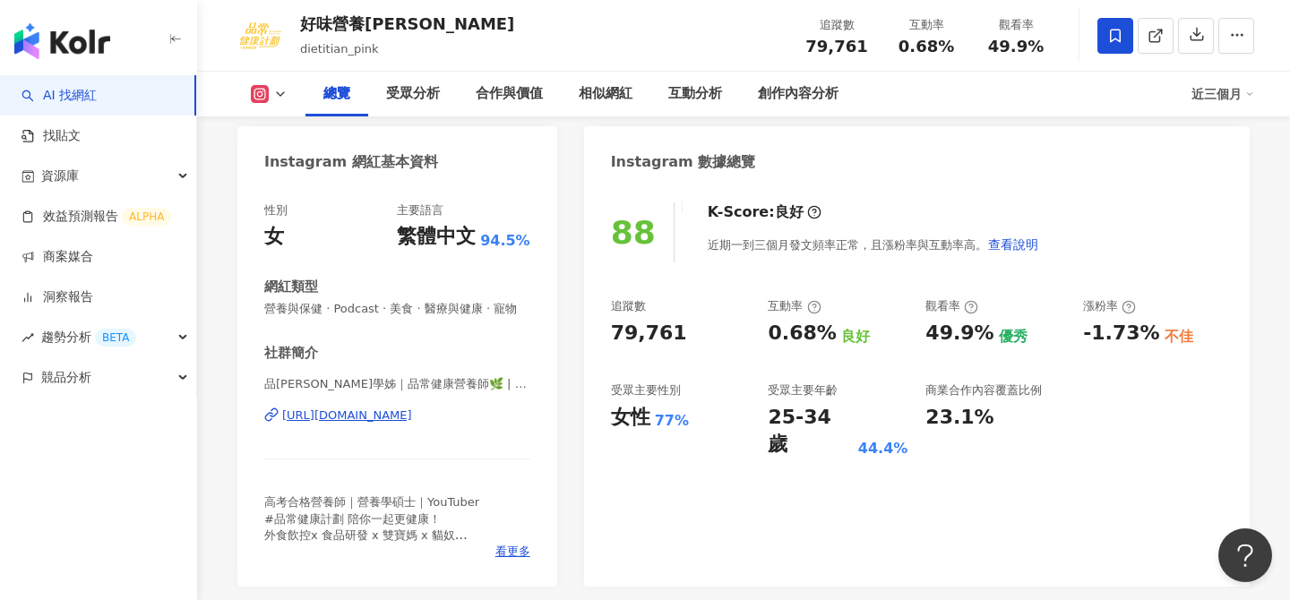
click at [990, 327] on div "追蹤數 79,761 互動率 0.68% 良好 觀看率 49.9% 優秀 漲粉率 -1.73% 不佳 受眾主要性別 女性 77% 受眾主要年齡 25-34 歲…" at bounding box center [917, 378] width 612 height 160
drag, startPoint x: 985, startPoint y: 329, endPoint x: 924, endPoint y: 329, distance: 60.9
click at [923, 329] on div "追蹤數 79,761 互動率 0.68% 良好 觀看率 49.9% 優秀 漲粉率 -1.73% 不佳 受眾主要性別 女性 77% 受眾主要年齡 25-34 歲…" at bounding box center [917, 378] width 612 height 160
copy div "49.9% 優秀"
click at [368, 25] on div "好味營養師品瑄" at bounding box center [407, 24] width 214 height 22
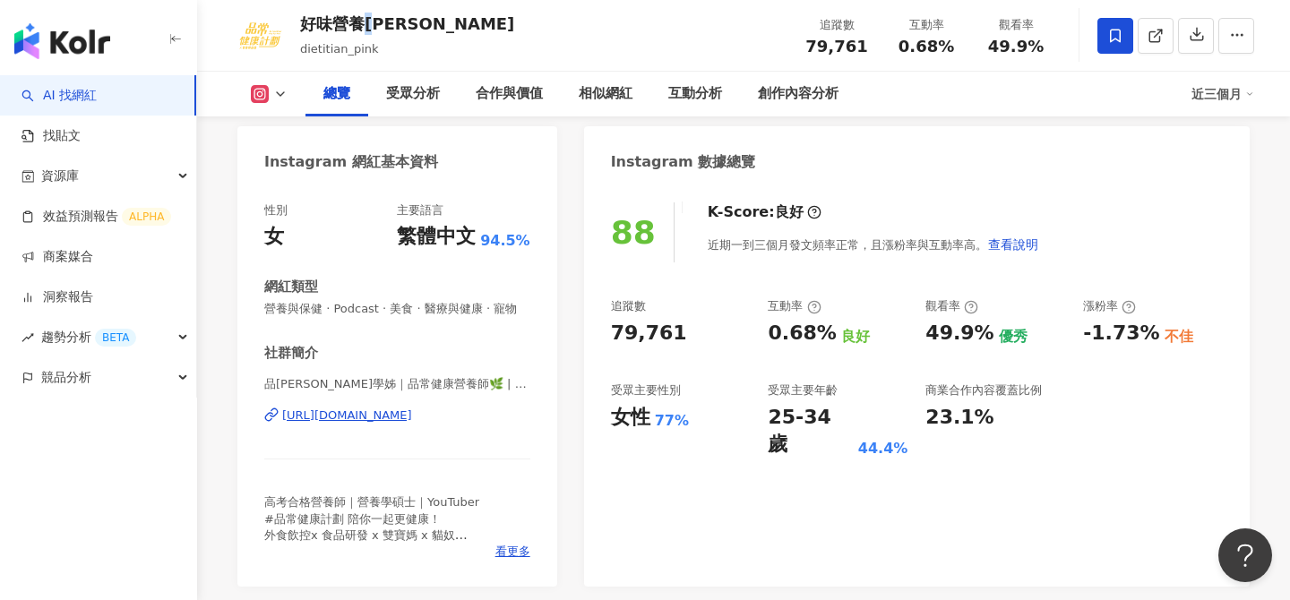
click at [368, 25] on div "好味營養師品瑄" at bounding box center [407, 24] width 214 height 22
copy div "好味營養師品瑄"
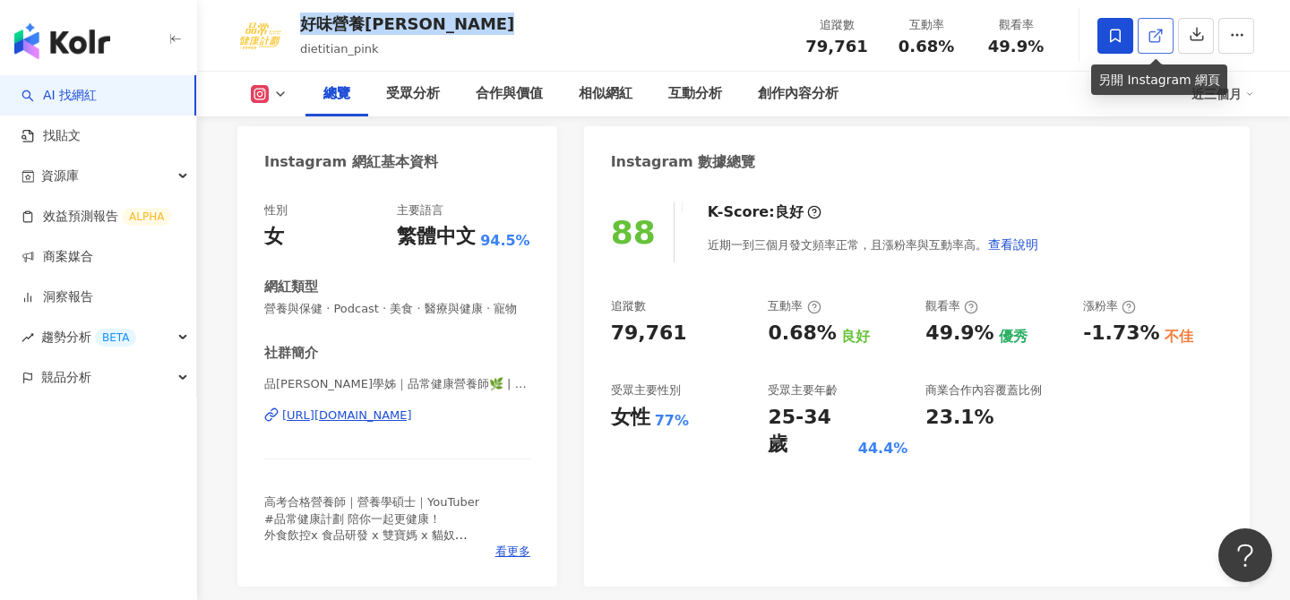
click at [1158, 37] on icon at bounding box center [1155, 36] width 16 height 16
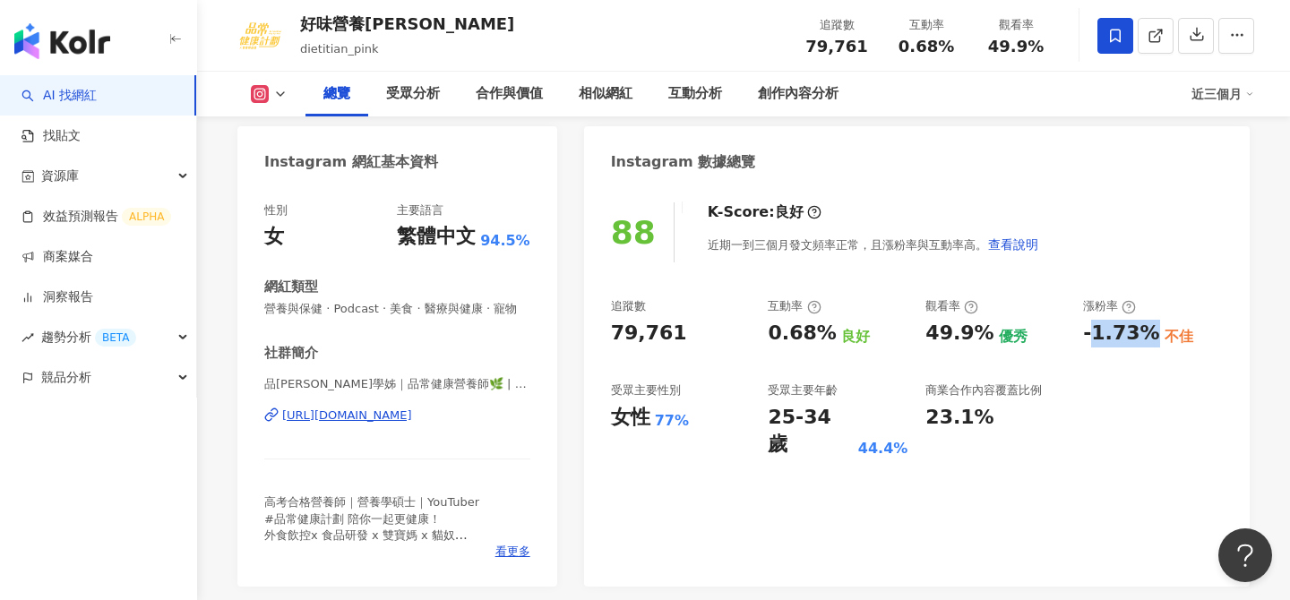
drag, startPoint x: 1146, startPoint y: 332, endPoint x: 1093, endPoint y: 331, distance: 52.8
click at [1093, 331] on div "-1.73%" at bounding box center [1121, 334] width 76 height 28
copy div "1.73%"
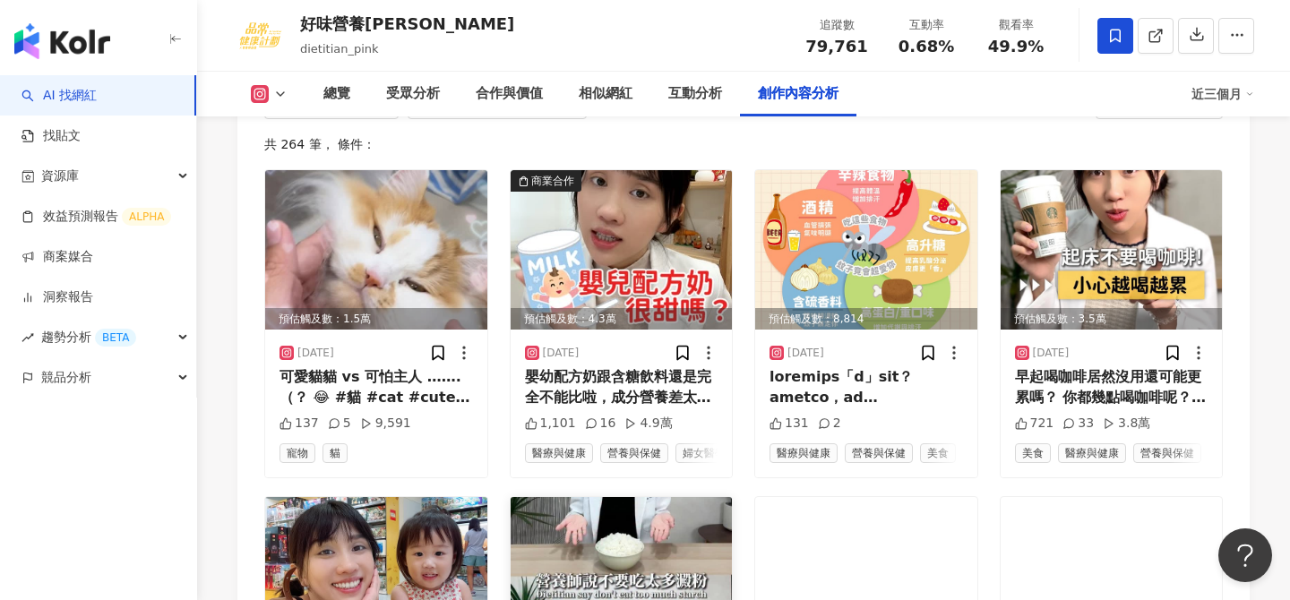
scroll to position [5423, 0]
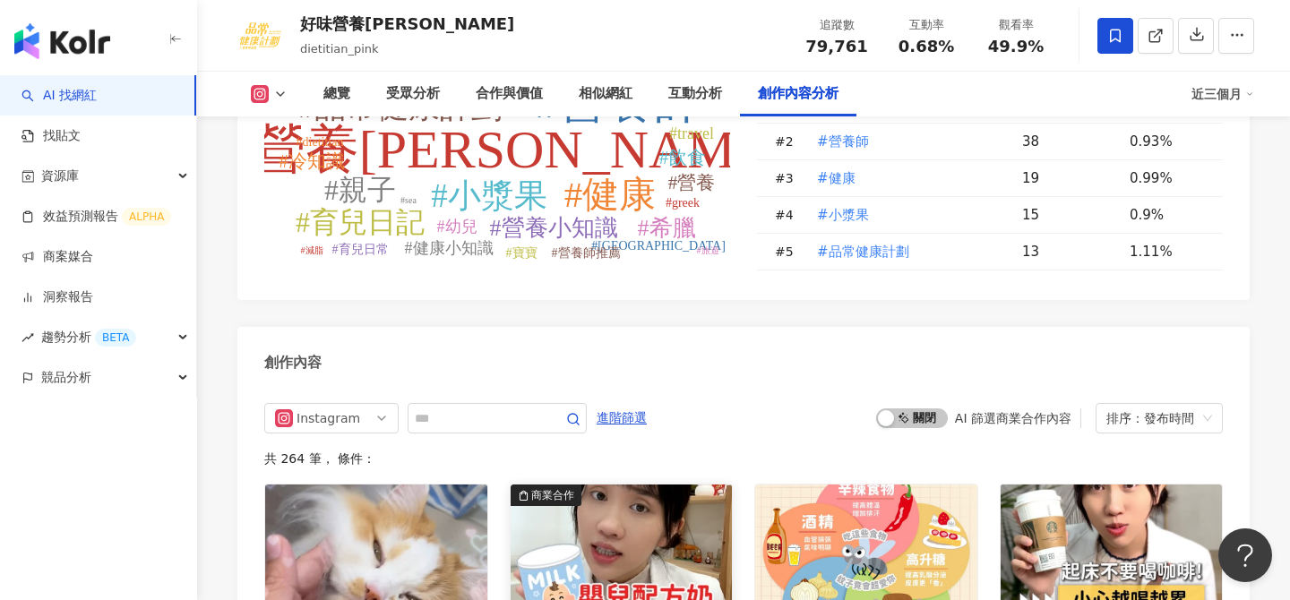
click at [621, 484] on img at bounding box center [621, 563] width 222 height 159
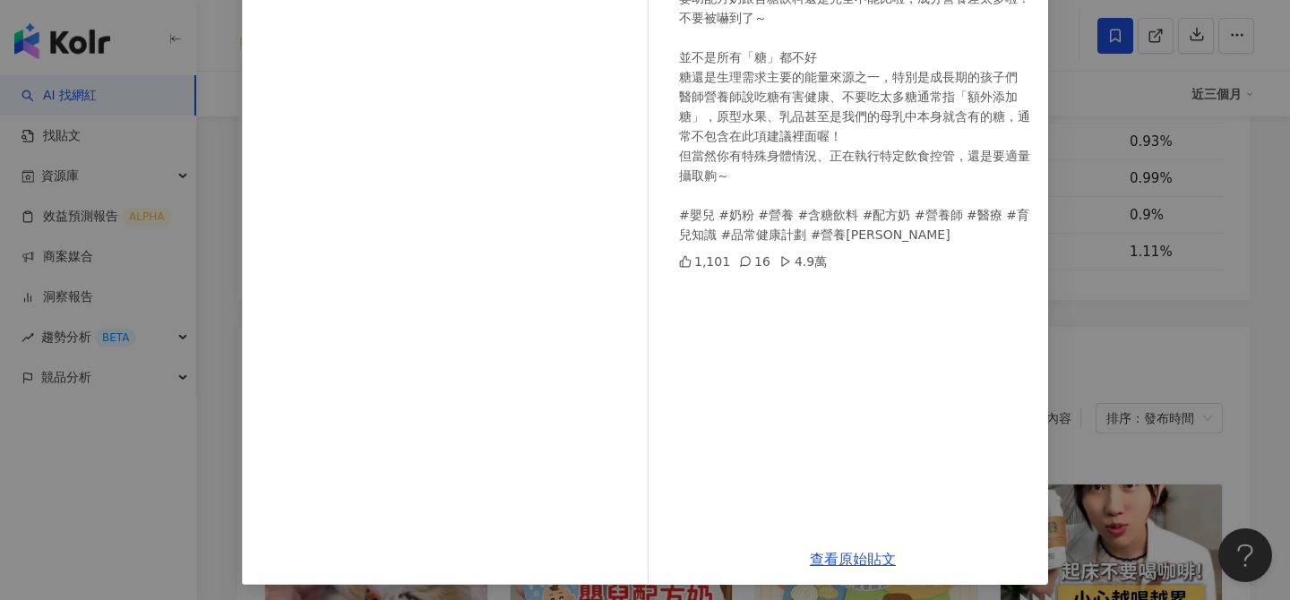
scroll to position [203, 0]
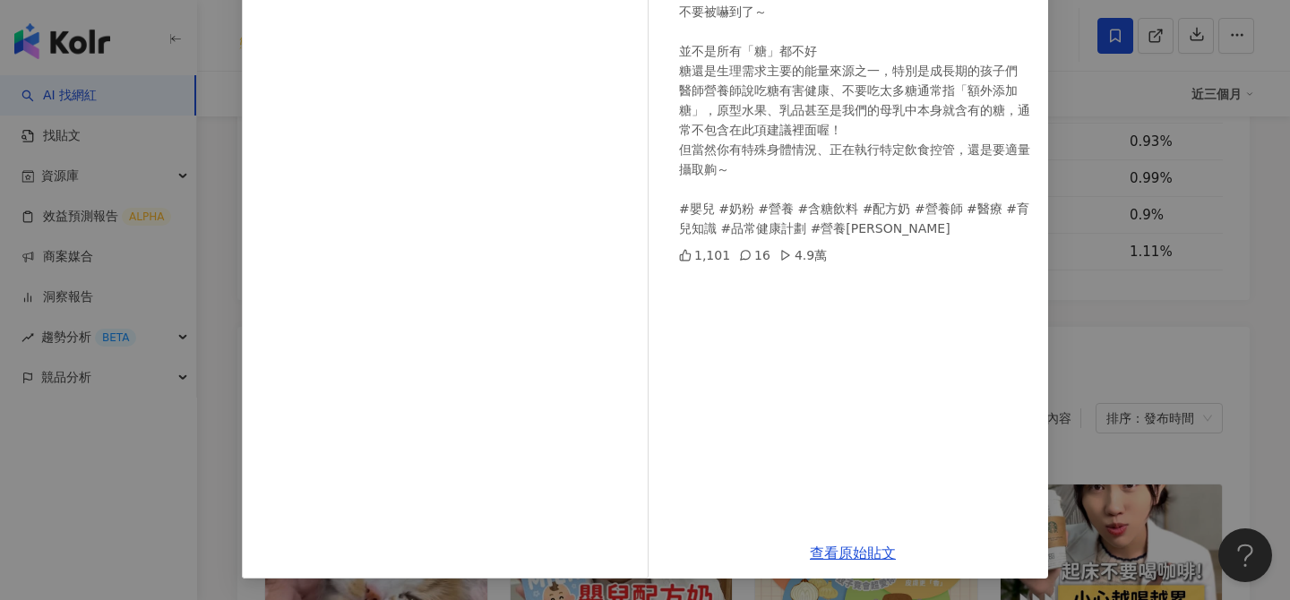
click at [1096, 313] on div "好味營養師品瑄 2025/8/27 嬰幼配方奶跟含糖飲料還是完全不能比啦，成分營養差太多啦！不要被嚇到了～ 並不是所有「糖」都不好 糖還是生理需求主要的能量來…" at bounding box center [645, 300] width 1290 height 600
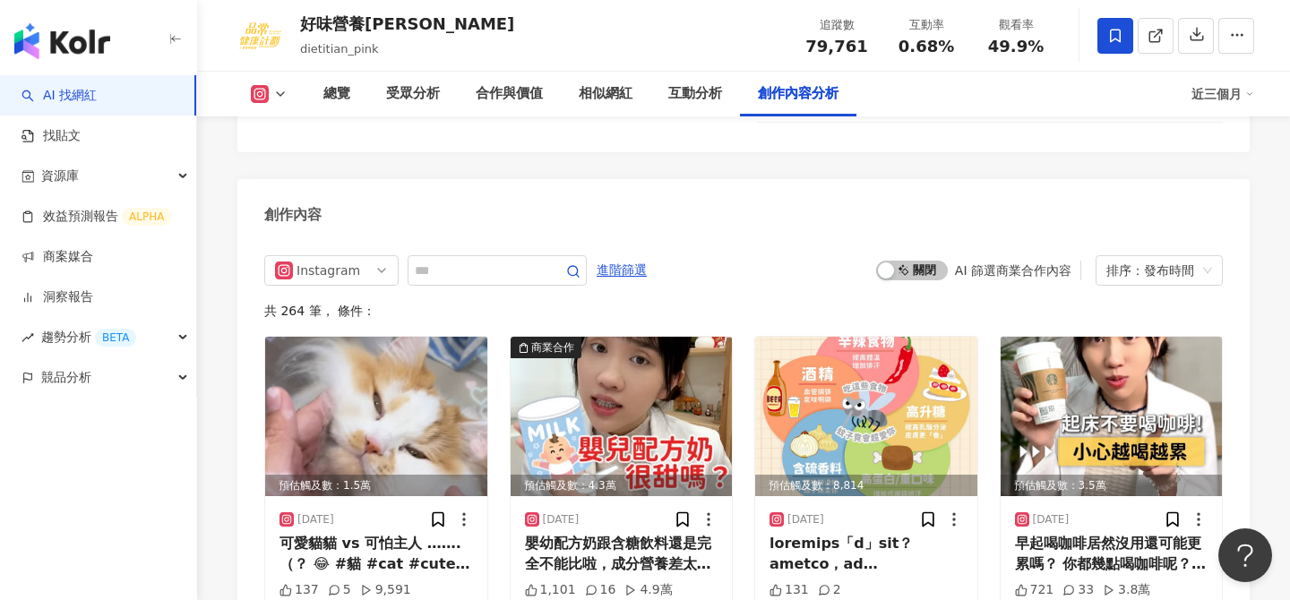
scroll to position [5614, 0]
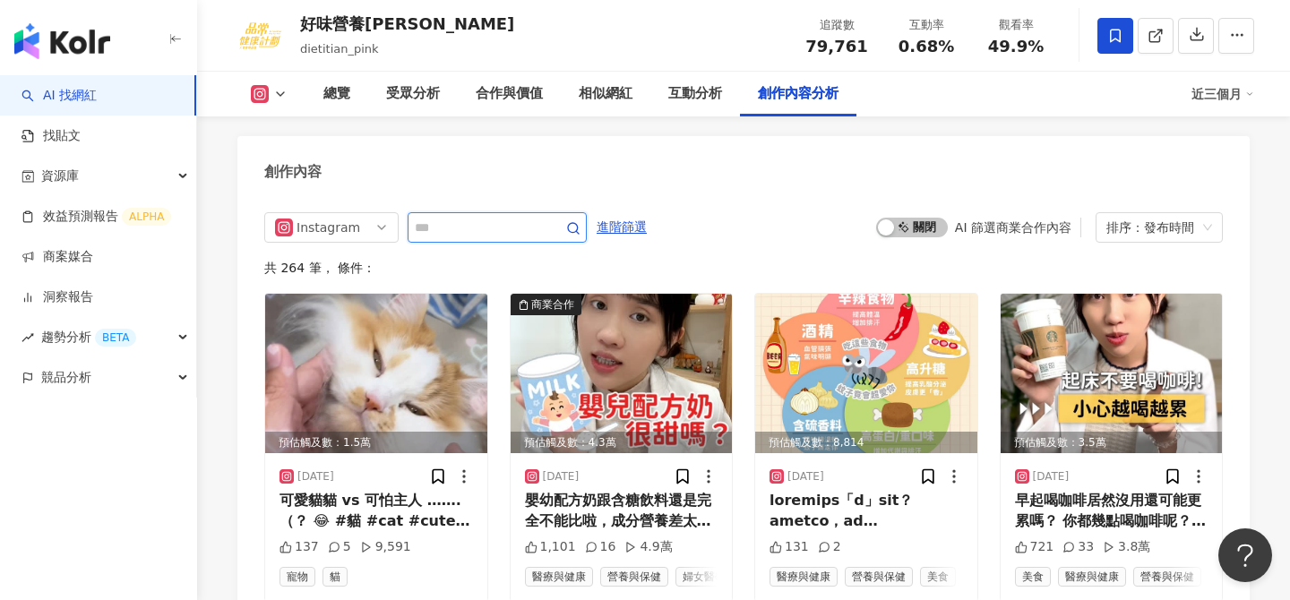
click at [484, 217] on input "text" at bounding box center [477, 227] width 125 height 21
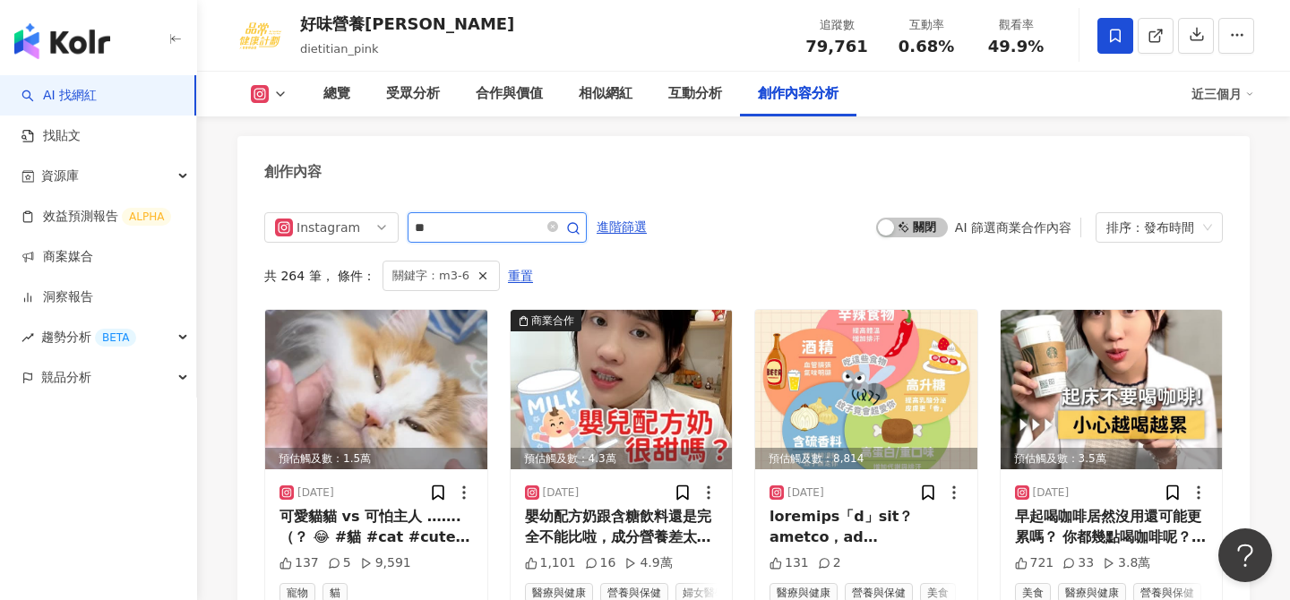
scroll to position [5534, 0]
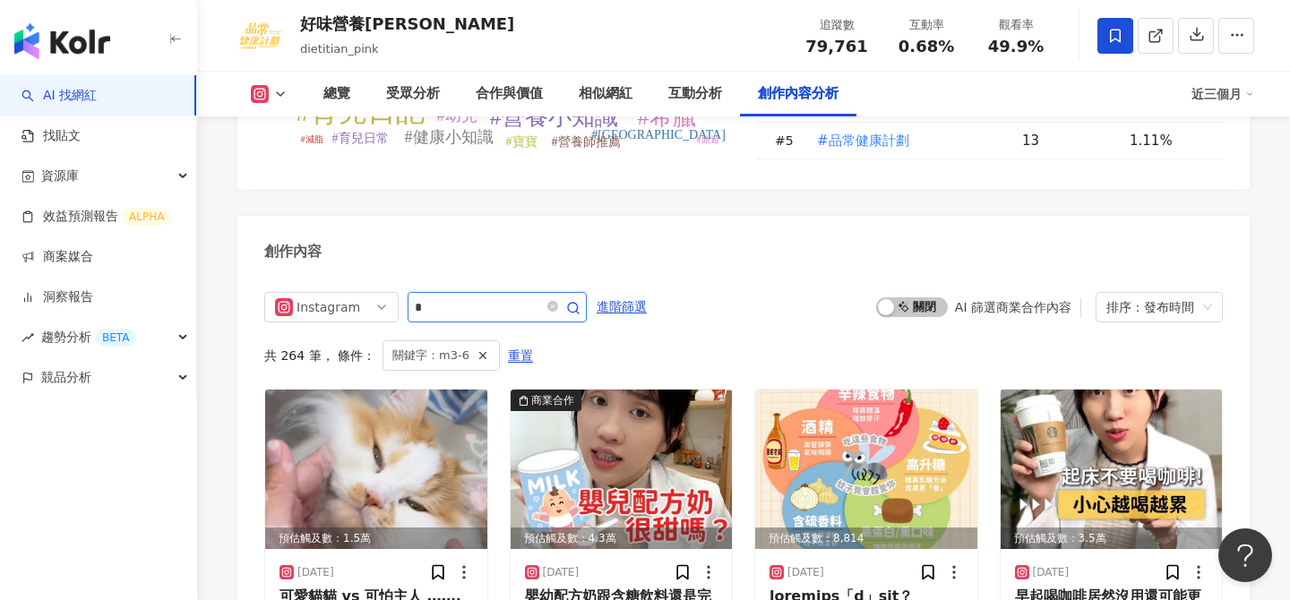
type input "*"
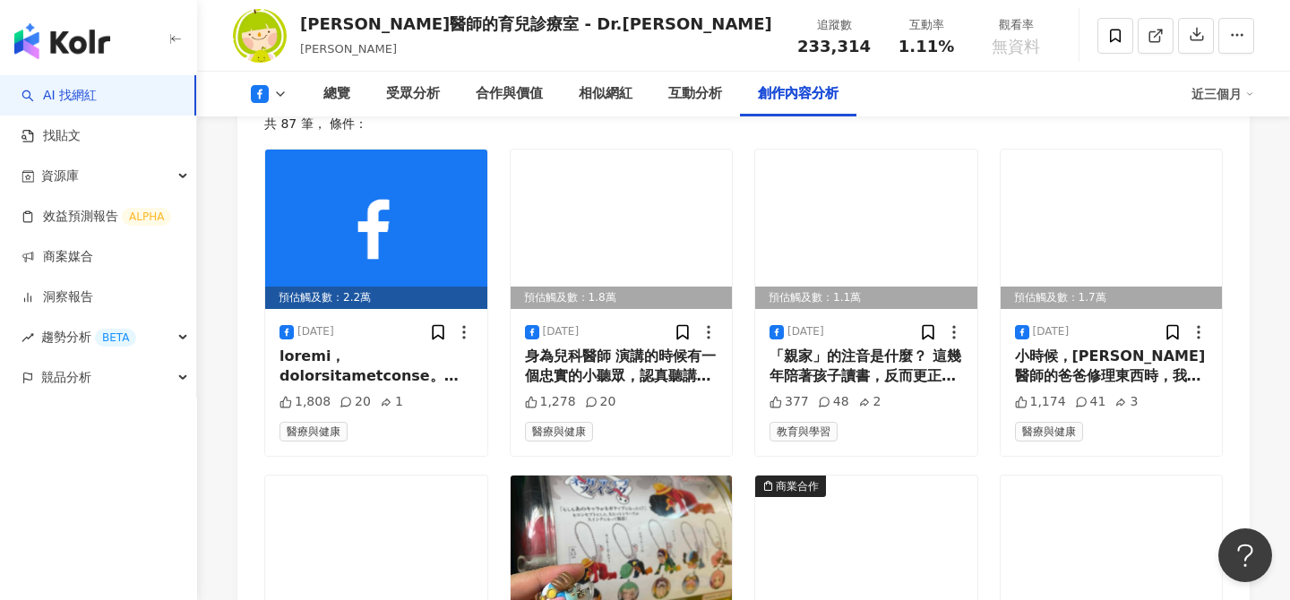
scroll to position [4534, 0]
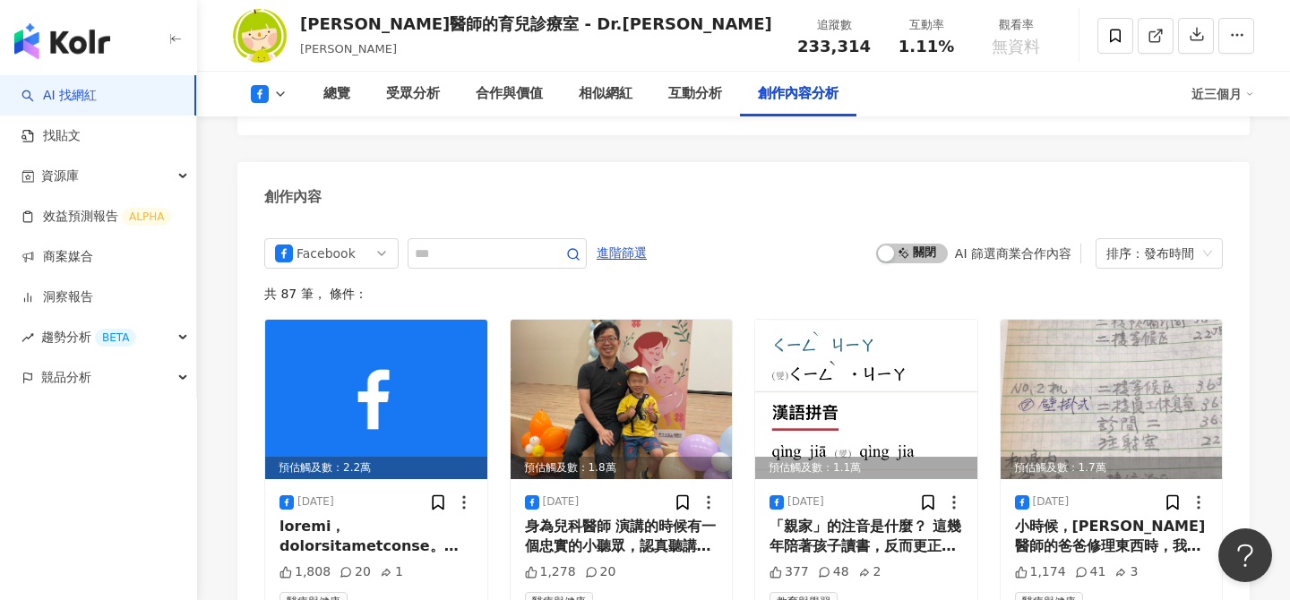
click at [274, 96] on icon at bounding box center [280, 94] width 14 height 14
click at [467, 22] on div "柚子醫師的育兒診療室 - Dr.陳木榮醫師" at bounding box center [536, 24] width 472 height 22
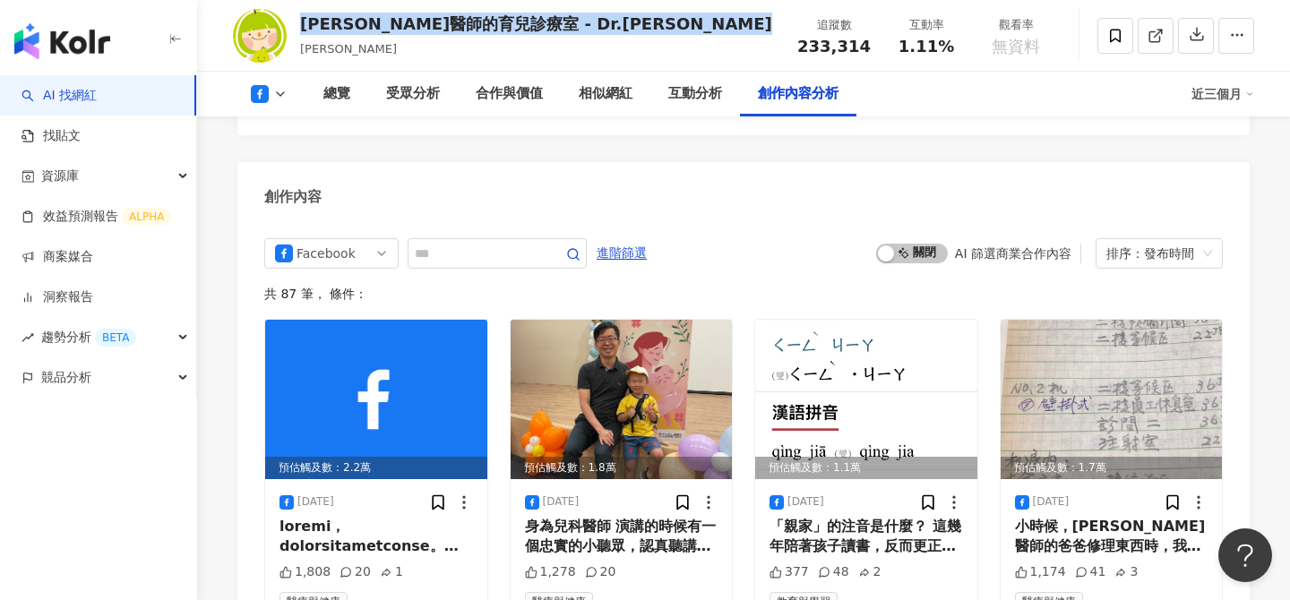
click at [467, 22] on div "柚子醫師的育兒診療室 - Dr.陳木榮醫師" at bounding box center [536, 24] width 472 height 22
copy div "柚子醫師的育兒診療室 - Dr.陳木榮醫師"
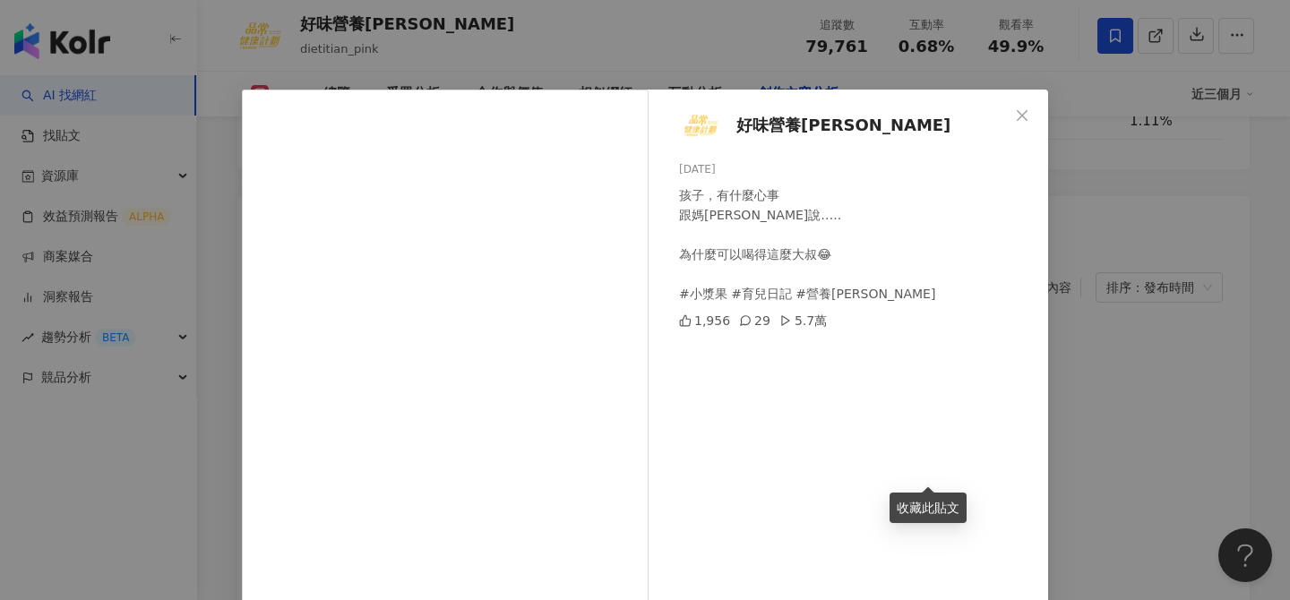
scroll to position [5534, 0]
click at [1122, 245] on div "好味營養[PERSON_NAME] [DATE] 孩子，有什麼心事 跟媽[PERSON_NAME]說….. 為什麼可以喝得這麼大叔😂 #小漿果 #育兒日記 #…" at bounding box center [645, 300] width 1290 height 600
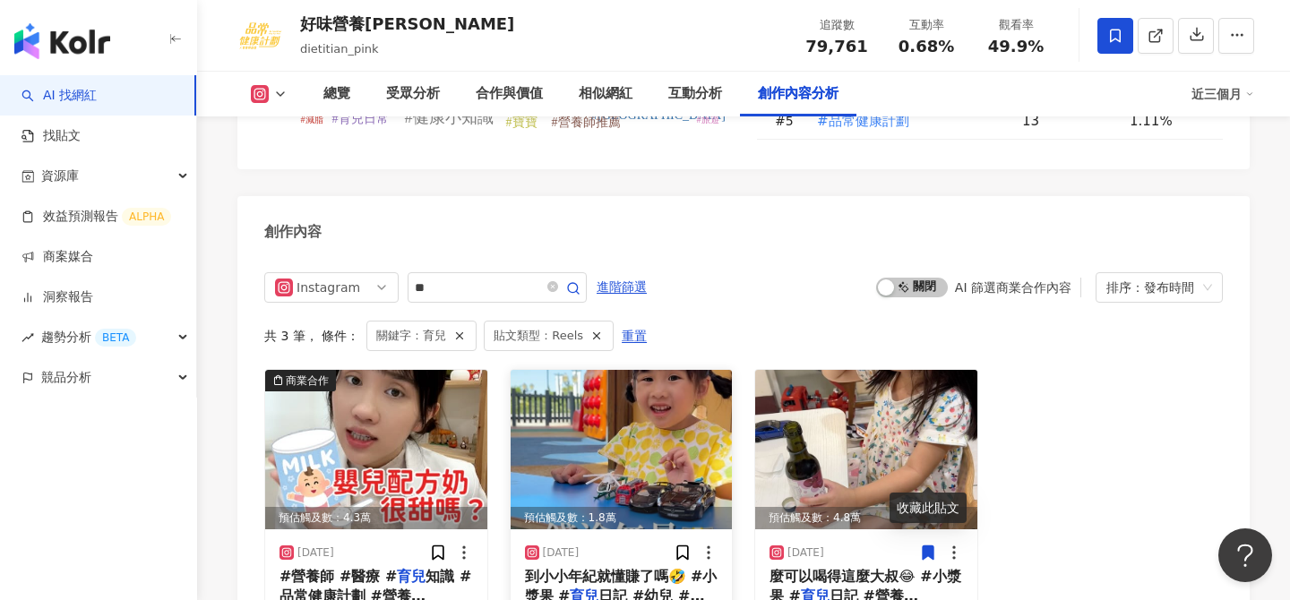
click at [664, 373] on img at bounding box center [621, 449] width 222 height 159
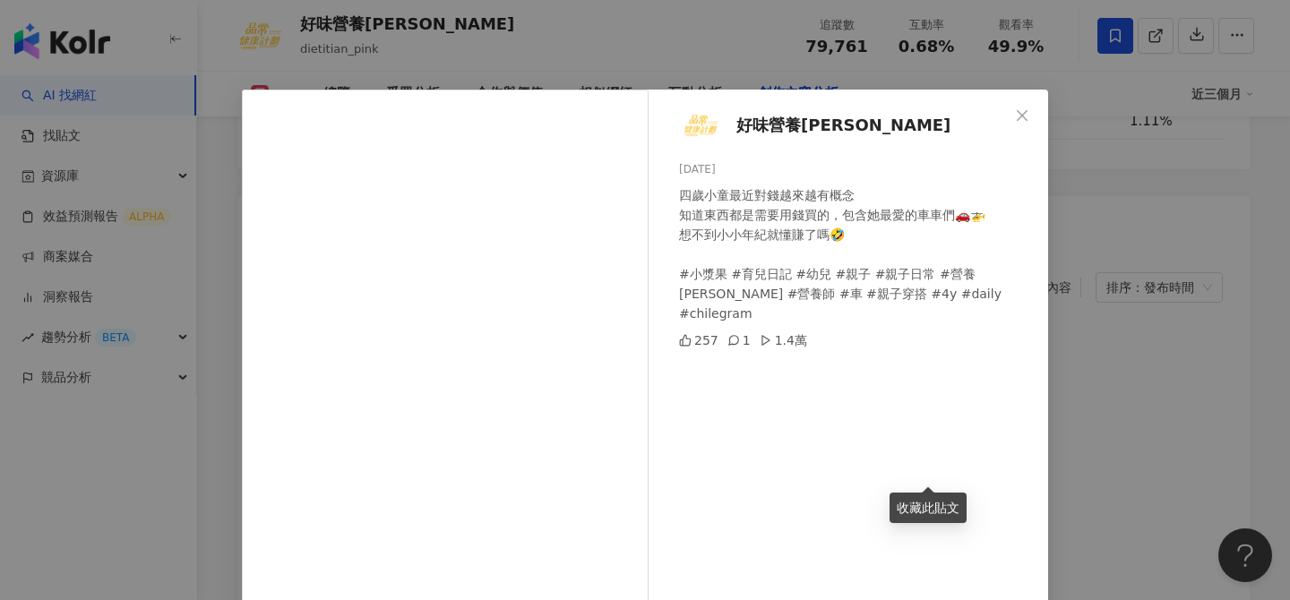
click at [1009, 383] on div "好味營養師品瑄 2025/7/7 四歲小童最近對錢越來越有概念 知道東西都是需要用錢買的，包含她最愛的車車們🚗🚁 想不到小小年紀就懂賺了嗎🤣 #小漿果 #育兒…" at bounding box center [852, 410] width 390 height 641
click at [1146, 348] on div "好味營養師品瑄 2025/7/7 四歲小童最近對錢越來越有概念 知道東西都是需要用錢買的，包含她最愛的車車們🚗🚁 想不到小小年紀就懂賺了嗎🤣 #小漿果 #育兒…" at bounding box center [645, 300] width 1290 height 600
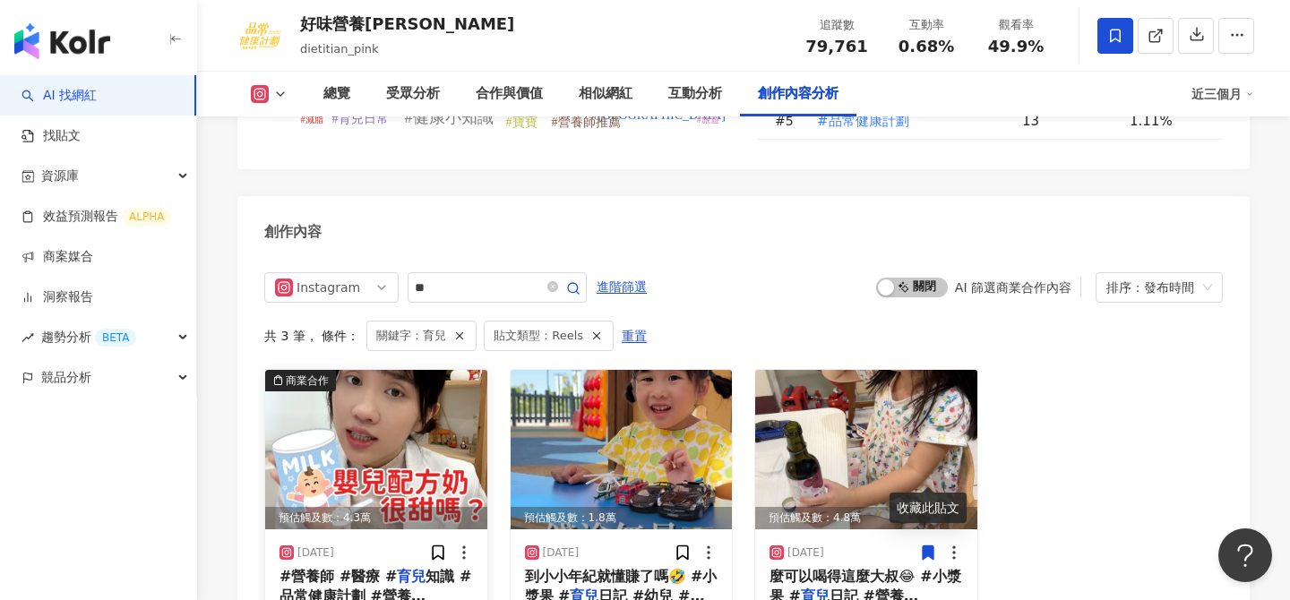
click at [338, 379] on img at bounding box center [376, 449] width 222 height 159
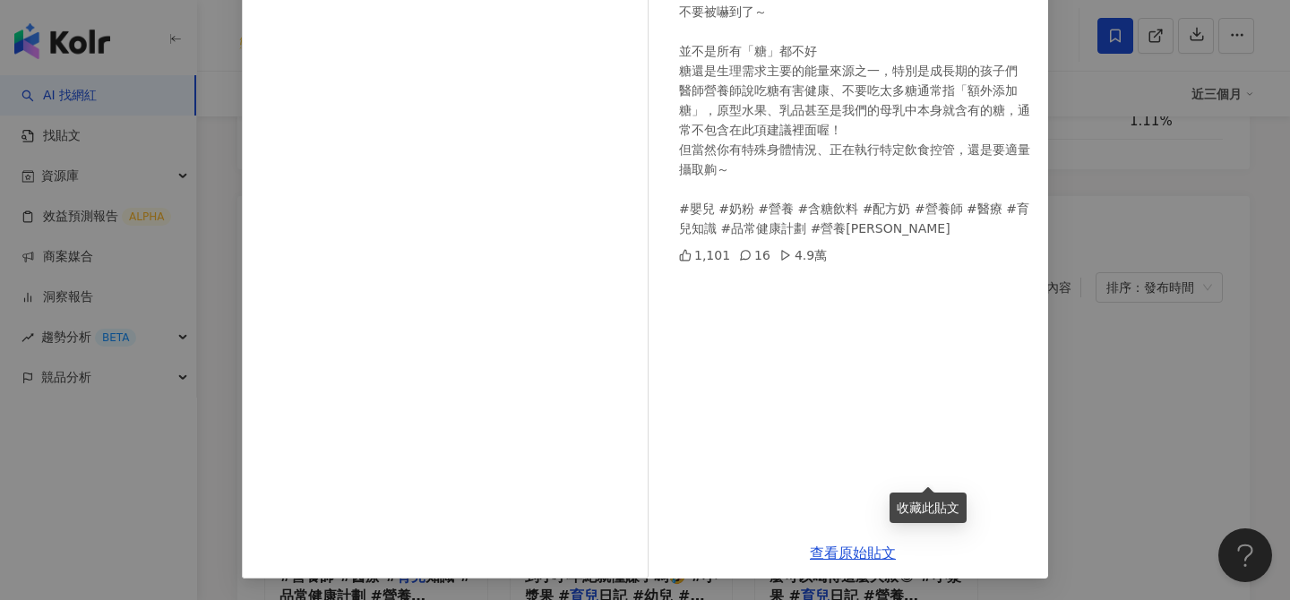
scroll to position [197, 0]
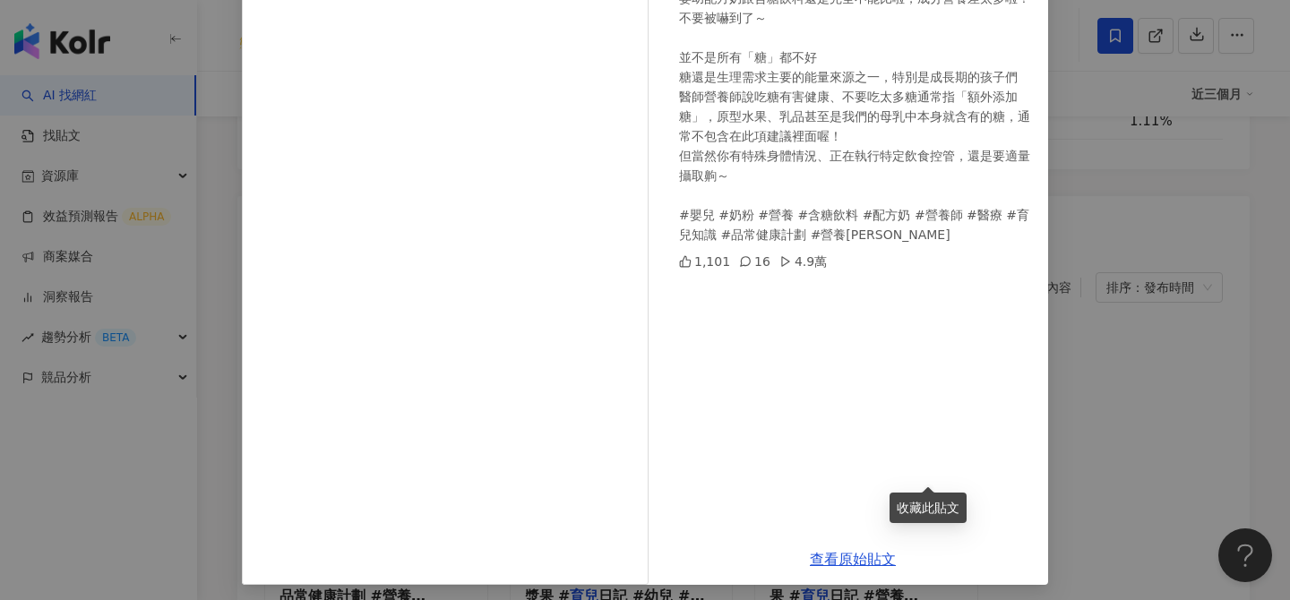
click at [1095, 399] on div "好味營養師品瑄 2025/8/27 嬰幼配方奶跟含糖飲料還是完全不能比啦，成分營養差太多啦！不要被嚇到了～ 並不是所有「糖」都不好 糖還是生理需求主要的能量來…" at bounding box center [645, 300] width 1290 height 600
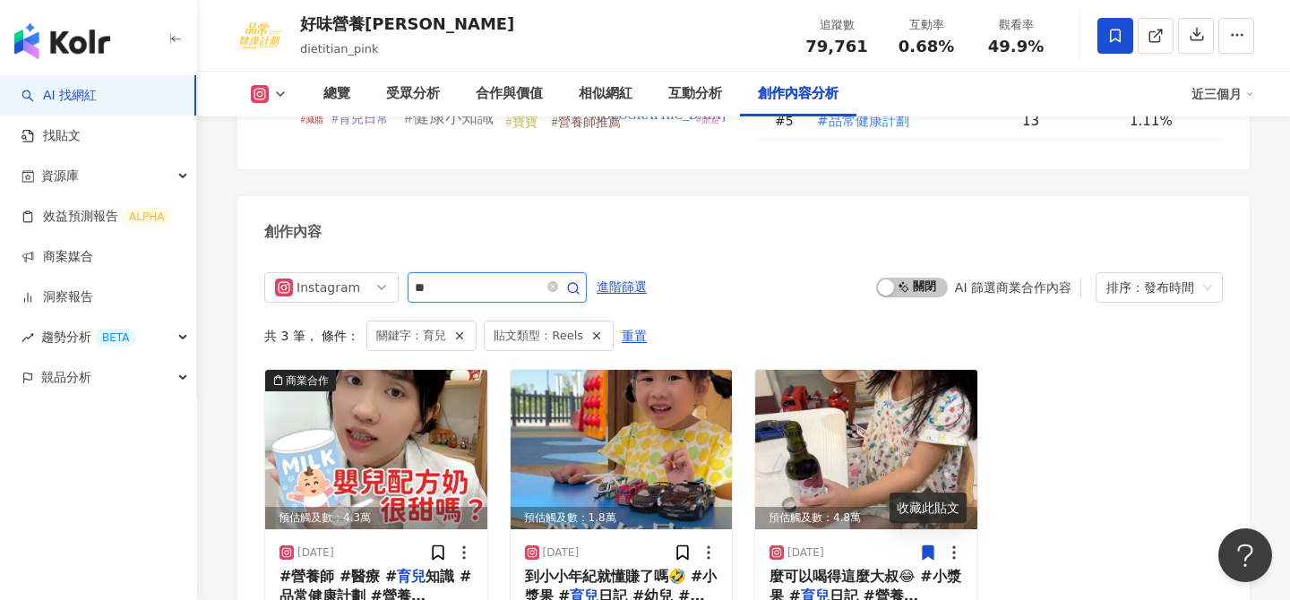
click at [499, 277] on input "**" at bounding box center [477, 287] width 125 height 21
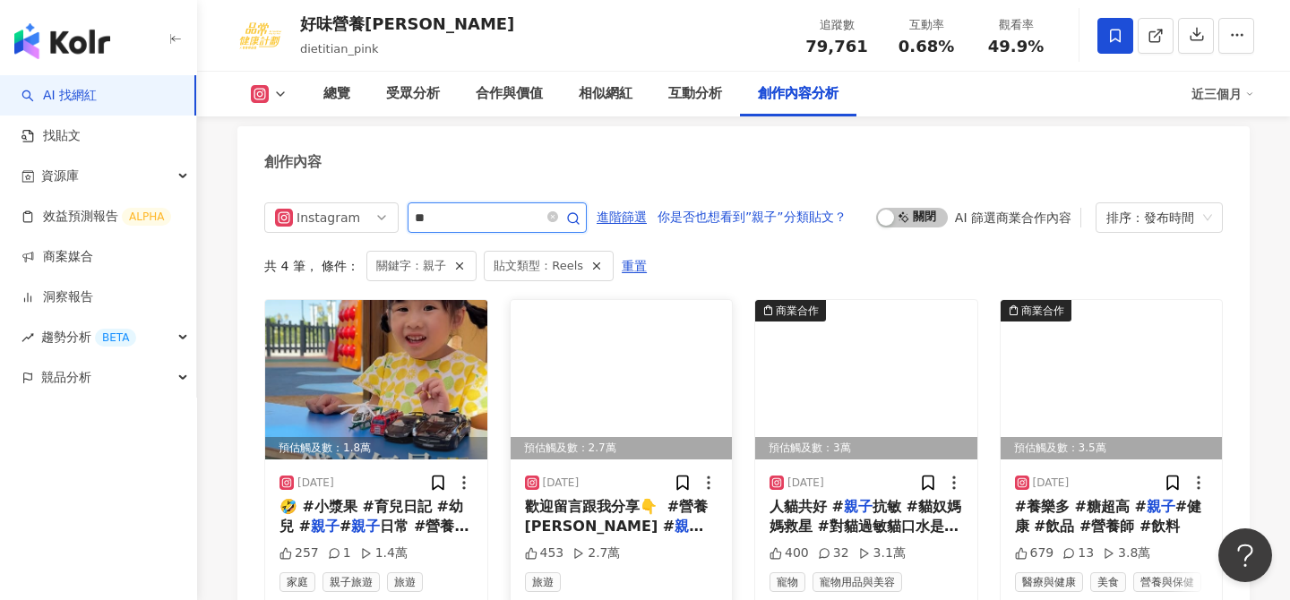
scroll to position [5605, 0]
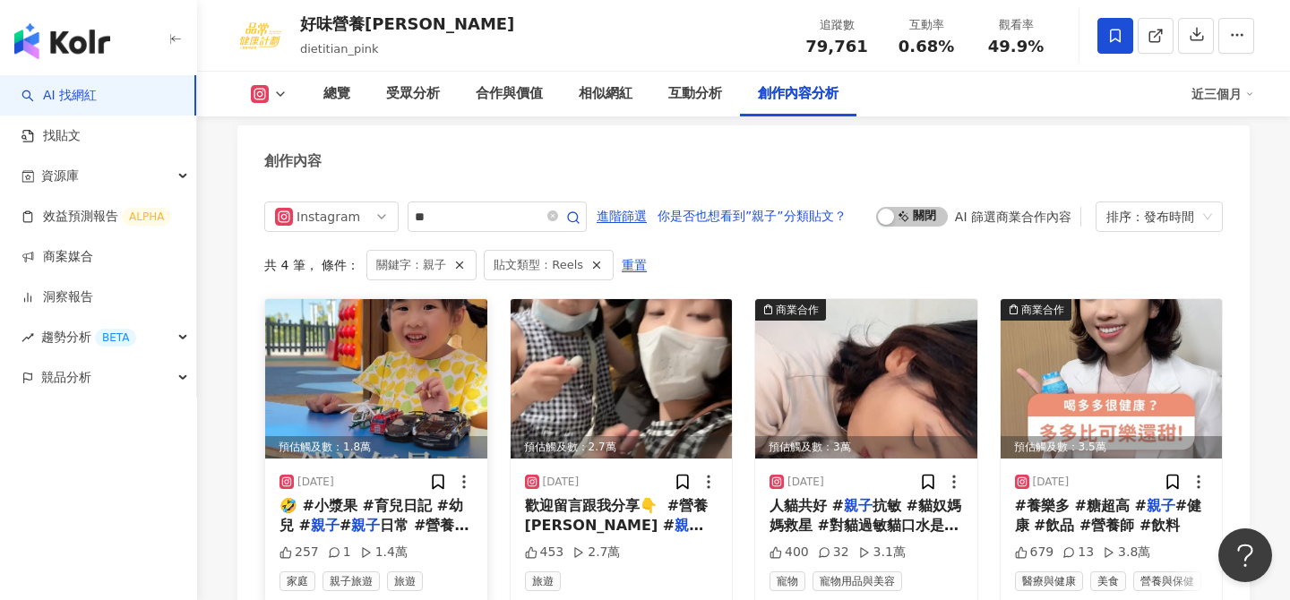
click at [441, 318] on img at bounding box center [376, 378] width 222 height 159
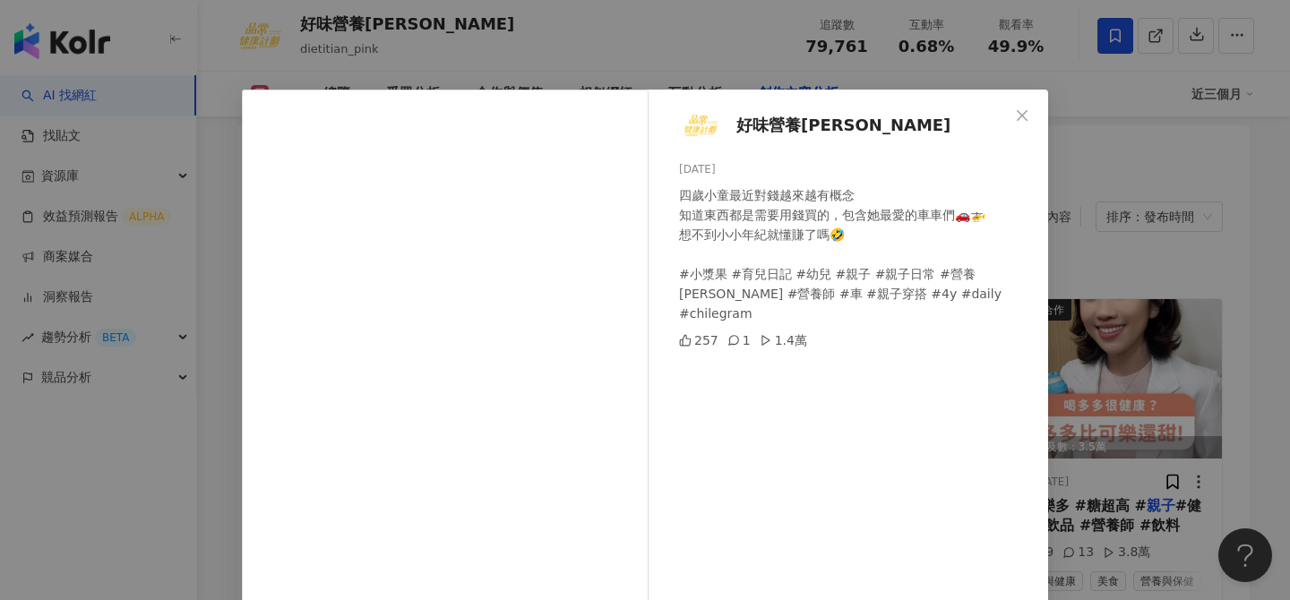
scroll to position [136, 0]
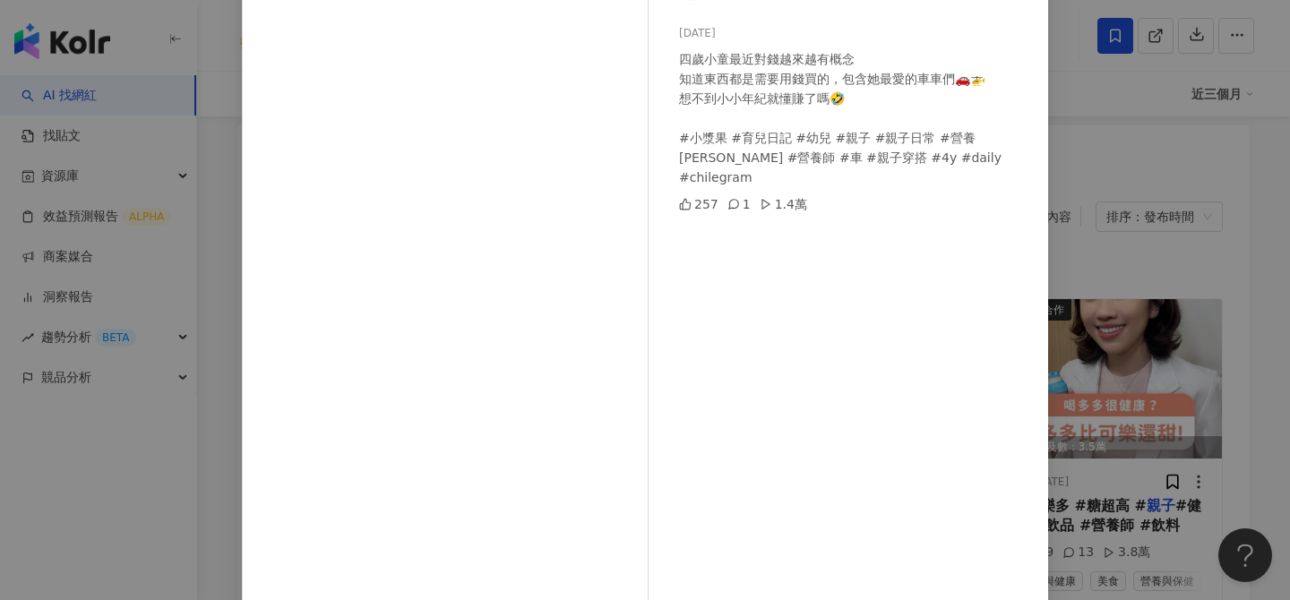
click at [1135, 184] on div "好味營養師品瑄 2025/7/7 四歲小童最近對錢越來越有概念 知道東西都是需要用錢買的，包含她最愛的車車們🚗🚁 想不到小小年紀就懂賺了嗎🤣 #小漿果 #育兒…" at bounding box center [645, 300] width 1290 height 600
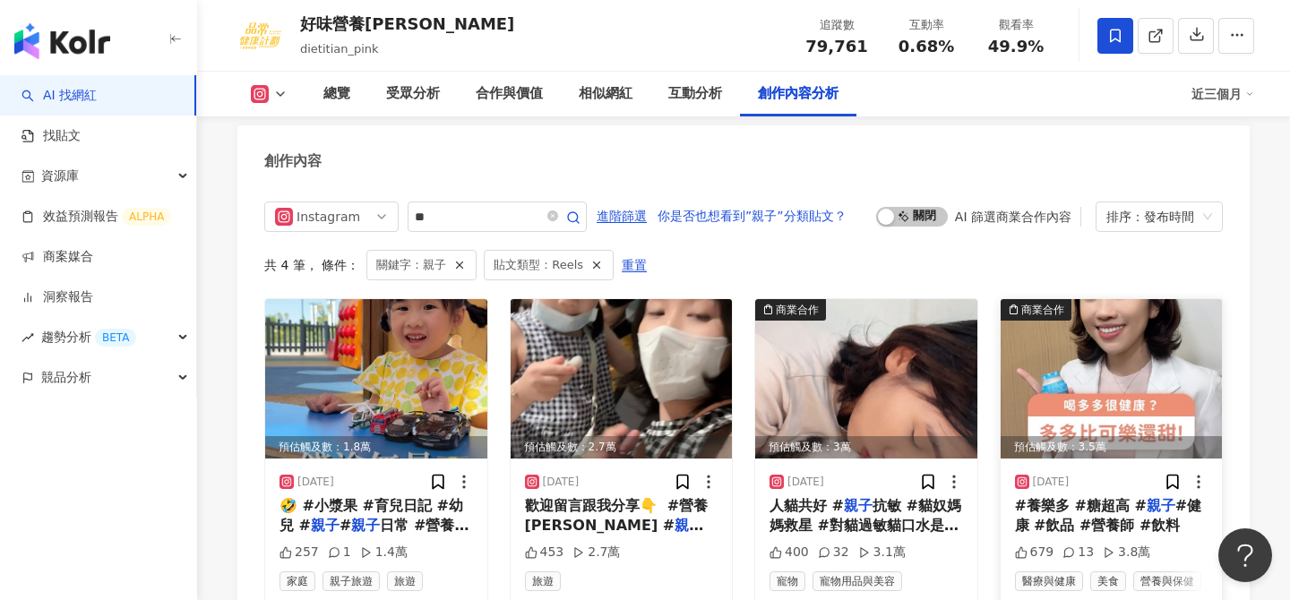
click at [1095, 317] on img at bounding box center [1111, 378] width 222 height 159
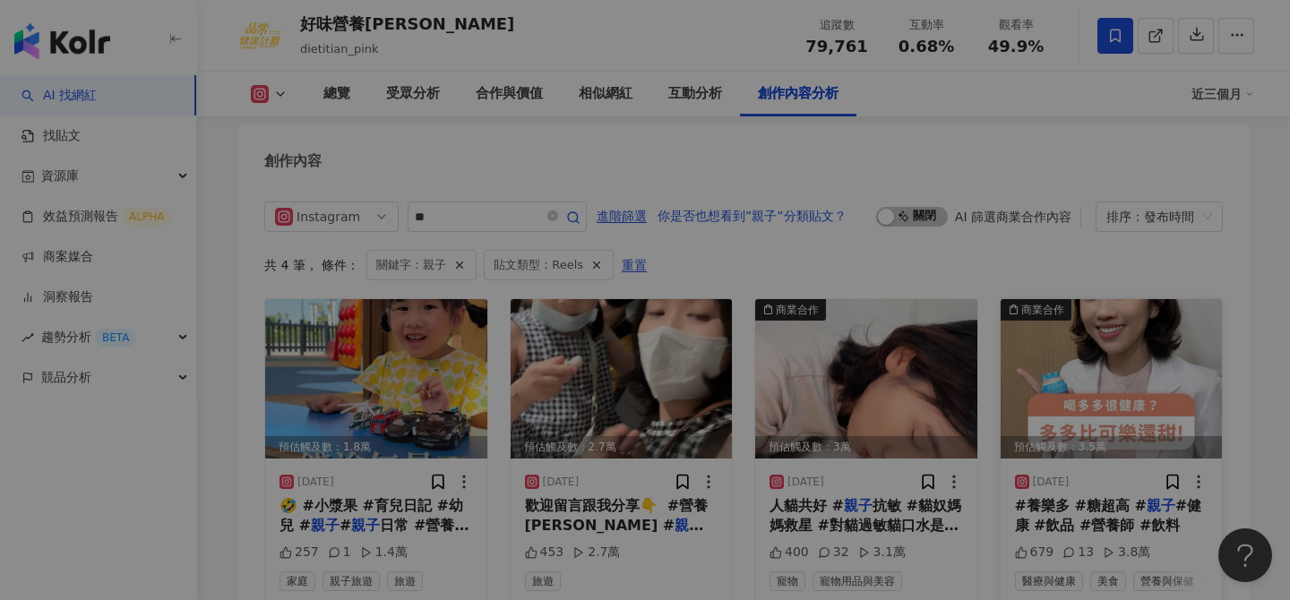
click at [1095, 317] on div "View post on Instagram 查看原始貼文" at bounding box center [645, 300] width 1290 height 600
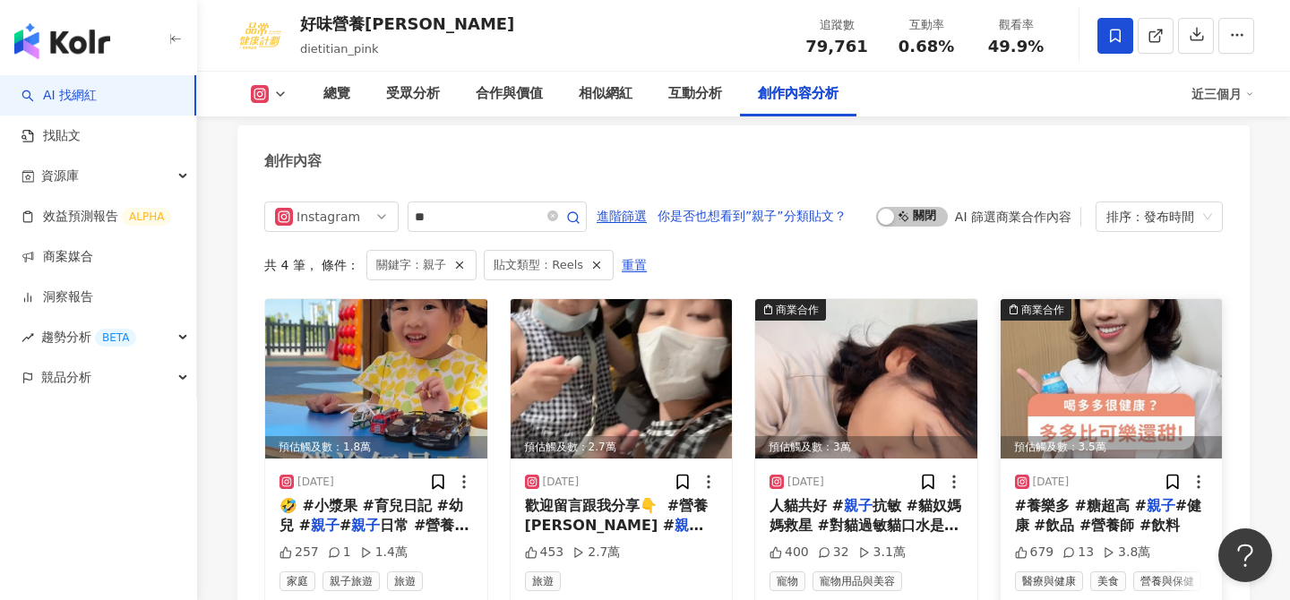
click at [1067, 304] on img at bounding box center [1111, 378] width 222 height 159
click at [1067, 304] on div "View post on Instagram 好味營養師品瑄 2025/6/10 吼 我老公這個寵女魔人 @dr._tiny_berry 超愛買多多給孩子喝 …" at bounding box center [645, 300] width 1290 height 600
click at [1107, 299] on img at bounding box center [1111, 378] width 222 height 159
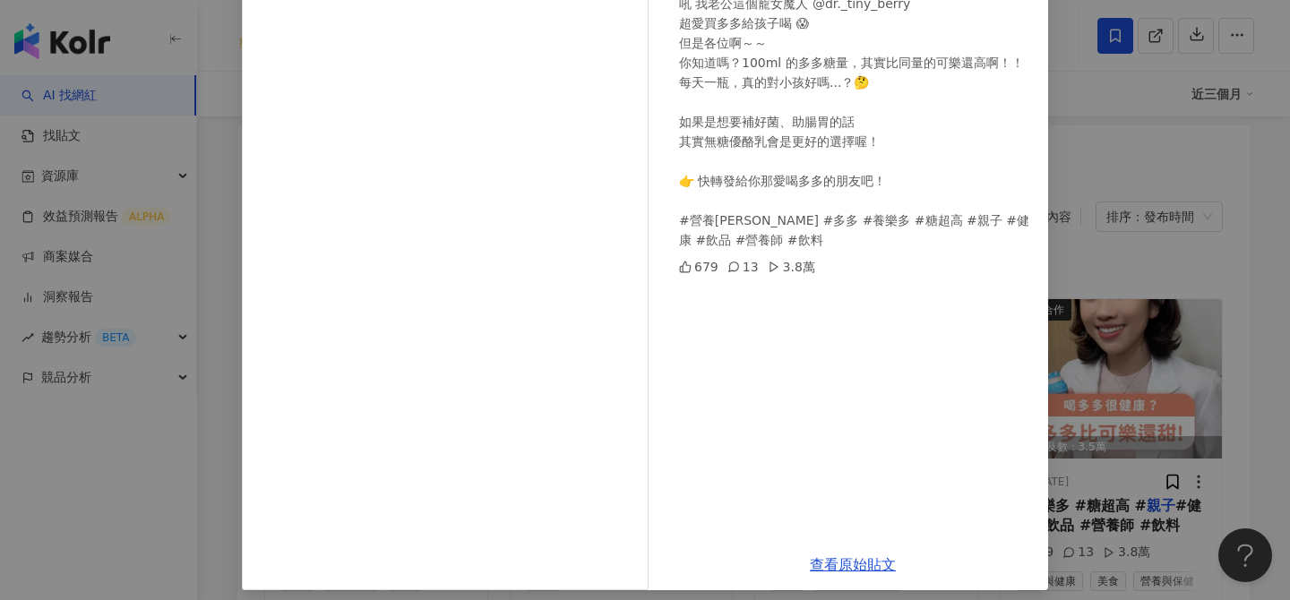
scroll to position [203, 0]
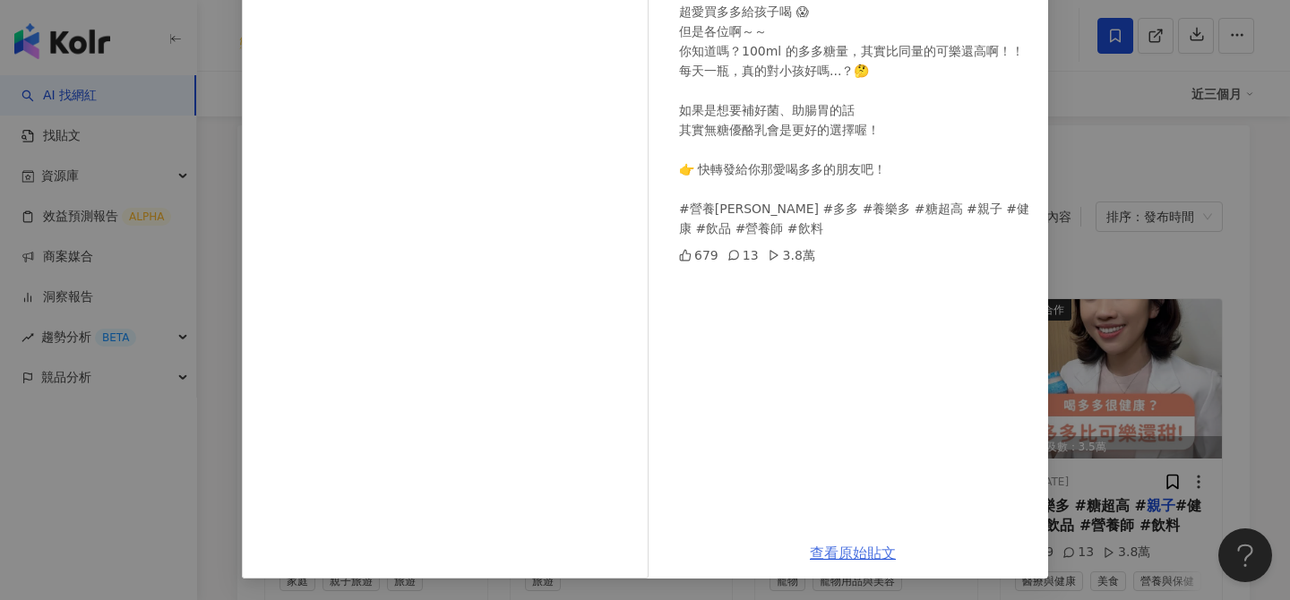
click at [836, 551] on link "查看原始貼文" at bounding box center [853, 552] width 86 height 17
click at [1136, 186] on div "好味營養師品瑄 2025/6/10 吼 我老公這個寵女魔人 @dr._tiny_berry 超愛買多多給孩子喝 😱 但是各位啊～～ 你知道嗎？100ml 的多…" at bounding box center [645, 300] width 1290 height 600
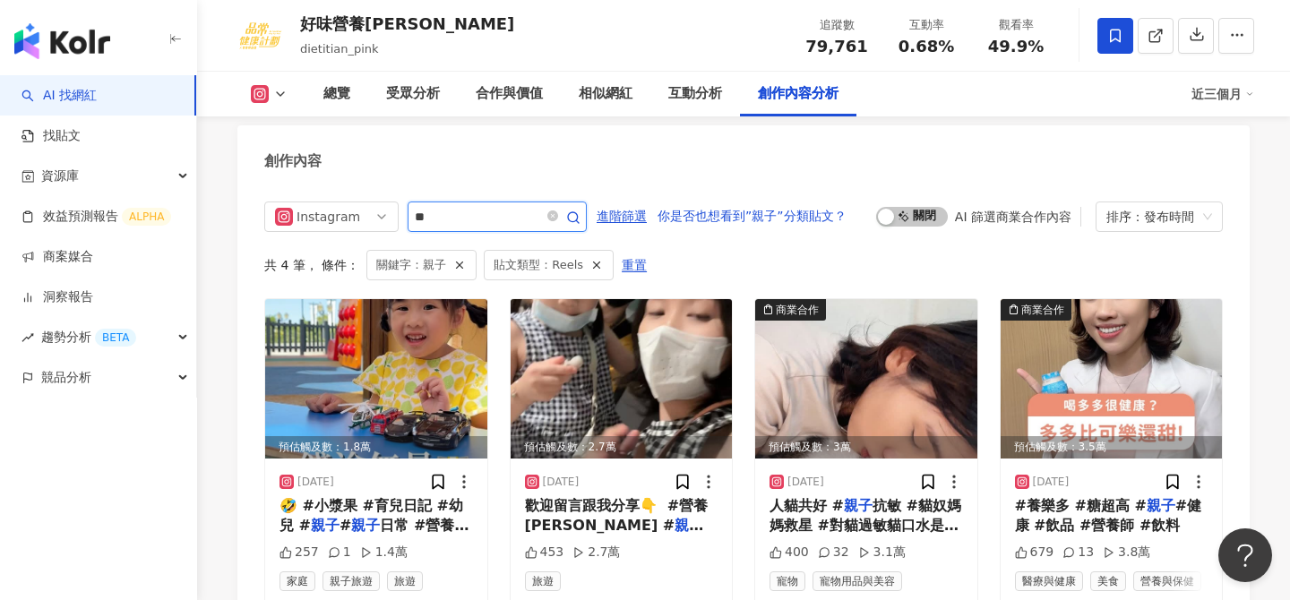
click at [472, 206] on input "**" at bounding box center [477, 216] width 125 height 21
type input "**"
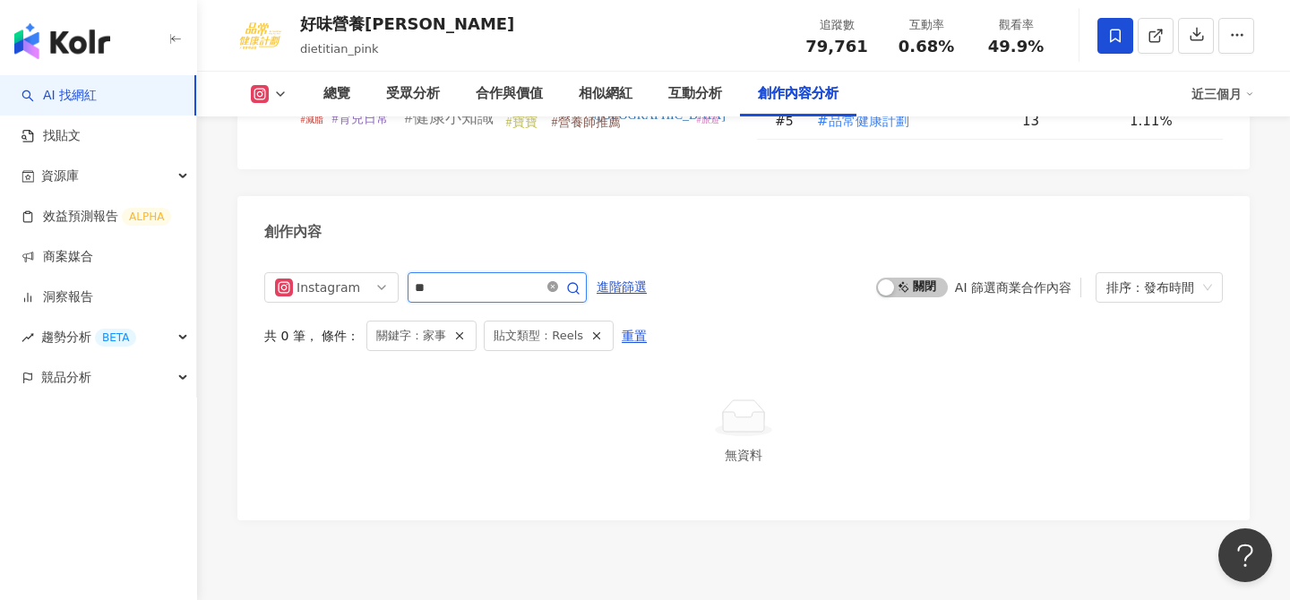
click at [556, 281] on icon "close-circle" at bounding box center [552, 286] width 11 height 11
click at [513, 277] on input "**" at bounding box center [477, 287] width 125 height 21
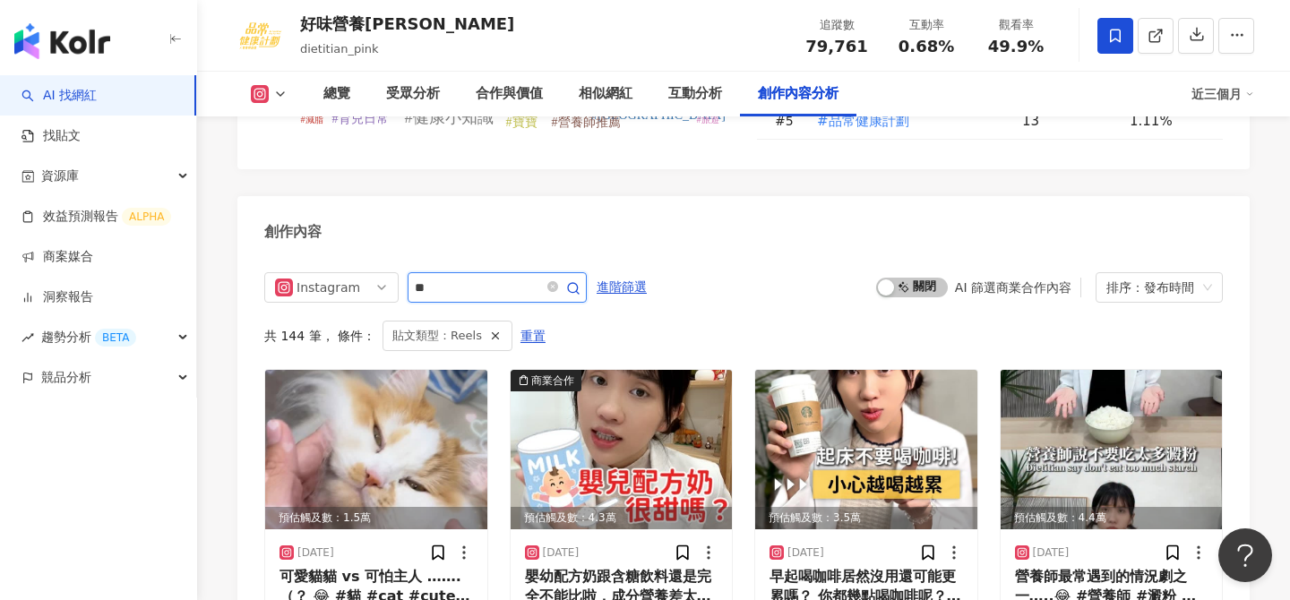
type input "**"
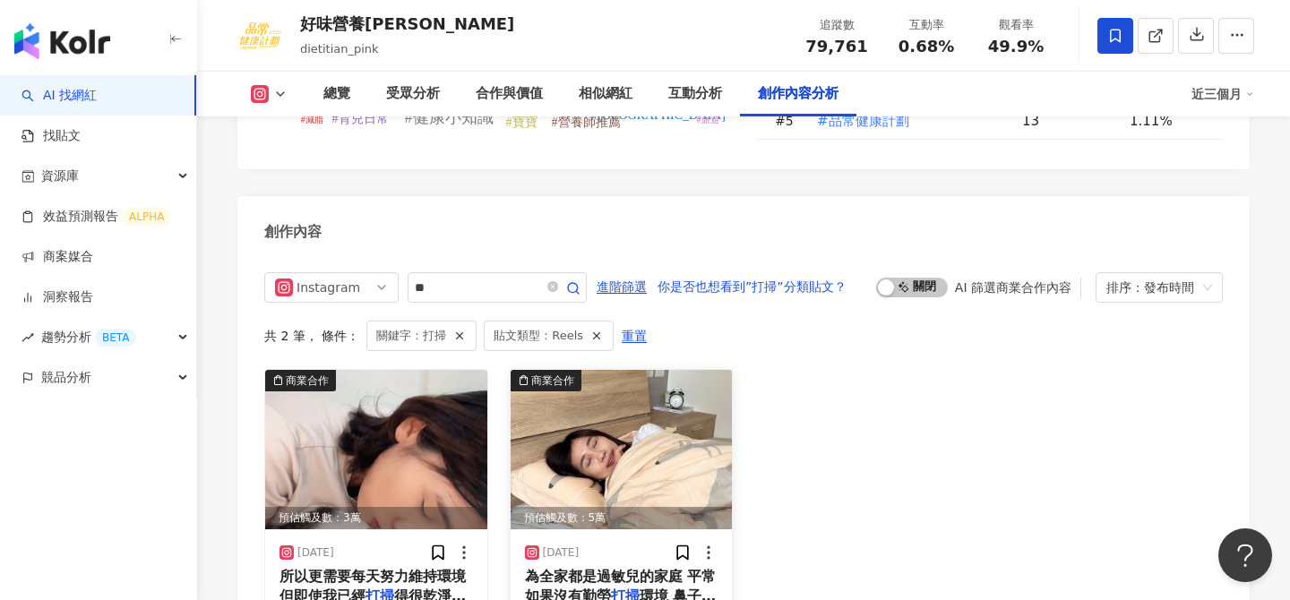
click at [647, 380] on img at bounding box center [621, 449] width 222 height 159
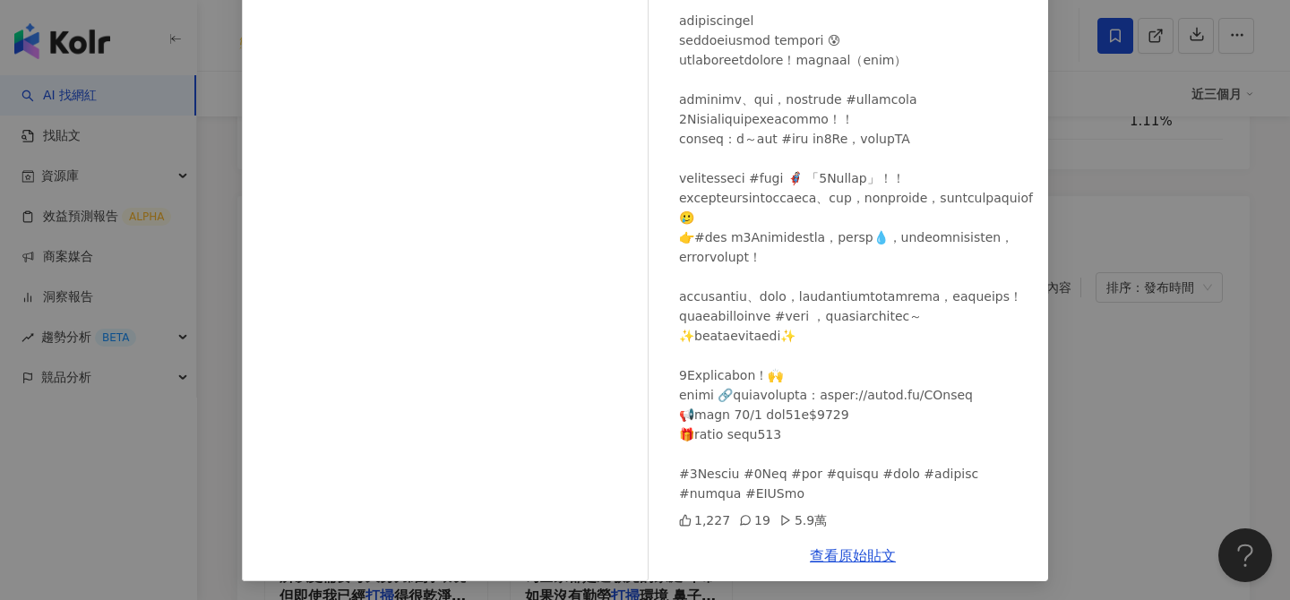
scroll to position [203, 0]
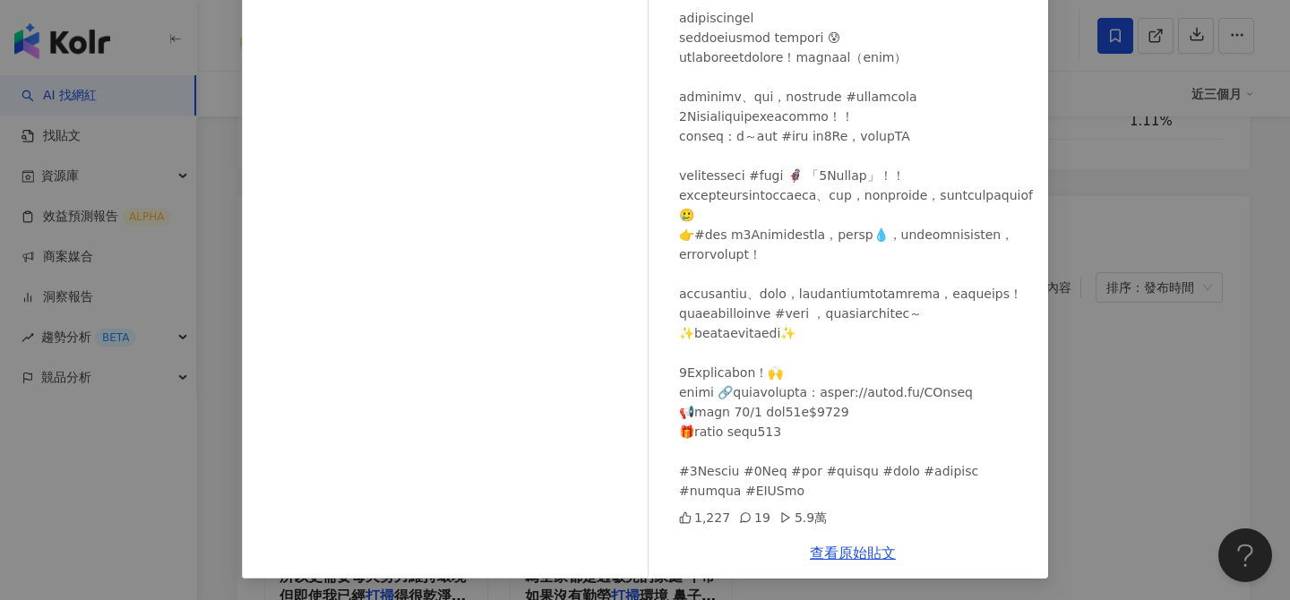
click at [877, 561] on div "查看原始貼文" at bounding box center [852, 552] width 390 height 51
click at [872, 548] on link "查看原始貼文" at bounding box center [853, 552] width 86 height 17
click at [1165, 390] on div "好味營養師品瑄 2024/10/13 1,227 19 5.9萬 查看原始貼文" at bounding box center [645, 300] width 1290 height 600
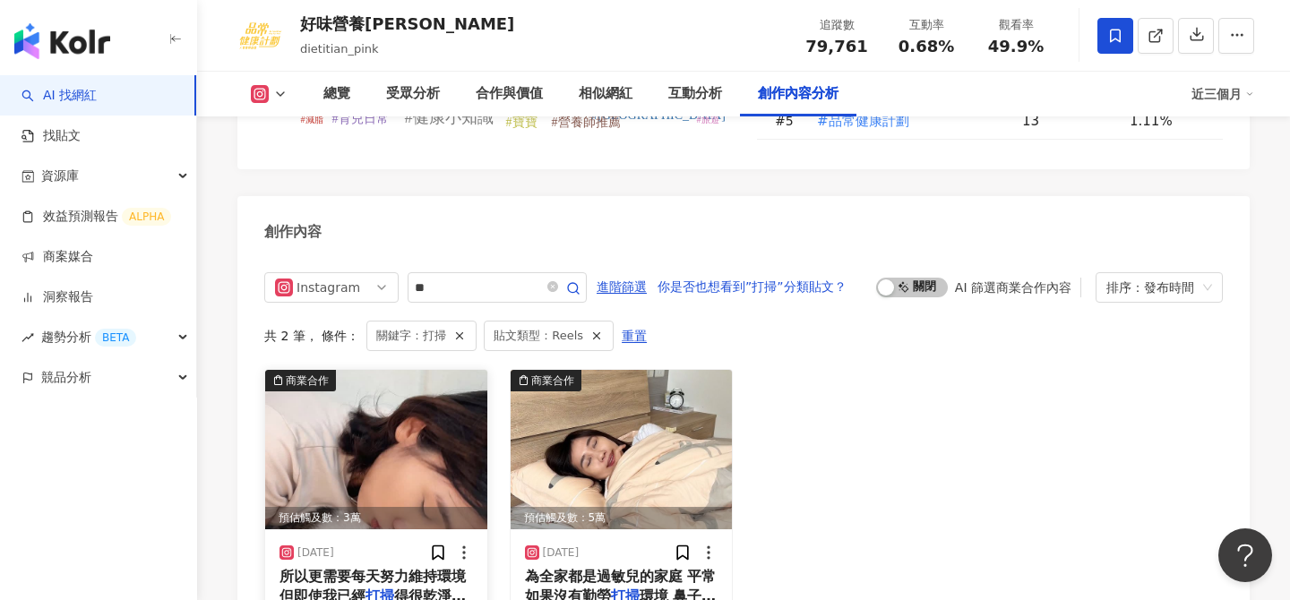
click at [390, 377] on img at bounding box center [376, 449] width 222 height 159
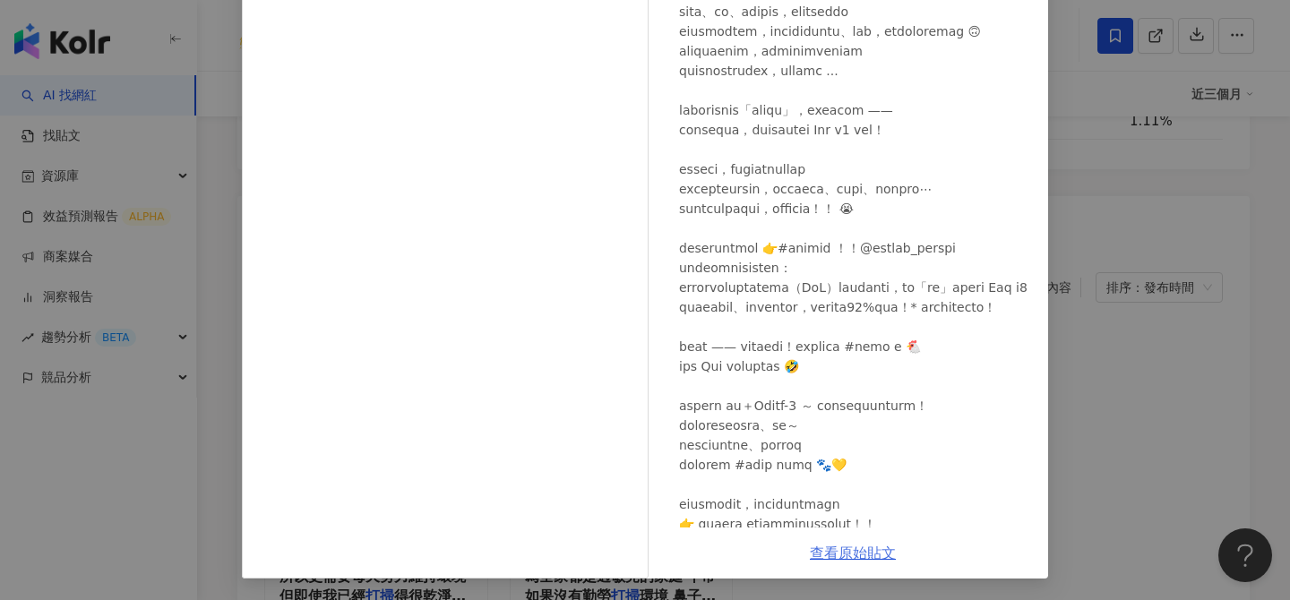
click at [855, 559] on link "查看原始貼文" at bounding box center [853, 552] width 86 height 17
click at [1118, 123] on div "好味營養師品瑄 2025/6/23 400 32 3.1萬 查看原始貼文" at bounding box center [645, 300] width 1290 height 600
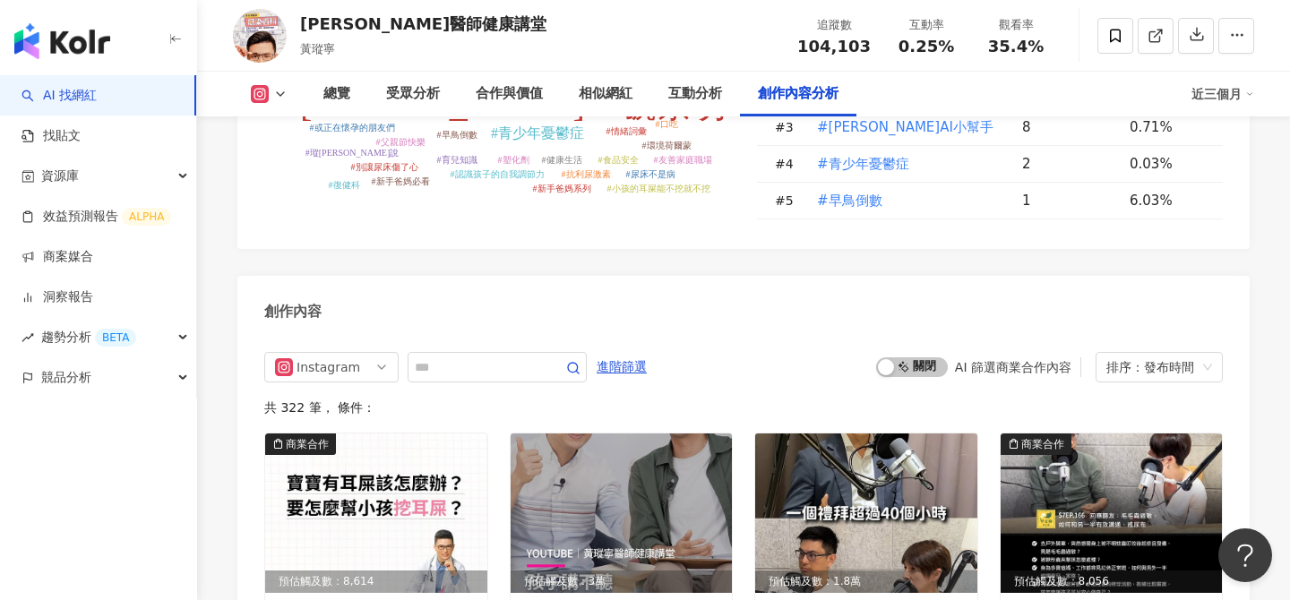
scroll to position [5334, 0]
